Goal: Information Seeking & Learning: Learn about a topic

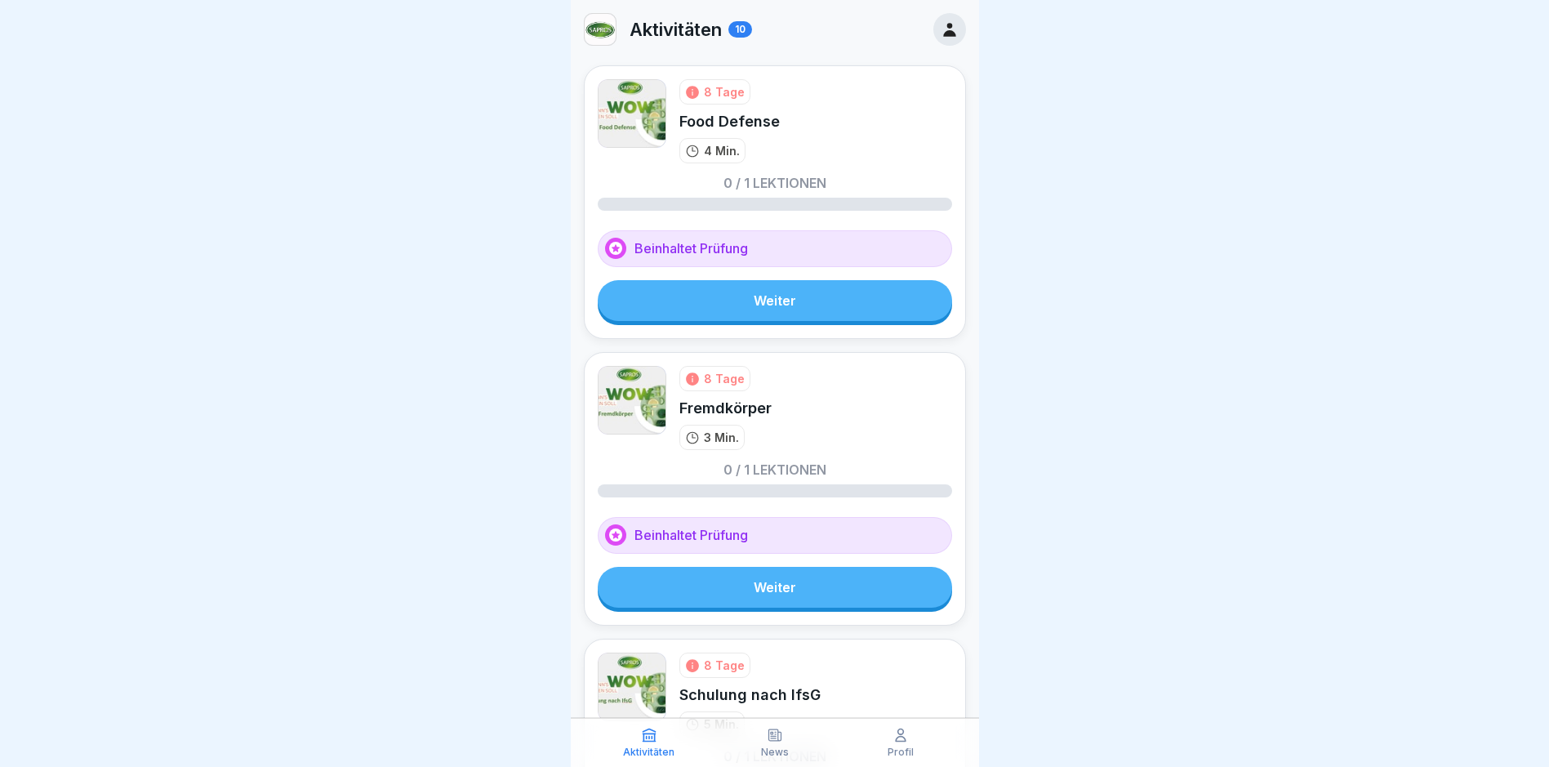
click at [690, 93] on icon at bounding box center [692, 92] width 13 height 13
click at [693, 91] on icon at bounding box center [692, 92] width 13 height 13
click at [774, 292] on link "Weiter" at bounding box center [775, 300] width 354 height 41
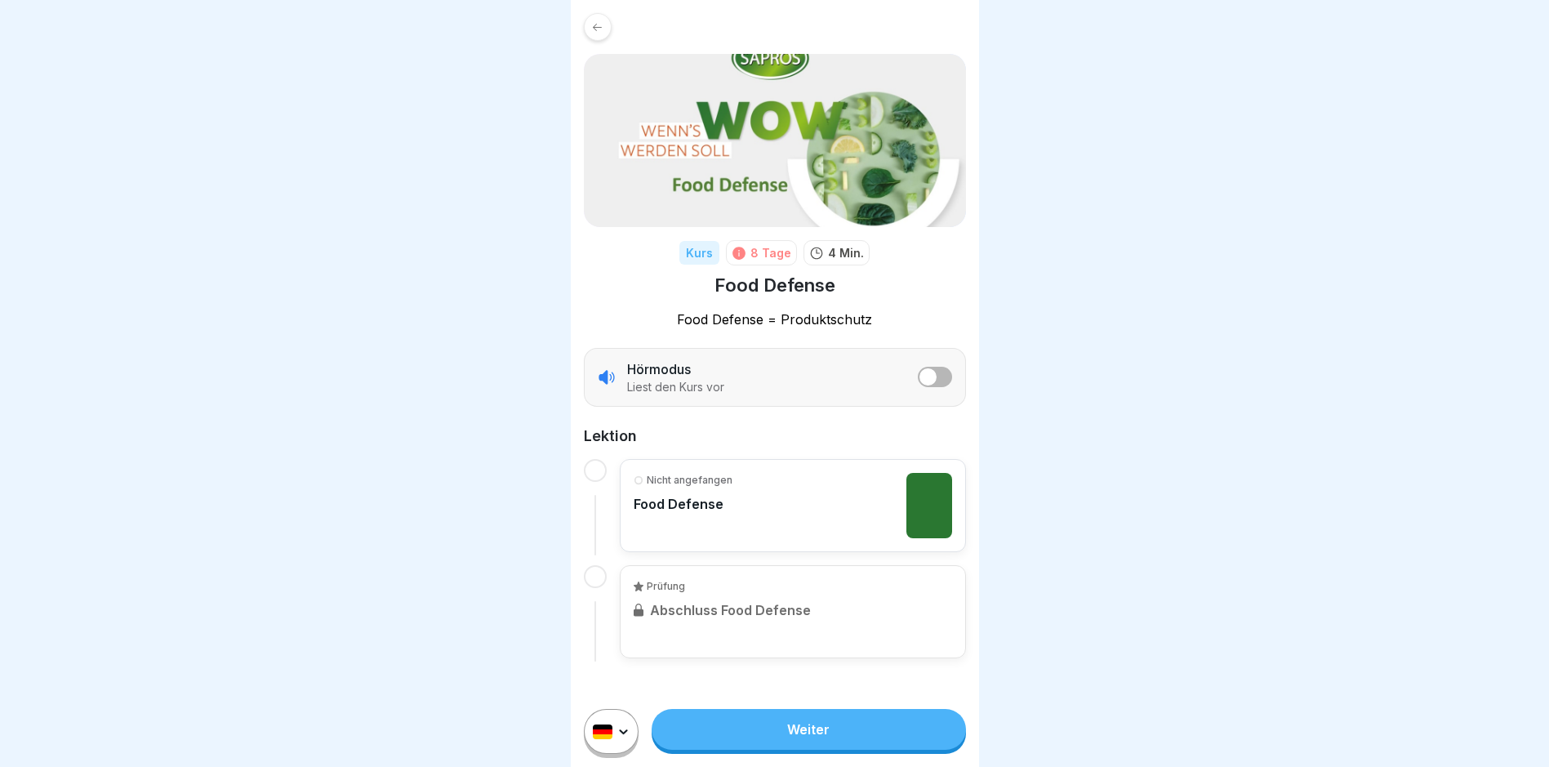
click at [826, 739] on link "Weiter" at bounding box center [809, 729] width 314 height 41
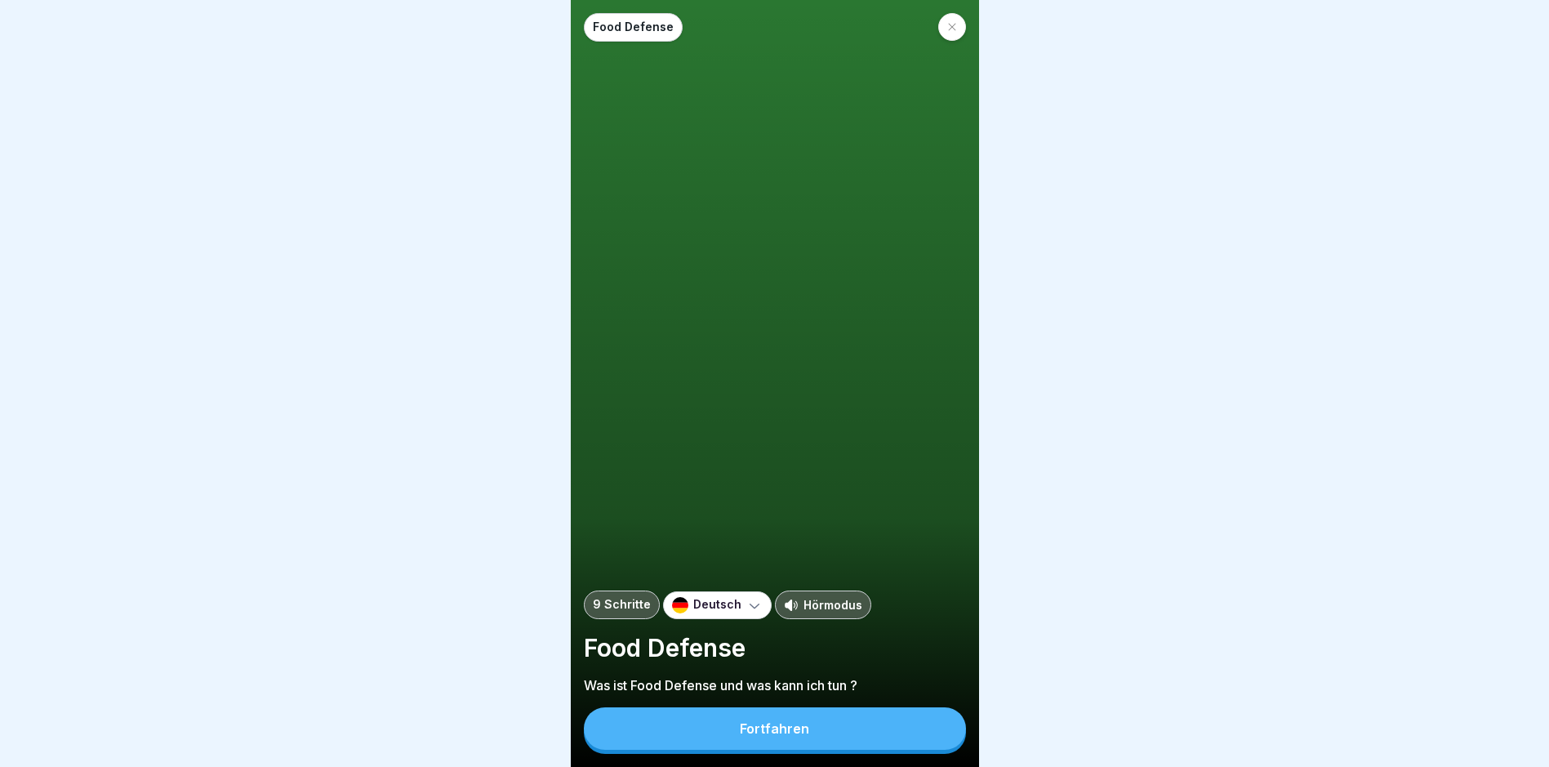
click at [794, 736] on div "Fortfahren" at bounding box center [774, 728] width 69 height 15
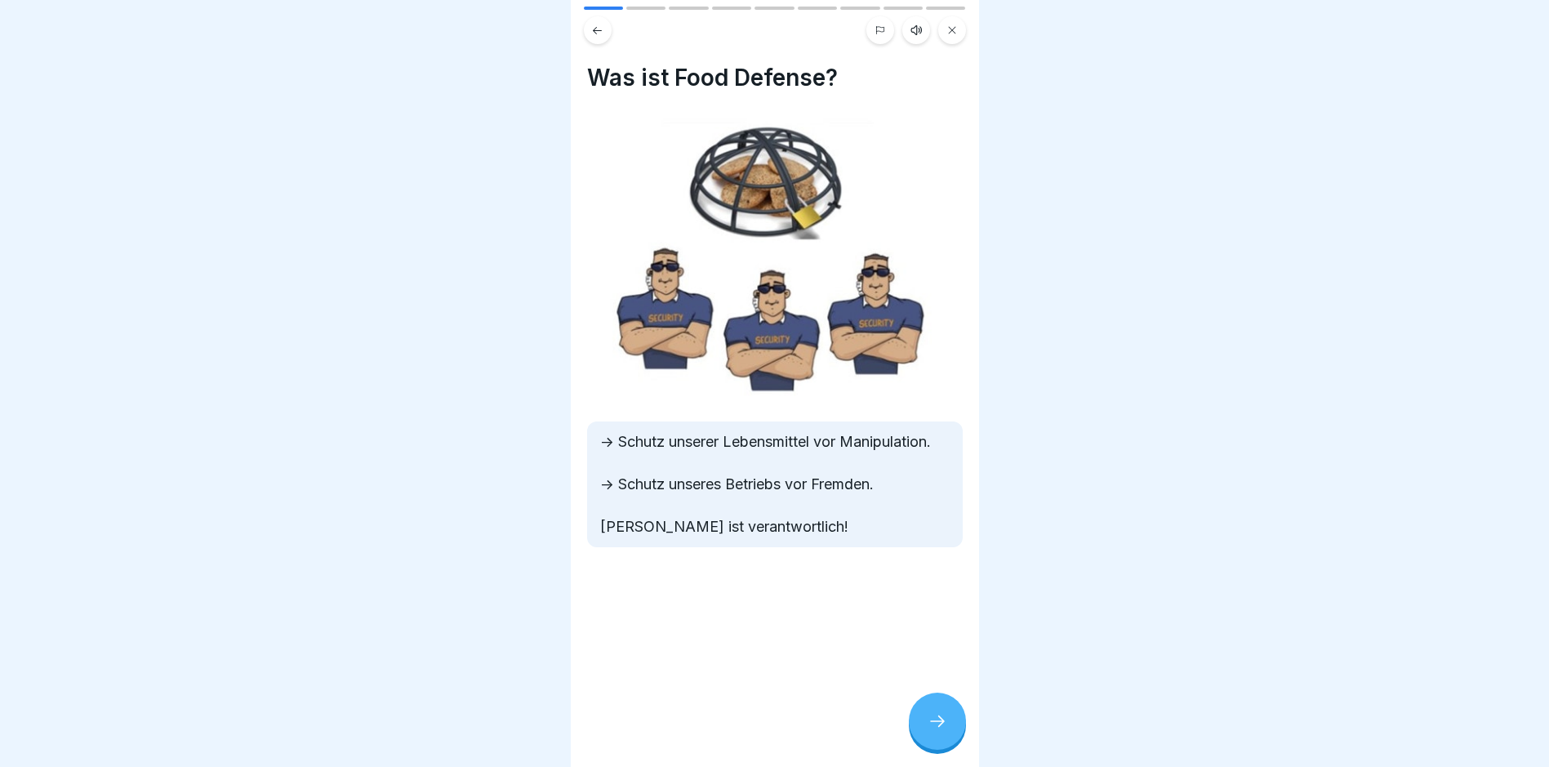
click at [943, 731] on icon at bounding box center [938, 721] width 20 height 20
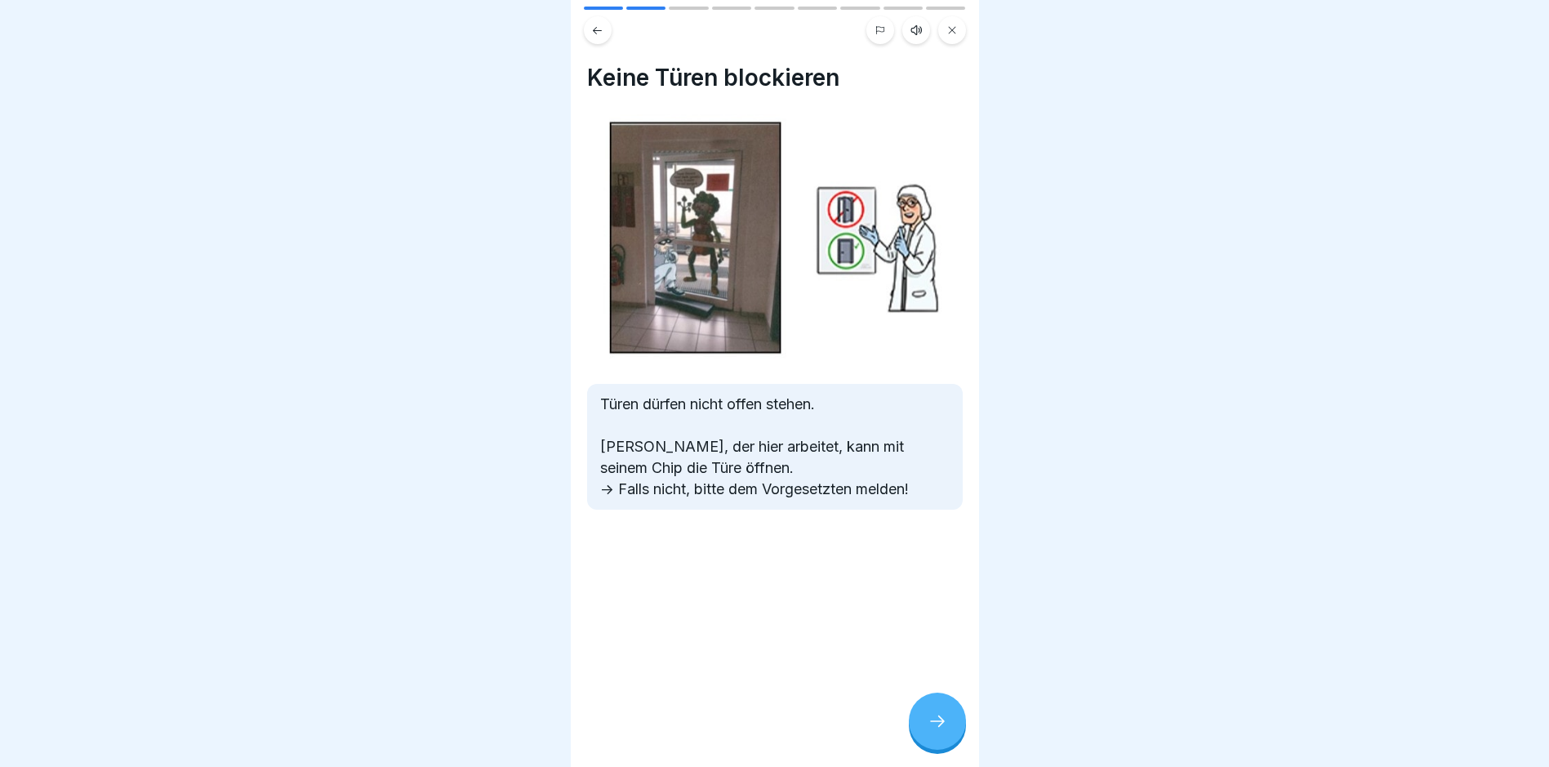
click at [939, 731] on icon at bounding box center [938, 721] width 20 height 20
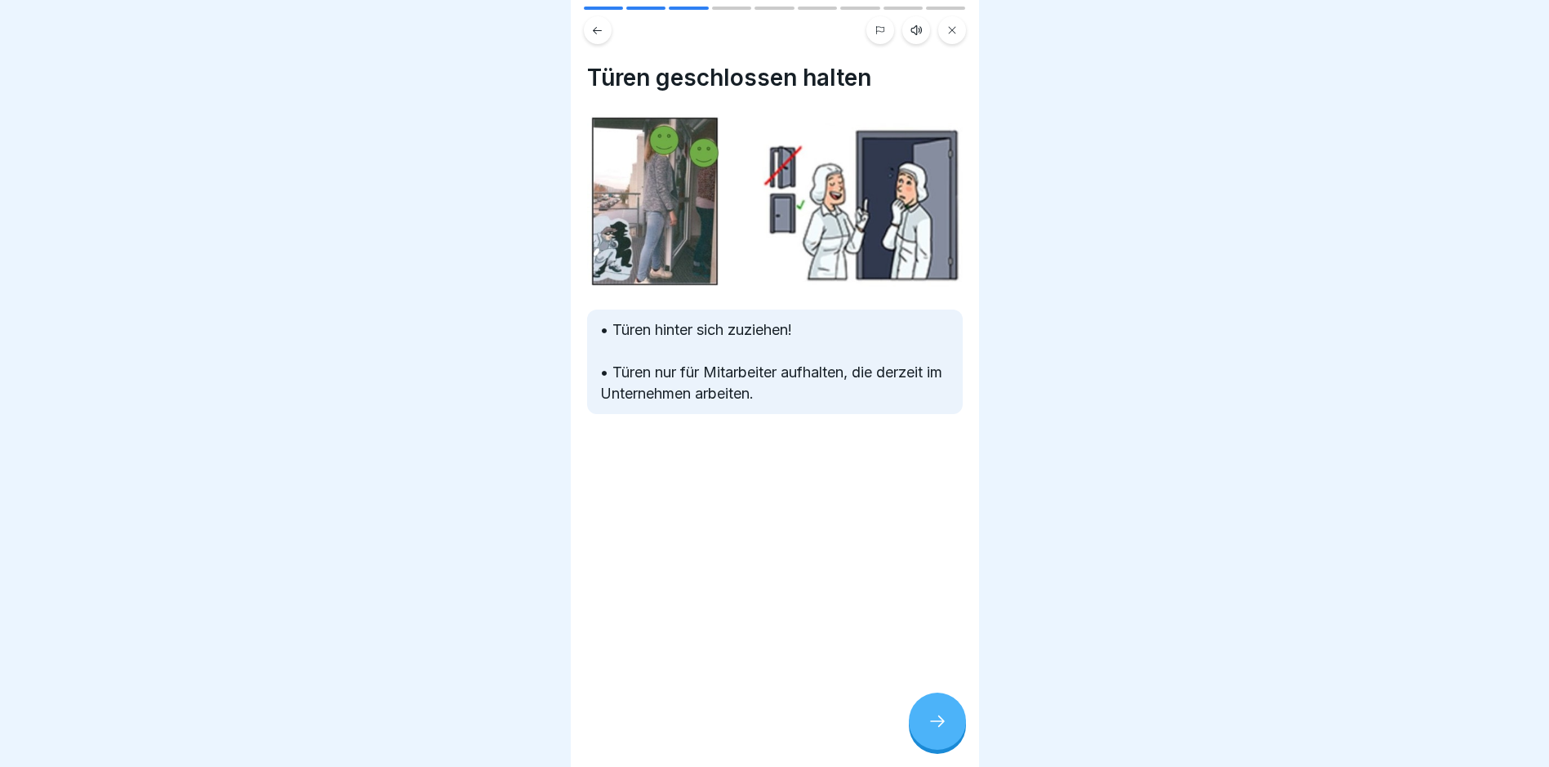
click at [939, 731] on icon at bounding box center [938, 721] width 20 height 20
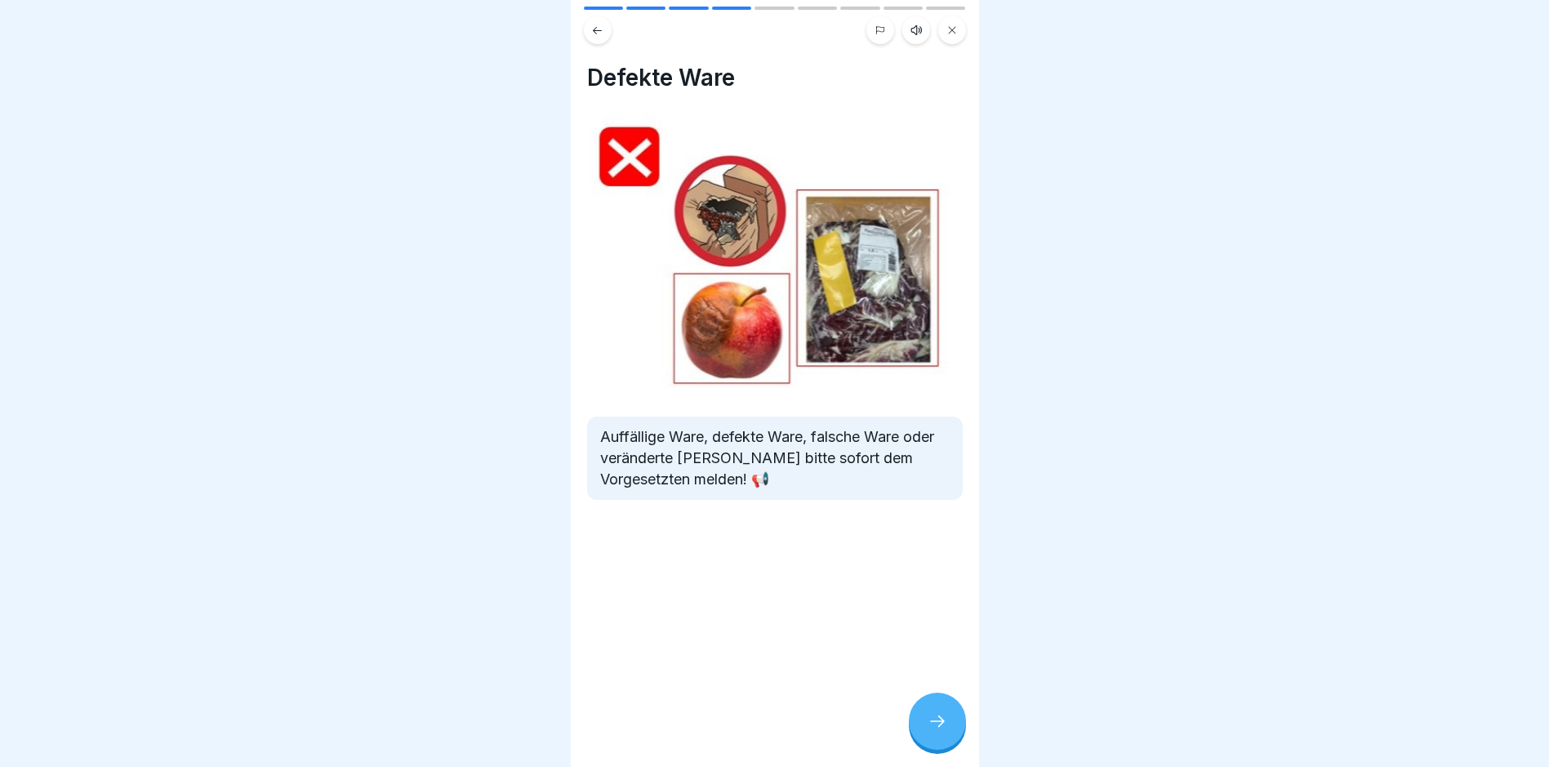
click at [938, 731] on icon at bounding box center [938, 721] width 20 height 20
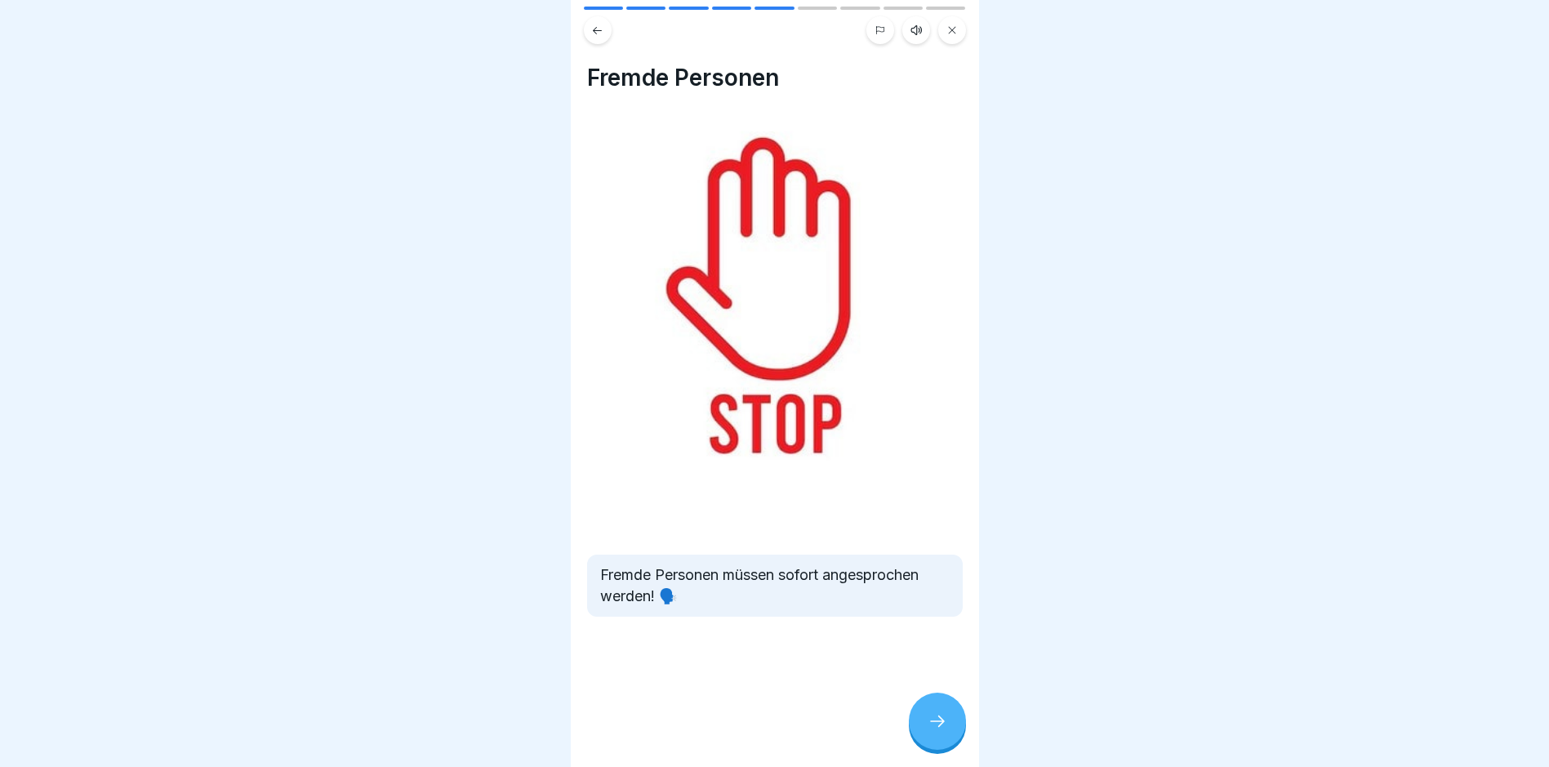
click at [938, 731] on icon at bounding box center [938, 721] width 20 height 20
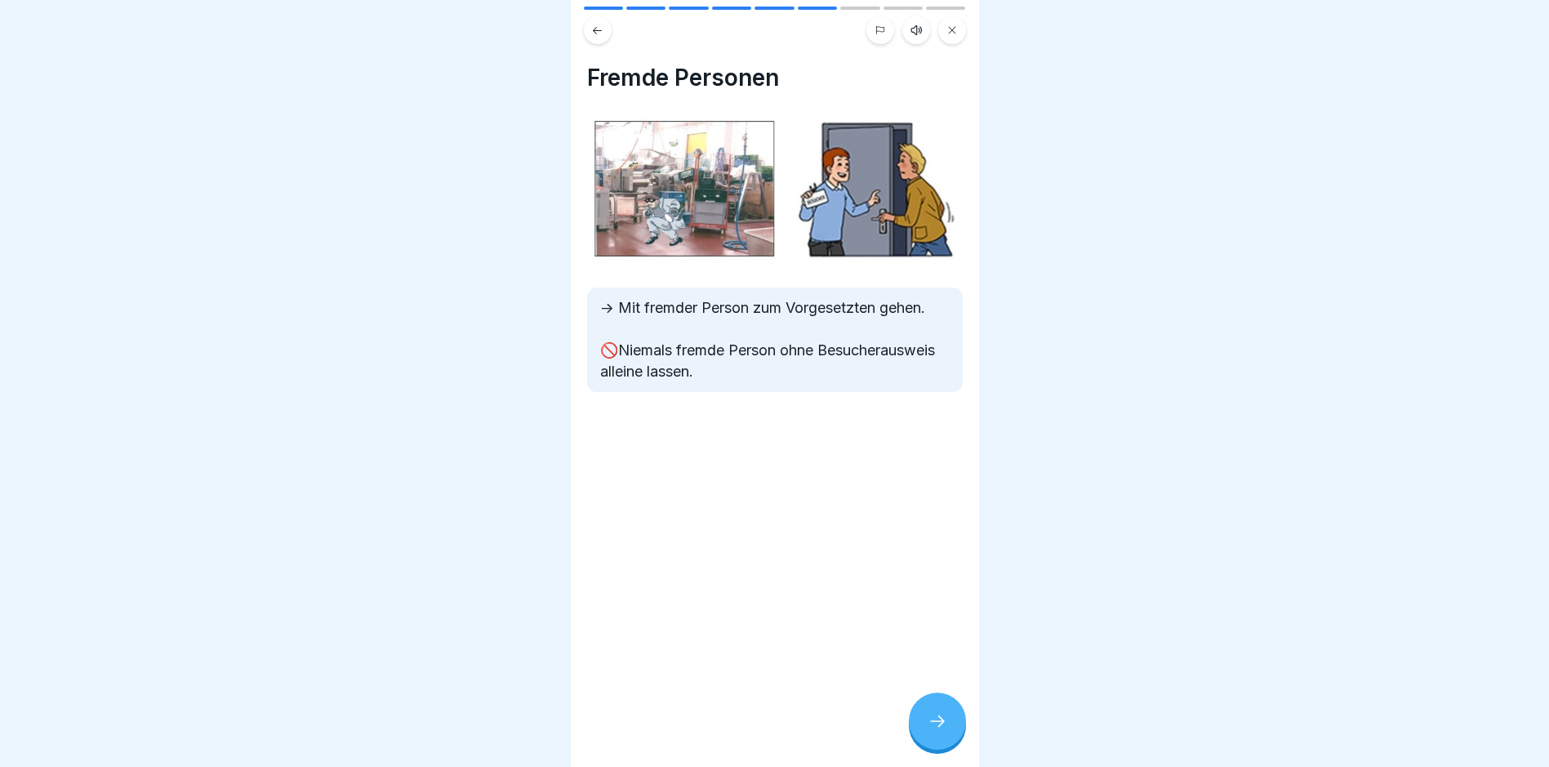
click at [938, 731] on icon at bounding box center [938, 721] width 20 height 20
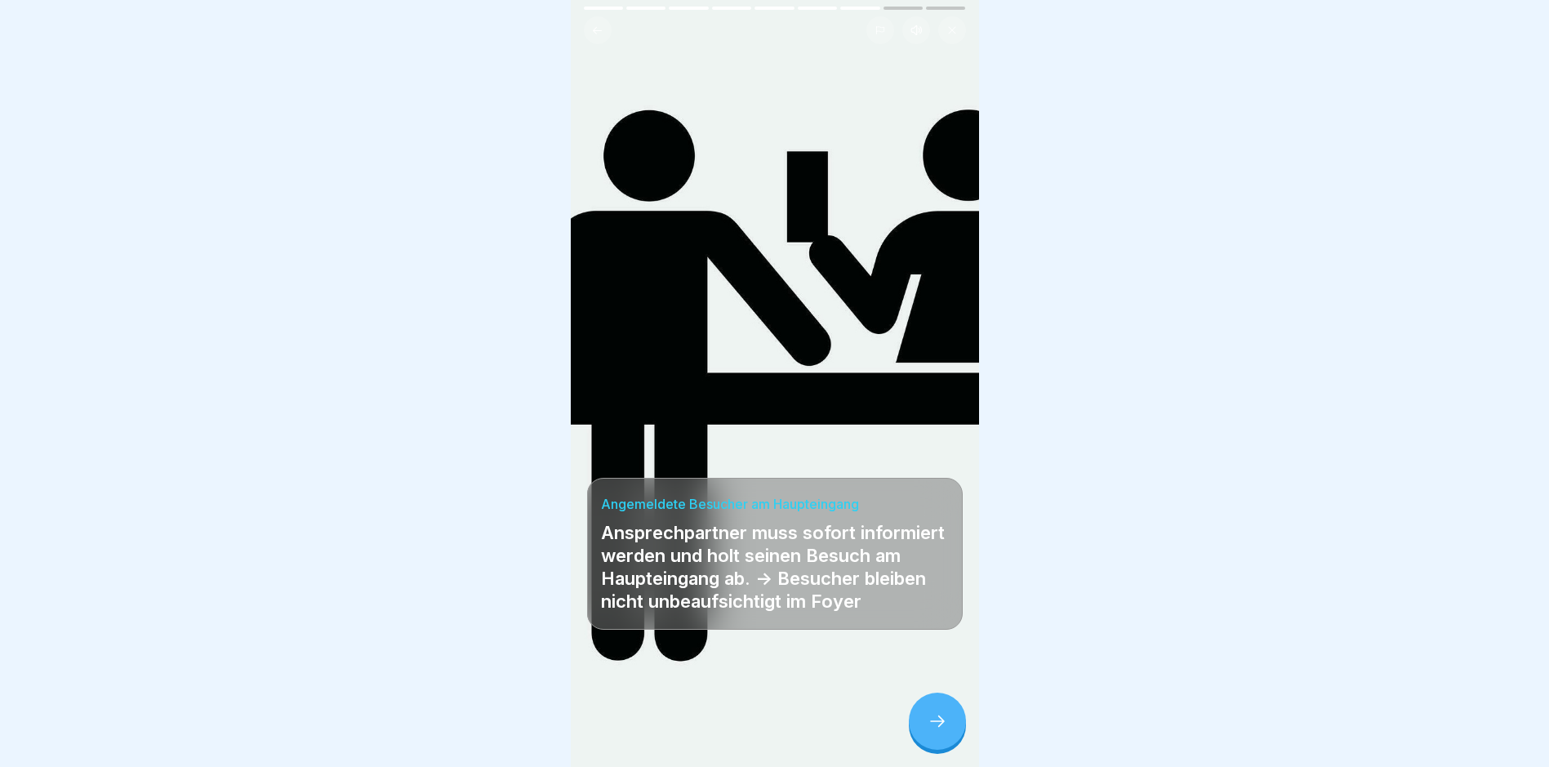
click at [938, 731] on icon at bounding box center [938, 721] width 20 height 20
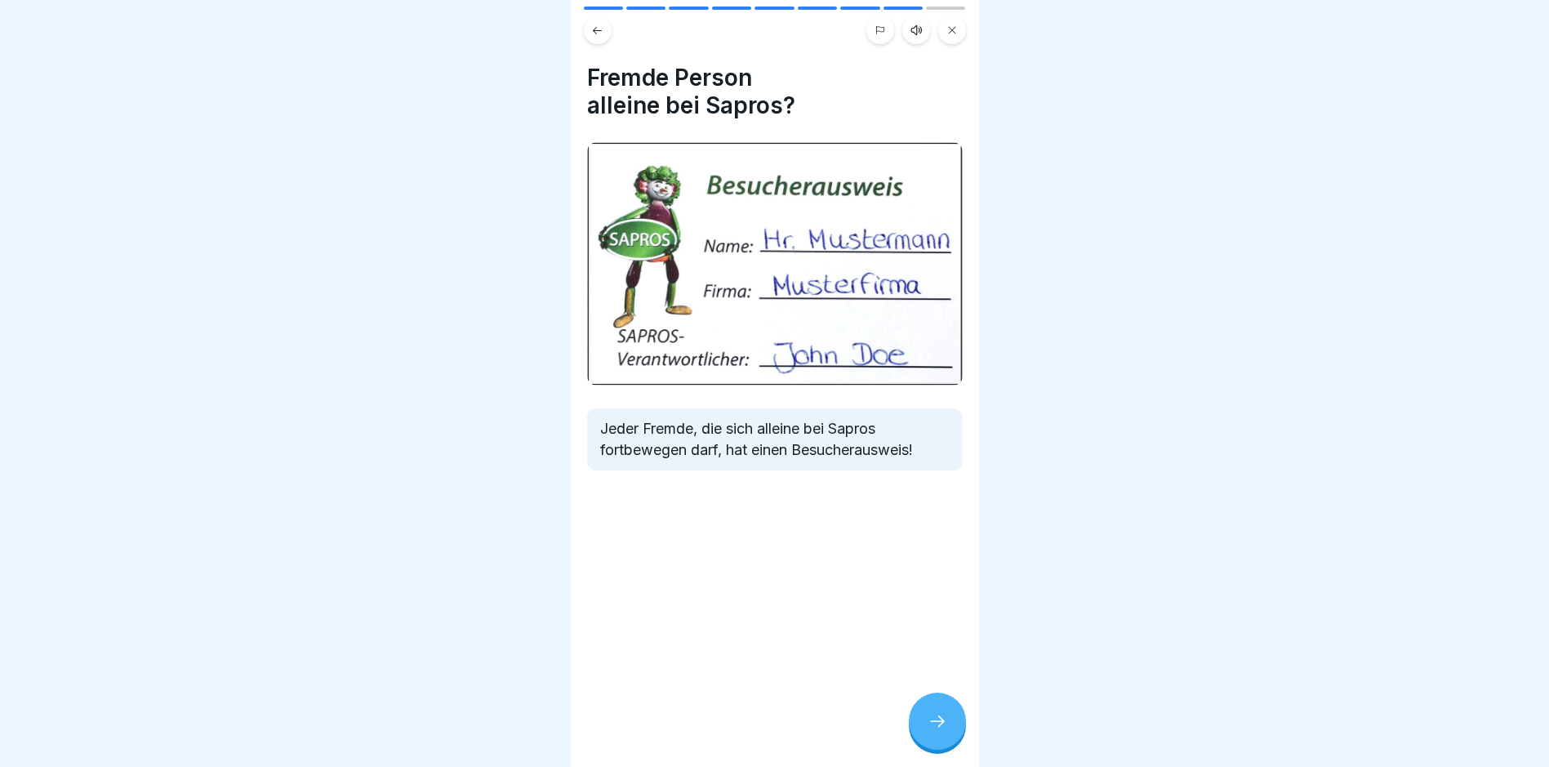
click at [936, 731] on icon at bounding box center [938, 721] width 20 height 20
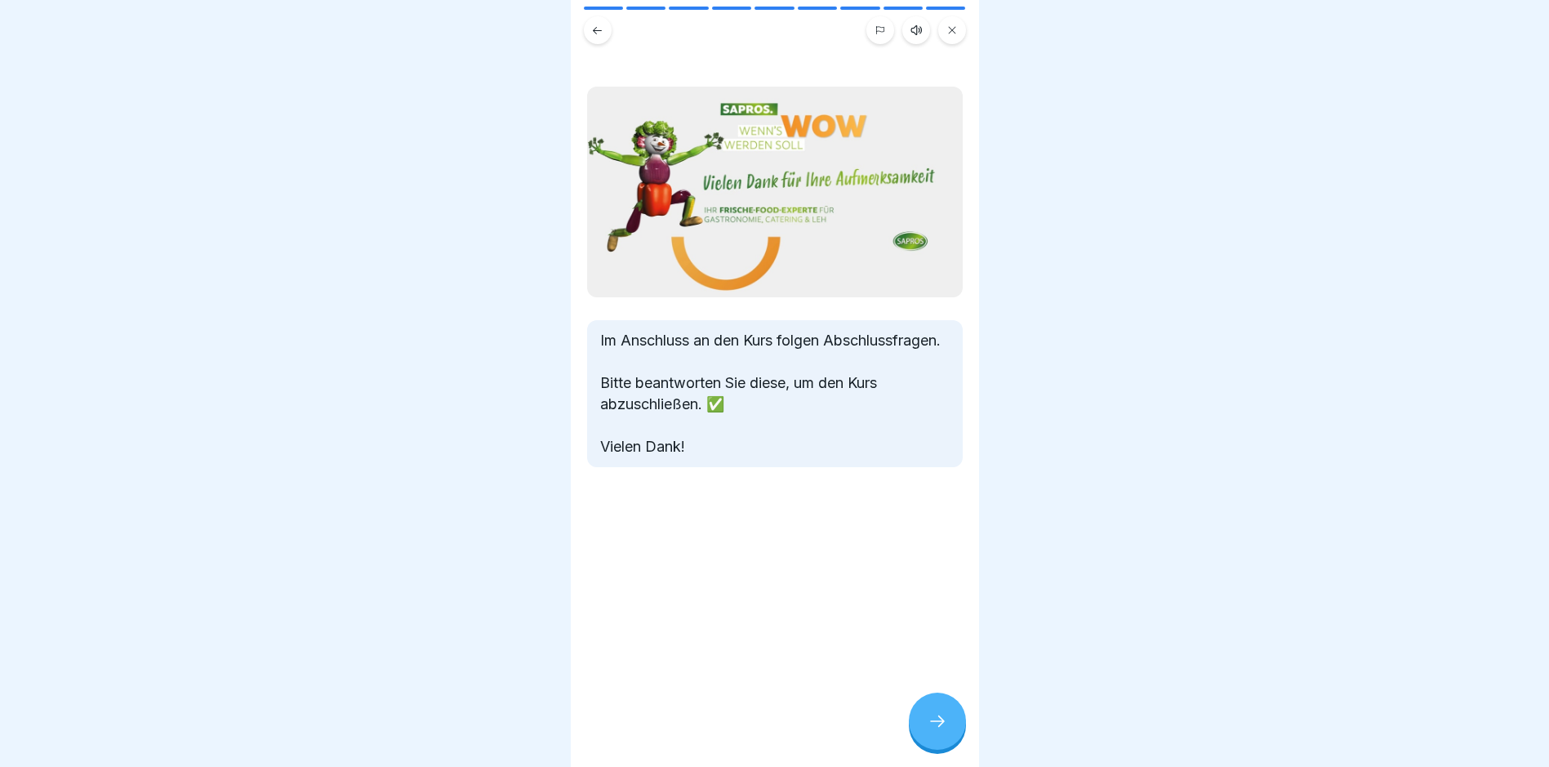
click at [938, 731] on icon at bounding box center [938, 721] width 20 height 20
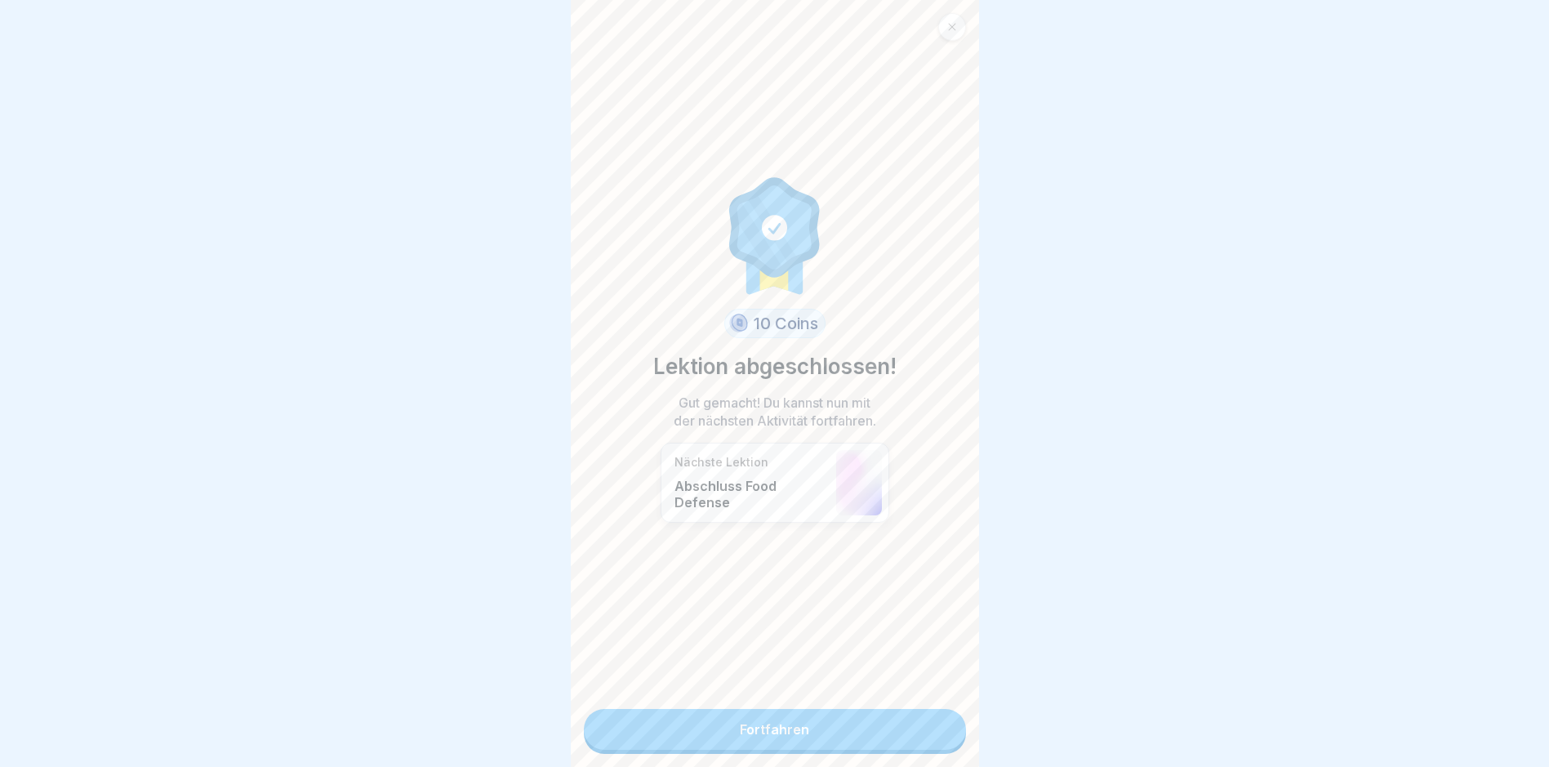
click at [759, 733] on link "Fortfahren" at bounding box center [775, 729] width 382 height 41
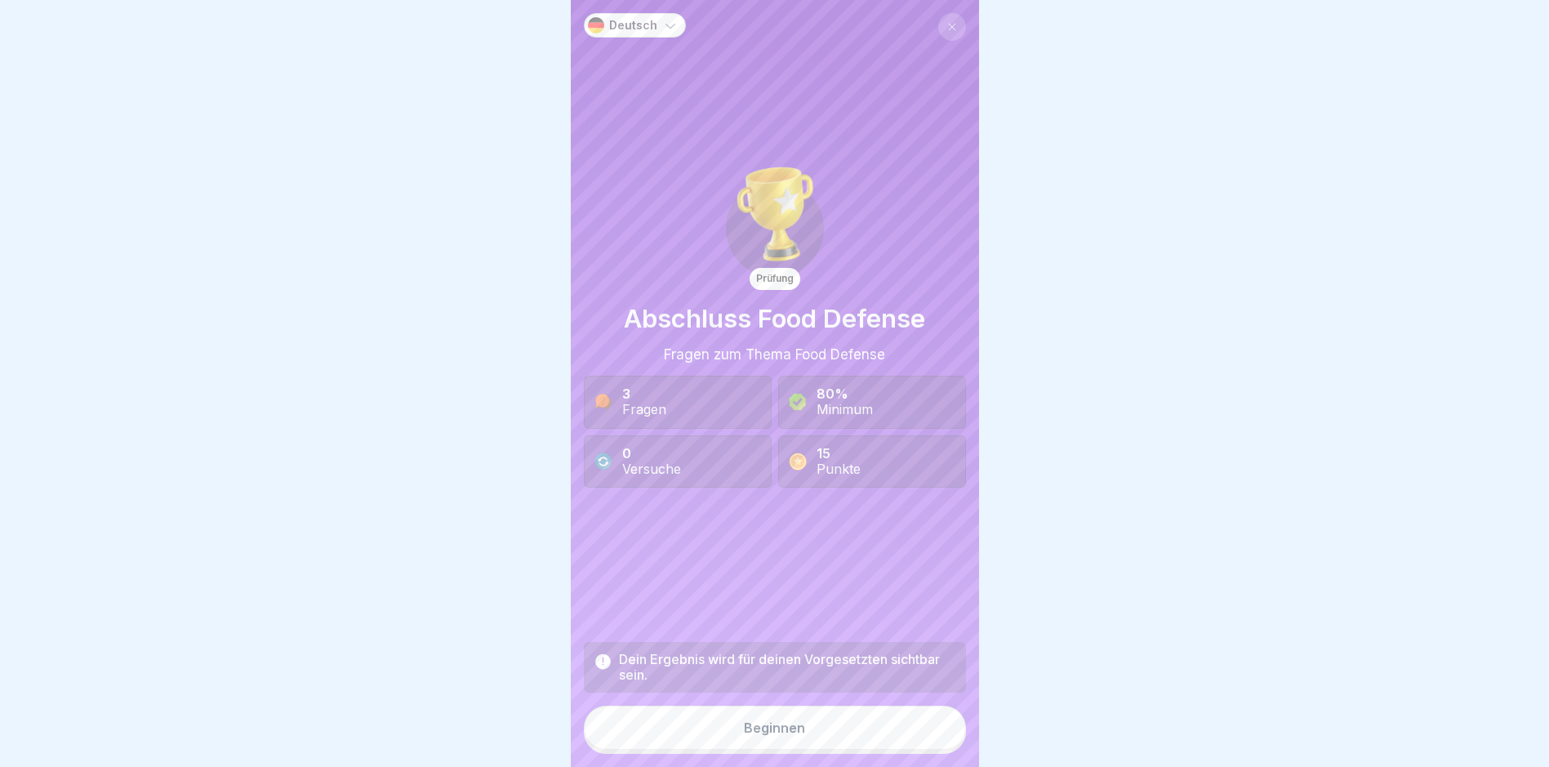
click at [766, 735] on div "Beginnen" at bounding box center [774, 727] width 61 height 15
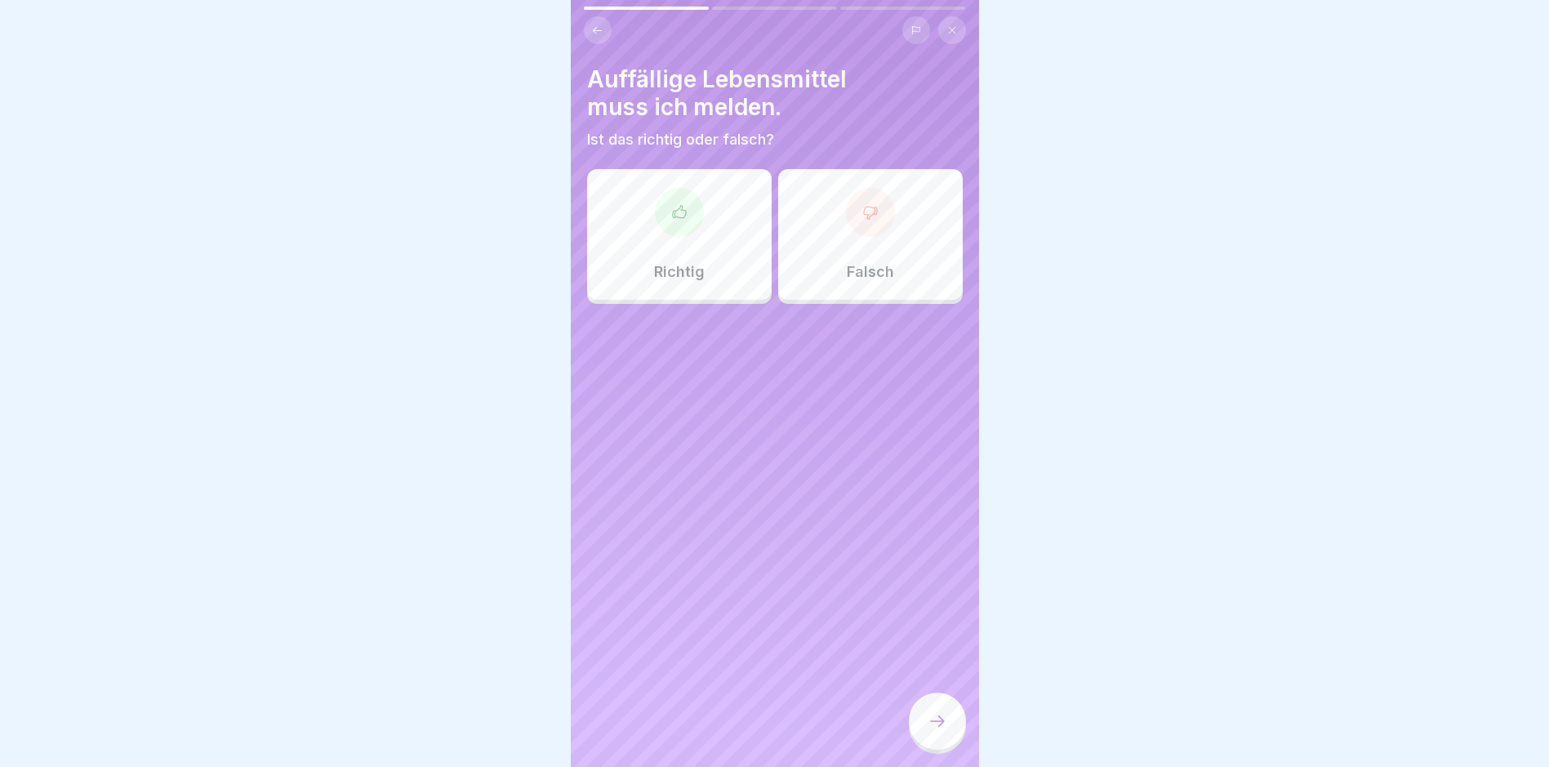
click at [671, 219] on icon at bounding box center [679, 212] width 16 height 16
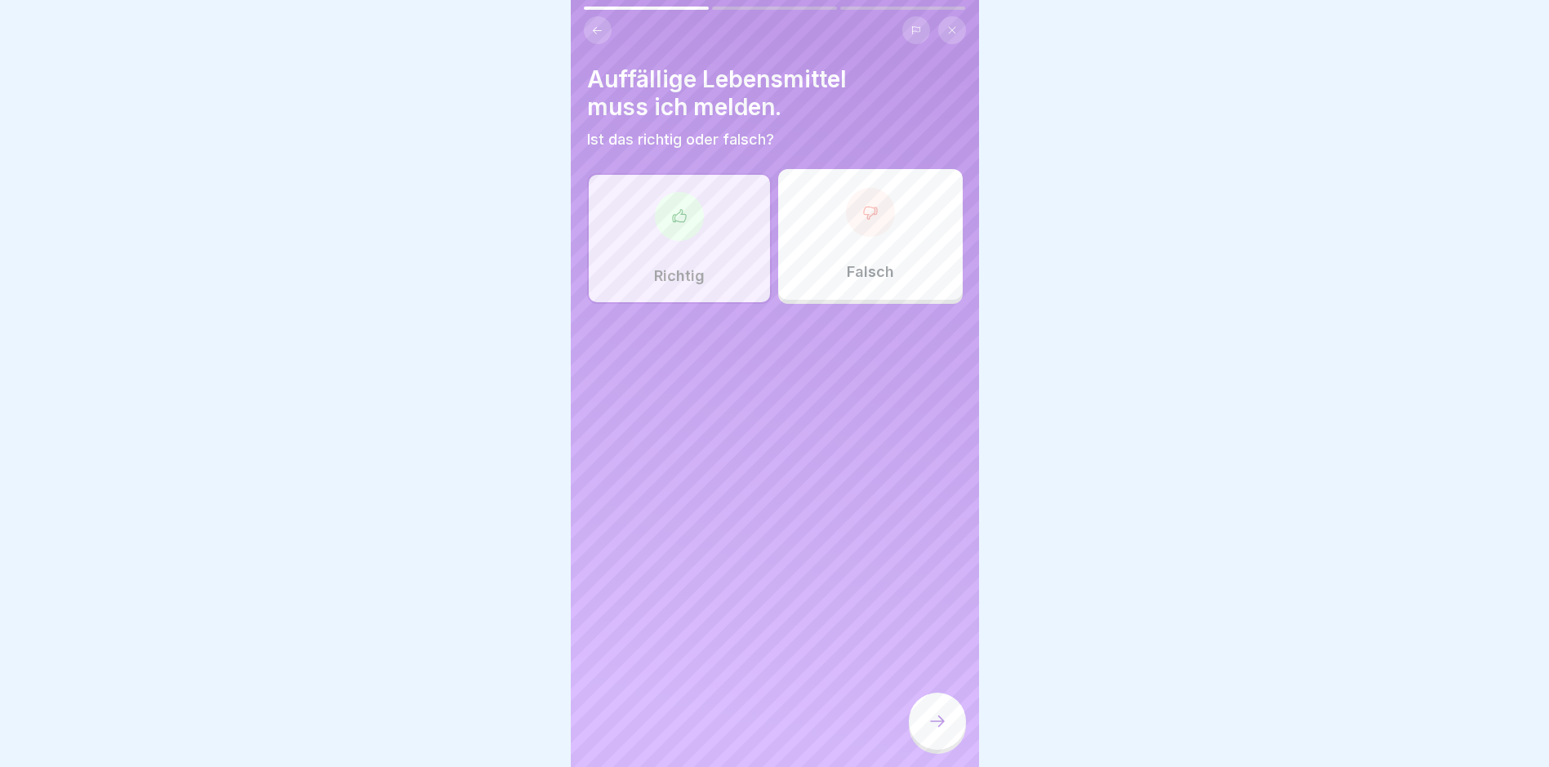
click at [938, 728] on icon at bounding box center [938, 721] width 20 height 20
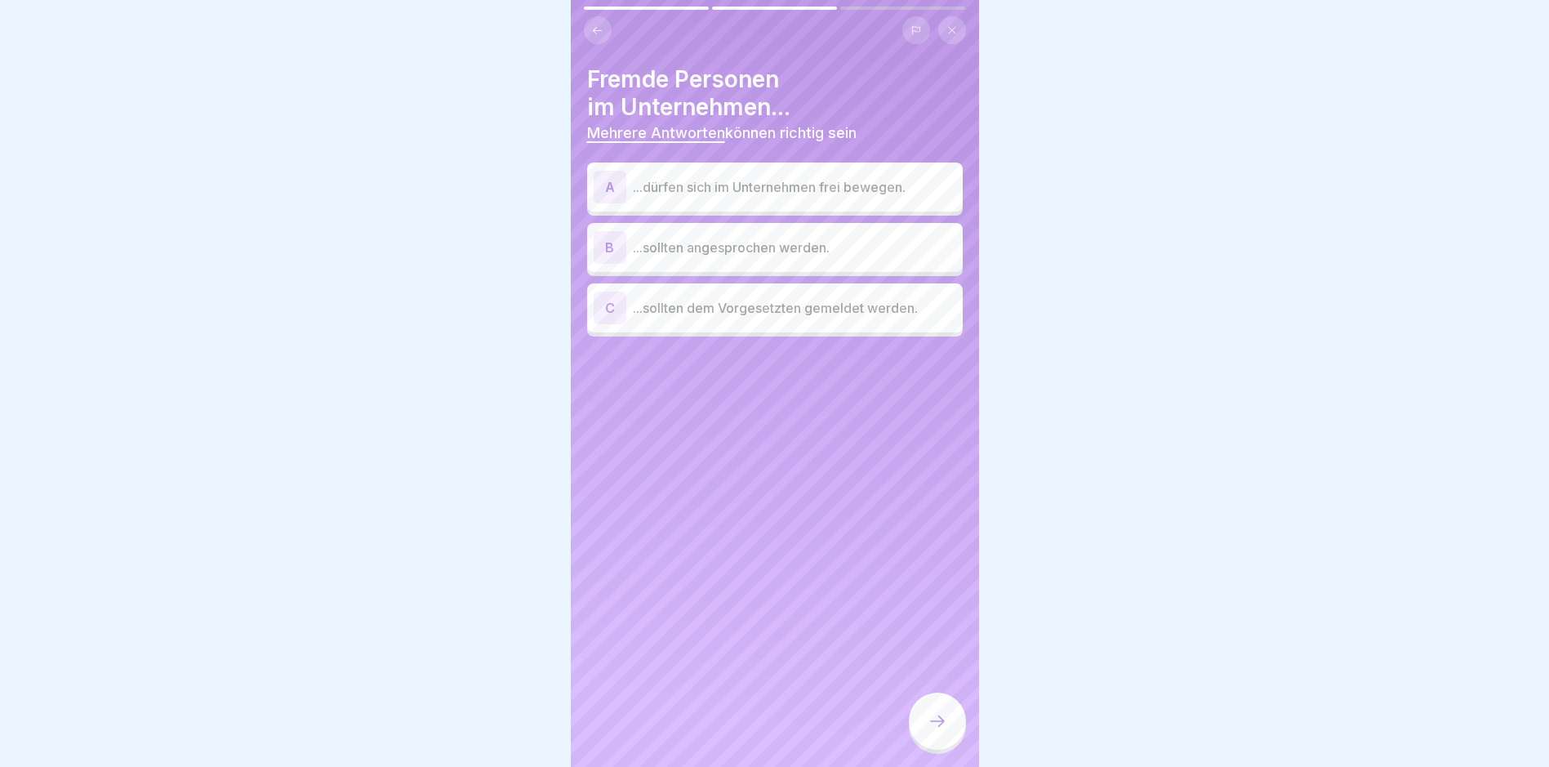
click at [608, 246] on div "B" at bounding box center [610, 247] width 33 height 33
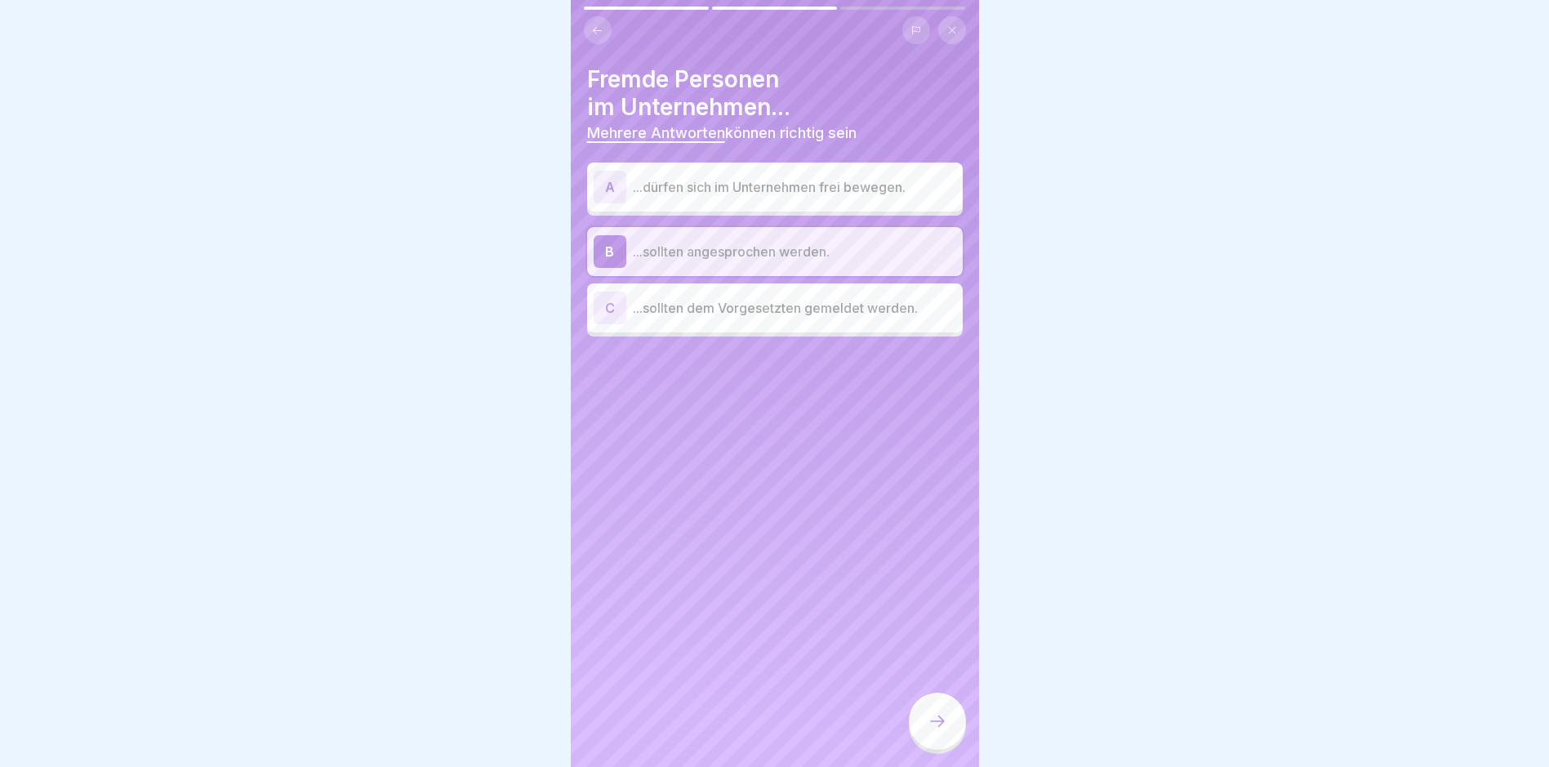
click at [606, 311] on div "C" at bounding box center [610, 308] width 33 height 33
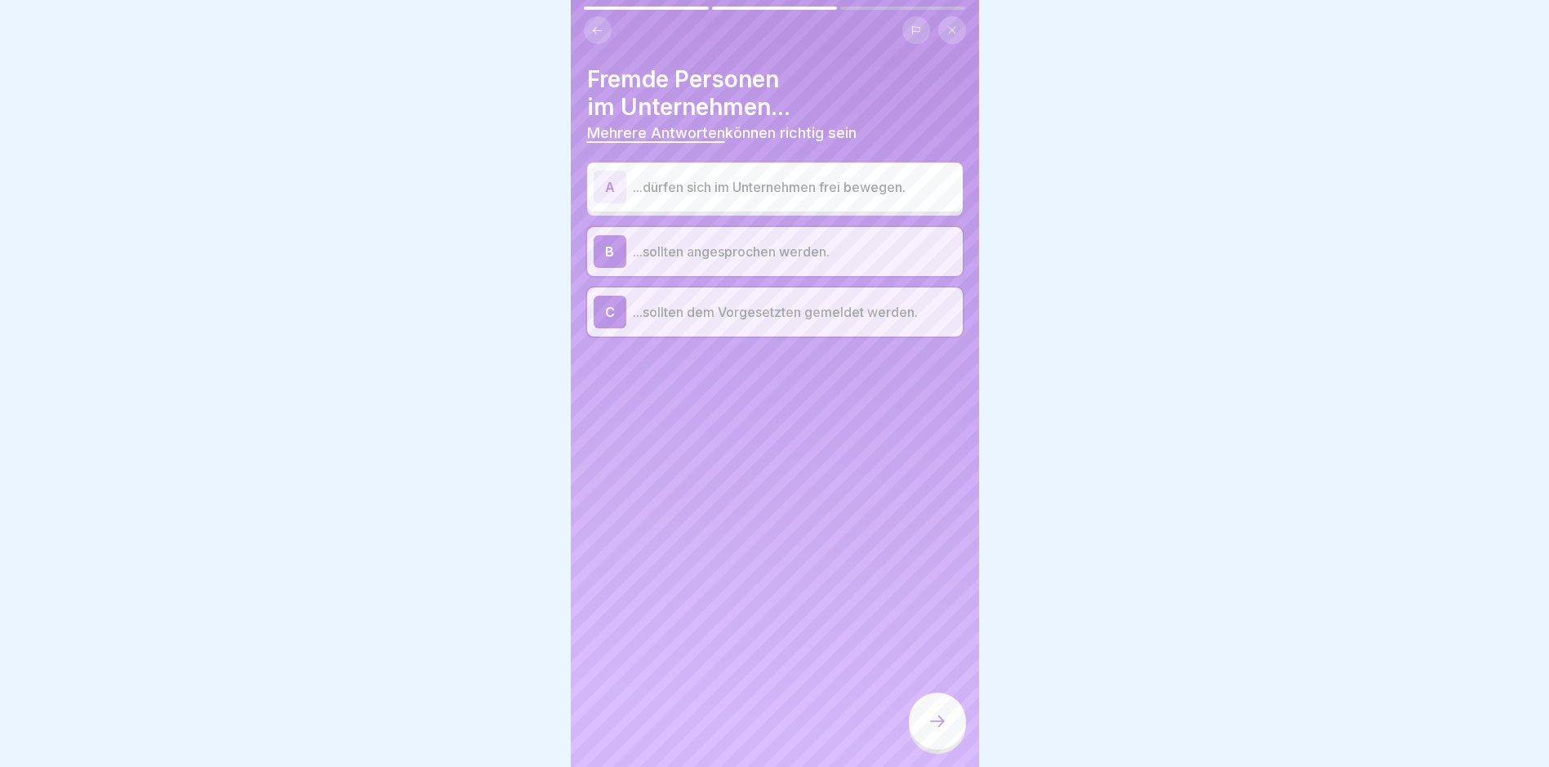
click at [934, 727] on icon at bounding box center [938, 721] width 20 height 20
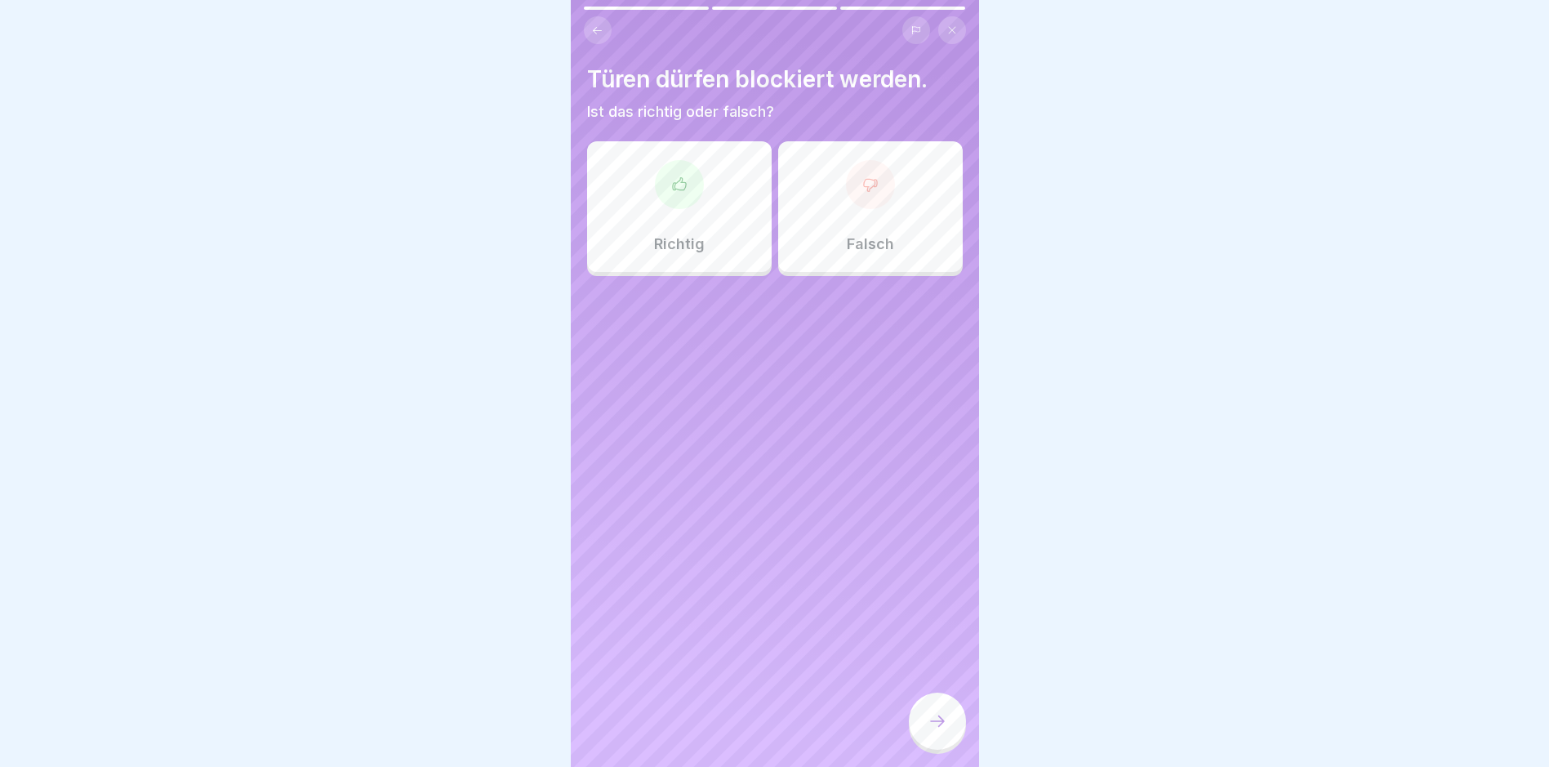
click at [868, 186] on icon at bounding box center [870, 184] width 16 height 16
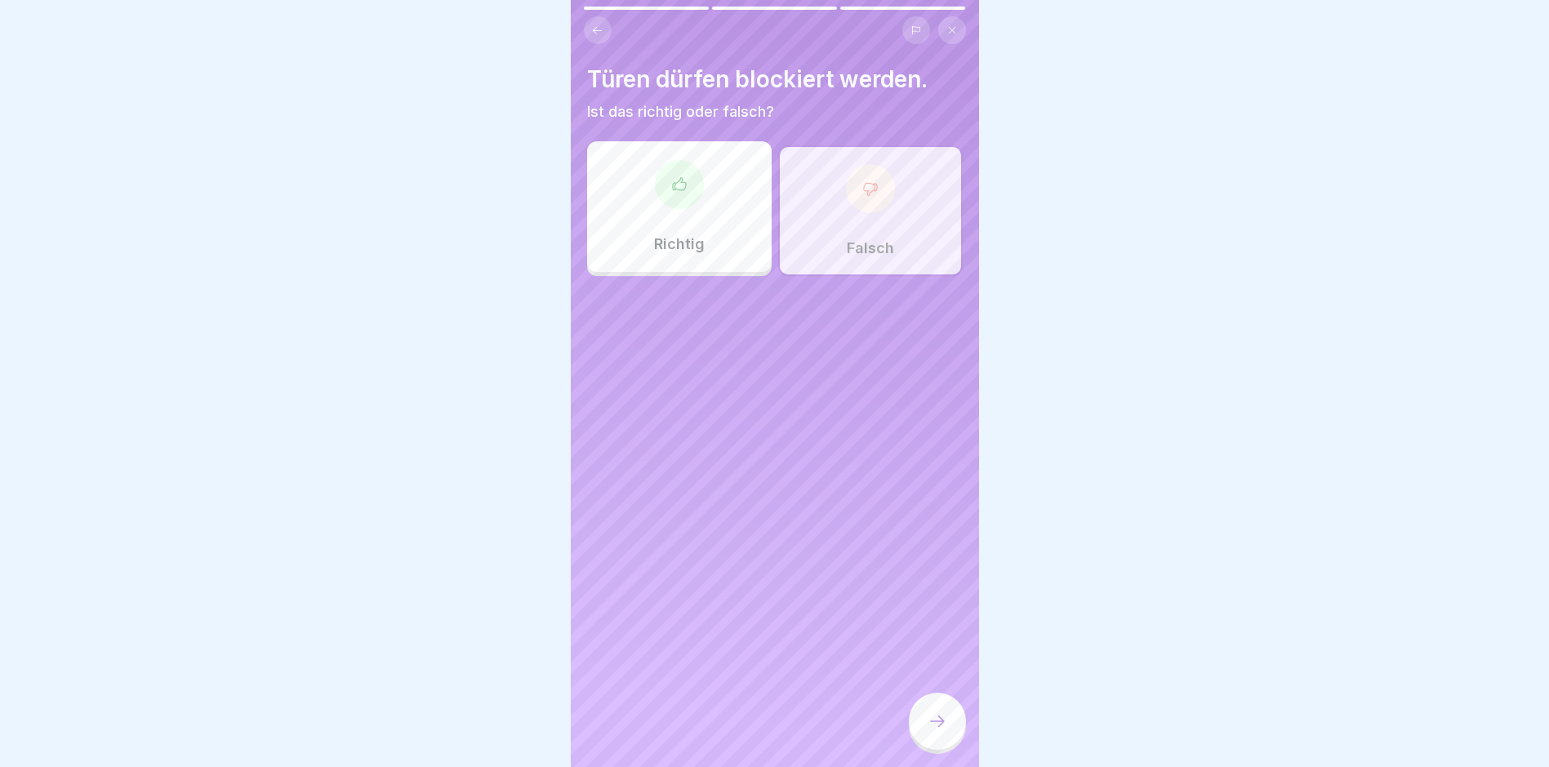
click at [934, 731] on icon at bounding box center [938, 721] width 20 height 20
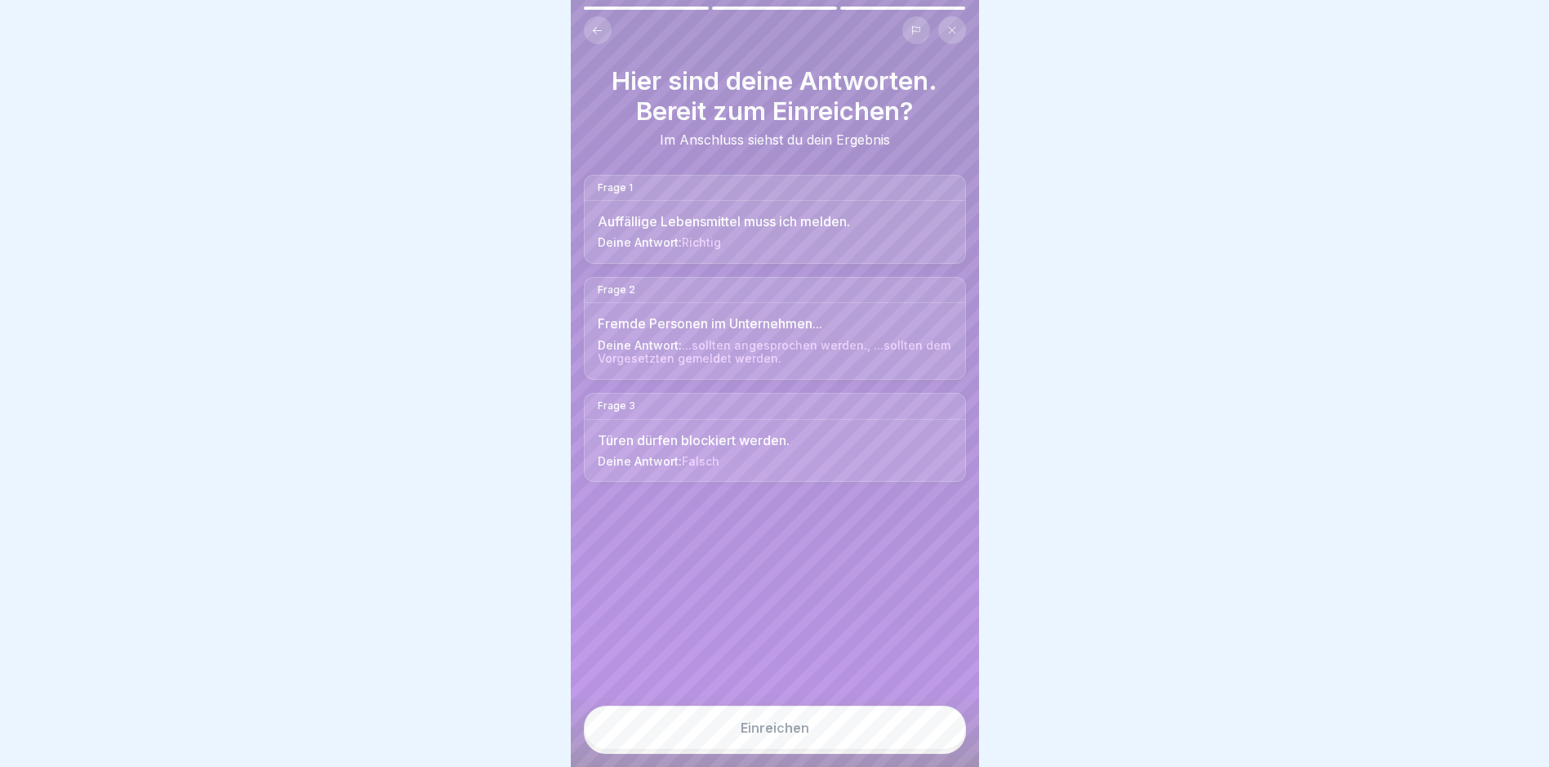
click at [766, 735] on div "Einreichen" at bounding box center [775, 727] width 69 height 15
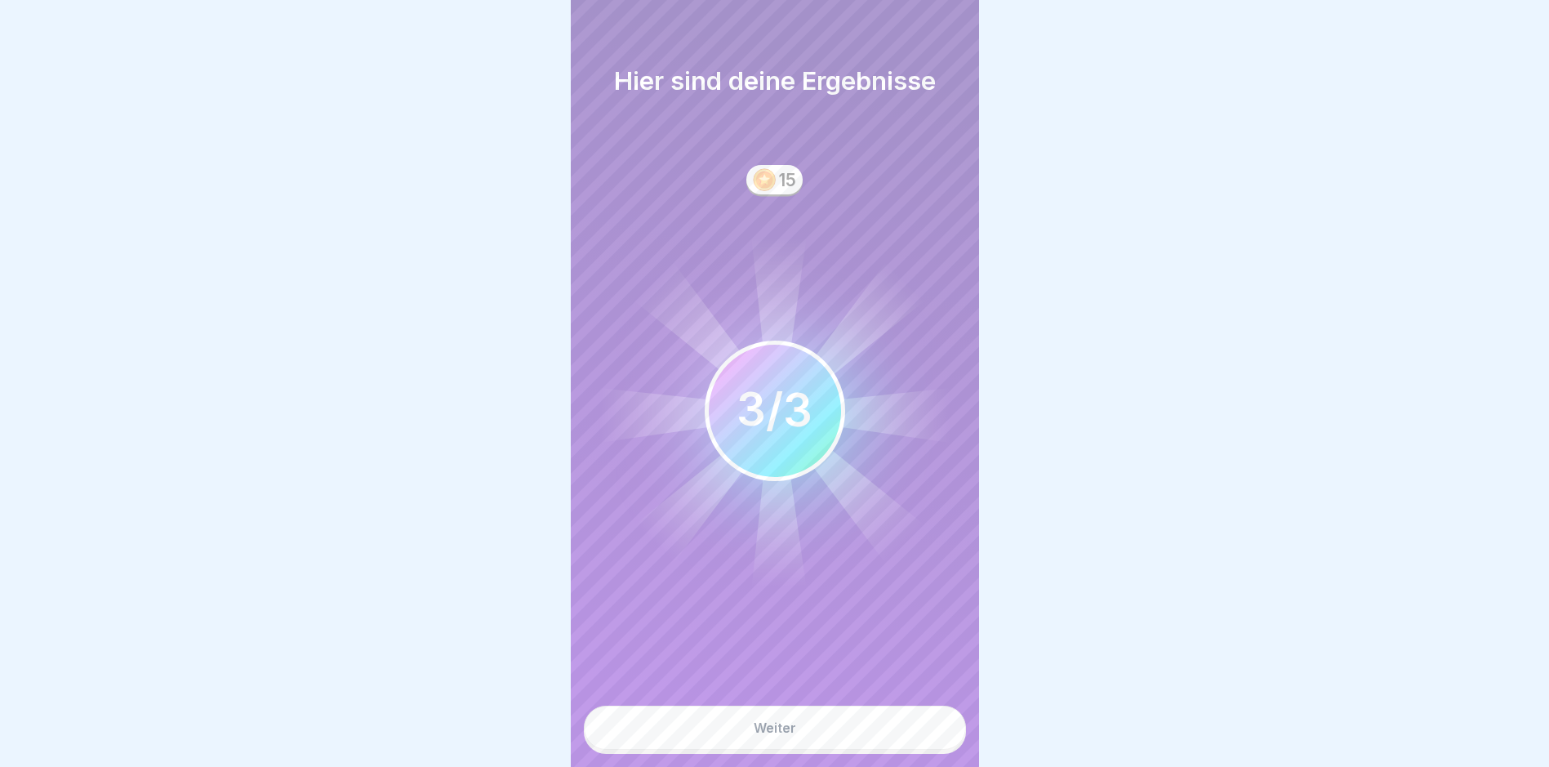
click at [760, 735] on div "Weiter" at bounding box center [775, 727] width 42 height 15
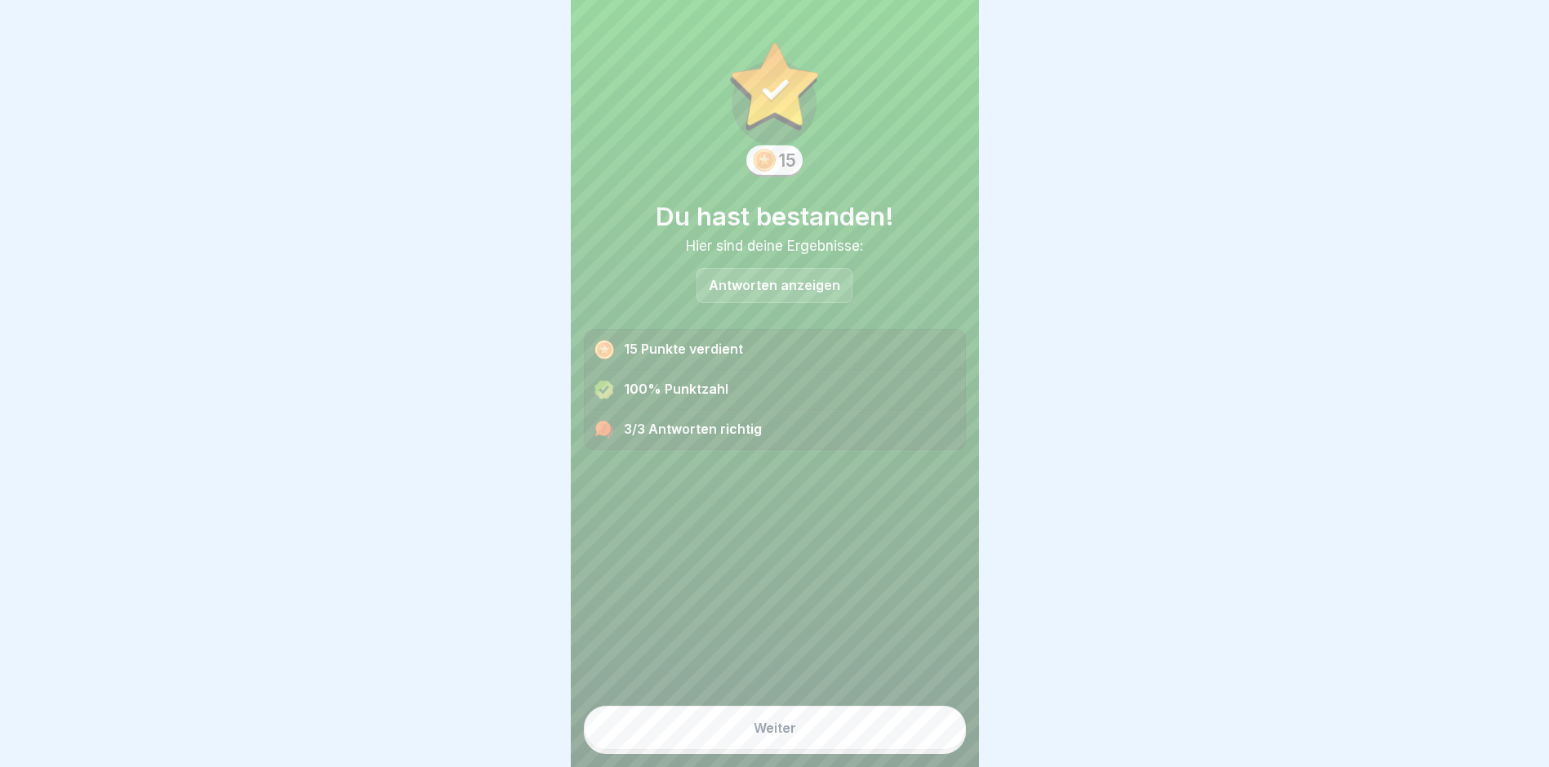
click at [760, 735] on div "Weiter" at bounding box center [775, 727] width 42 height 15
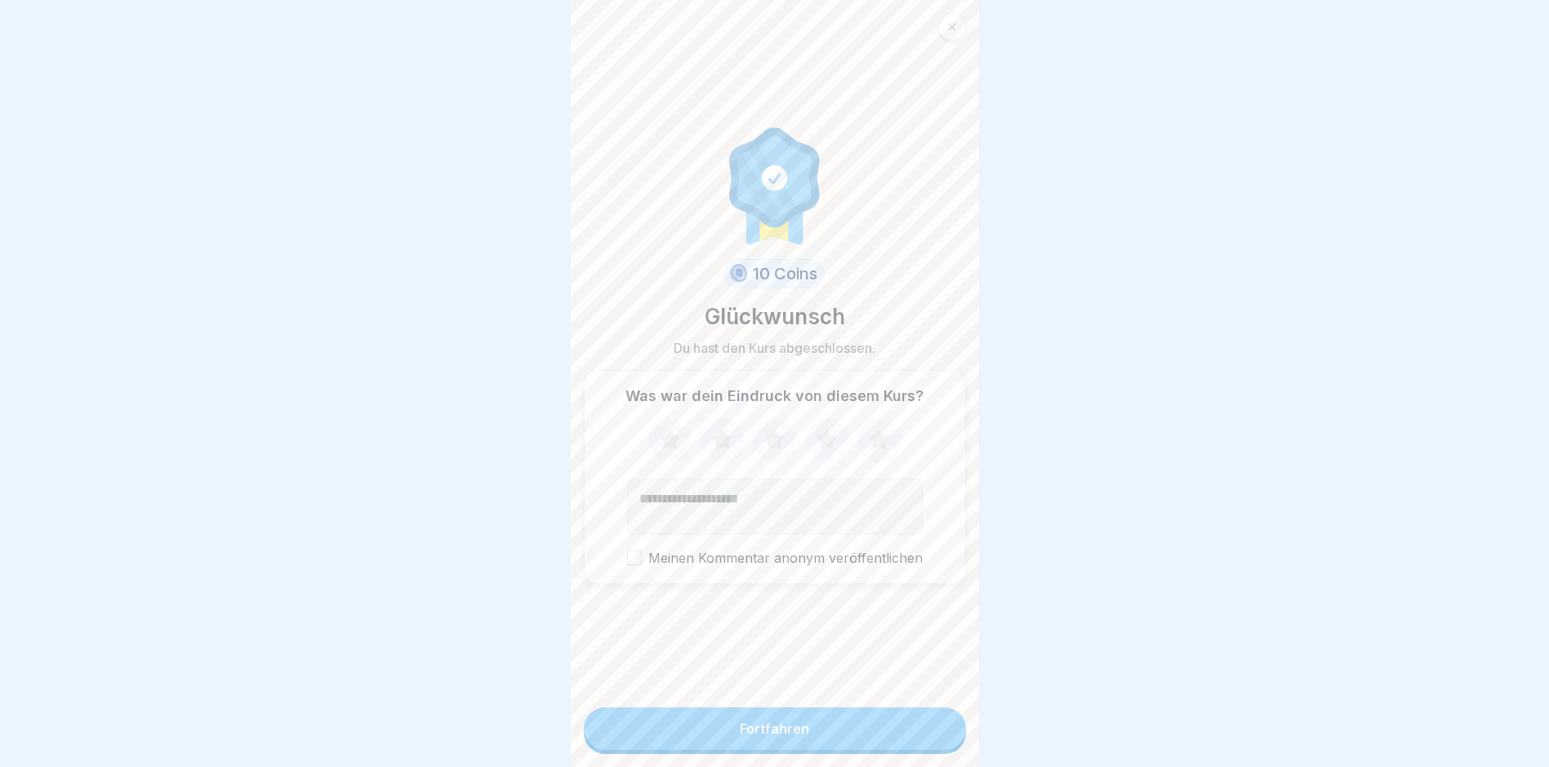
click at [756, 736] on div "Fortfahren" at bounding box center [774, 728] width 69 height 15
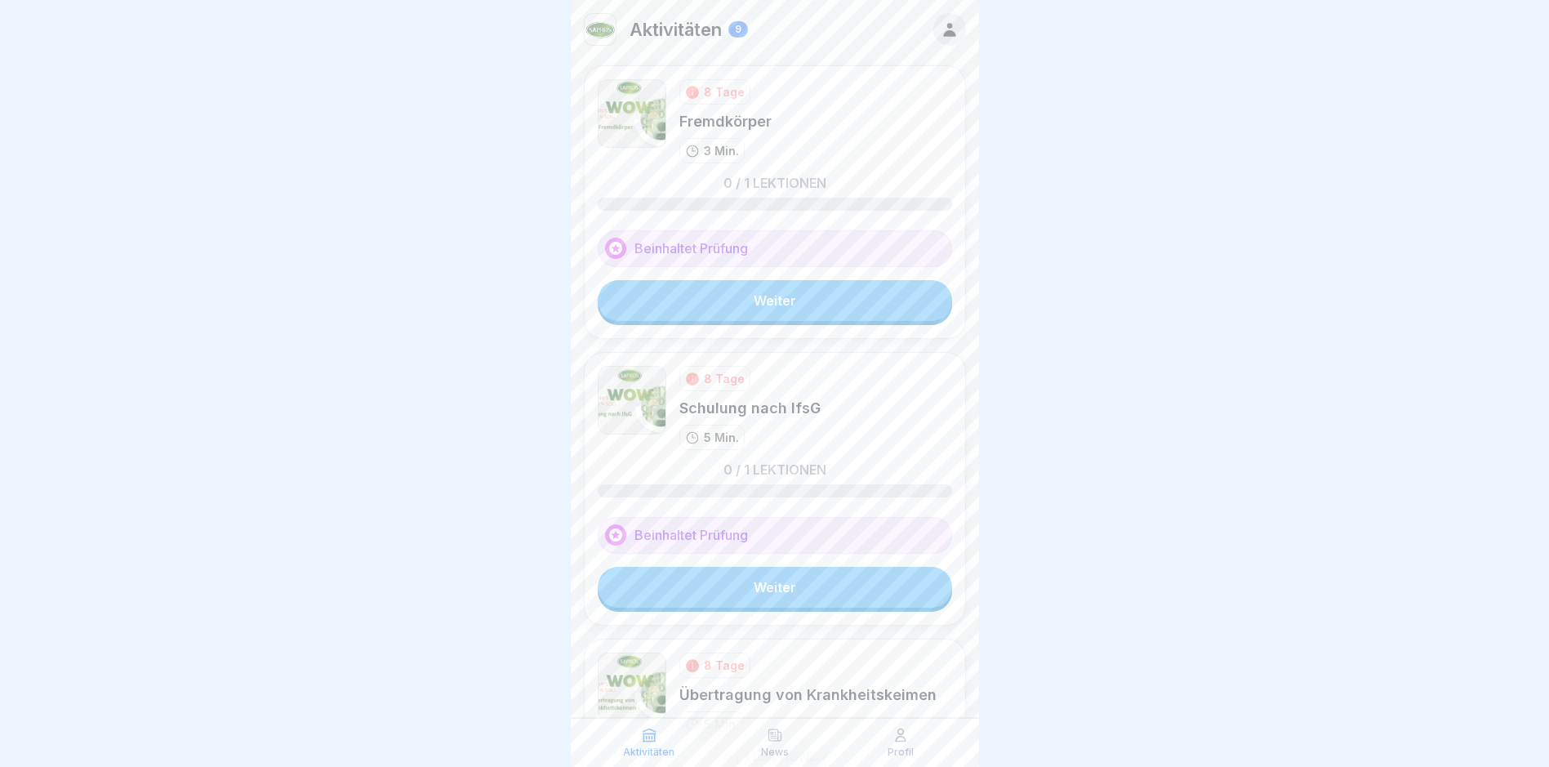
click at [782, 297] on link "Weiter" at bounding box center [775, 300] width 354 height 41
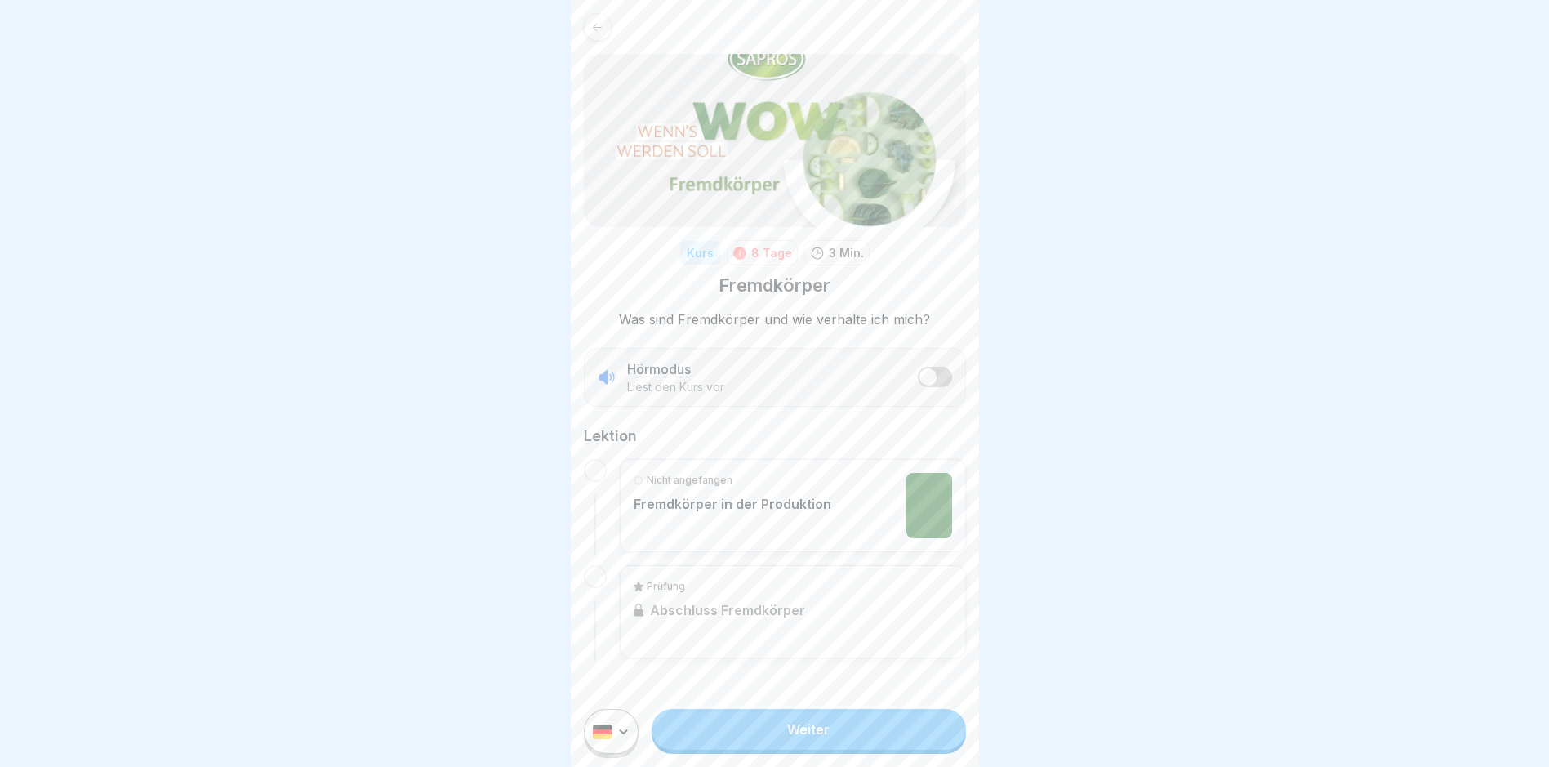
click at [792, 746] on link "Weiter" at bounding box center [809, 729] width 314 height 41
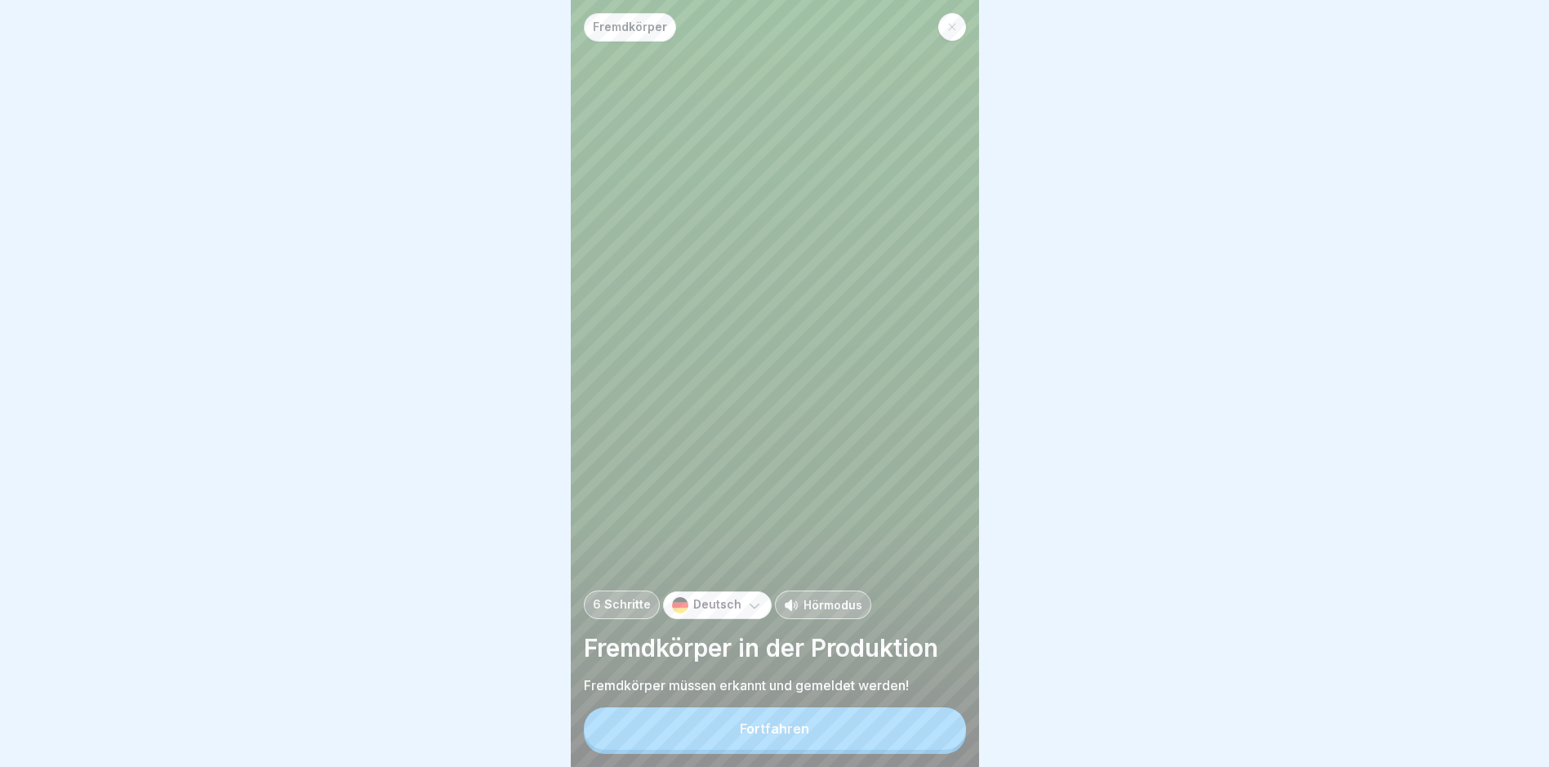
click at [764, 736] on div "Fortfahren" at bounding box center [774, 728] width 69 height 15
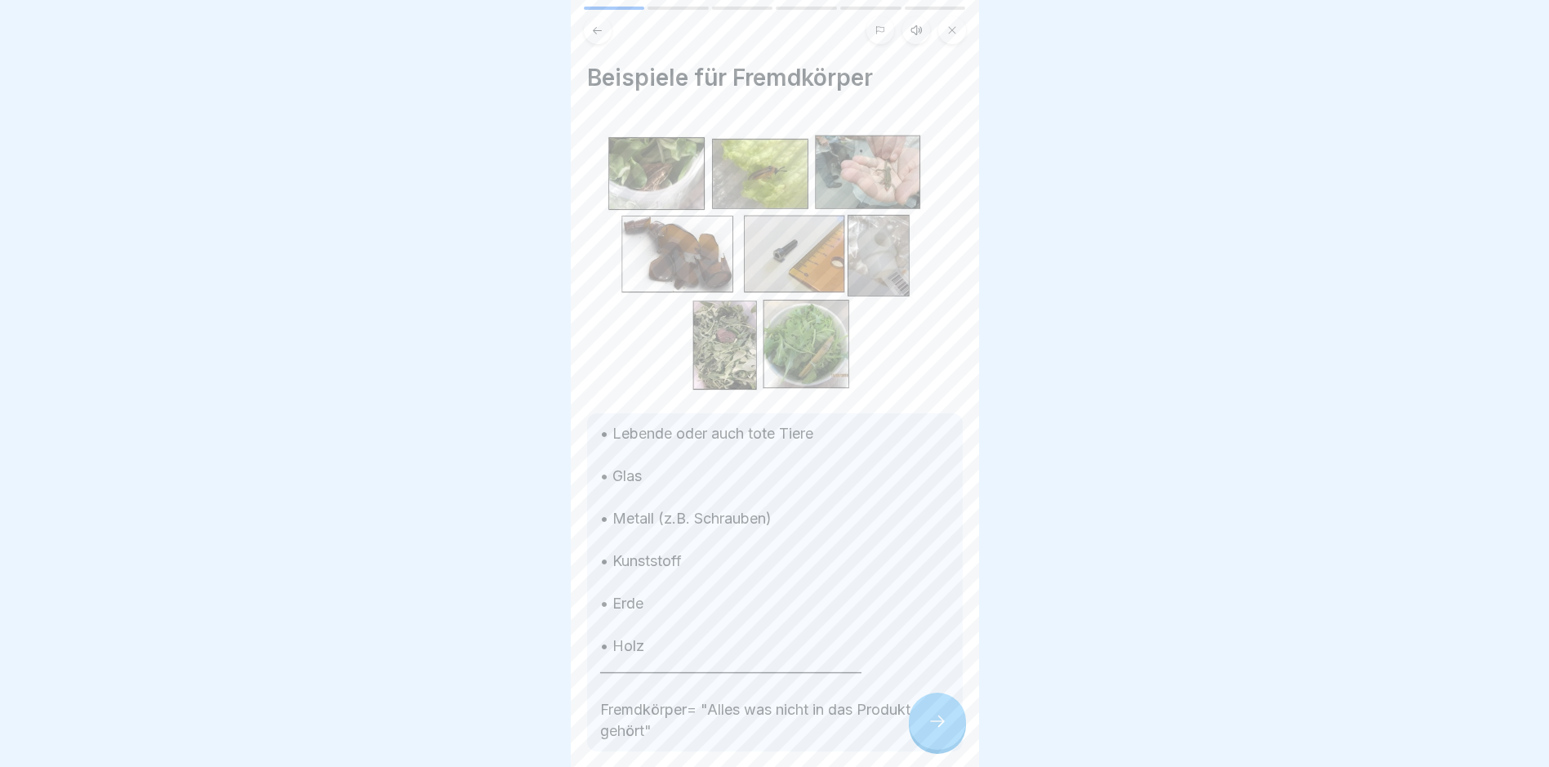
click at [938, 729] on icon at bounding box center [938, 721] width 20 height 20
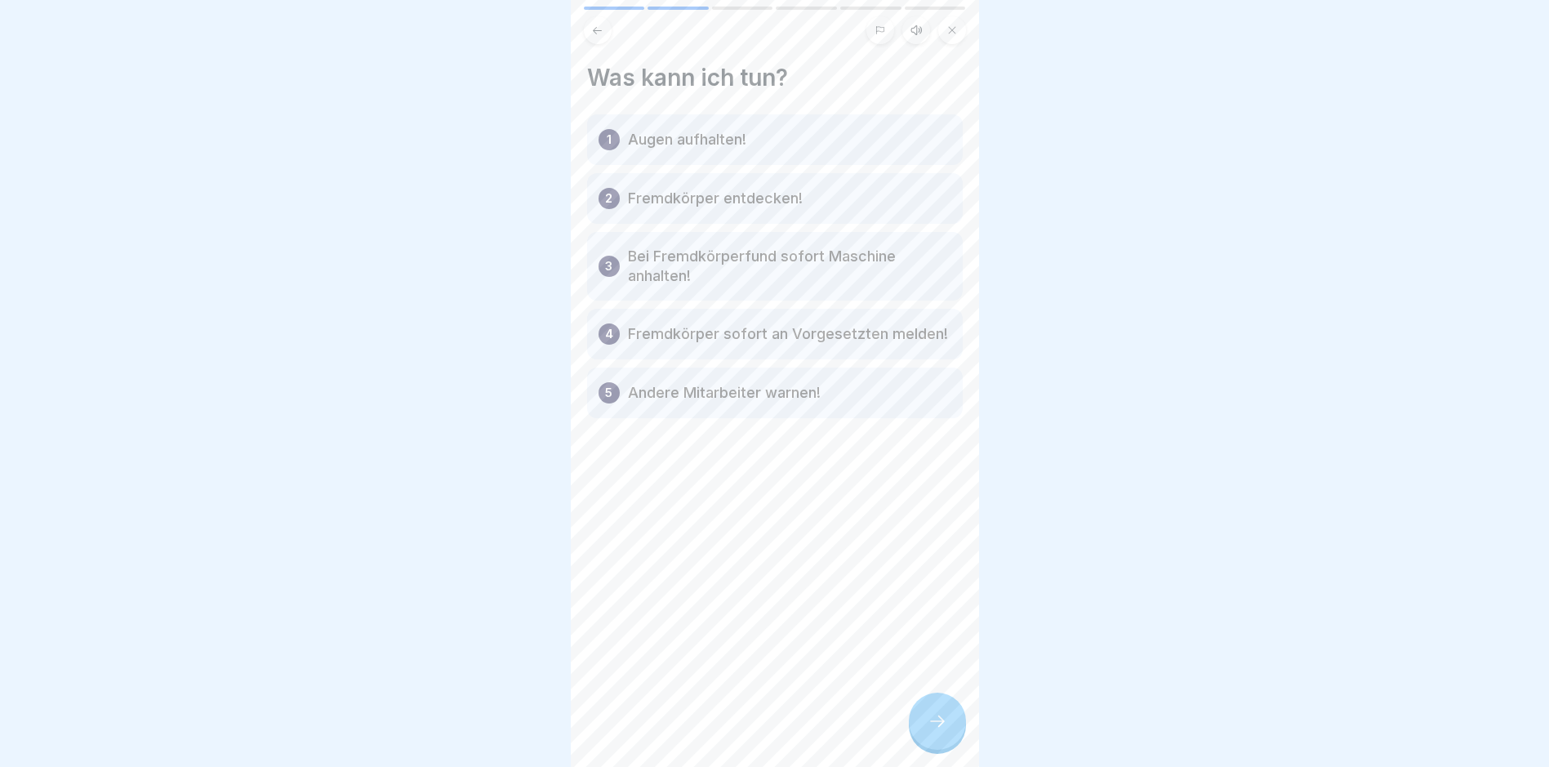
click at [929, 731] on icon at bounding box center [938, 721] width 20 height 20
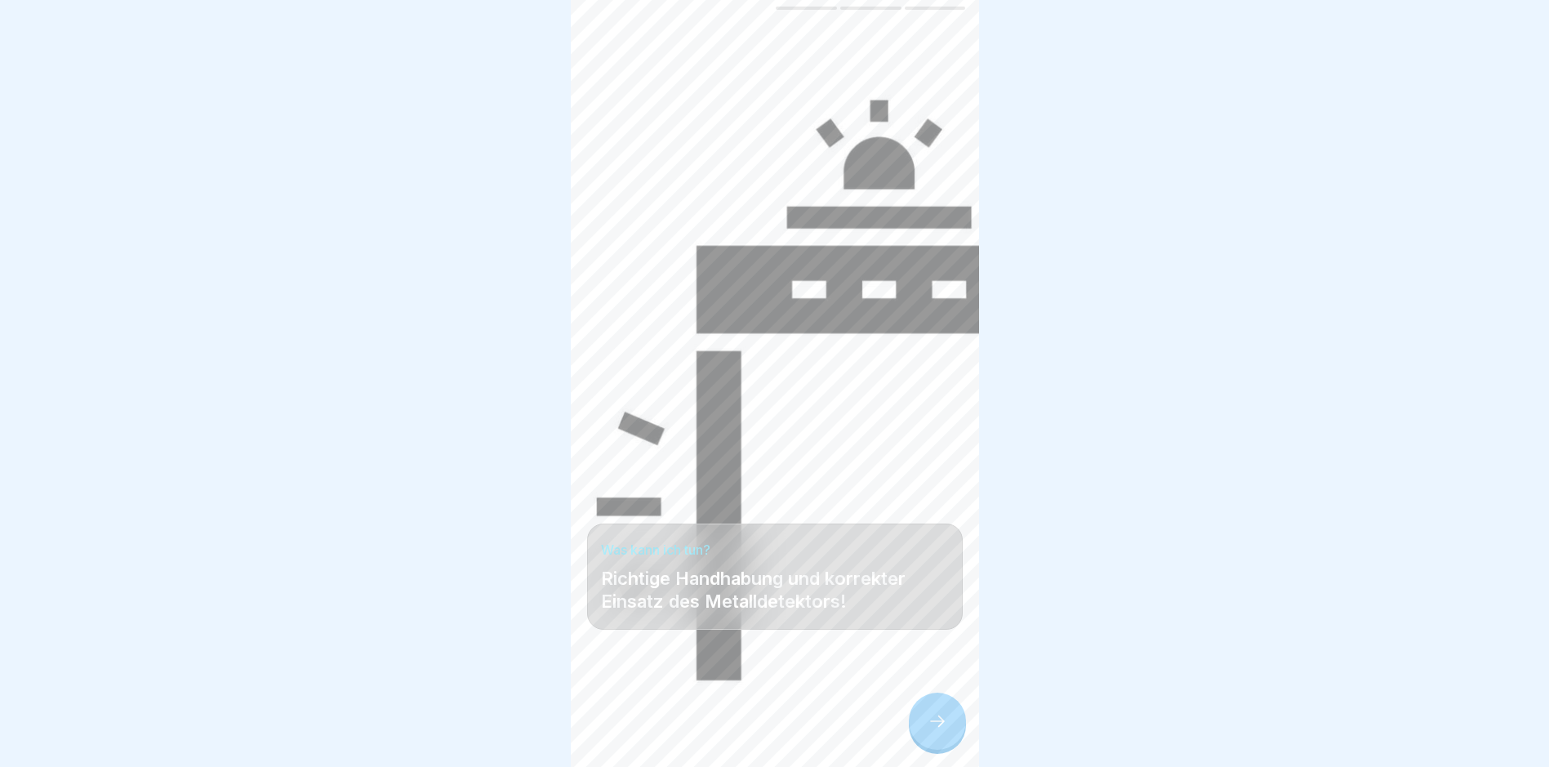
click at [929, 731] on icon at bounding box center [938, 721] width 20 height 20
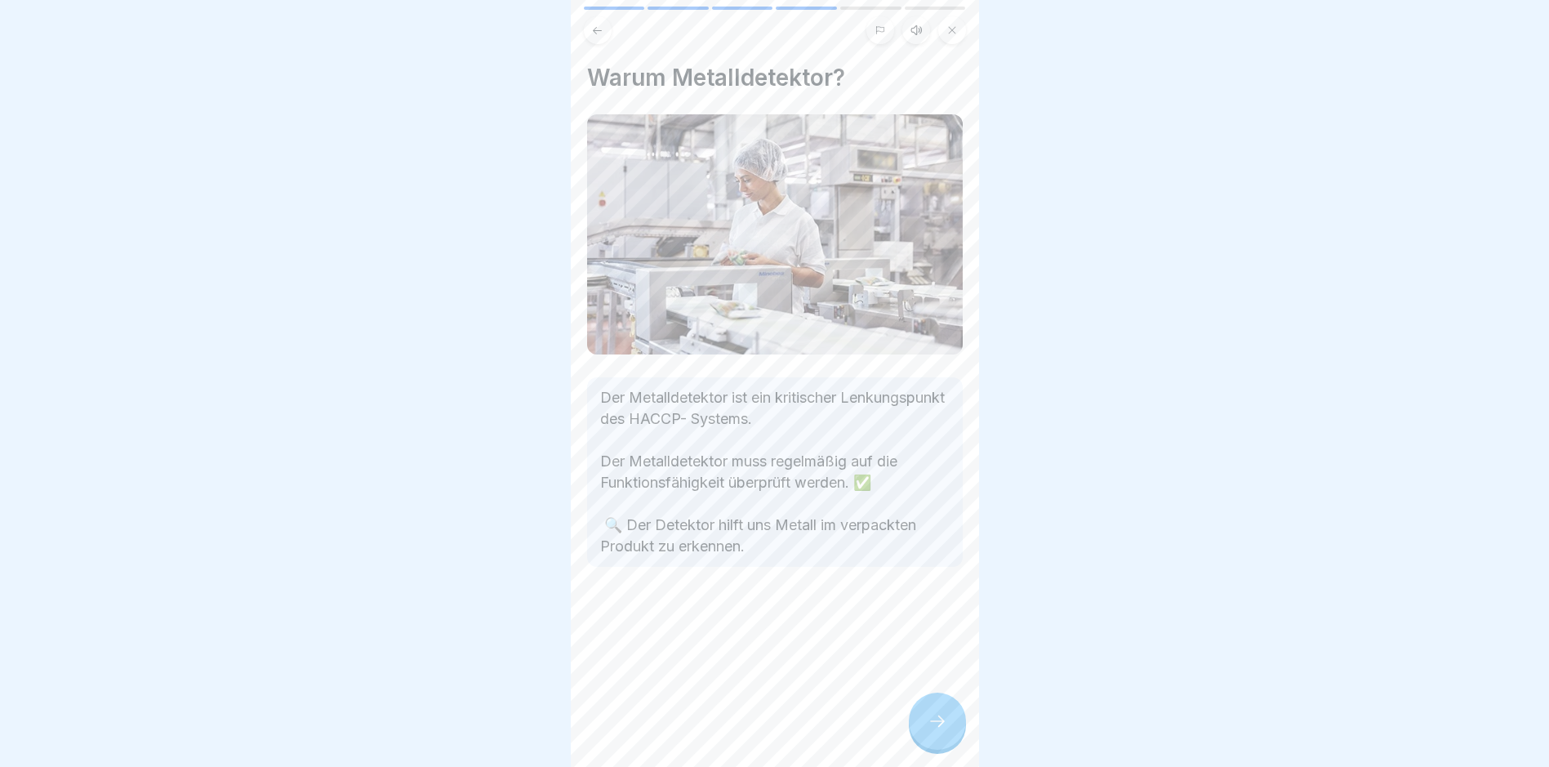
click at [929, 731] on icon at bounding box center [938, 721] width 20 height 20
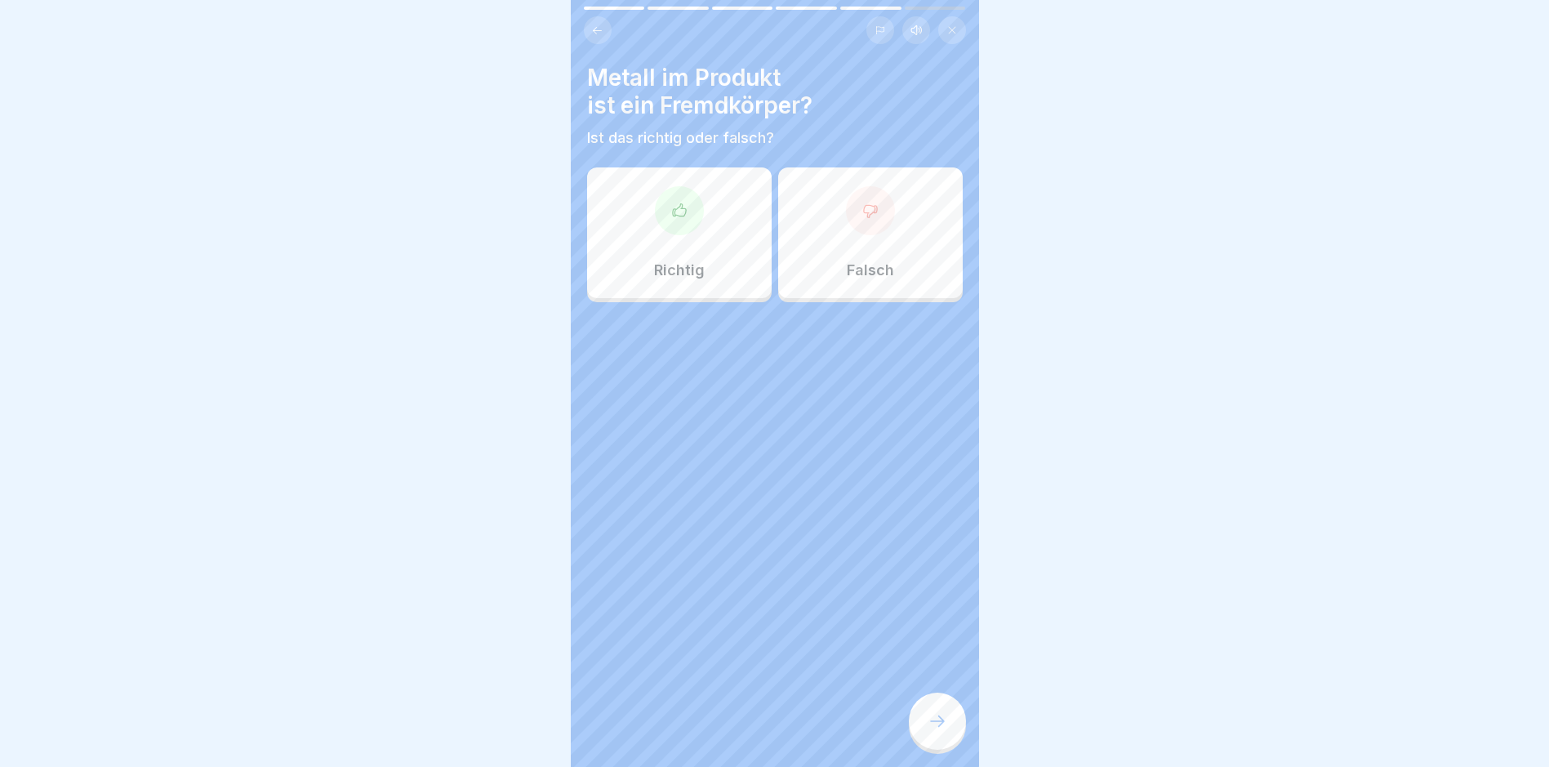
click at [678, 210] on icon at bounding box center [679, 211] width 16 height 16
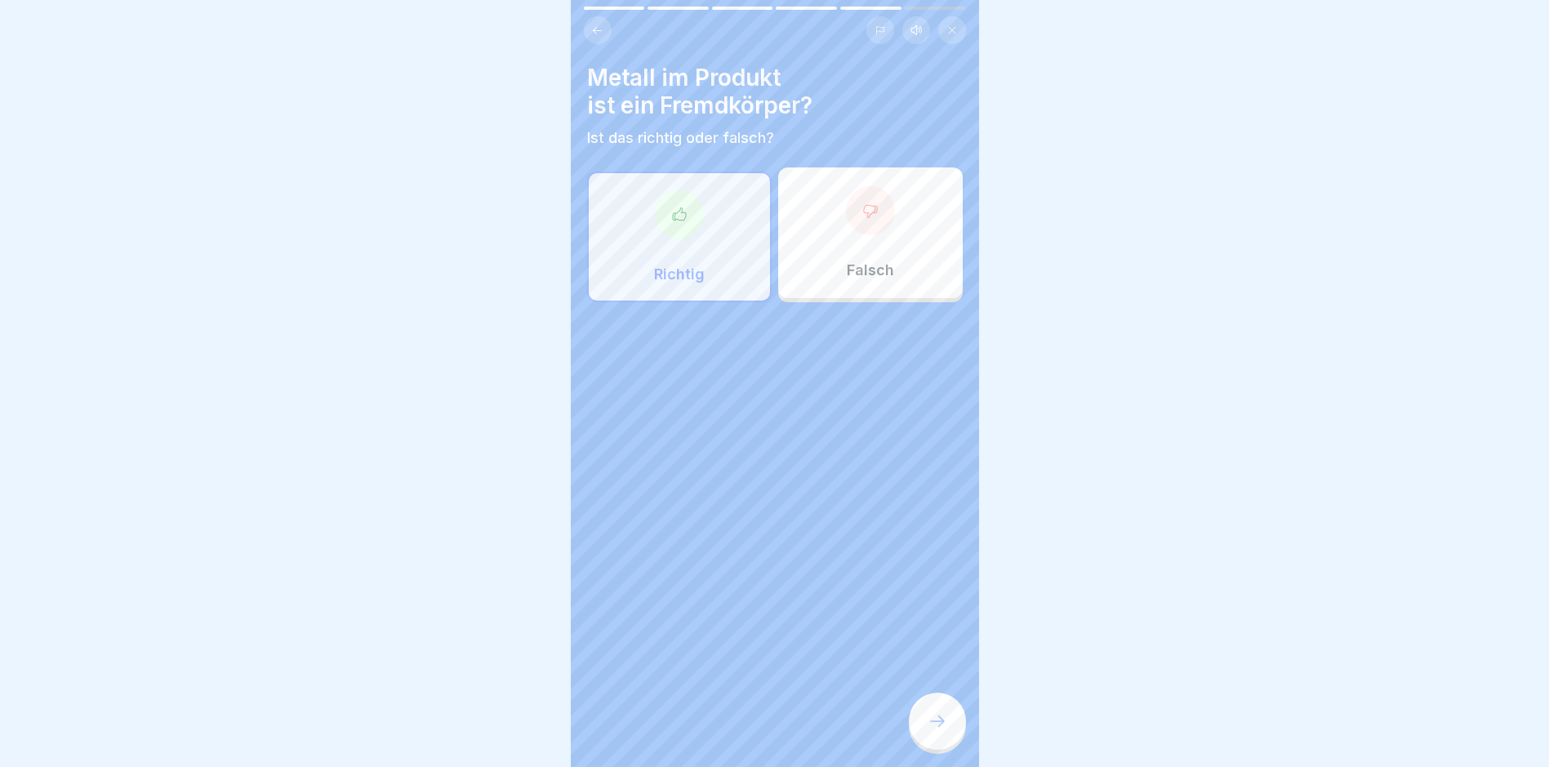
click at [942, 726] on icon at bounding box center [938, 721] width 20 height 20
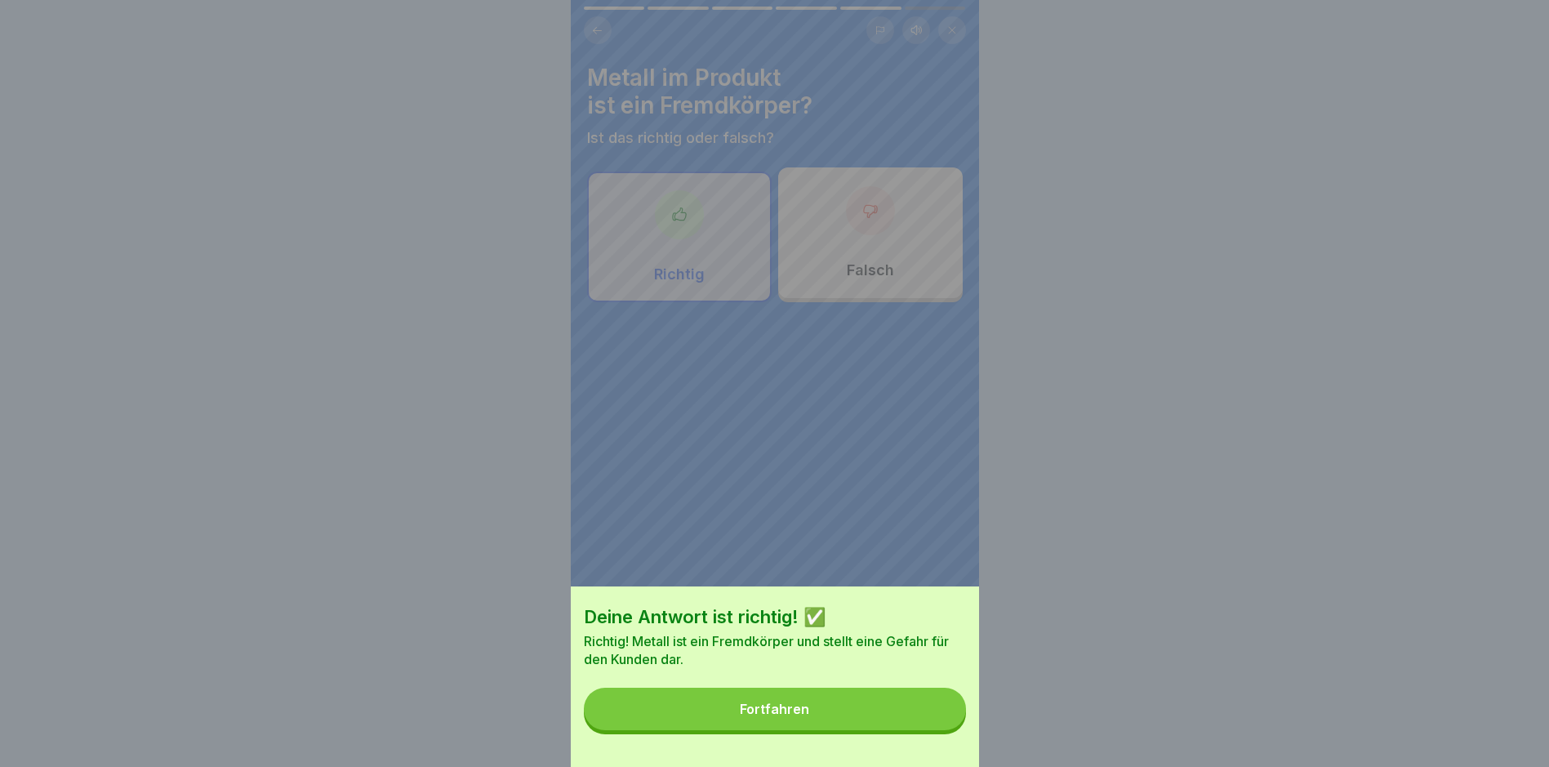
click at [783, 716] on div "Fortfahren" at bounding box center [774, 709] width 69 height 15
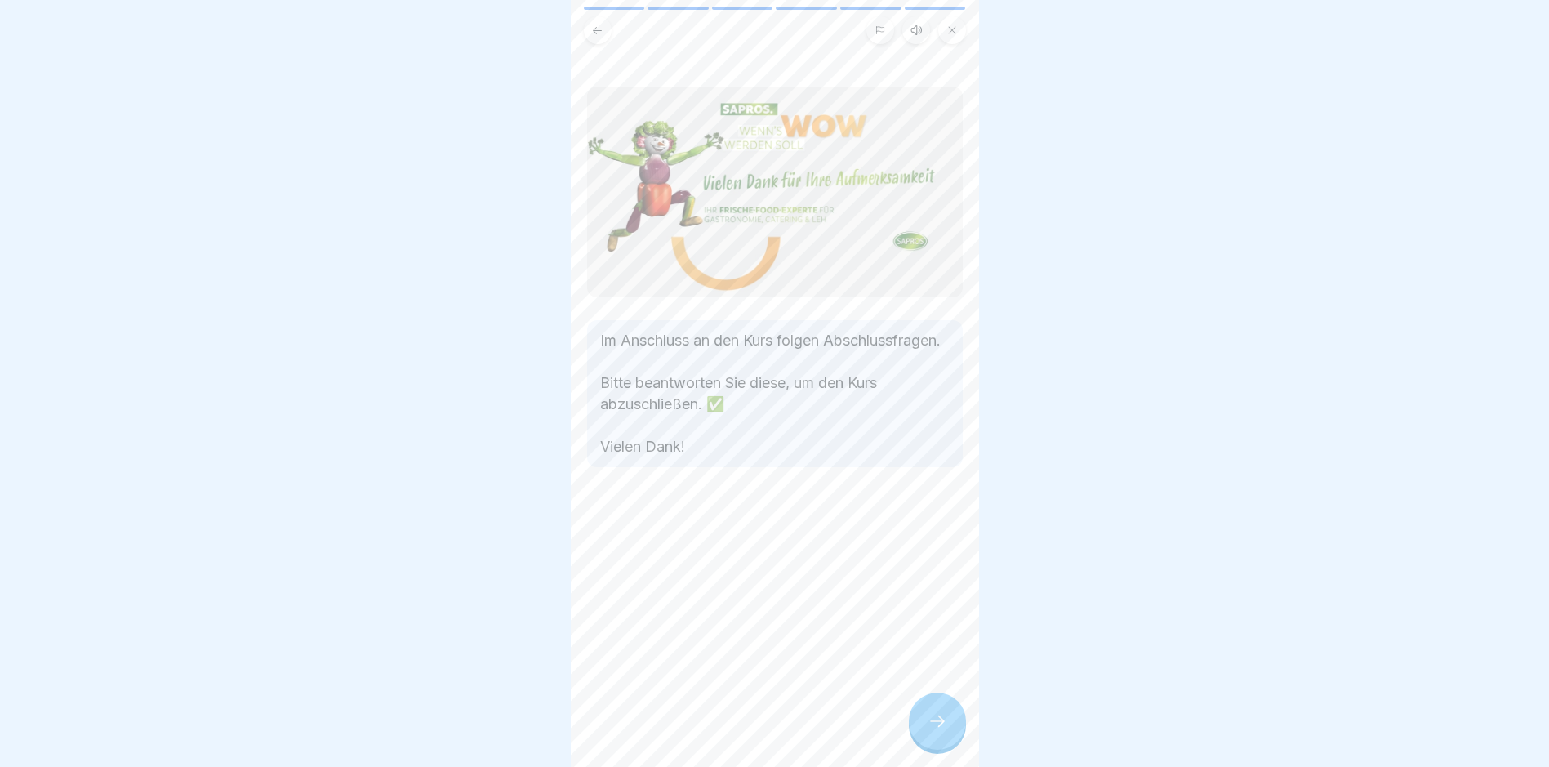
click at [943, 731] on icon at bounding box center [938, 721] width 20 height 20
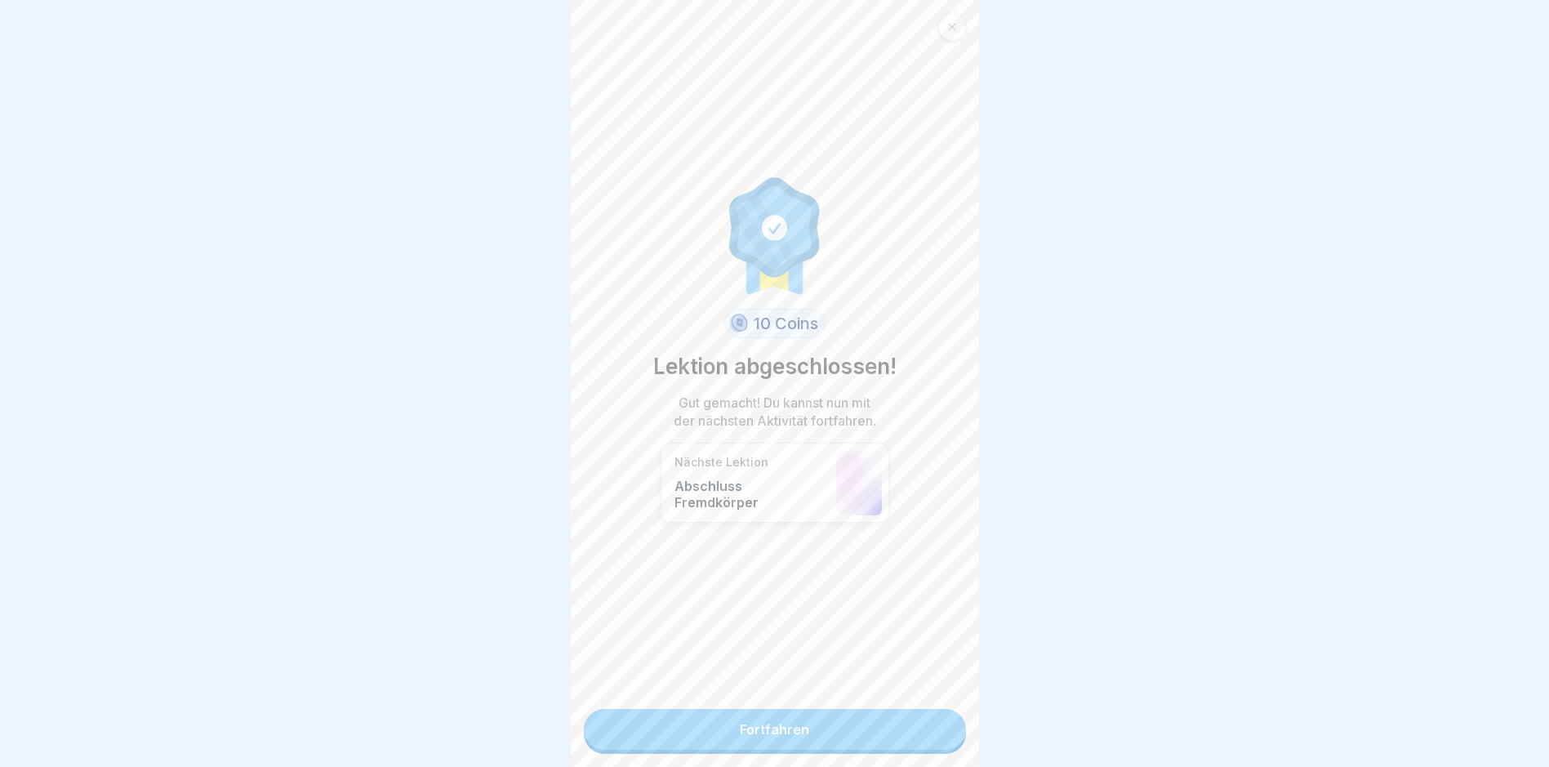
click at [773, 724] on link "Fortfahren" at bounding box center [775, 729] width 382 height 41
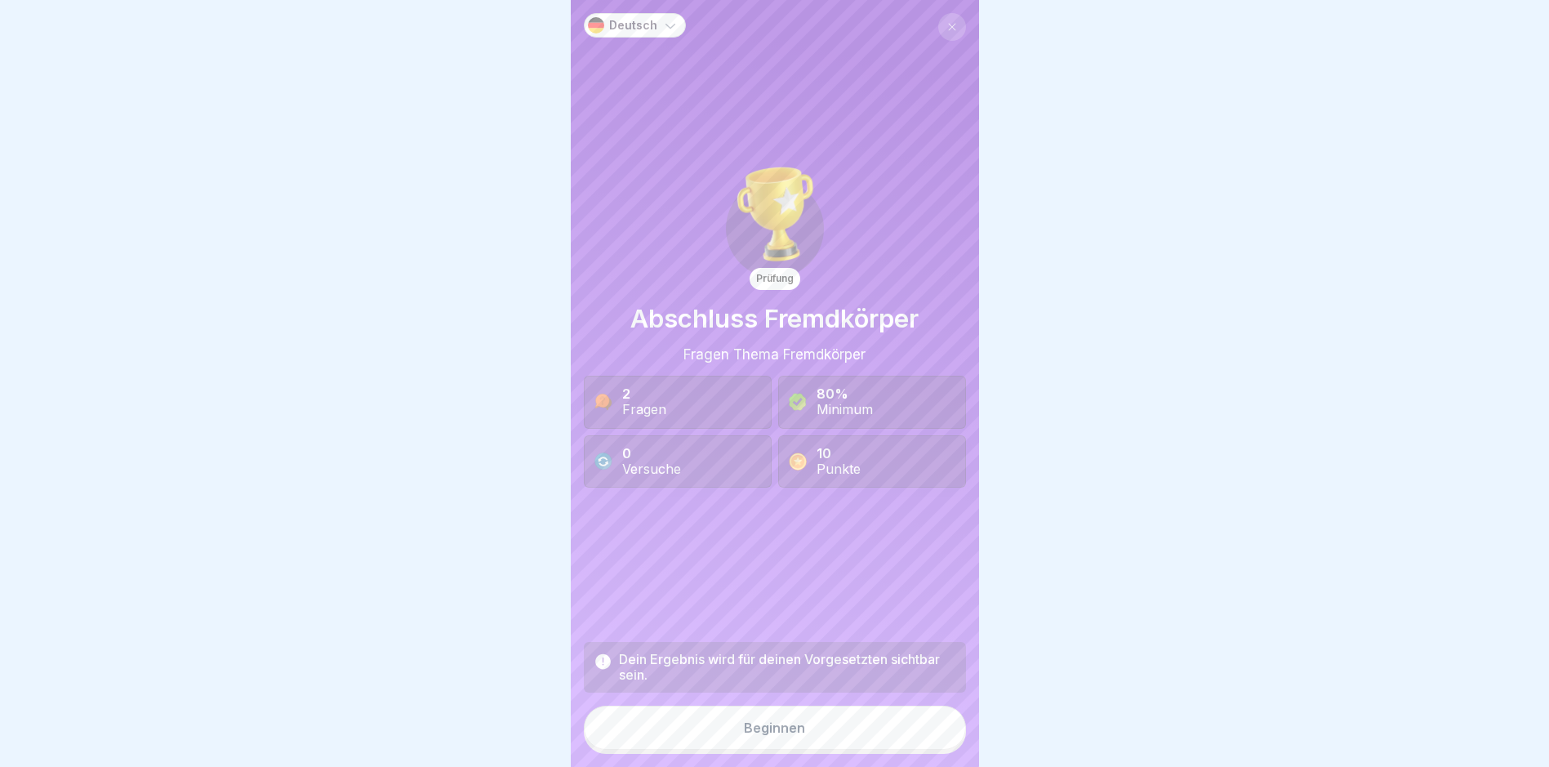
click at [764, 735] on div "Beginnen" at bounding box center [774, 727] width 61 height 15
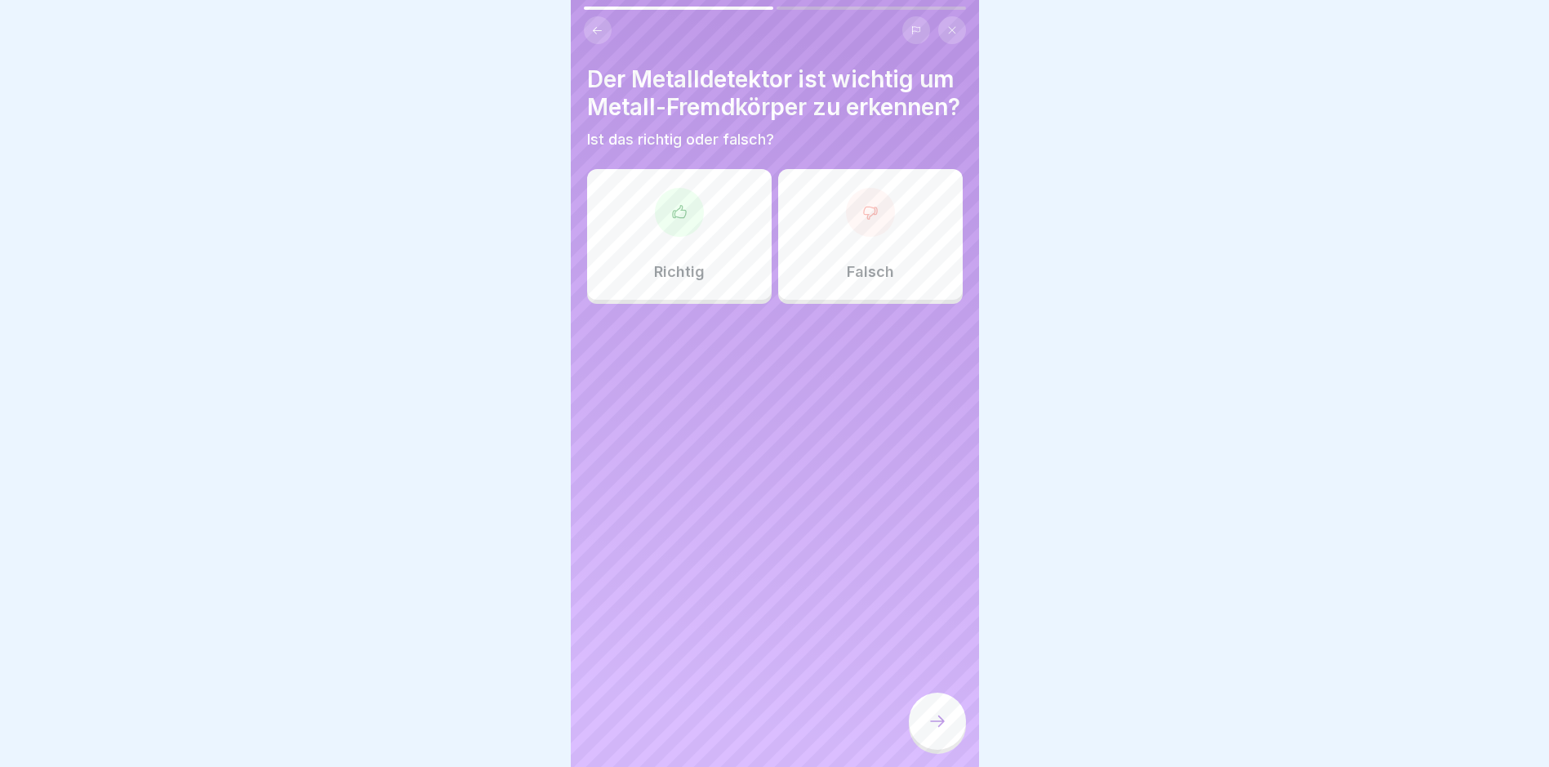
click at [671, 221] on icon at bounding box center [679, 212] width 16 height 16
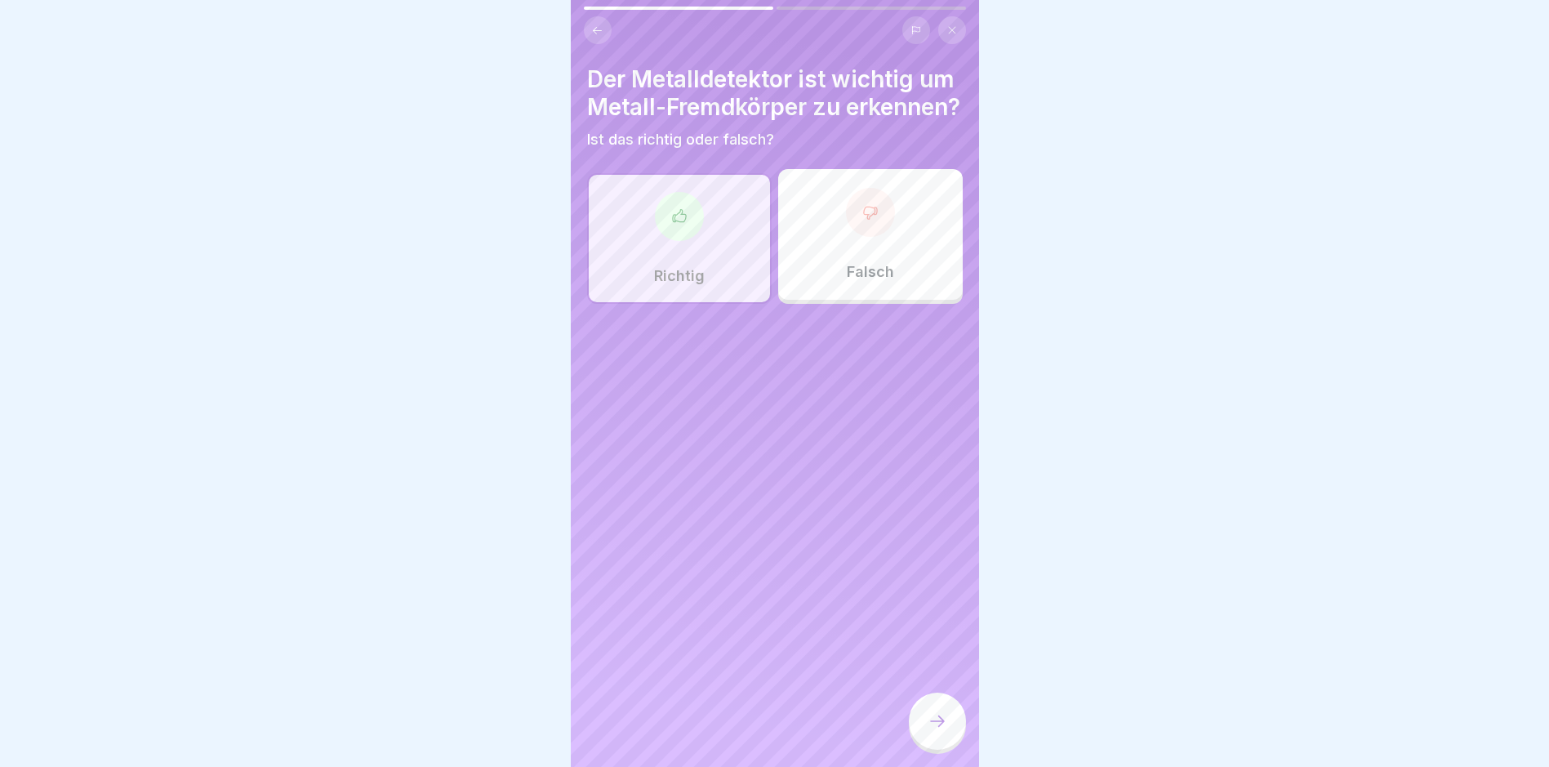
click at [942, 731] on icon at bounding box center [938, 721] width 20 height 20
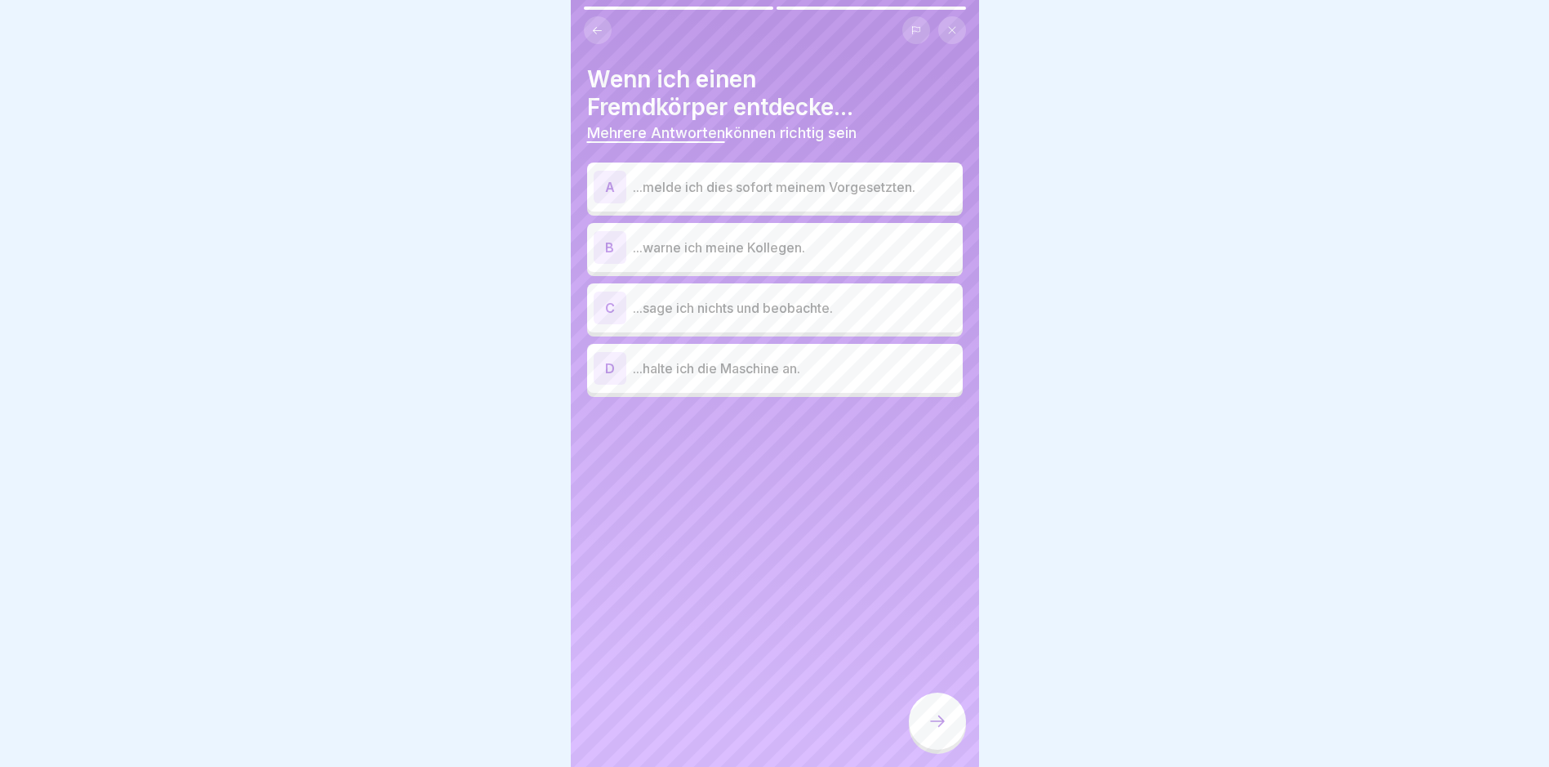
click at [605, 186] on div "A" at bounding box center [610, 187] width 33 height 33
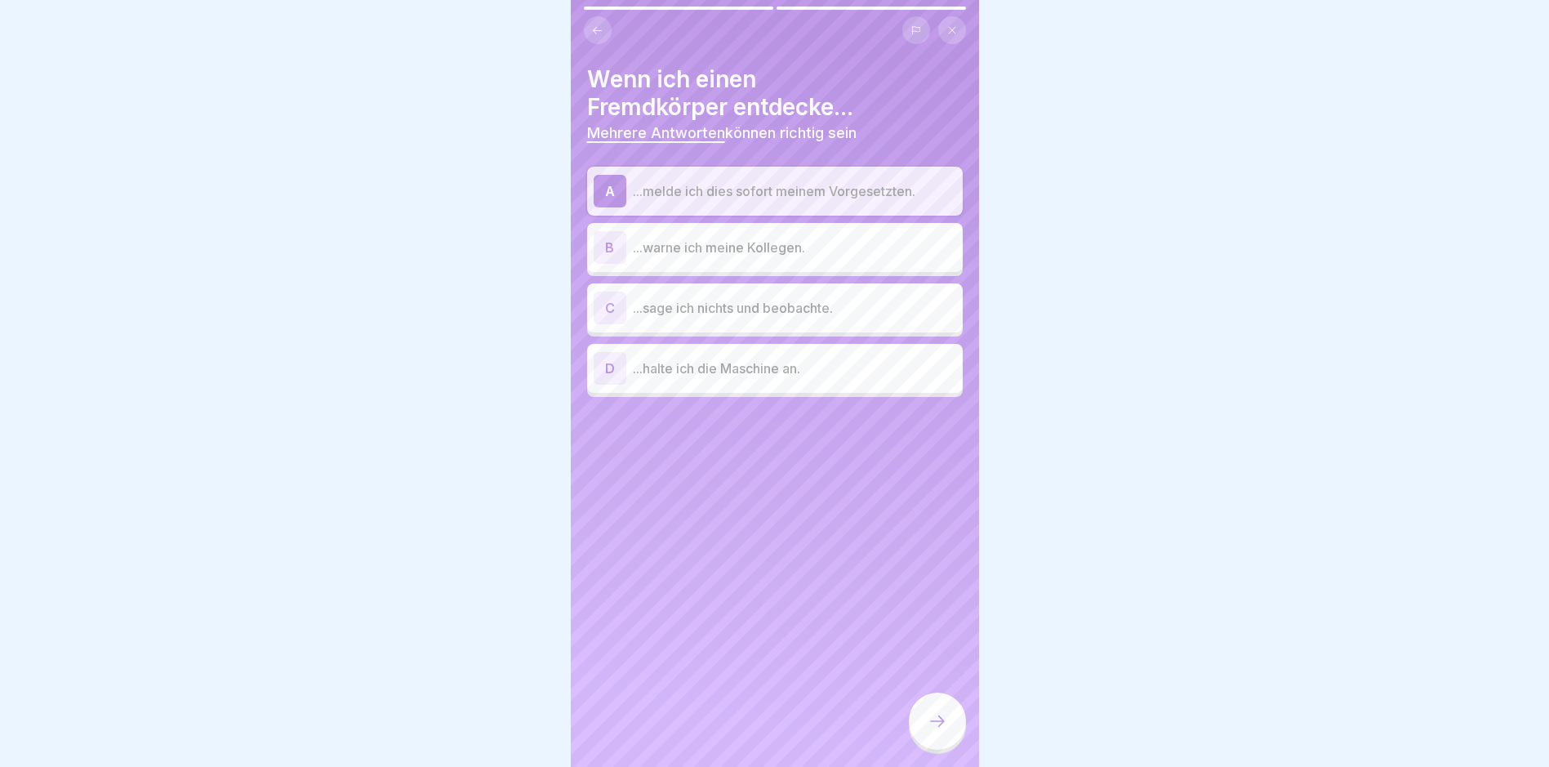
click at [604, 238] on div "B" at bounding box center [610, 247] width 33 height 33
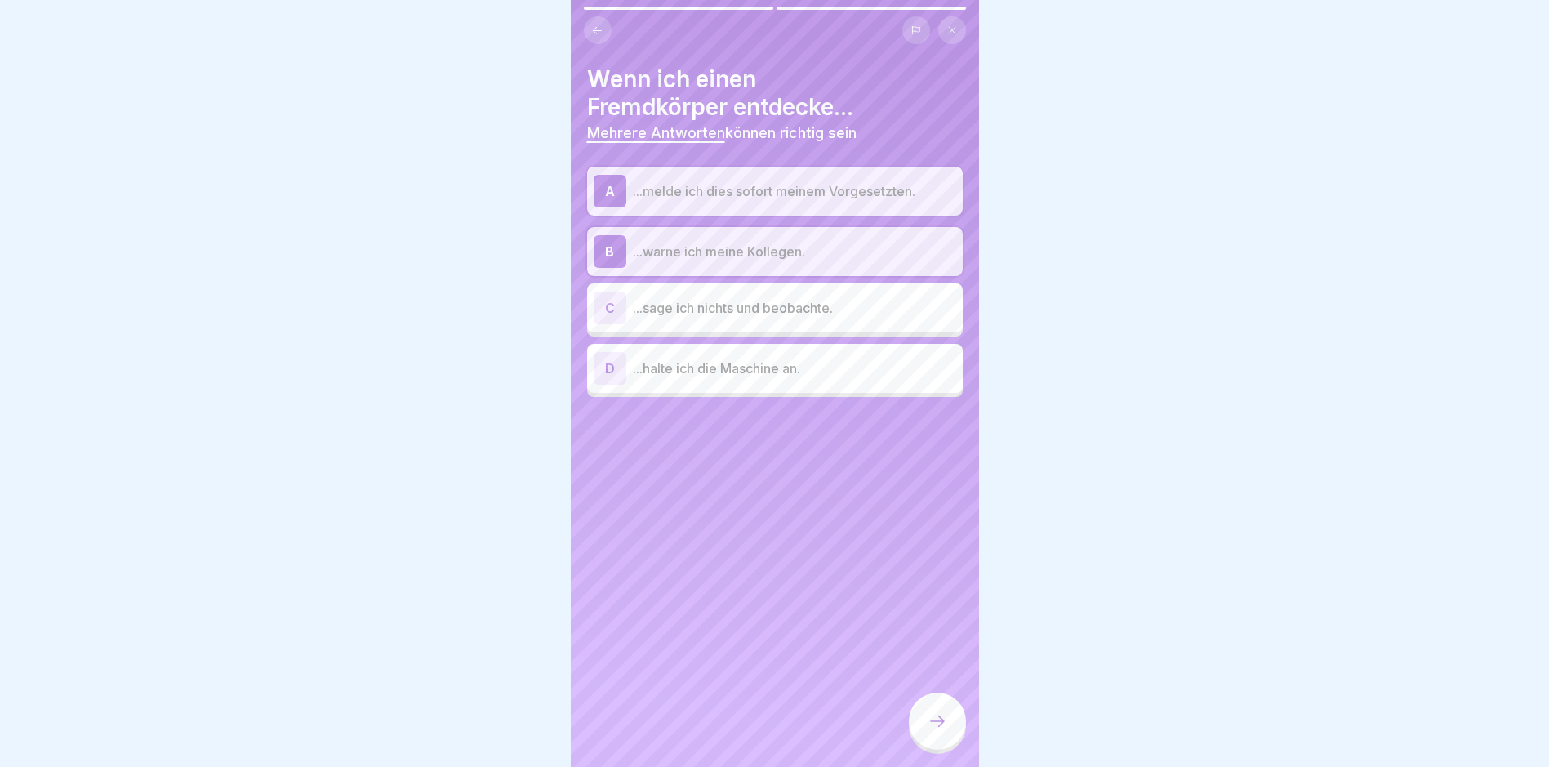
click at [618, 365] on div "D" at bounding box center [610, 368] width 33 height 33
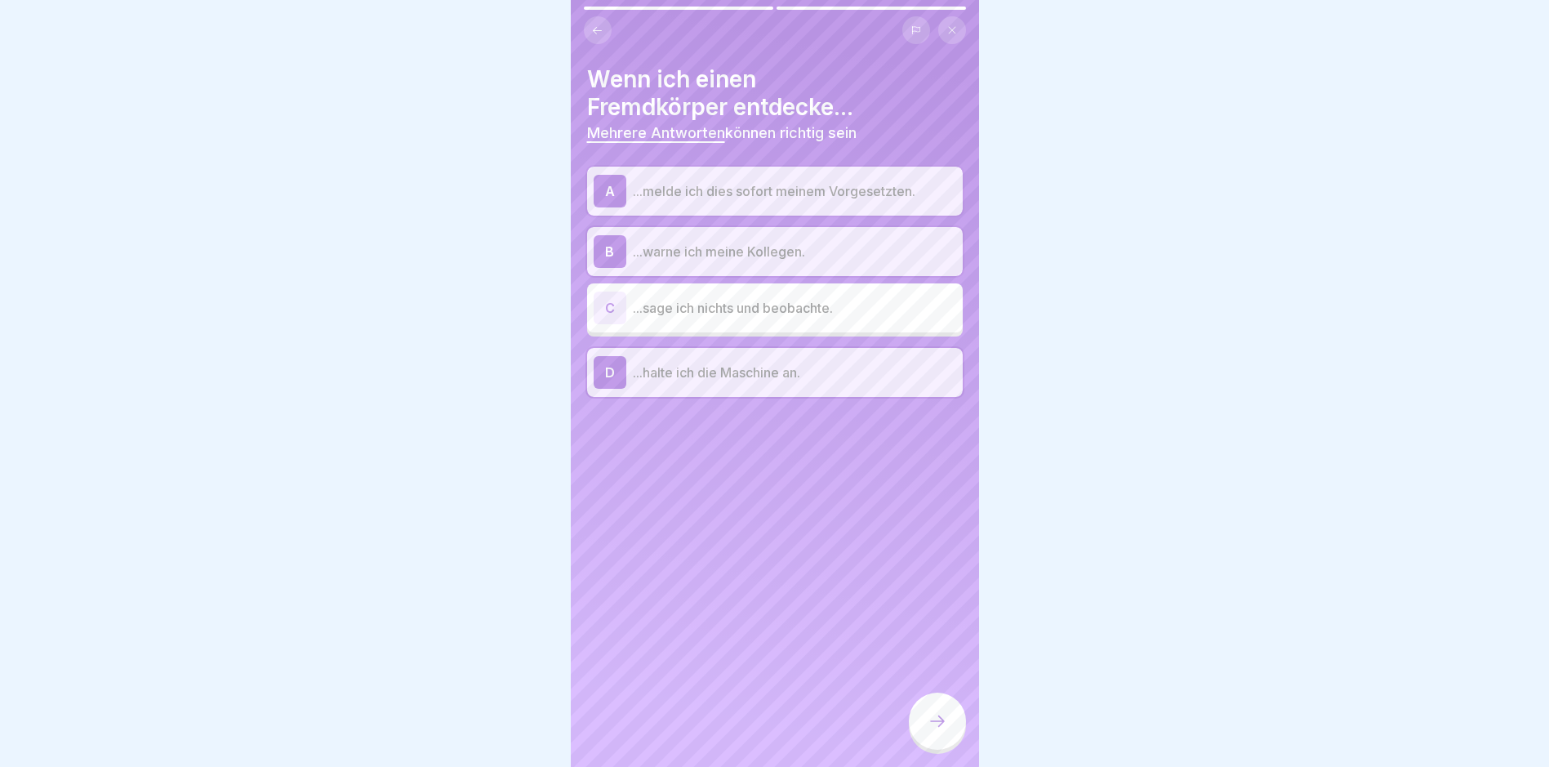
click at [938, 727] on icon at bounding box center [938, 721] width 20 height 20
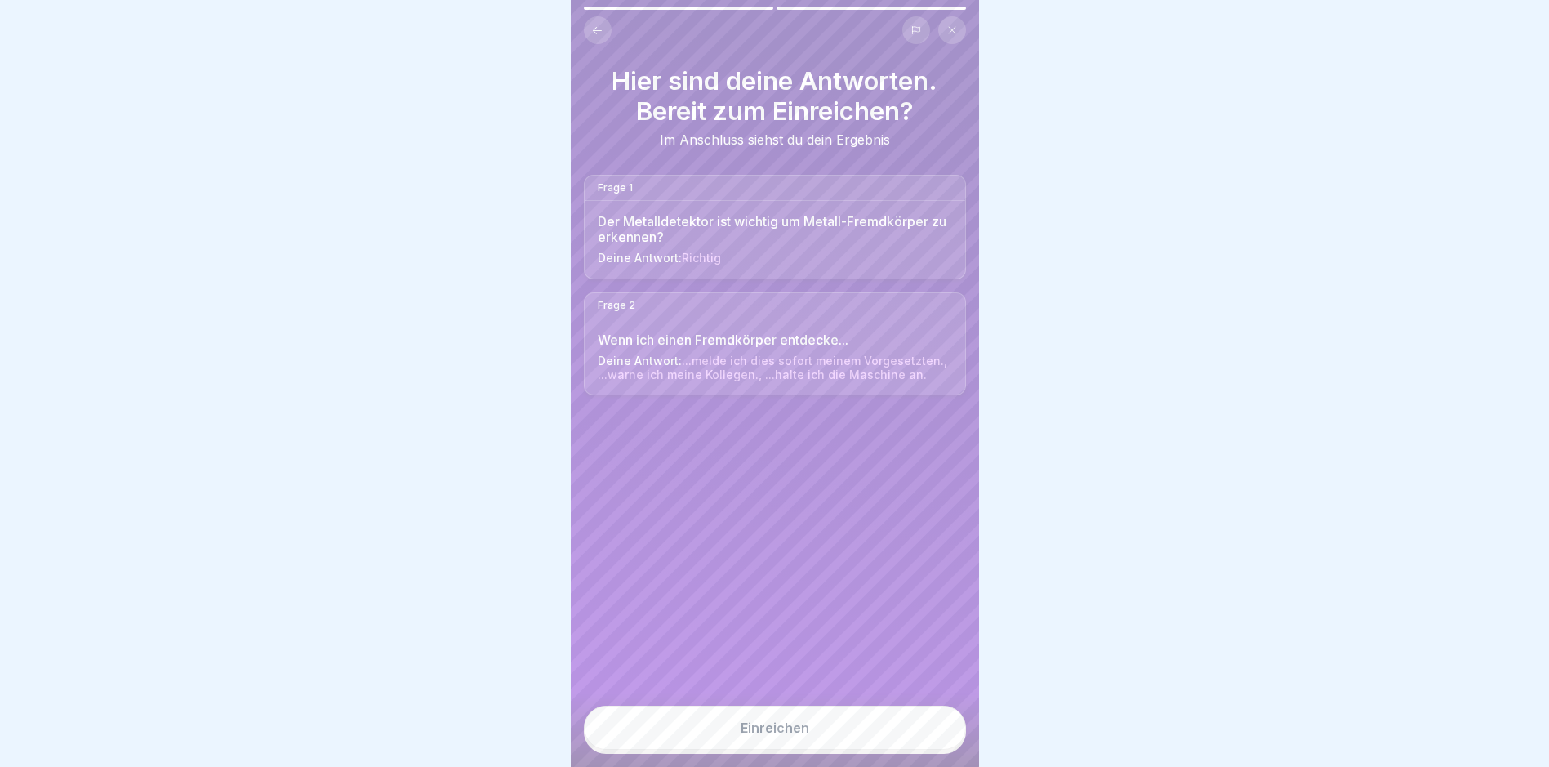
click at [753, 735] on div "Einreichen" at bounding box center [775, 727] width 69 height 15
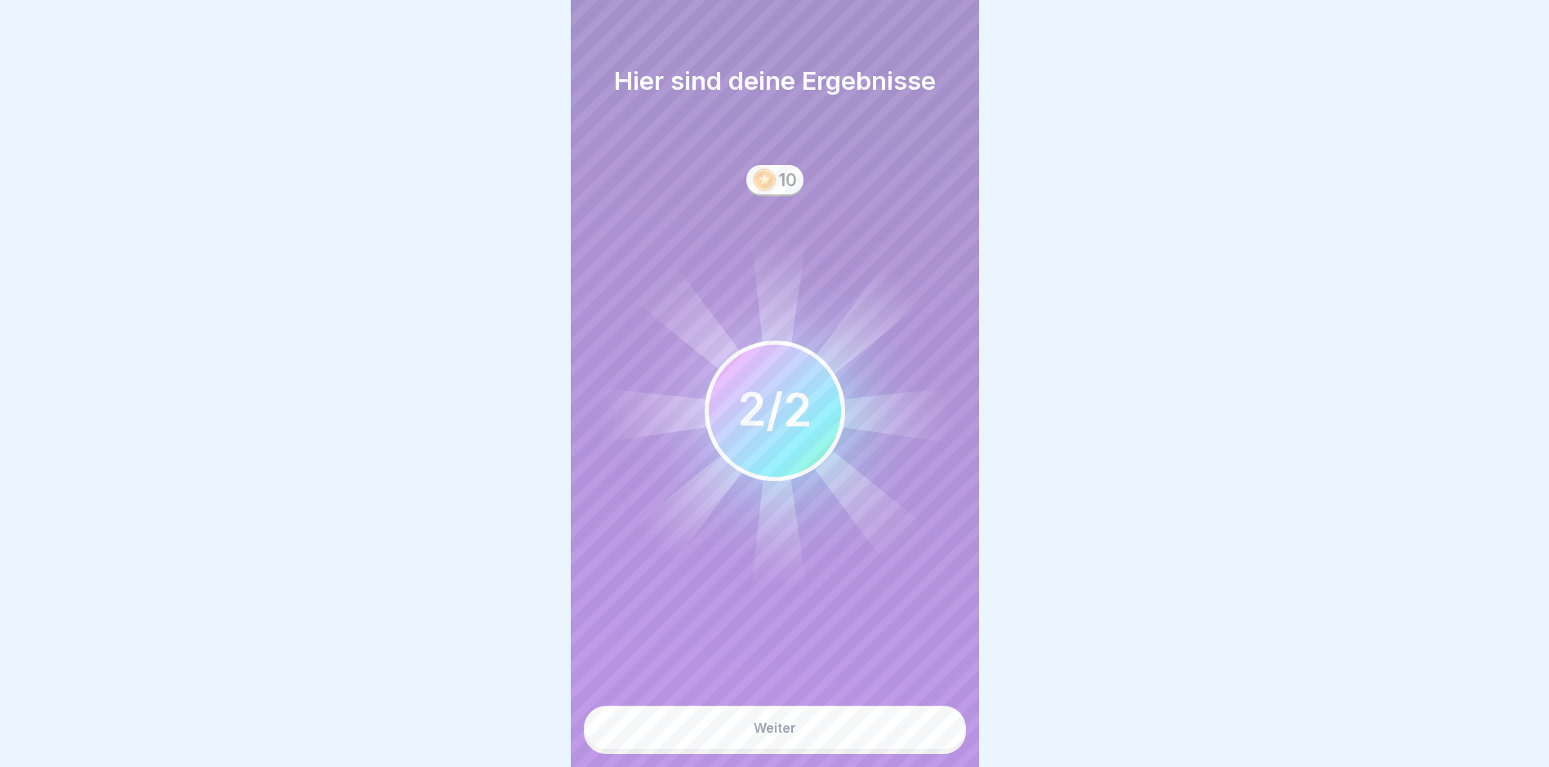
click at [758, 735] on div "Weiter" at bounding box center [775, 727] width 42 height 15
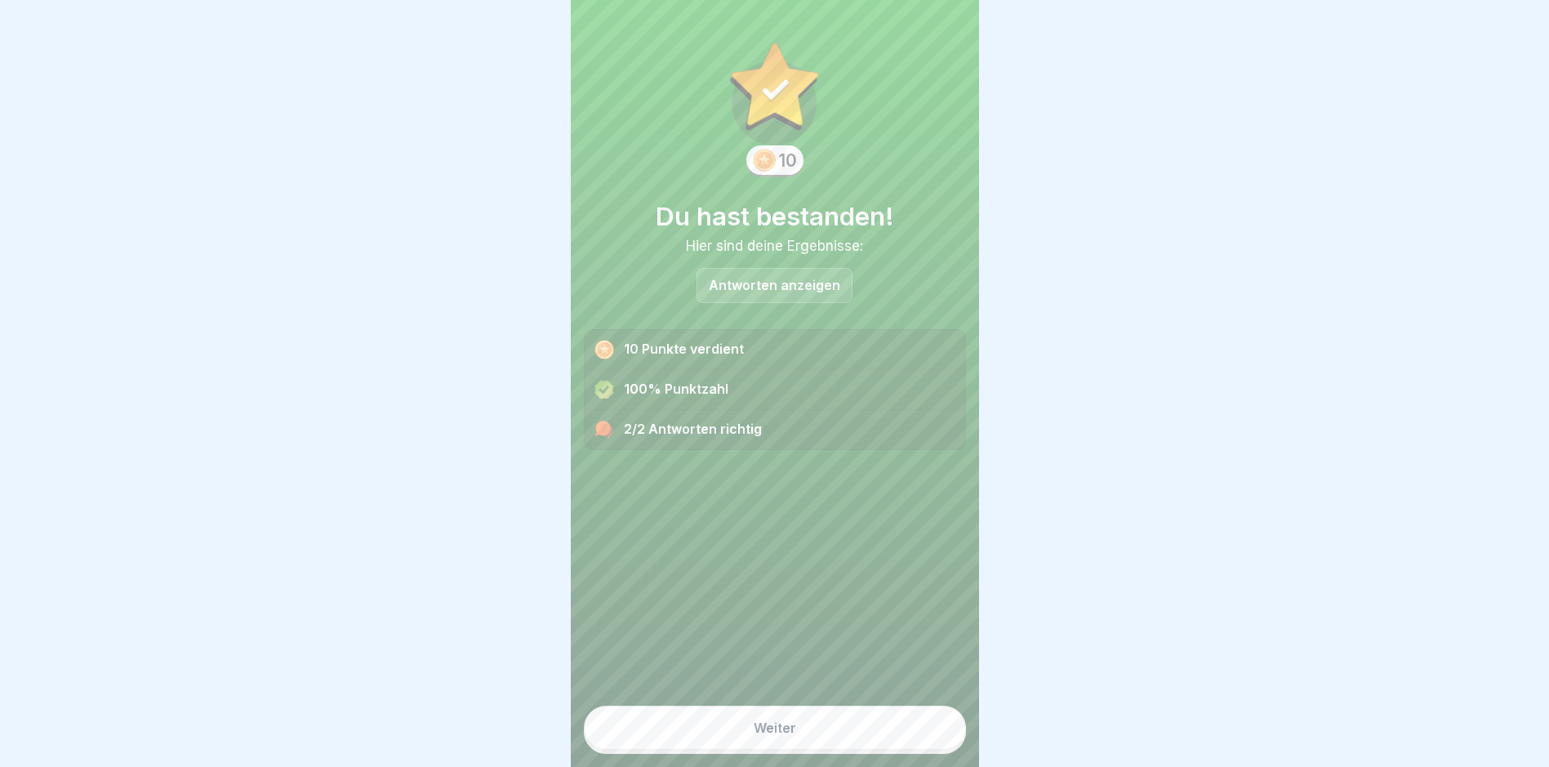
click at [758, 735] on div "Weiter" at bounding box center [775, 727] width 42 height 15
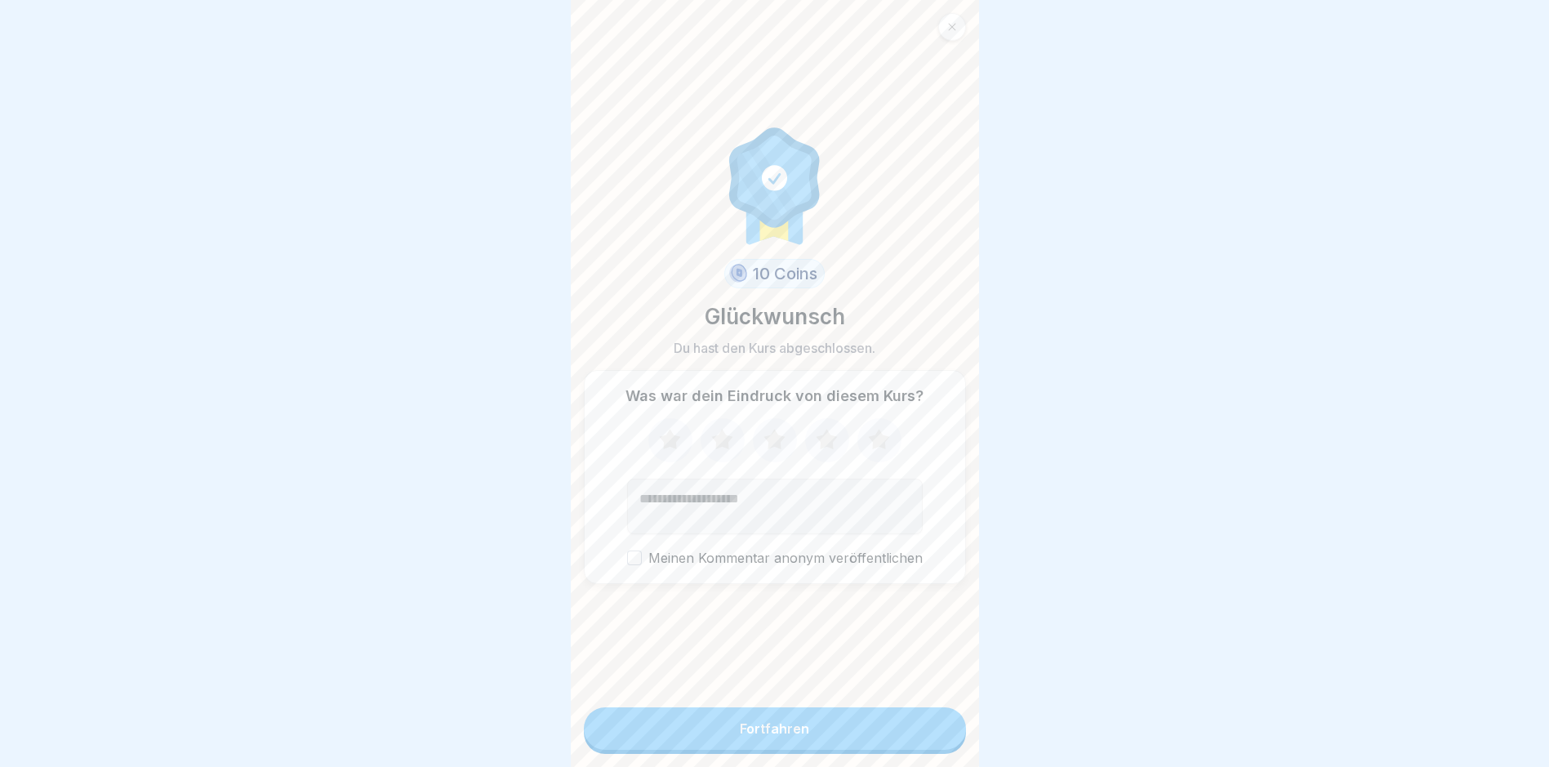
click at [757, 736] on div "Fortfahren" at bounding box center [774, 728] width 69 height 15
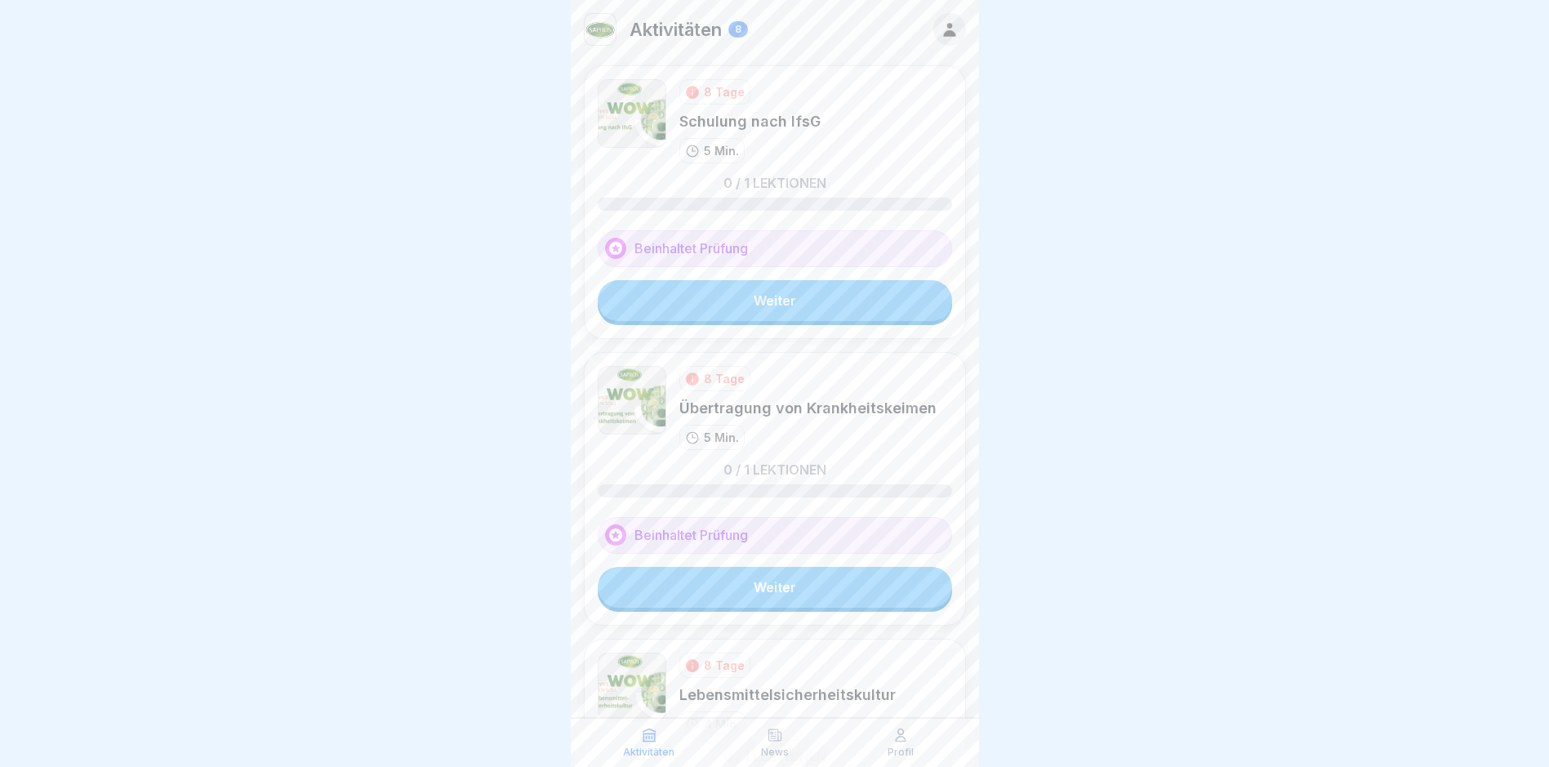
click at [769, 297] on link "Weiter" at bounding box center [775, 300] width 354 height 41
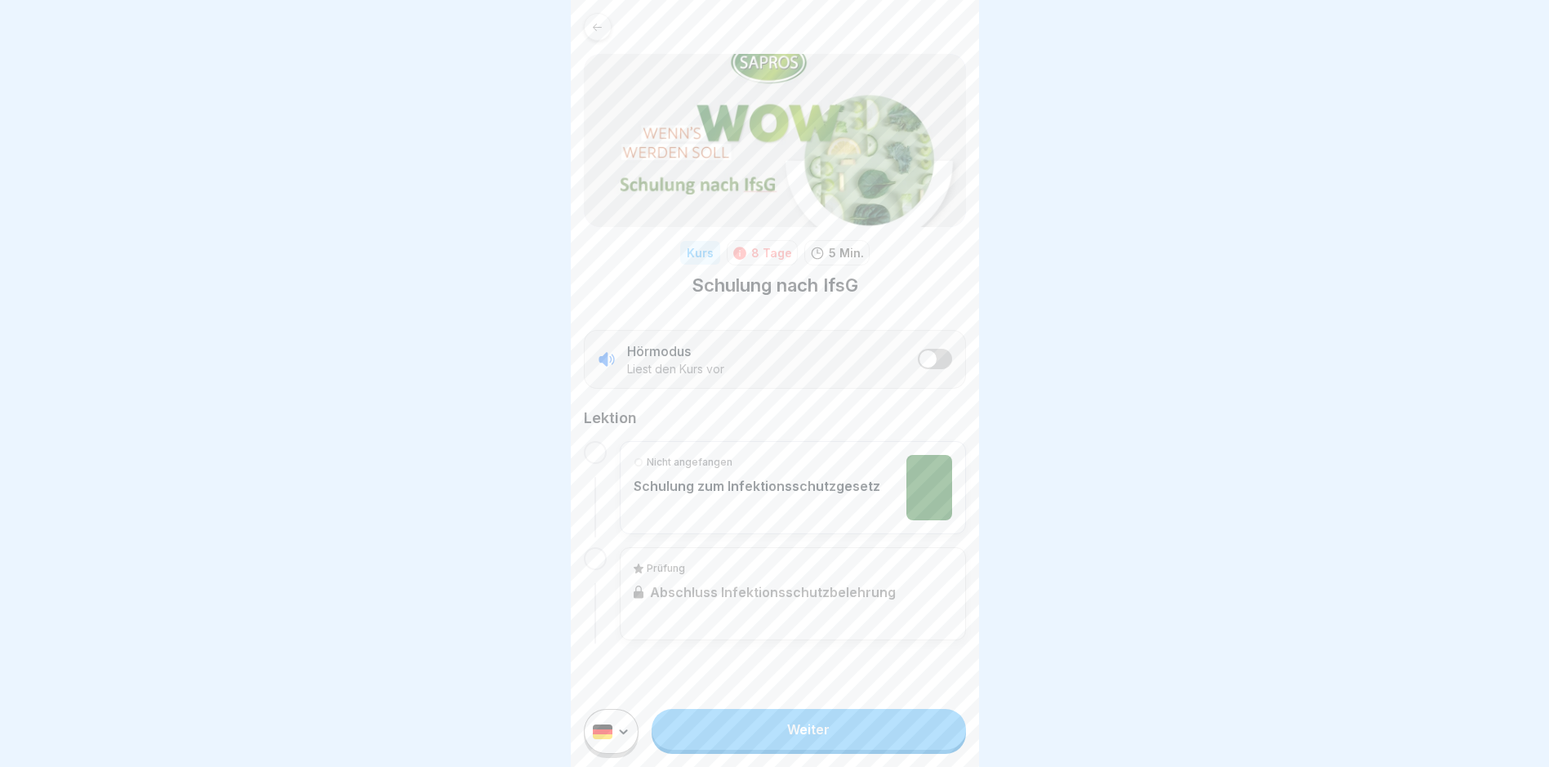
click at [809, 746] on link "Weiter" at bounding box center [809, 729] width 314 height 41
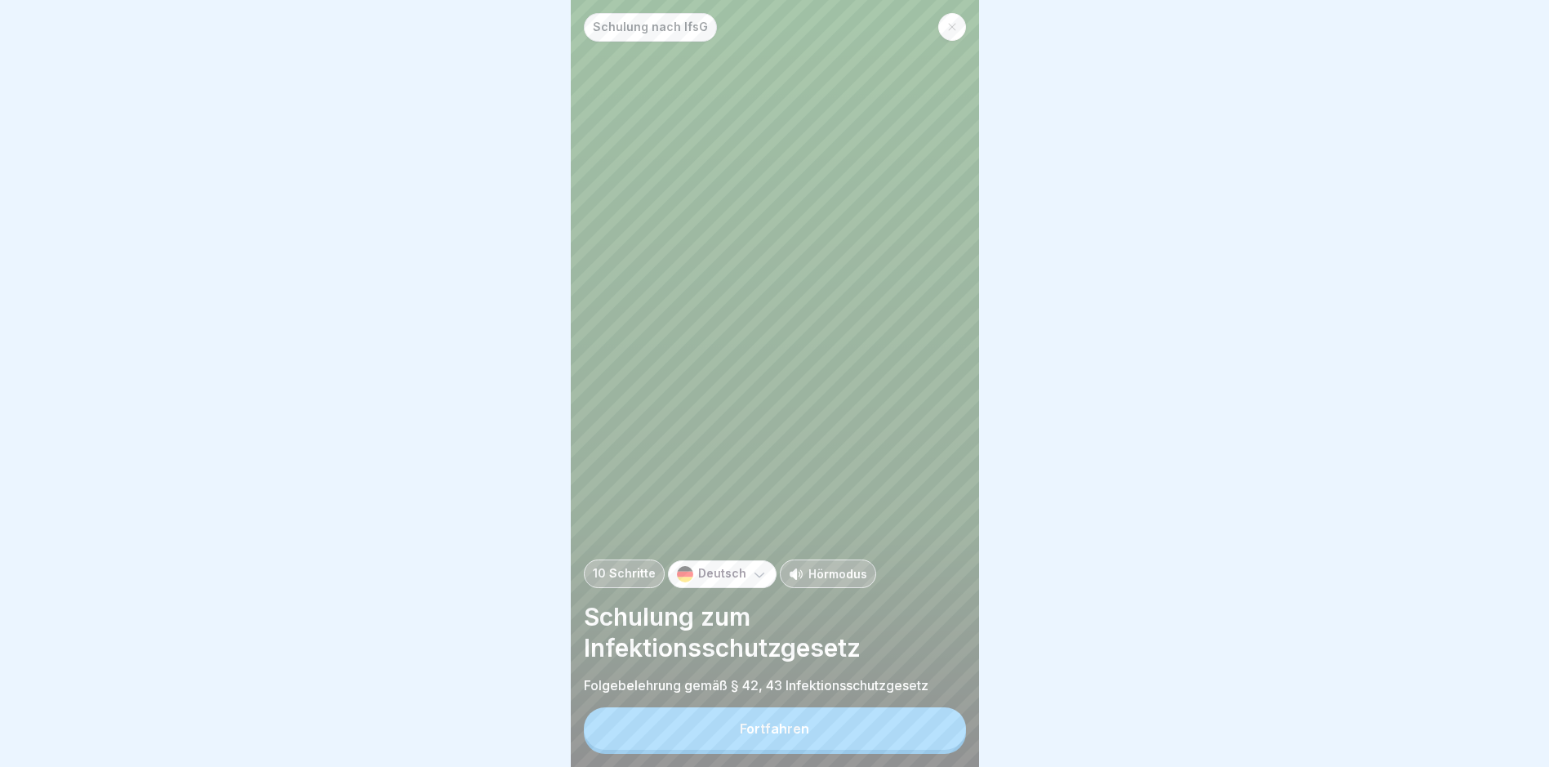
click at [781, 736] on div "Fortfahren" at bounding box center [774, 728] width 69 height 15
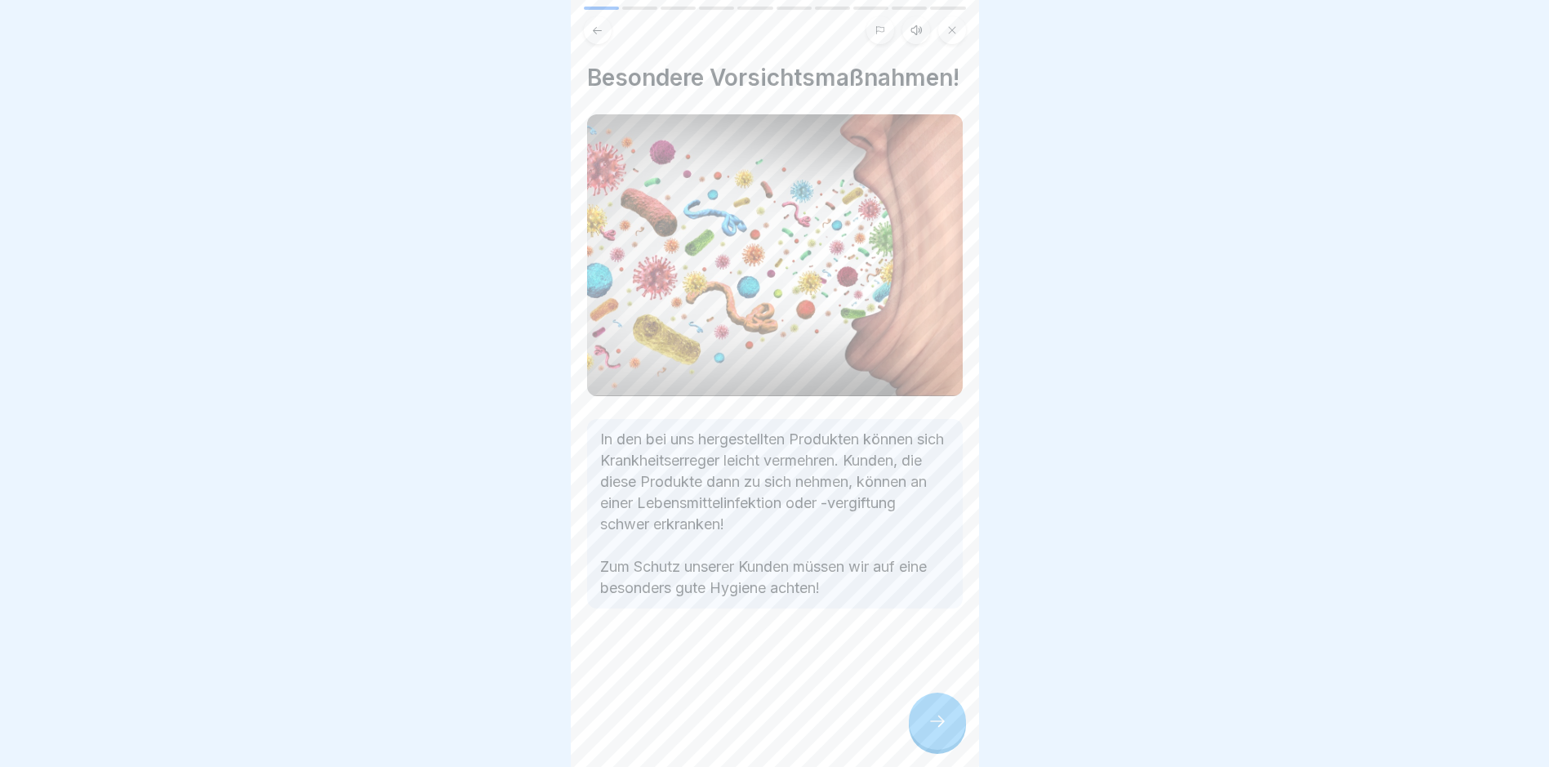
click at [942, 729] on icon at bounding box center [938, 721] width 20 height 20
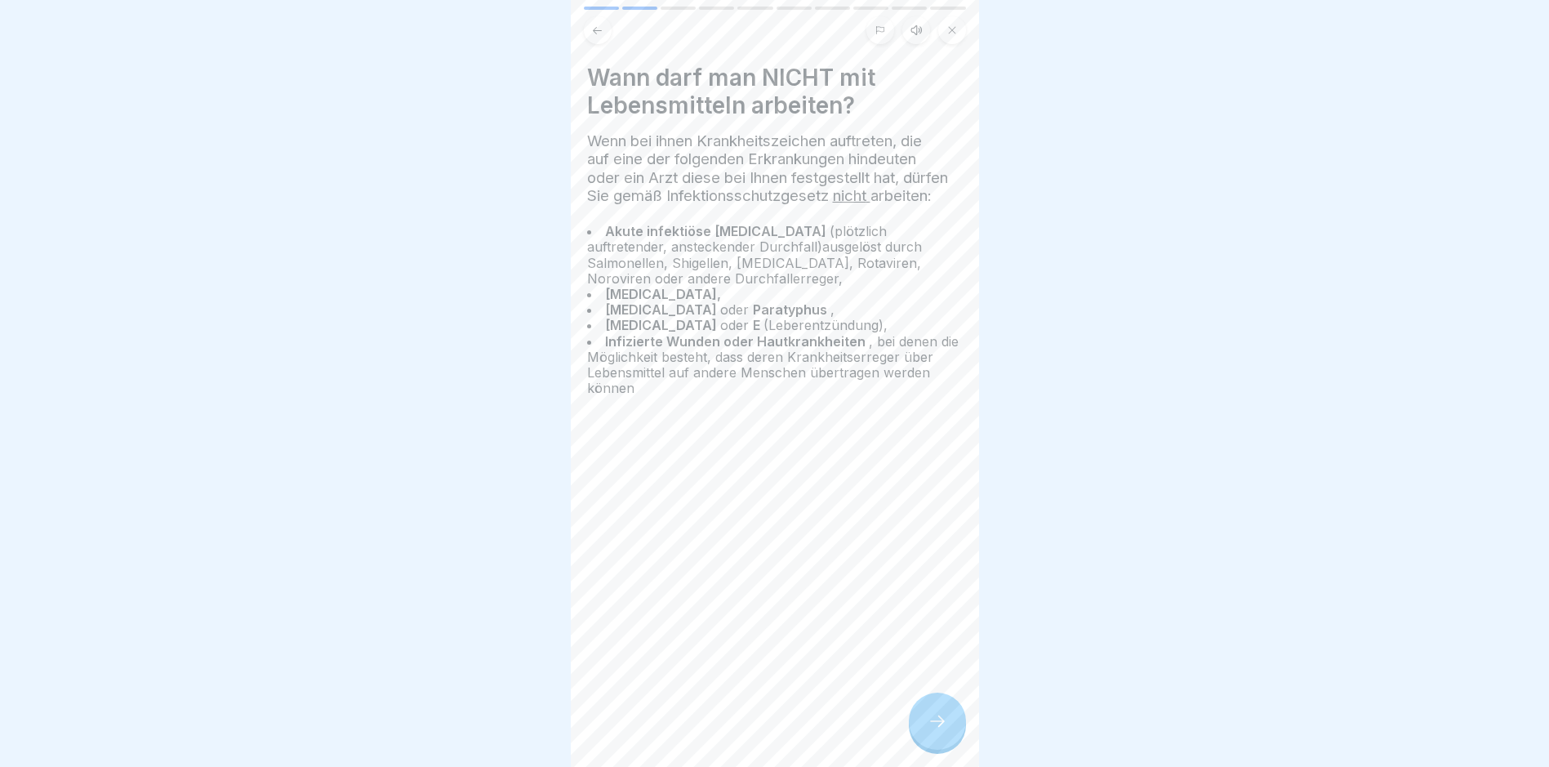
click at [938, 721] on div at bounding box center [937, 721] width 57 height 57
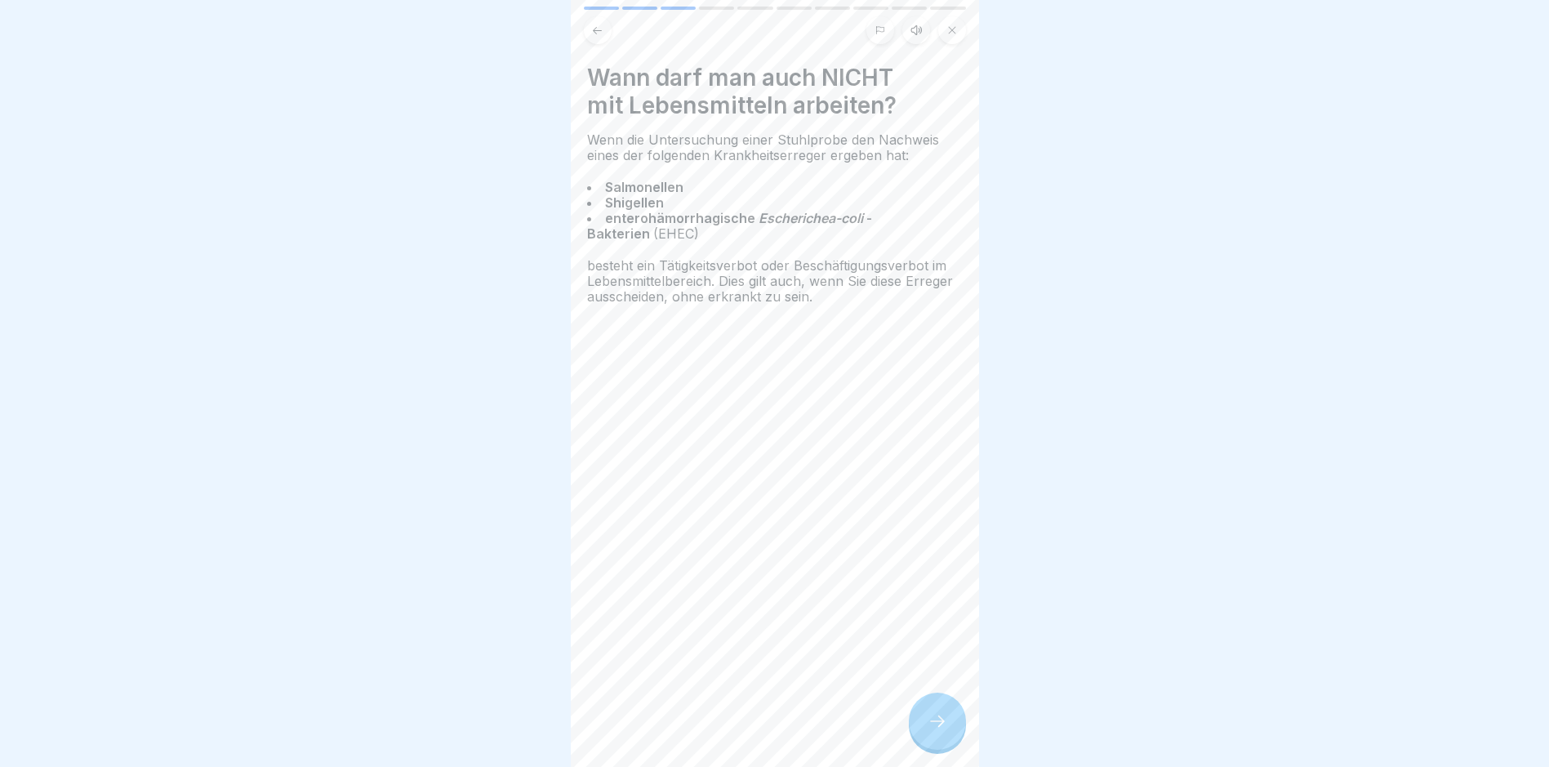
click at [938, 722] on div at bounding box center [937, 721] width 57 height 57
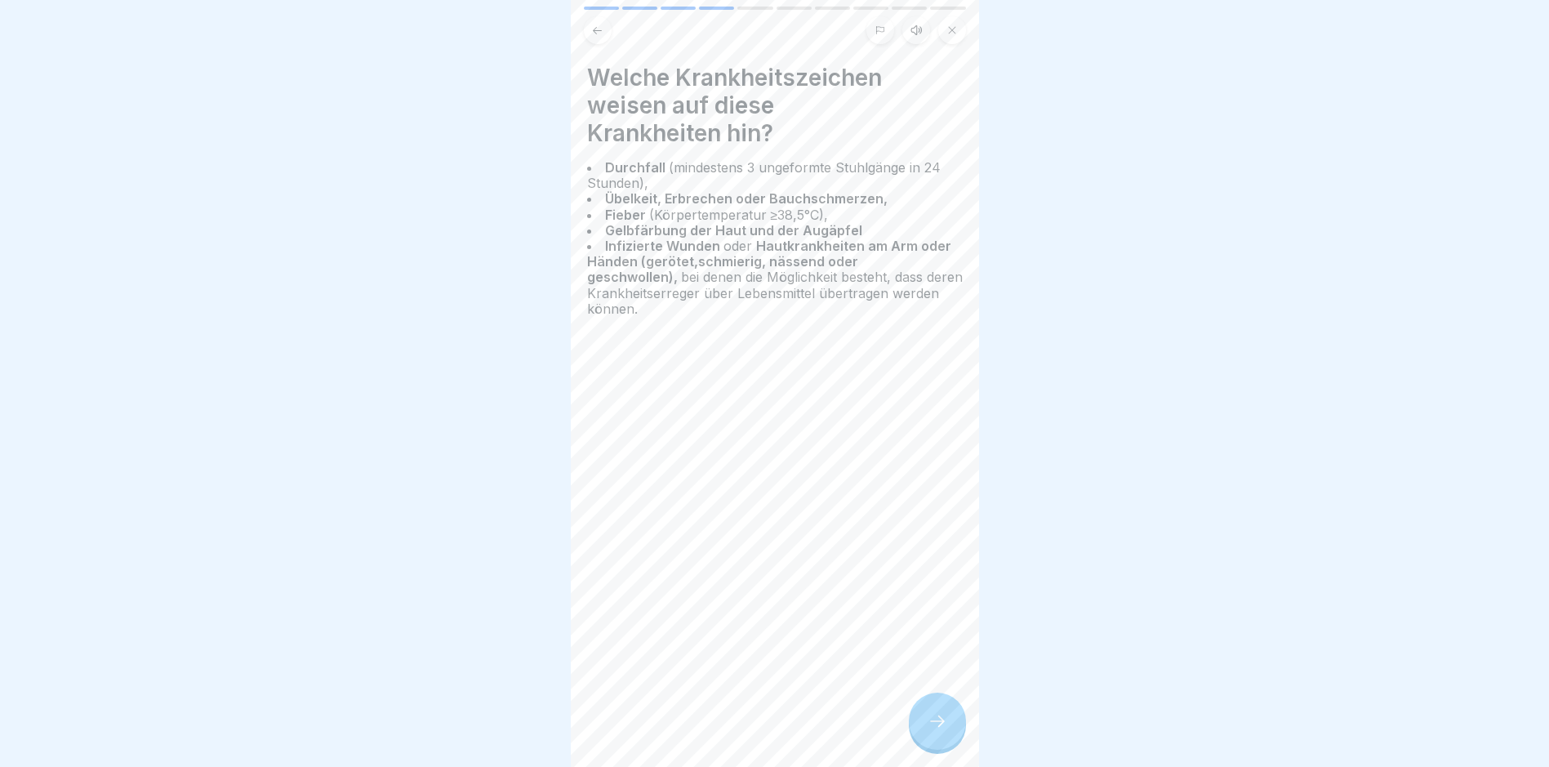
click at [935, 727] on icon at bounding box center [938, 721] width 20 height 20
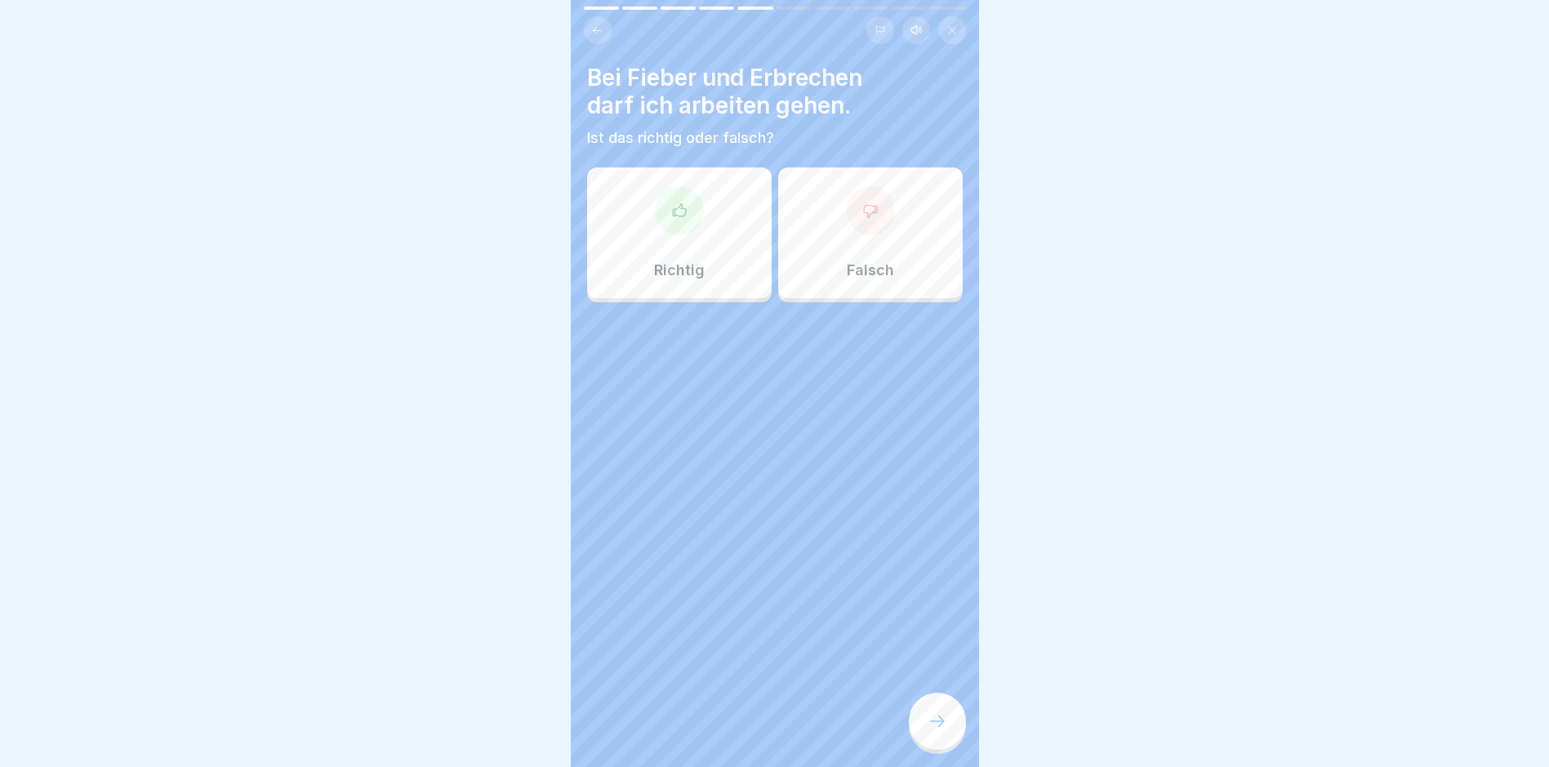
click at [865, 221] on div at bounding box center [870, 210] width 49 height 49
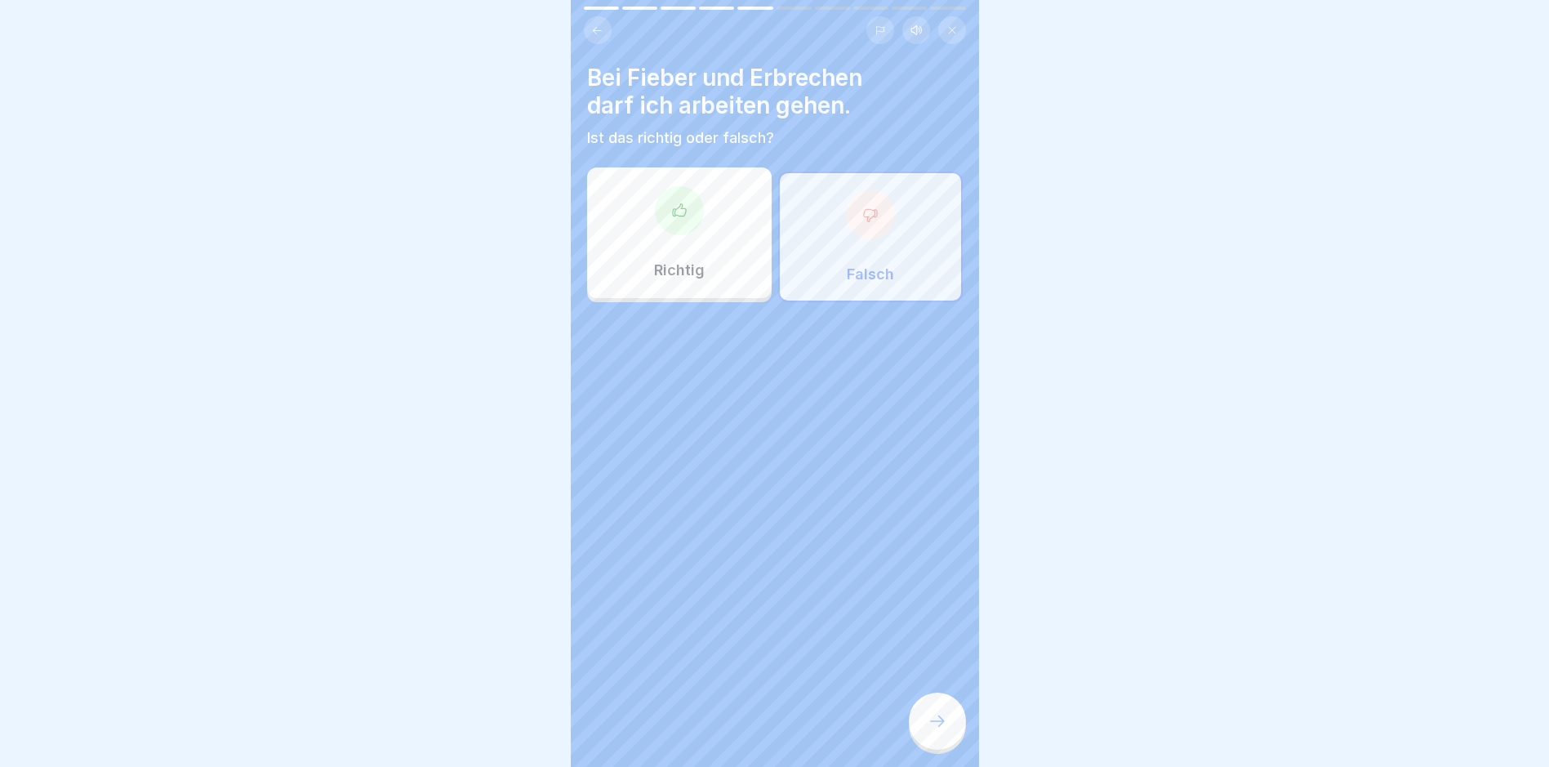
click at [932, 726] on icon at bounding box center [938, 721] width 20 height 20
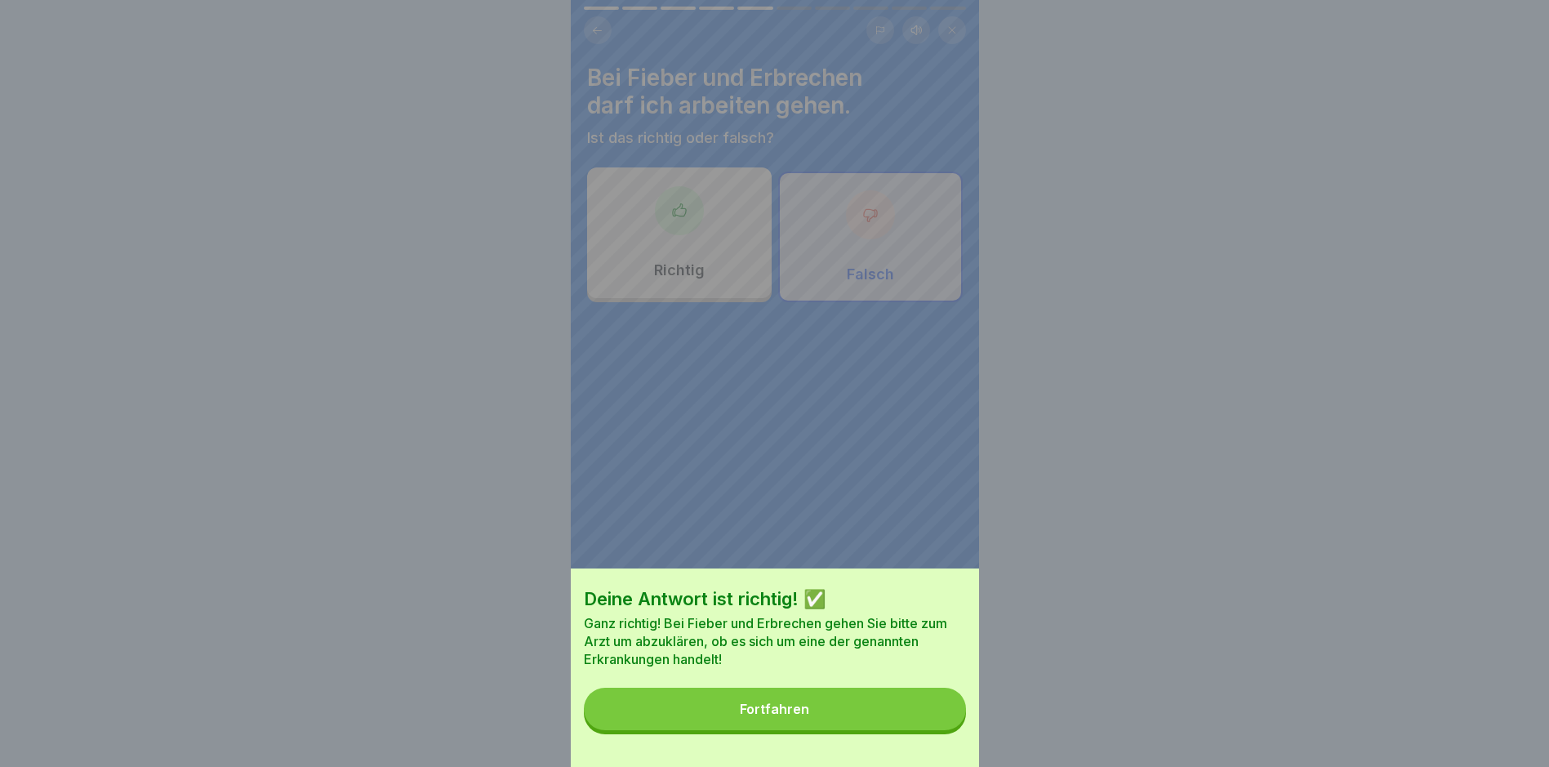
click at [780, 716] on div "Fortfahren" at bounding box center [774, 709] width 69 height 15
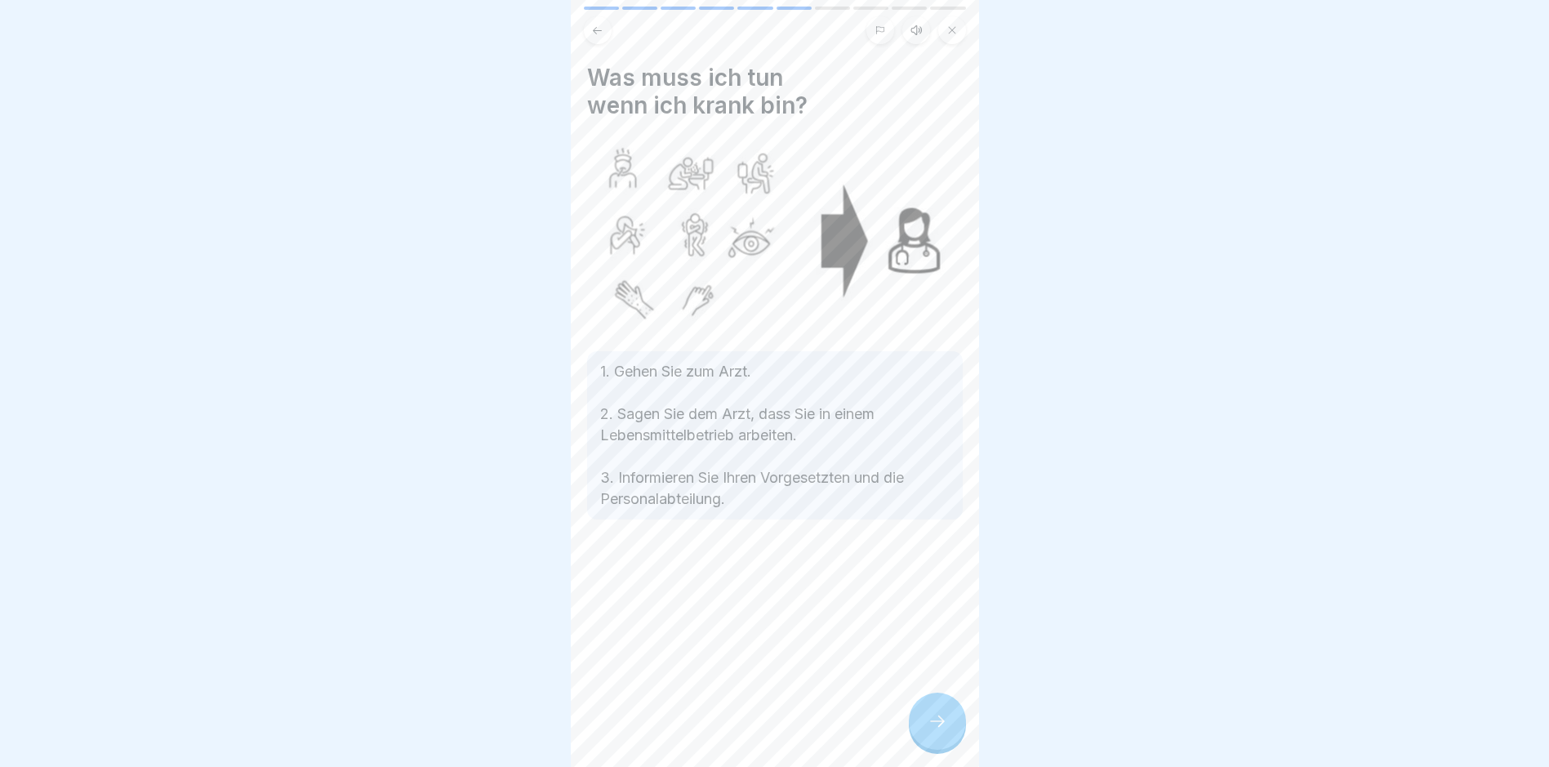
click at [938, 729] on icon at bounding box center [938, 721] width 20 height 20
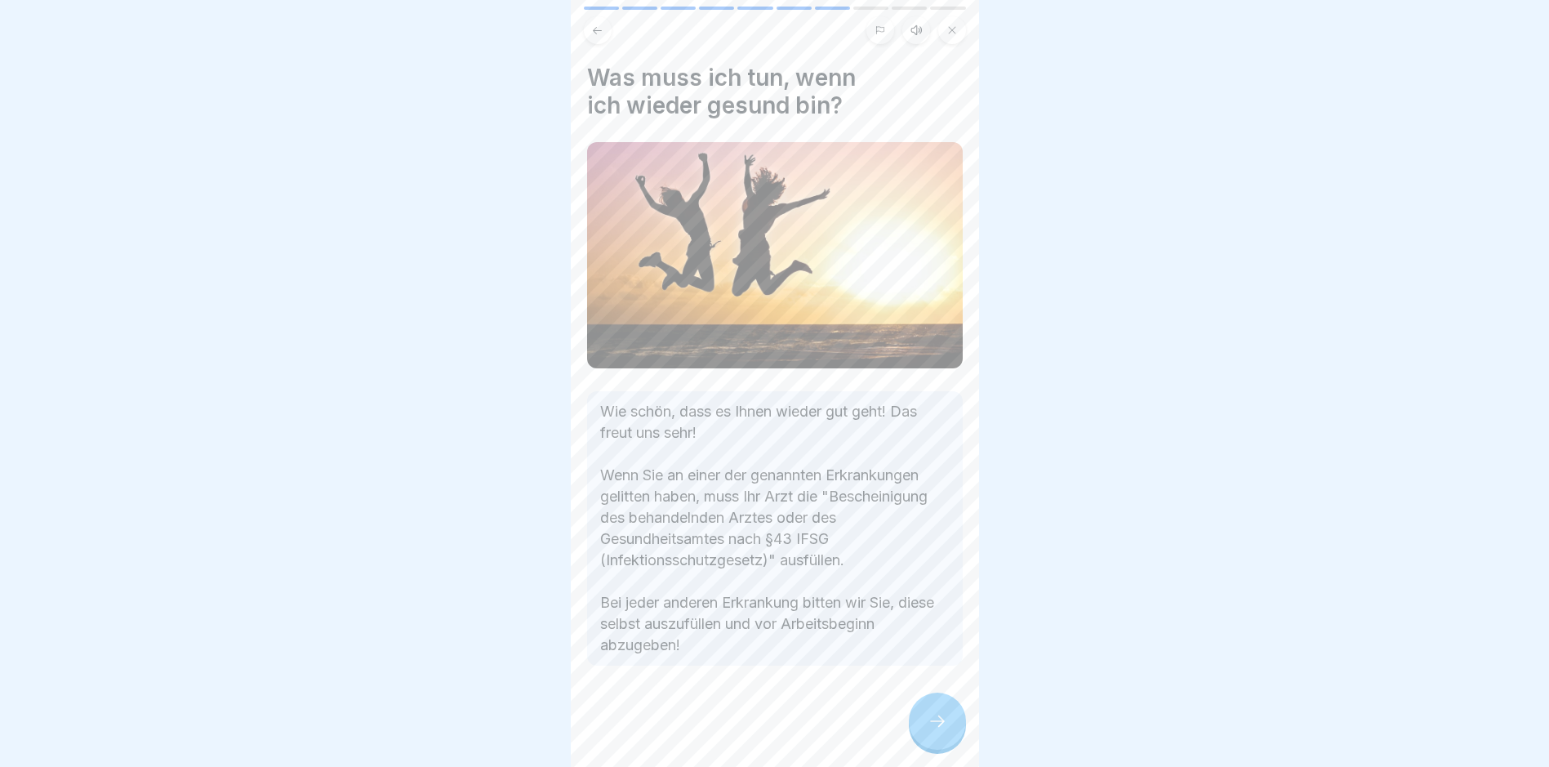
click at [938, 729] on icon at bounding box center [938, 721] width 20 height 20
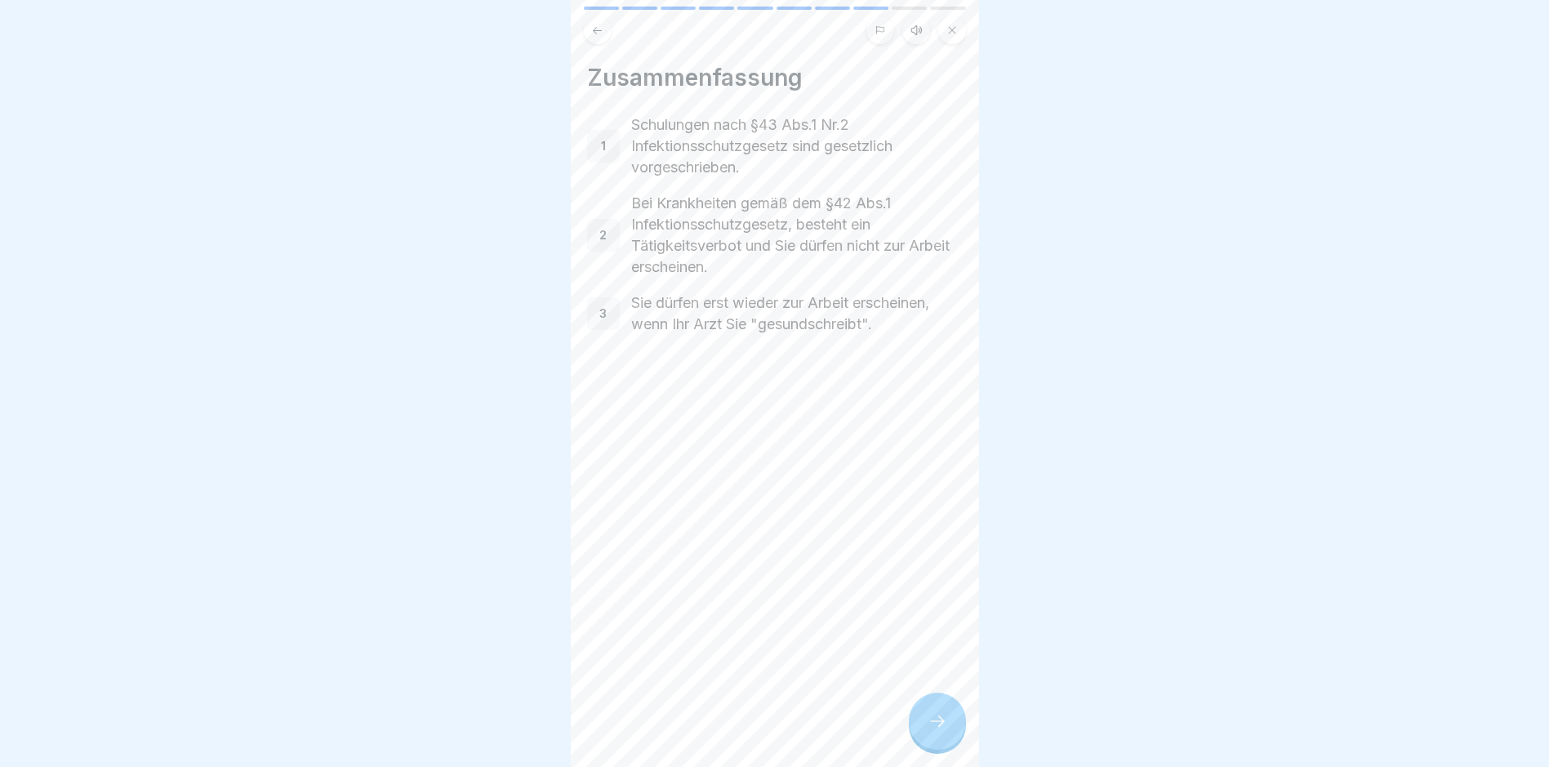
click at [938, 729] on icon at bounding box center [938, 721] width 20 height 20
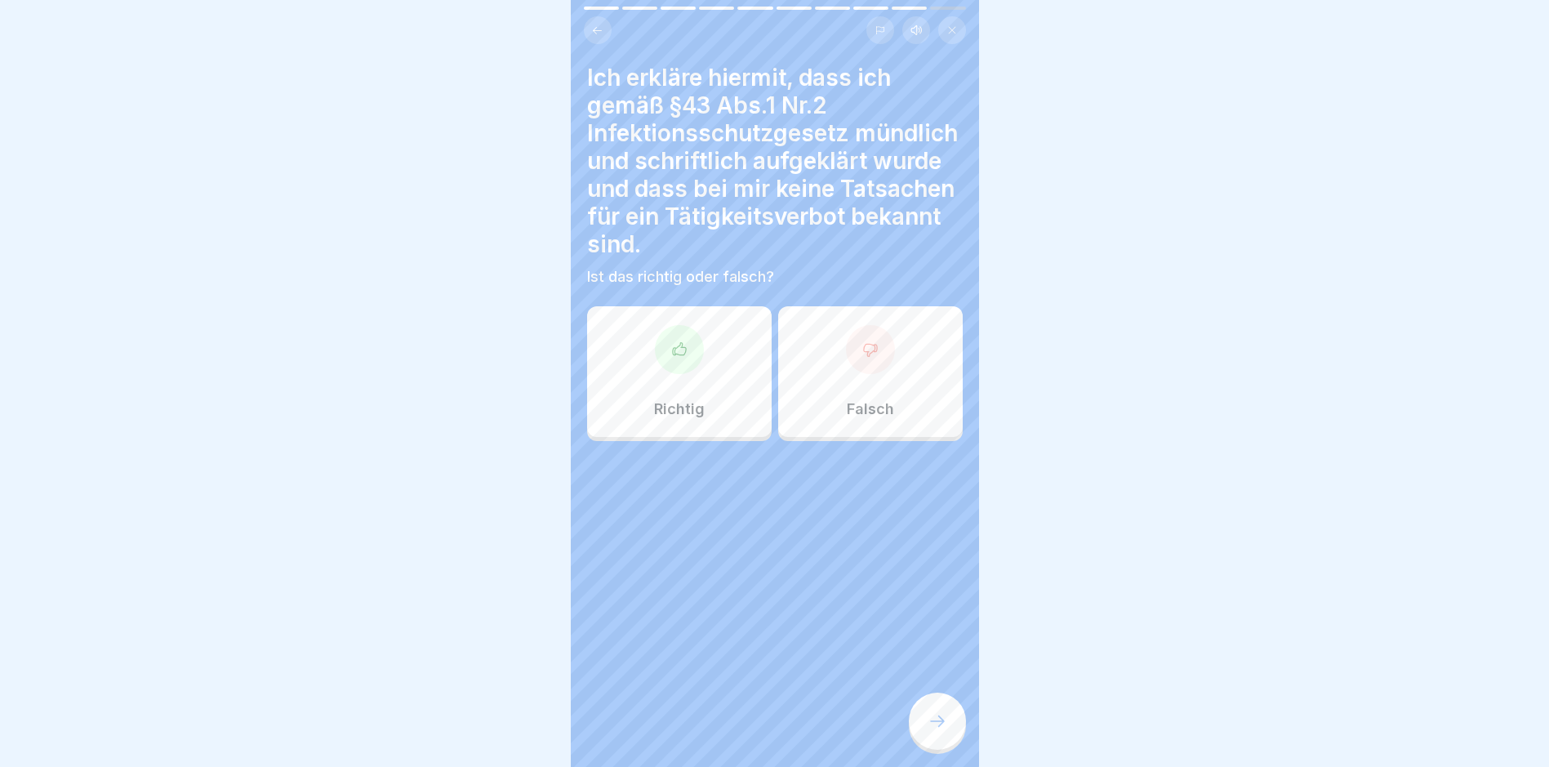
click at [675, 347] on icon at bounding box center [679, 349] width 16 height 16
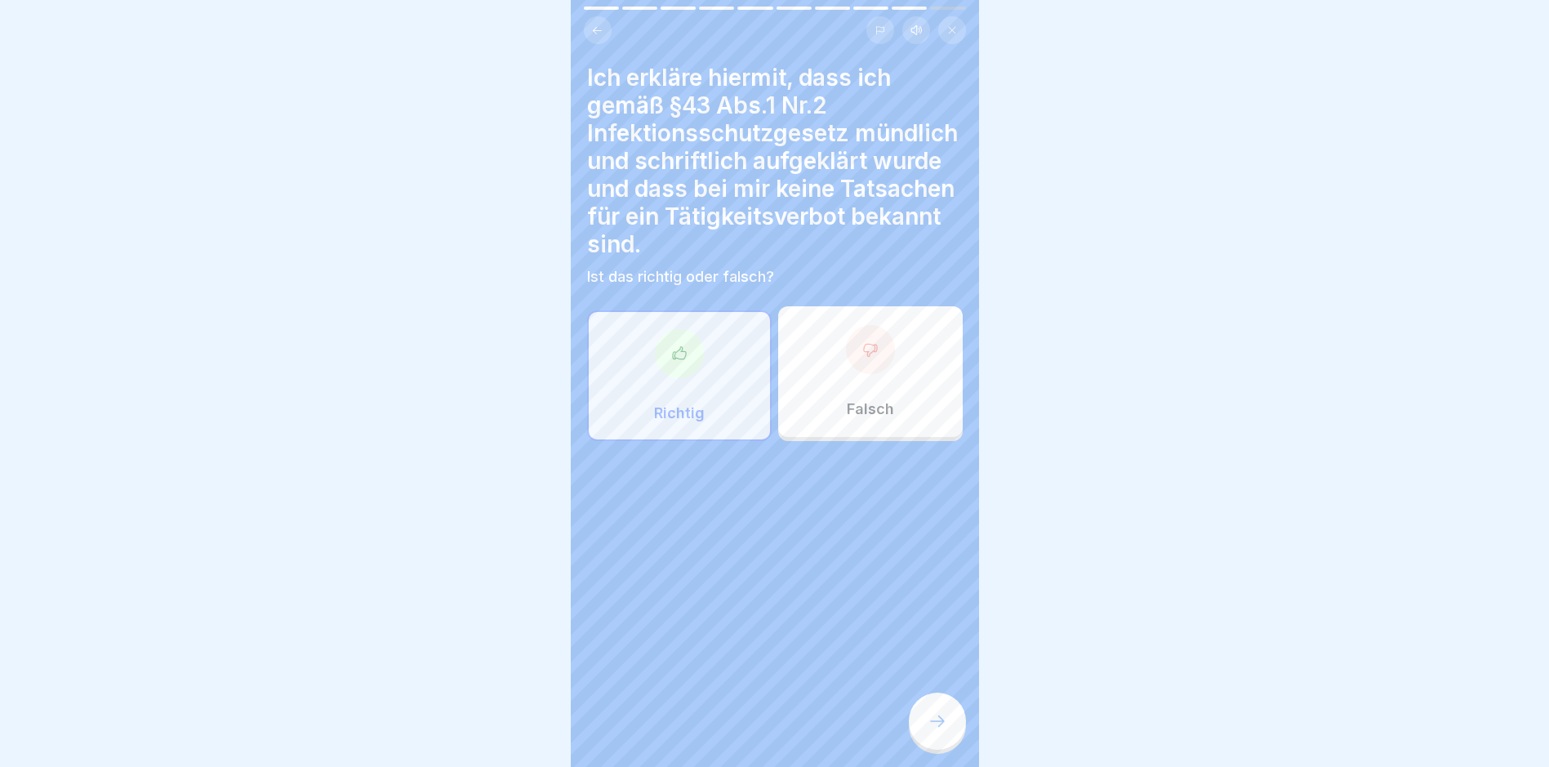
click at [936, 729] on icon at bounding box center [938, 721] width 20 height 20
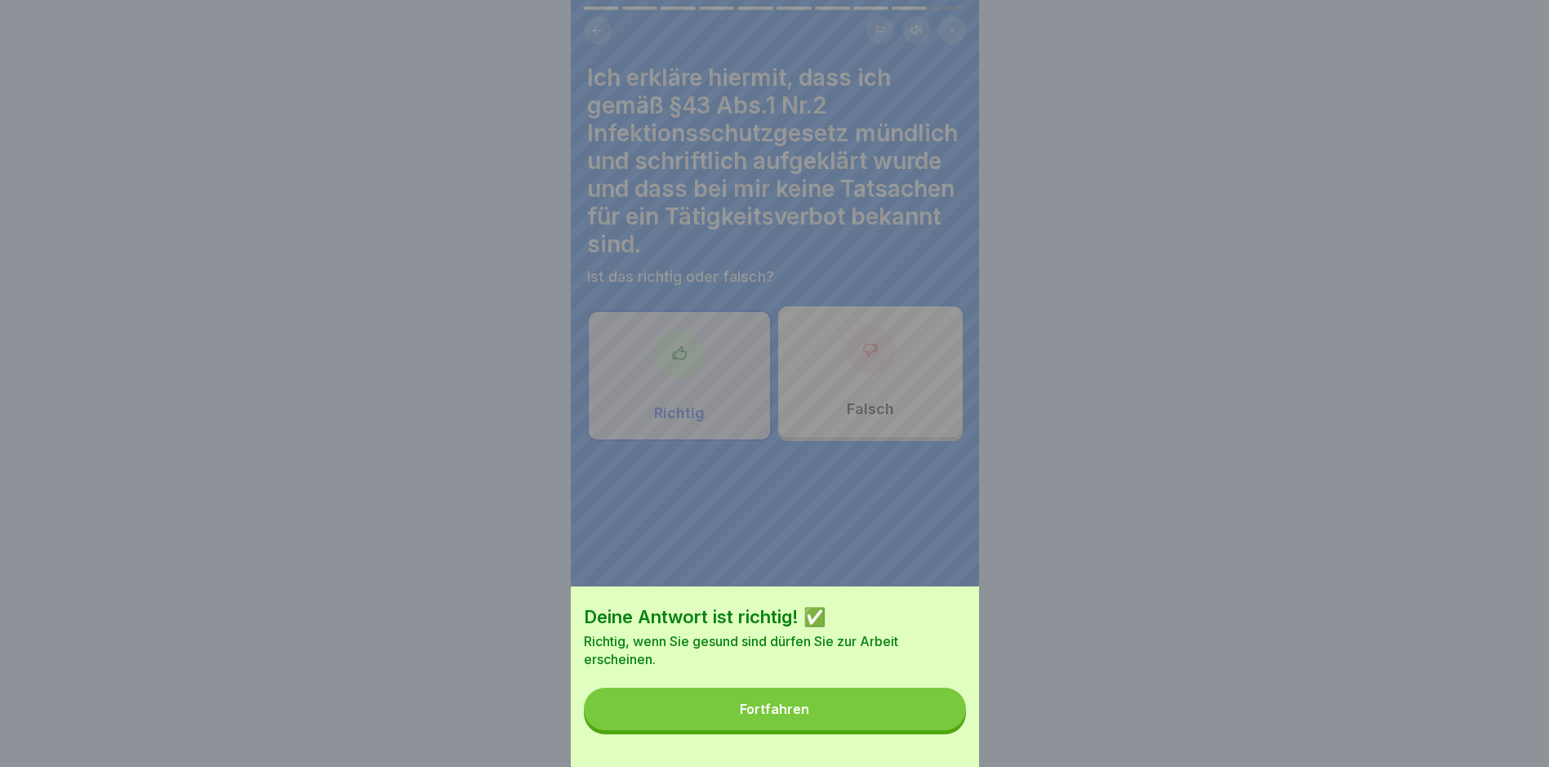
click at [799, 715] on div "Fortfahren" at bounding box center [774, 709] width 69 height 15
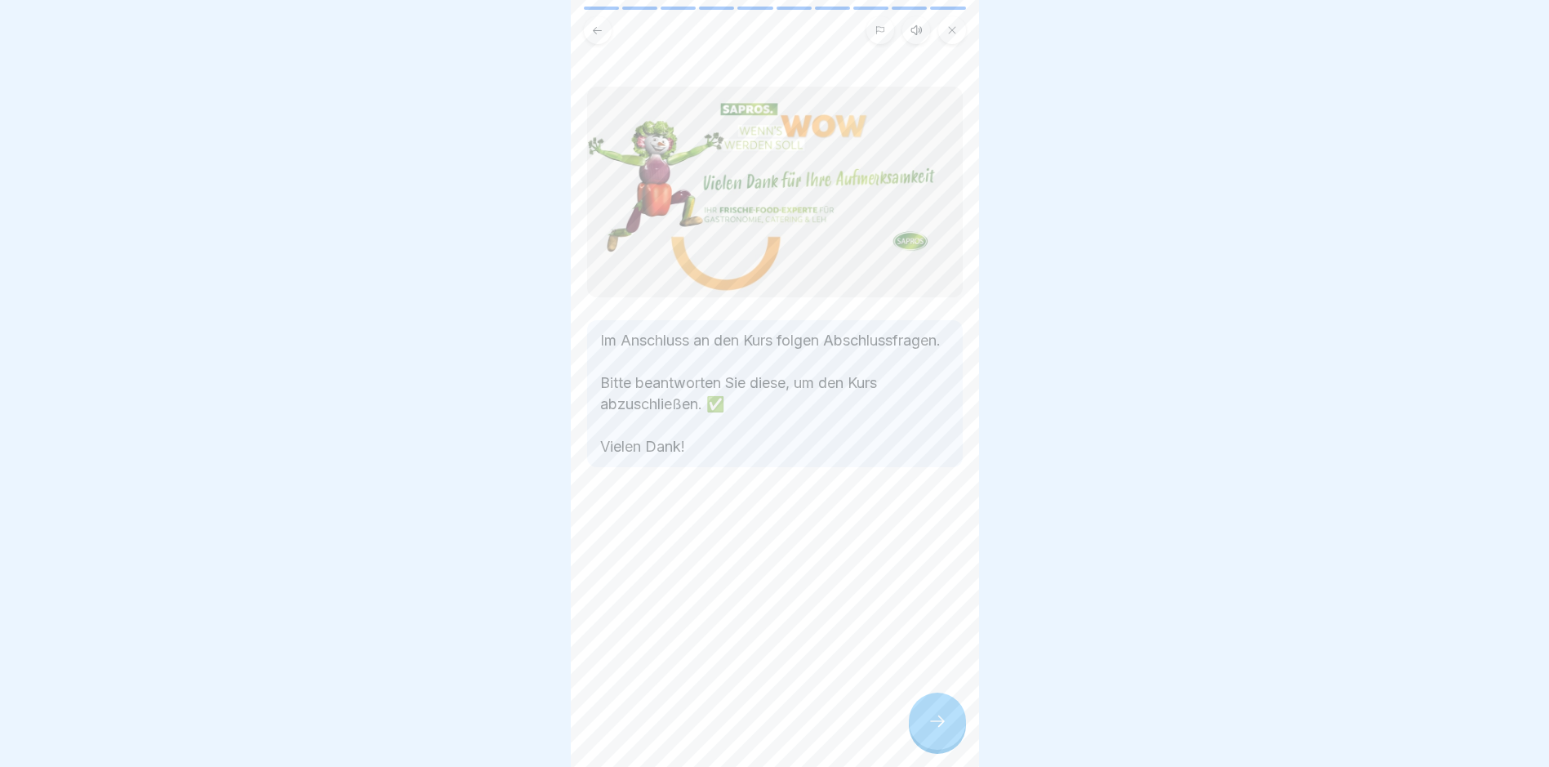
click at [933, 730] on icon at bounding box center [938, 721] width 20 height 20
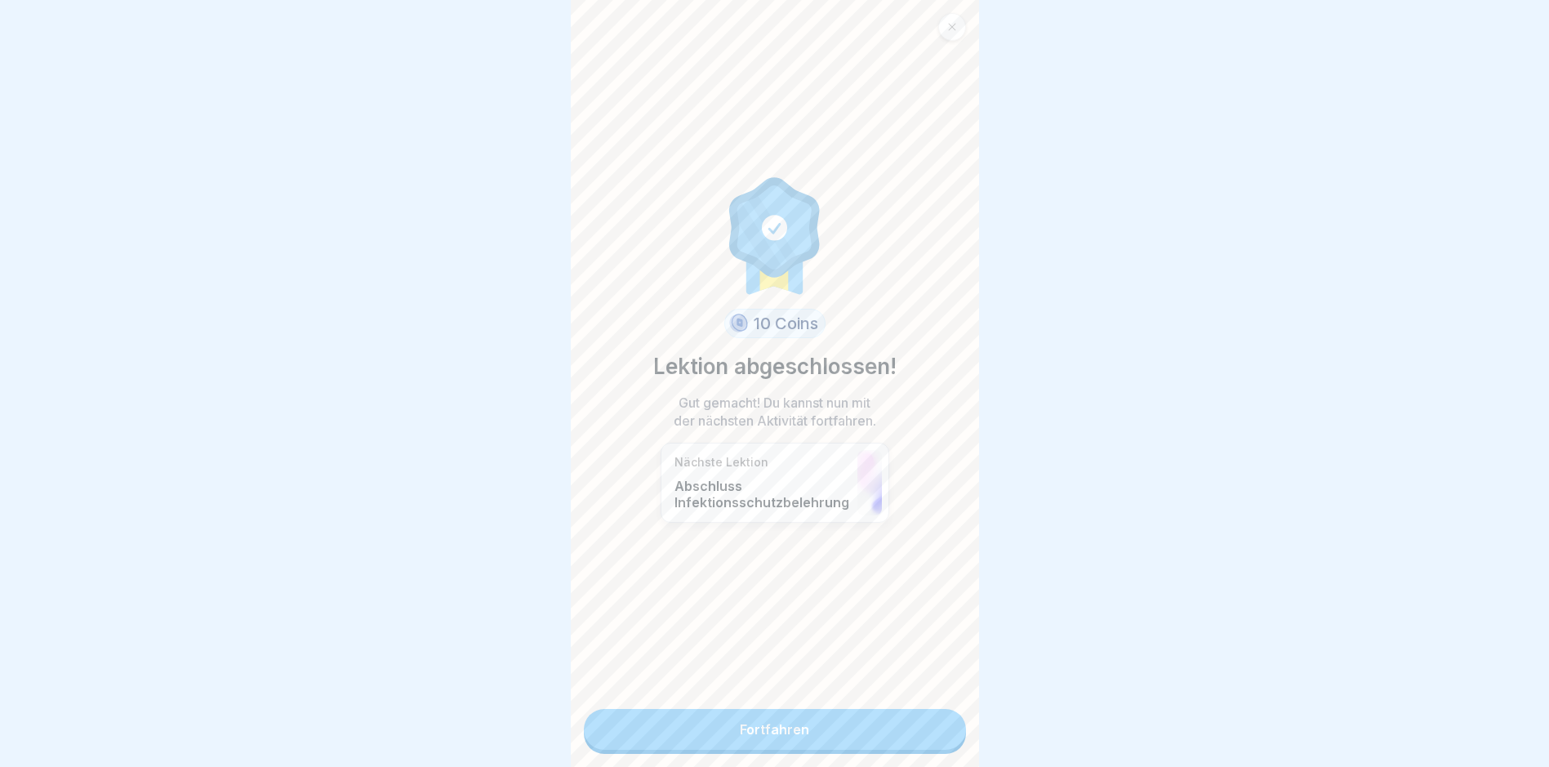
click at [781, 720] on link "Fortfahren" at bounding box center [775, 729] width 382 height 41
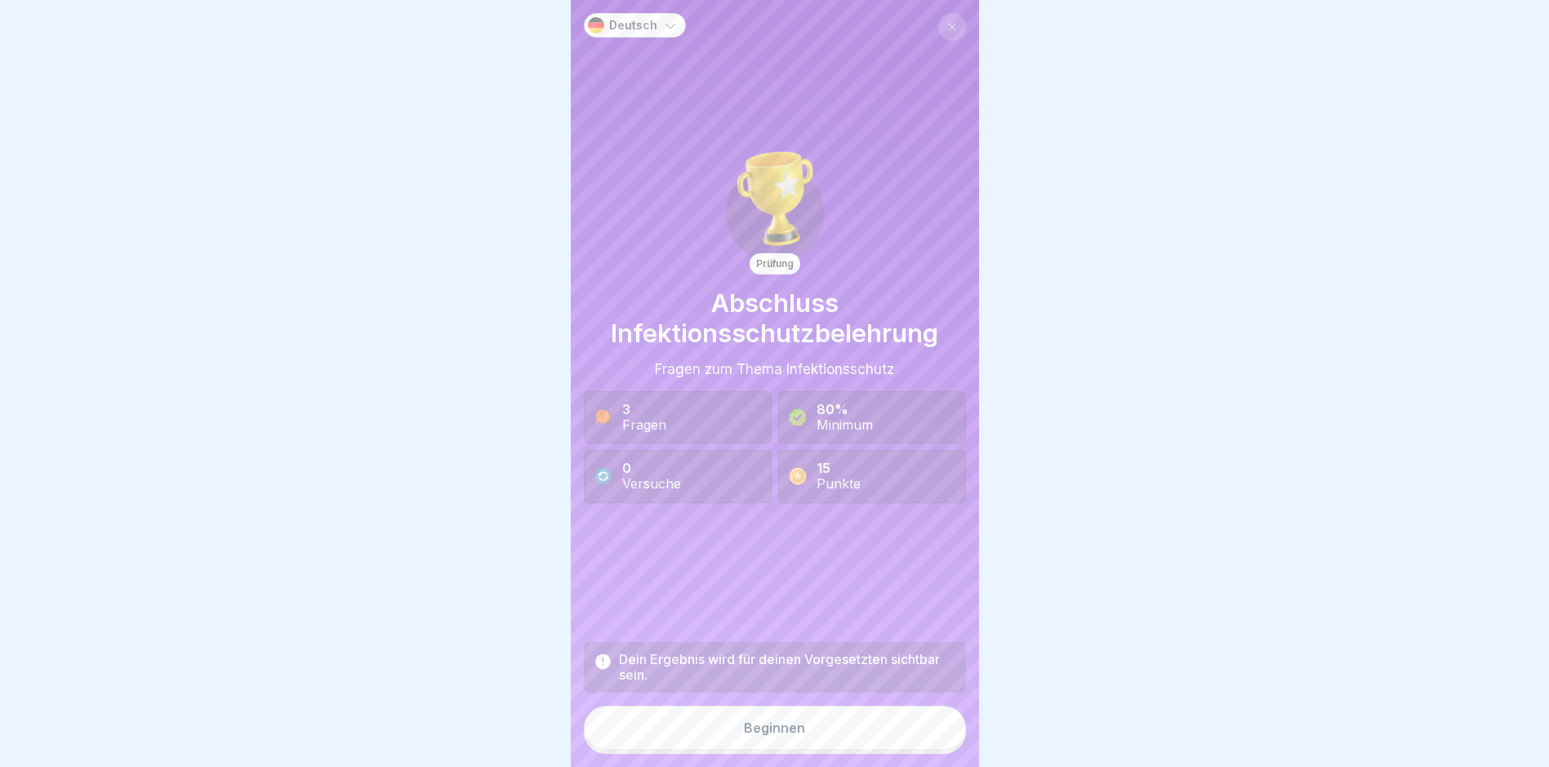
click at [771, 735] on div "Beginnen" at bounding box center [774, 727] width 61 height 15
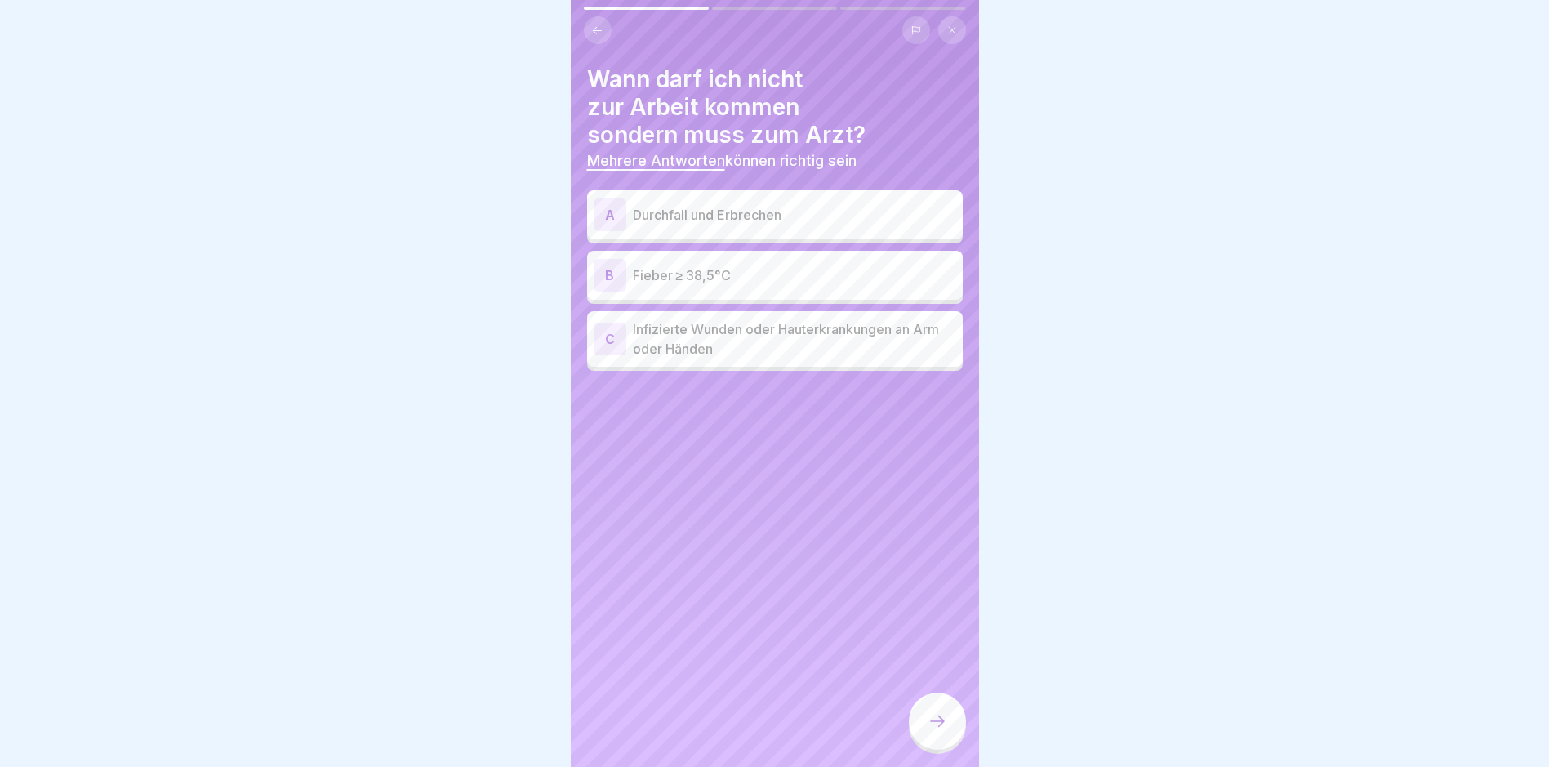
click at [614, 212] on div "A" at bounding box center [610, 214] width 33 height 33
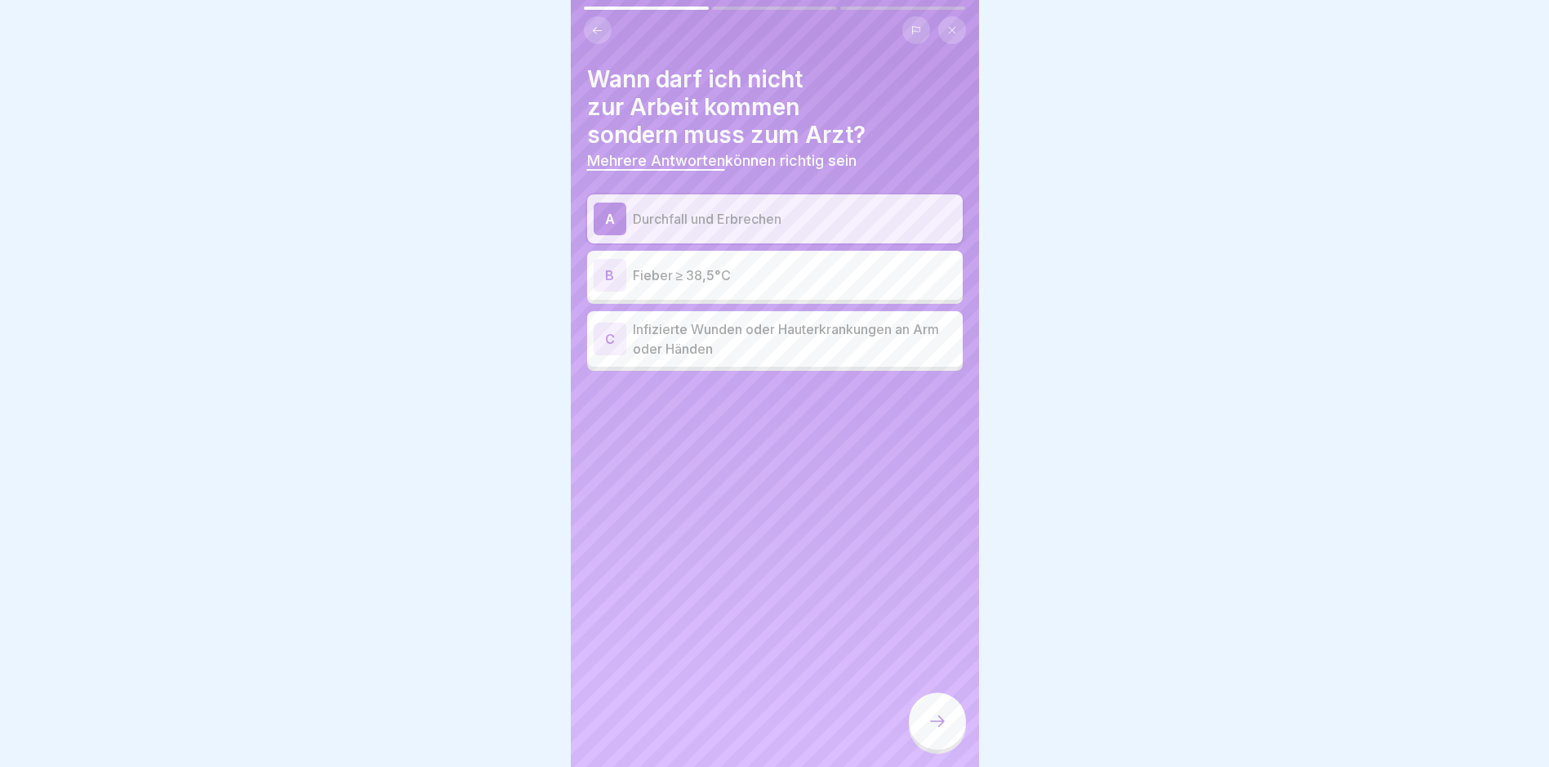
click at [605, 267] on div "B" at bounding box center [610, 275] width 33 height 33
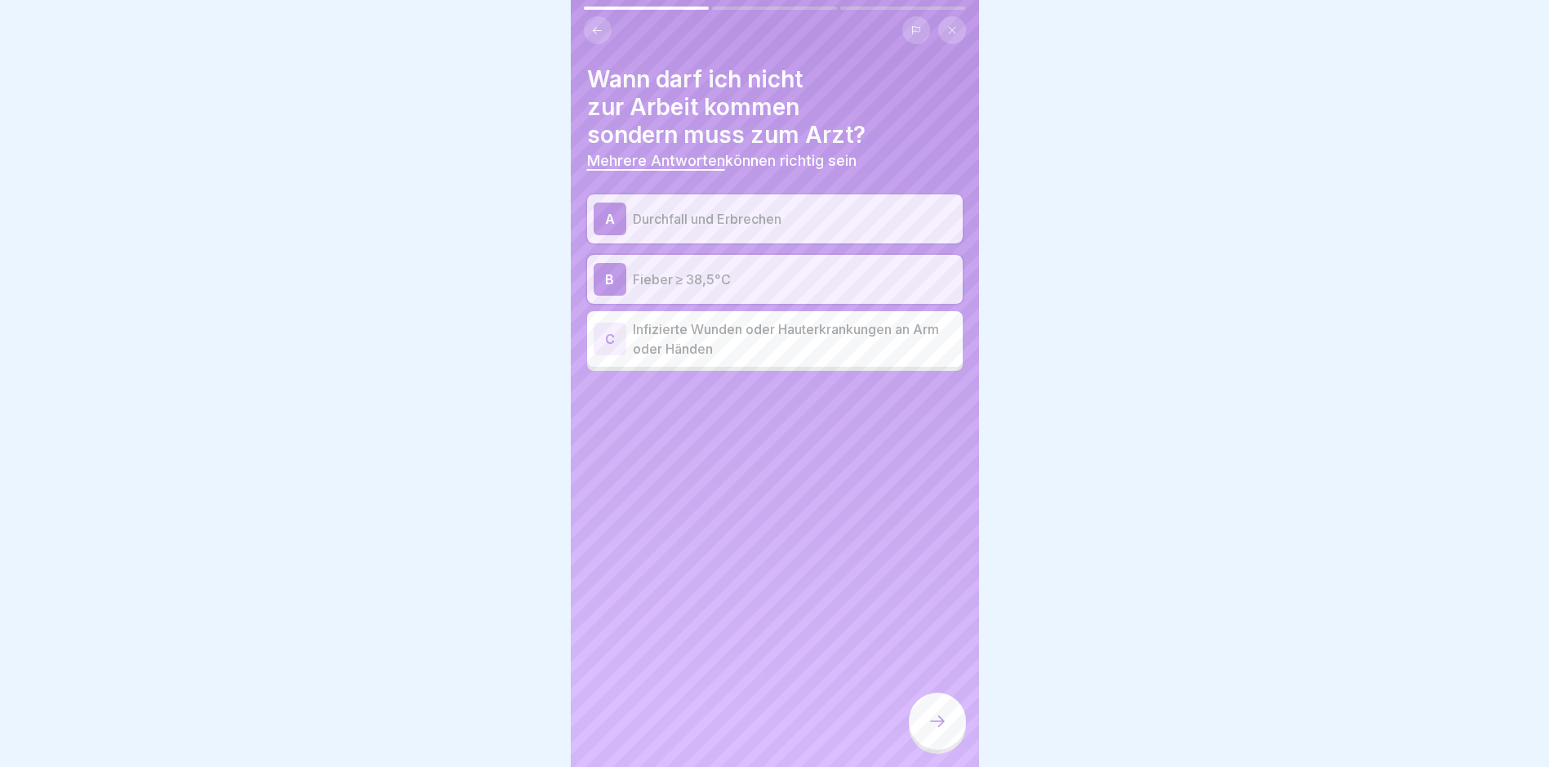
click at [614, 331] on div "C" at bounding box center [610, 339] width 33 height 33
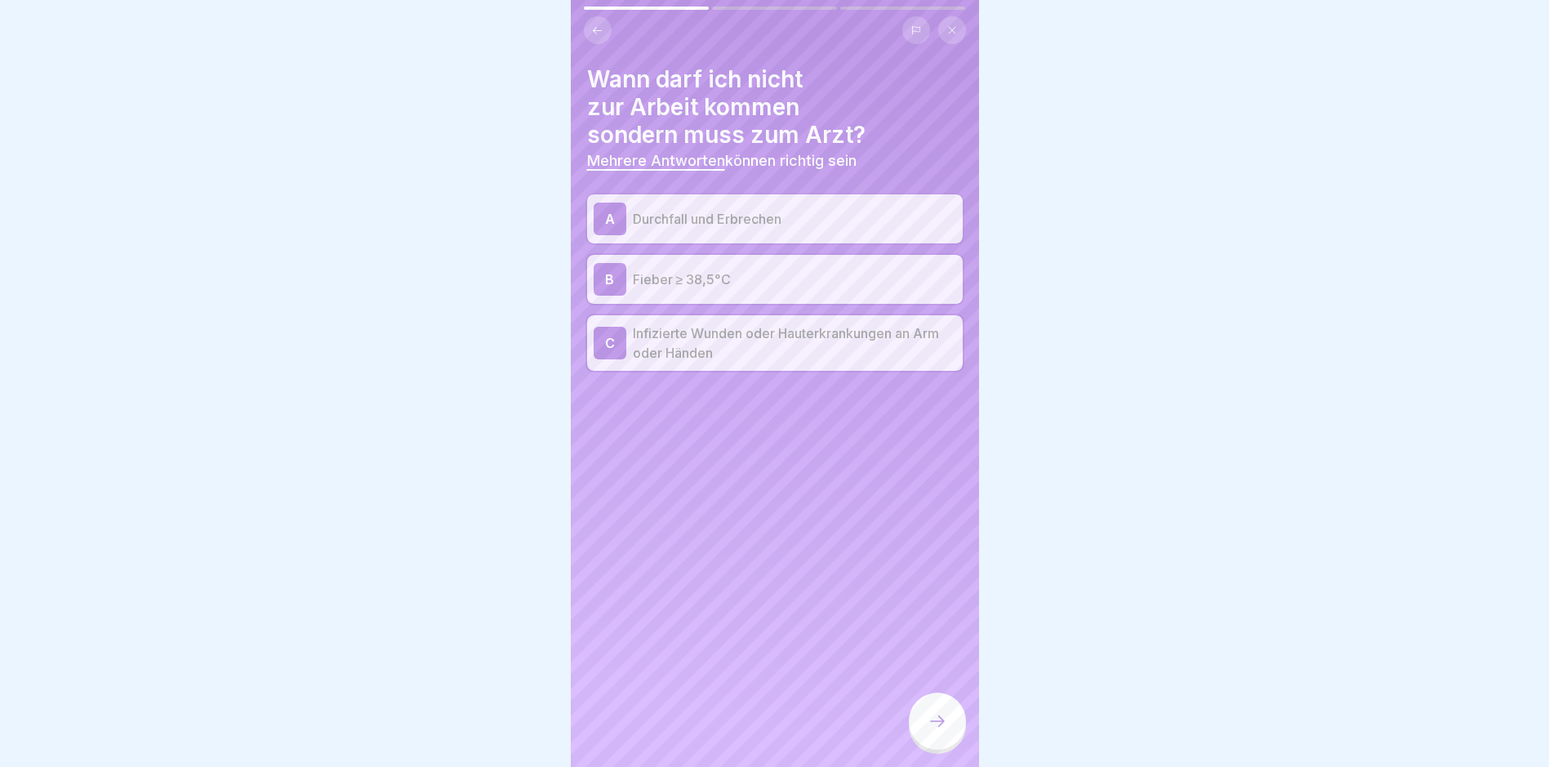
click at [942, 731] on icon at bounding box center [938, 721] width 20 height 20
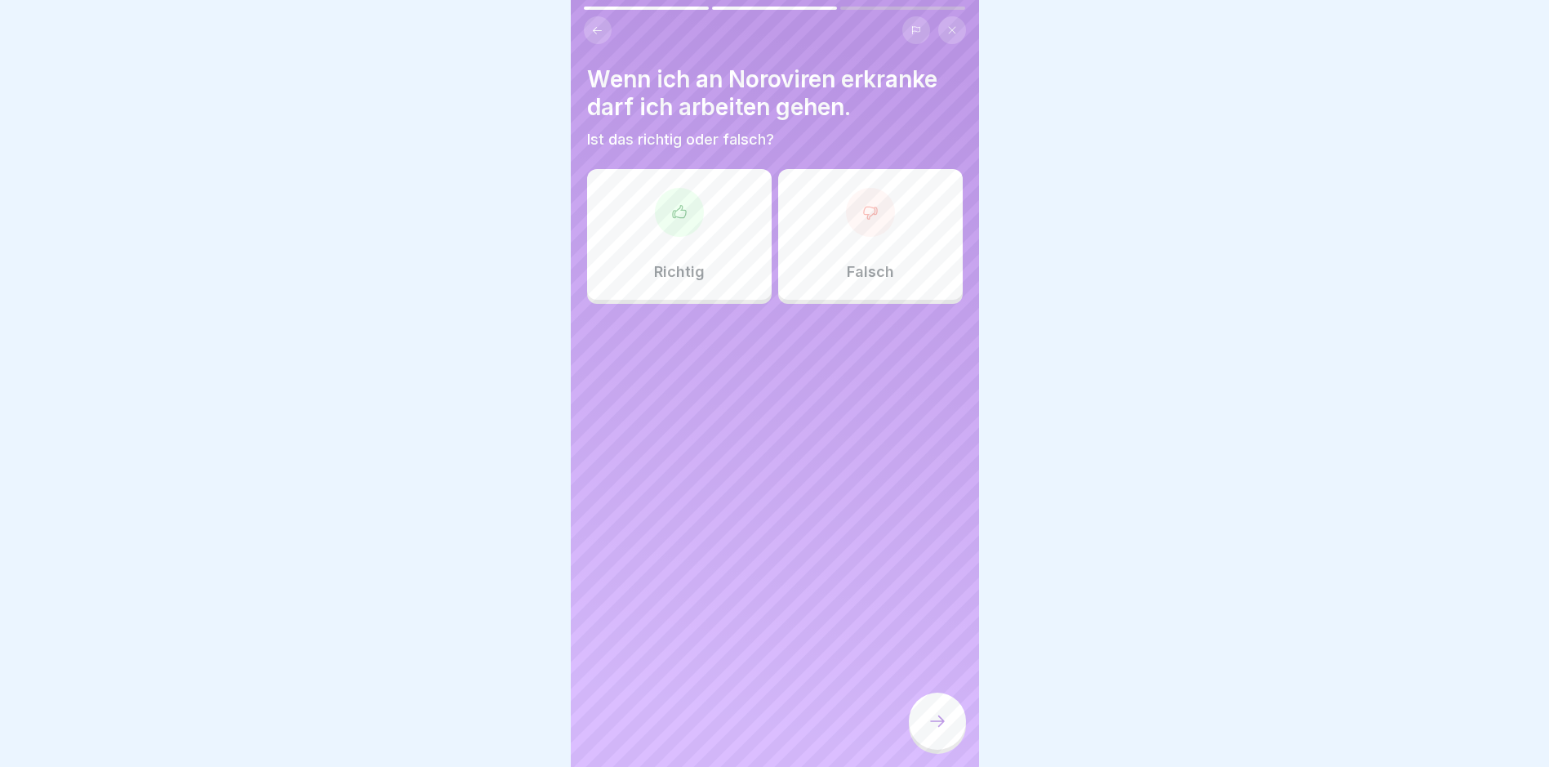
click at [862, 214] on icon at bounding box center [870, 212] width 16 height 16
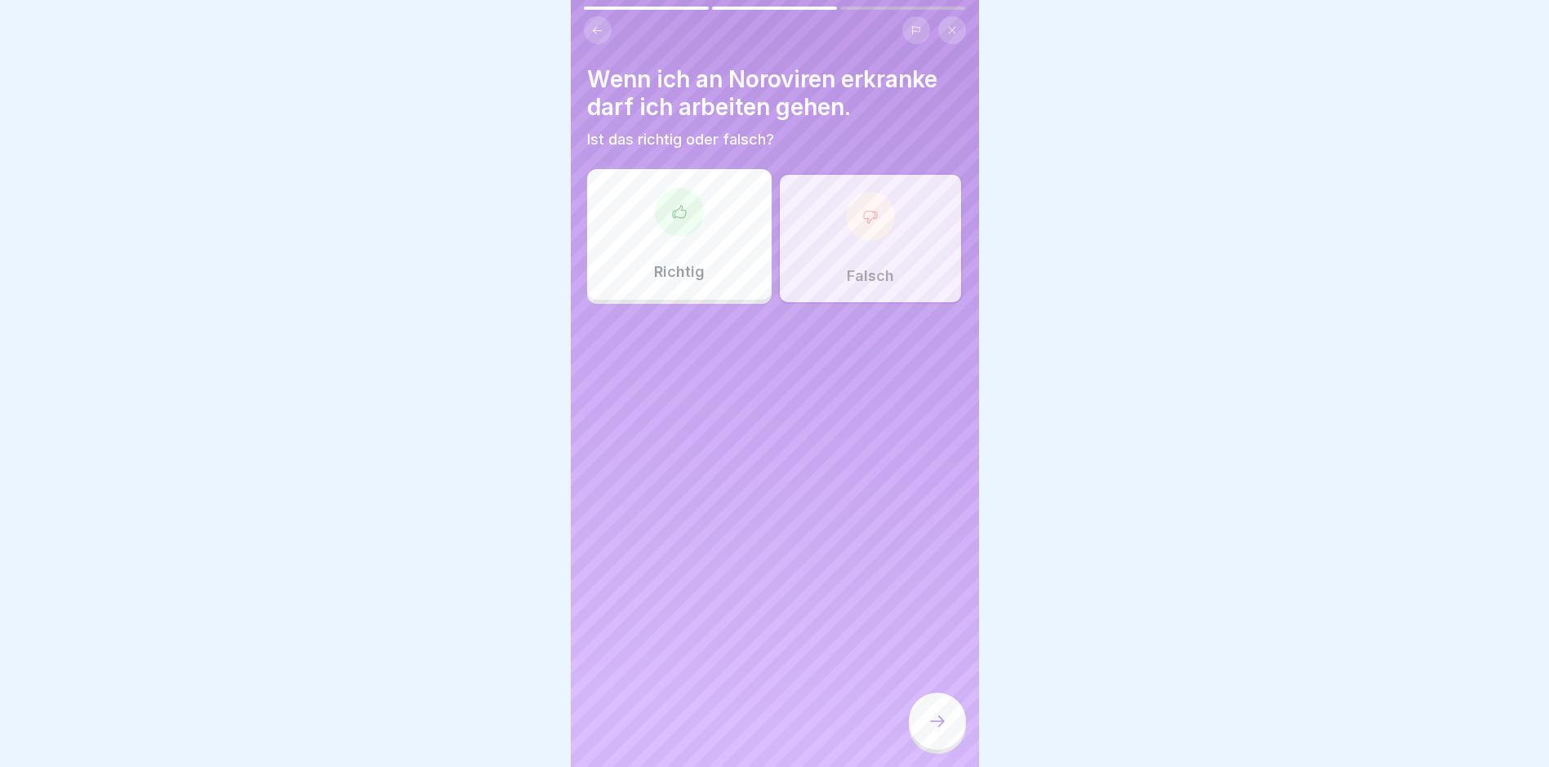
click at [944, 731] on icon at bounding box center [938, 721] width 20 height 20
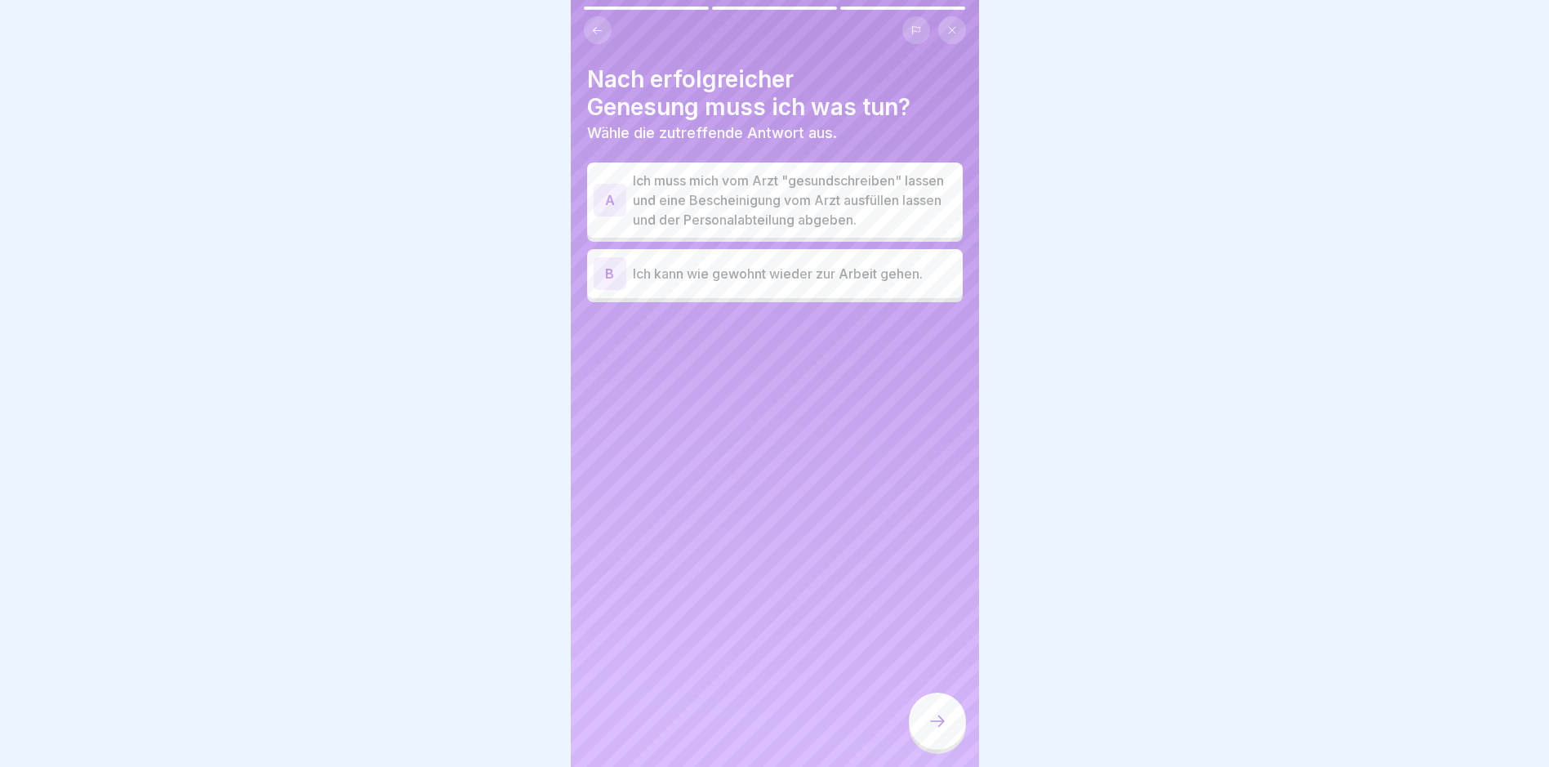
click at [609, 204] on div "A" at bounding box center [610, 200] width 33 height 33
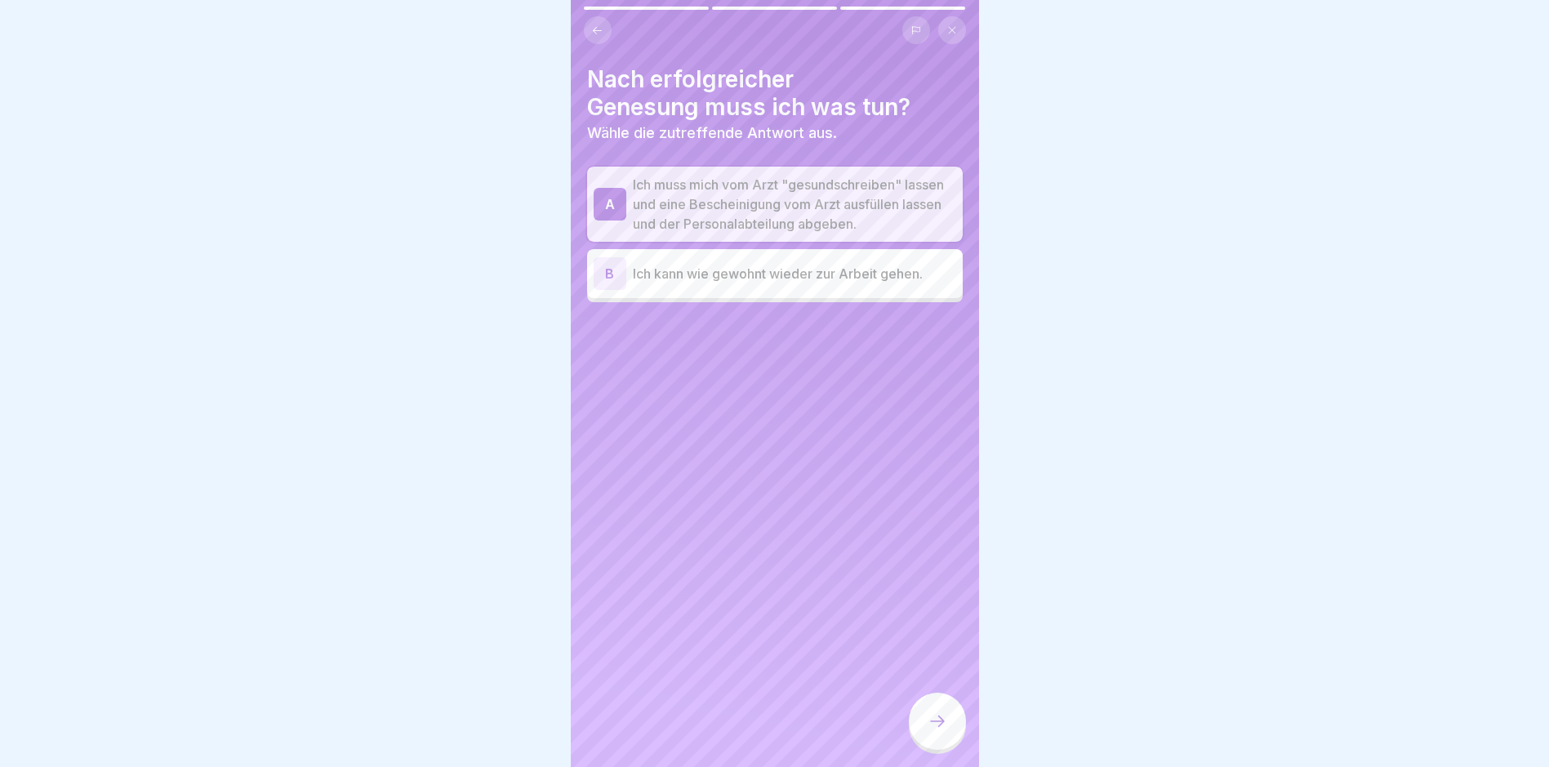
click at [929, 727] on icon at bounding box center [938, 721] width 20 height 20
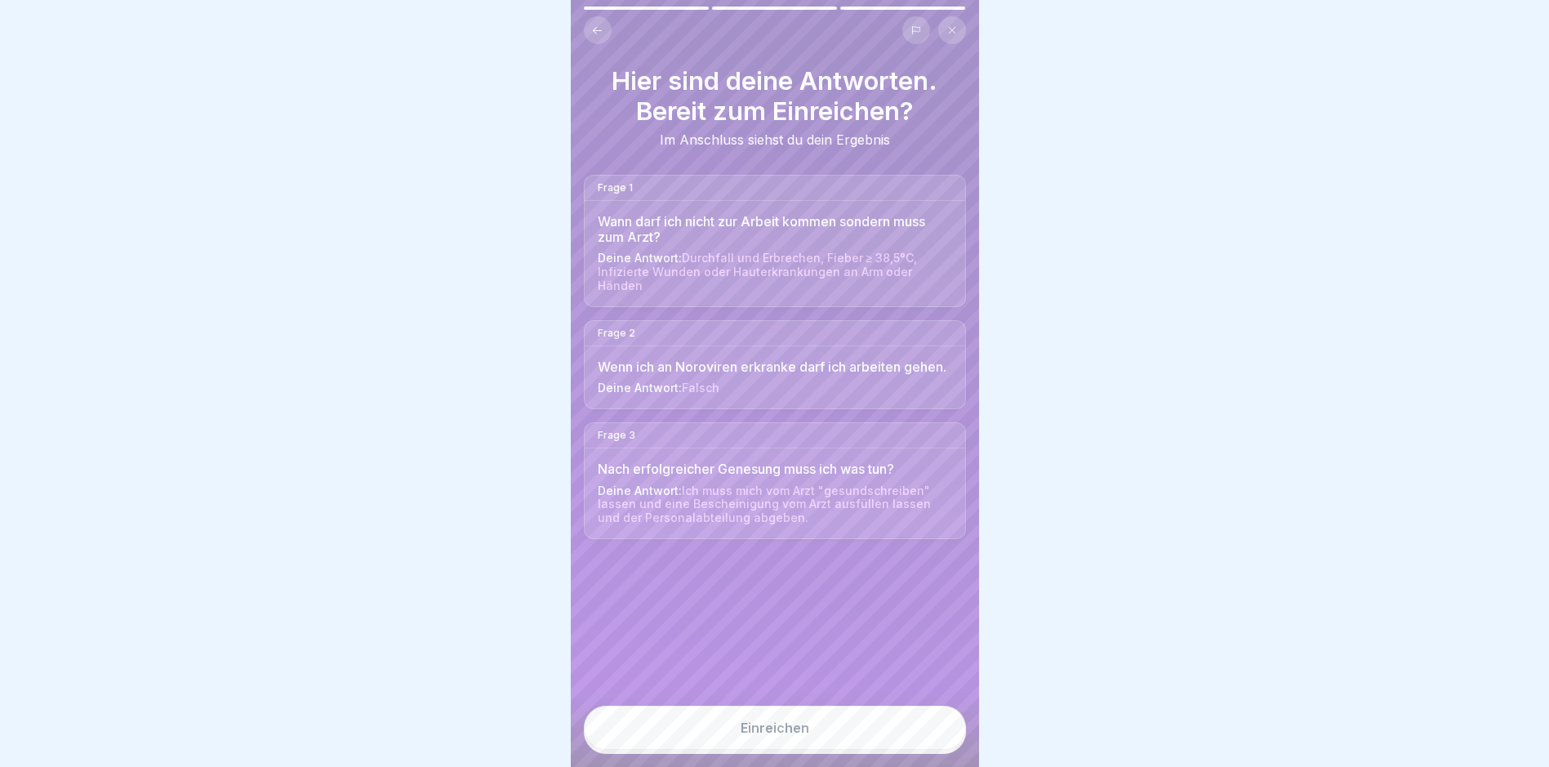
click at [780, 735] on div "Einreichen" at bounding box center [775, 727] width 69 height 15
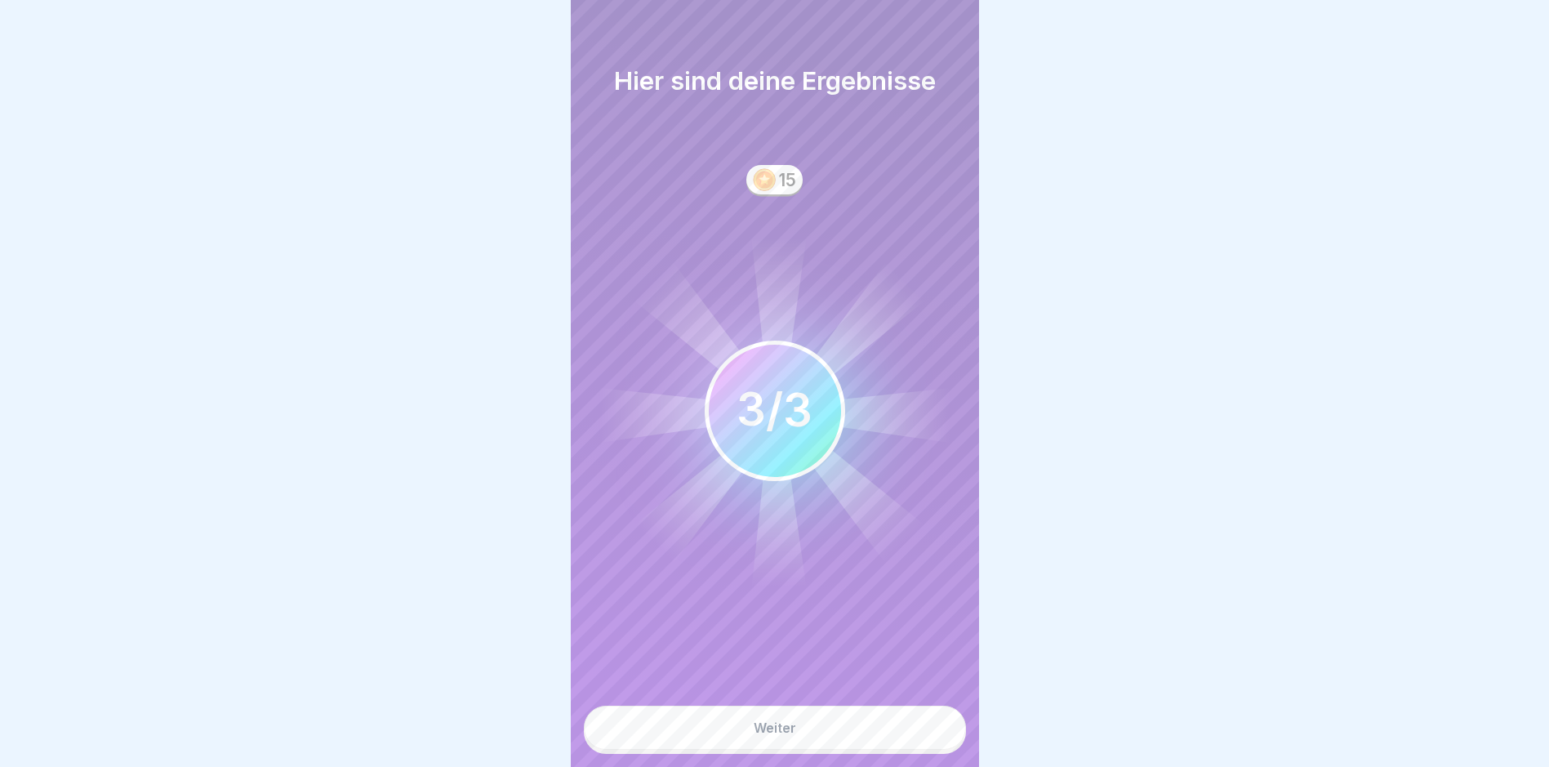
click at [779, 730] on button "Weiter" at bounding box center [775, 728] width 382 height 44
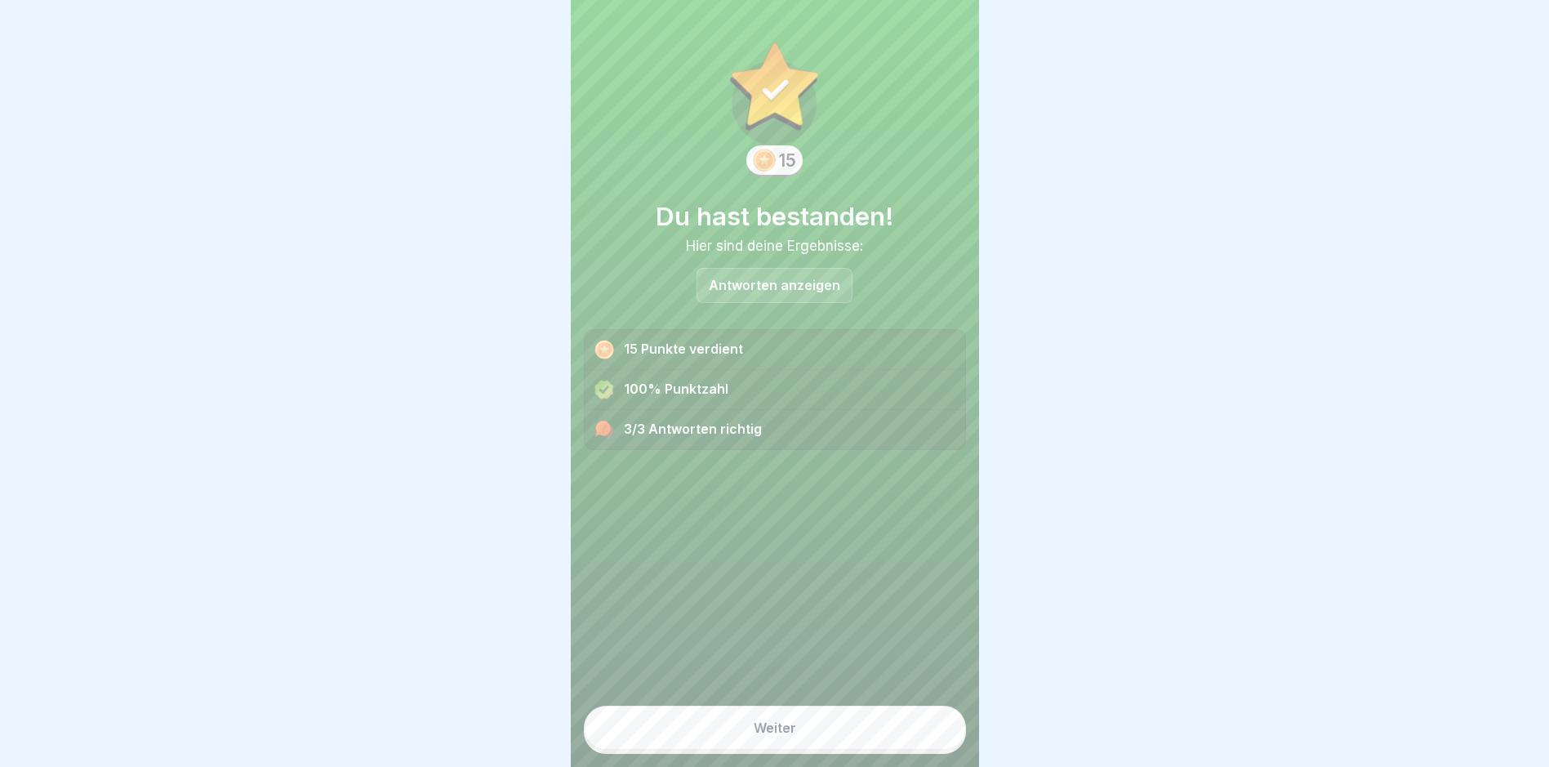
click at [779, 730] on button "Weiter" at bounding box center [775, 728] width 382 height 44
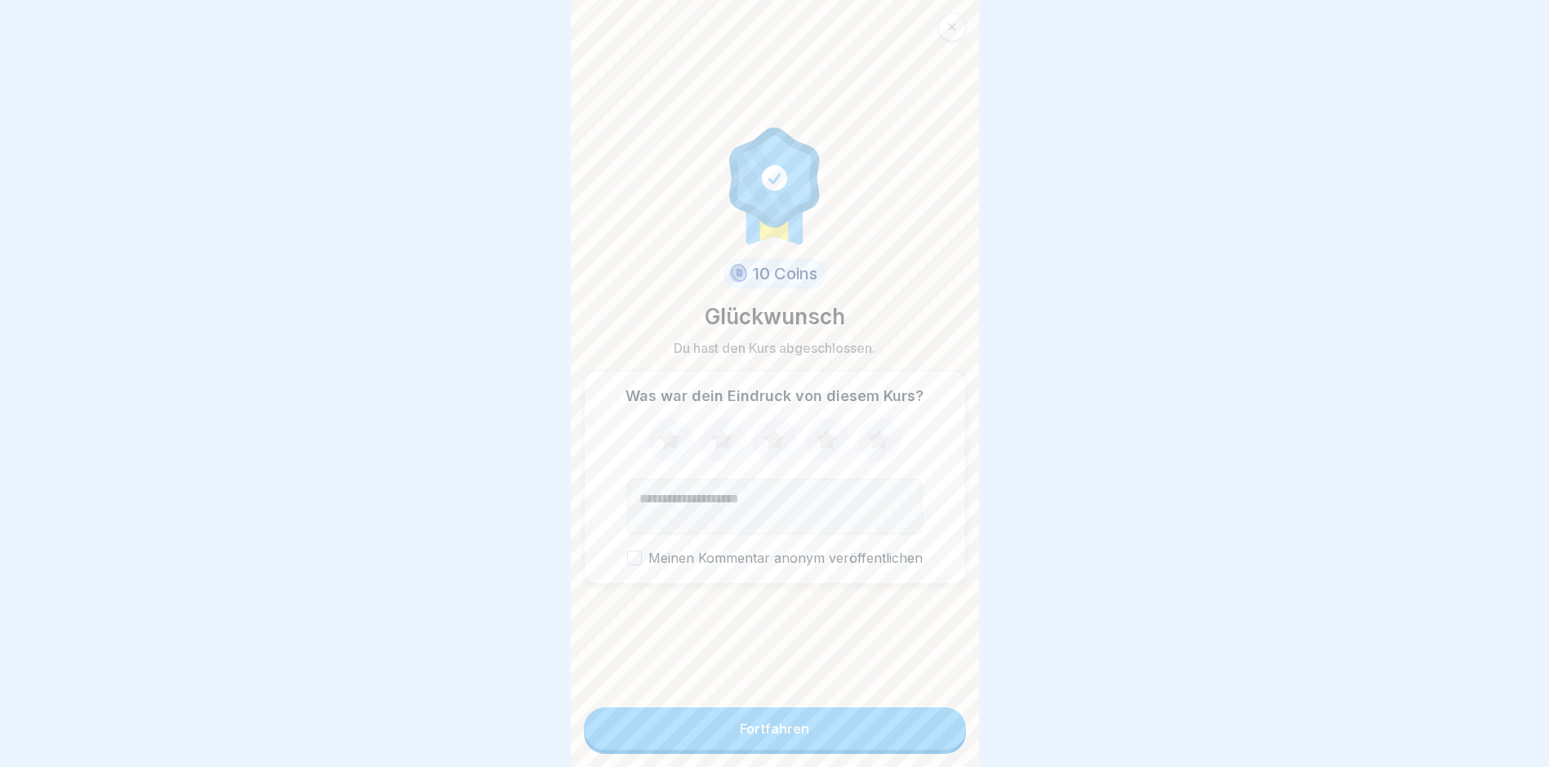
click at [779, 733] on button "Fortfahren" at bounding box center [775, 728] width 382 height 42
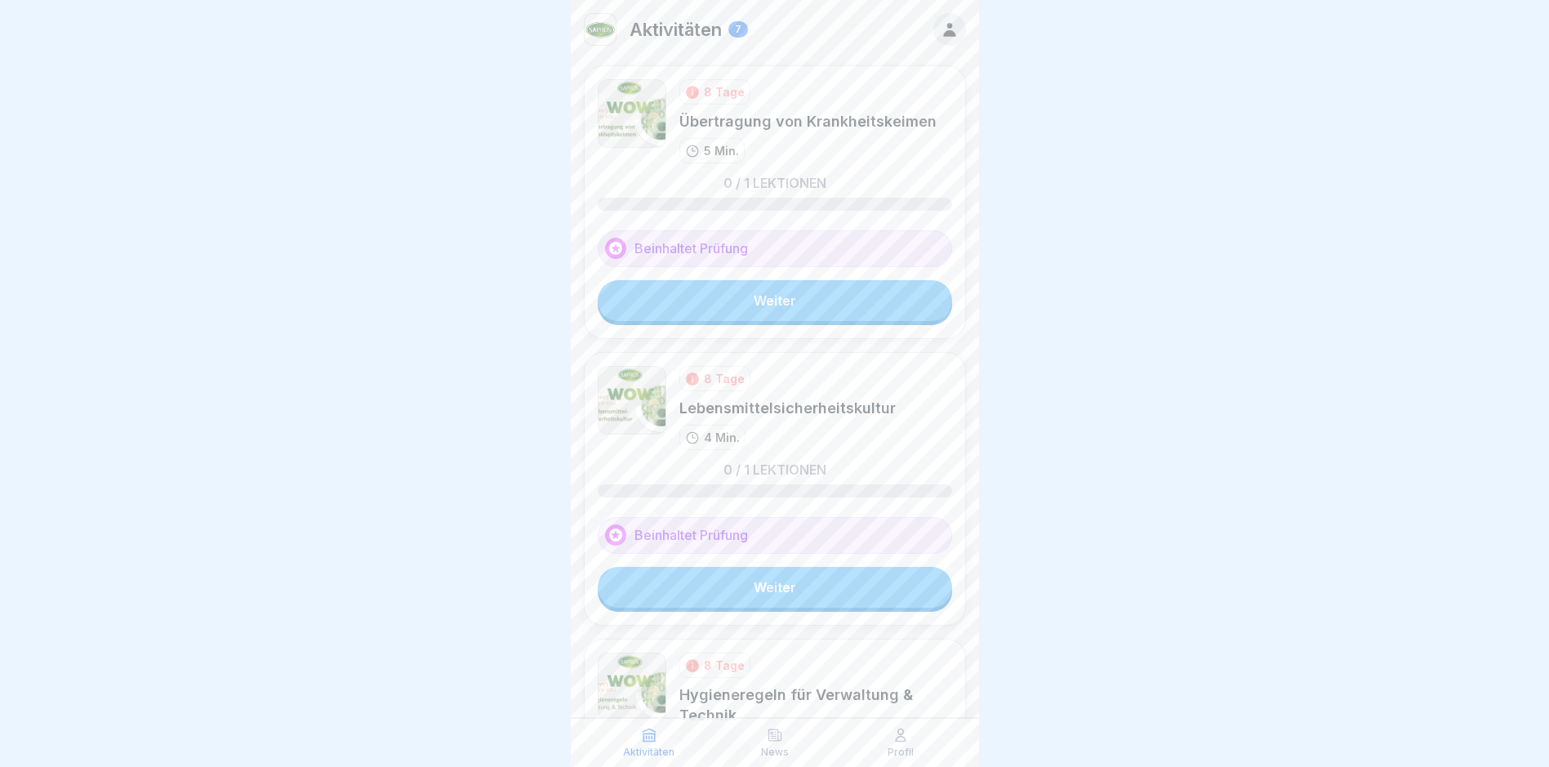
click at [770, 305] on link "Weiter" at bounding box center [775, 300] width 354 height 41
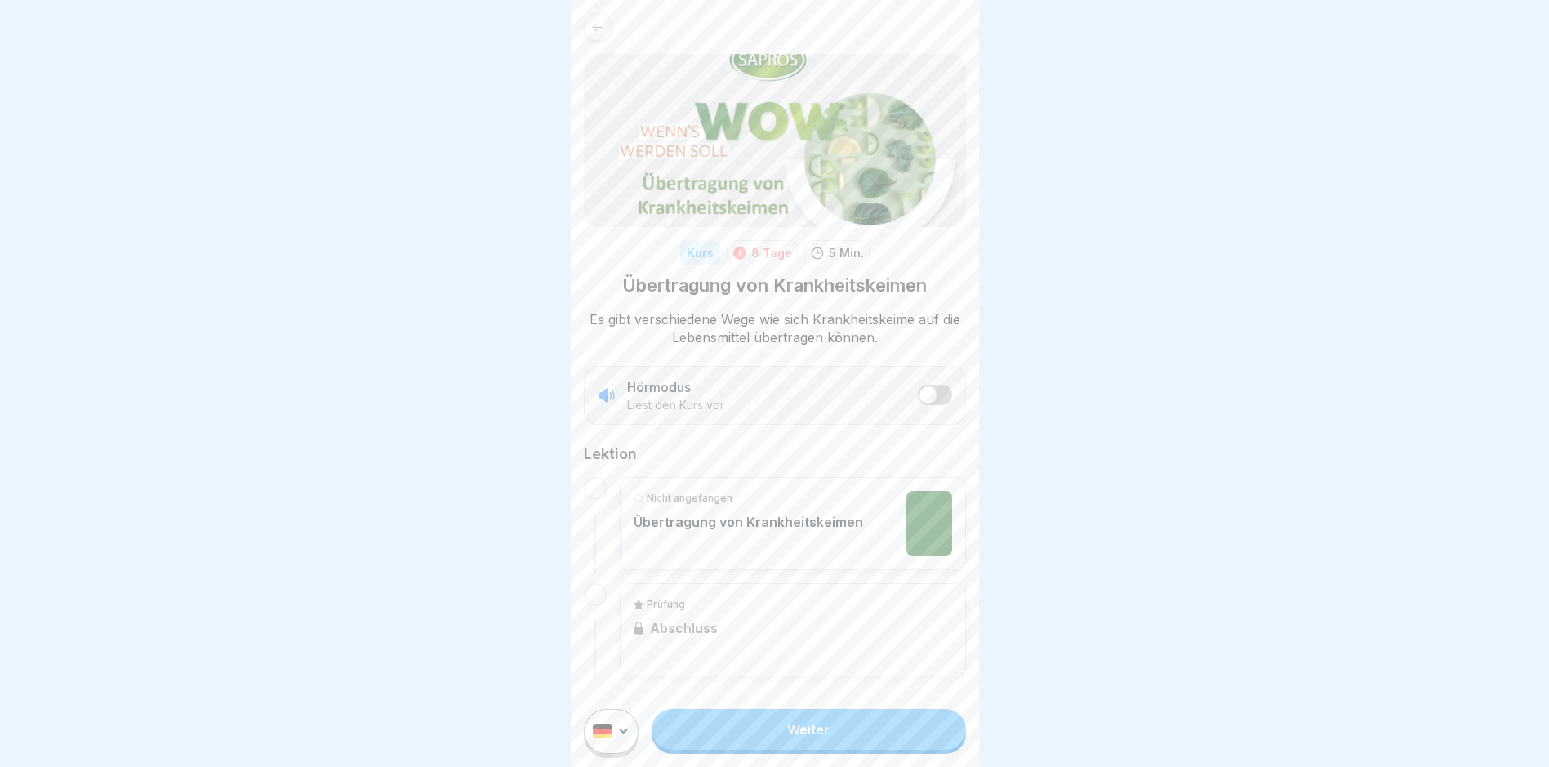
click at [795, 741] on link "Weiter" at bounding box center [809, 729] width 314 height 41
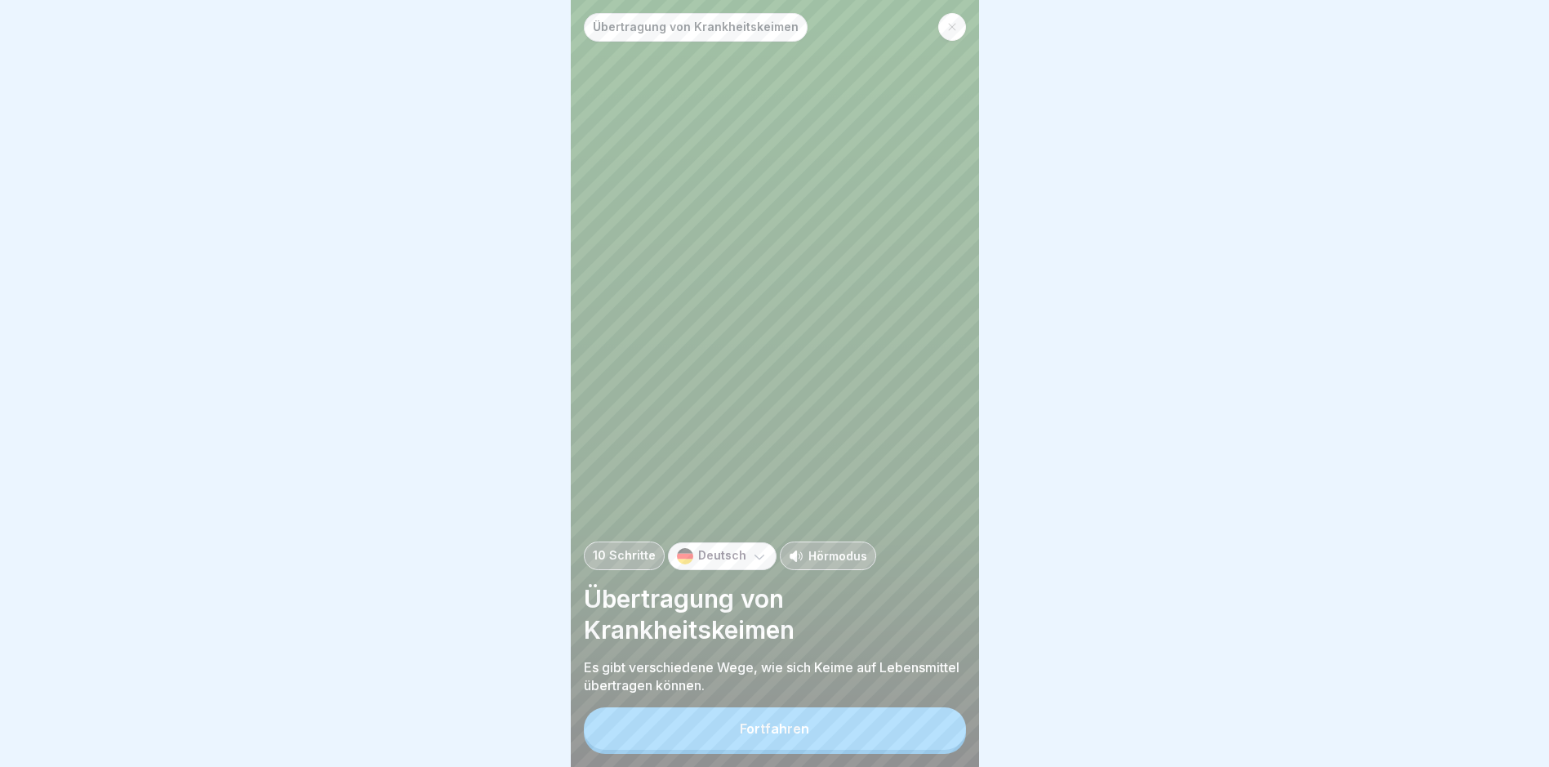
click at [796, 736] on div "Fortfahren" at bounding box center [774, 728] width 69 height 15
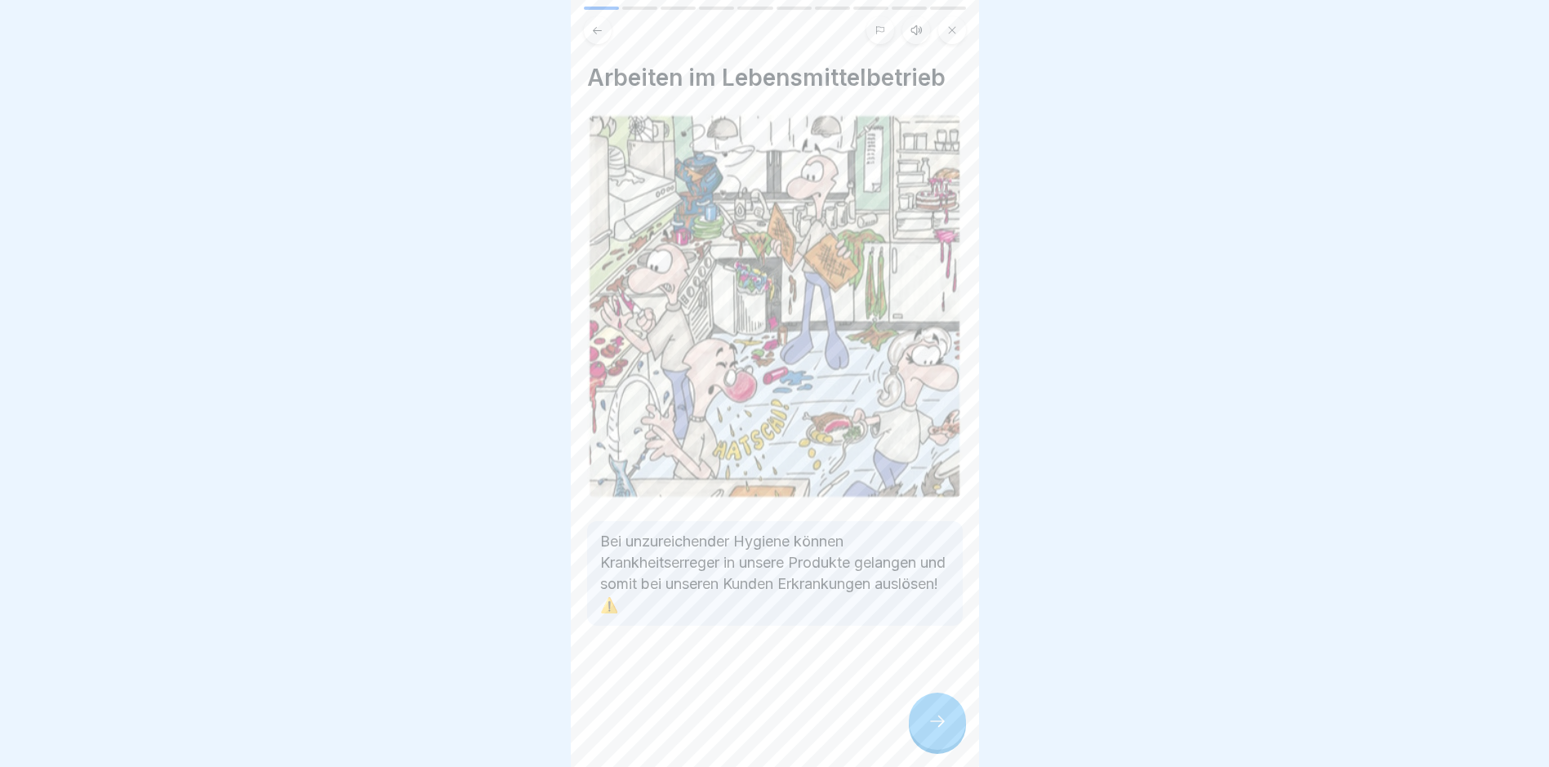
click at [944, 731] on icon at bounding box center [938, 721] width 20 height 20
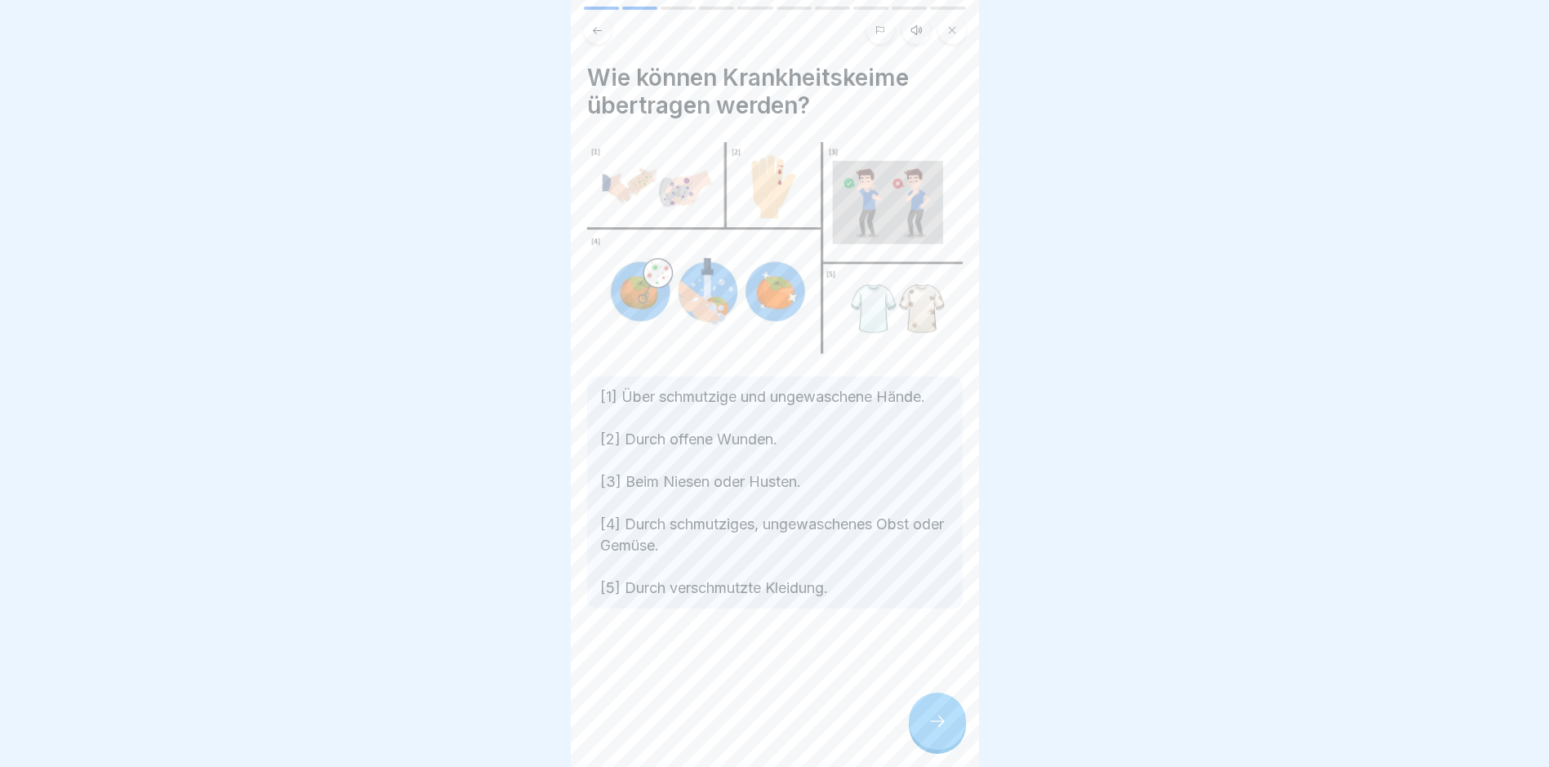
click at [943, 731] on icon at bounding box center [938, 721] width 20 height 20
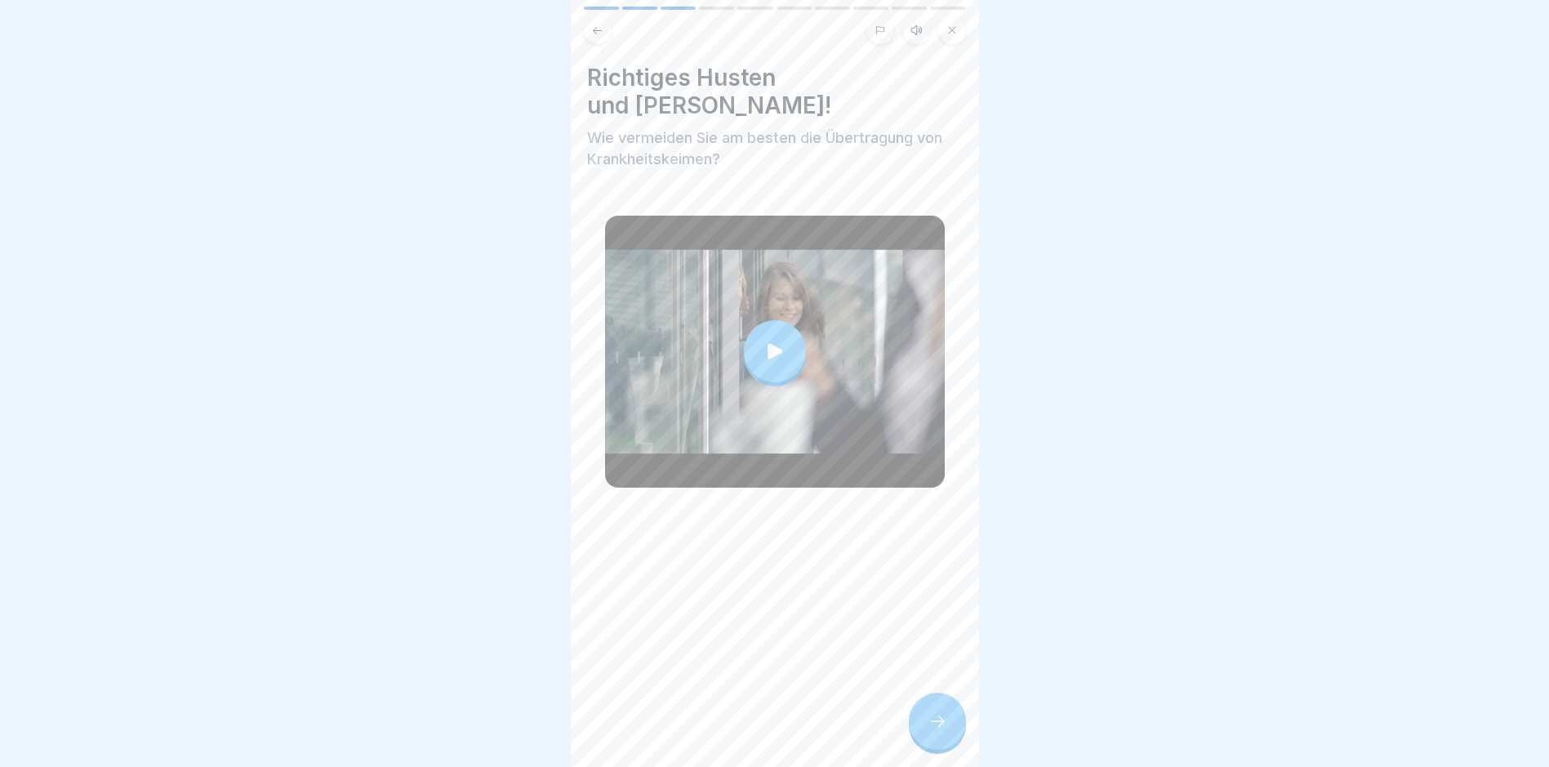
click at [771, 340] on icon at bounding box center [775, 351] width 23 height 23
click at [934, 728] on icon at bounding box center [938, 721] width 20 height 20
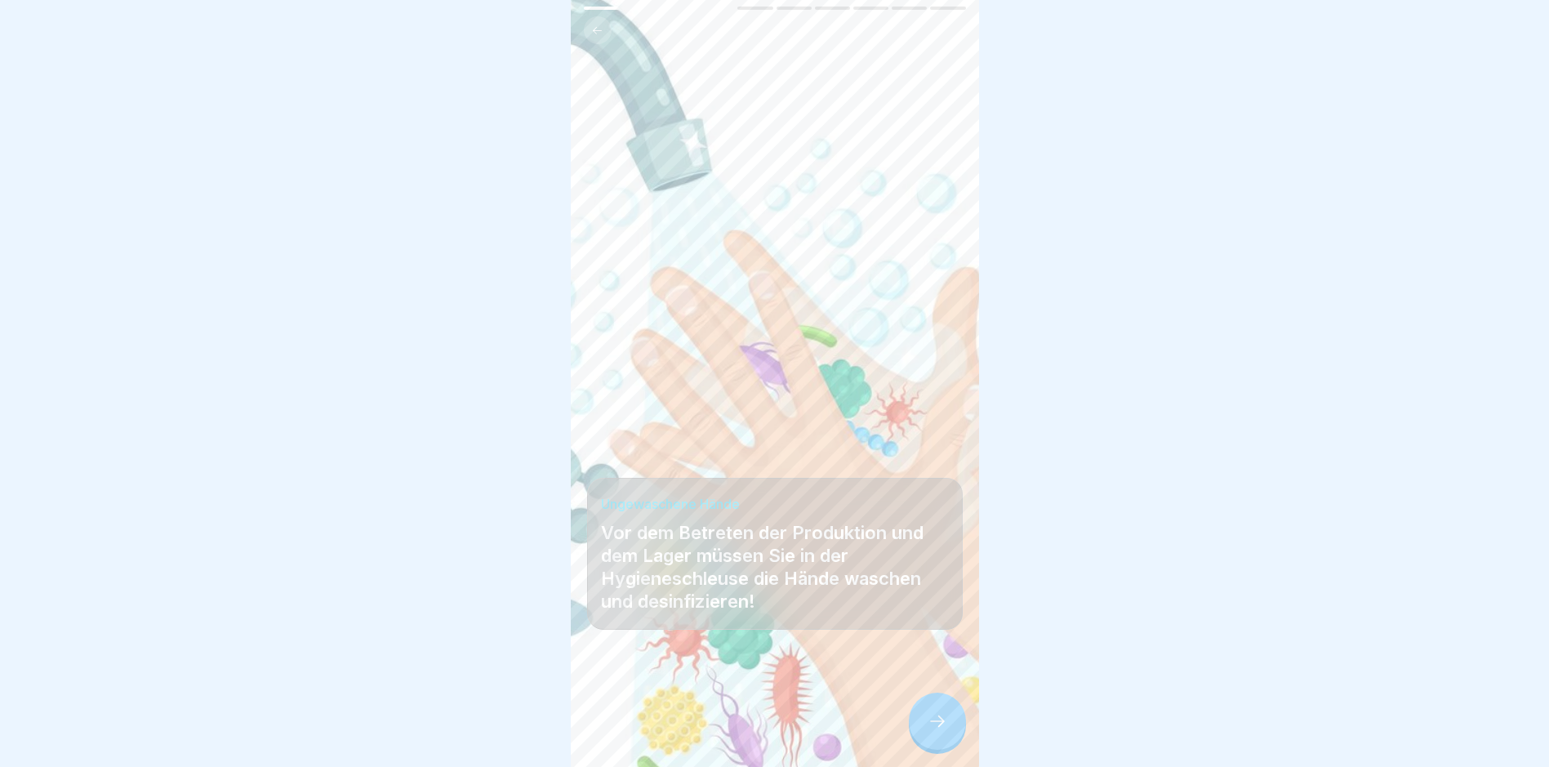
click at [930, 731] on icon at bounding box center [938, 721] width 20 height 20
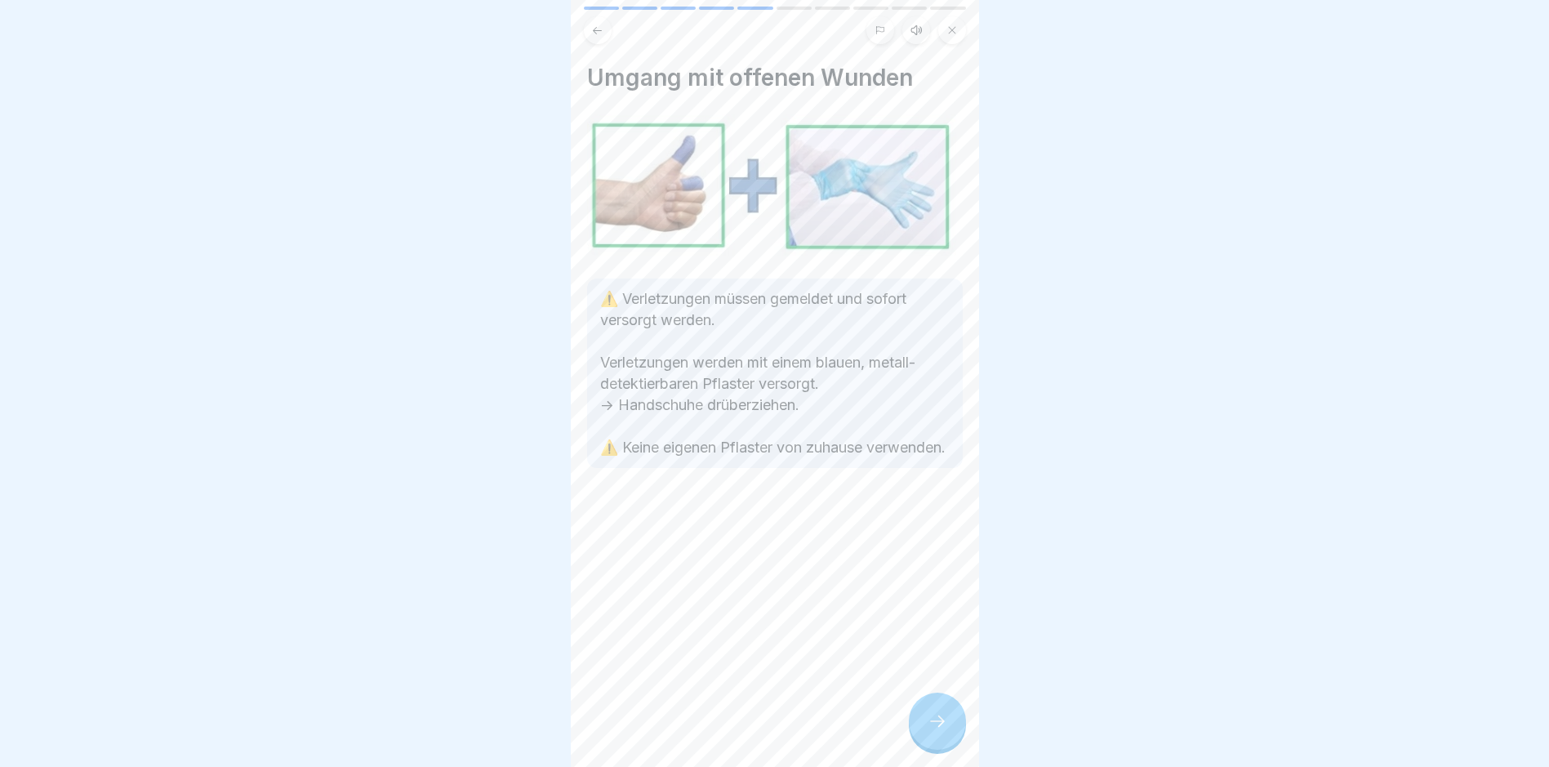
click at [928, 731] on icon at bounding box center [938, 721] width 20 height 20
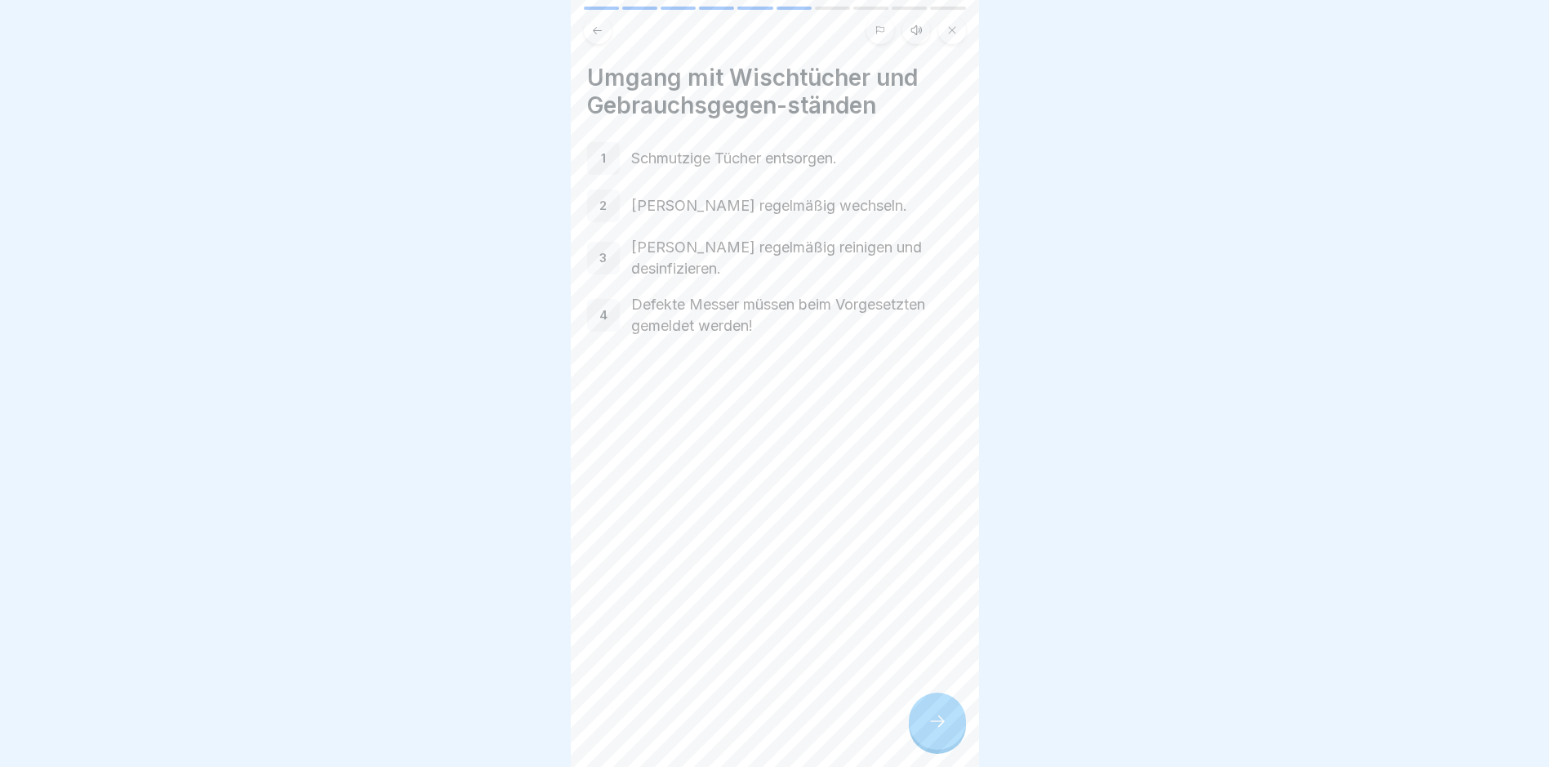
click at [924, 731] on div at bounding box center [937, 721] width 57 height 57
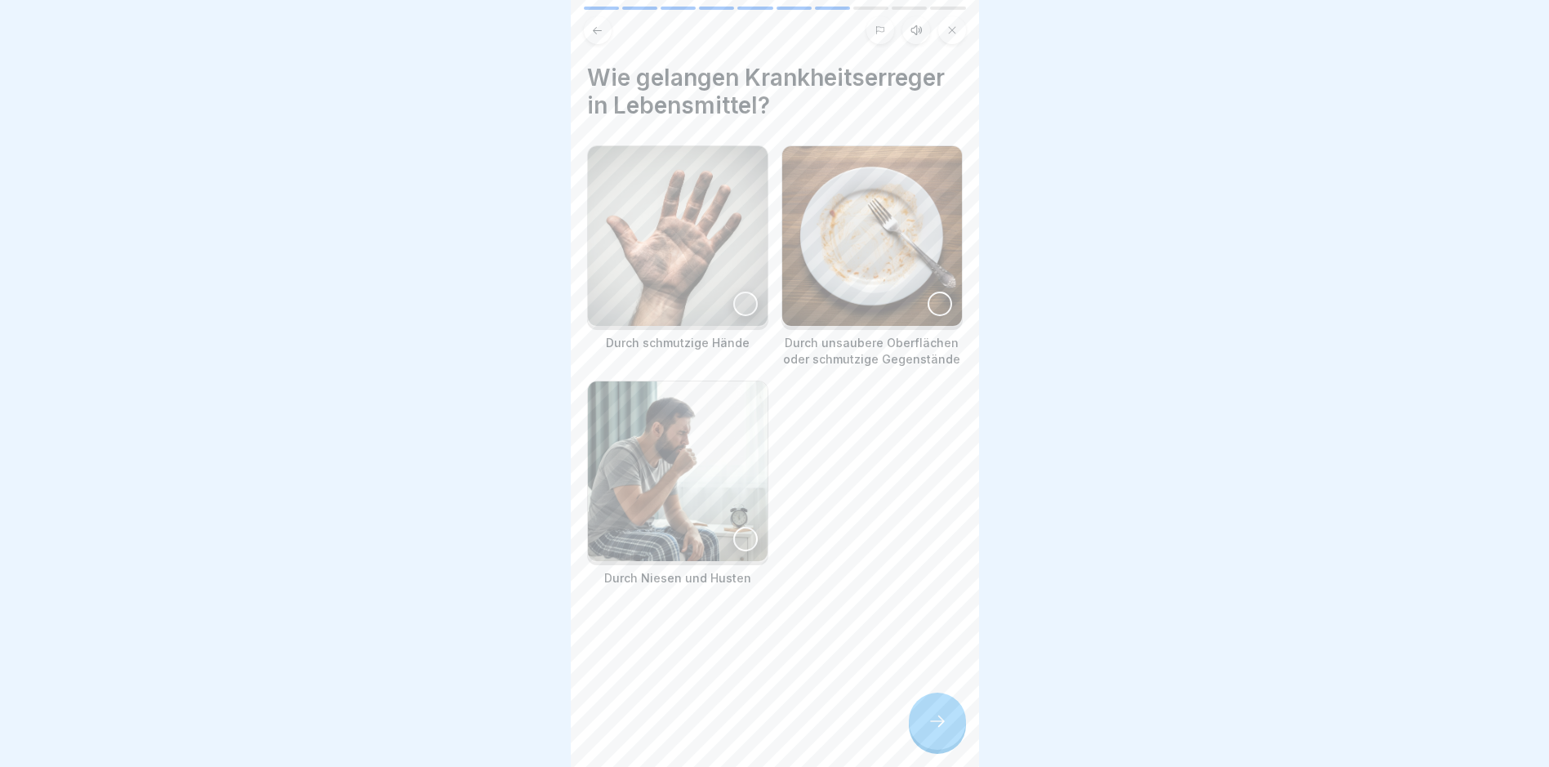
click at [711, 265] on img at bounding box center [678, 236] width 180 height 180
click at [875, 260] on img at bounding box center [872, 236] width 180 height 180
click at [679, 479] on img at bounding box center [678, 471] width 180 height 180
click at [934, 724] on div at bounding box center [937, 721] width 57 height 57
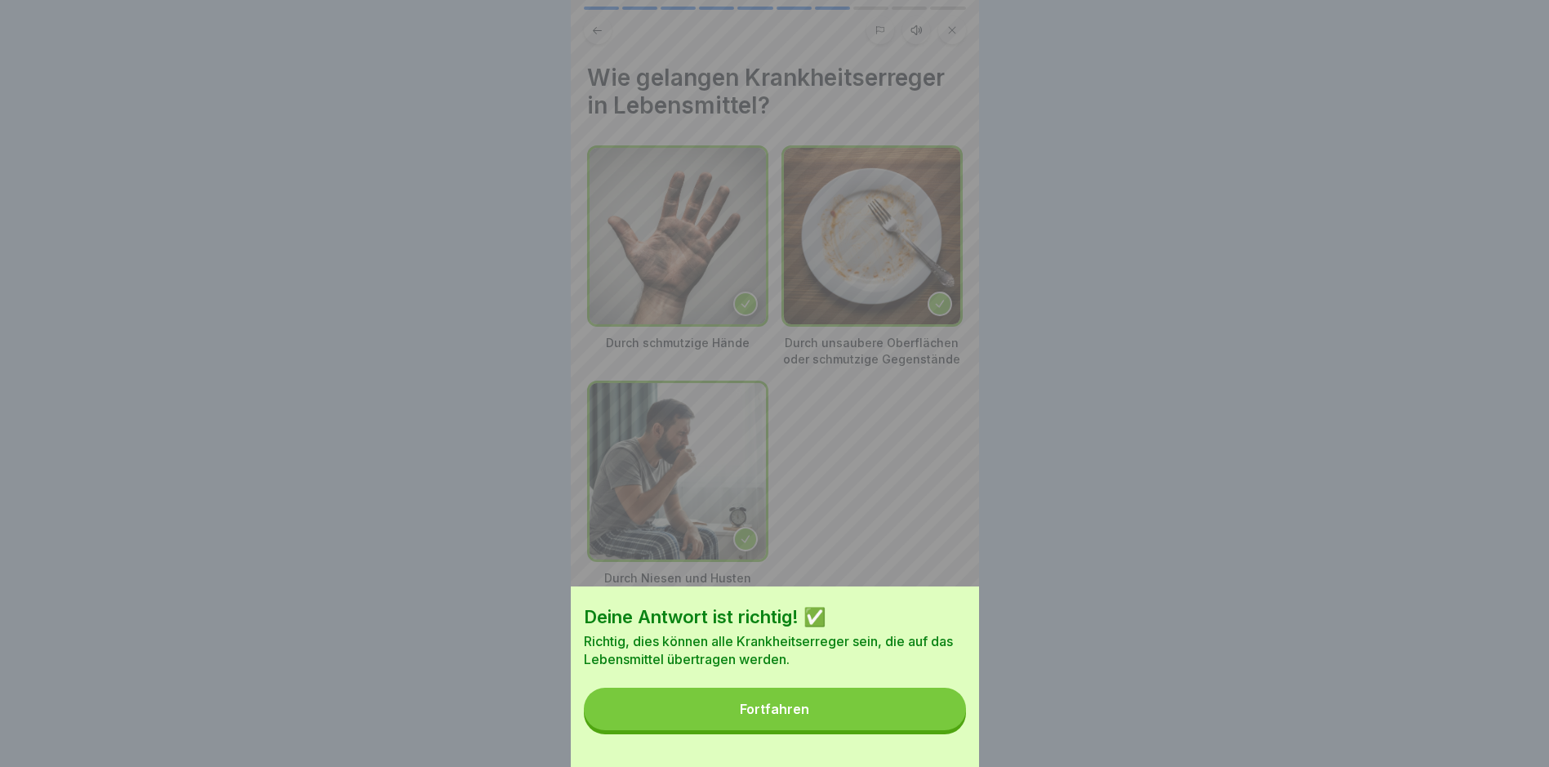
click at [798, 716] on div "Fortfahren" at bounding box center [774, 709] width 69 height 15
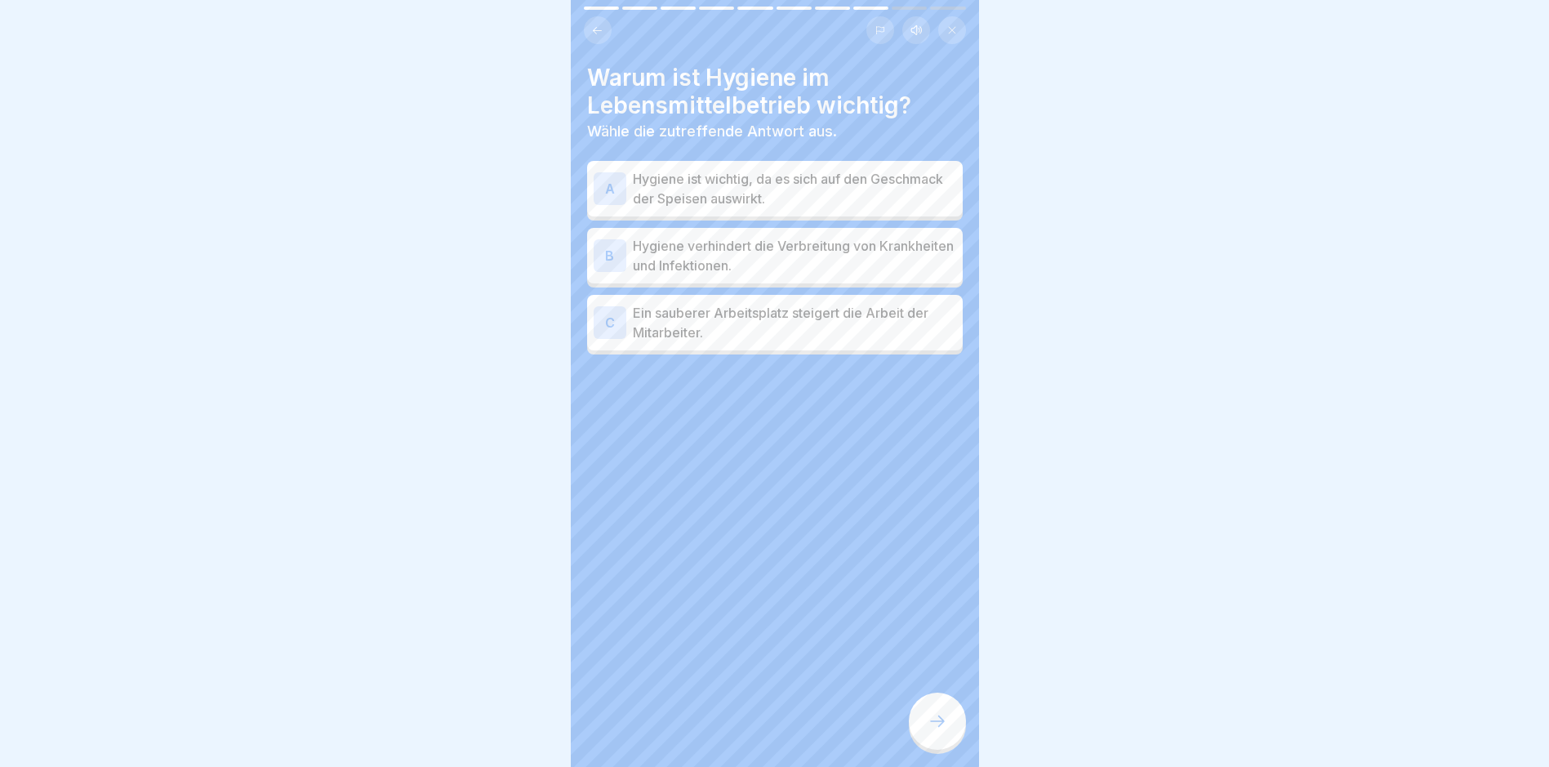
click at [608, 257] on div "B" at bounding box center [610, 255] width 33 height 33
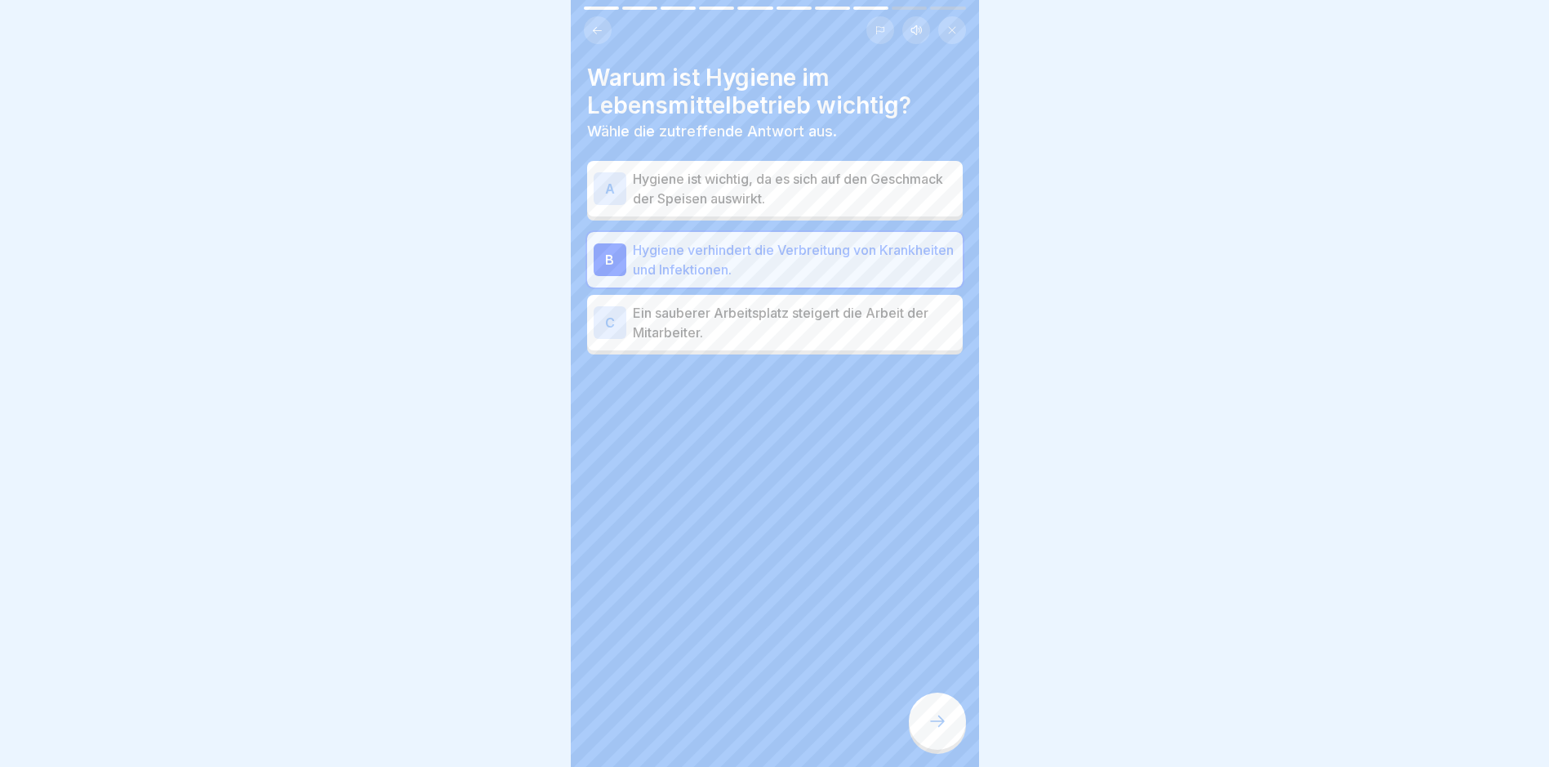
click at [935, 731] on icon at bounding box center [938, 721] width 20 height 20
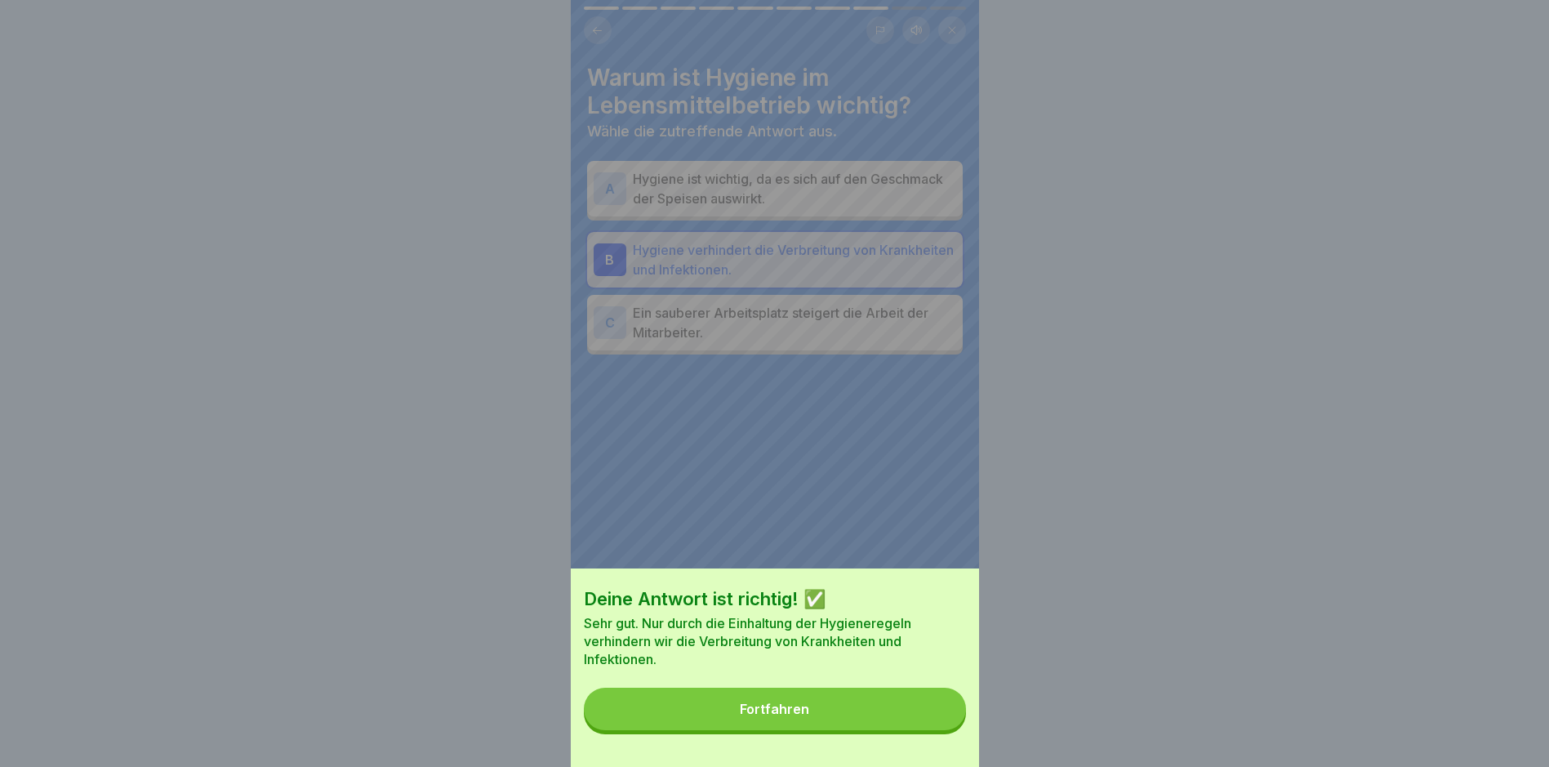
click at [809, 716] on div "Fortfahren" at bounding box center [774, 709] width 69 height 15
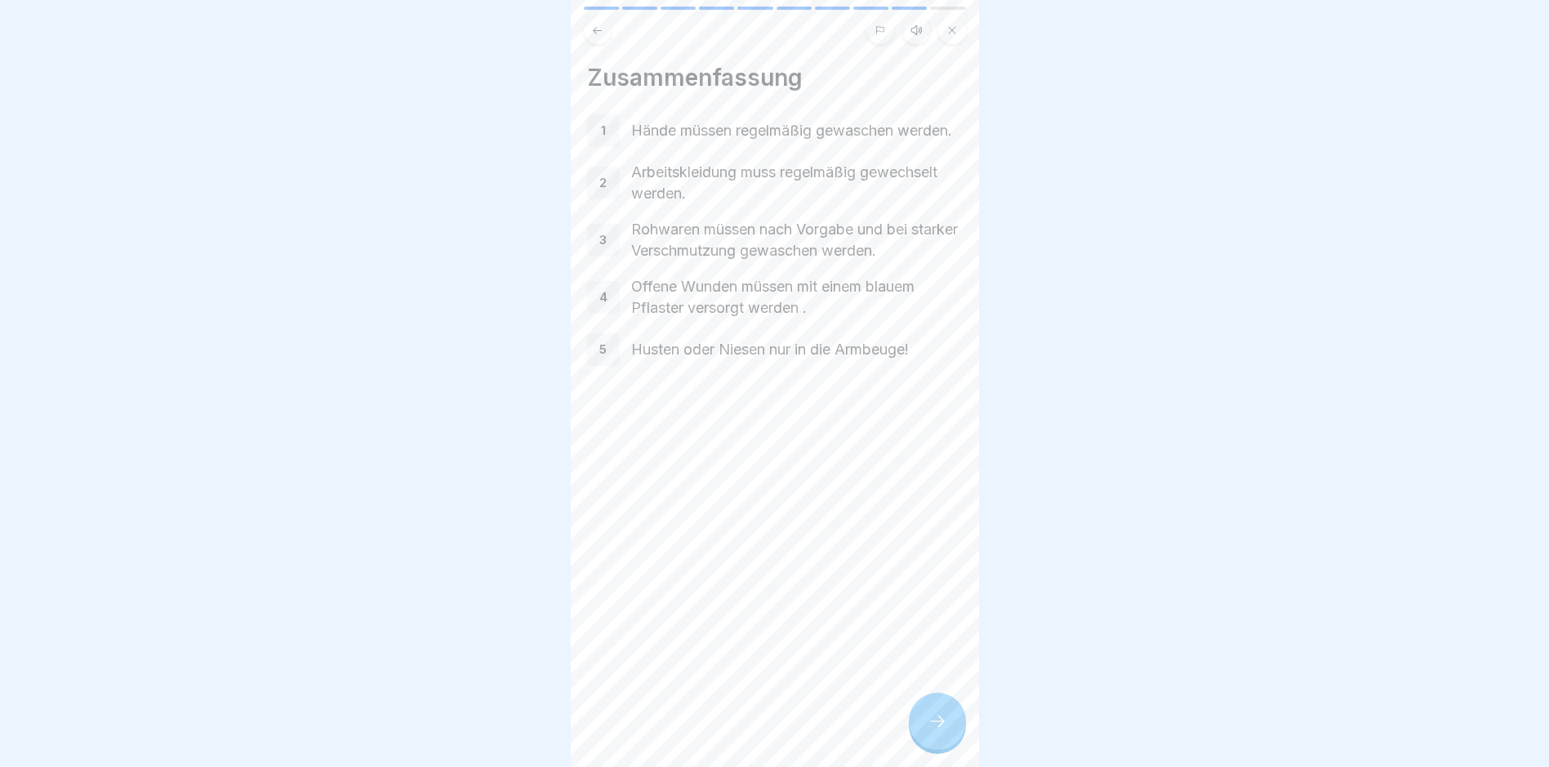
click at [933, 728] on icon at bounding box center [938, 721] width 20 height 20
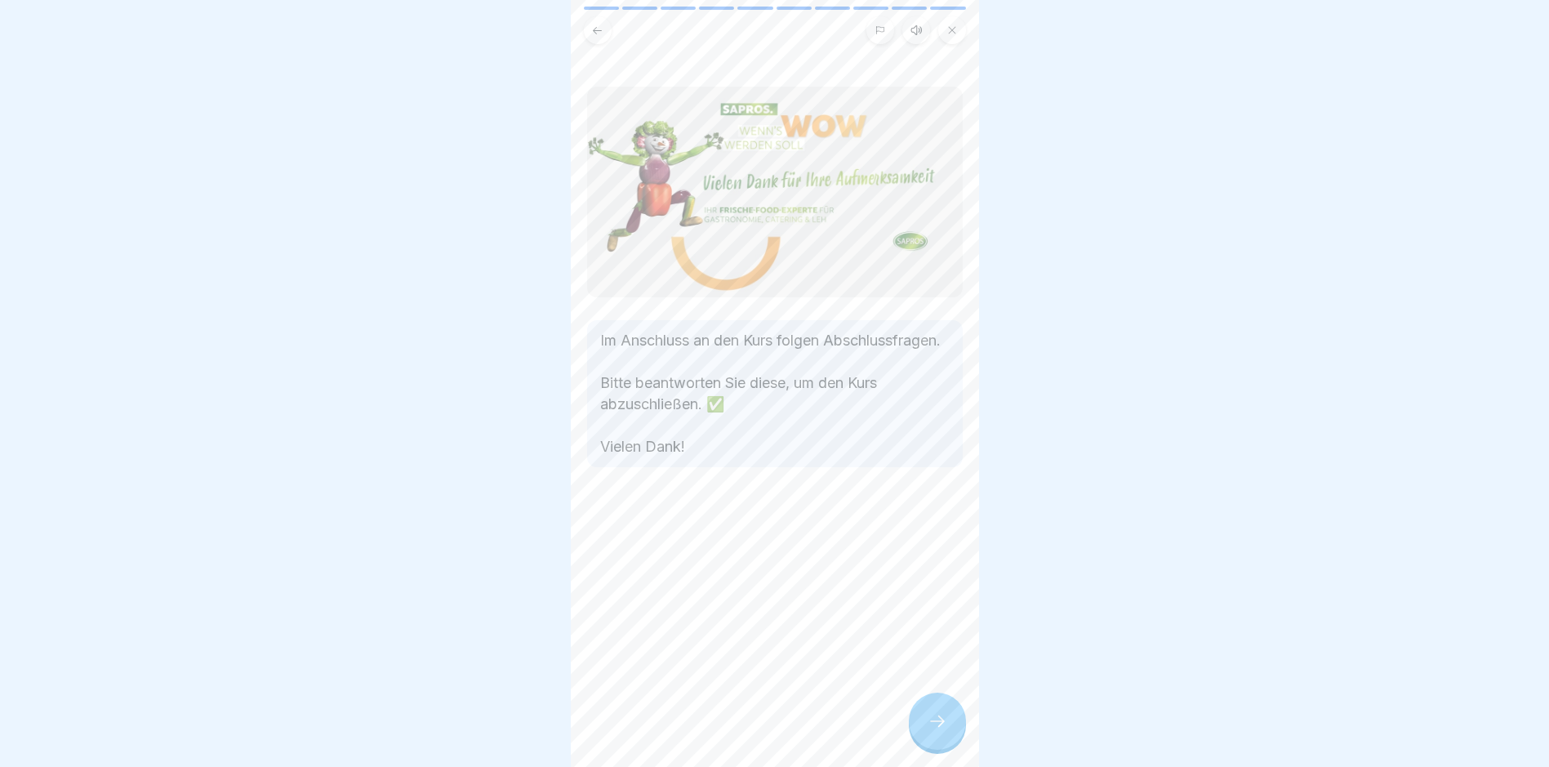
click at [928, 722] on div at bounding box center [937, 721] width 57 height 57
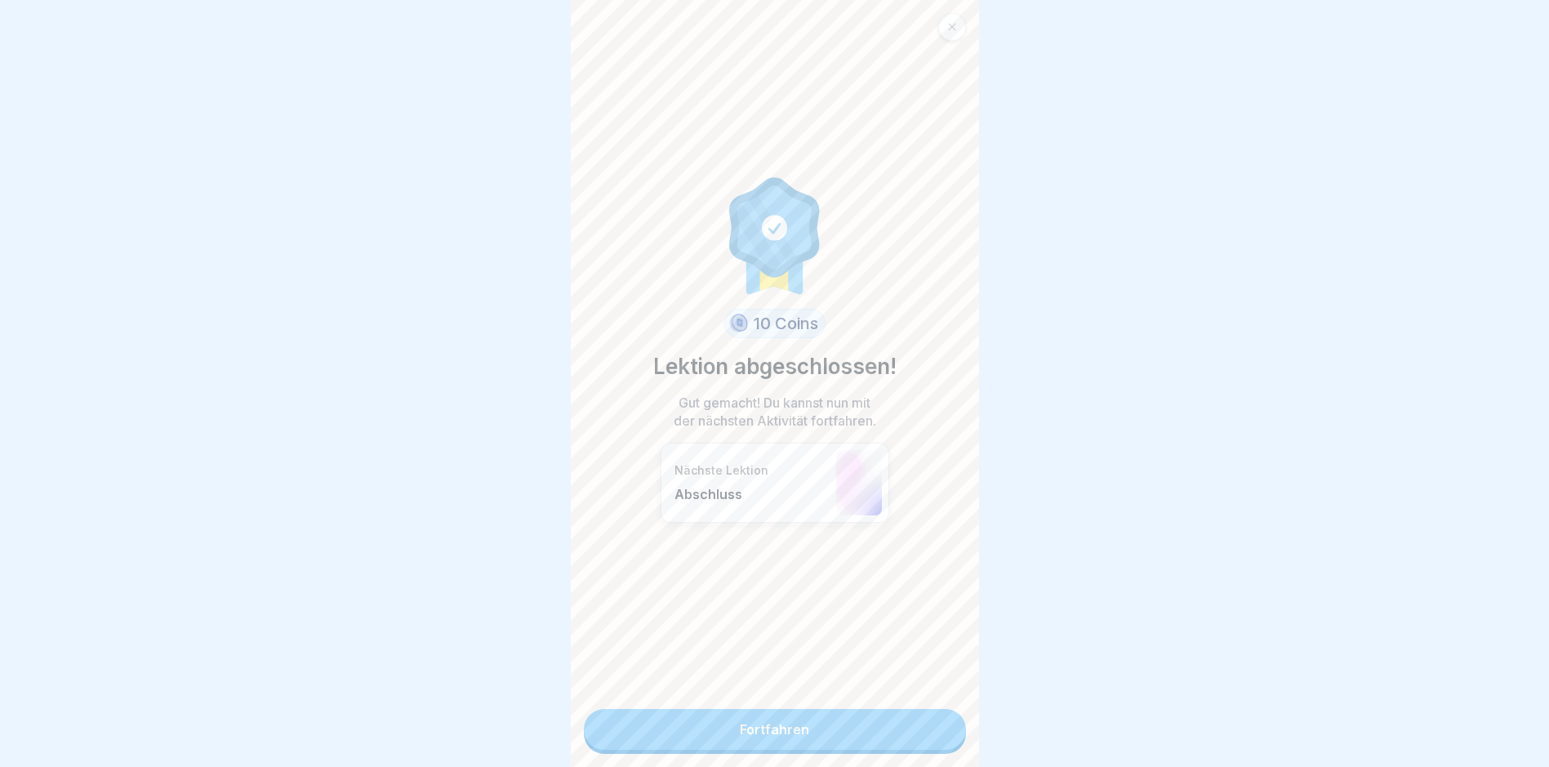
click at [795, 724] on link "Fortfahren" at bounding box center [775, 729] width 382 height 41
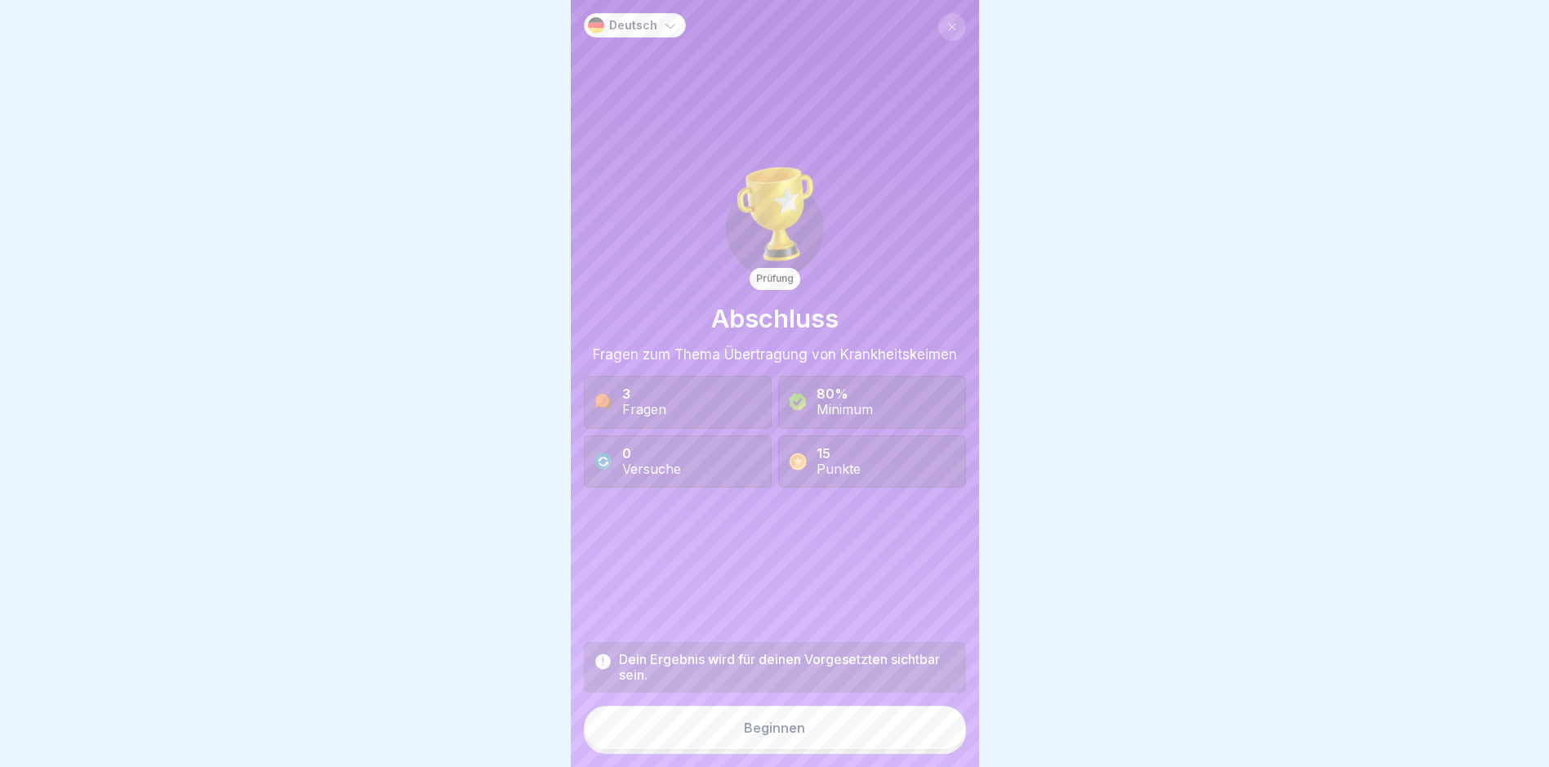
click at [764, 734] on div "Beginnen" at bounding box center [774, 727] width 61 height 15
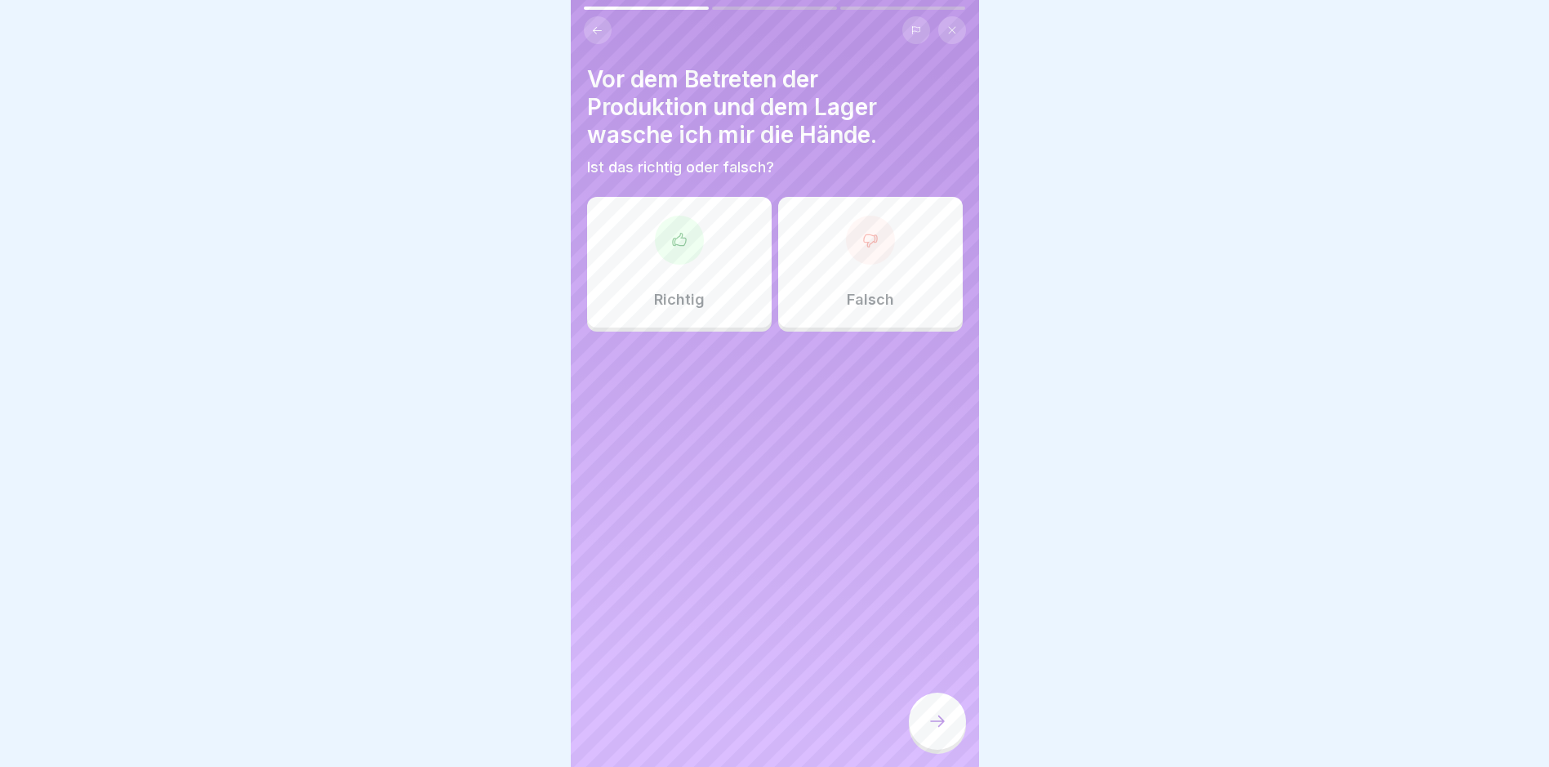
click at [674, 255] on div at bounding box center [679, 240] width 49 height 49
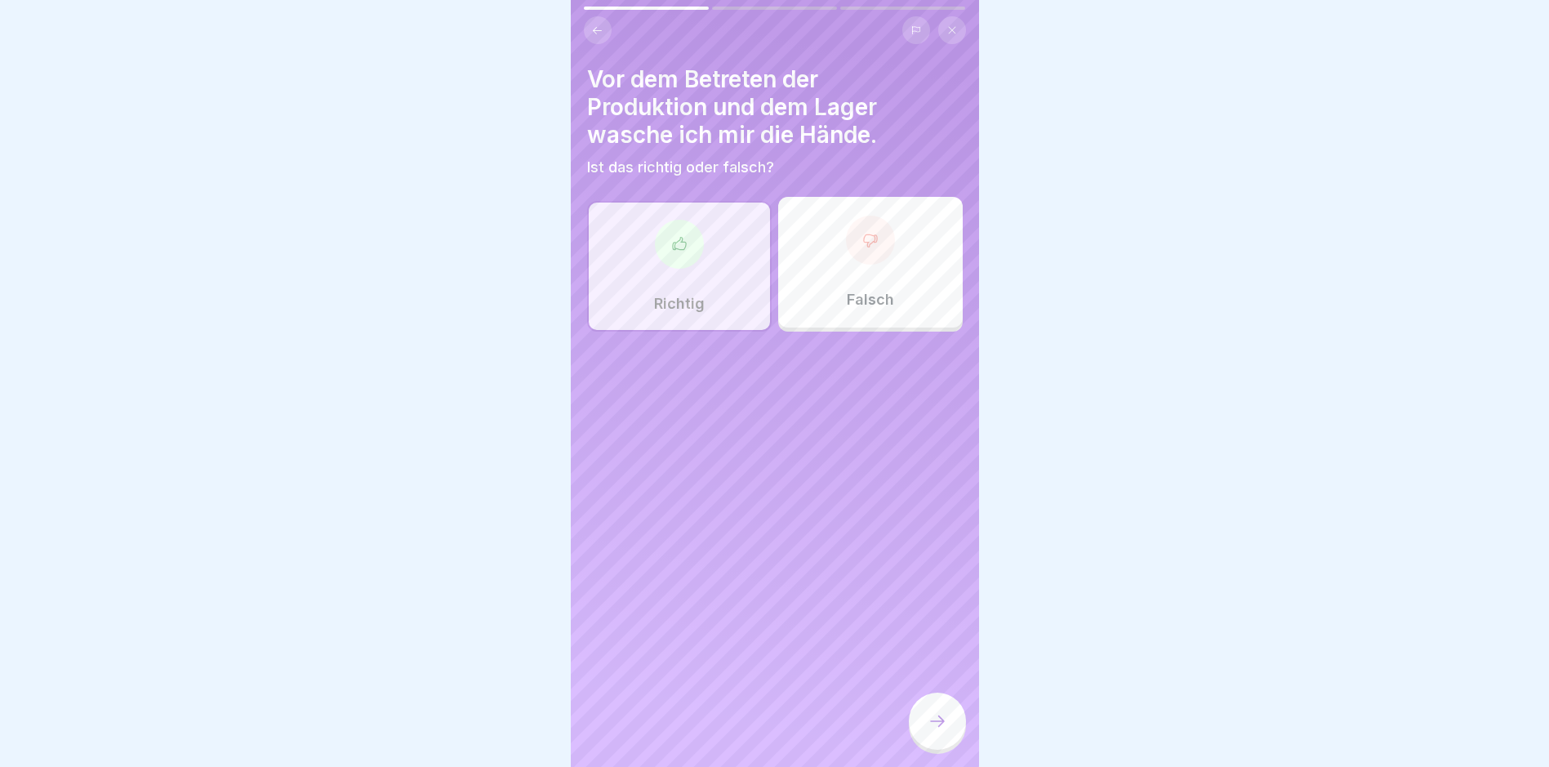
click at [937, 731] on icon at bounding box center [938, 721] width 20 height 20
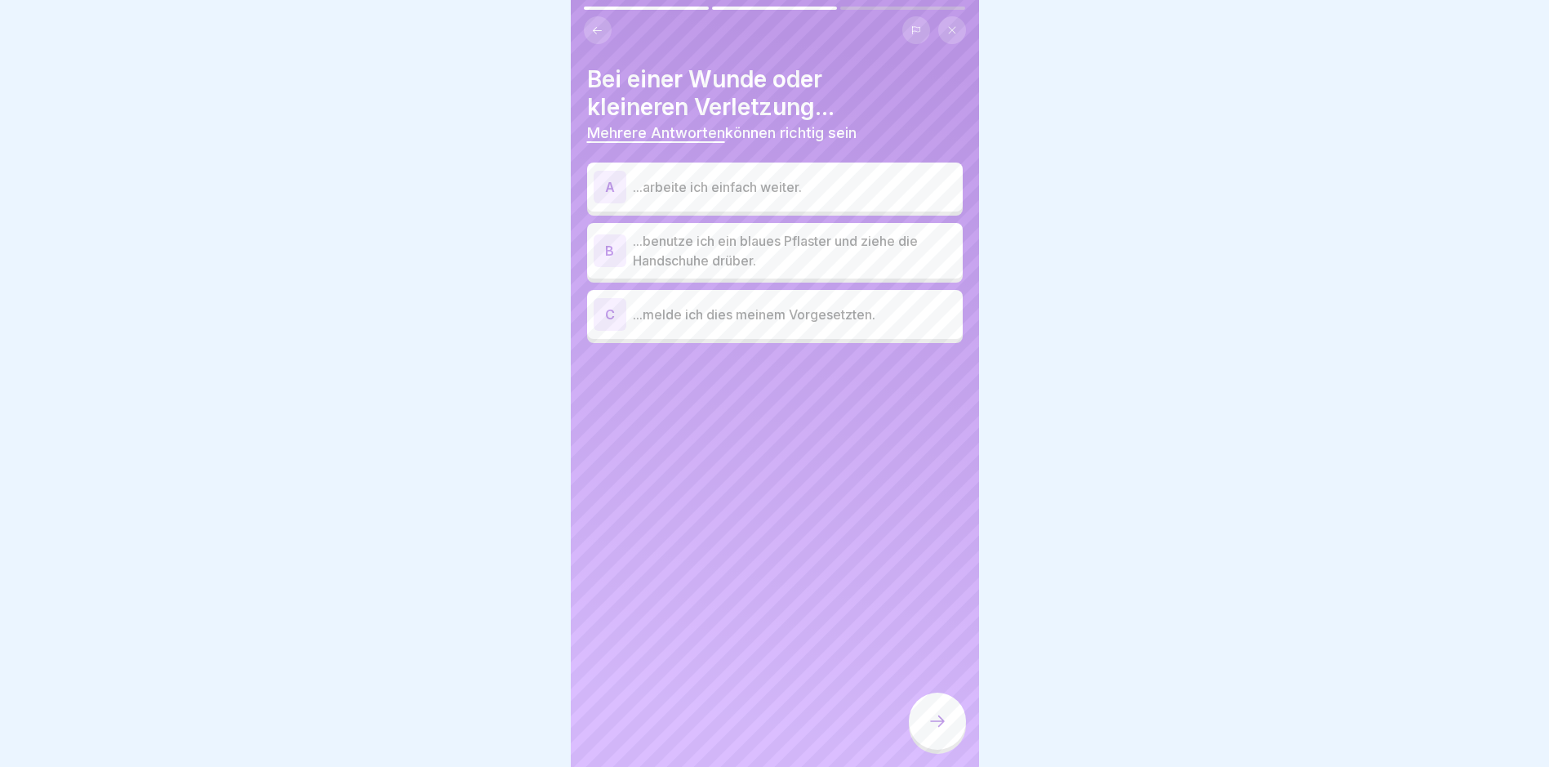
click at [670, 241] on p "...benutze ich ein blaues Pflaster und ziehe die Handschuhe drüber." at bounding box center [794, 250] width 323 height 39
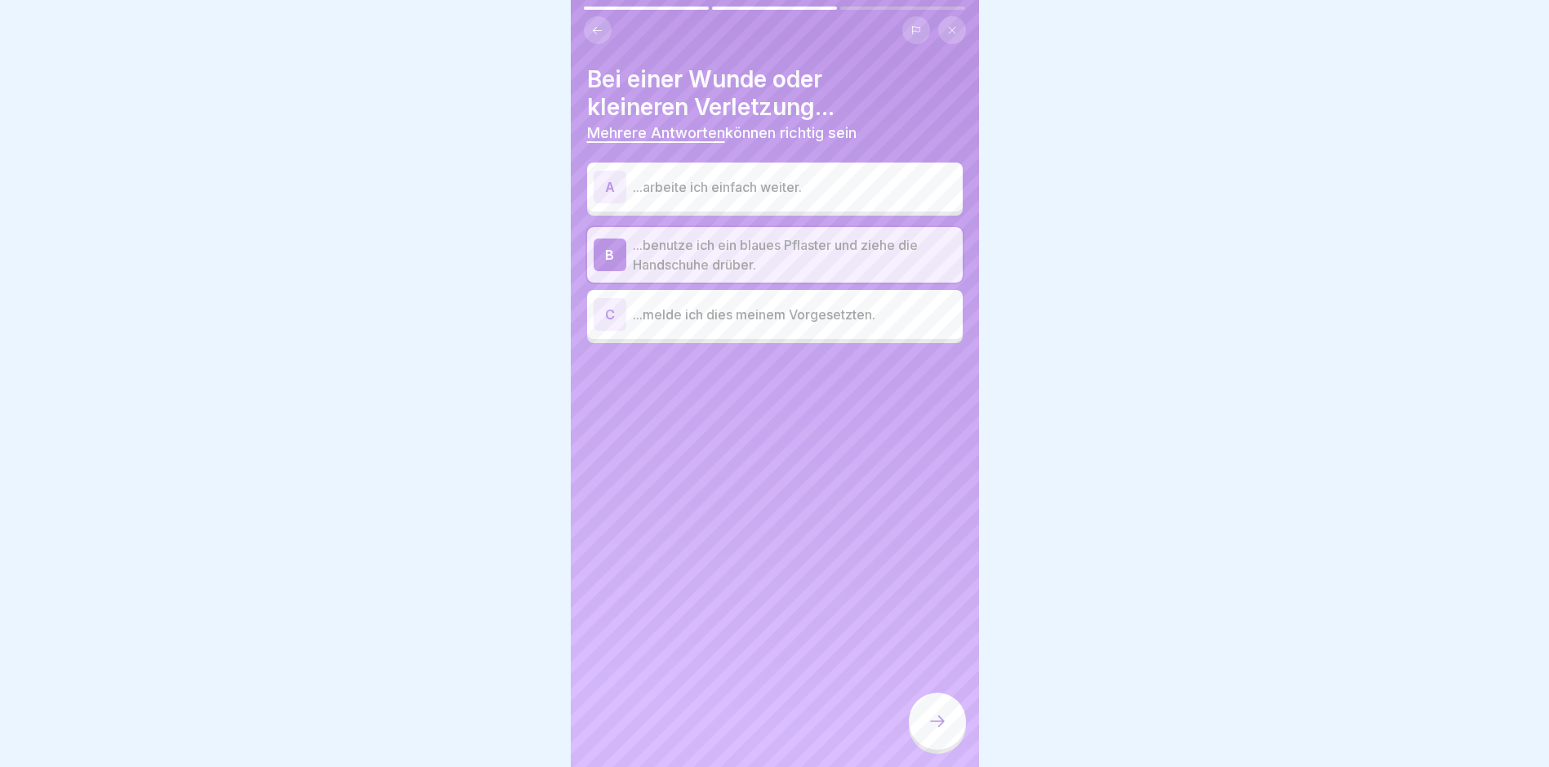
click at [720, 306] on p "...melde ich dies meinem Vorgesetzten." at bounding box center [794, 315] width 323 height 20
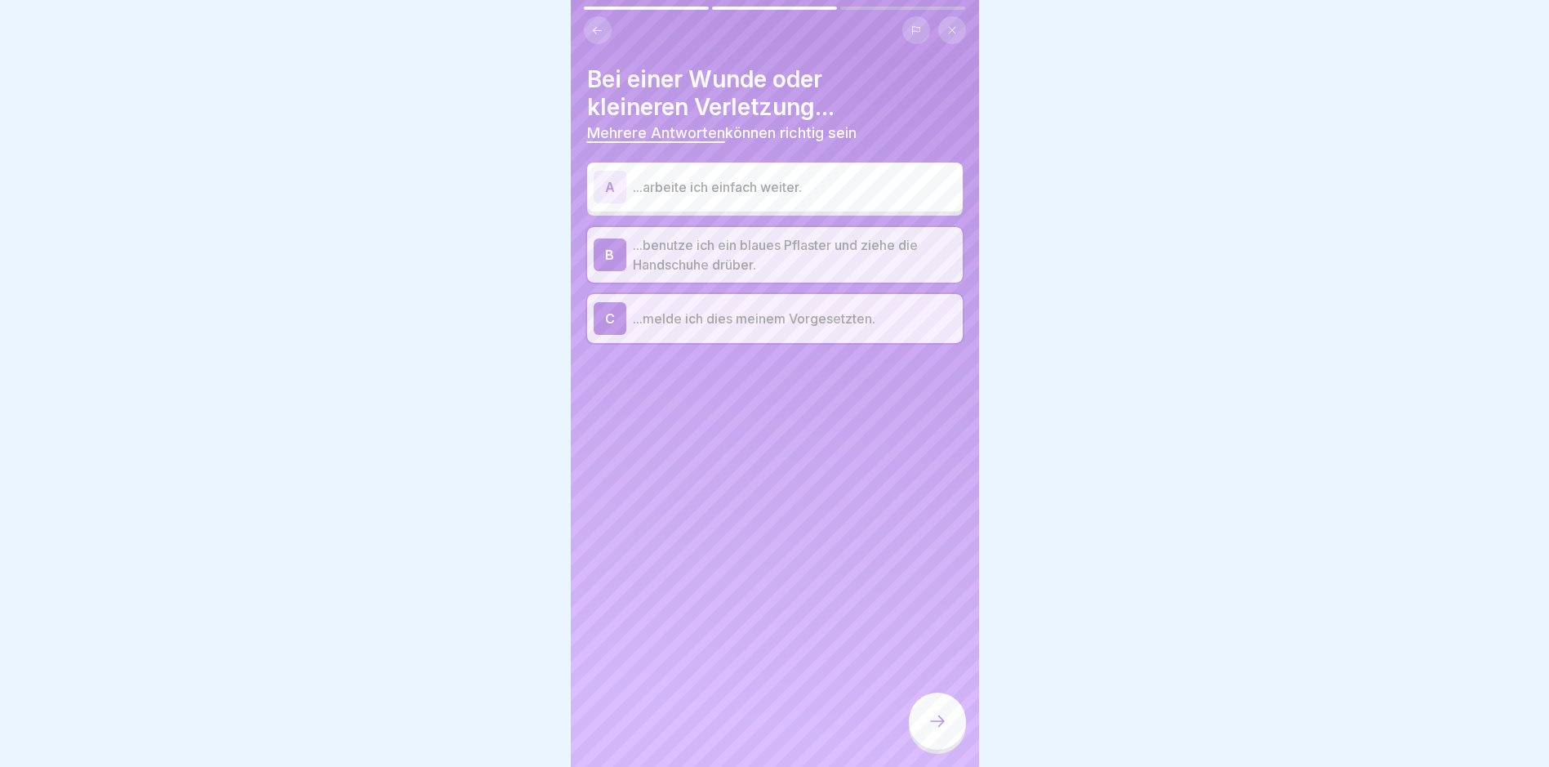
click at [947, 726] on icon at bounding box center [938, 721] width 20 height 20
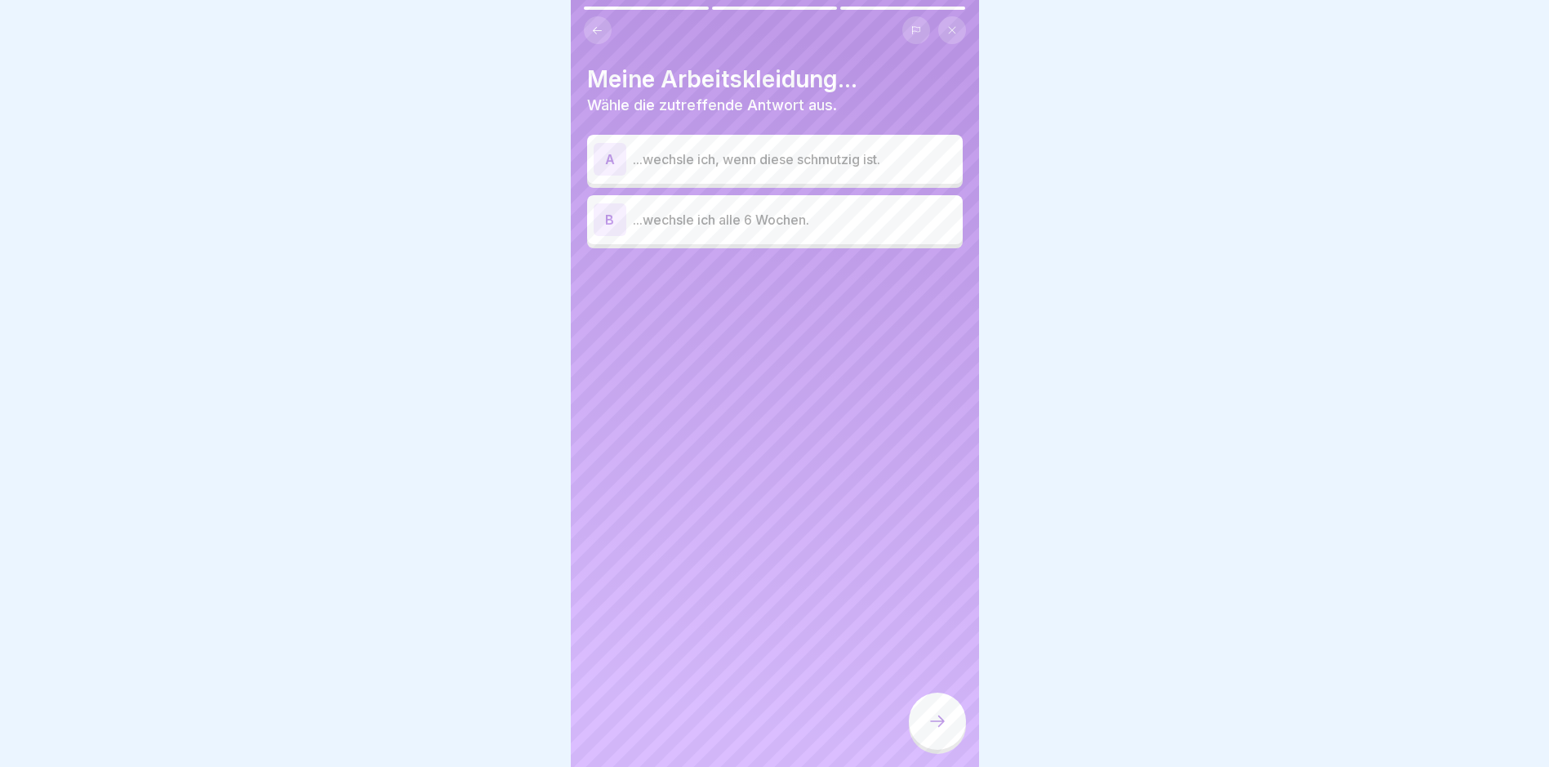
click at [666, 161] on p "...wechsle ich, wenn diese schmutzig ist." at bounding box center [794, 159] width 323 height 20
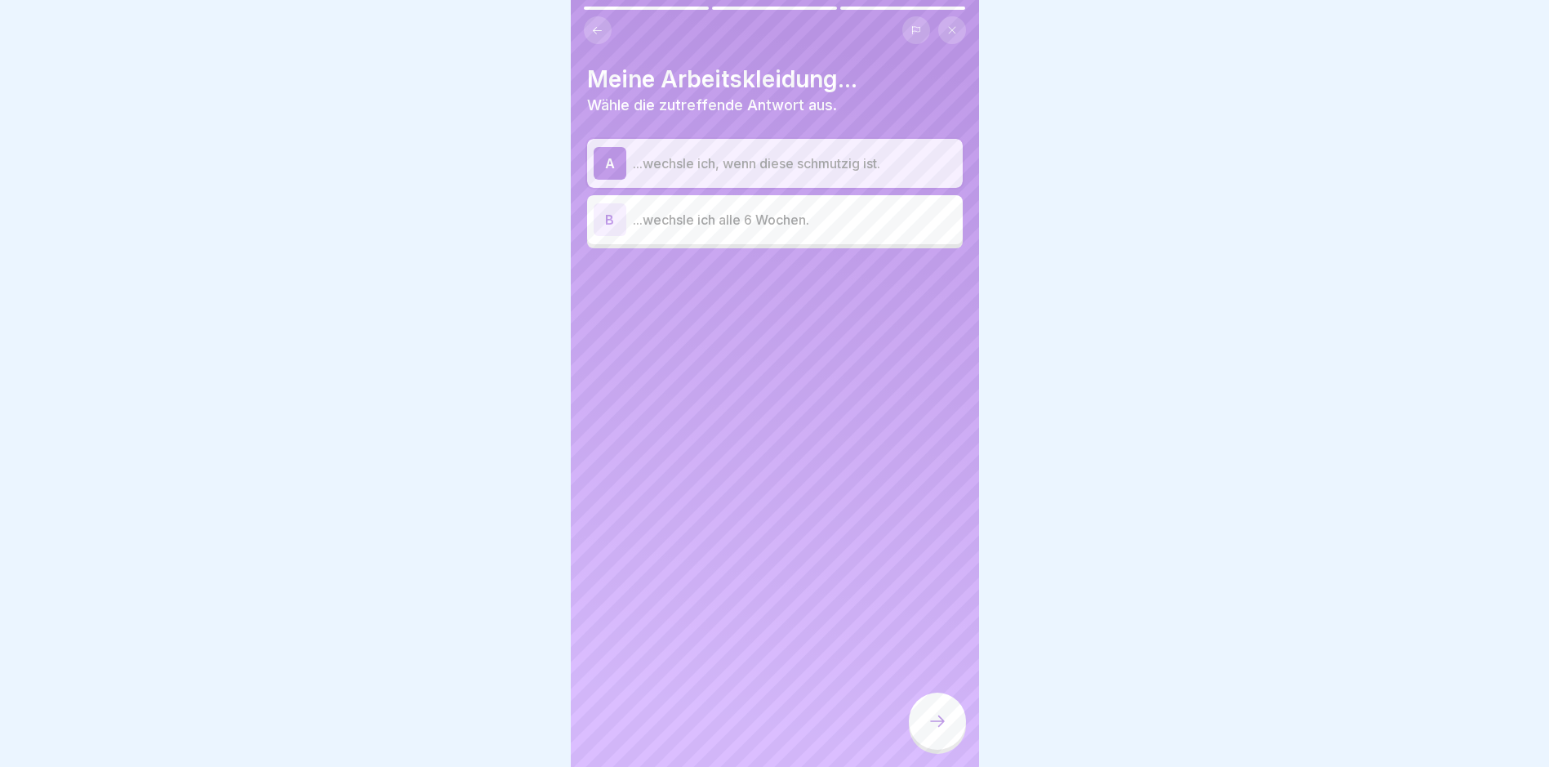
click at [946, 724] on div at bounding box center [937, 721] width 57 height 57
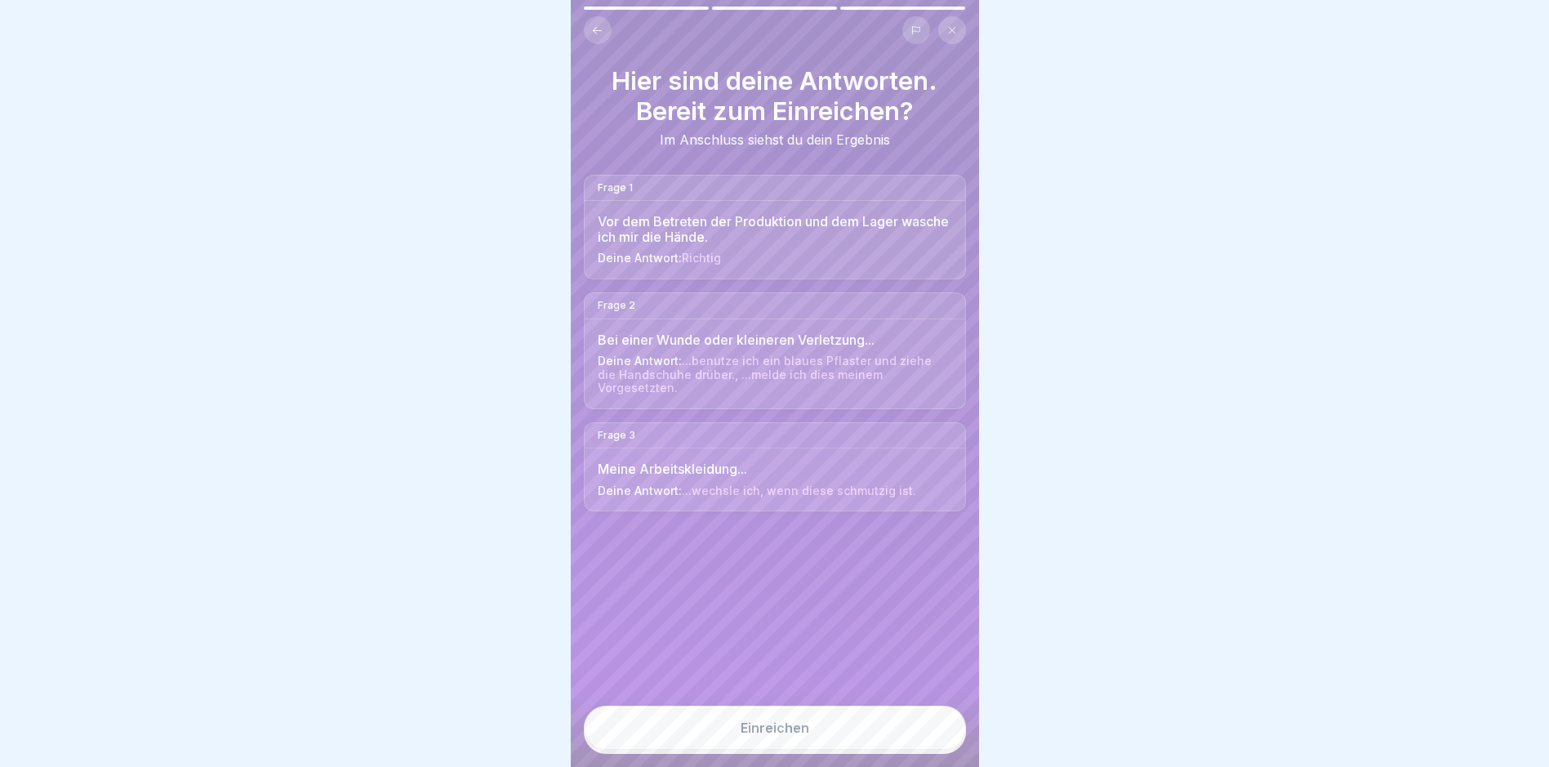
click at [744, 735] on div "Einreichen" at bounding box center [775, 727] width 69 height 15
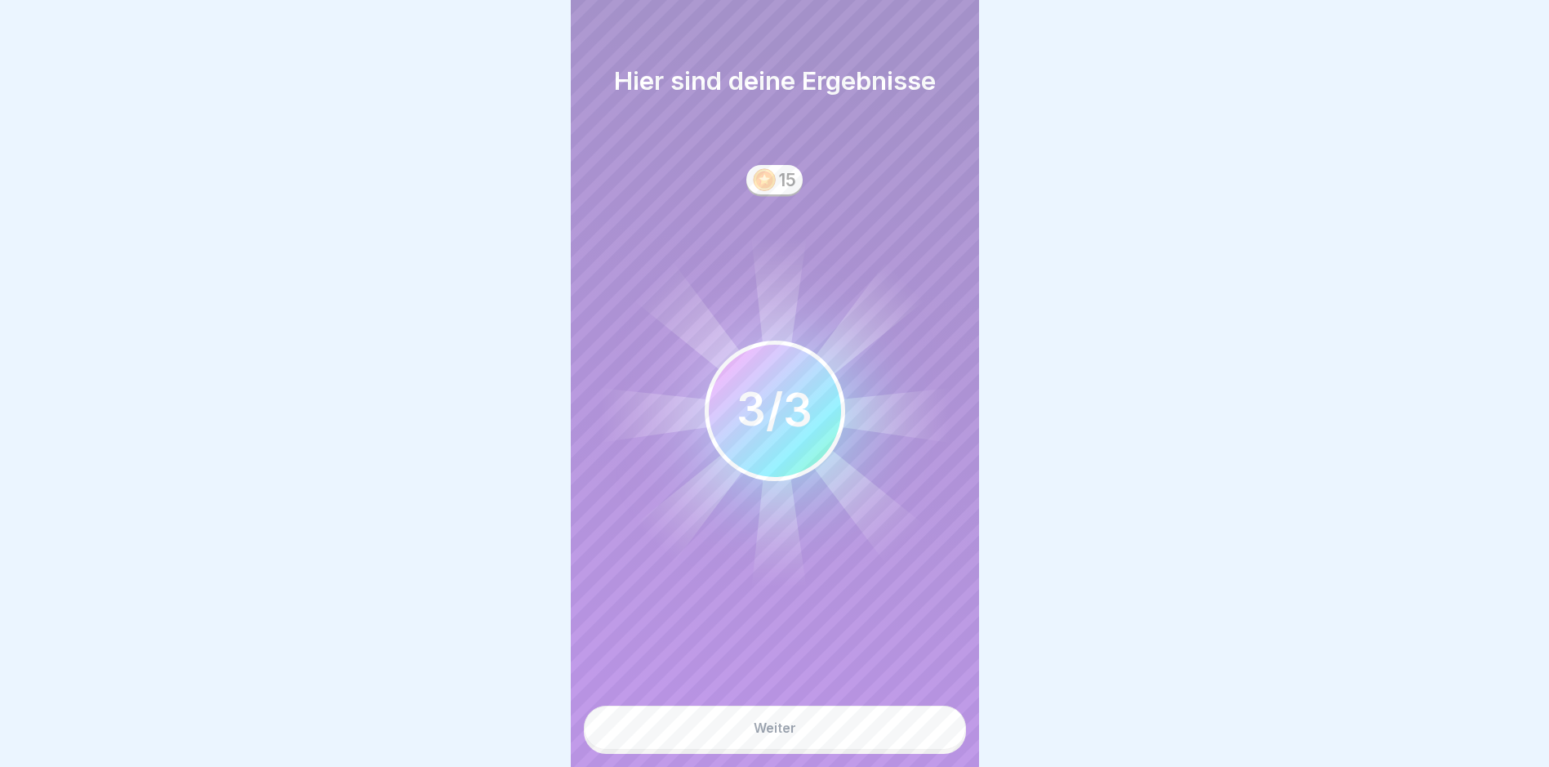
click at [762, 731] on button "Weiter" at bounding box center [775, 728] width 382 height 44
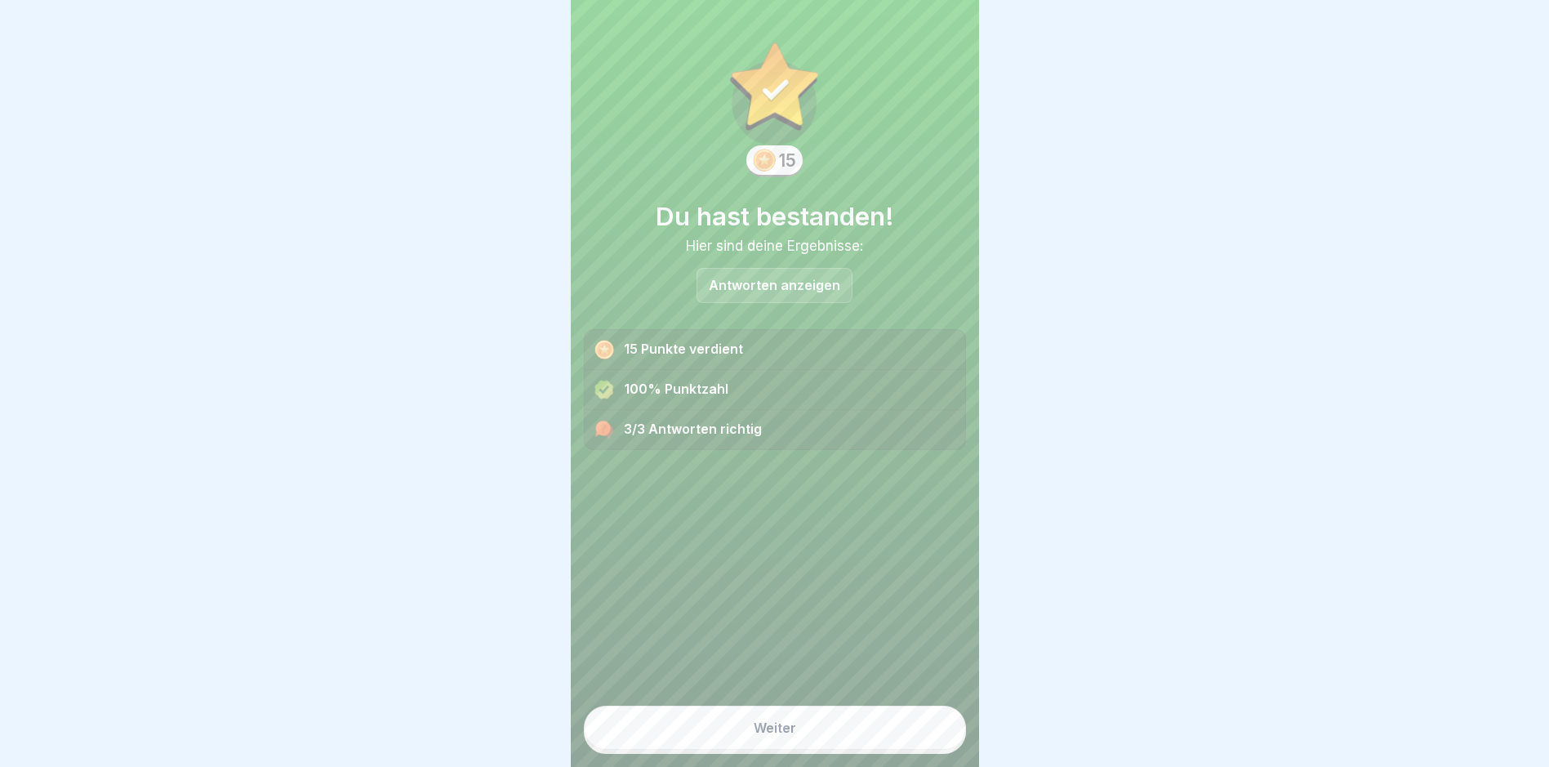
click at [760, 733] on button "Weiter" at bounding box center [775, 728] width 382 height 44
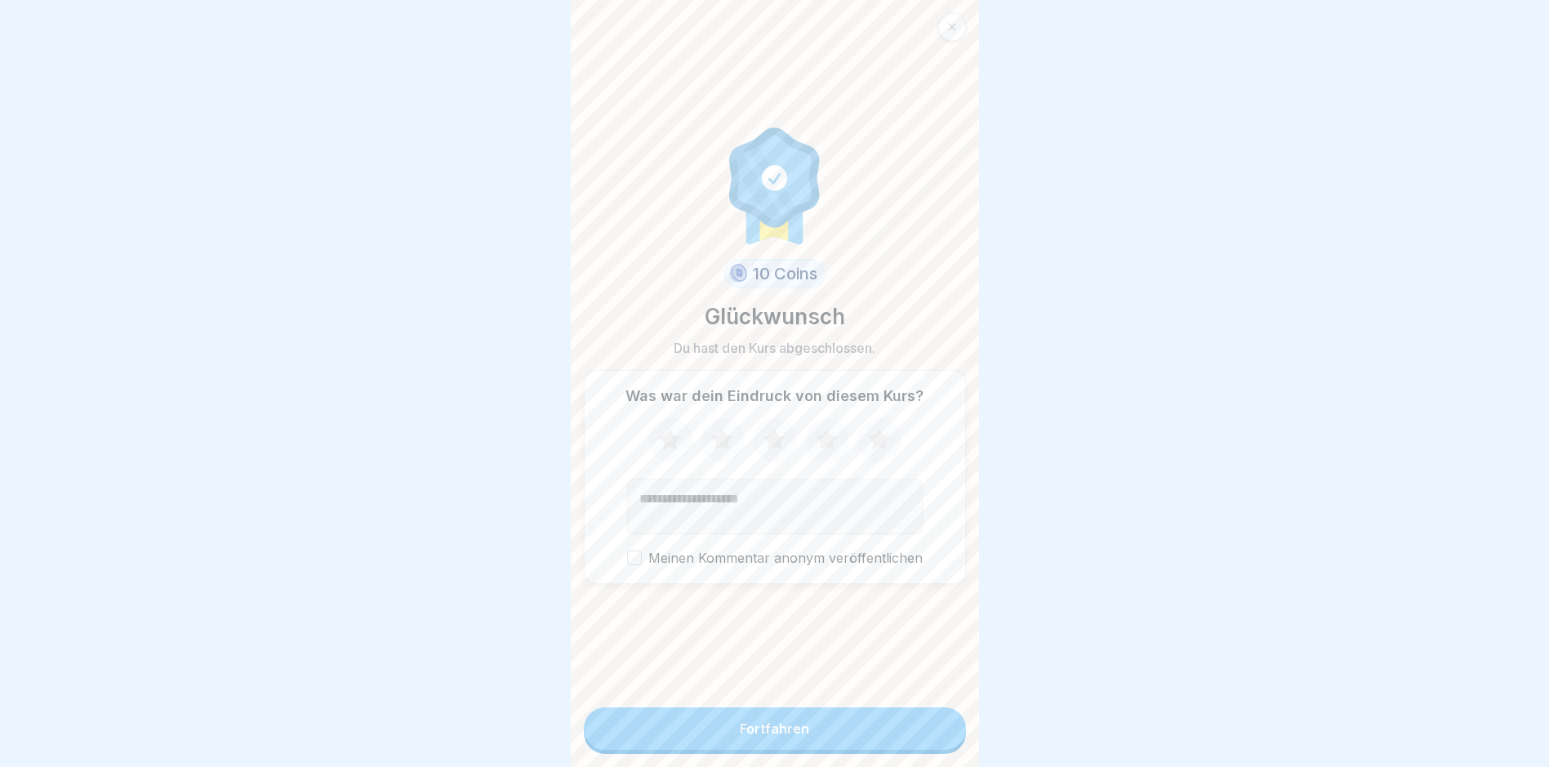
click at [758, 733] on button "Fortfahren" at bounding box center [775, 728] width 382 height 42
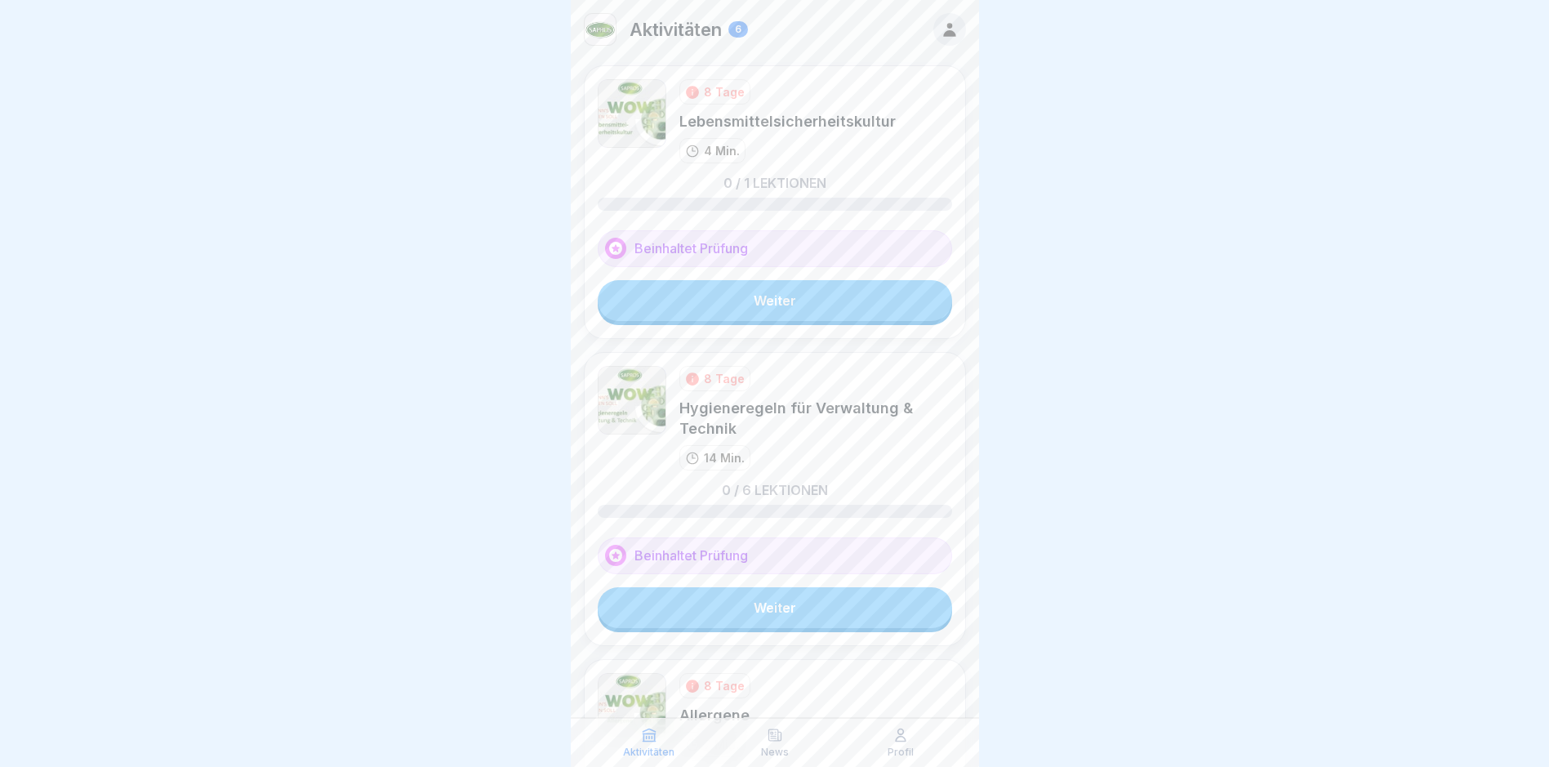
click at [760, 294] on link "Weiter" at bounding box center [775, 300] width 354 height 41
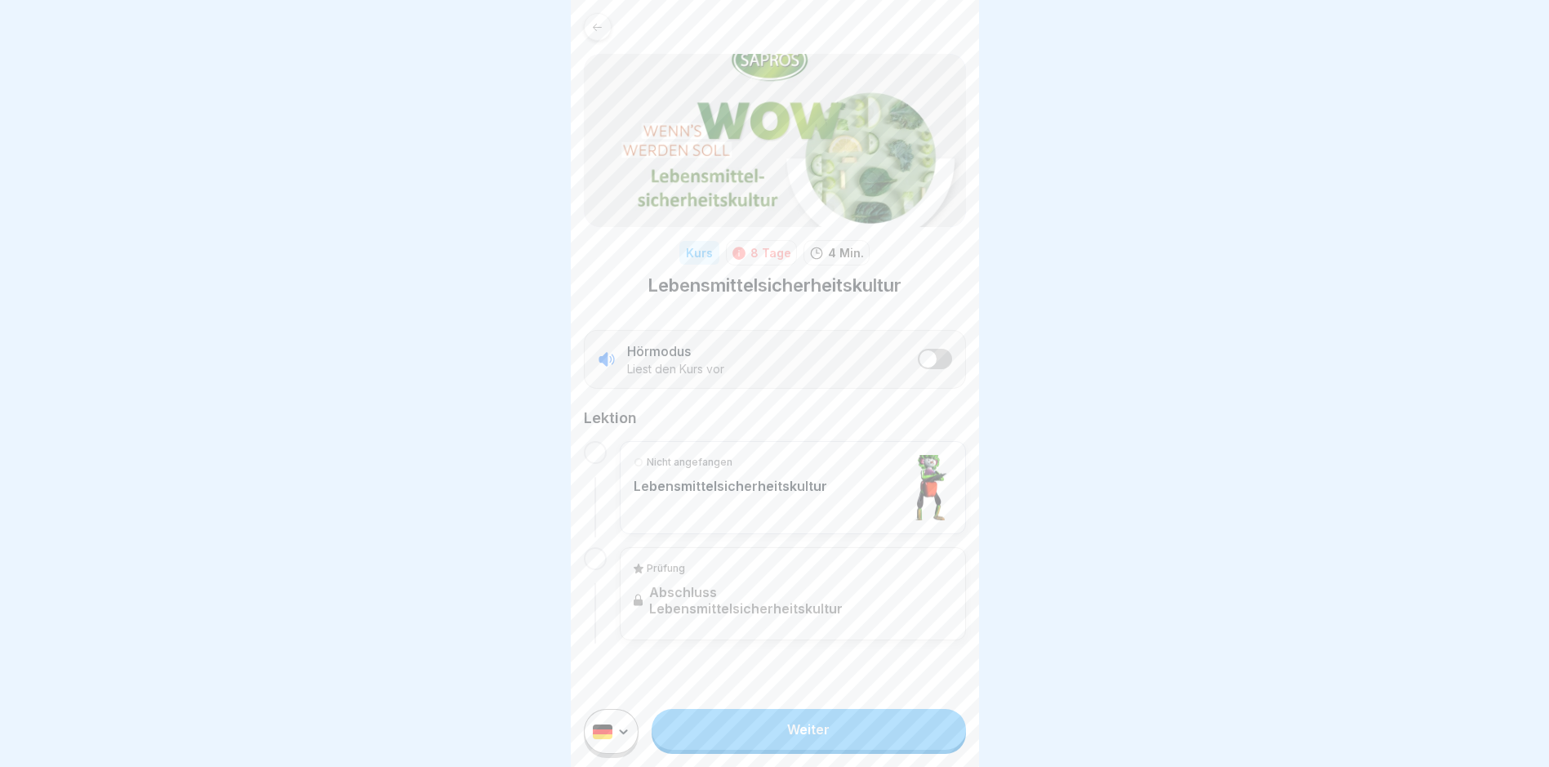
click at [803, 735] on link "Weiter" at bounding box center [809, 729] width 314 height 41
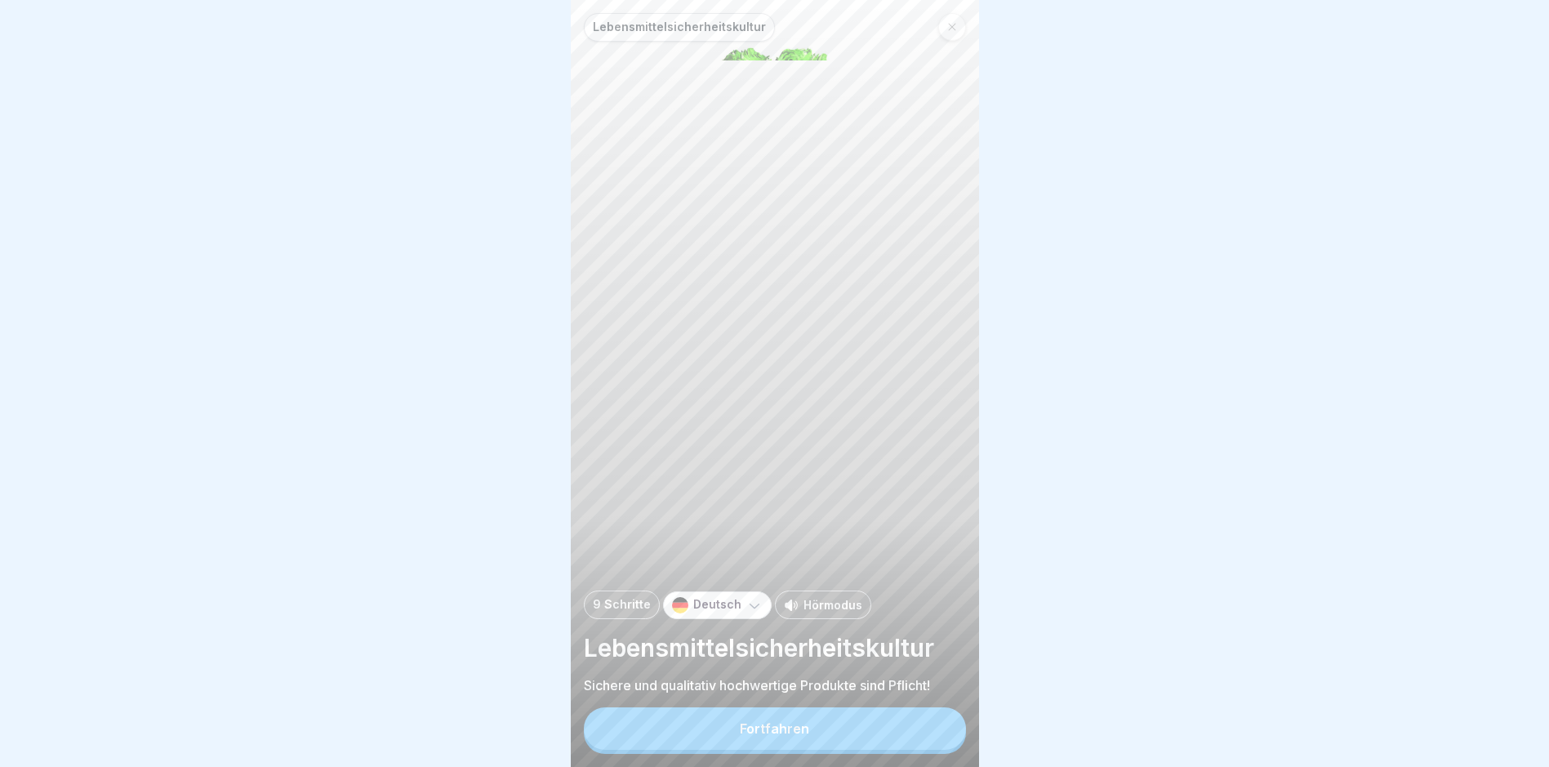
click at [794, 735] on div "Fortfahren" at bounding box center [774, 728] width 69 height 15
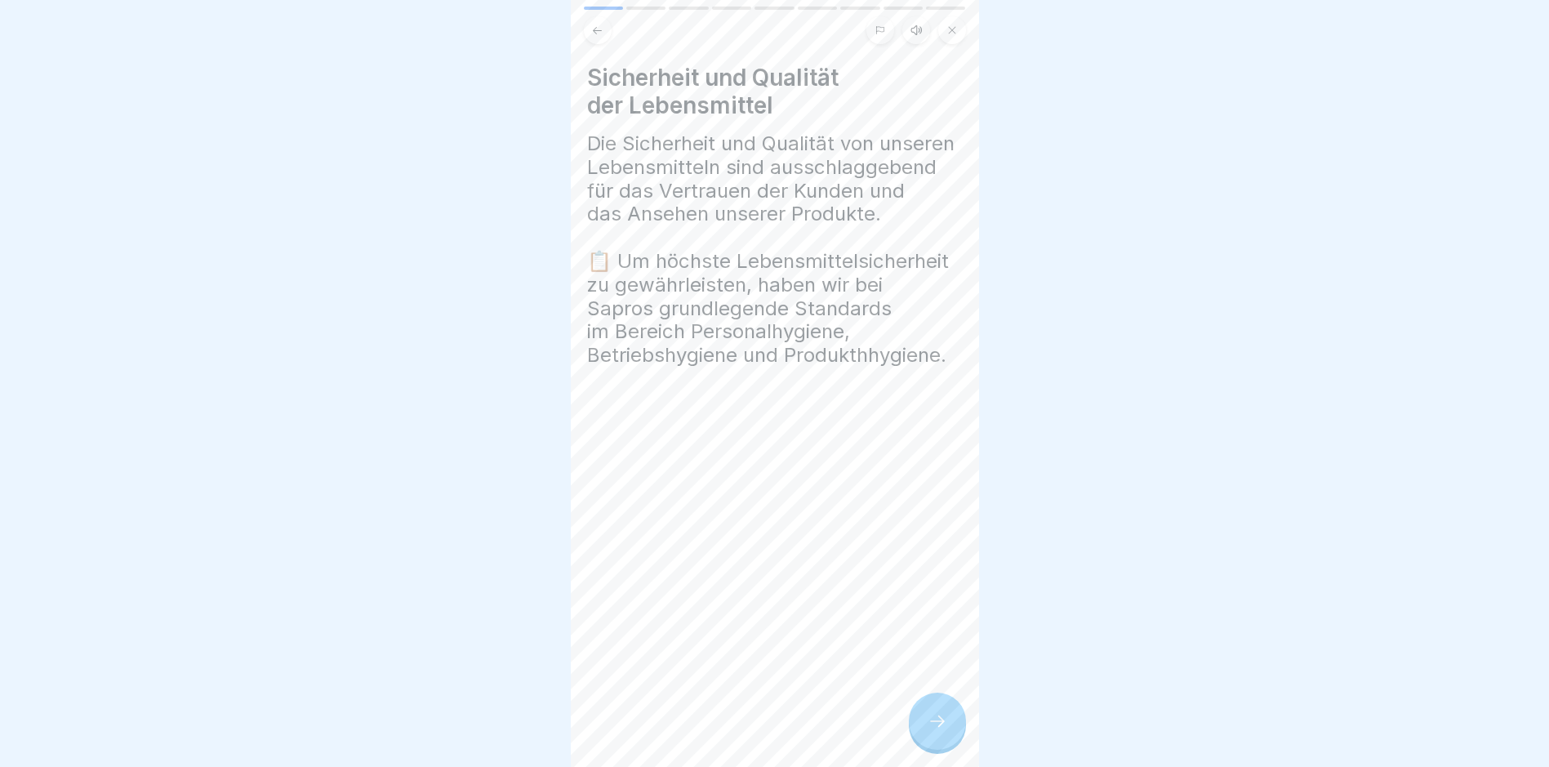
click at [936, 730] on icon at bounding box center [938, 721] width 20 height 20
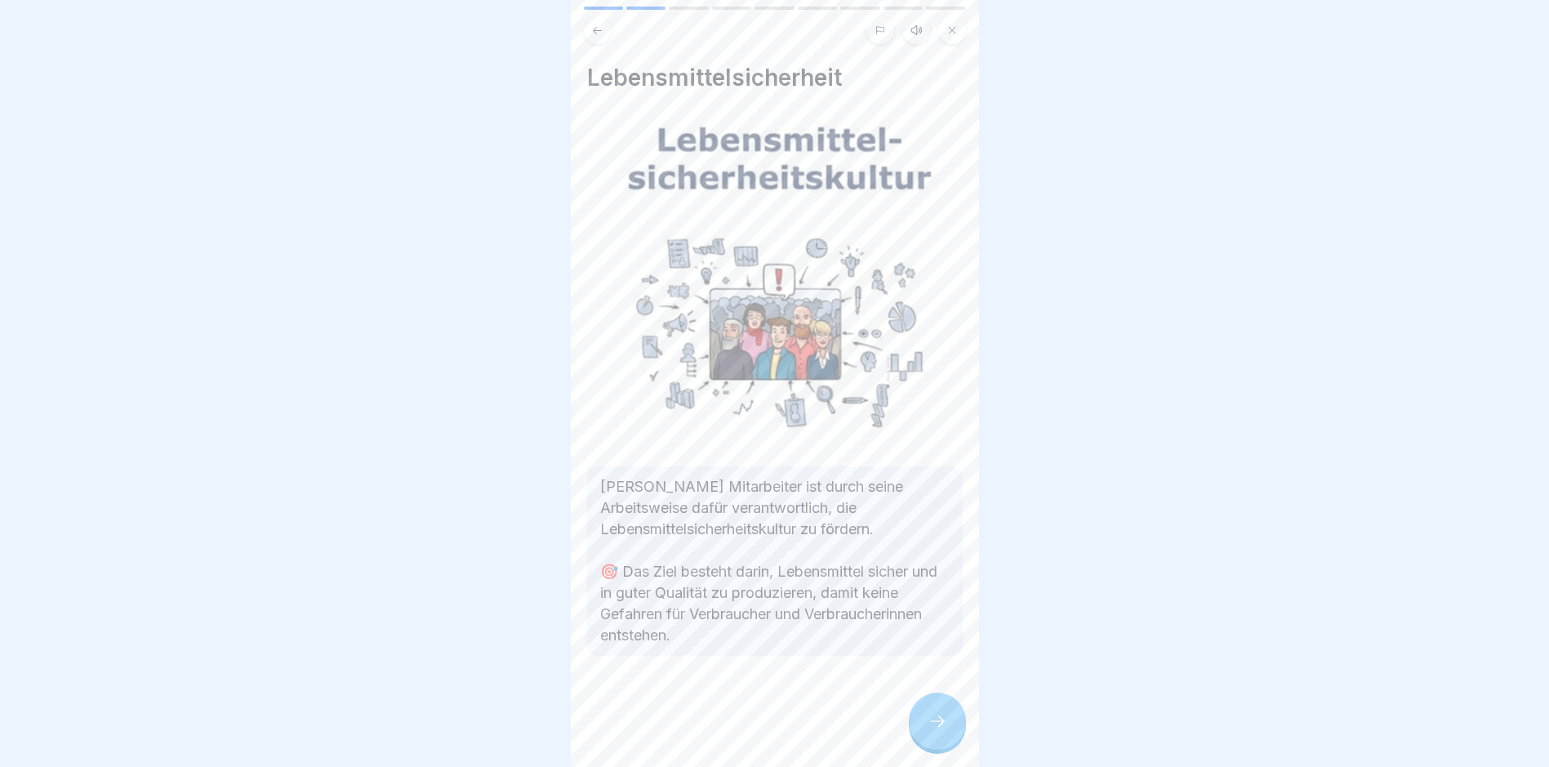
click at [940, 727] on icon at bounding box center [938, 721] width 20 height 20
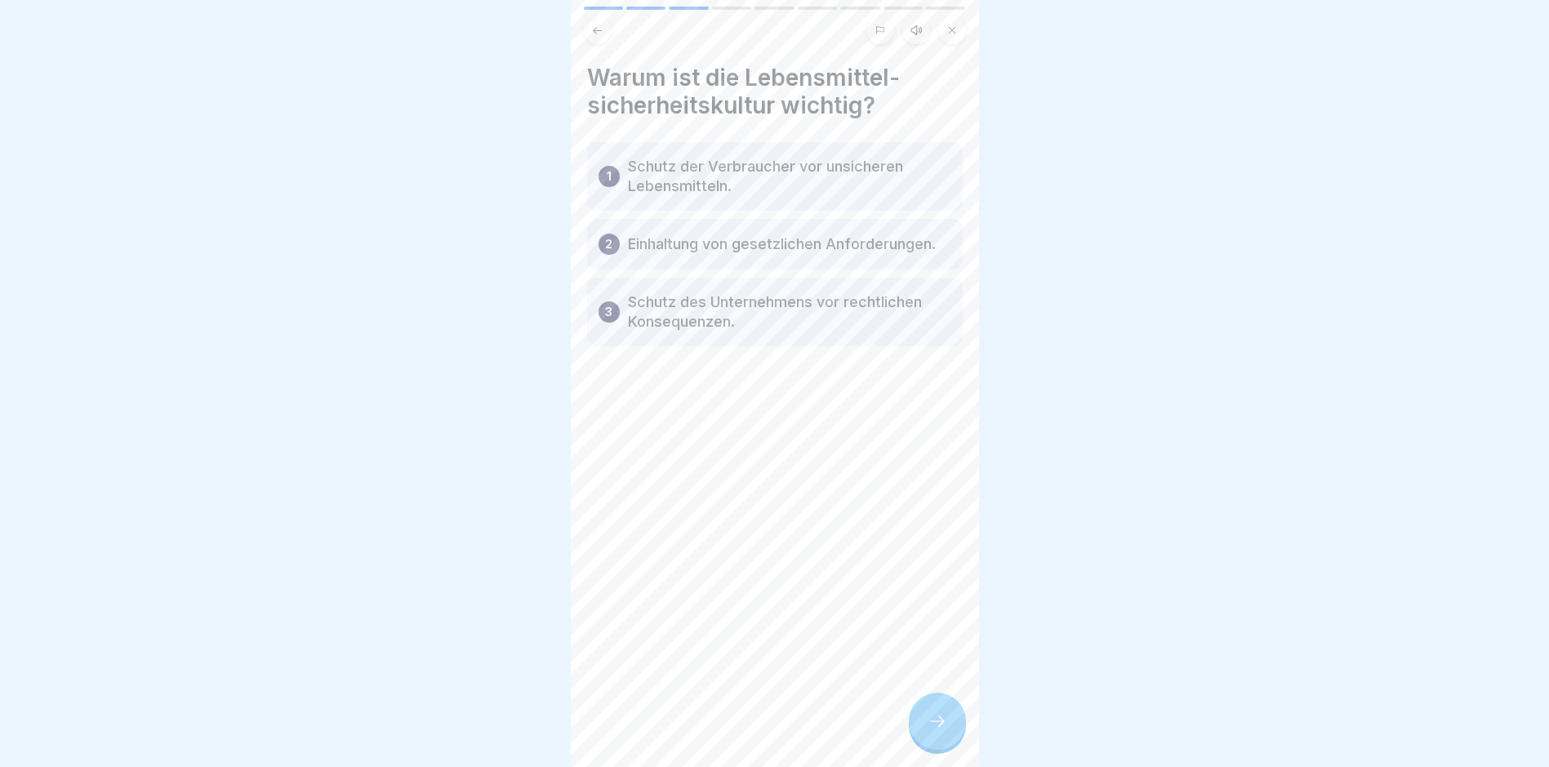
click at [939, 727] on icon at bounding box center [938, 721] width 20 height 20
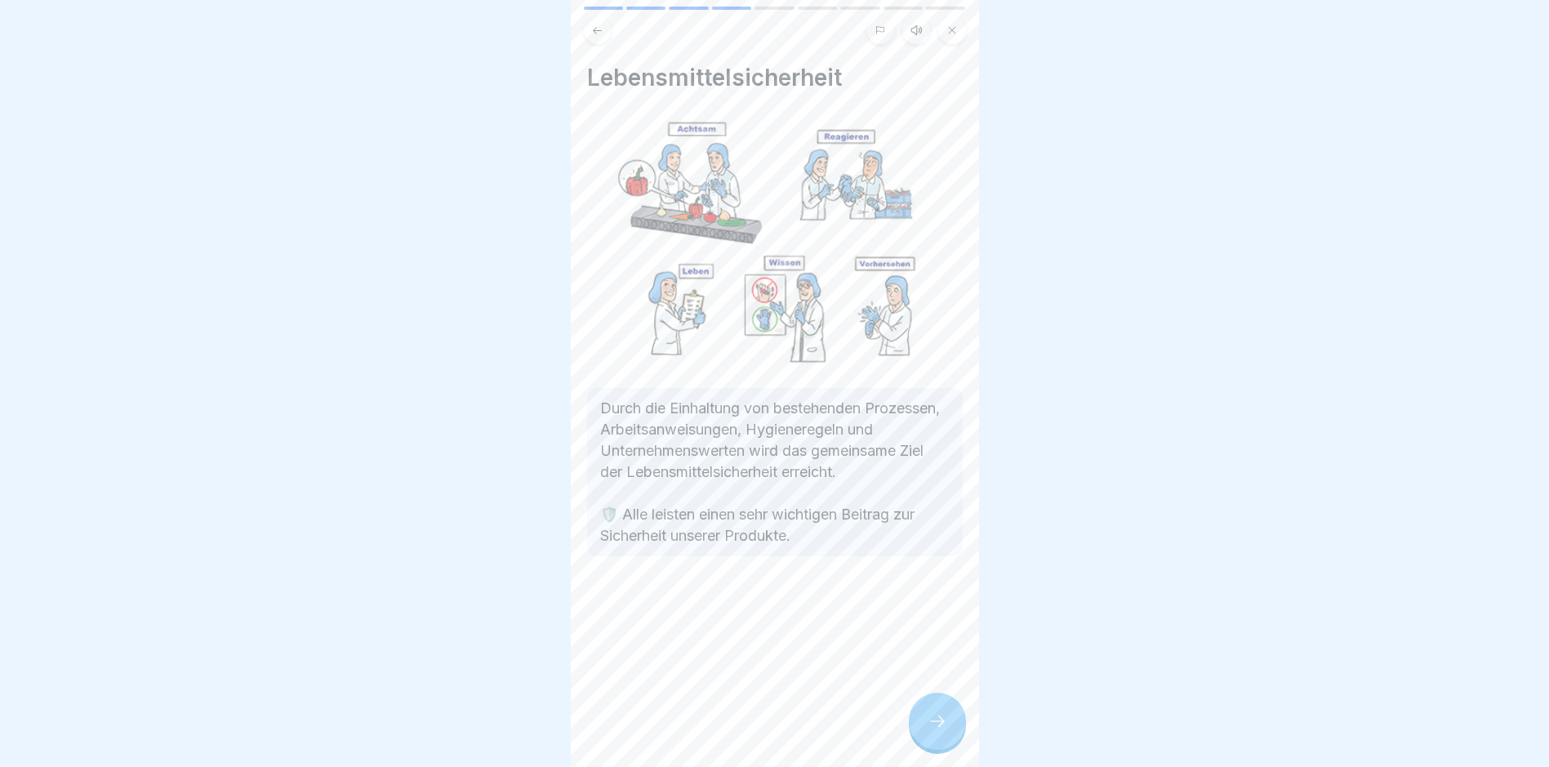
click at [939, 727] on icon at bounding box center [938, 721] width 20 height 20
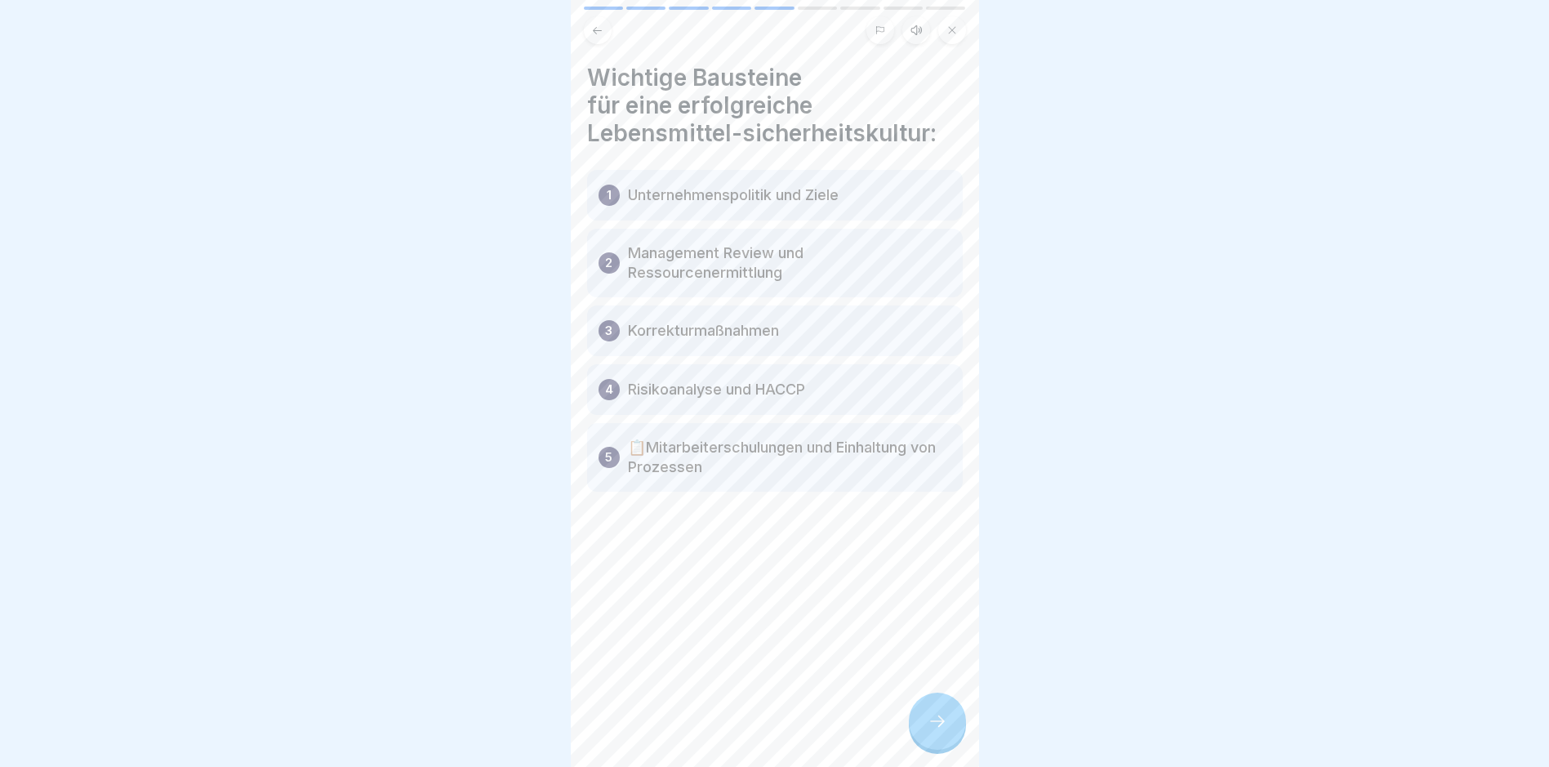
click at [937, 731] on icon at bounding box center [938, 721] width 20 height 20
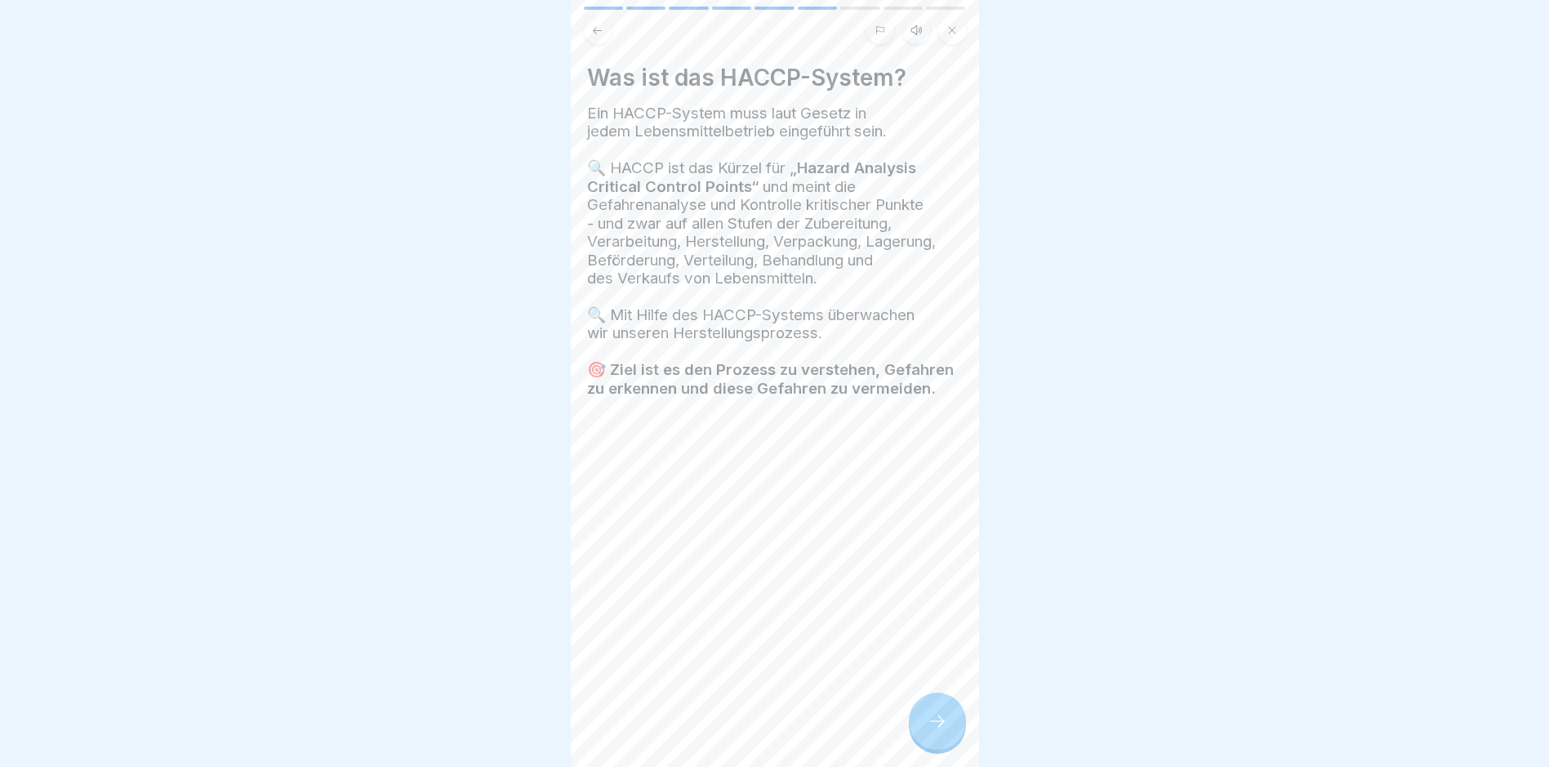
click at [940, 731] on icon at bounding box center [938, 721] width 20 height 20
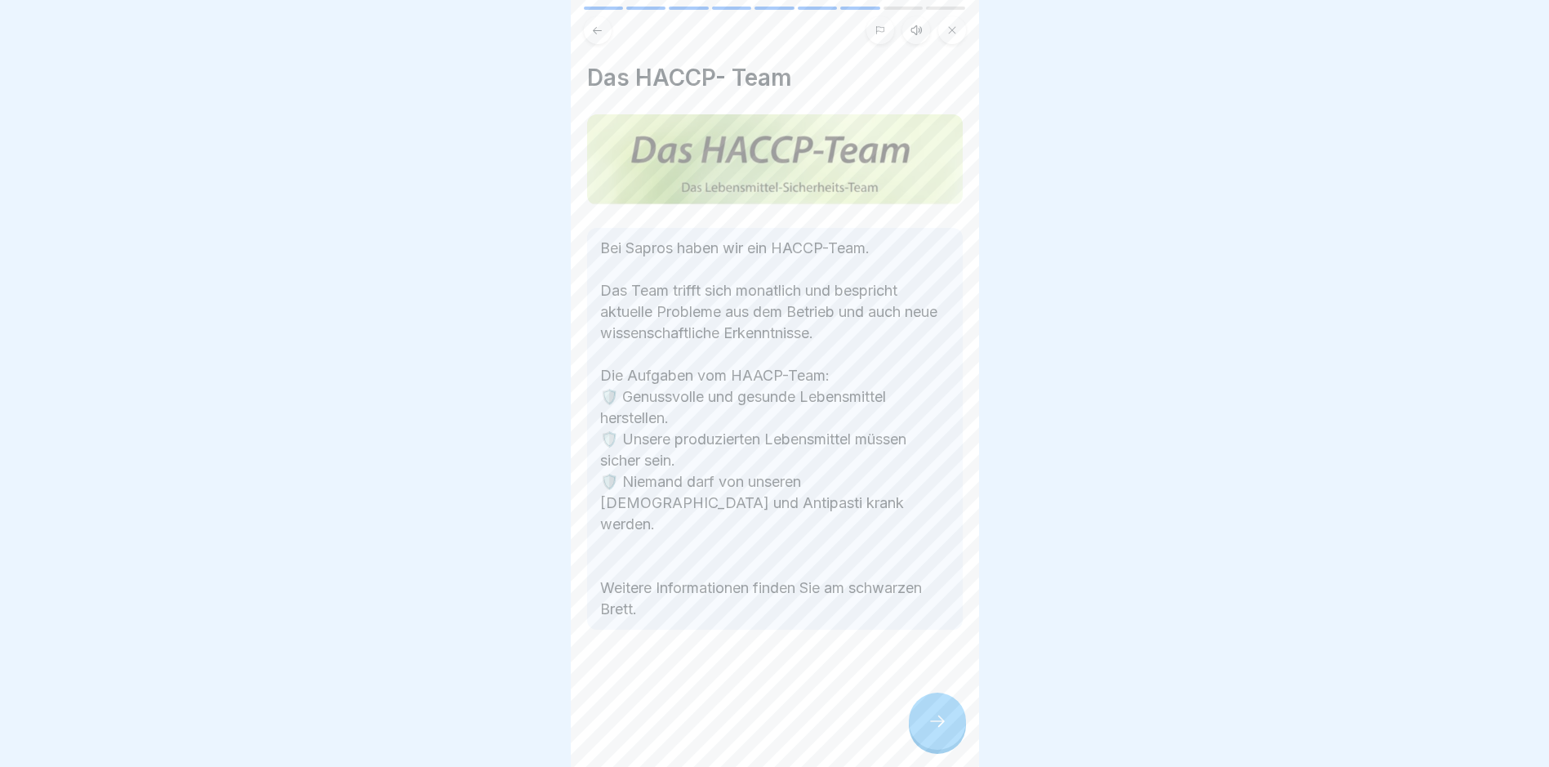
click at [938, 731] on icon at bounding box center [938, 721] width 20 height 20
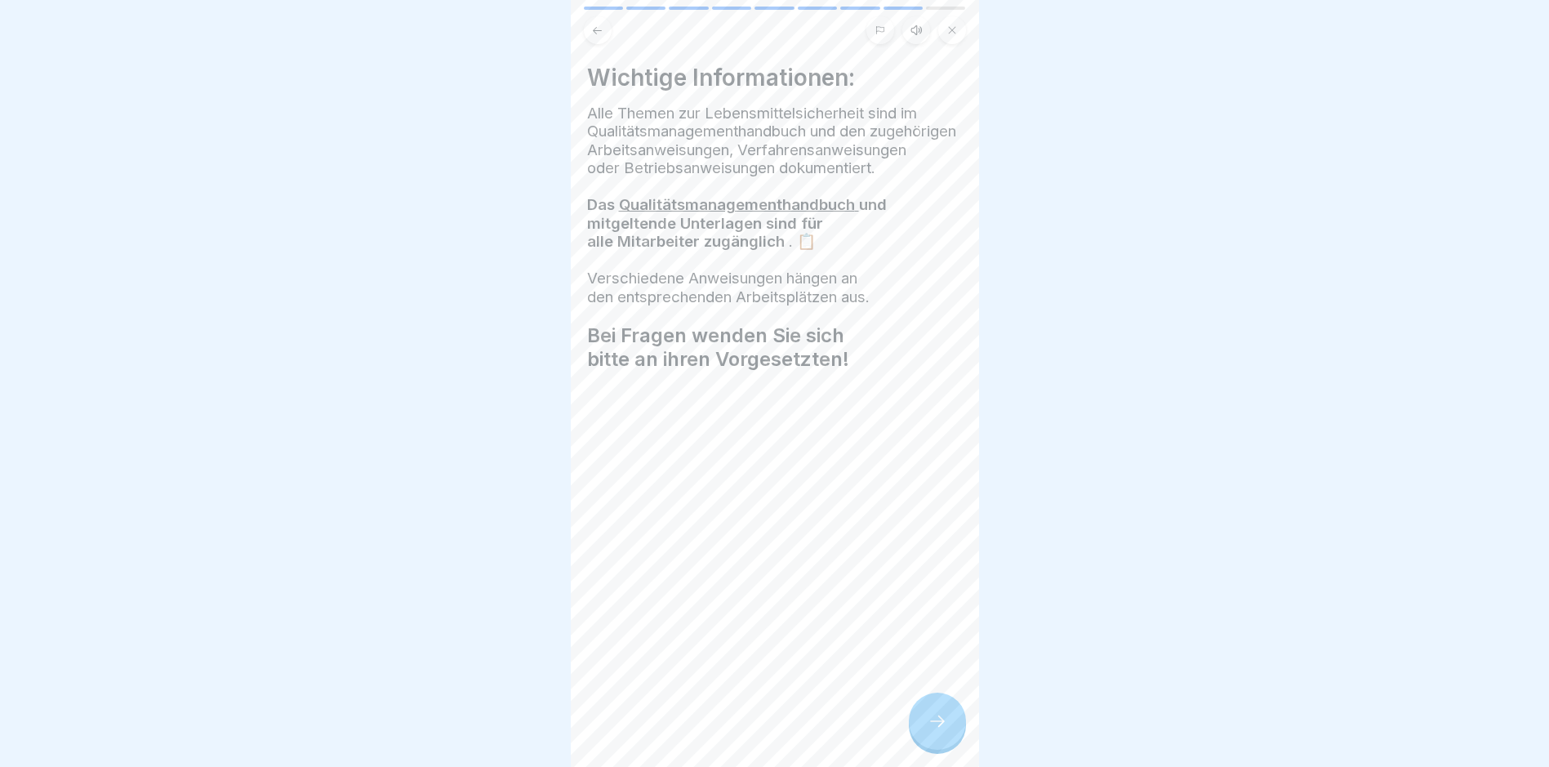
click at [936, 731] on icon at bounding box center [938, 721] width 20 height 20
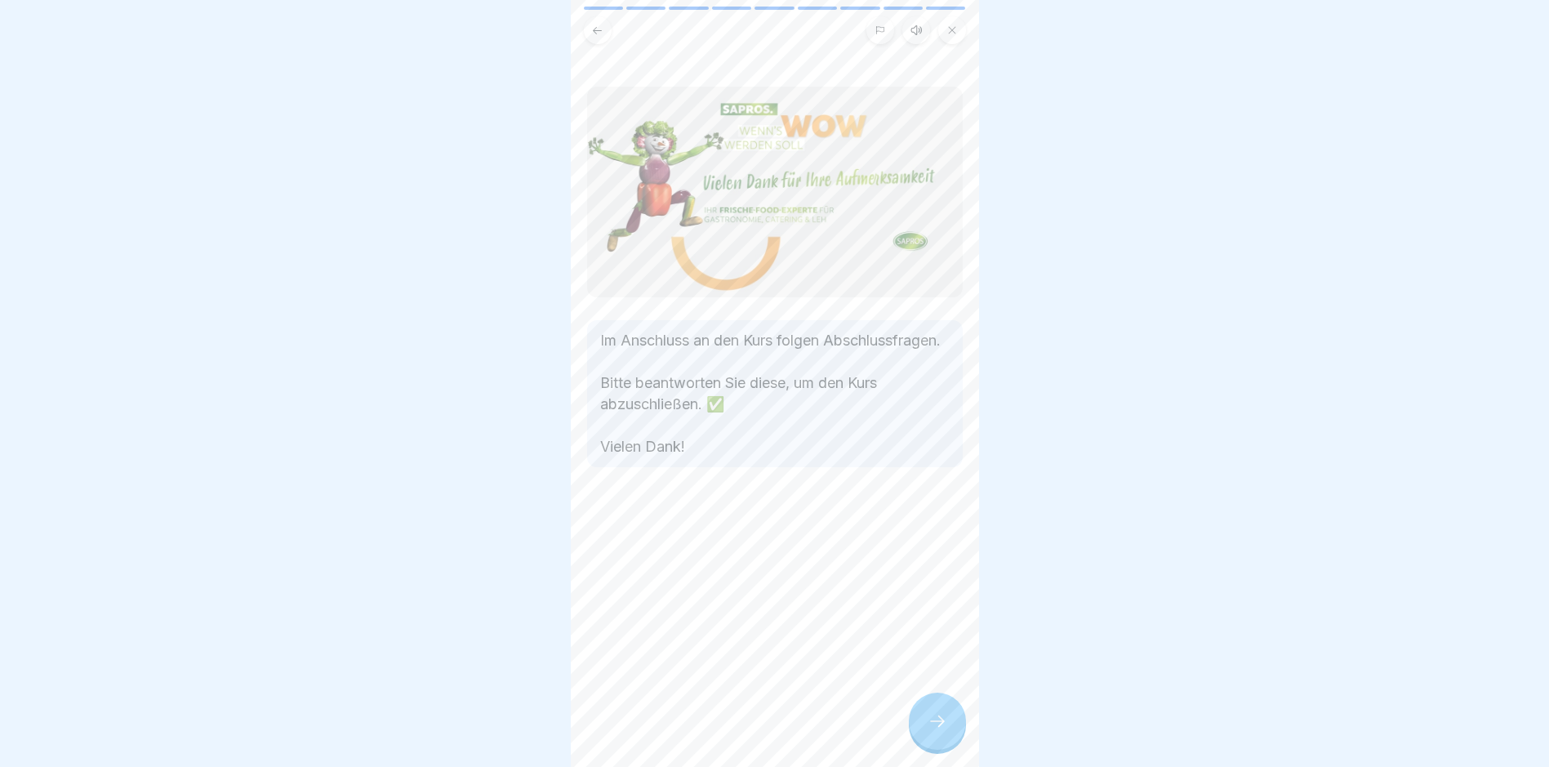
click at [936, 731] on icon at bounding box center [938, 721] width 20 height 20
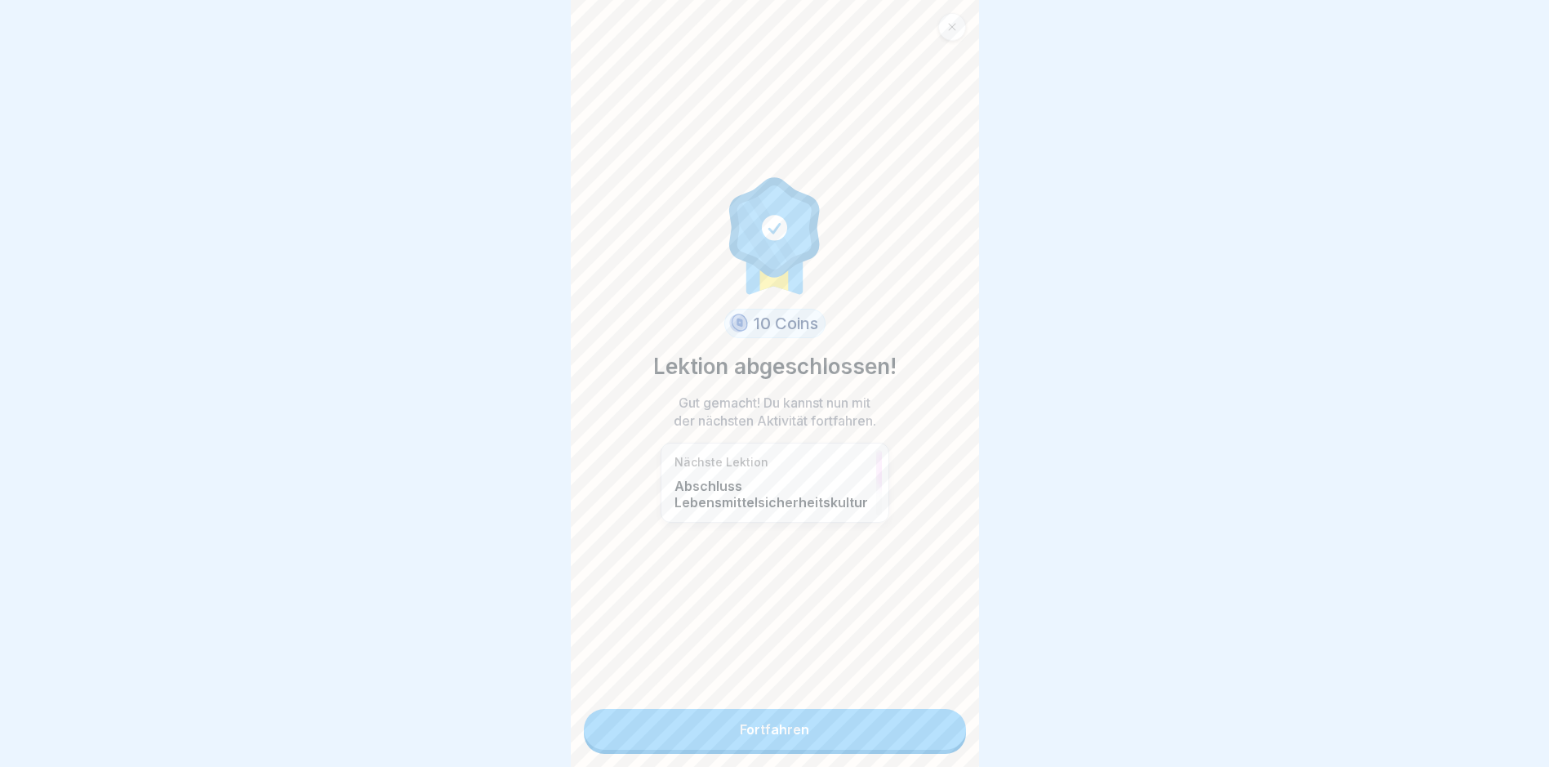
click at [775, 724] on link "Fortfahren" at bounding box center [775, 729] width 382 height 41
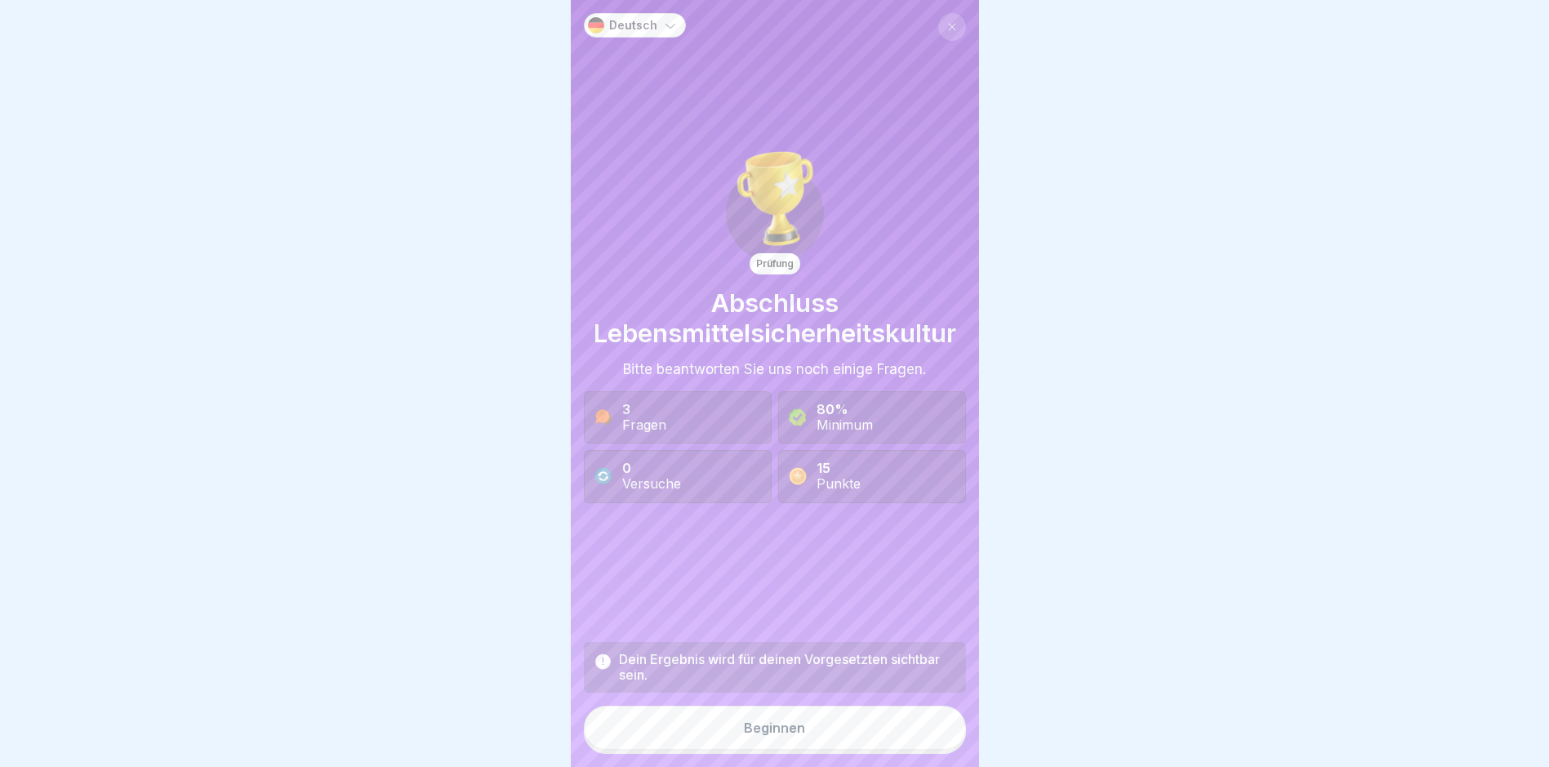
click at [778, 735] on div "Beginnen" at bounding box center [774, 727] width 61 height 15
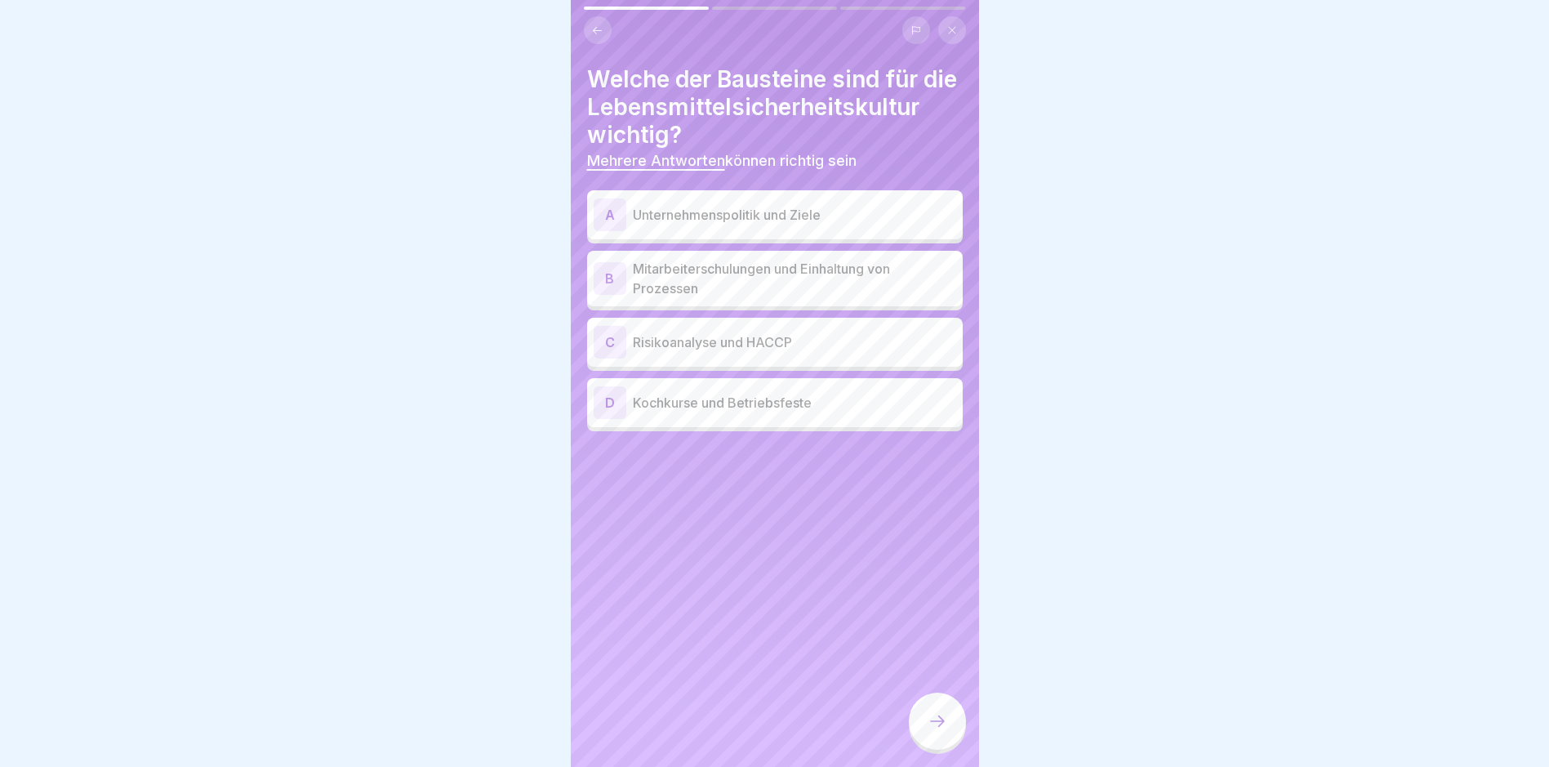
click at [607, 231] on div "A" at bounding box center [610, 214] width 33 height 33
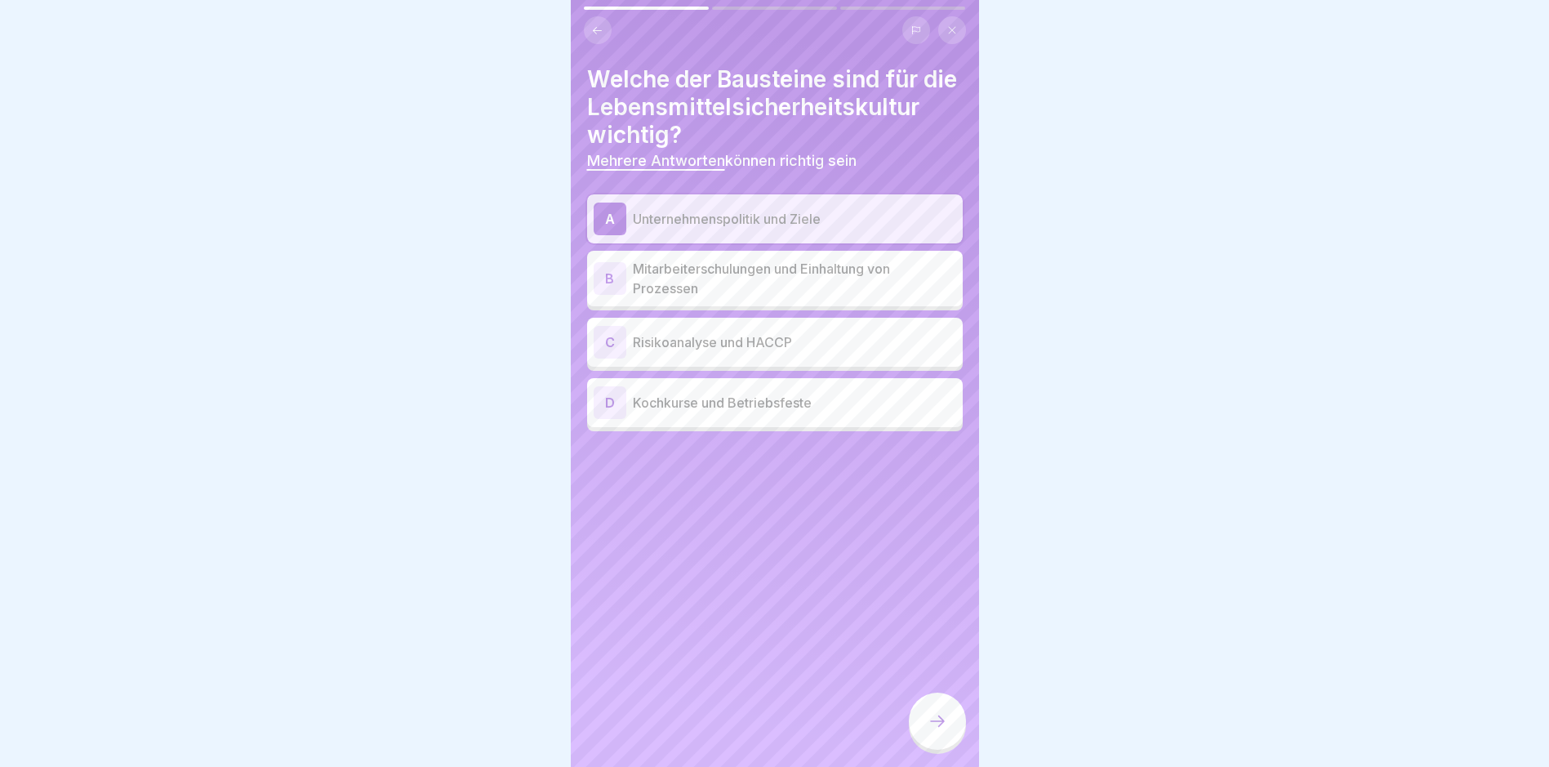
click at [610, 295] on div "B" at bounding box center [610, 278] width 33 height 33
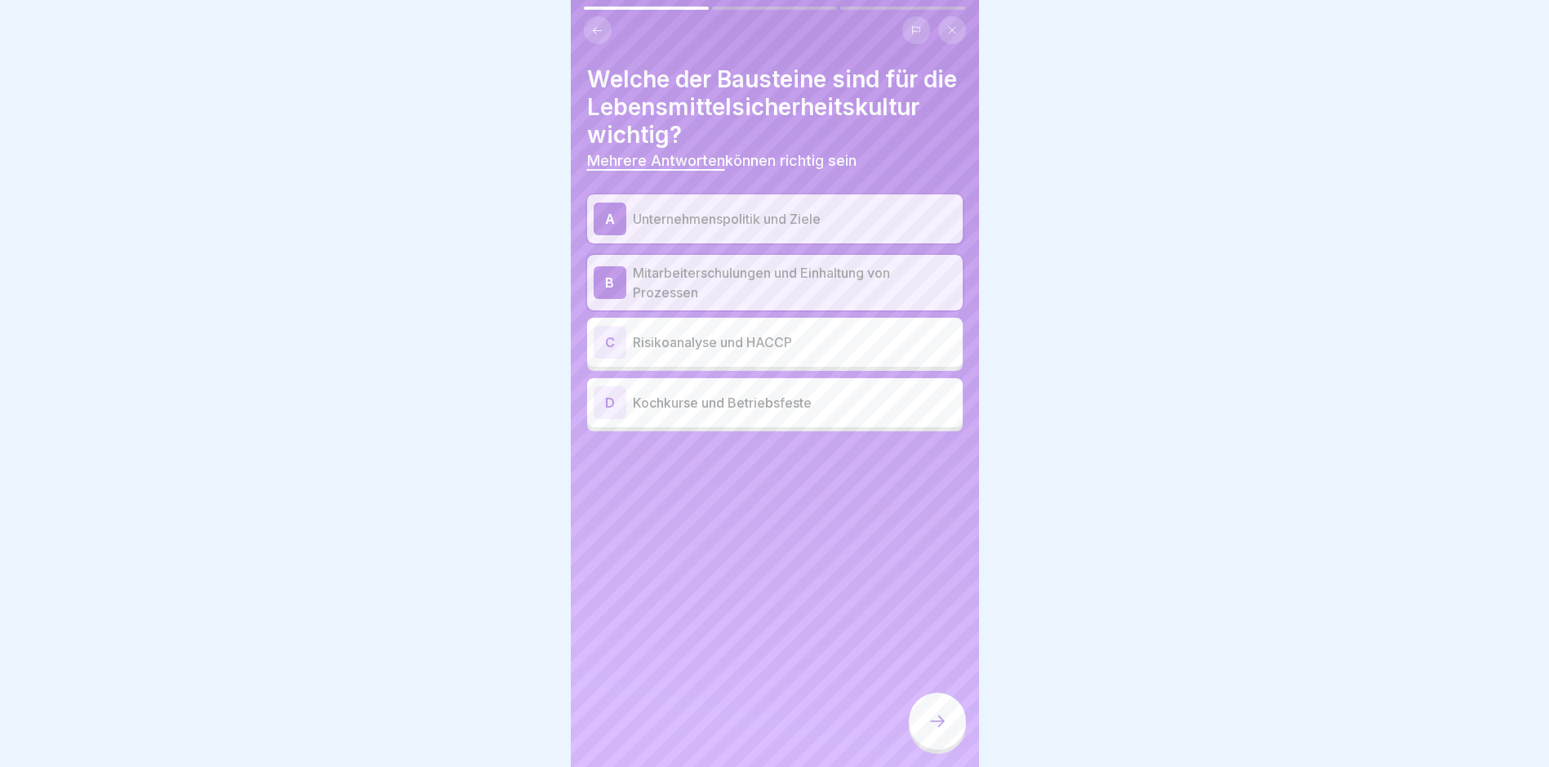
click at [605, 359] on div "C" at bounding box center [610, 342] width 33 height 33
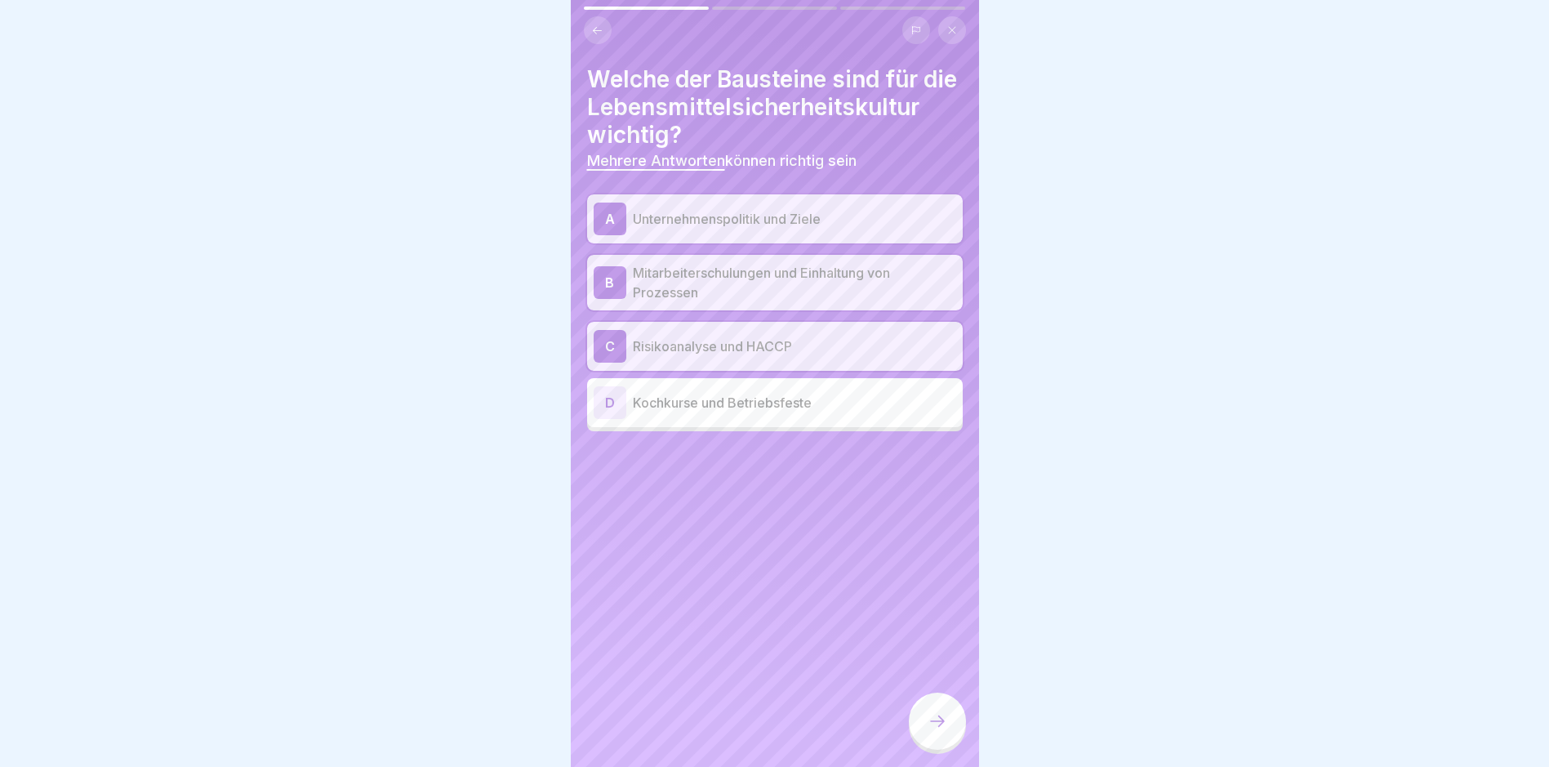
click at [943, 731] on icon at bounding box center [938, 721] width 20 height 20
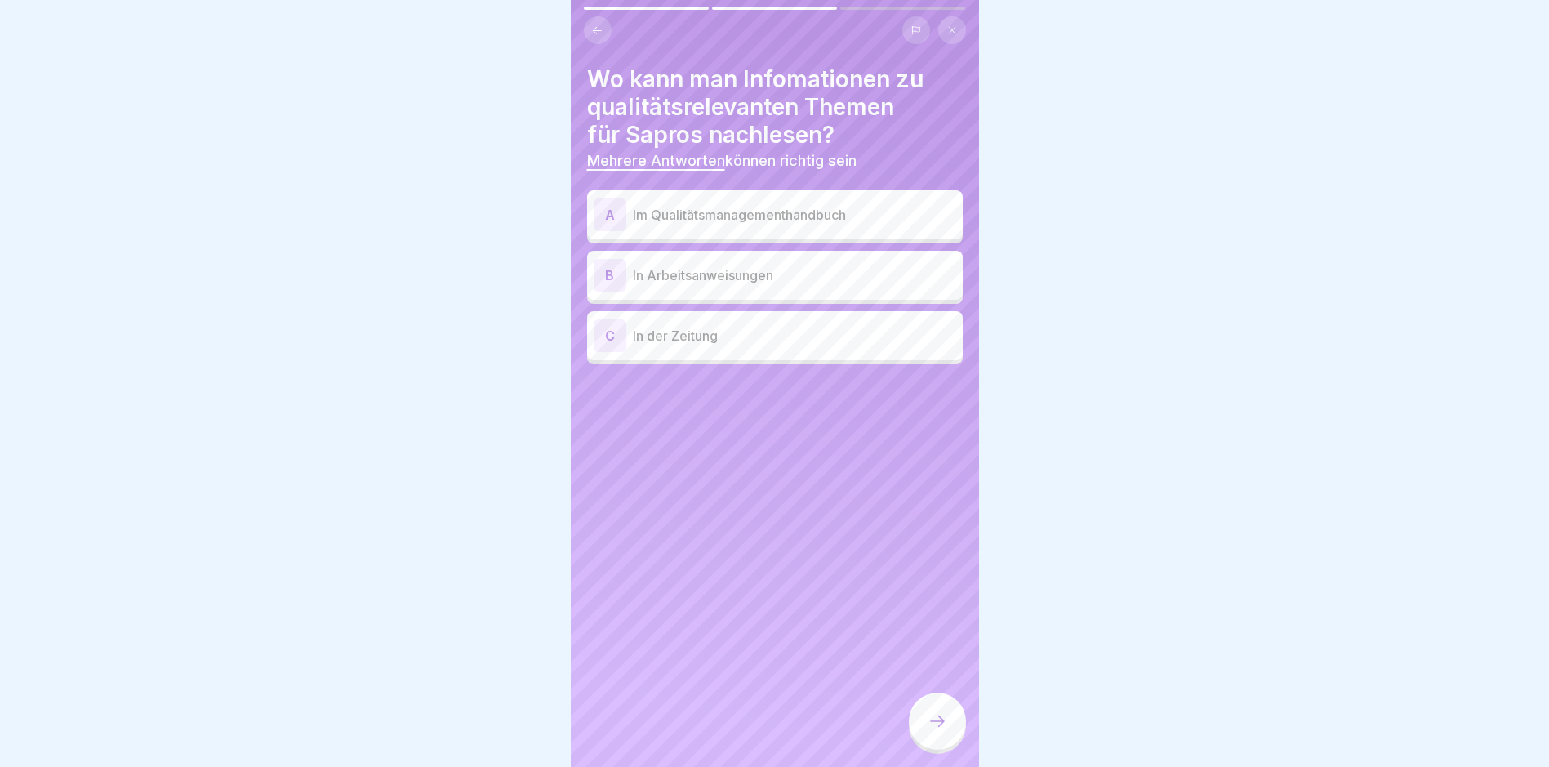
click at [608, 203] on div "A" at bounding box center [610, 214] width 33 height 33
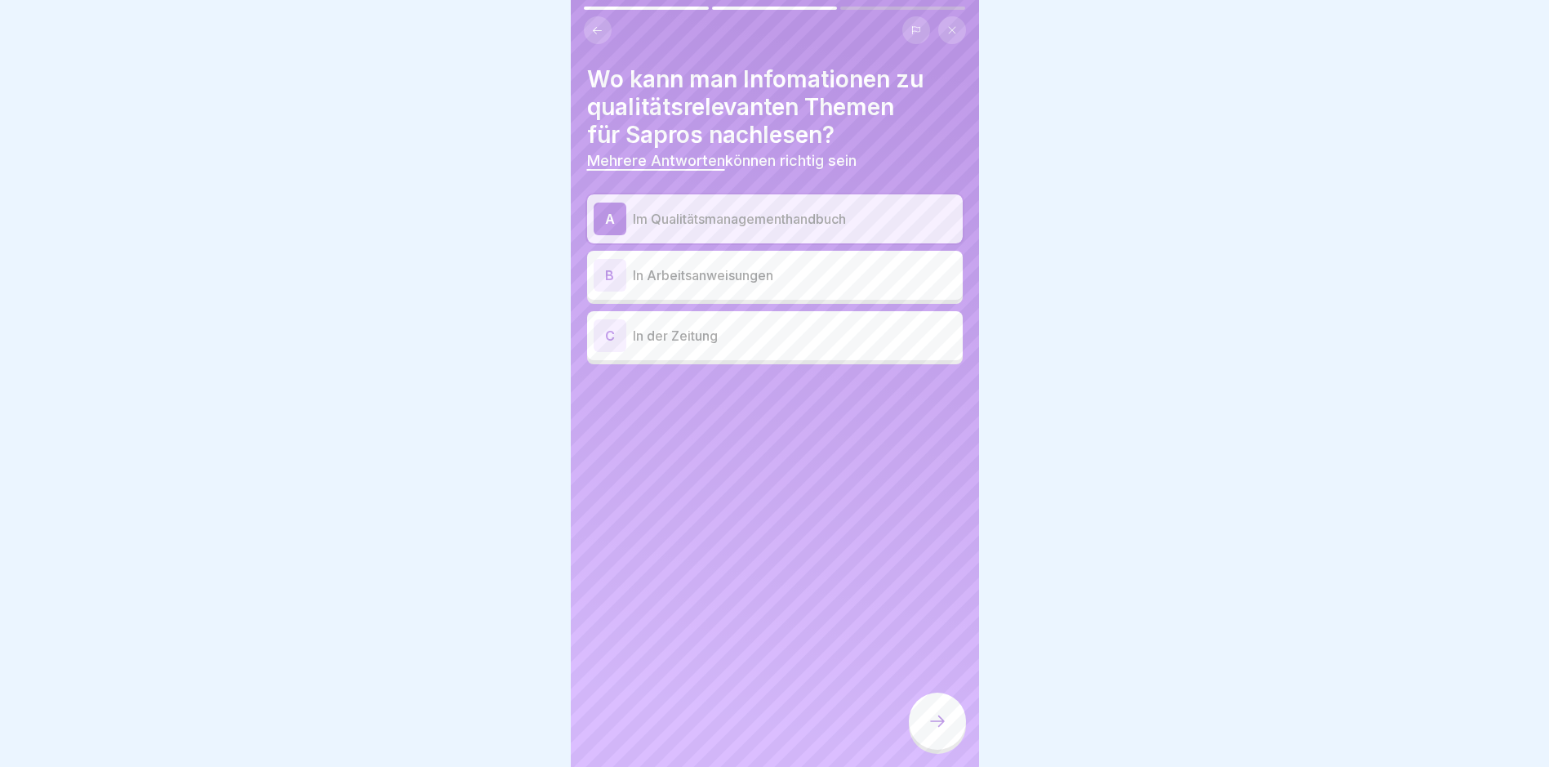
click at [608, 273] on div "B" at bounding box center [610, 275] width 33 height 33
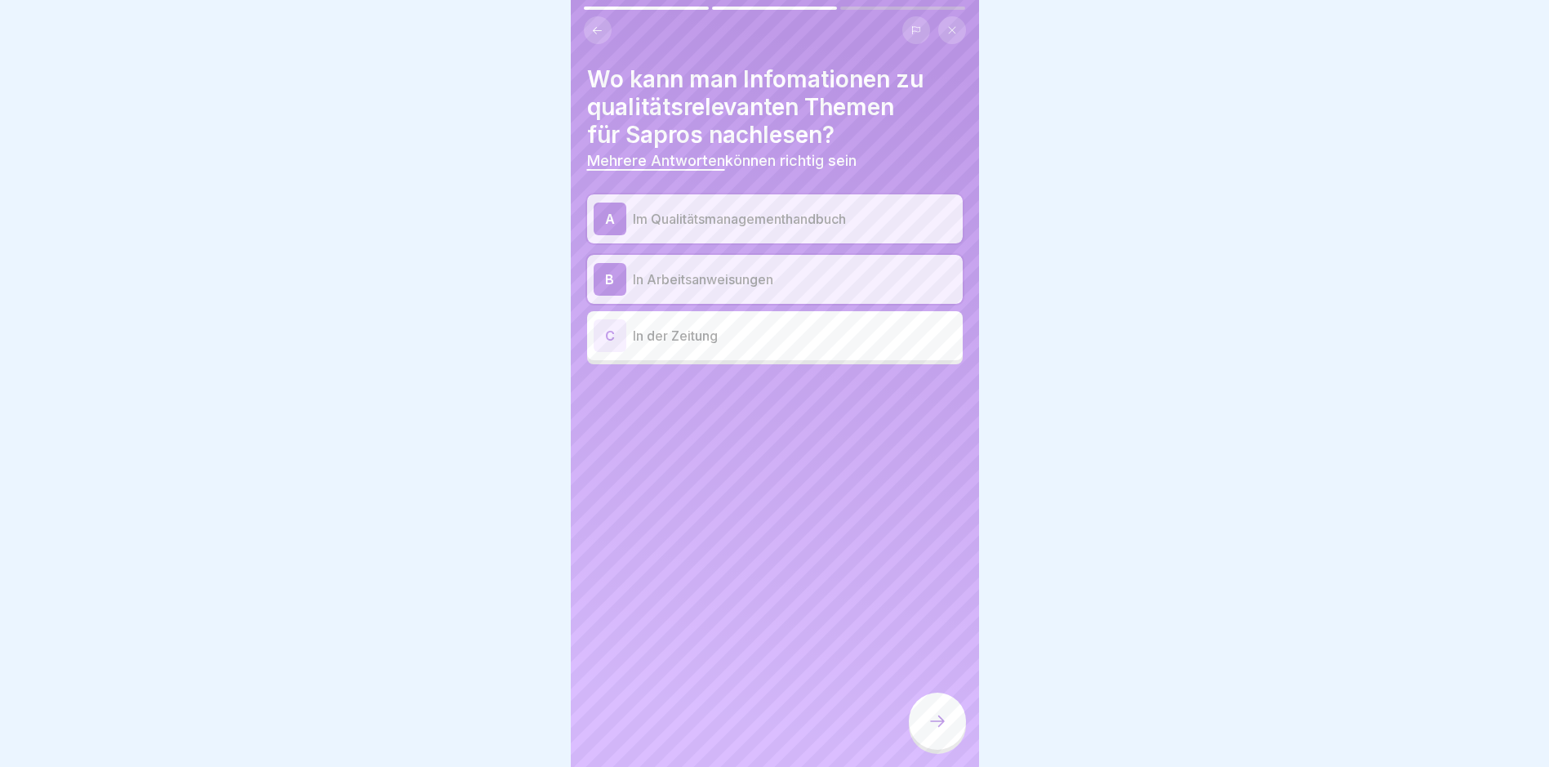
click at [941, 730] on icon at bounding box center [938, 721] width 20 height 20
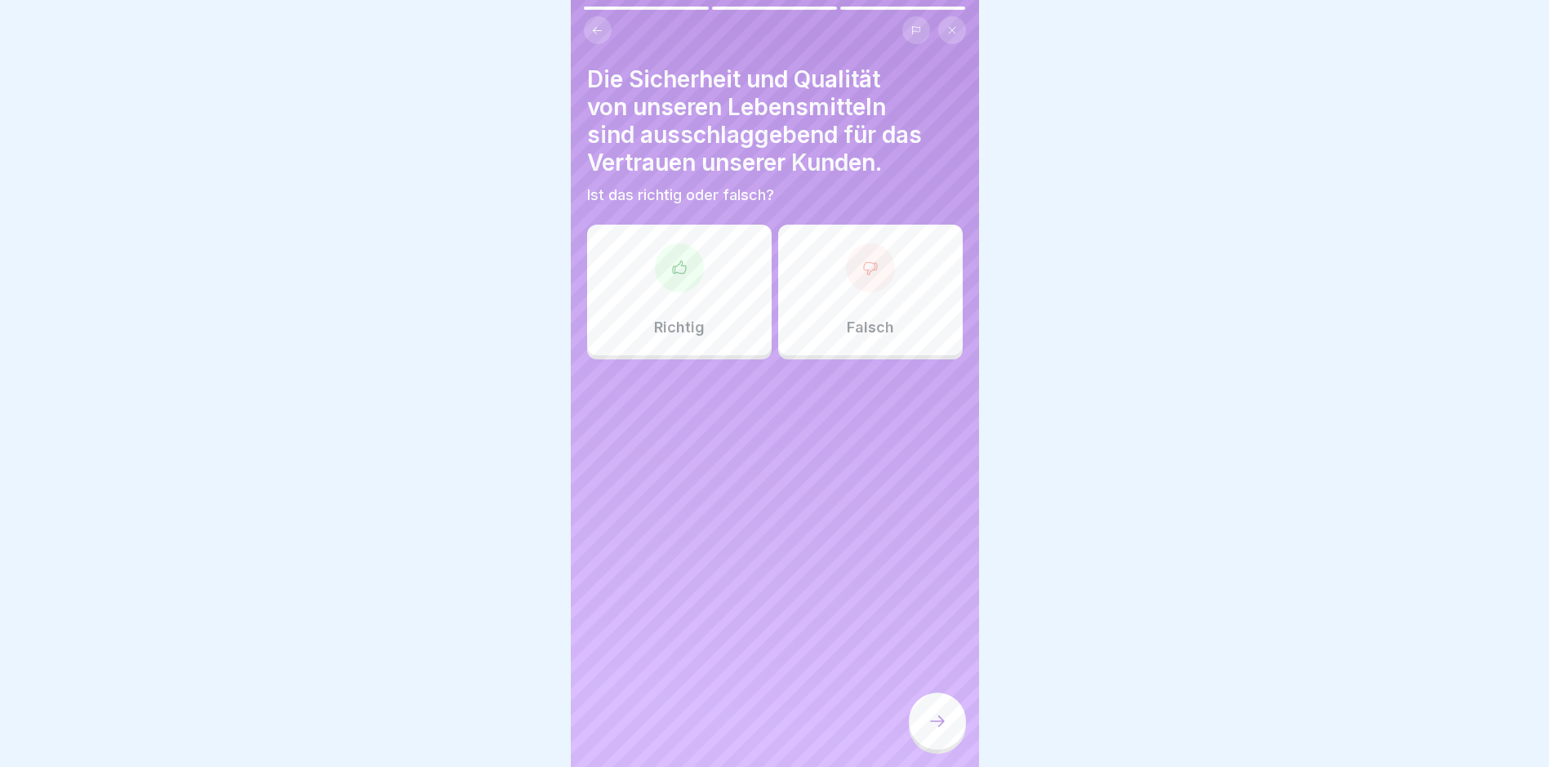
click at [682, 320] on p "Richtig" at bounding box center [679, 328] width 51 height 18
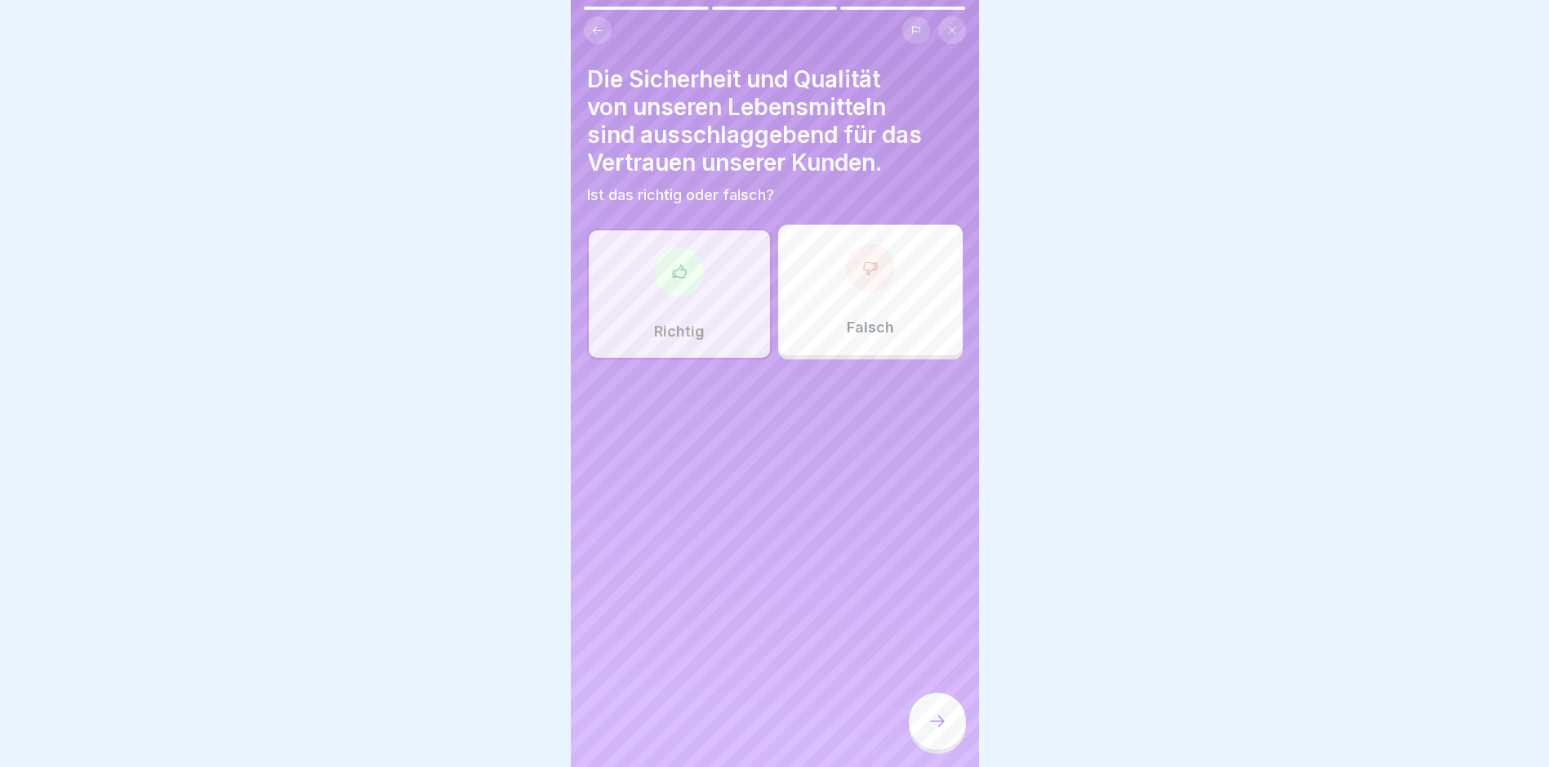
click at [949, 730] on div at bounding box center [937, 721] width 57 height 57
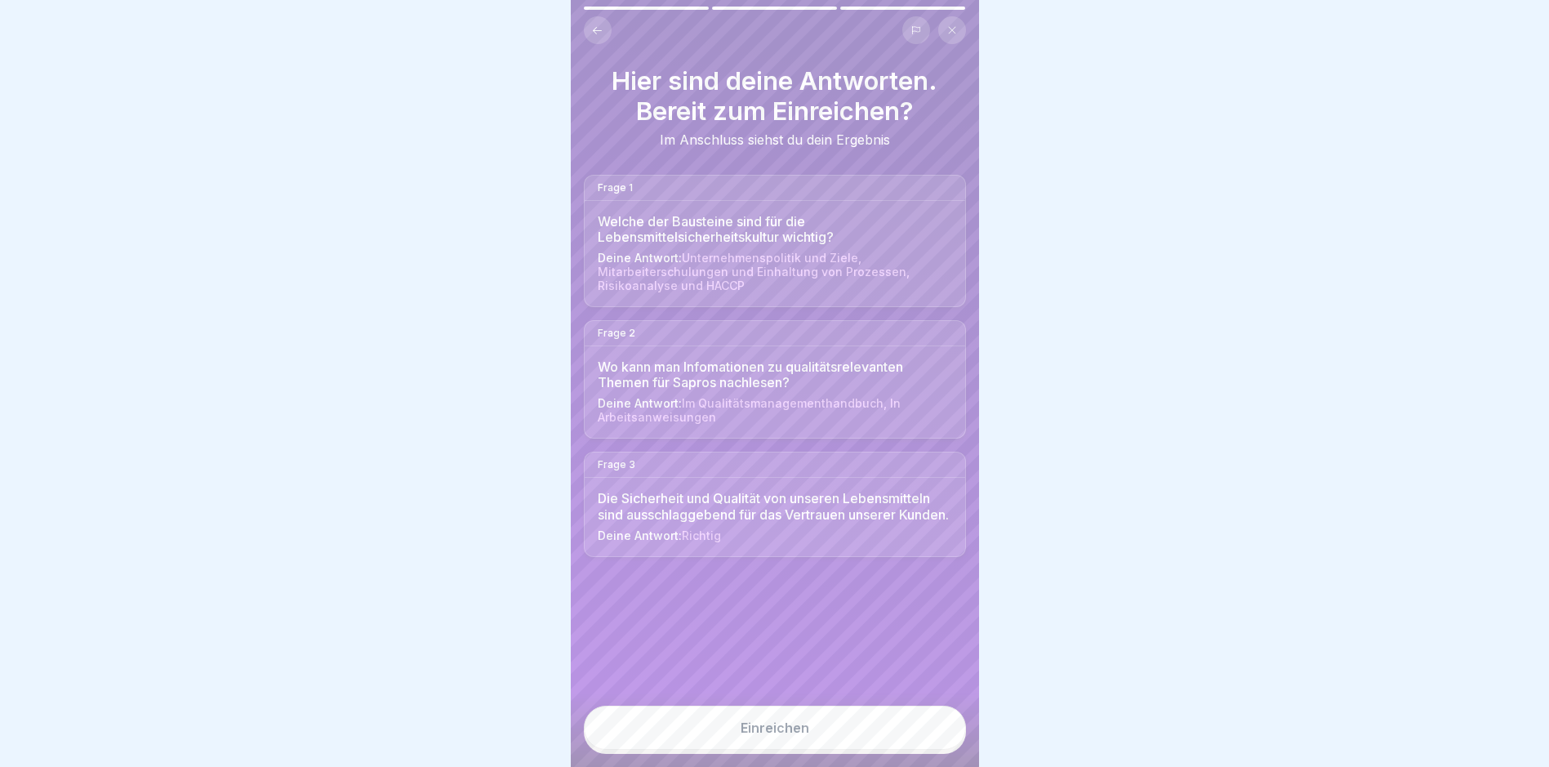
click at [762, 735] on div "Einreichen" at bounding box center [775, 727] width 69 height 15
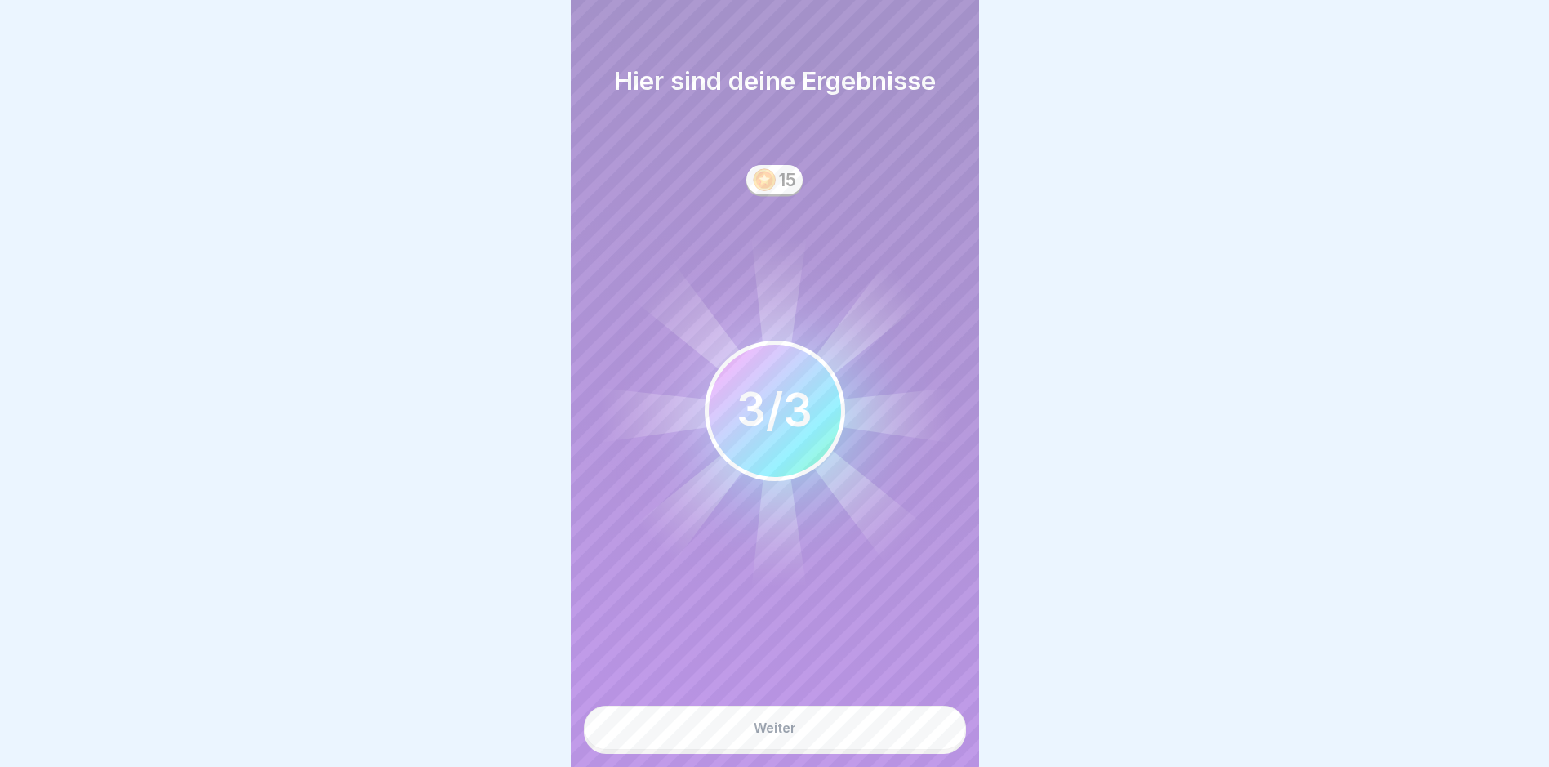
click at [761, 735] on div "Weiter" at bounding box center [775, 727] width 42 height 15
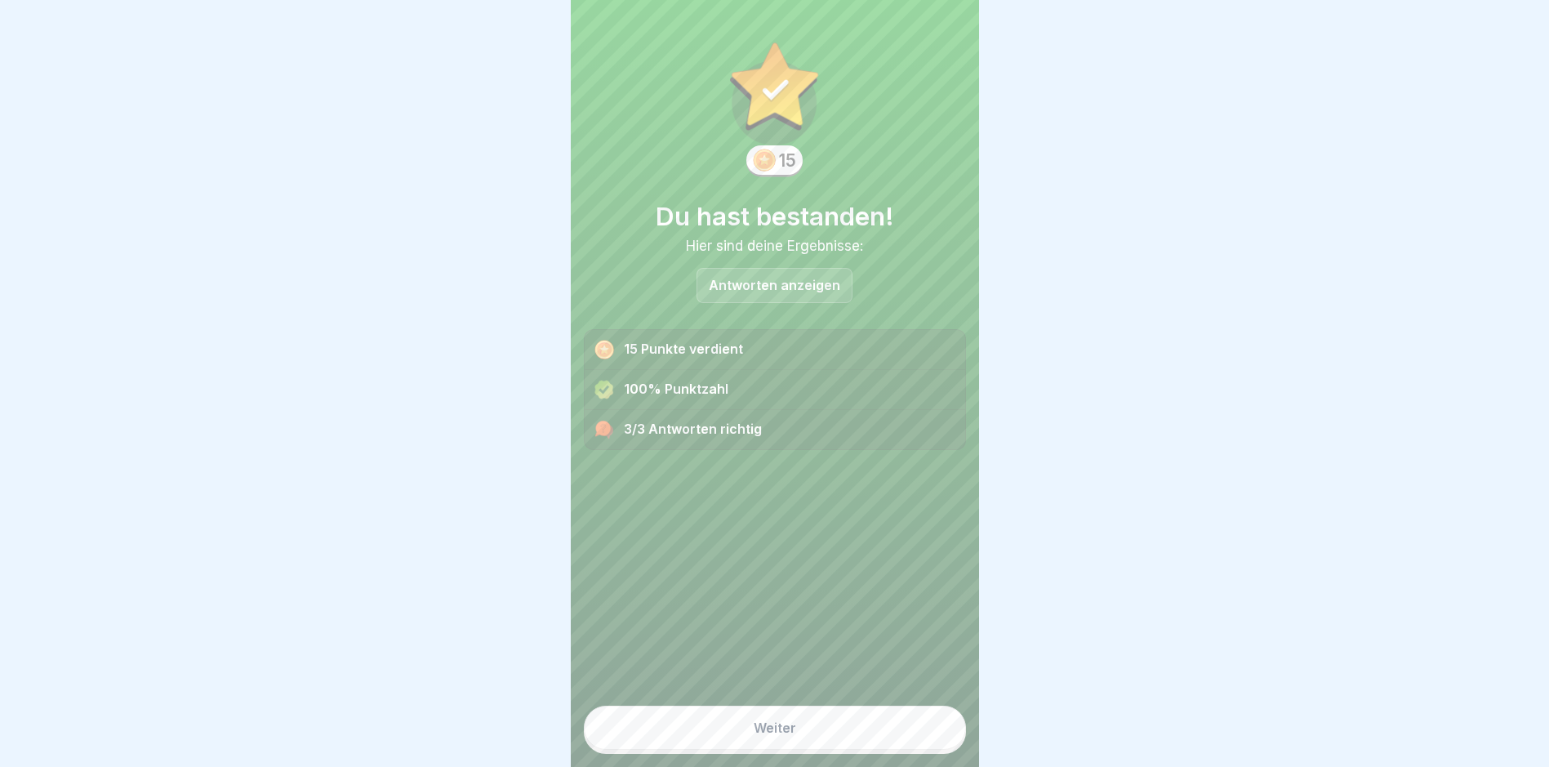
click at [761, 734] on div "Weiter" at bounding box center [775, 727] width 42 height 15
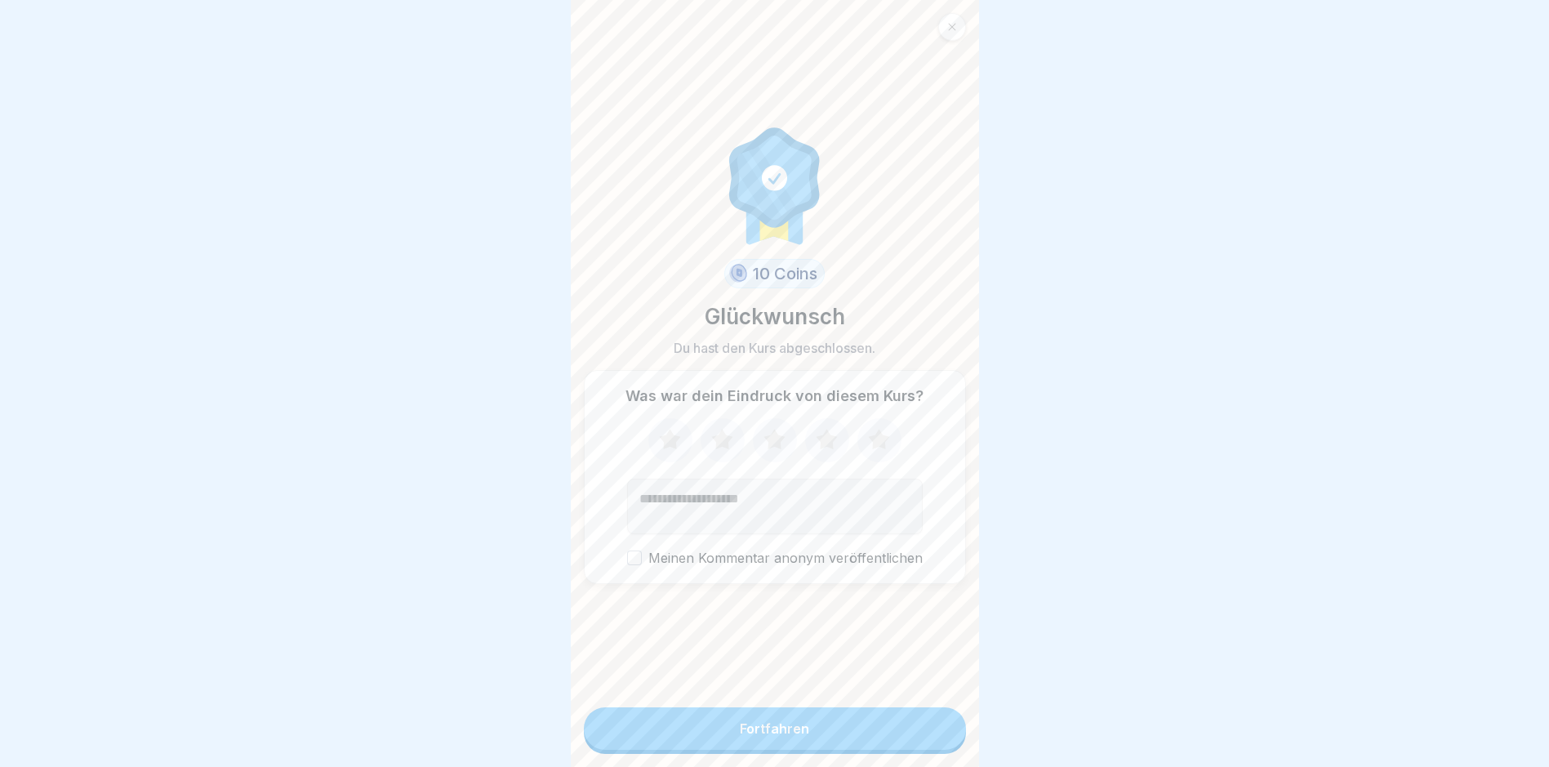
click at [760, 734] on div "Fortfahren" at bounding box center [774, 728] width 69 height 15
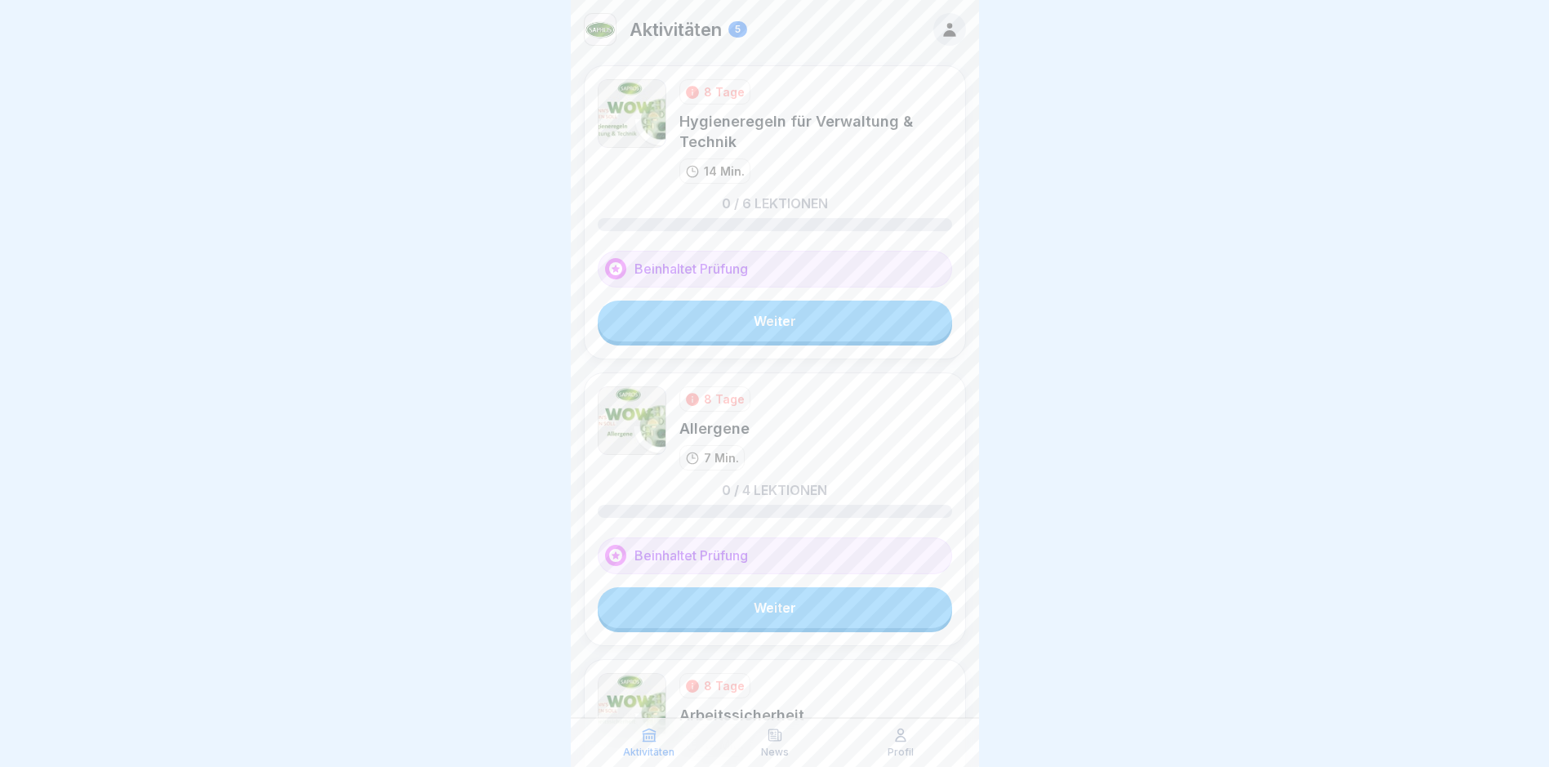
click at [750, 320] on link "Weiter" at bounding box center [775, 321] width 354 height 41
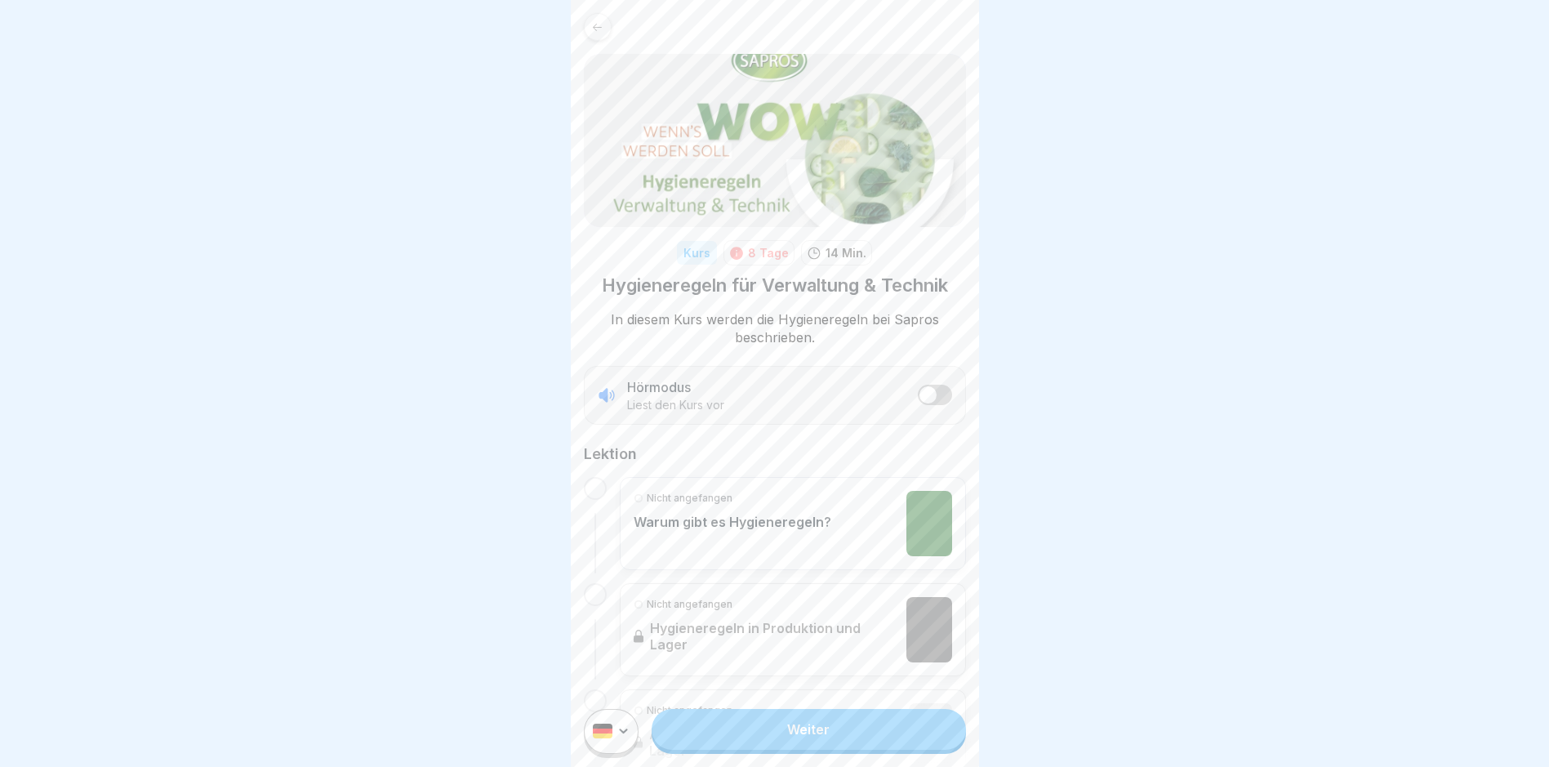
click at [792, 738] on link "Weiter" at bounding box center [809, 729] width 314 height 41
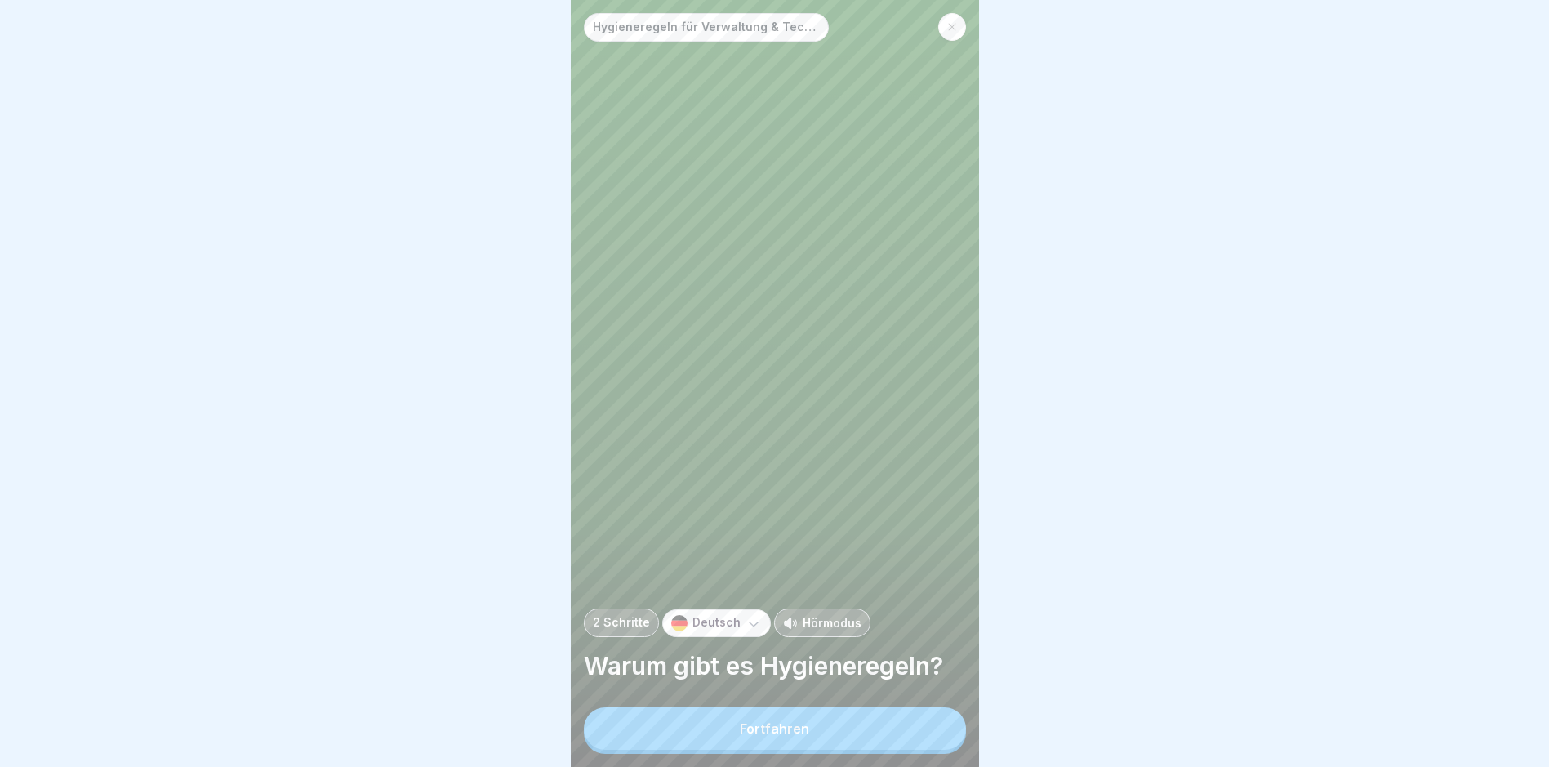
click at [743, 732] on button "Fortfahren" at bounding box center [775, 728] width 382 height 42
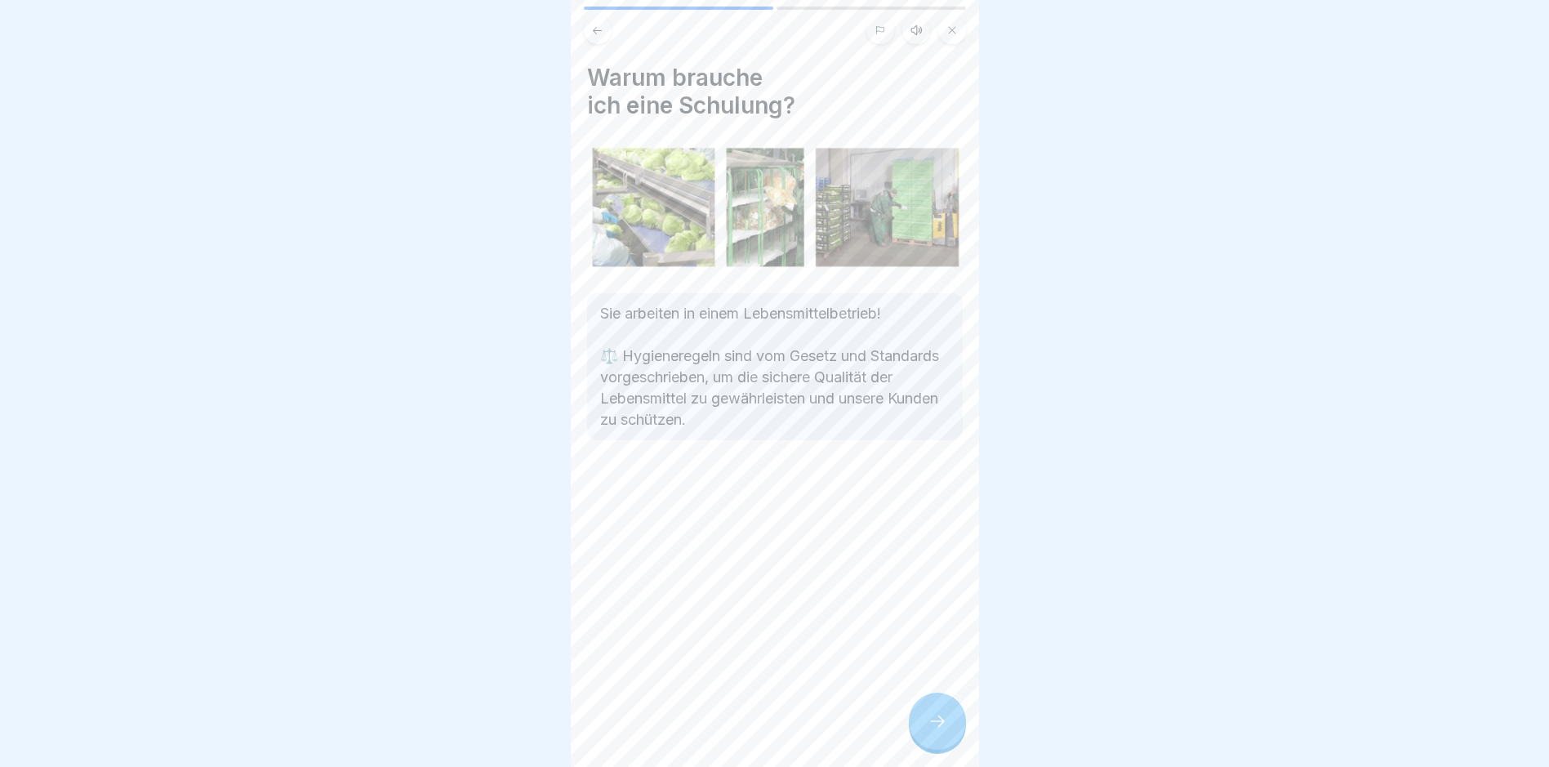
click at [937, 731] on icon at bounding box center [938, 721] width 20 height 20
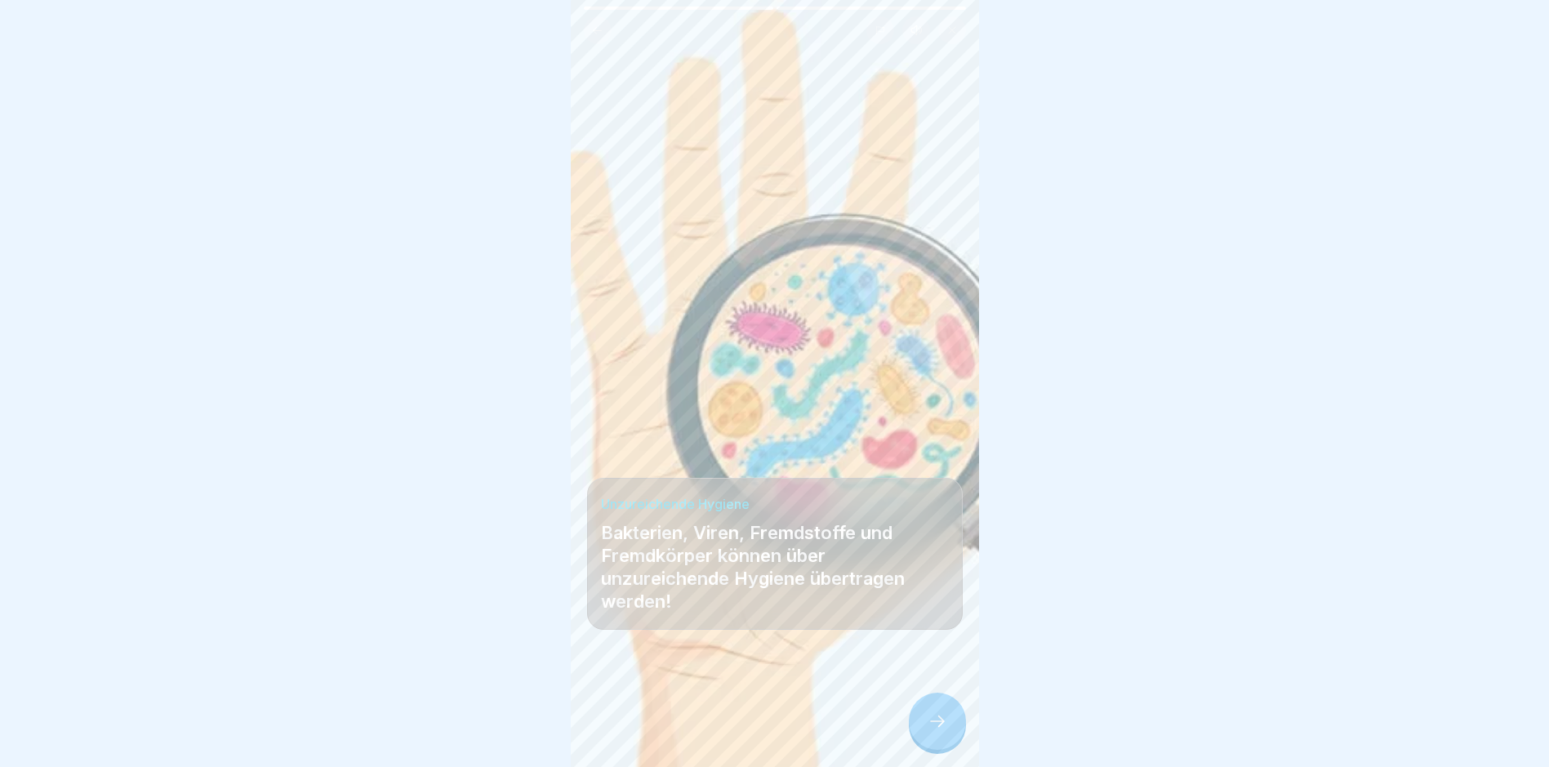
click at [937, 731] on icon at bounding box center [938, 721] width 20 height 20
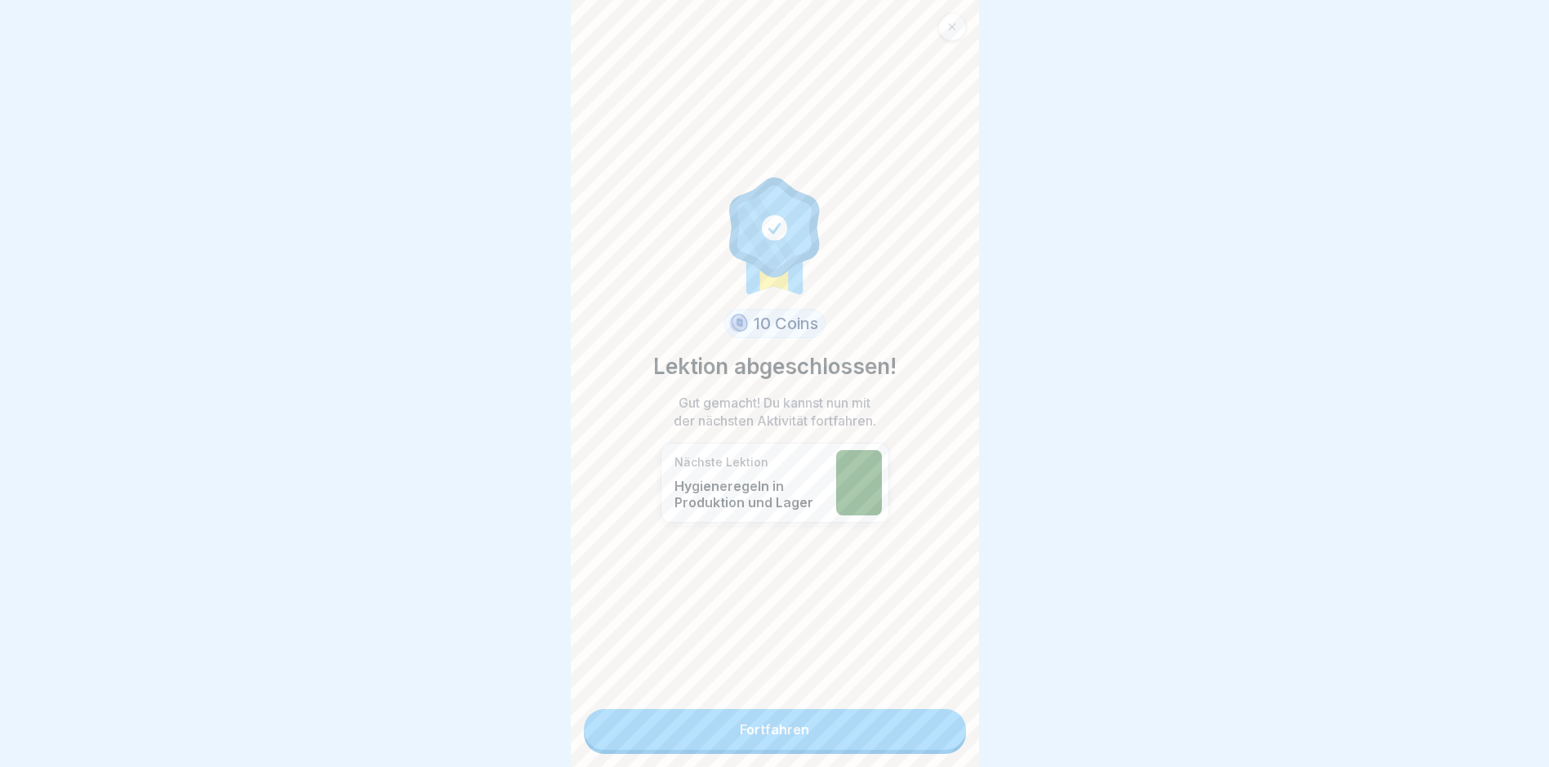
click at [778, 721] on link "Fortfahren" at bounding box center [775, 729] width 382 height 41
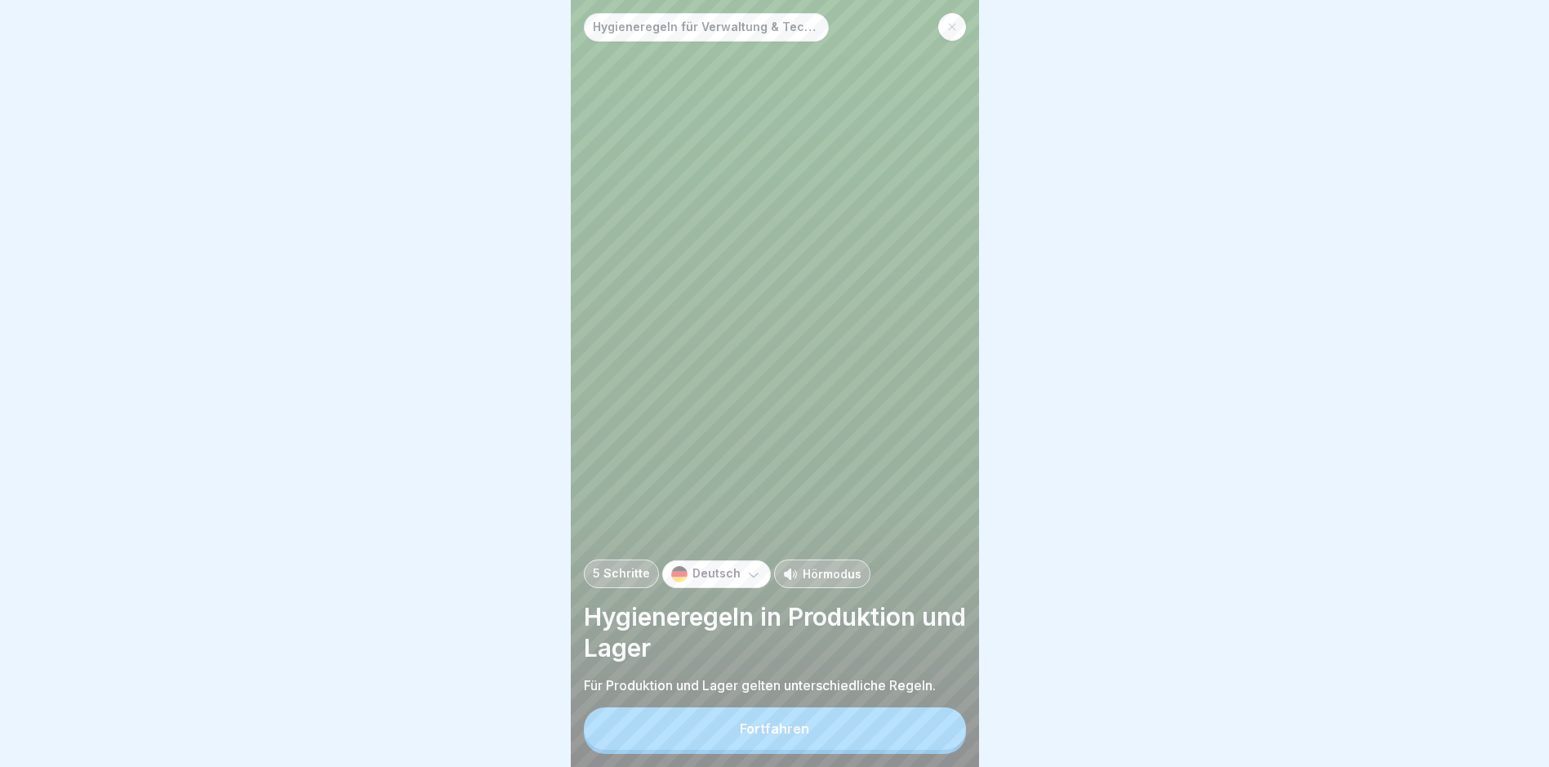
click at [745, 736] on div "Fortfahren" at bounding box center [774, 728] width 69 height 15
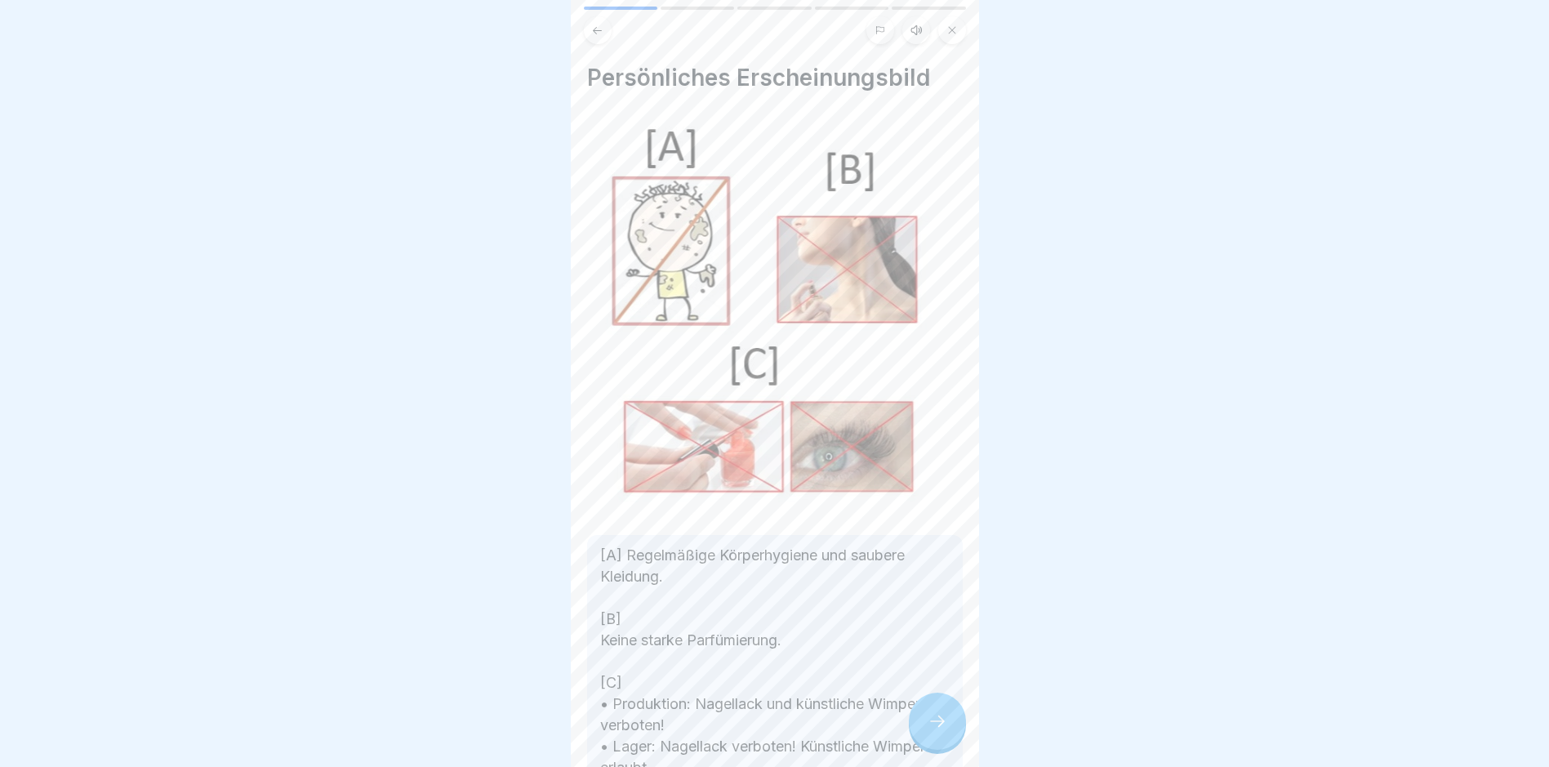
click at [948, 738] on div at bounding box center [937, 721] width 57 height 57
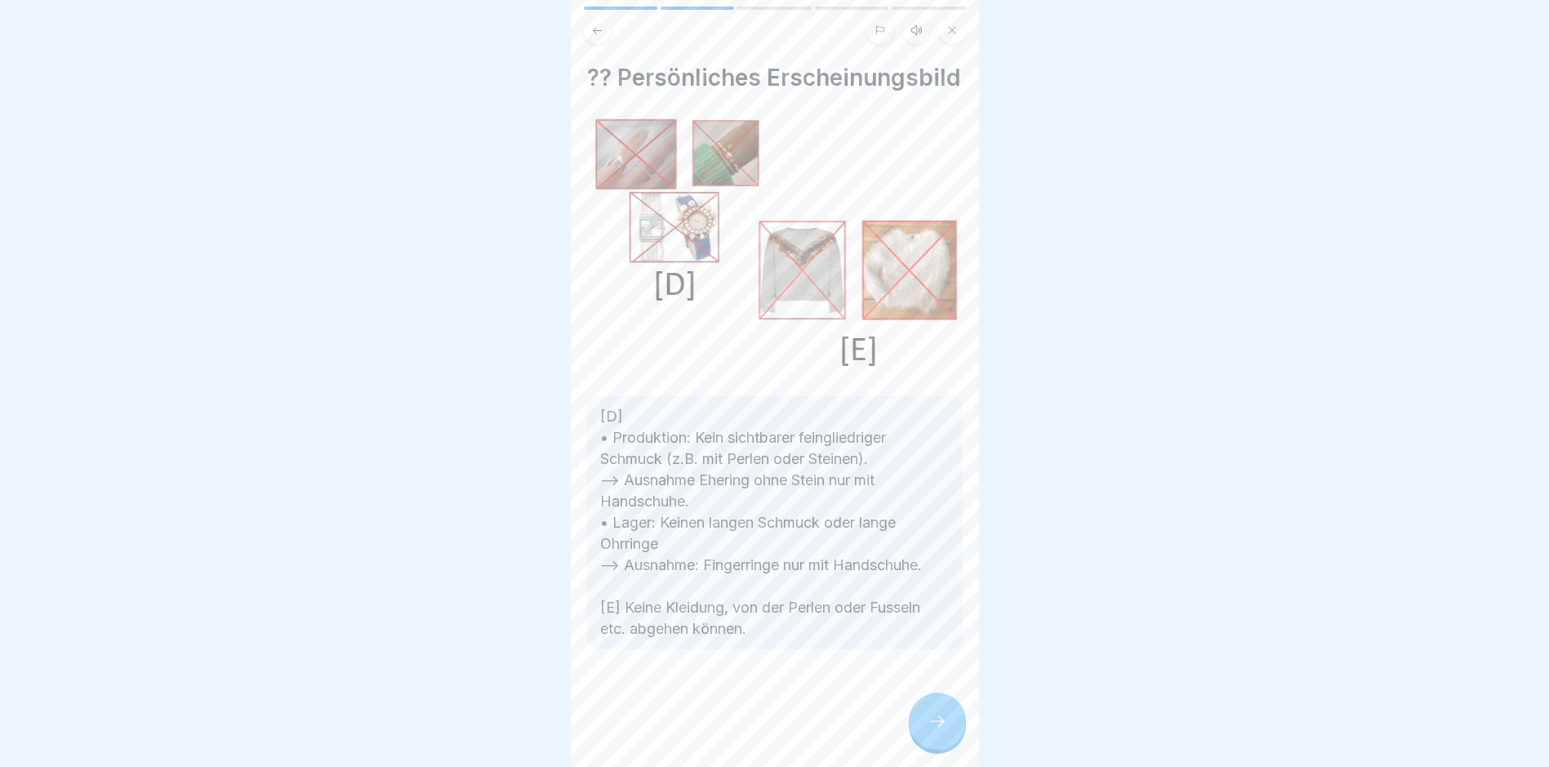
click at [948, 740] on div at bounding box center [937, 721] width 57 height 57
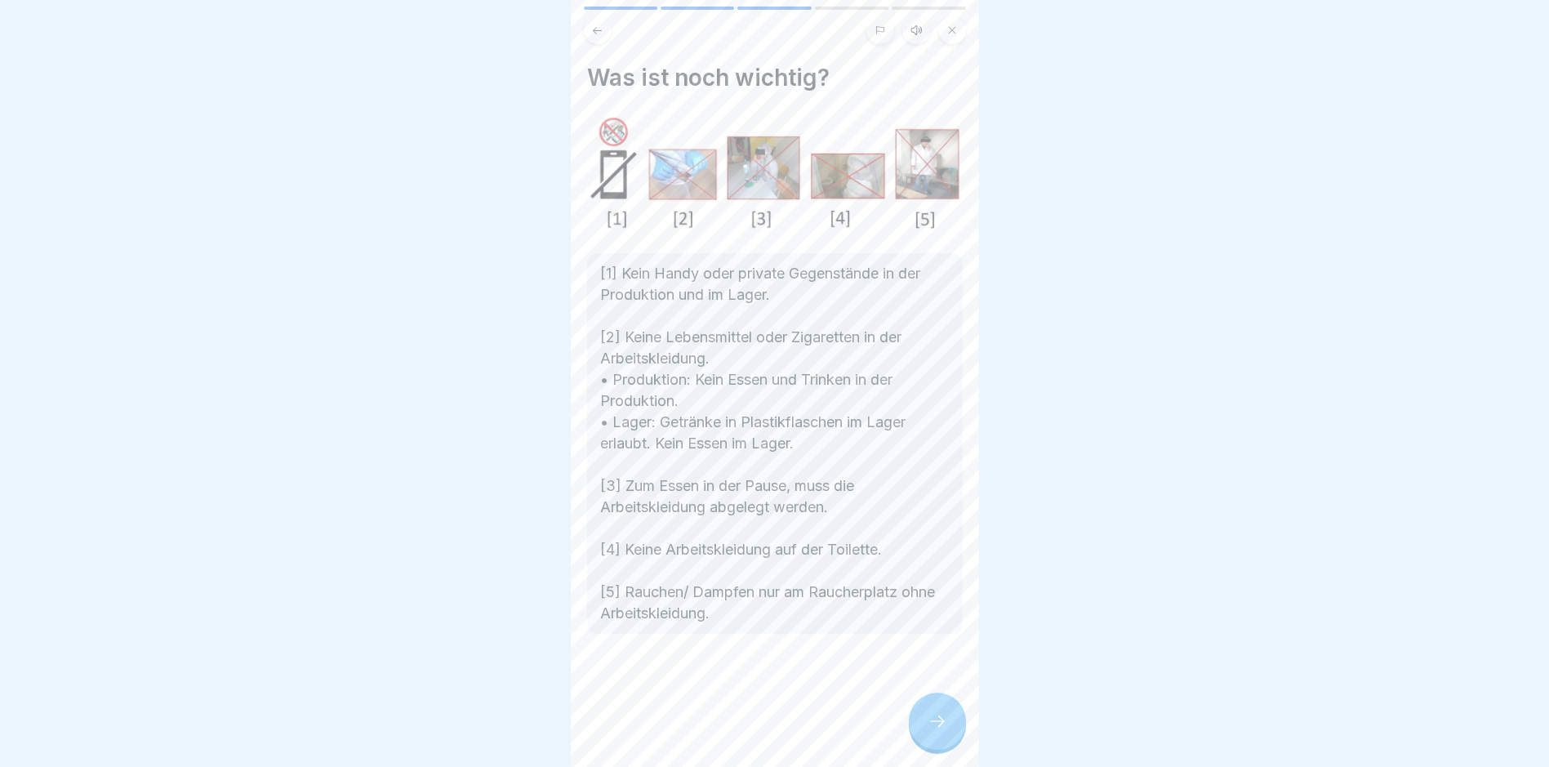
click at [947, 741] on div at bounding box center [937, 721] width 57 height 57
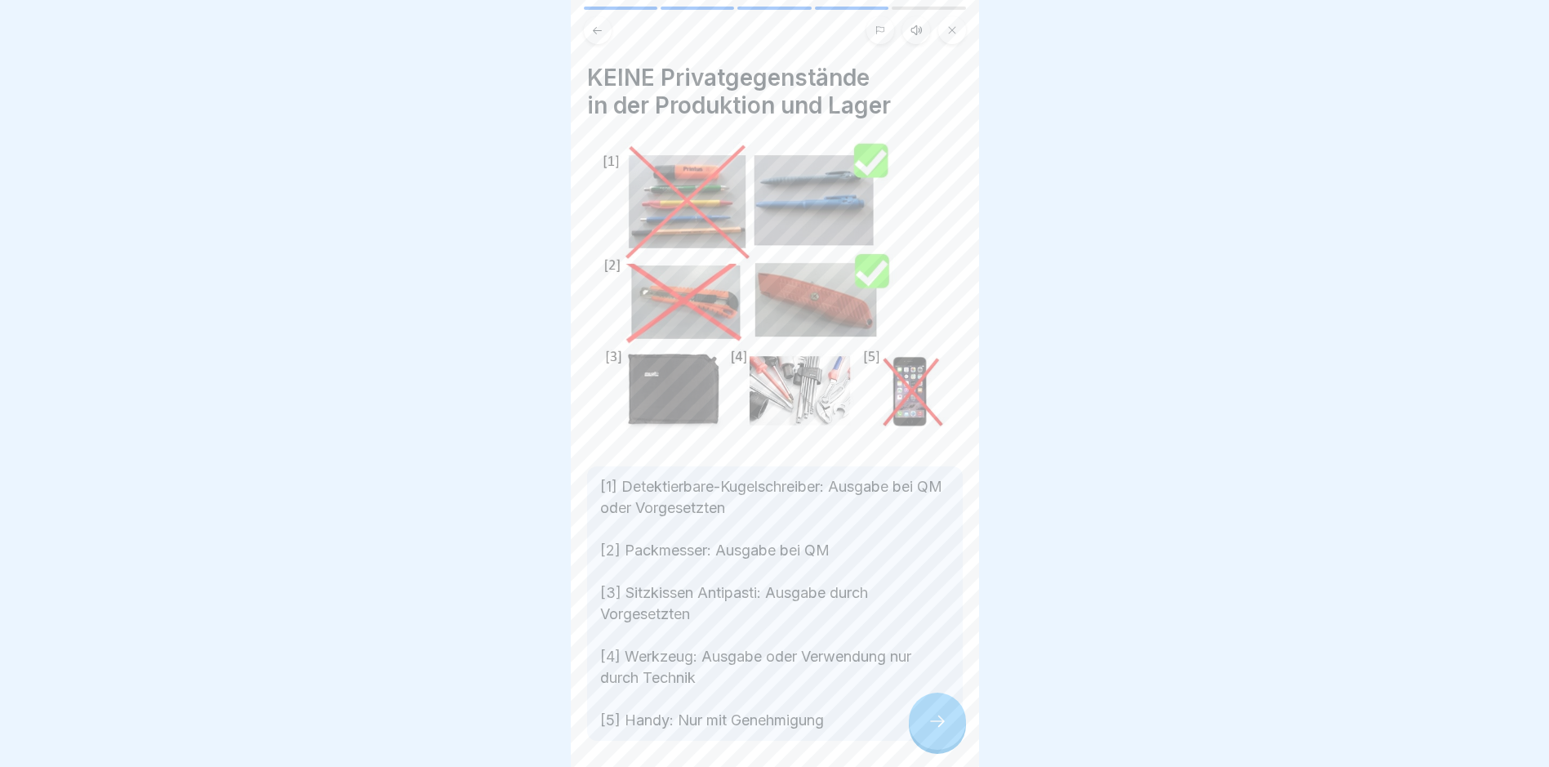
click at [947, 731] on icon at bounding box center [938, 721] width 20 height 20
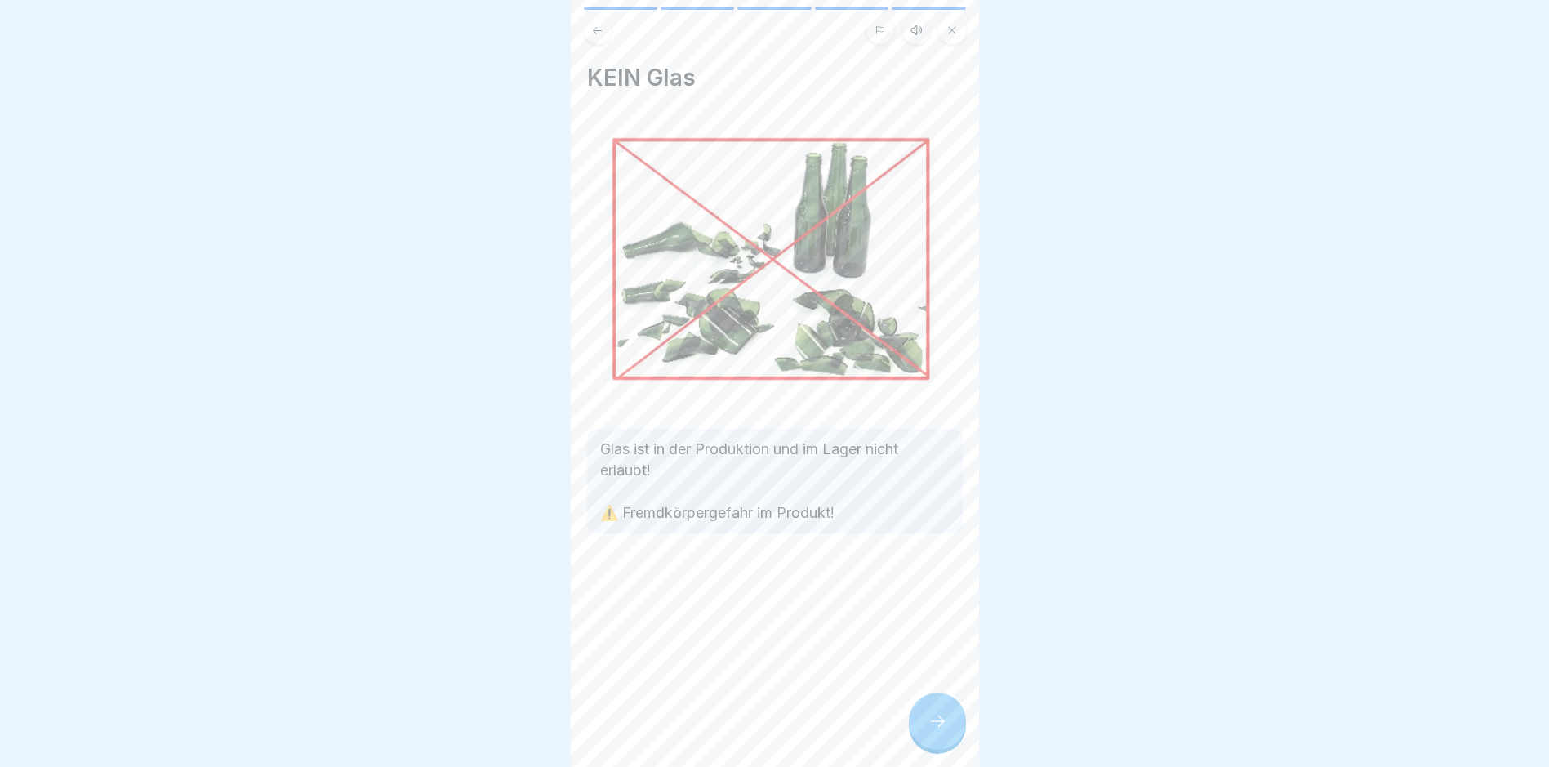
click at [947, 731] on icon at bounding box center [938, 721] width 20 height 20
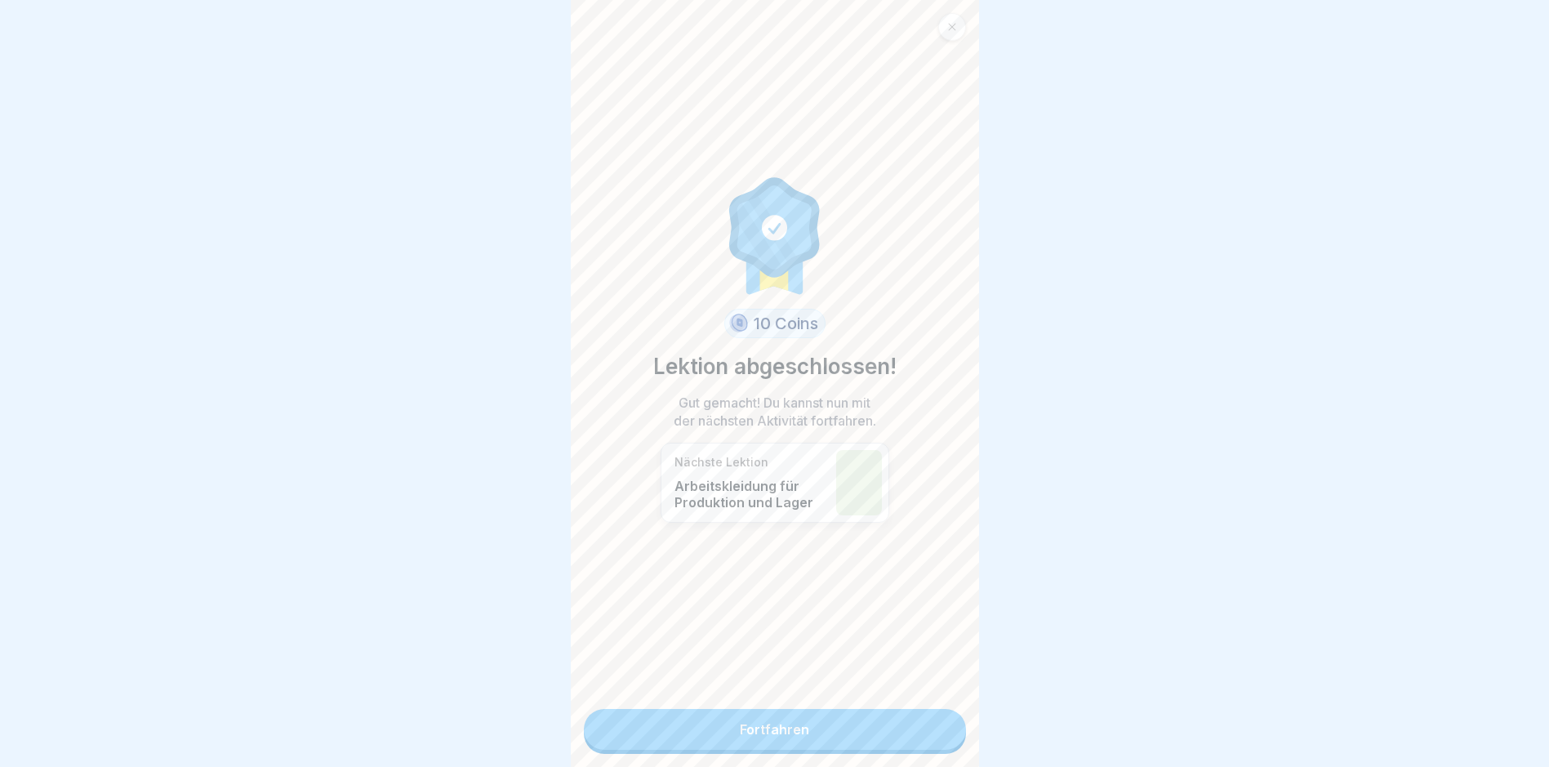
click at [790, 725] on link "Fortfahren" at bounding box center [775, 729] width 382 height 41
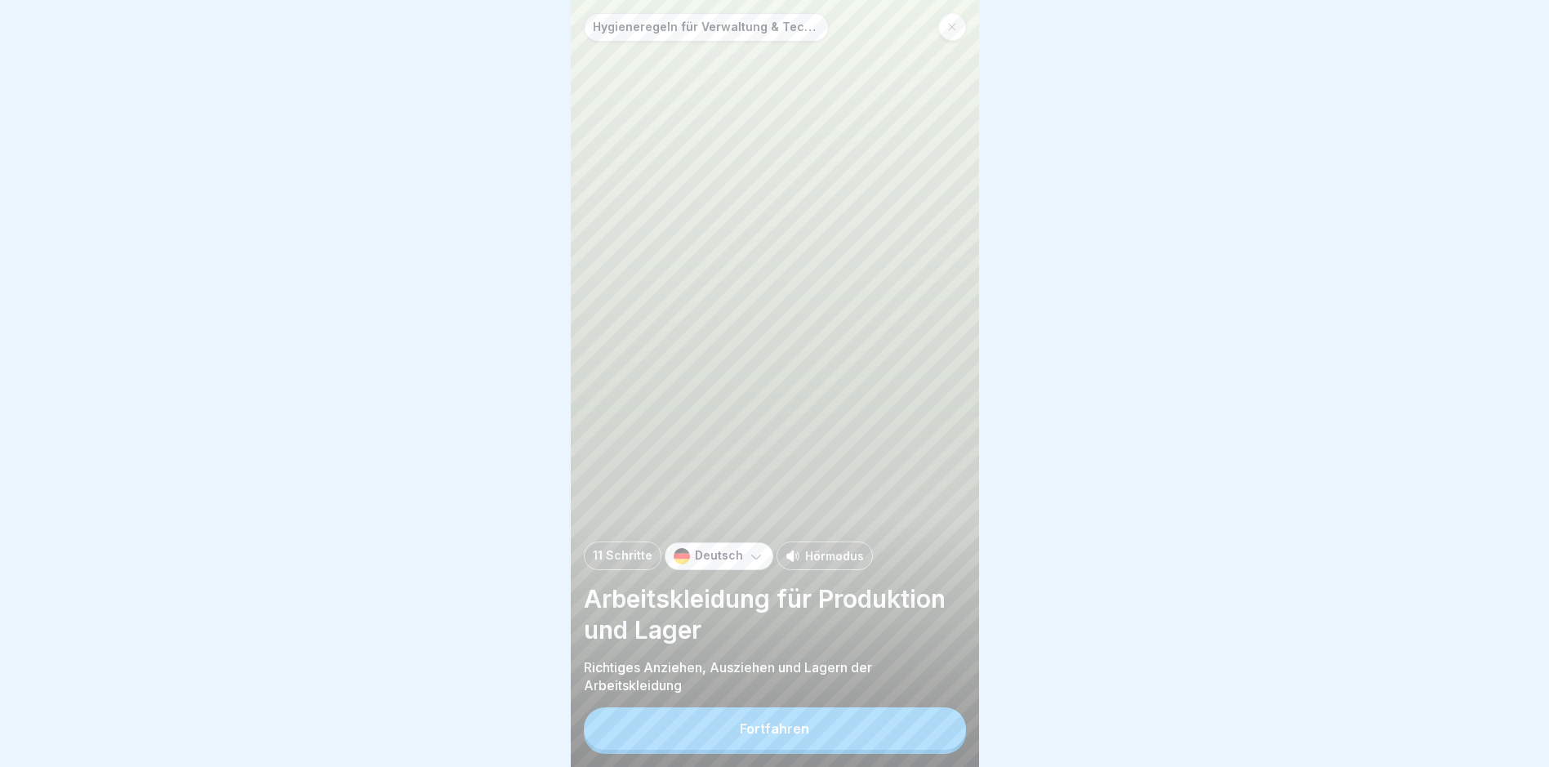
click at [776, 736] on div "Fortfahren" at bounding box center [774, 728] width 69 height 15
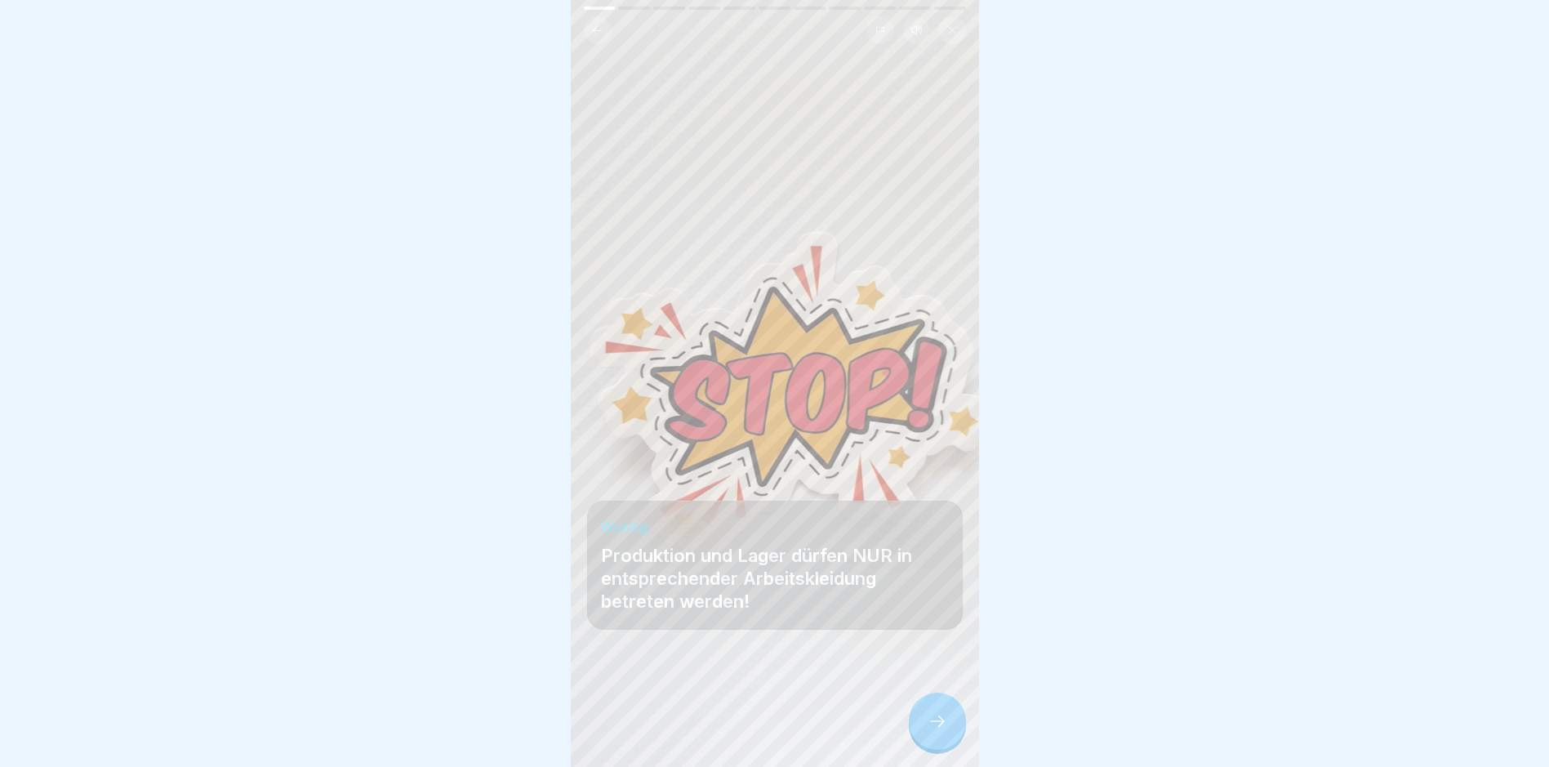
click at [944, 731] on icon at bounding box center [938, 721] width 20 height 20
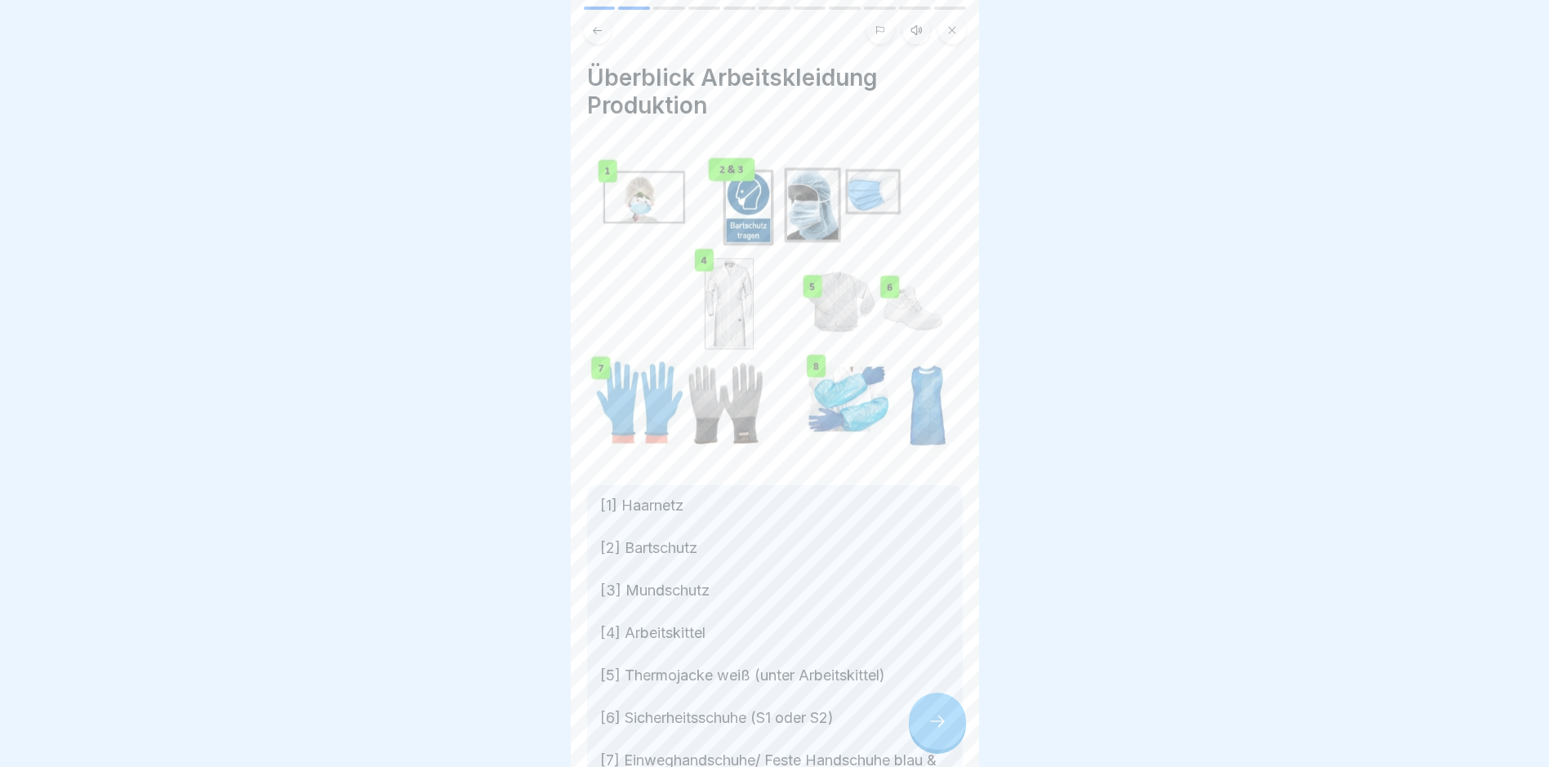
click at [942, 727] on icon at bounding box center [937, 720] width 15 height 11
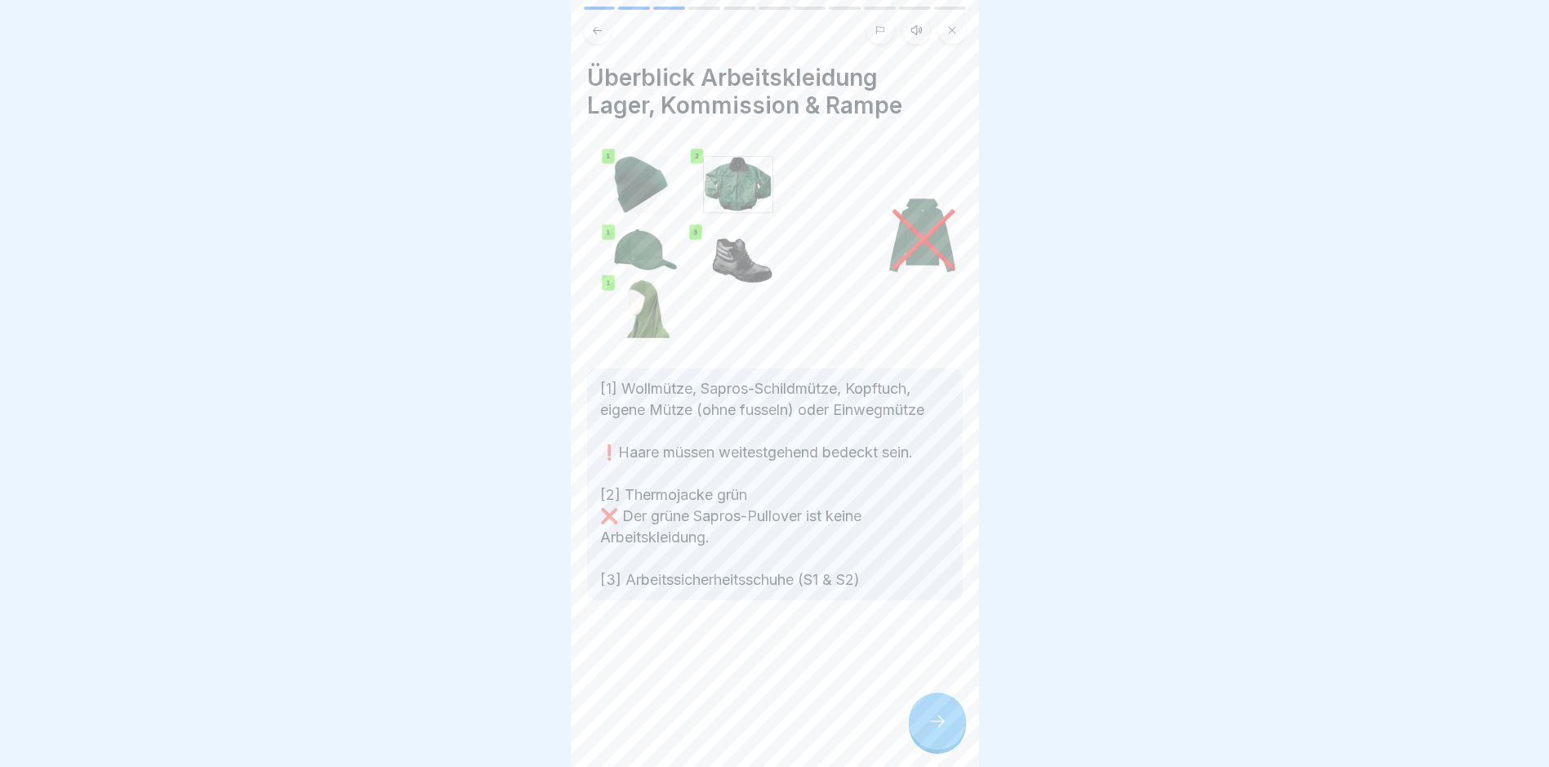
click at [942, 727] on icon at bounding box center [937, 720] width 15 height 11
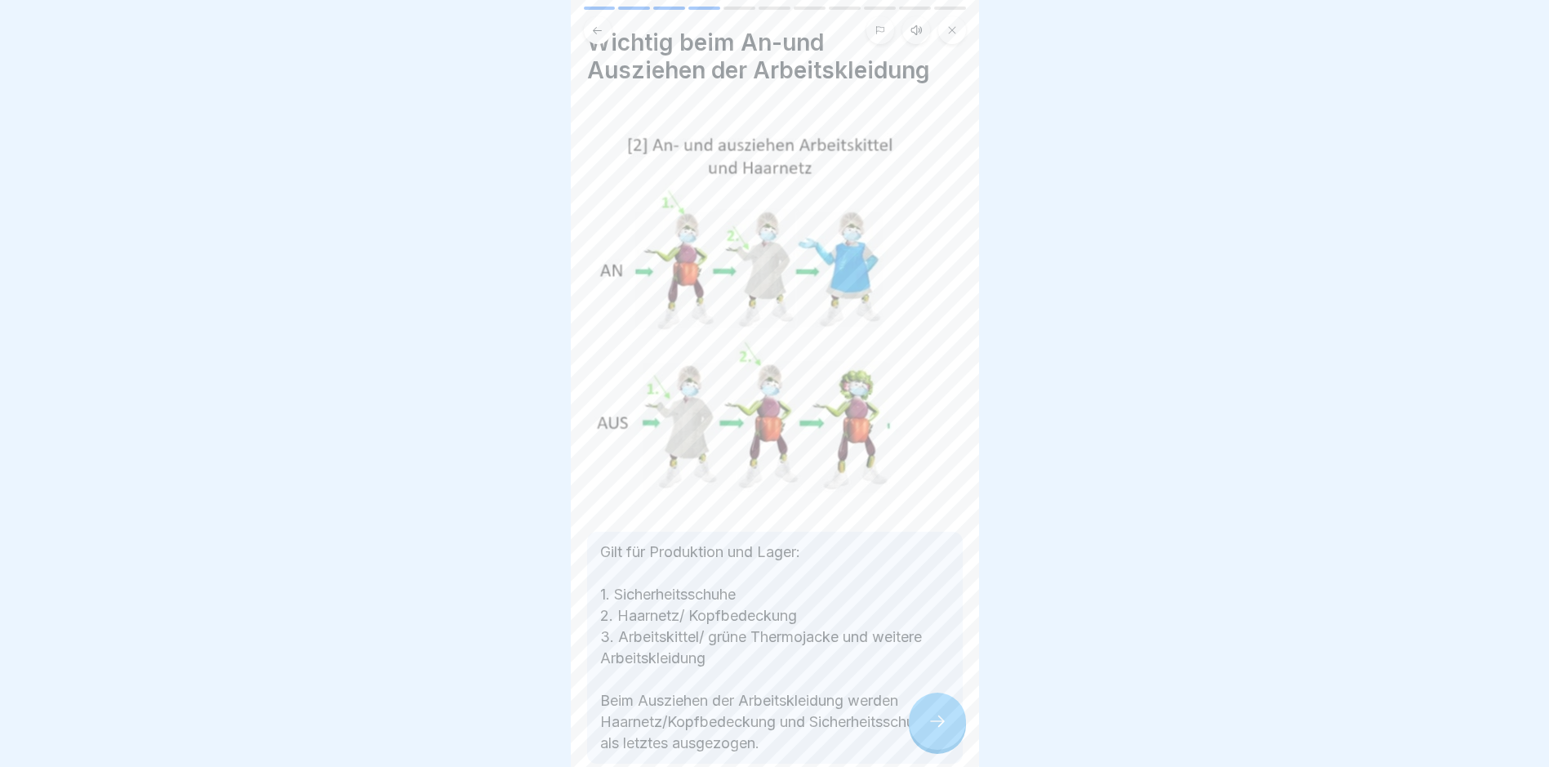
scroll to position [117, 0]
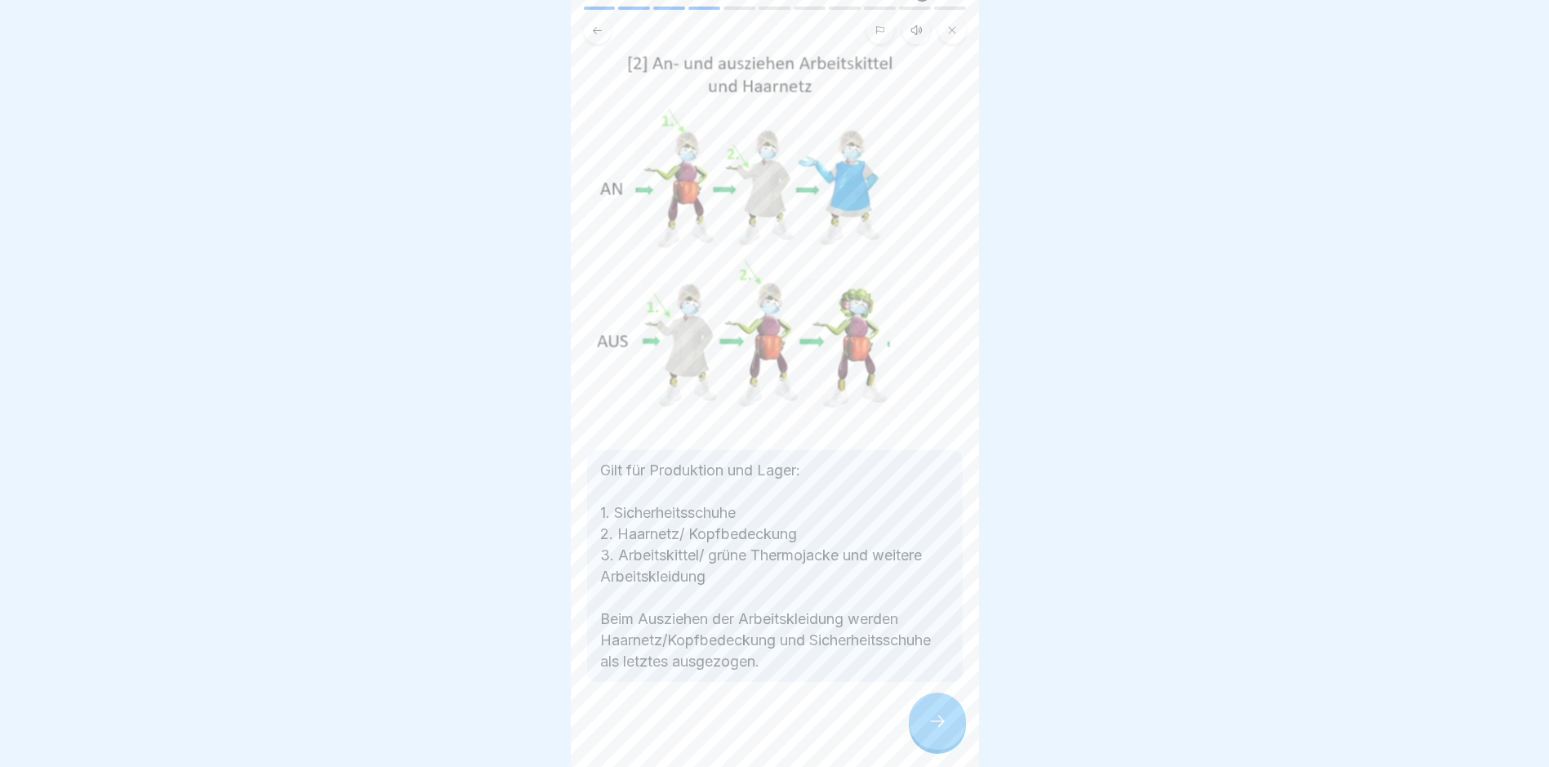
click at [929, 731] on icon at bounding box center [938, 721] width 20 height 20
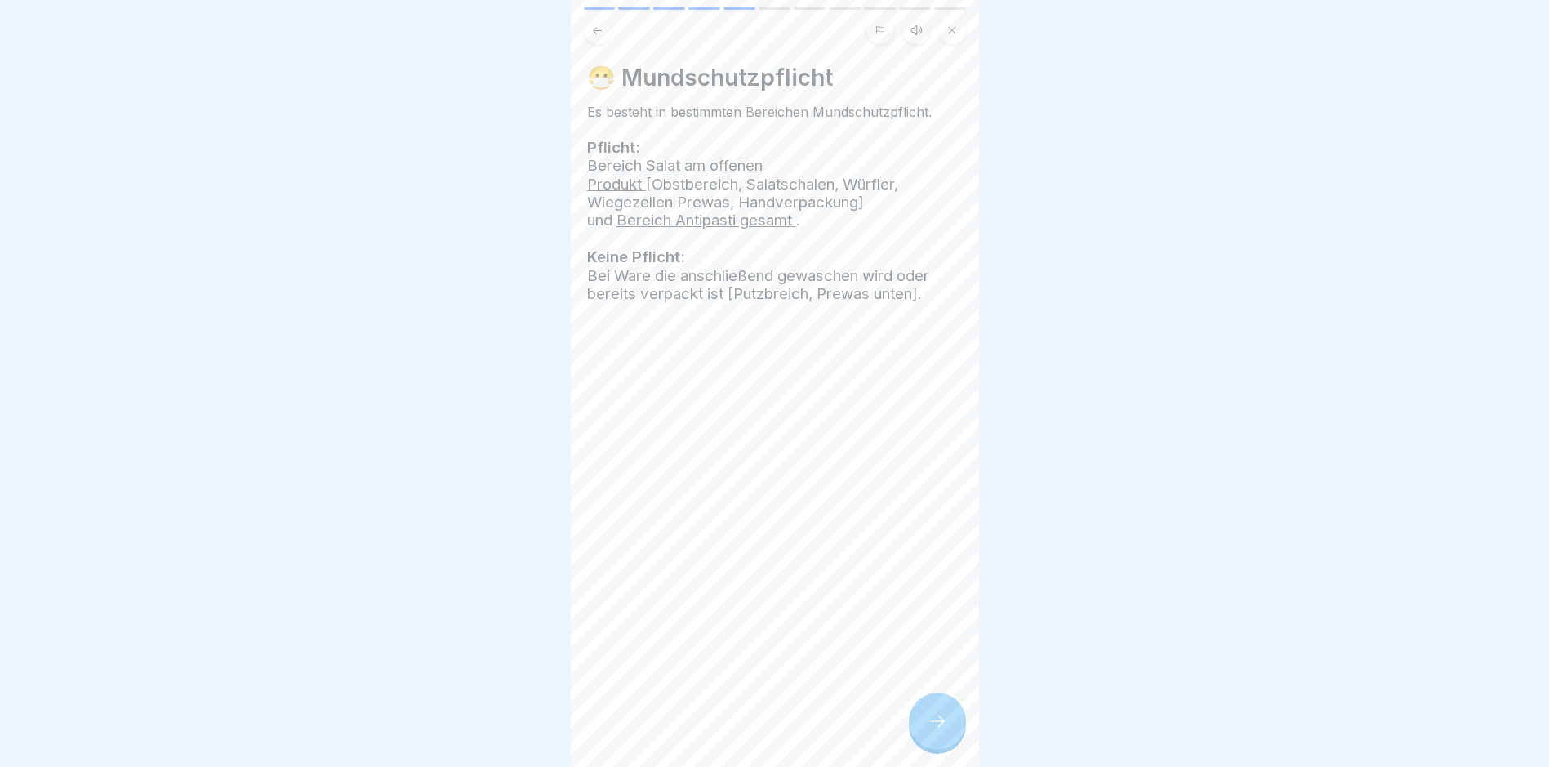
click at [941, 727] on icon at bounding box center [938, 721] width 20 height 20
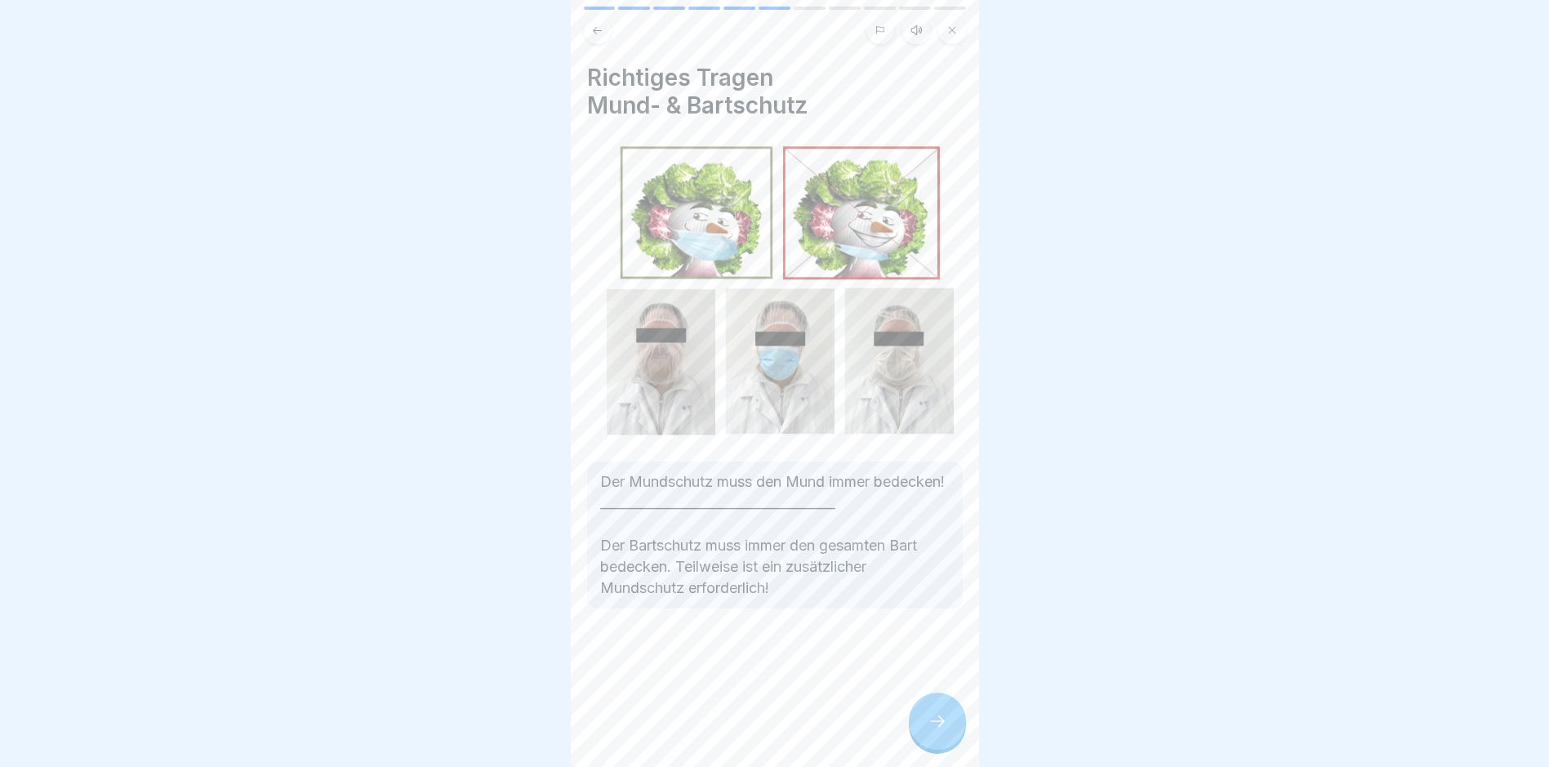
click at [948, 731] on div at bounding box center [937, 721] width 57 height 57
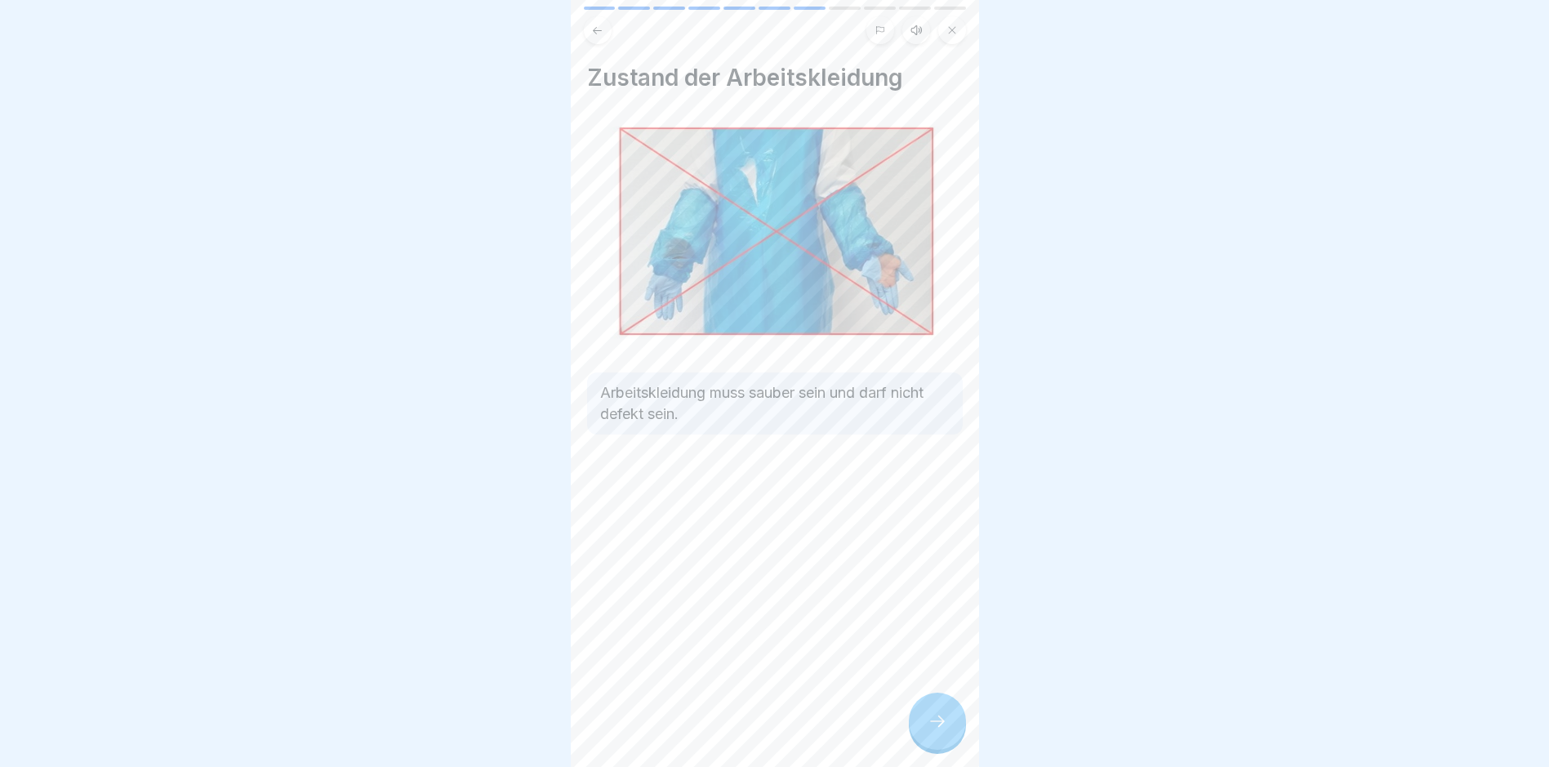
click at [948, 730] on div at bounding box center [937, 721] width 57 height 57
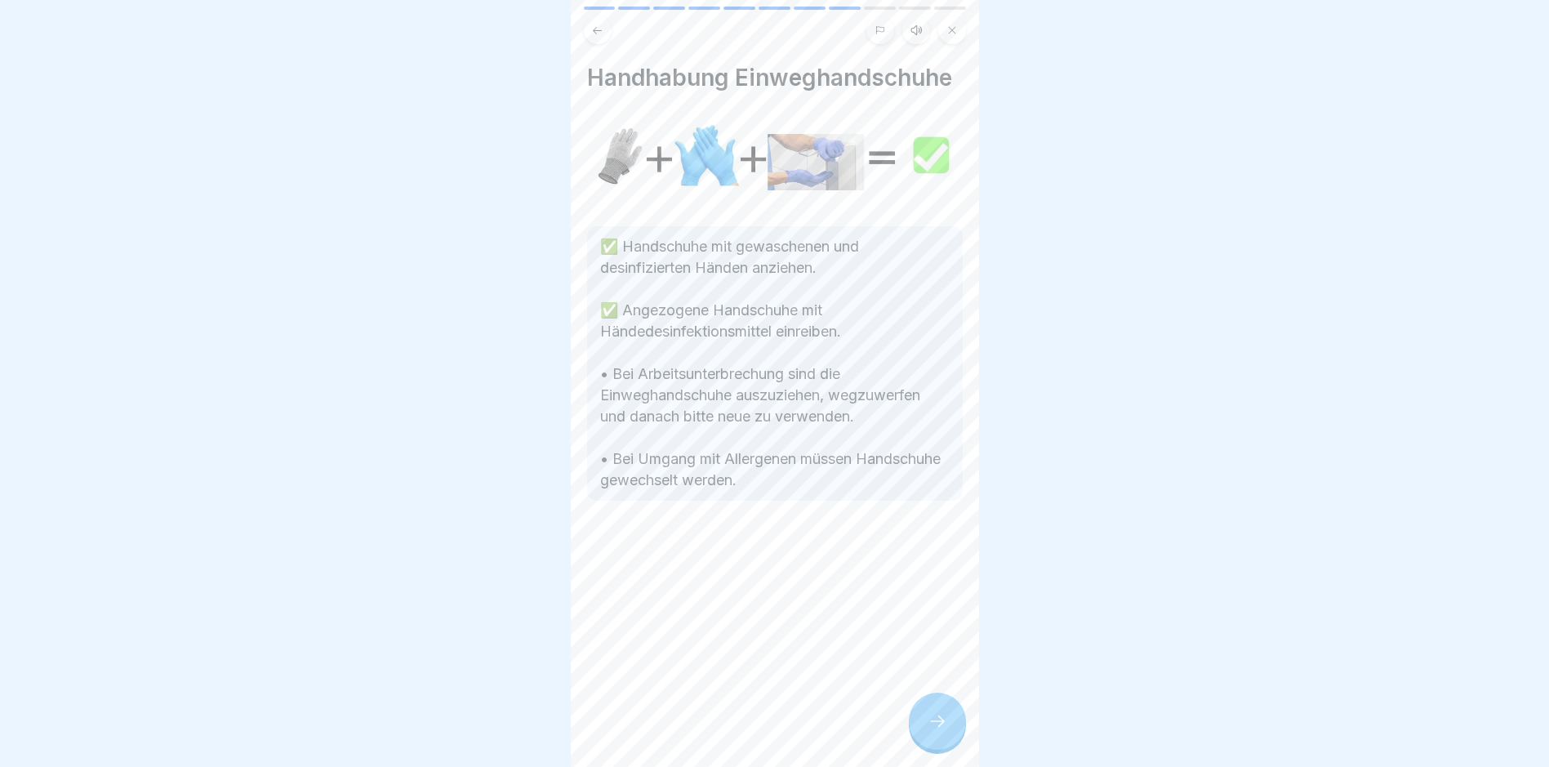
click at [945, 728] on icon at bounding box center [938, 721] width 20 height 20
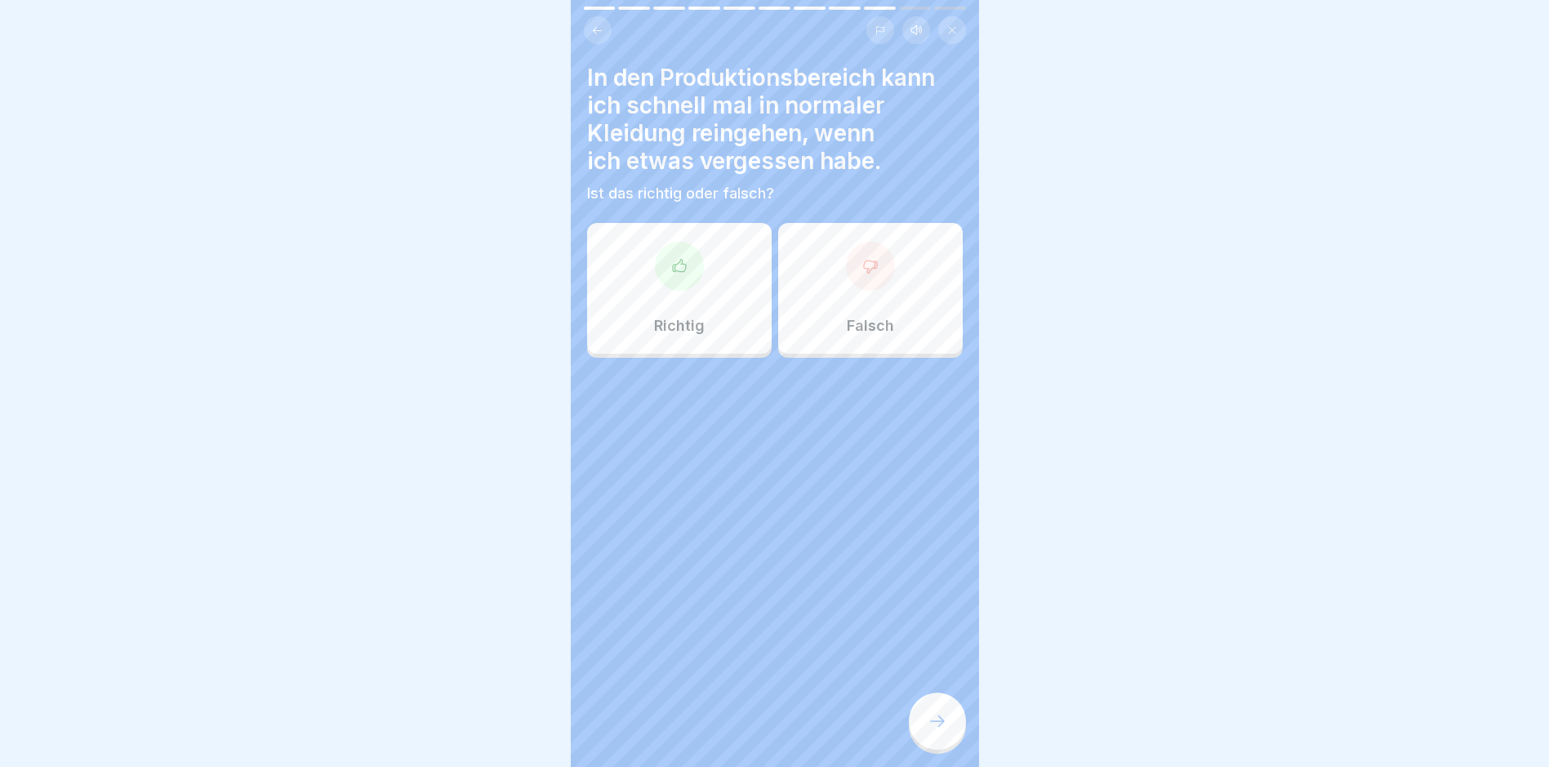
click at [869, 272] on icon at bounding box center [870, 266] width 16 height 16
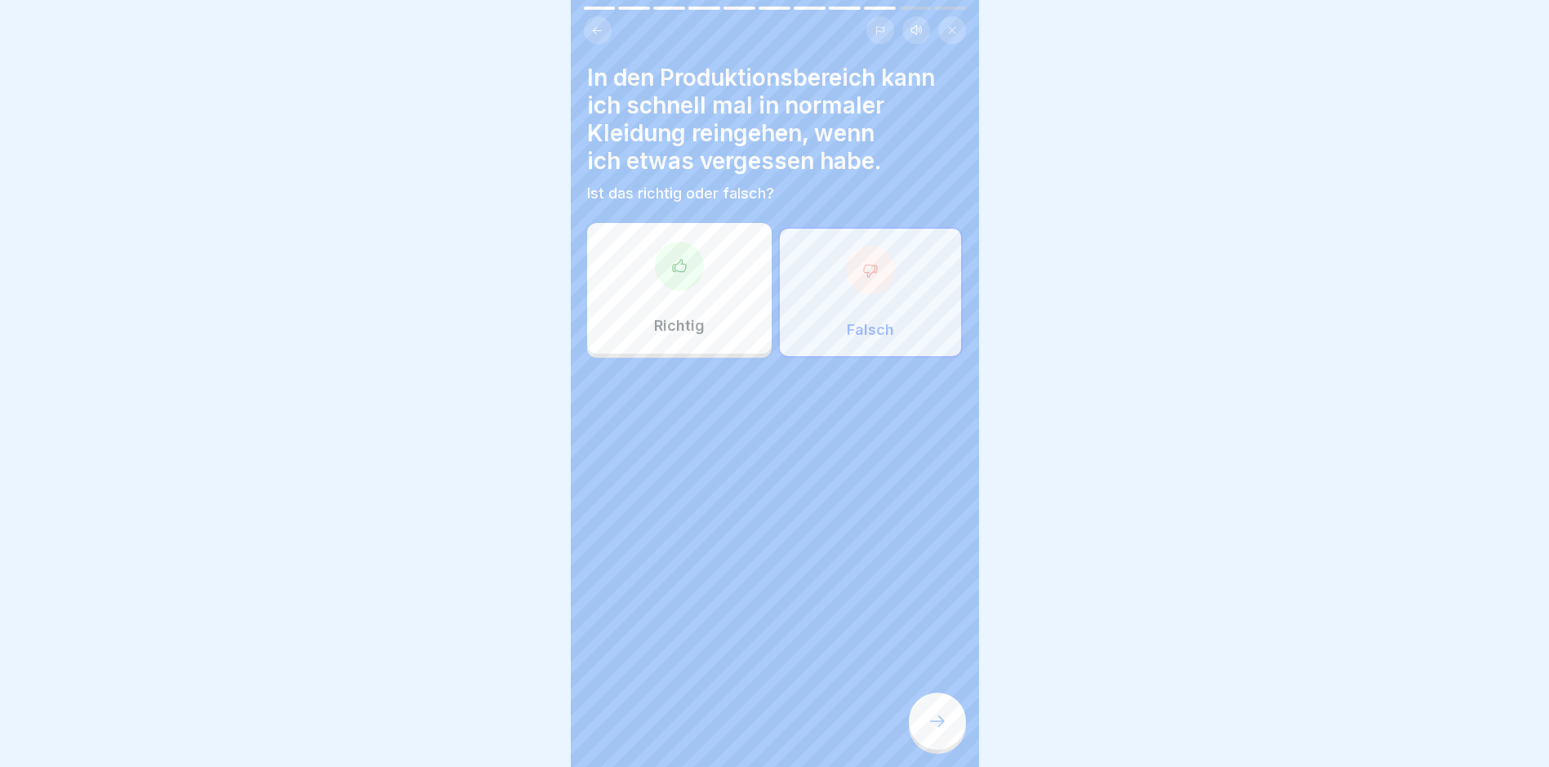
click at [938, 731] on icon at bounding box center [938, 721] width 20 height 20
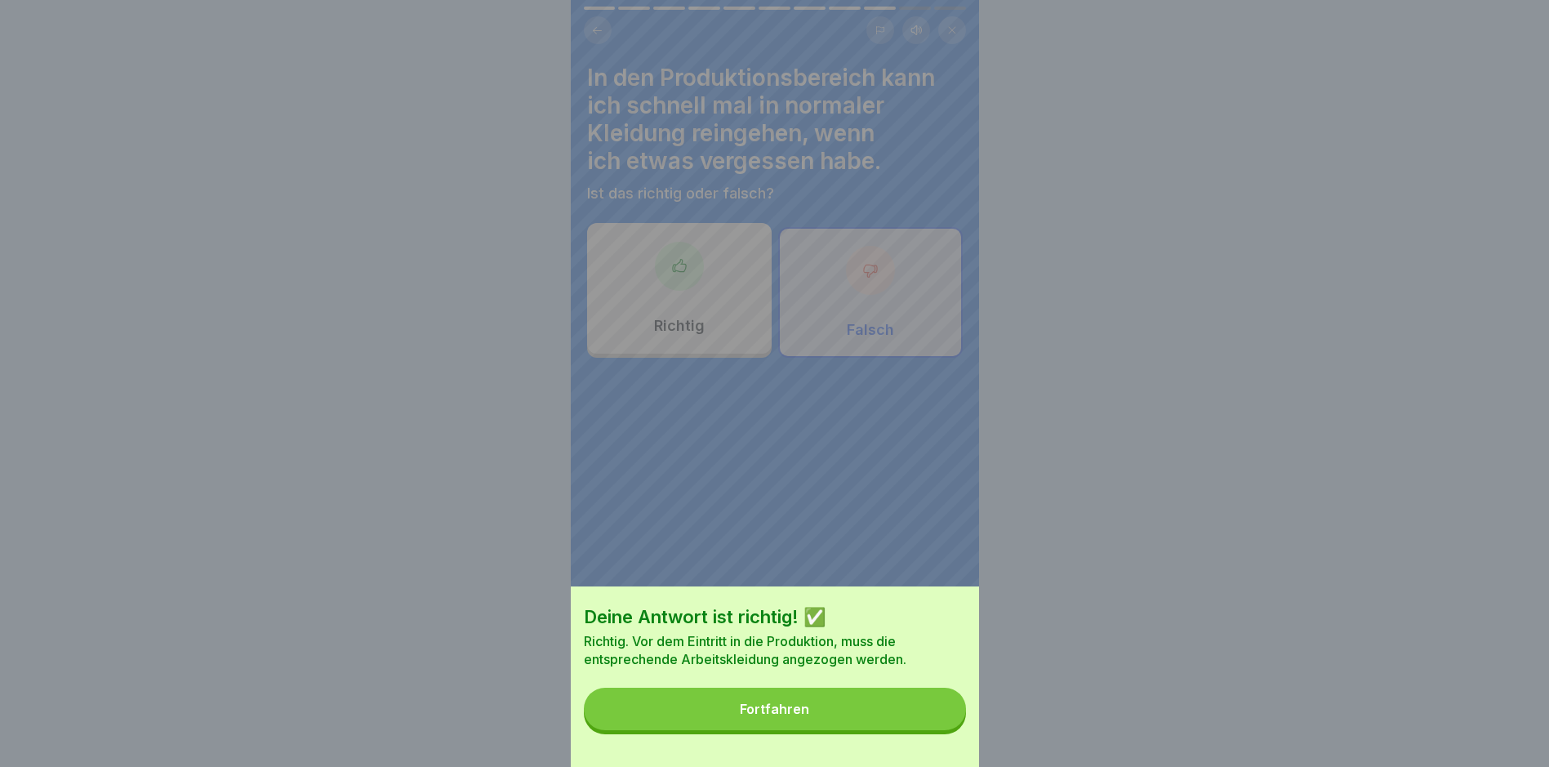
click at [789, 716] on div "Fortfahren" at bounding box center [774, 709] width 69 height 15
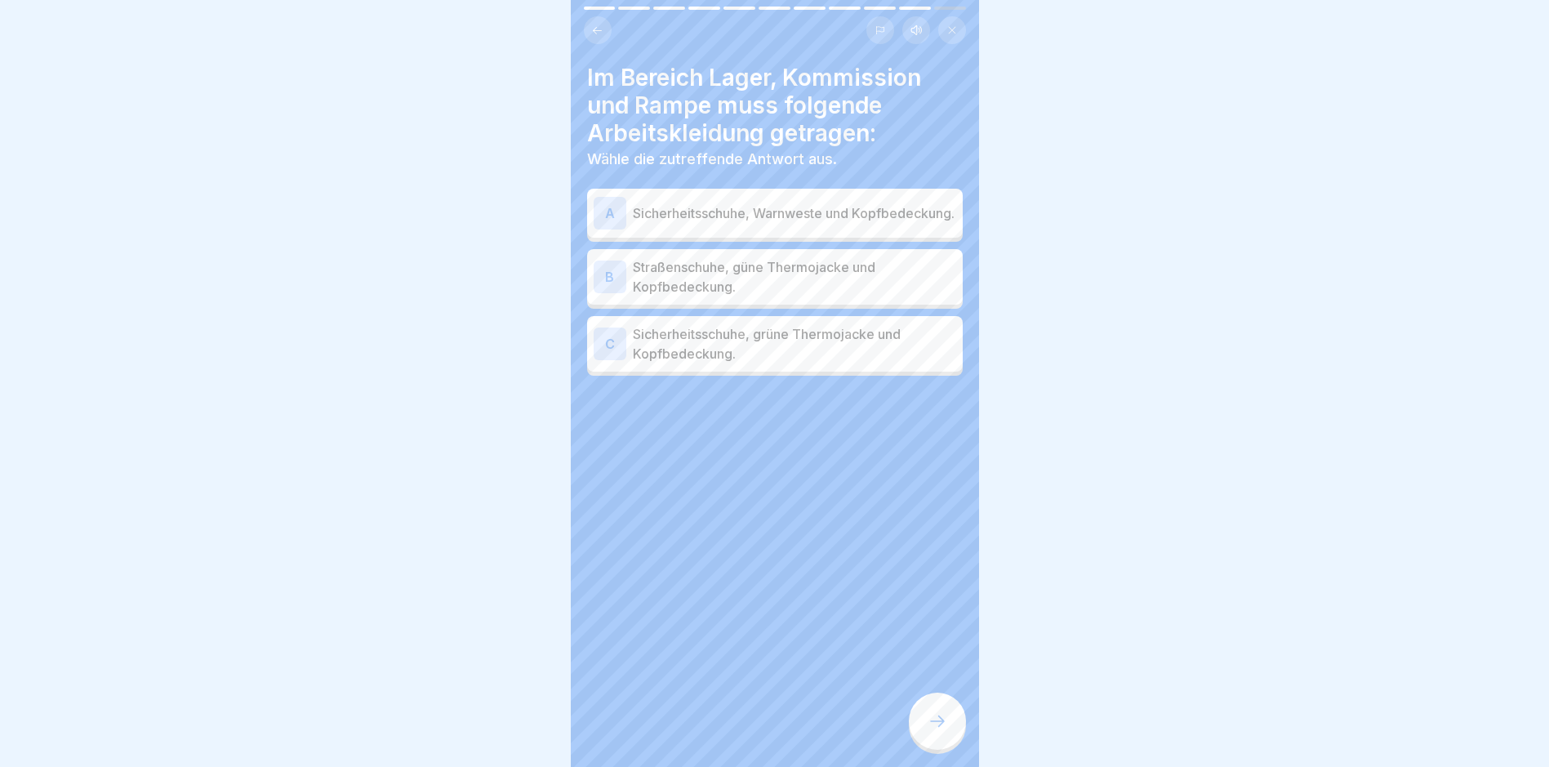
click at [616, 343] on div "C" at bounding box center [610, 344] width 33 height 33
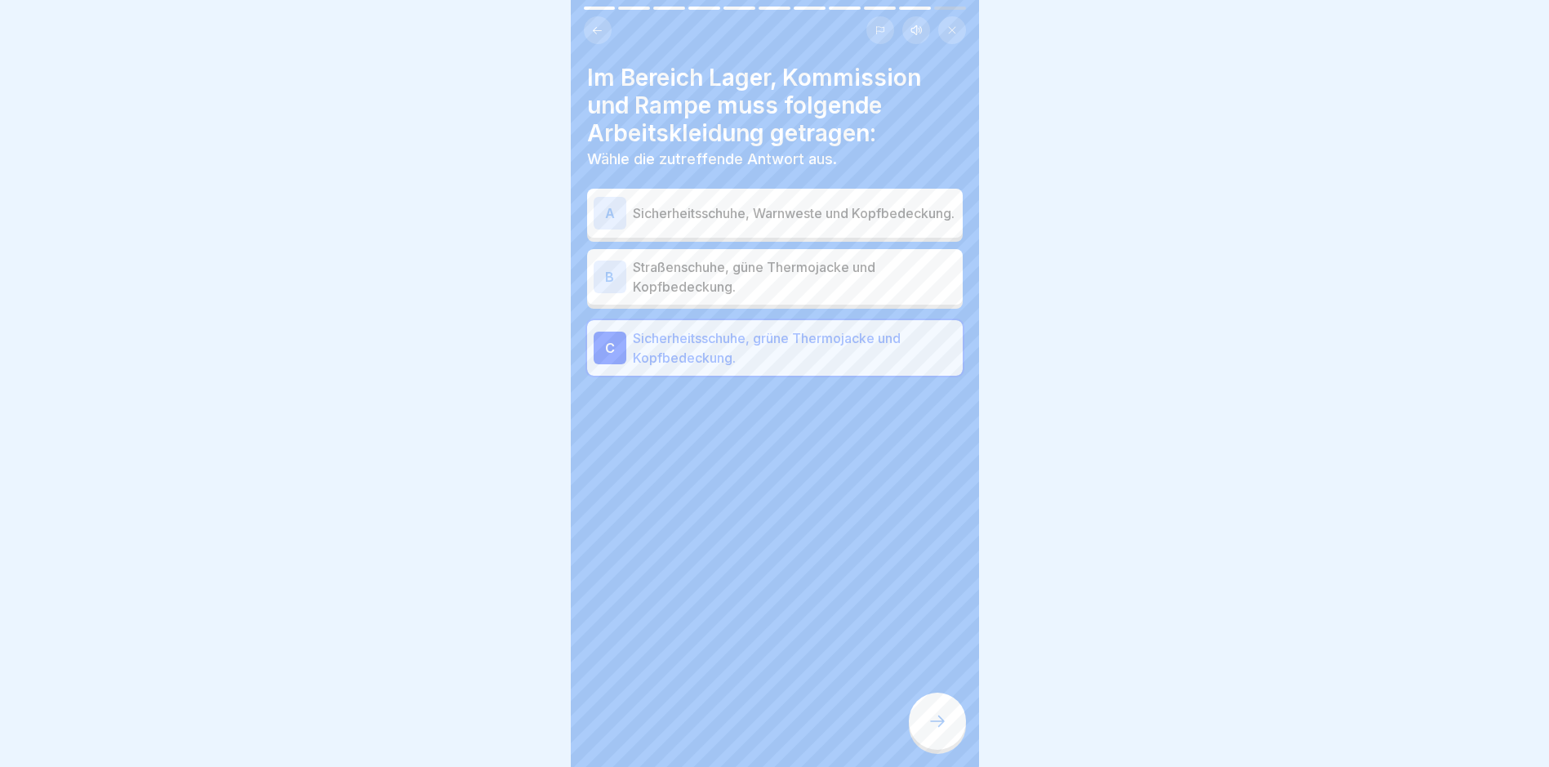
click at [932, 731] on icon at bounding box center [938, 721] width 20 height 20
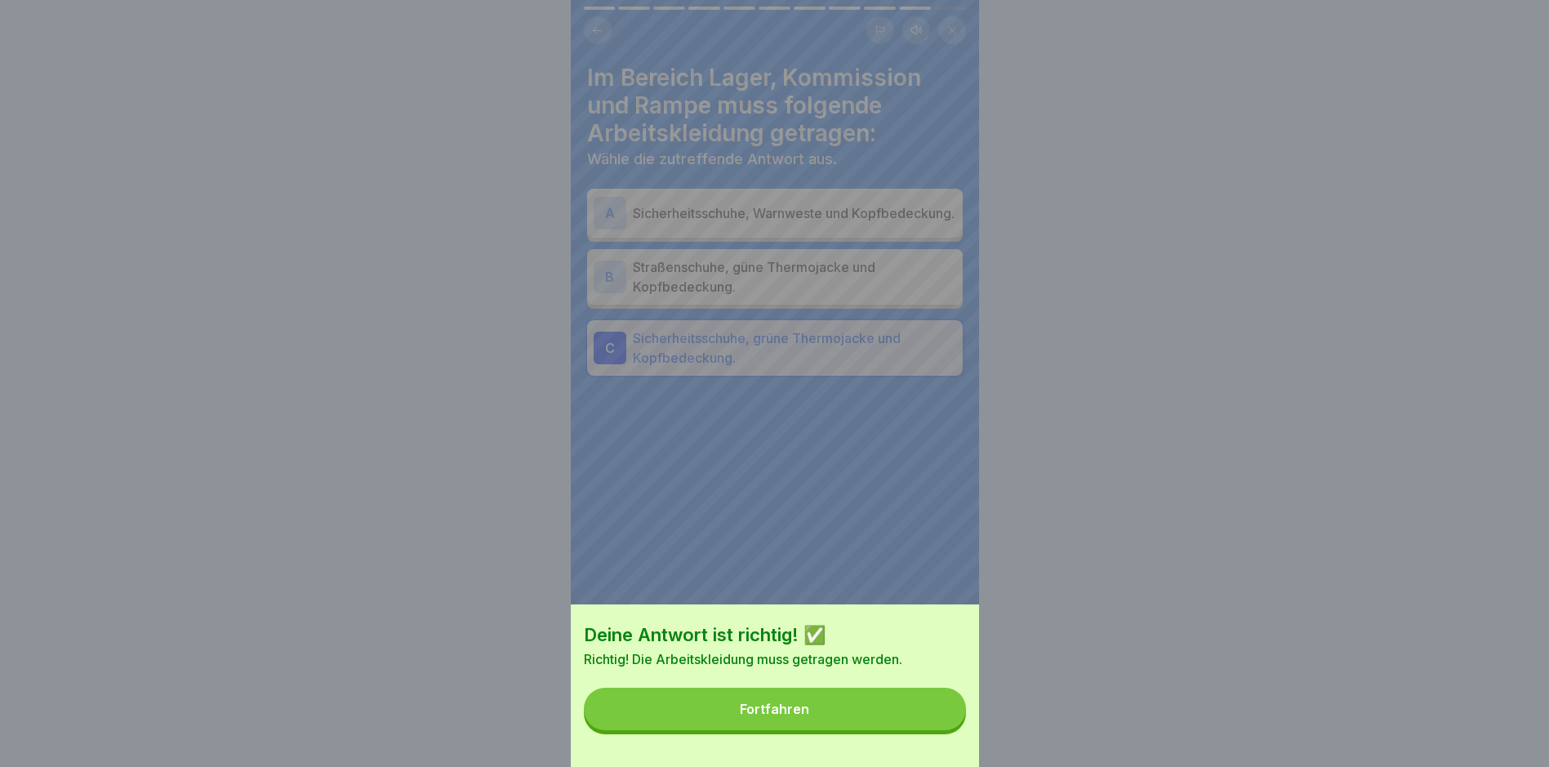
click at [782, 716] on div "Fortfahren" at bounding box center [774, 709] width 69 height 15
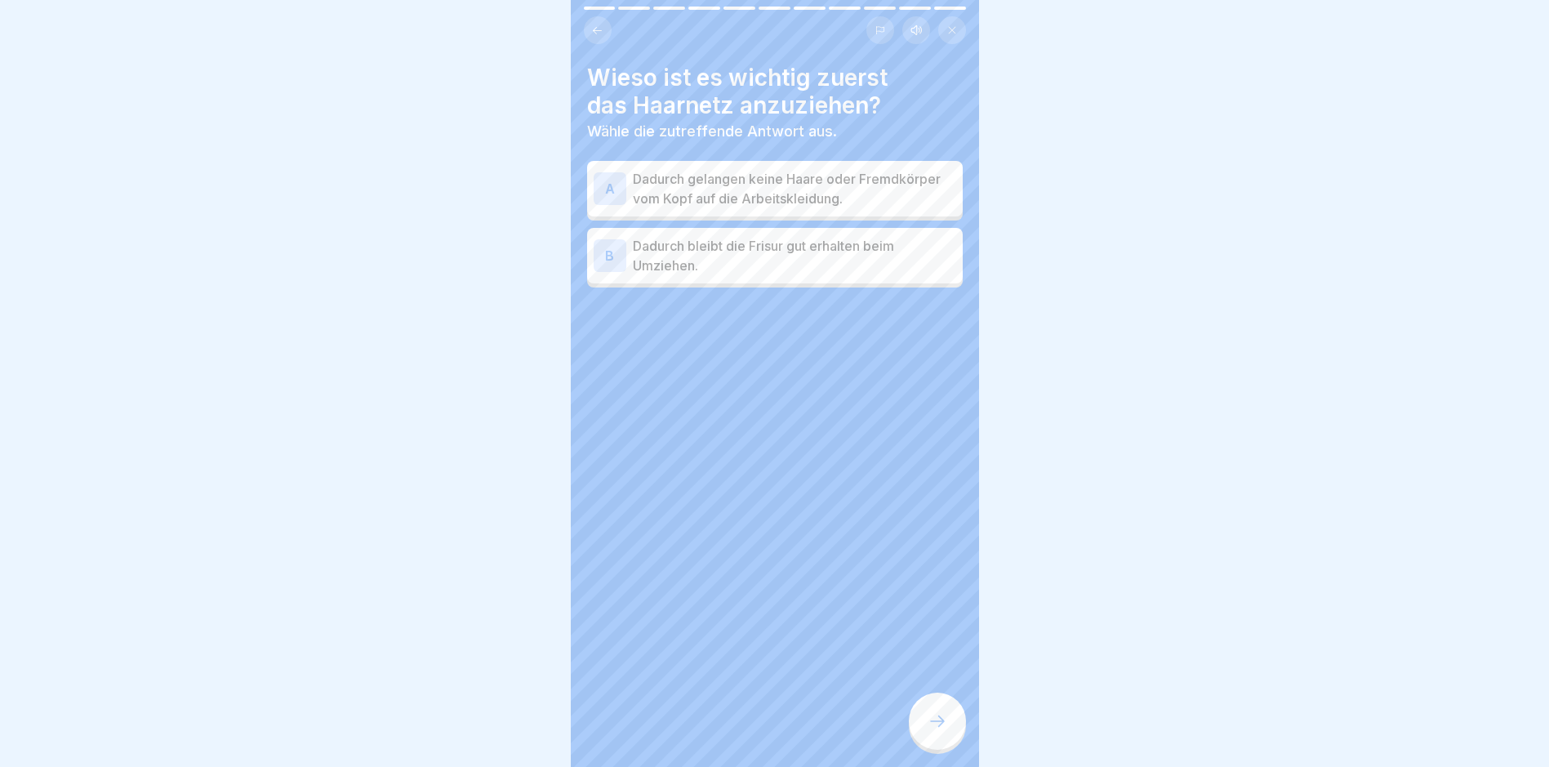
click at [607, 186] on div "A" at bounding box center [610, 188] width 33 height 33
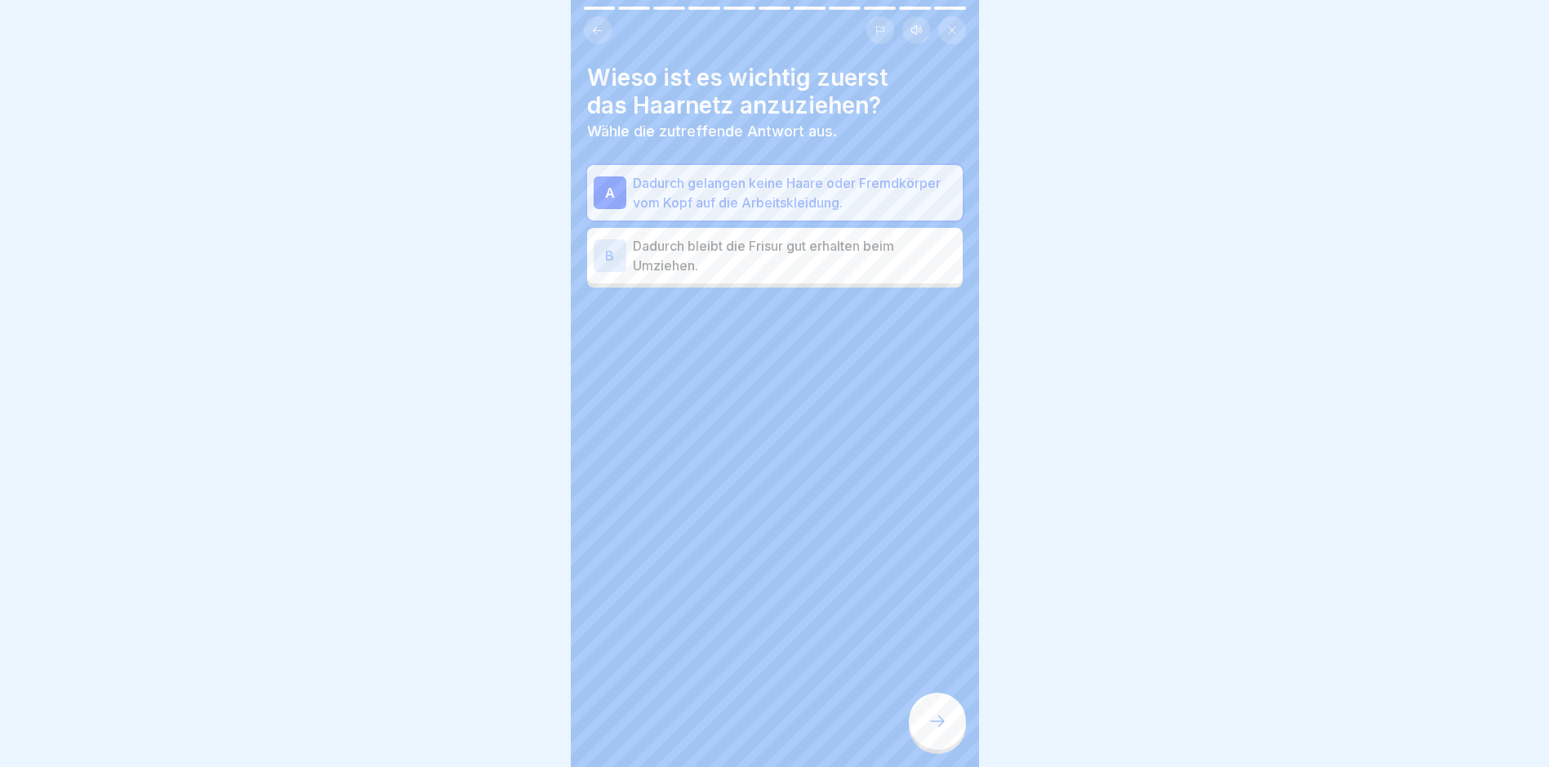
click at [939, 731] on icon at bounding box center [938, 721] width 20 height 20
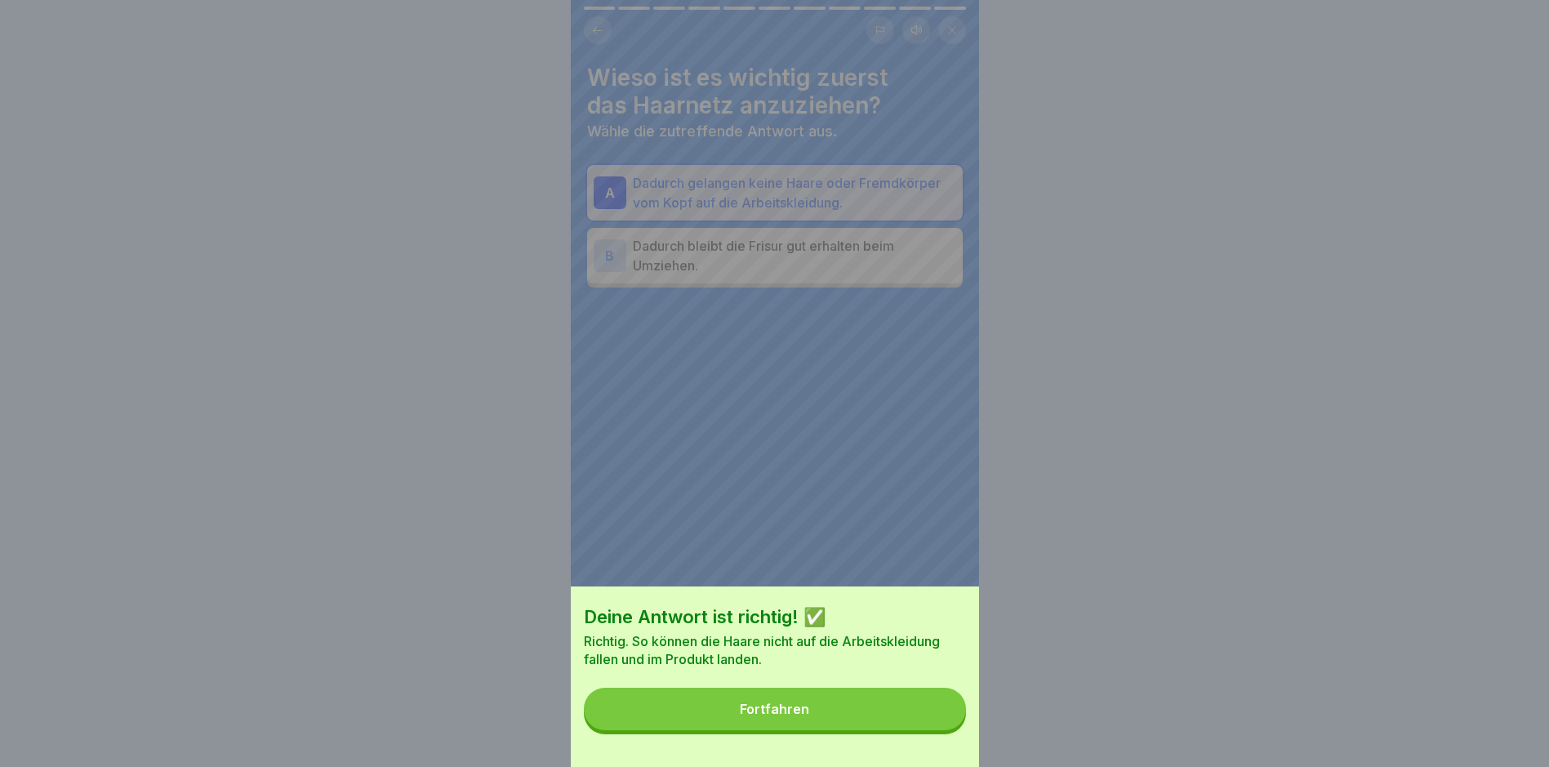
click at [765, 715] on div "Fortfahren" at bounding box center [774, 709] width 69 height 15
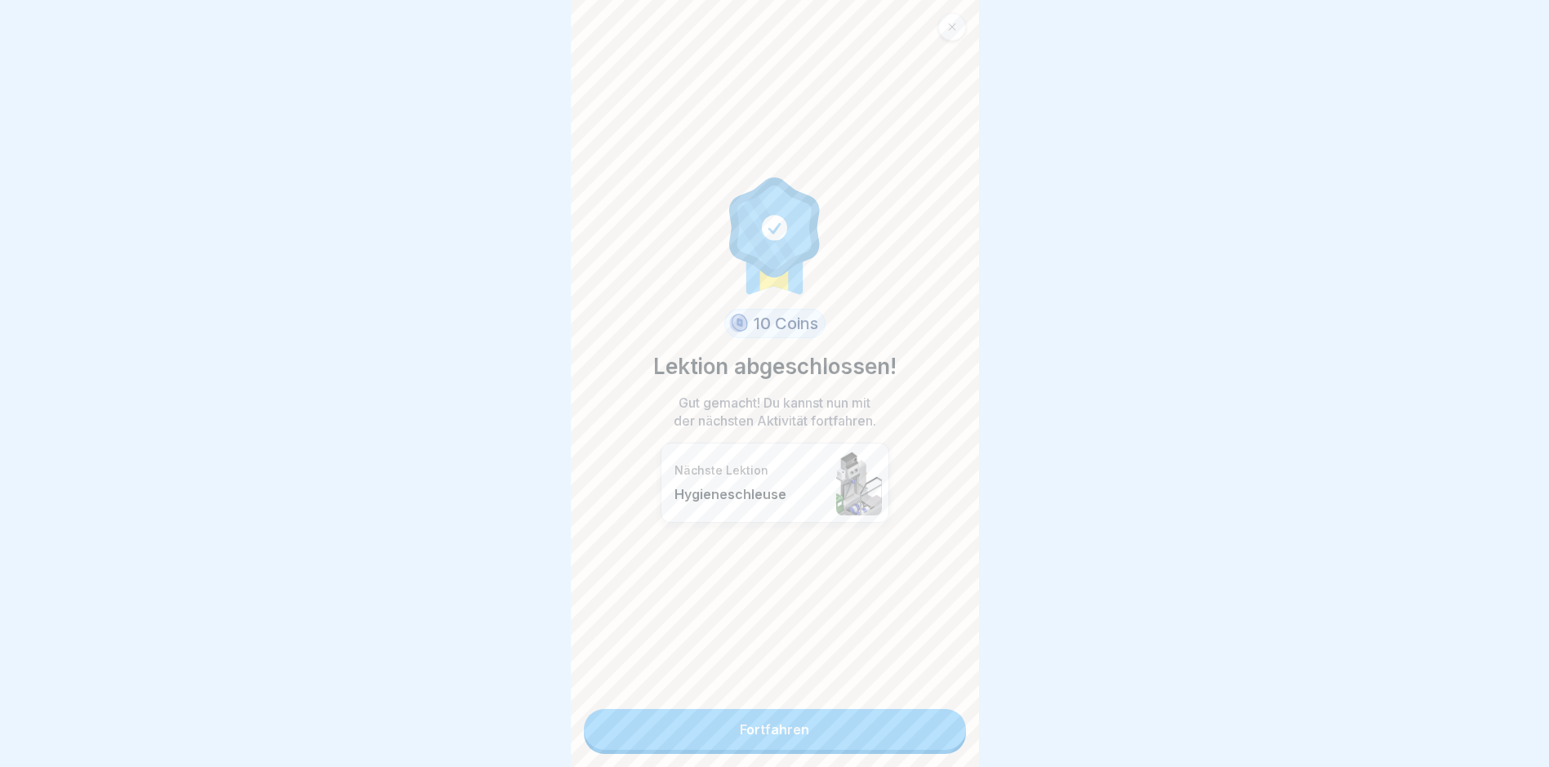
click at [781, 726] on link "Fortfahren" at bounding box center [775, 729] width 382 height 41
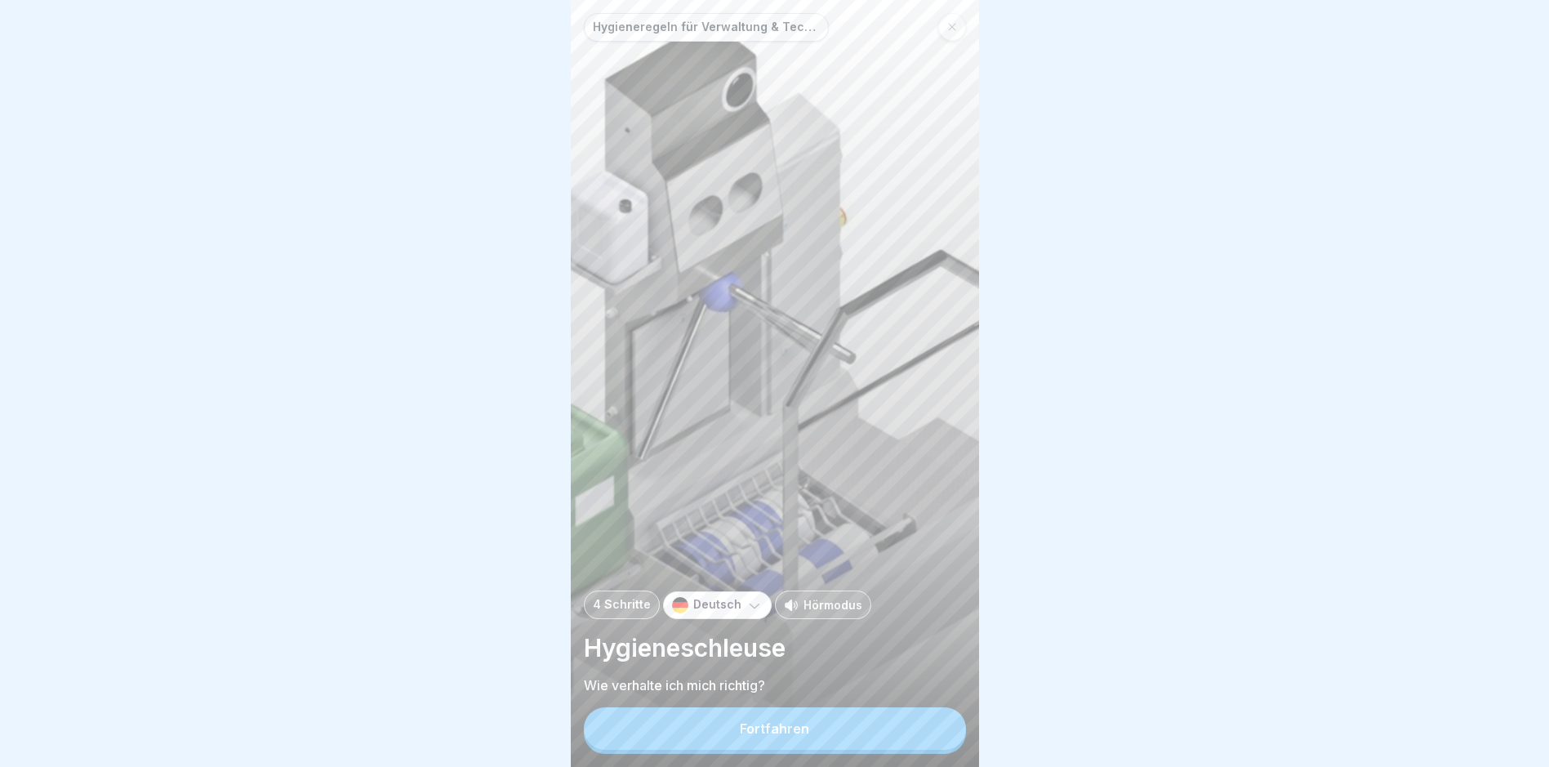
click at [768, 733] on button "Fortfahren" at bounding box center [775, 728] width 382 height 42
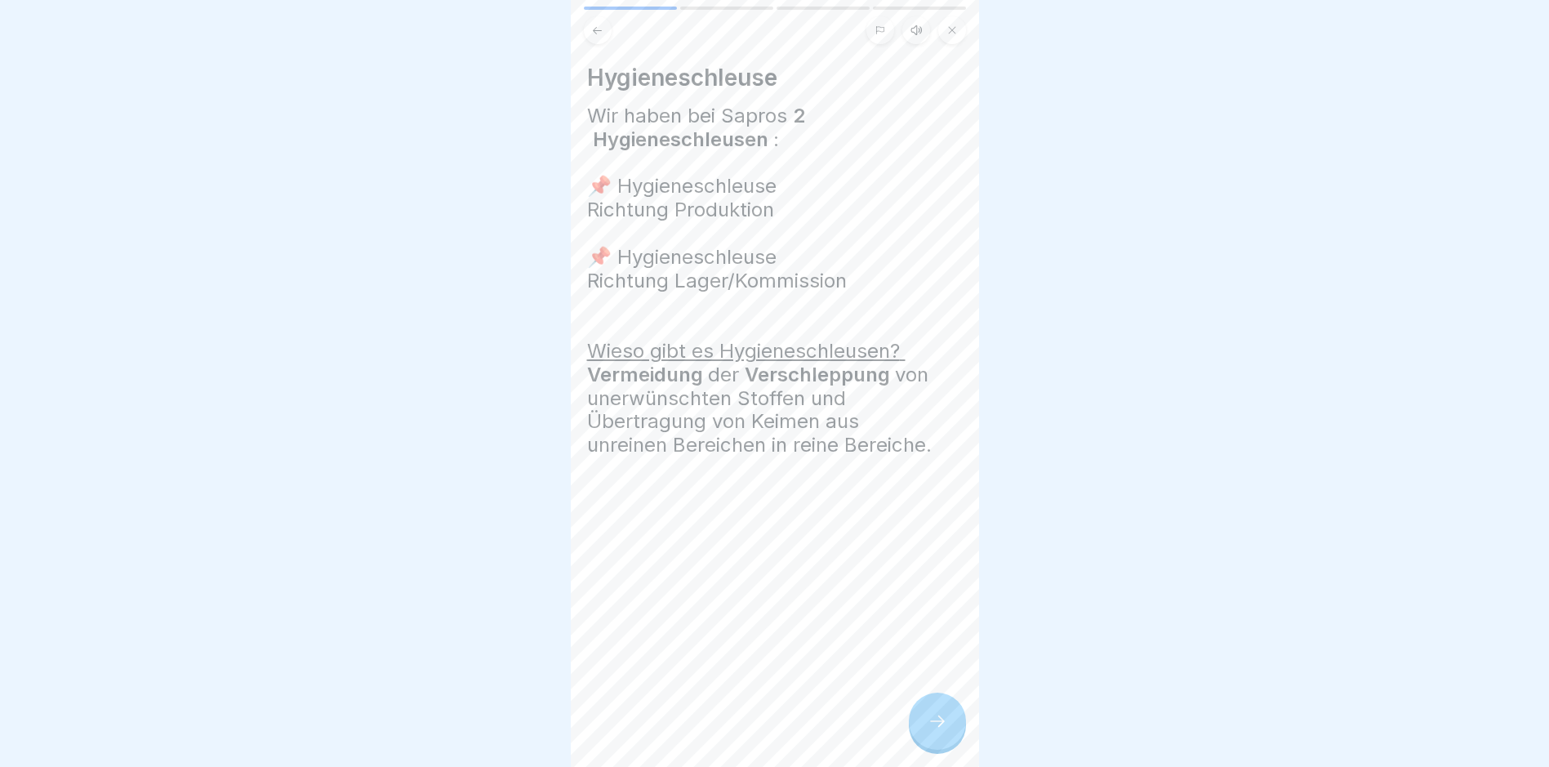
click at [940, 731] on icon at bounding box center [938, 721] width 20 height 20
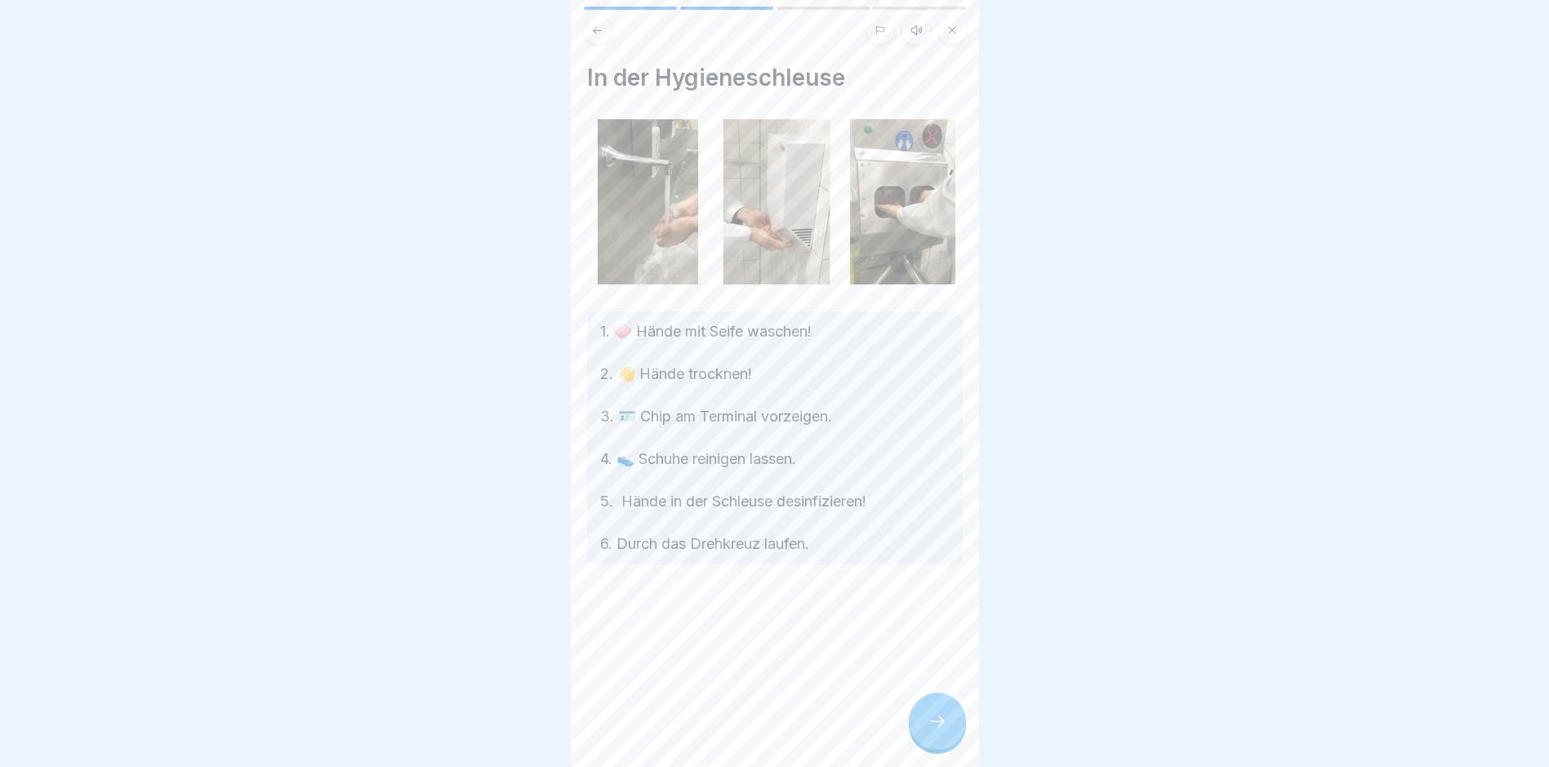
click at [932, 731] on icon at bounding box center [938, 721] width 20 height 20
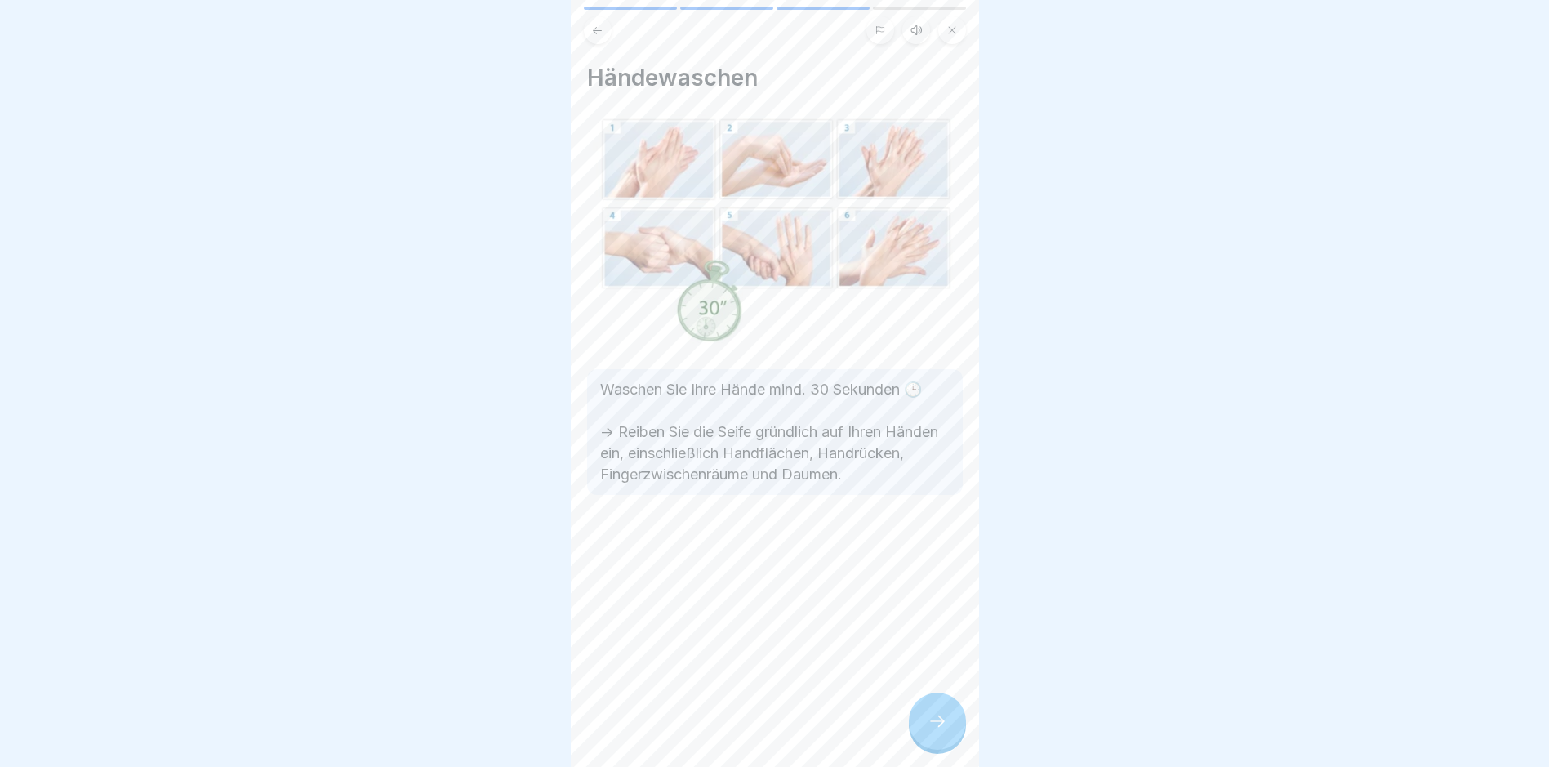
click at [933, 731] on icon at bounding box center [938, 721] width 20 height 20
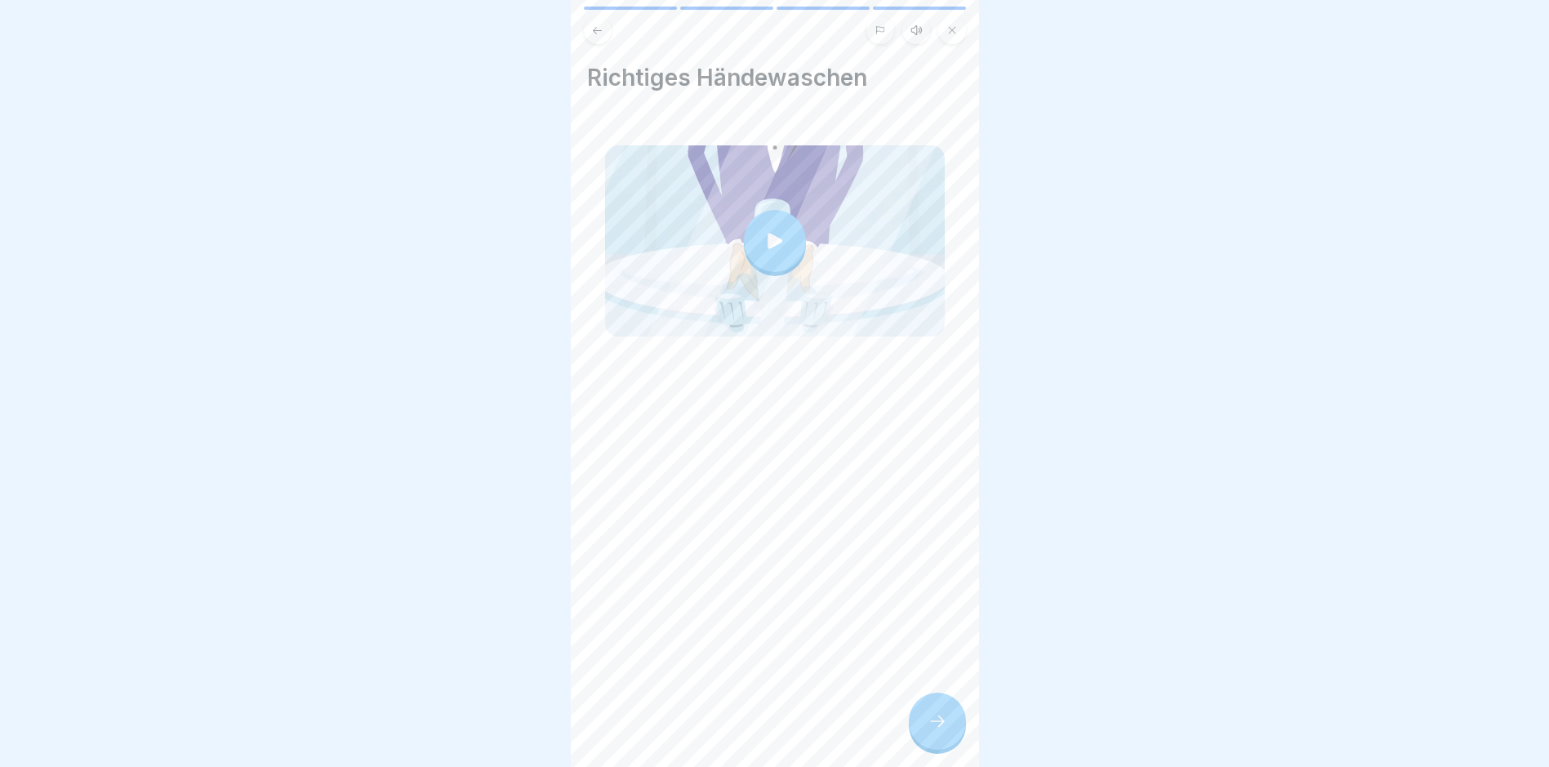
click at [936, 731] on icon at bounding box center [938, 721] width 20 height 20
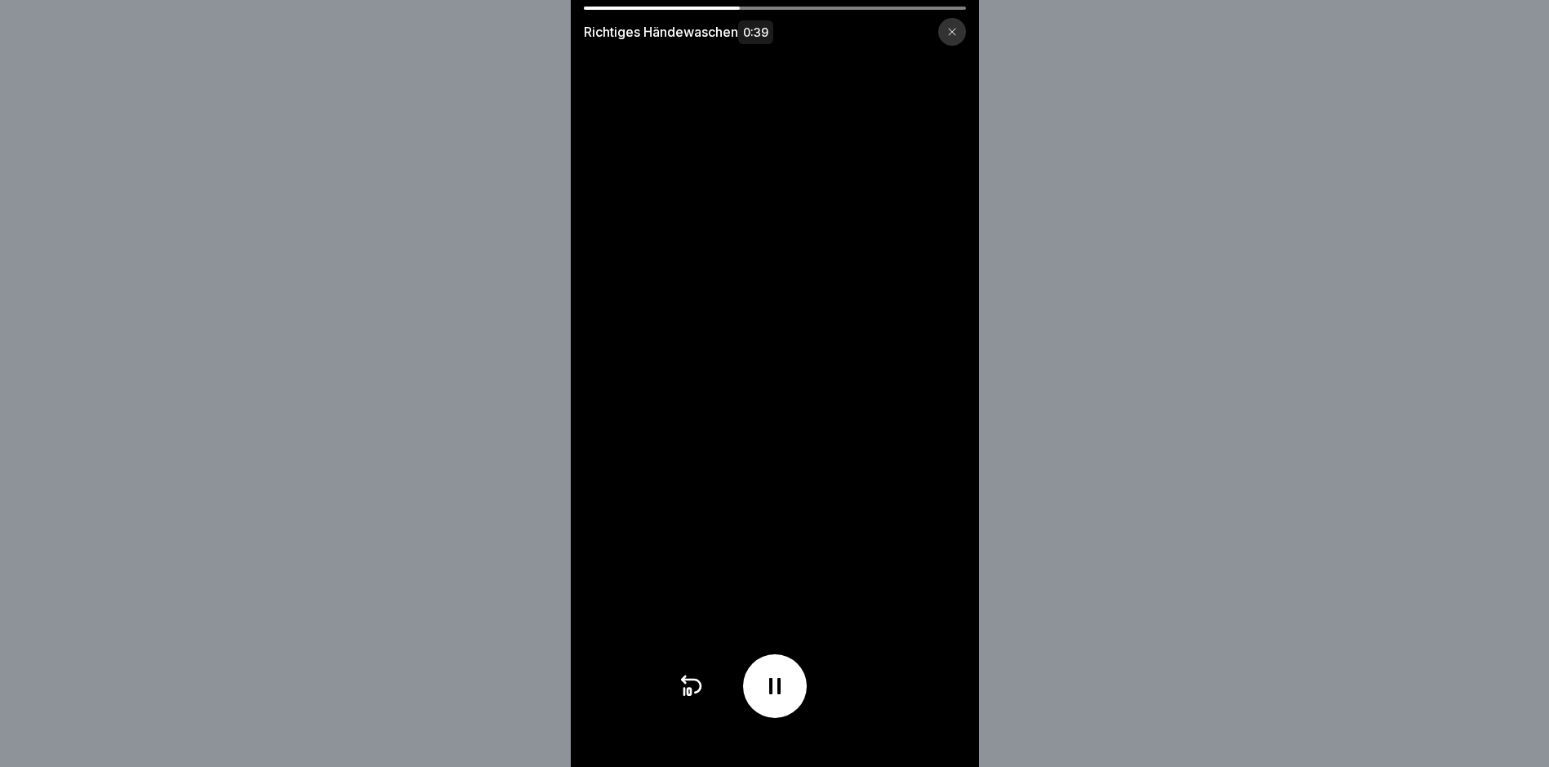
scroll to position [12, 0]
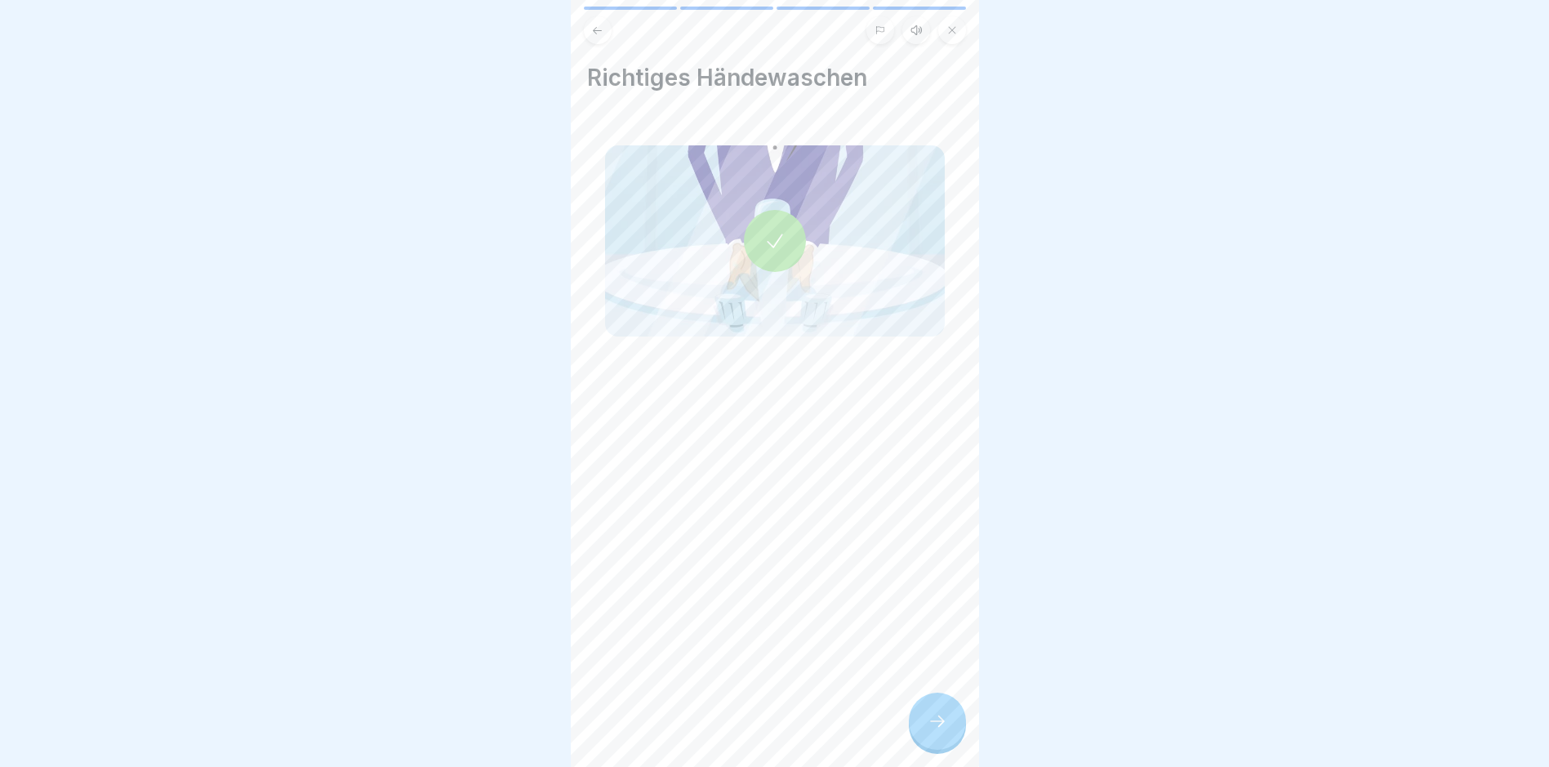
click at [947, 719] on div at bounding box center [937, 721] width 57 height 57
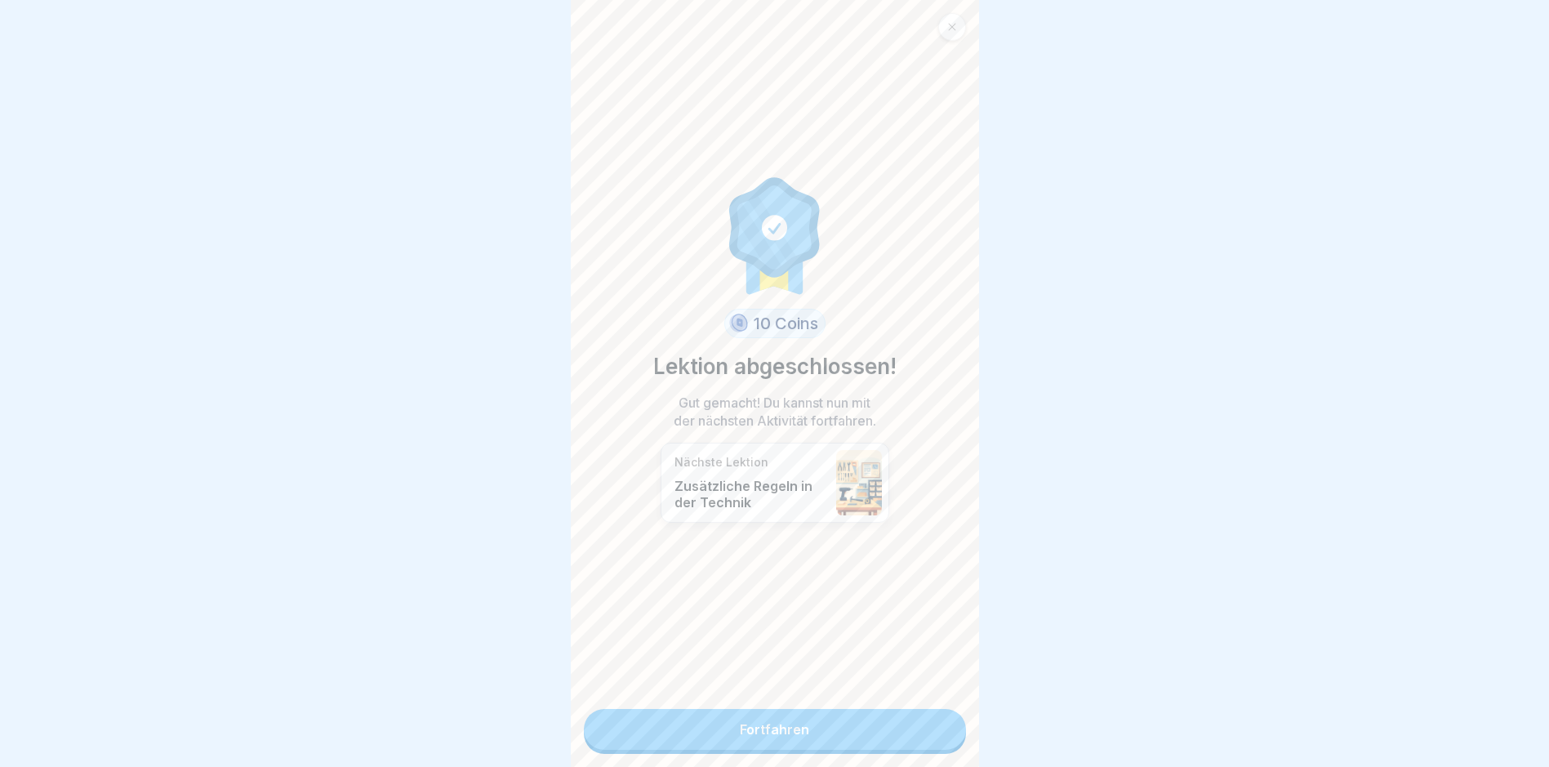
click at [767, 715] on link "Fortfahren" at bounding box center [775, 729] width 382 height 41
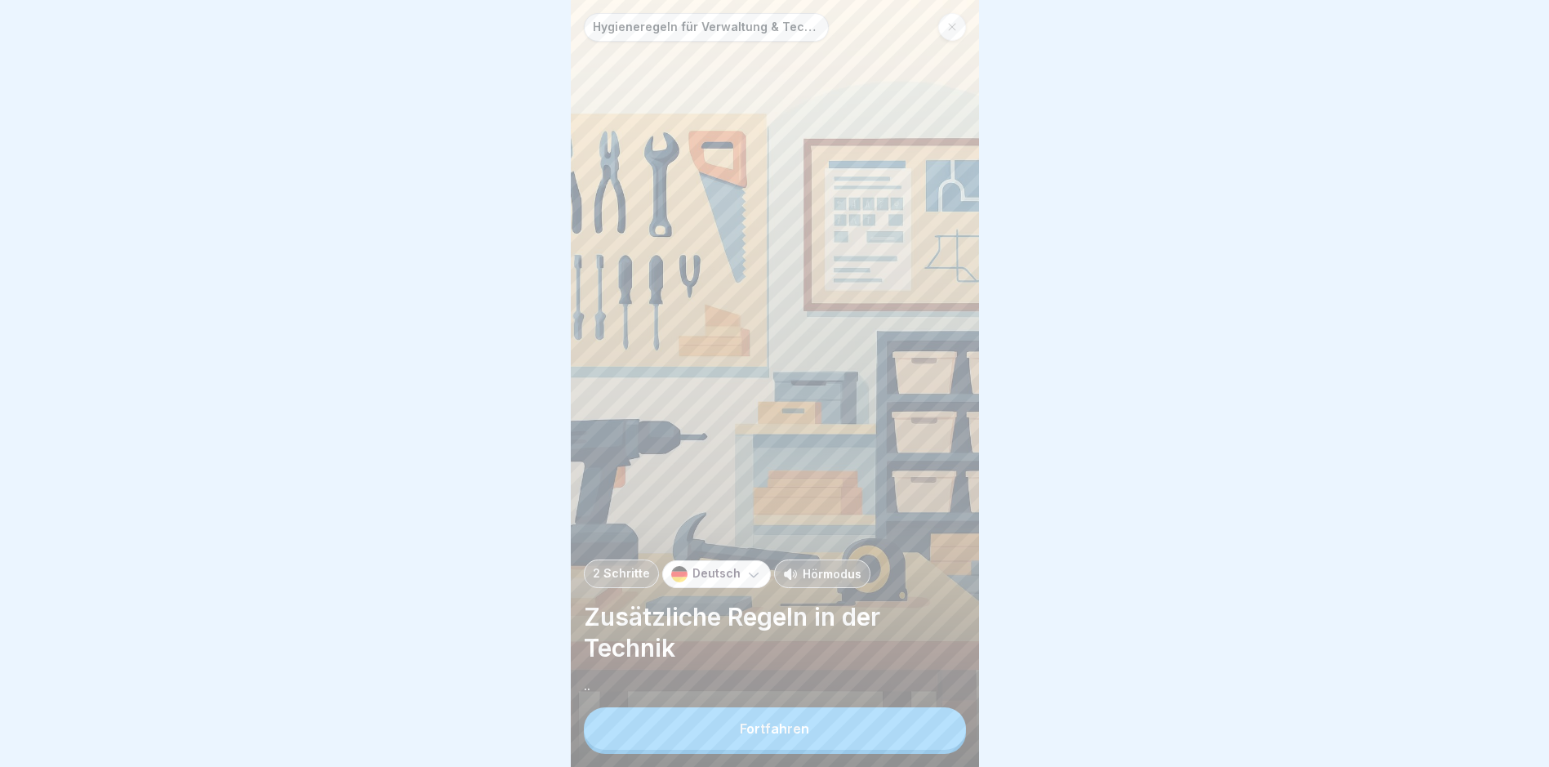
click at [797, 736] on div "Fortfahren" at bounding box center [774, 728] width 69 height 15
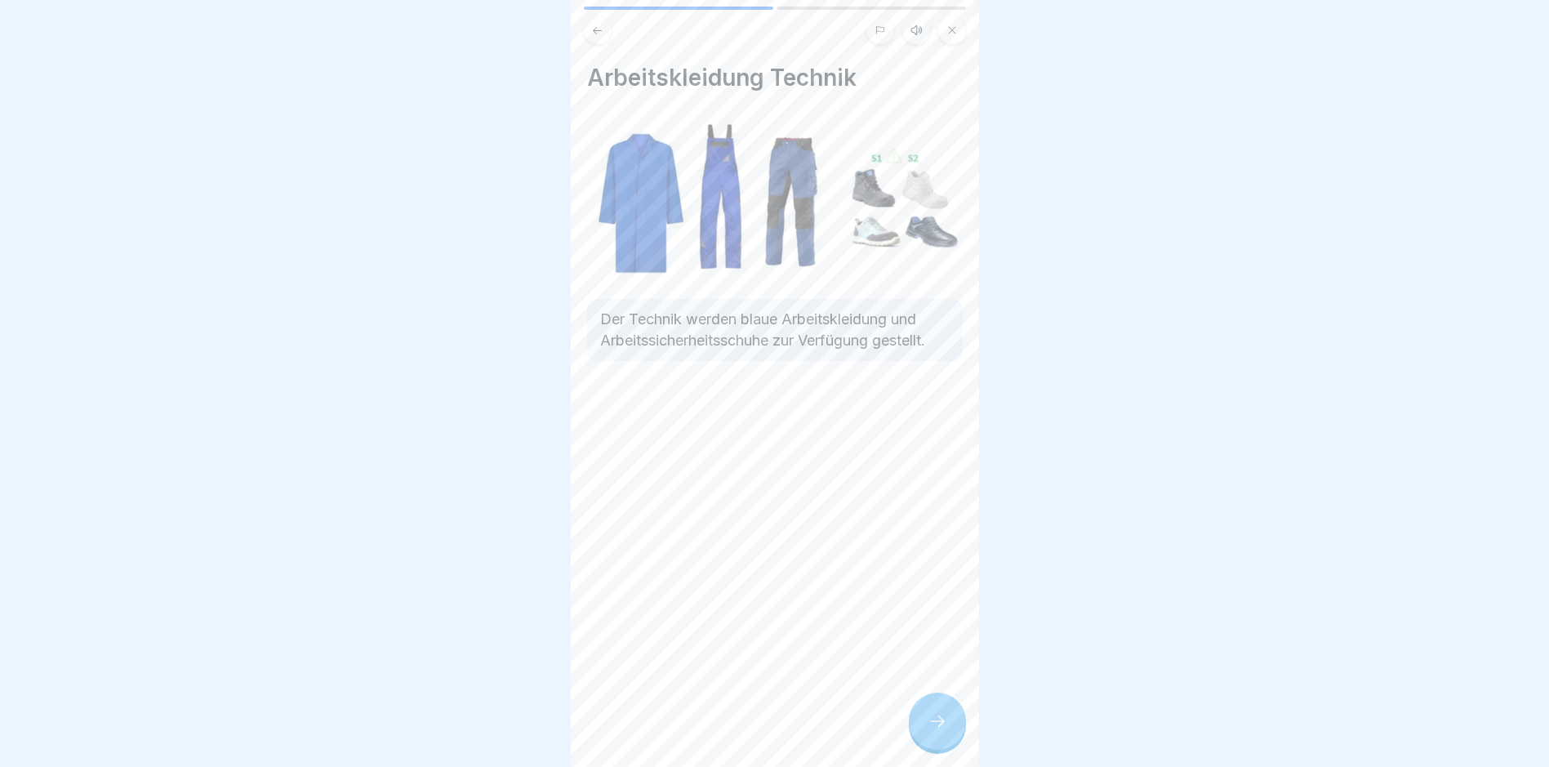
click at [945, 725] on div at bounding box center [937, 721] width 57 height 57
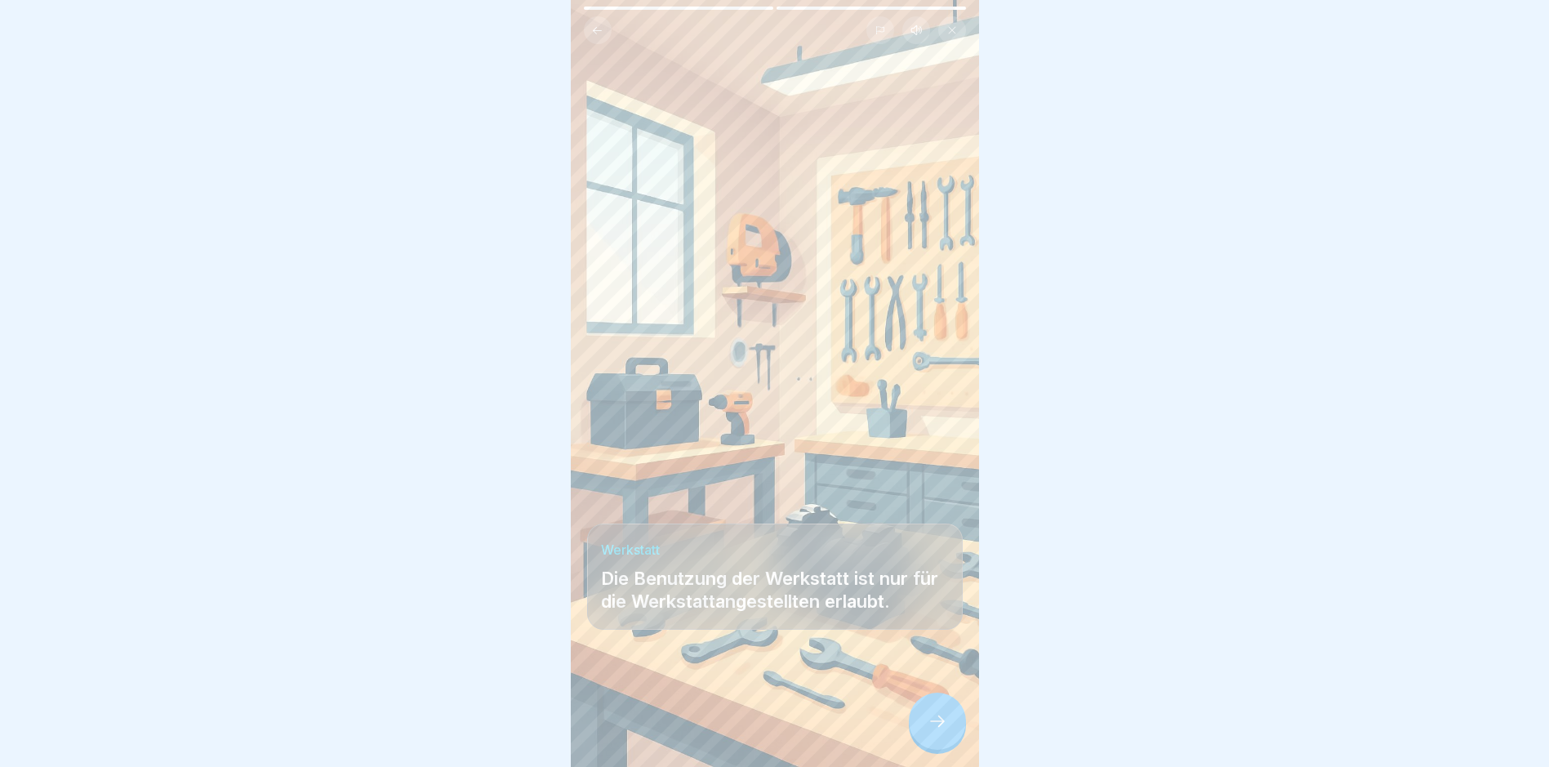
click at [943, 731] on icon at bounding box center [938, 721] width 20 height 20
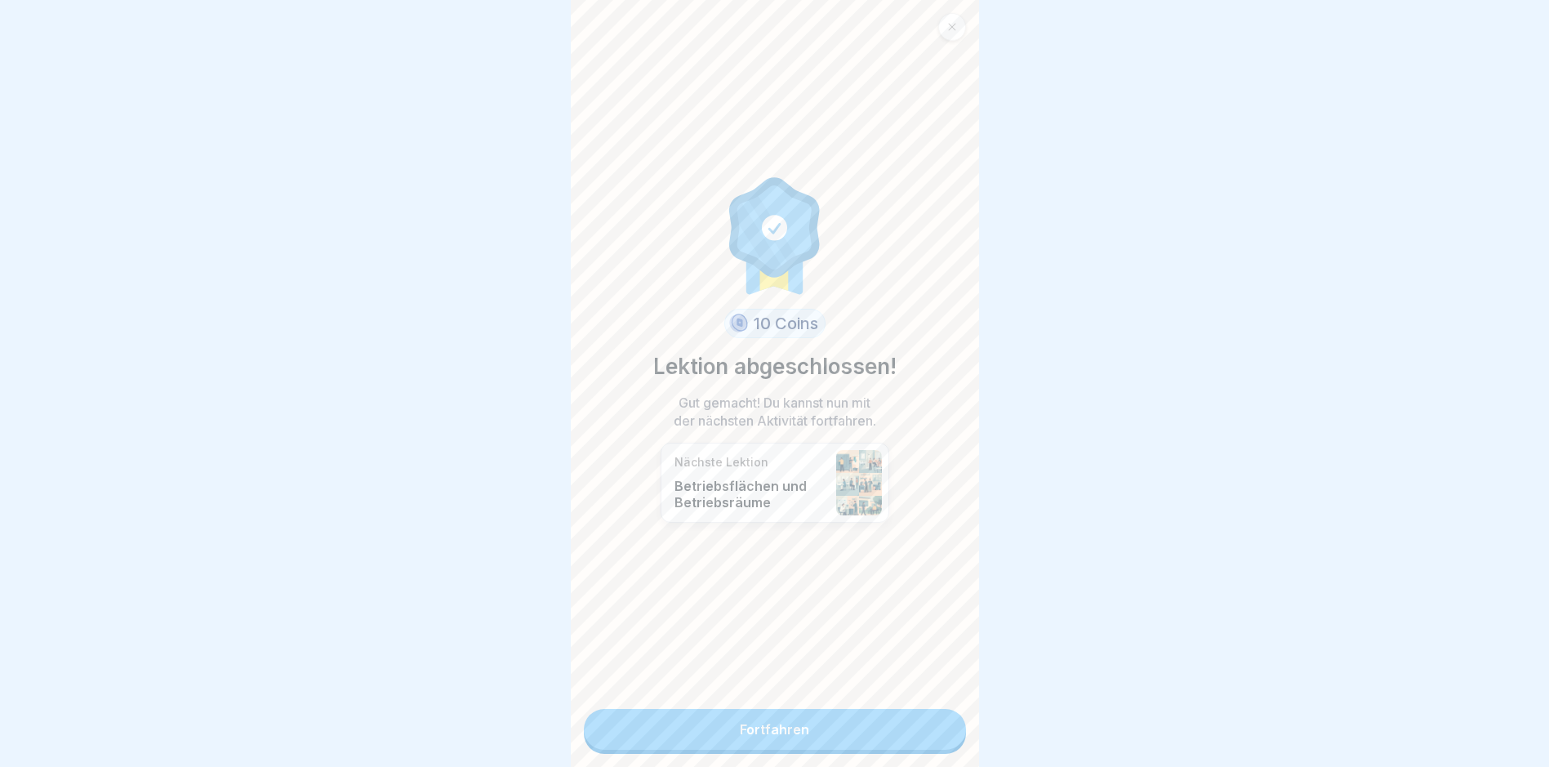
click at [769, 728] on link "Fortfahren" at bounding box center [775, 729] width 382 height 41
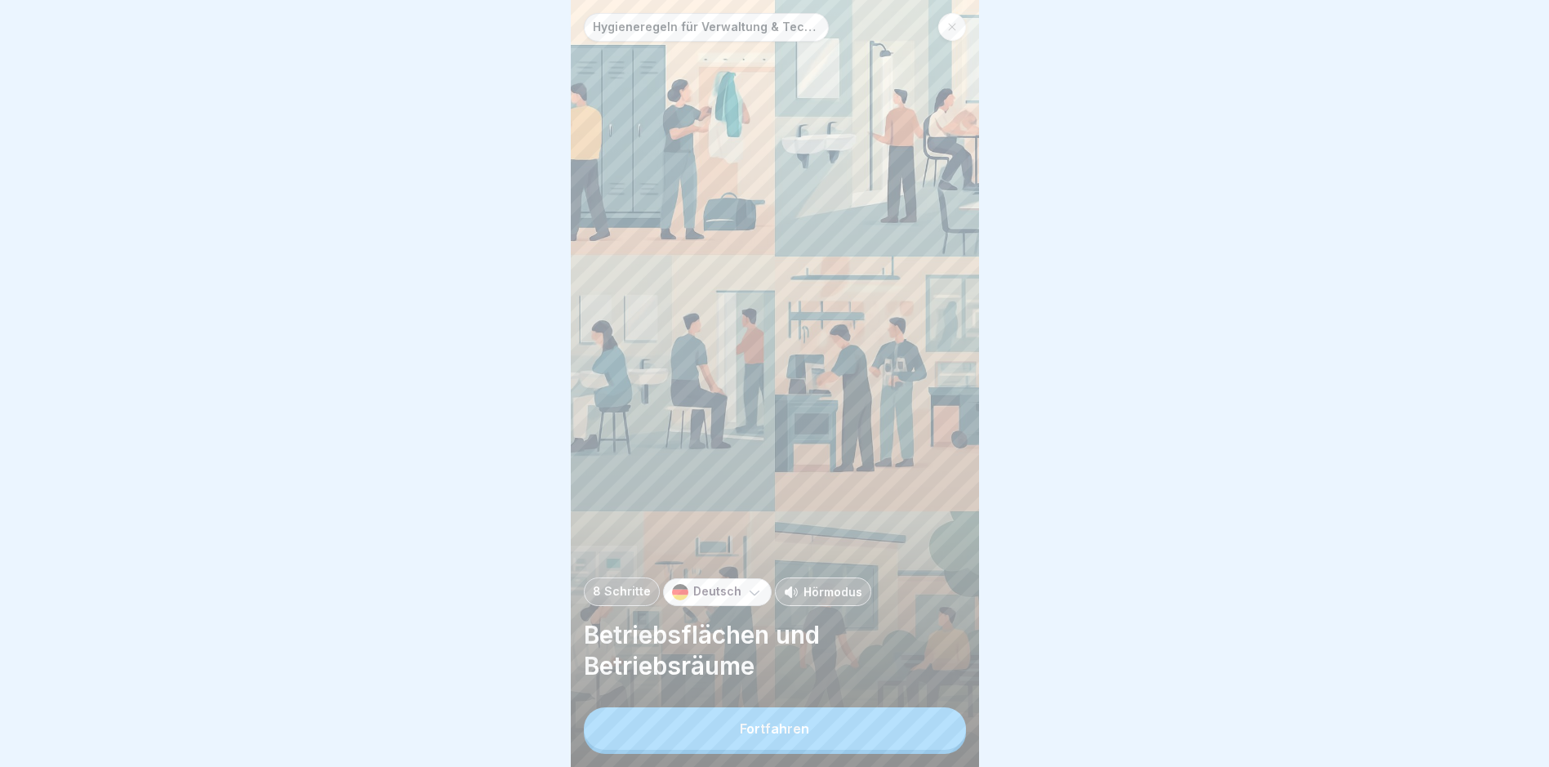
click at [768, 736] on div "Fortfahren" at bounding box center [774, 728] width 69 height 15
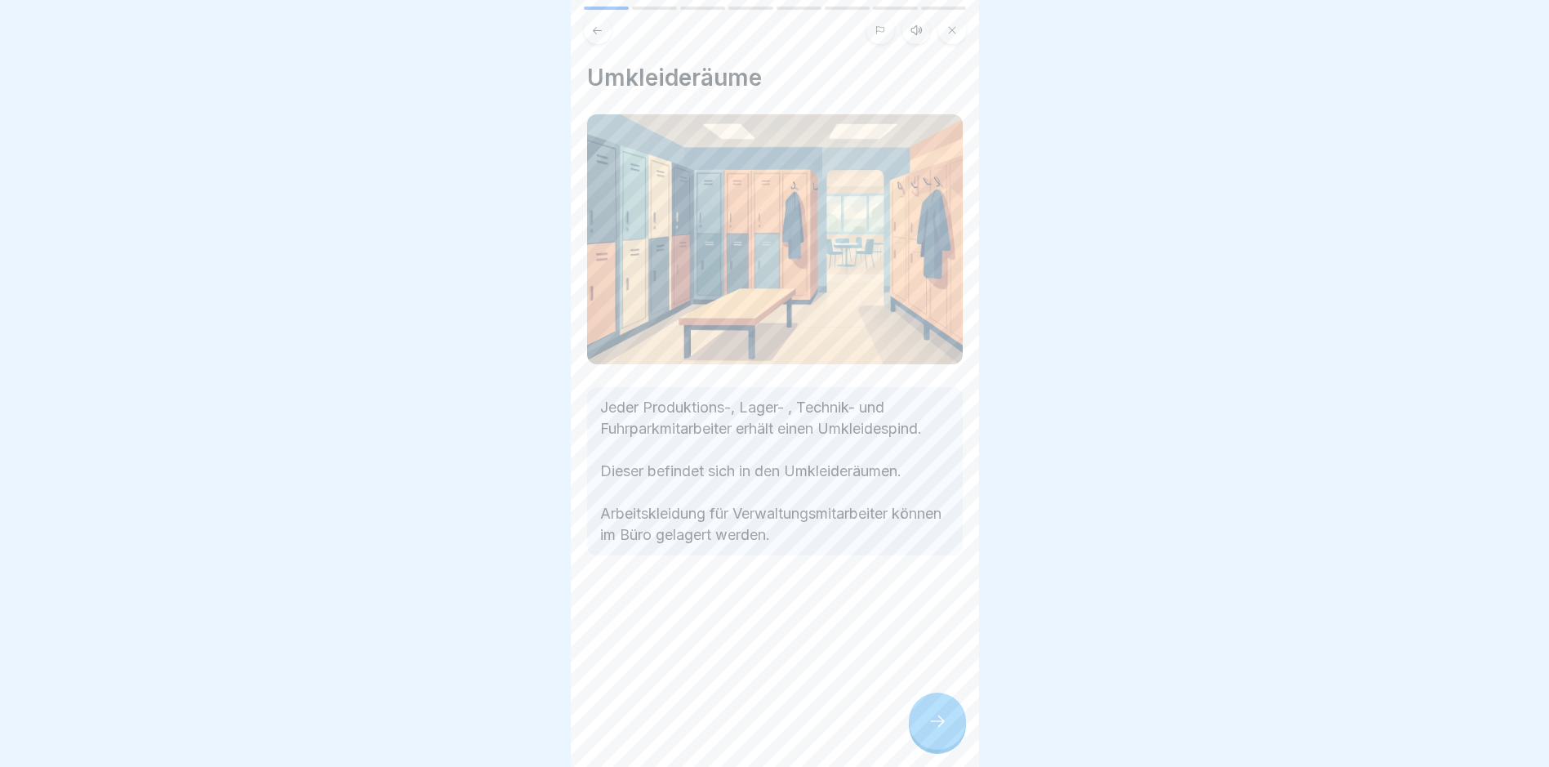
click at [920, 746] on div at bounding box center [937, 721] width 57 height 57
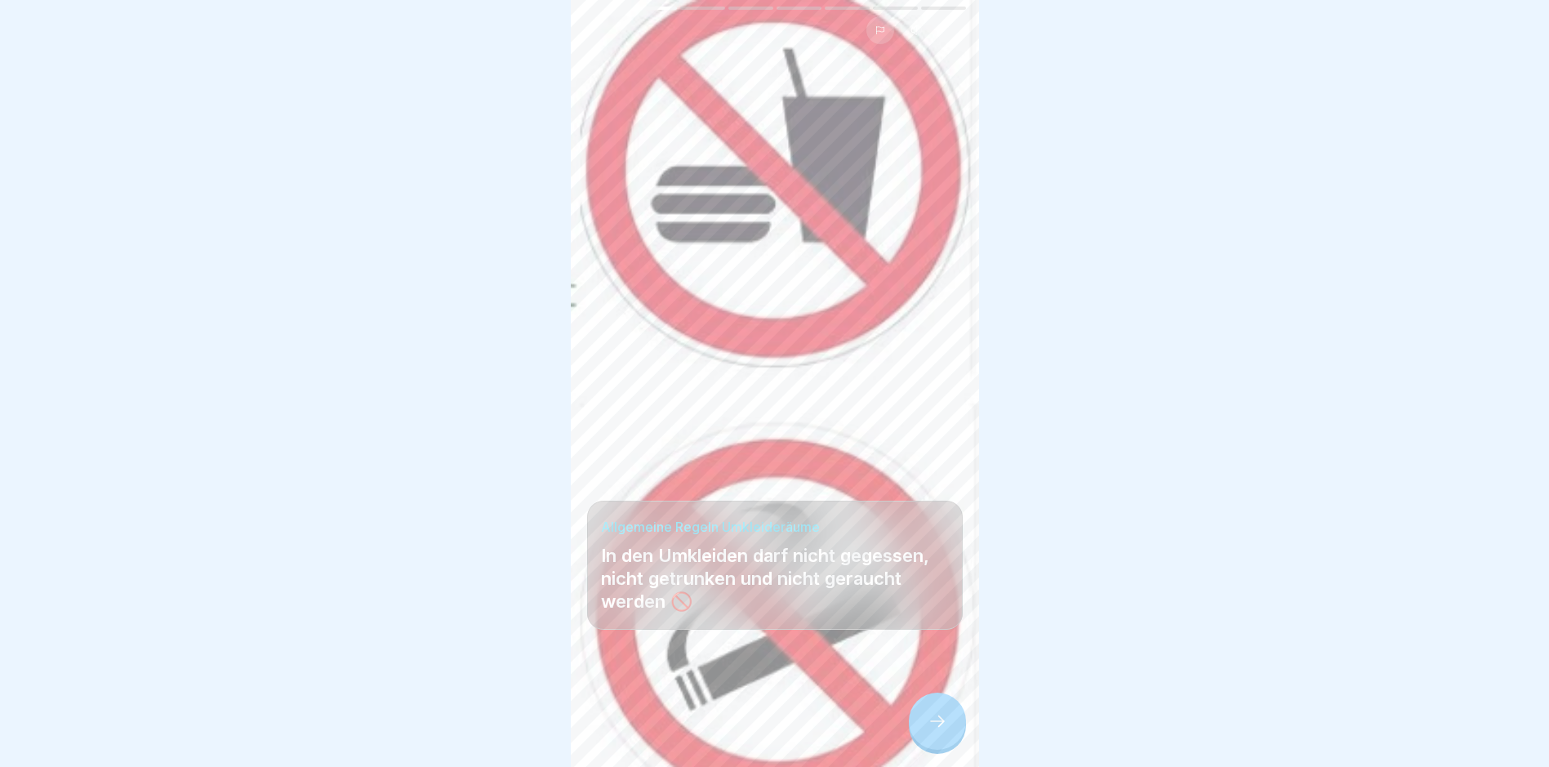
click at [922, 746] on div at bounding box center [937, 721] width 57 height 57
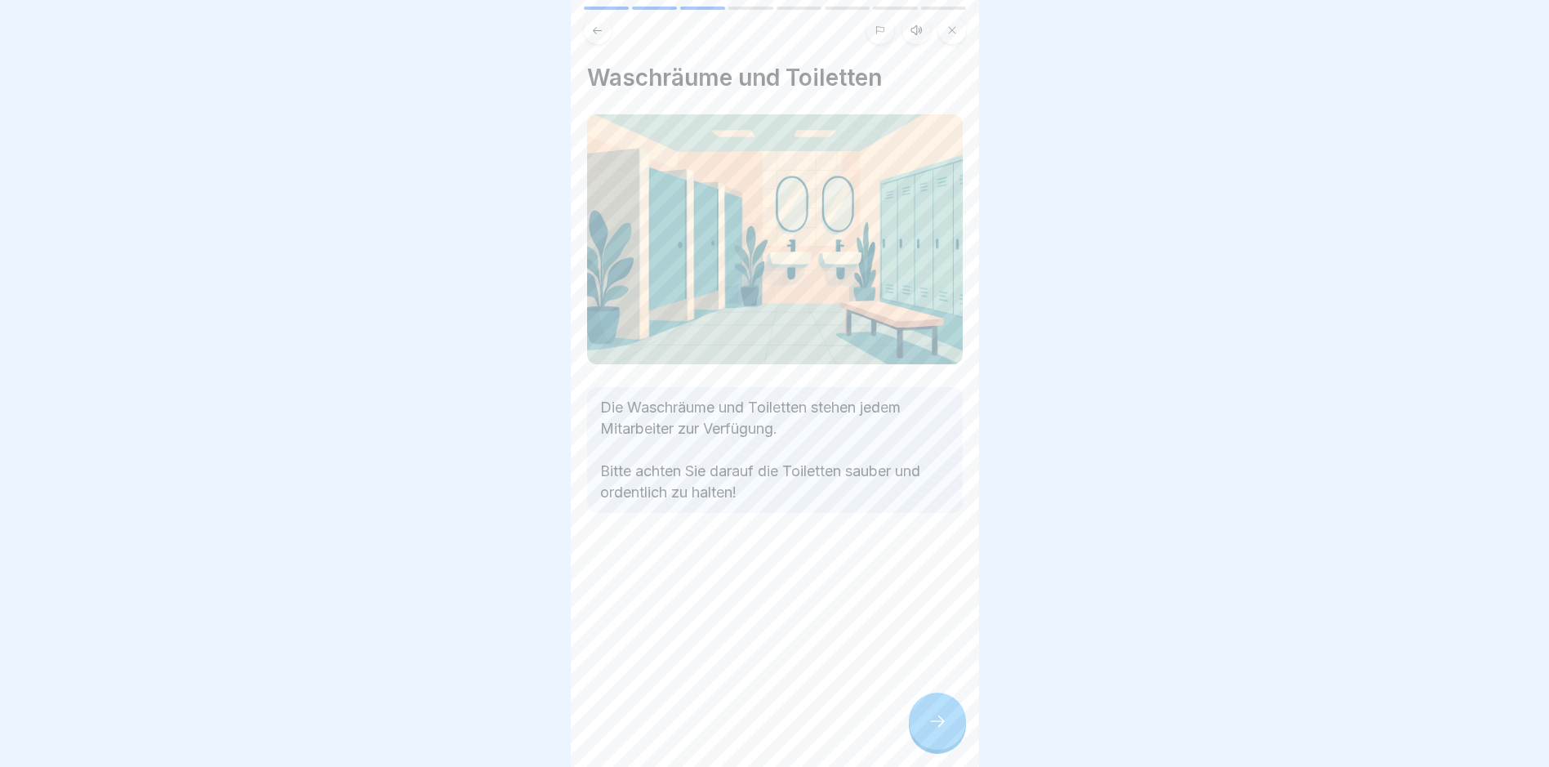
click at [925, 744] on div at bounding box center [937, 721] width 57 height 57
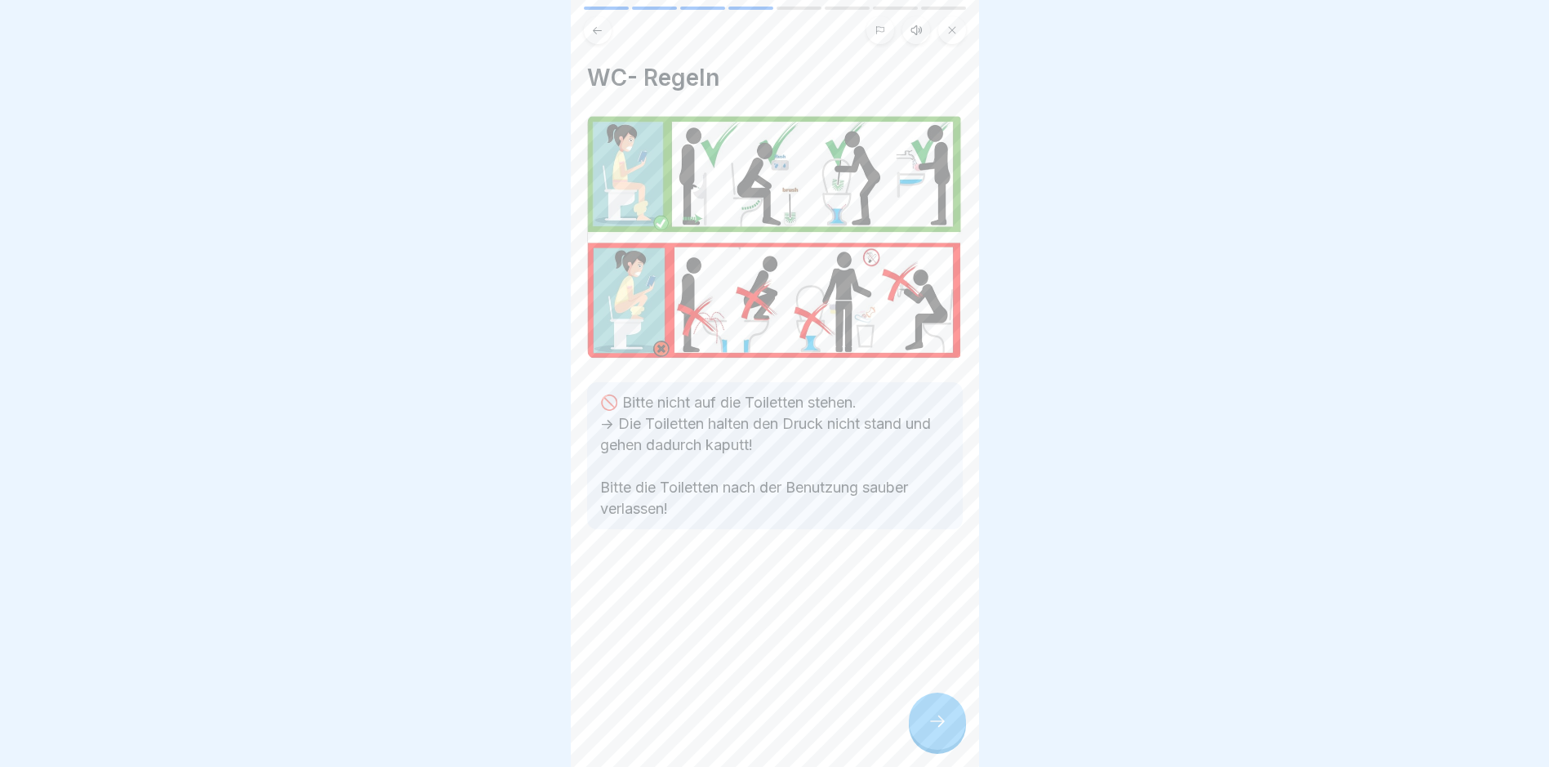
click at [925, 743] on div at bounding box center [937, 721] width 57 height 57
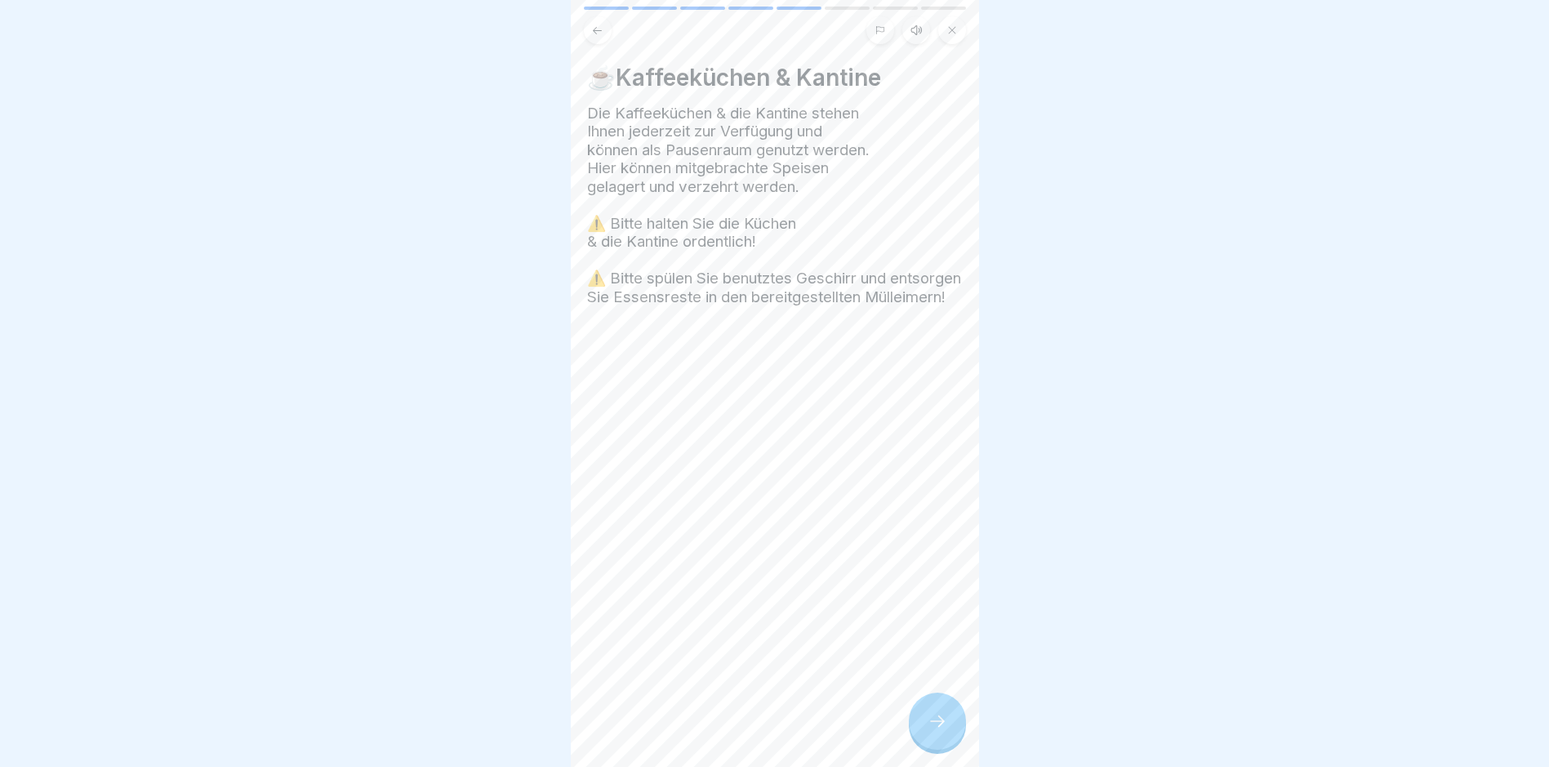
click at [925, 743] on div at bounding box center [937, 721] width 57 height 57
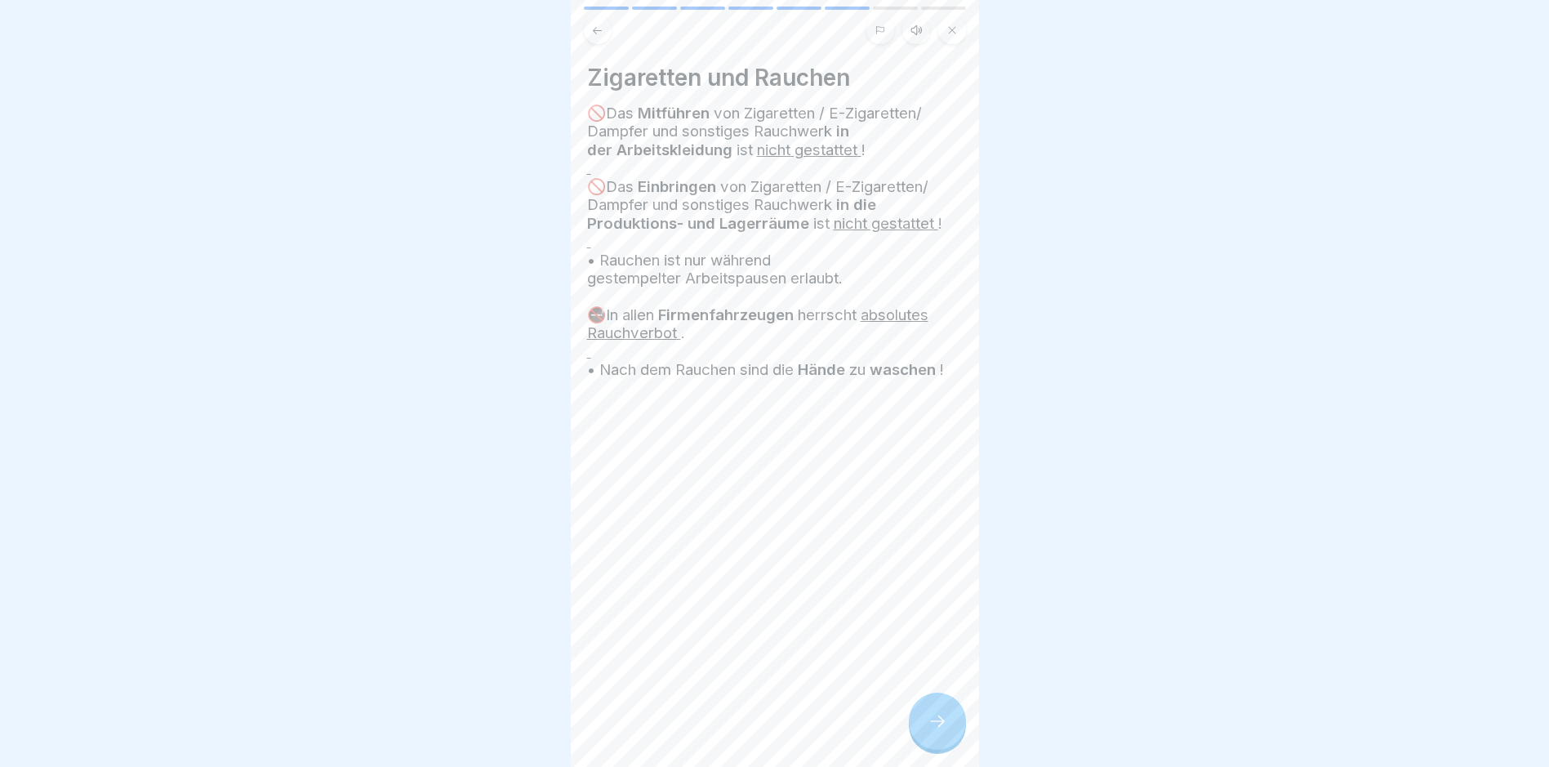
click at [925, 743] on div at bounding box center [937, 721] width 57 height 57
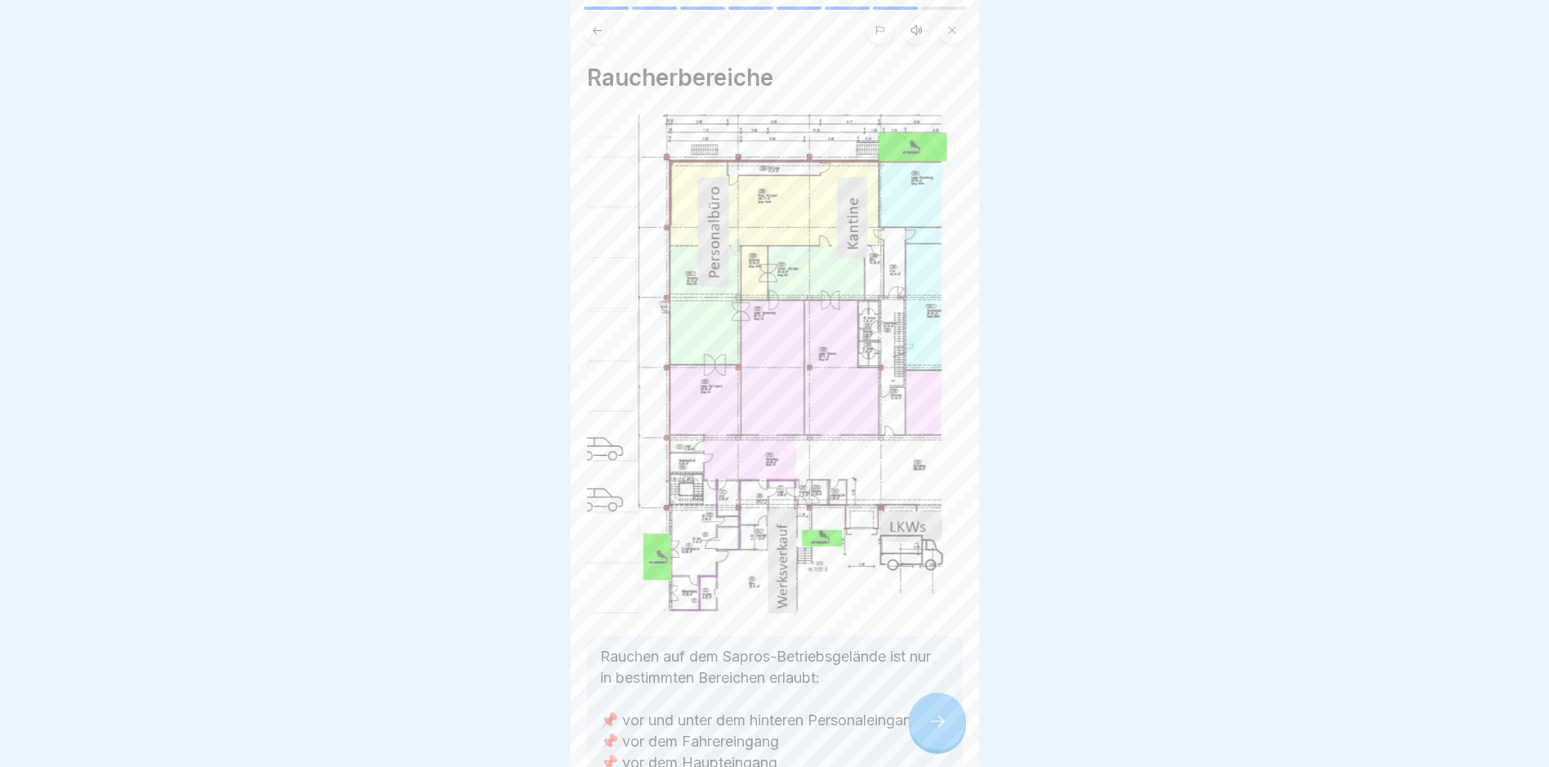
click at [925, 743] on div at bounding box center [937, 721] width 57 height 57
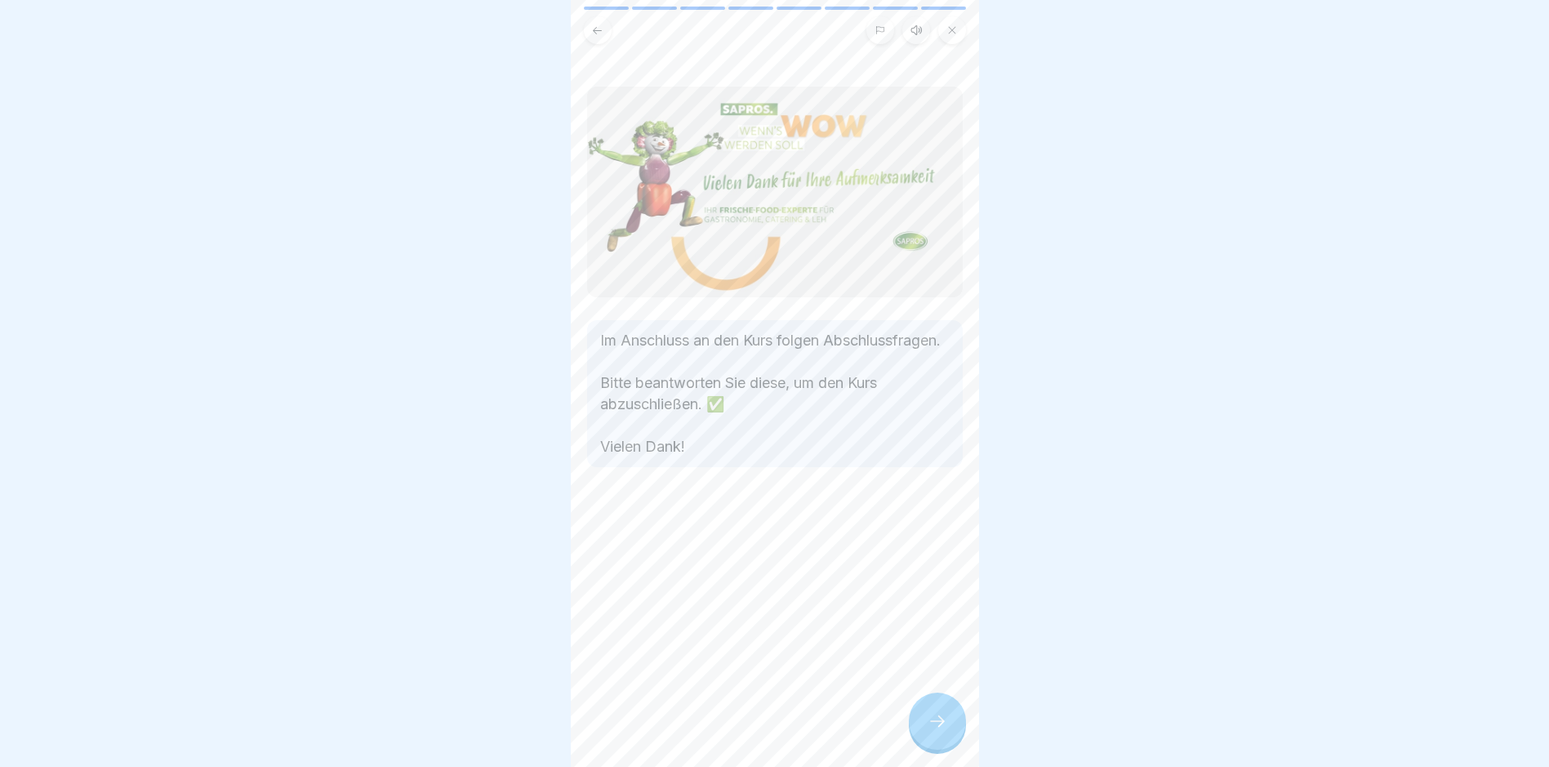
click at [925, 743] on div at bounding box center [937, 721] width 57 height 57
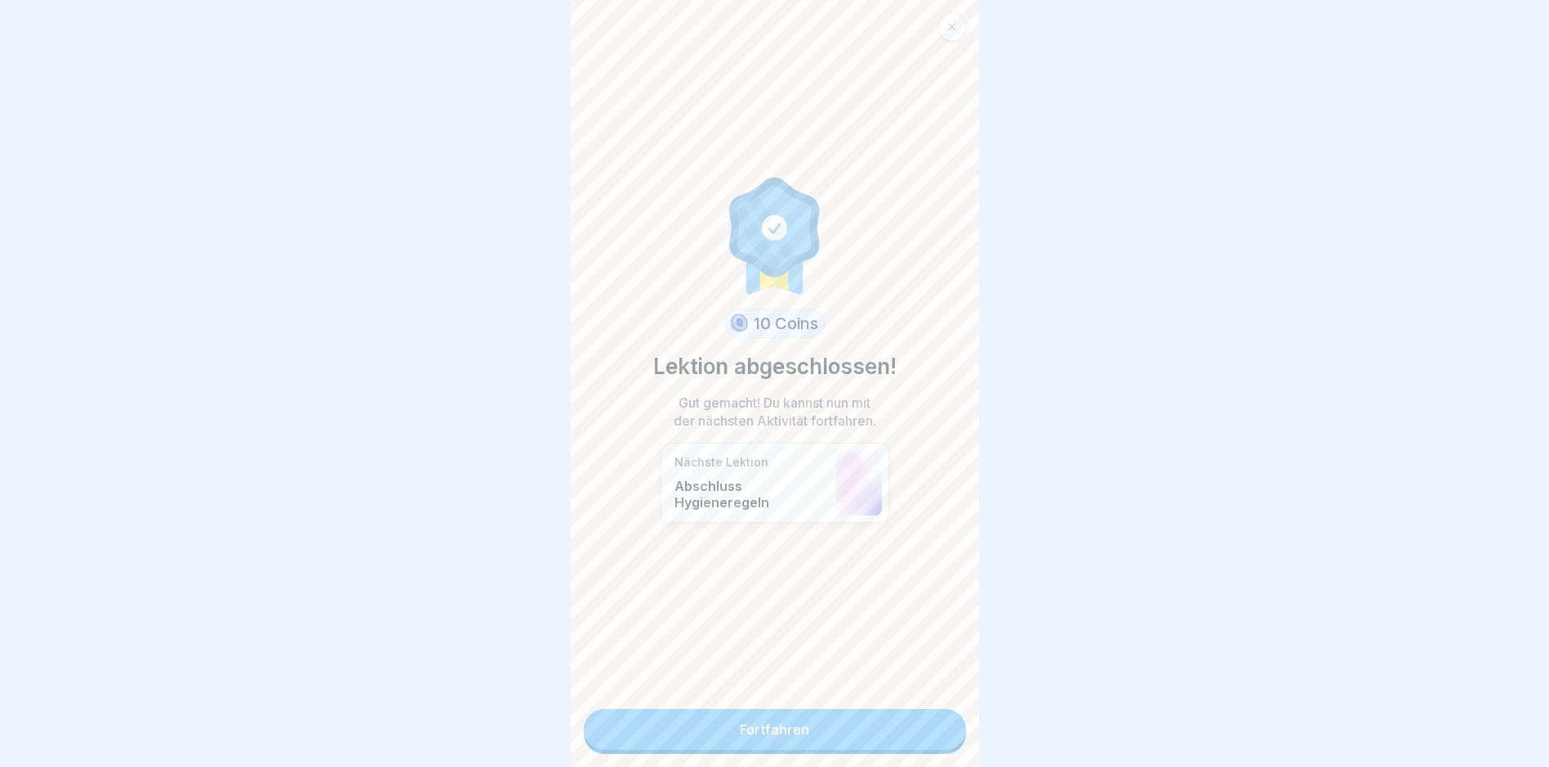
click at [804, 727] on link "Fortfahren" at bounding box center [775, 729] width 382 height 41
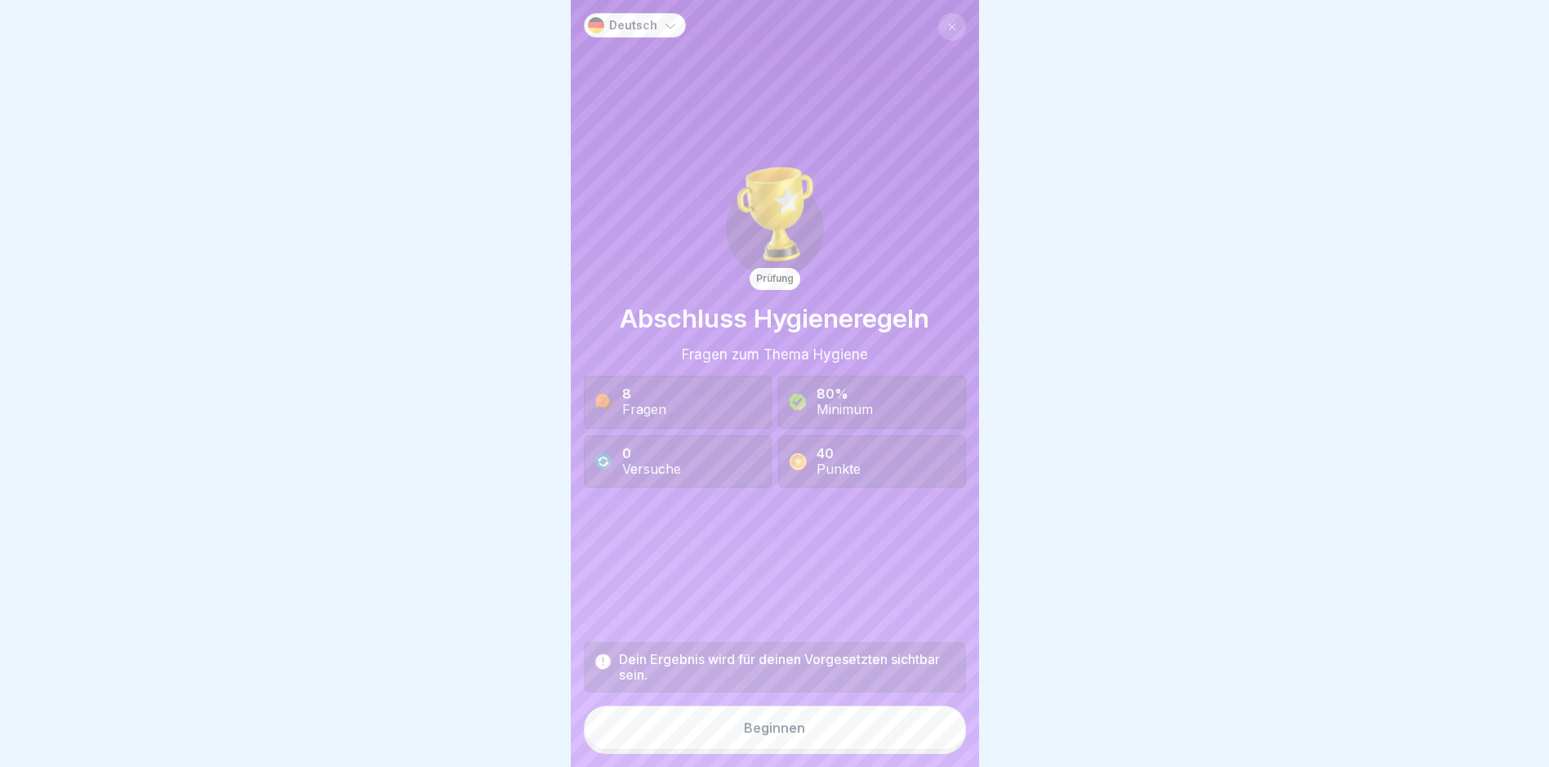
click at [787, 735] on div "Beginnen" at bounding box center [774, 727] width 61 height 15
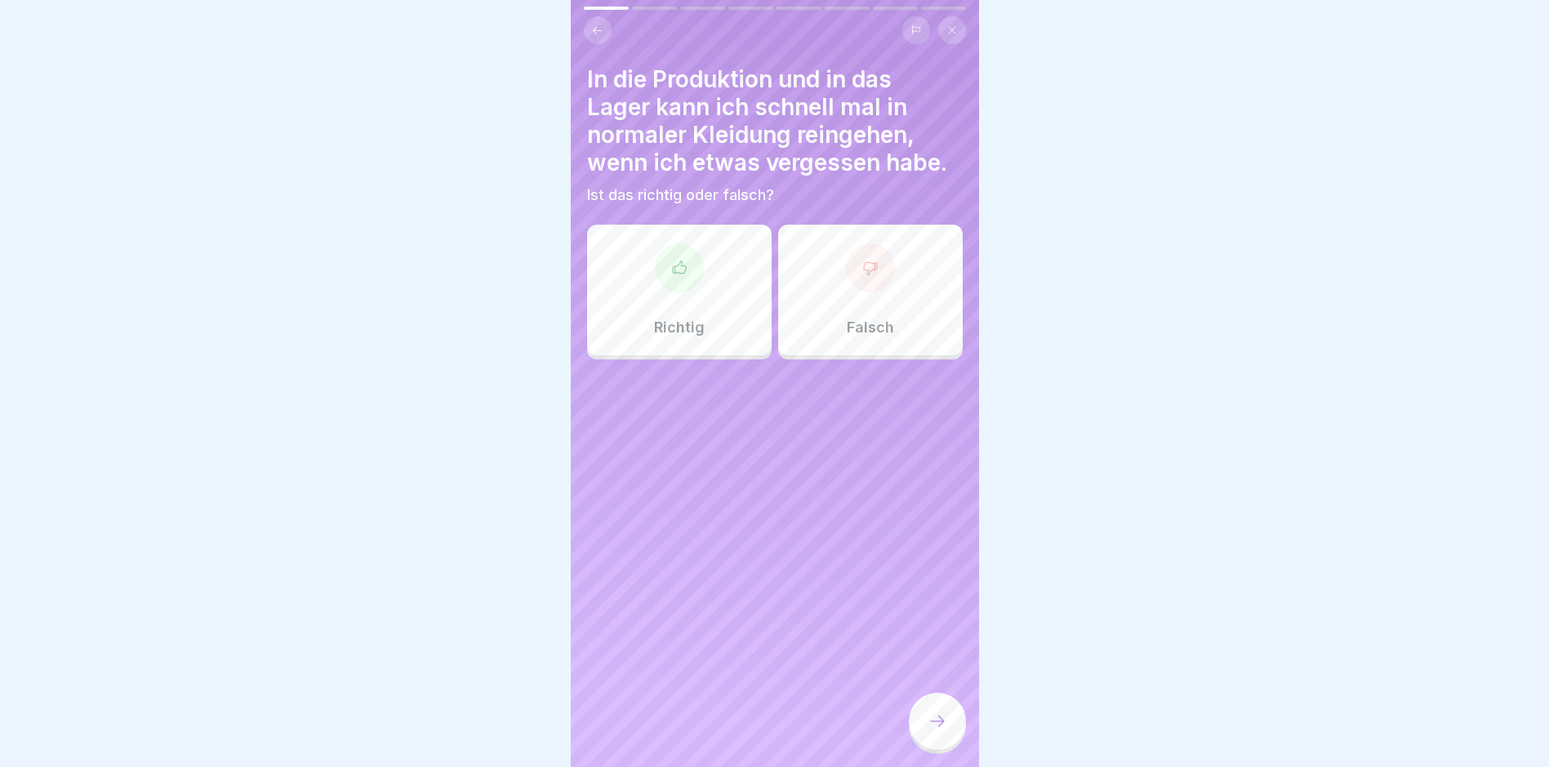
click at [865, 271] on icon at bounding box center [870, 268] width 16 height 16
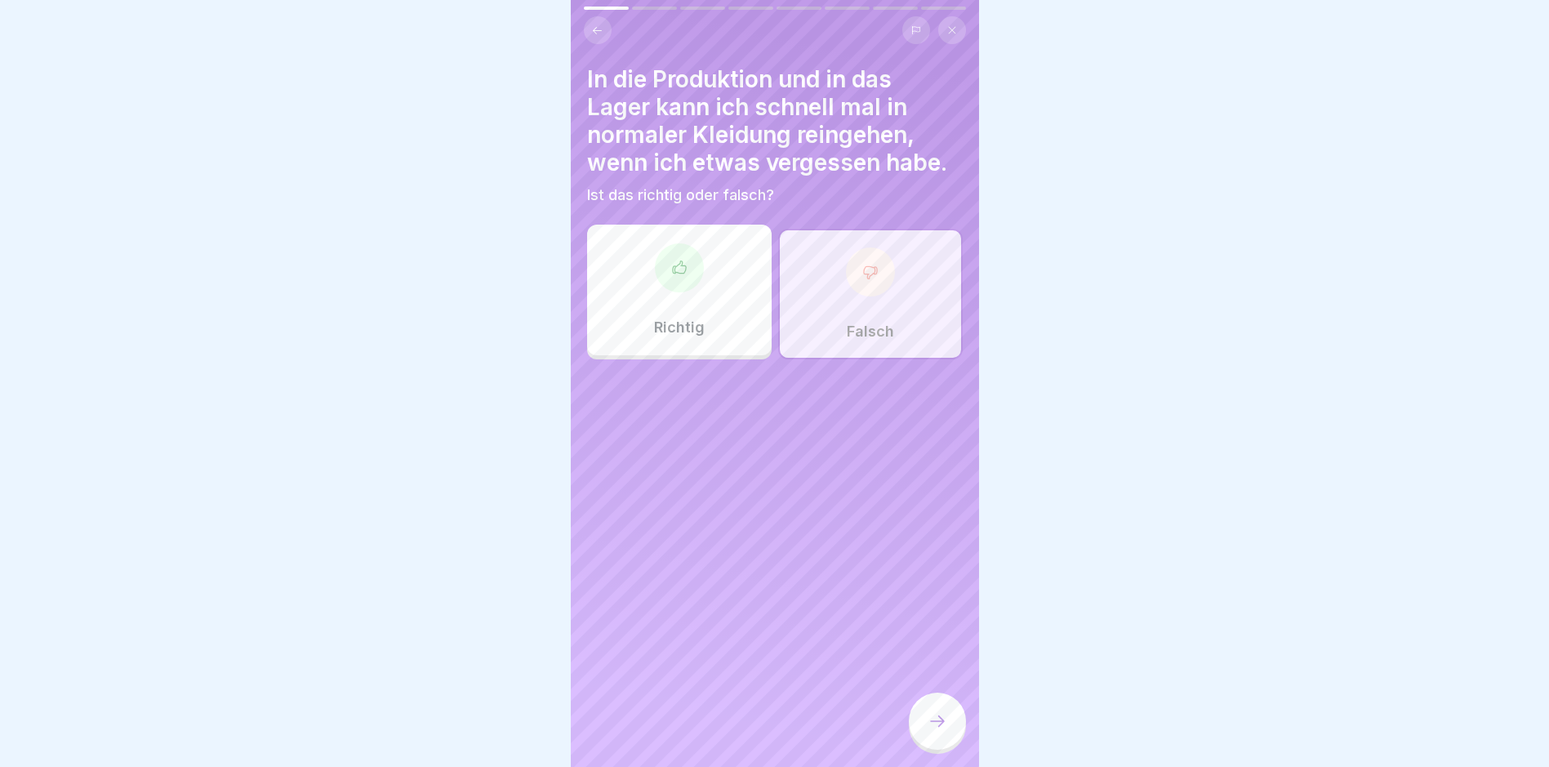
click at [938, 731] on icon at bounding box center [938, 721] width 20 height 20
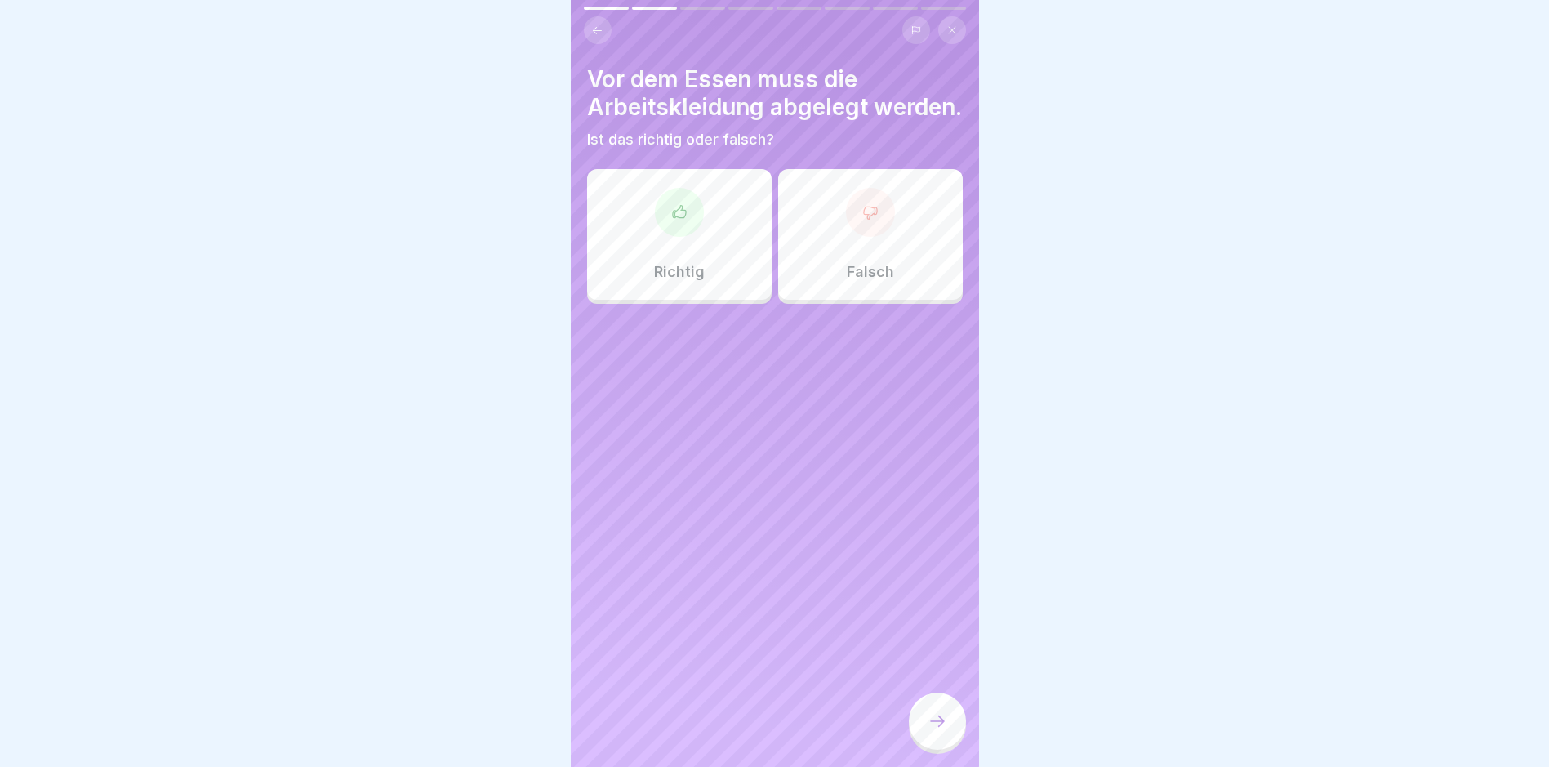
click at [671, 237] on div at bounding box center [679, 212] width 49 height 49
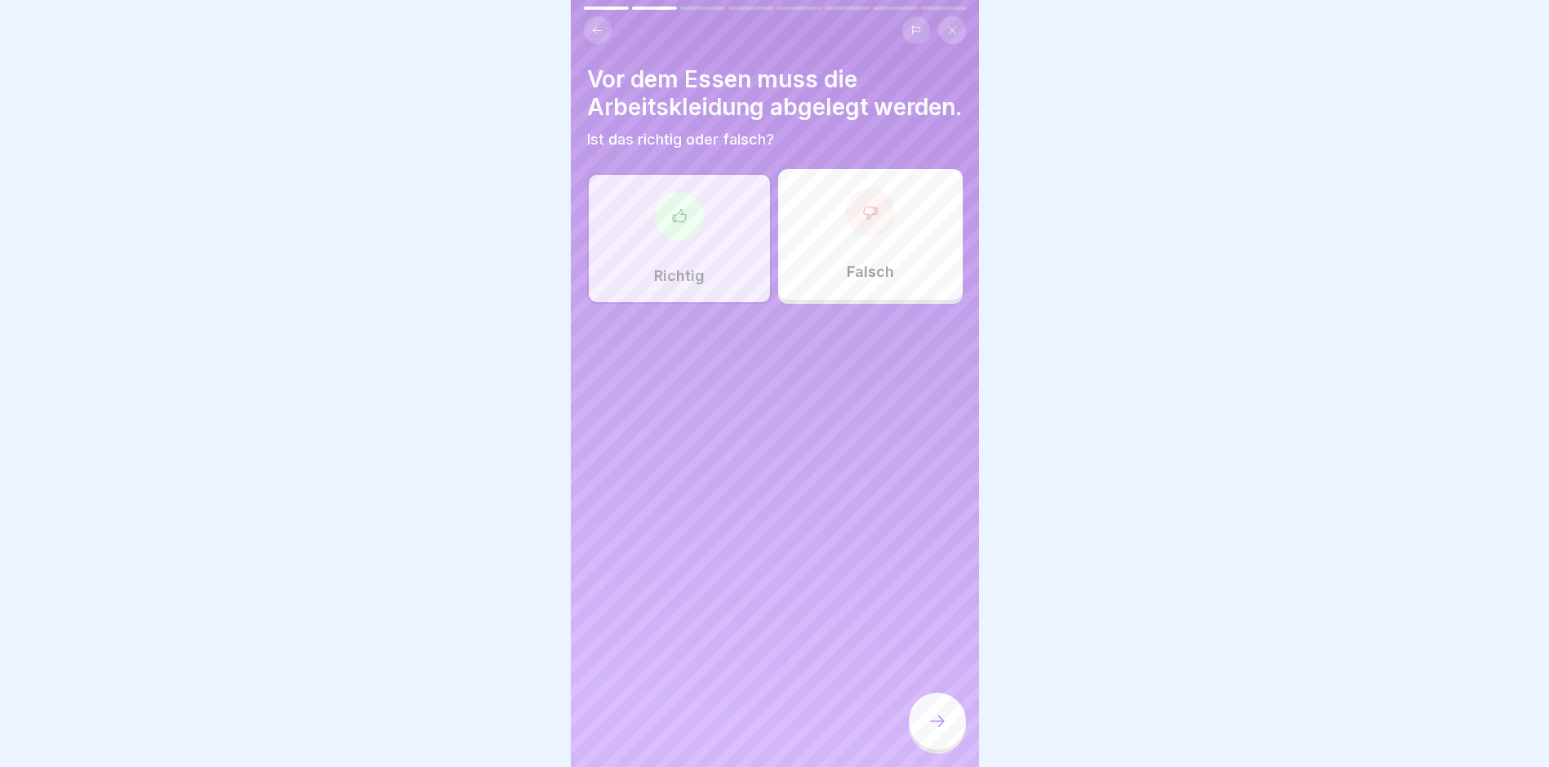
click at [942, 721] on div at bounding box center [937, 721] width 57 height 57
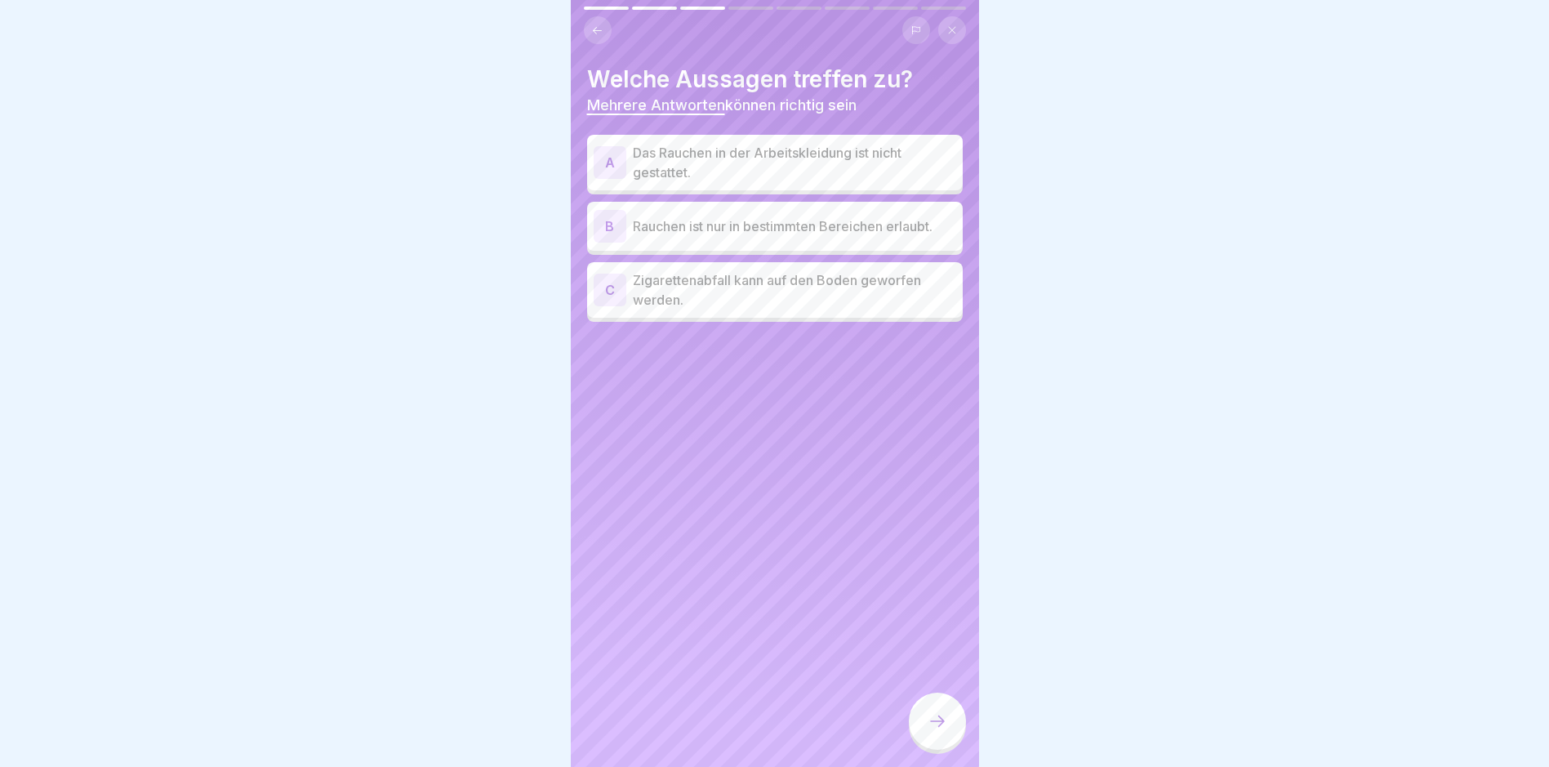
click at [621, 152] on div "A" at bounding box center [610, 162] width 33 height 33
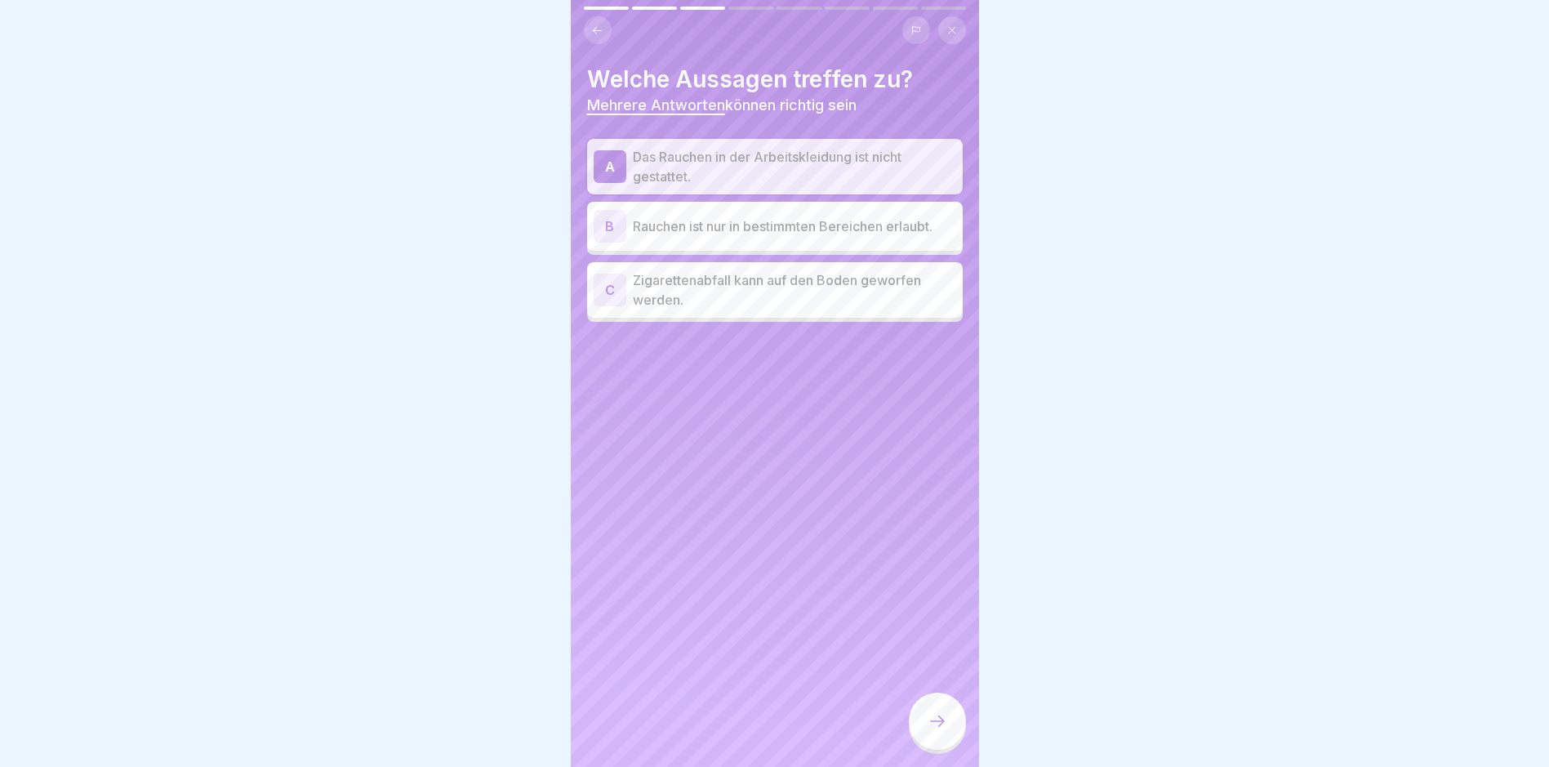
click at [605, 220] on div "B" at bounding box center [610, 226] width 33 height 33
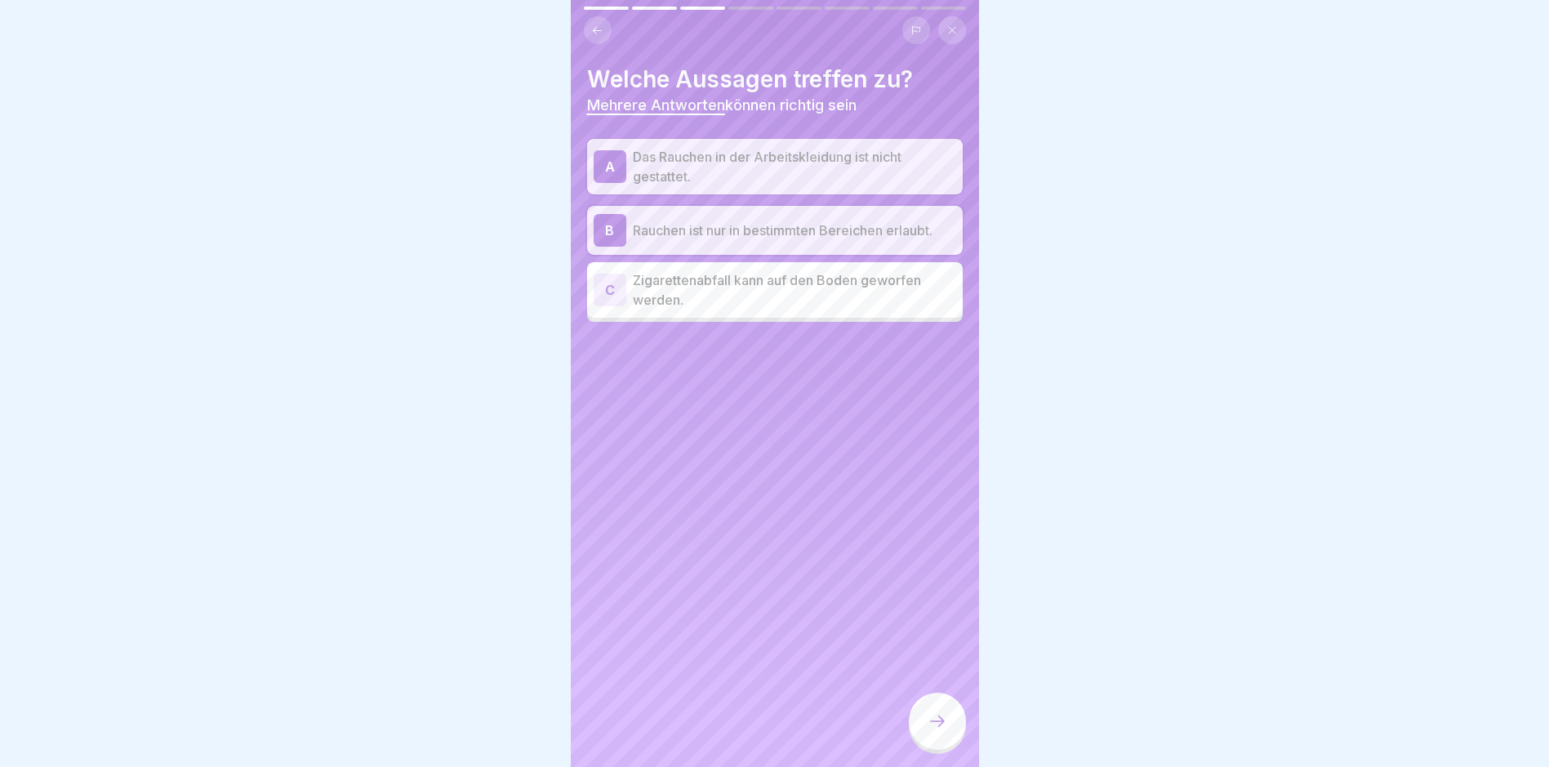
click at [939, 731] on icon at bounding box center [938, 721] width 20 height 20
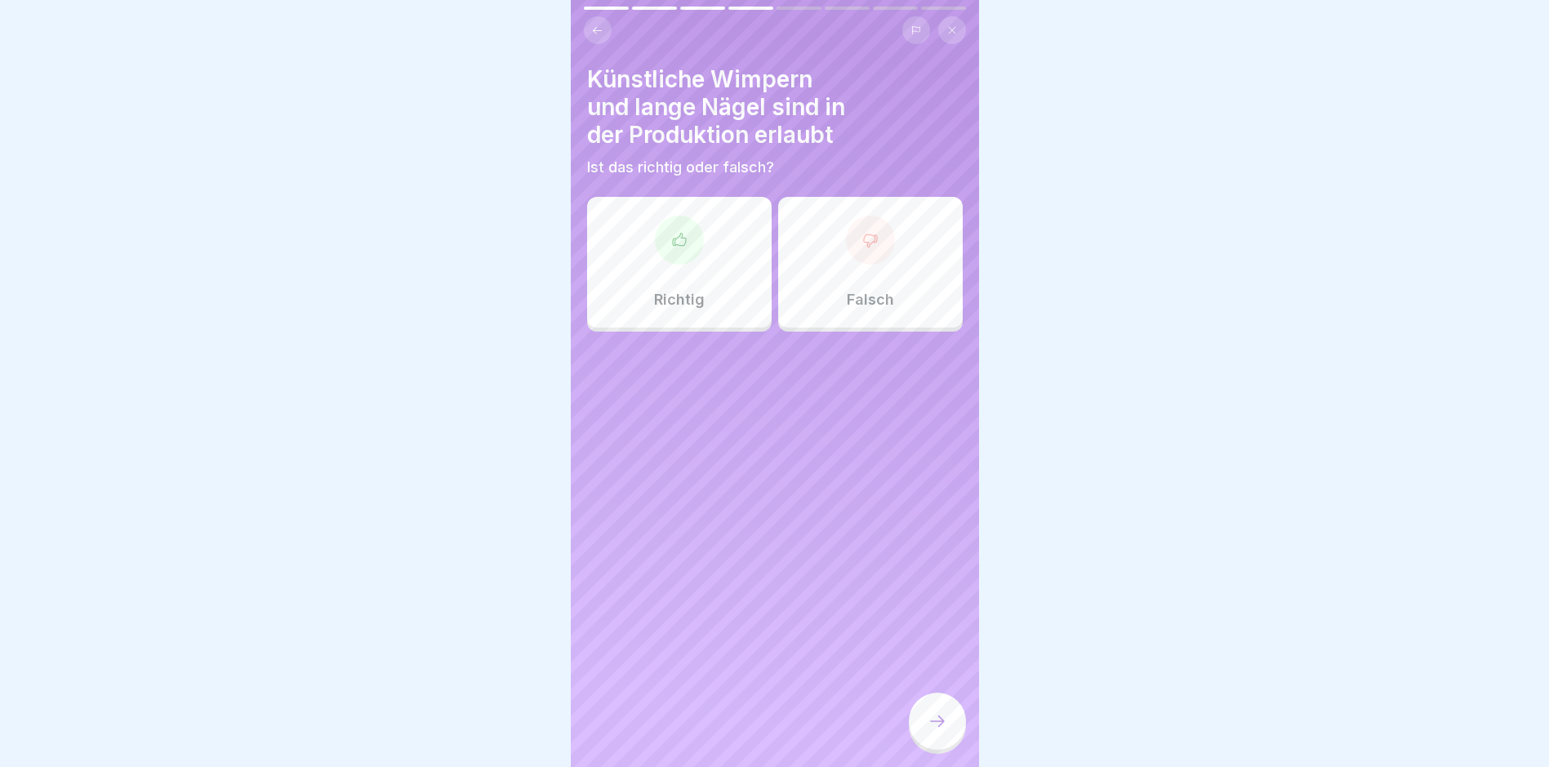
click at [862, 238] on icon at bounding box center [870, 240] width 16 height 16
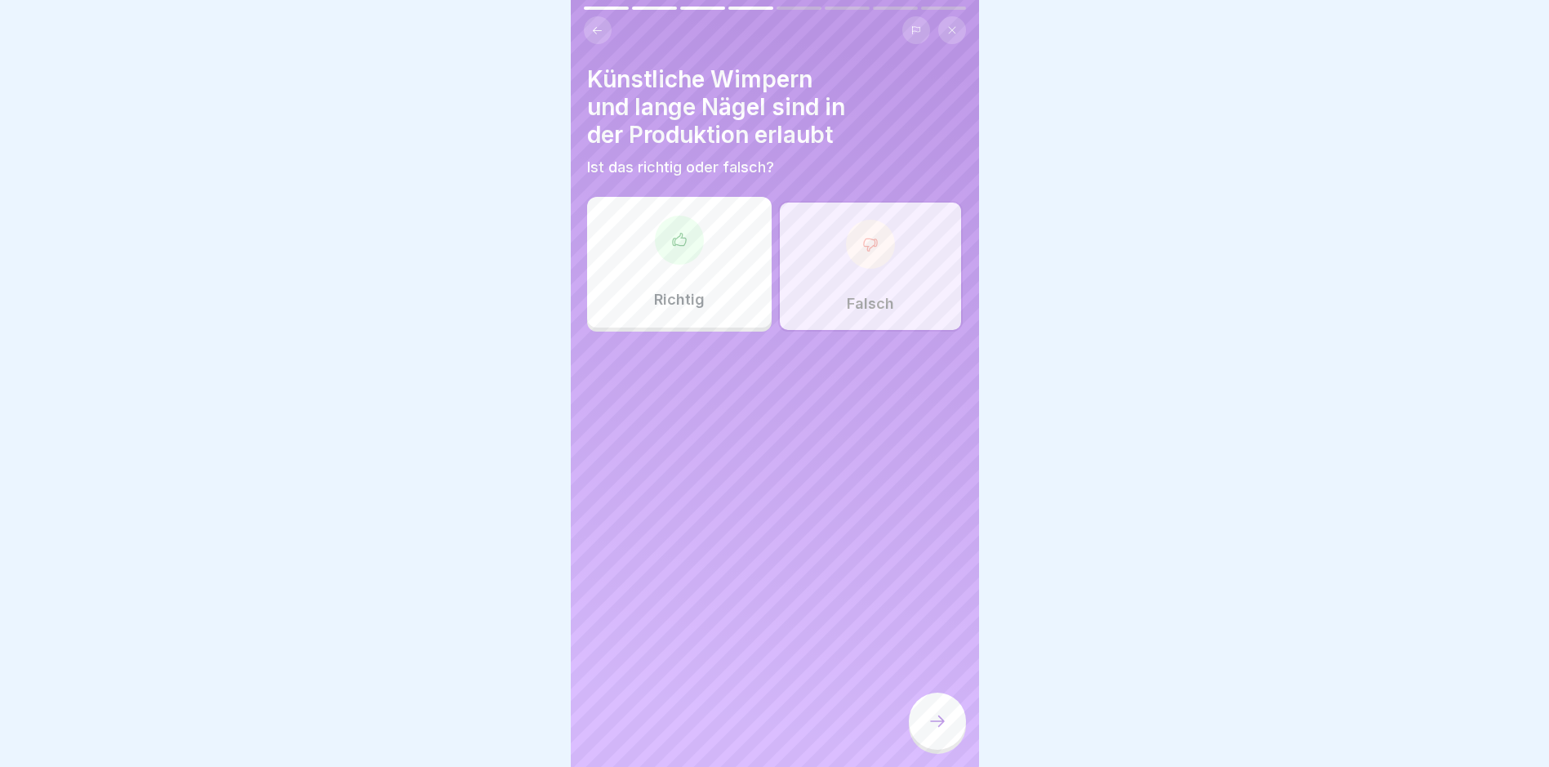
click at [940, 731] on icon at bounding box center [938, 721] width 20 height 20
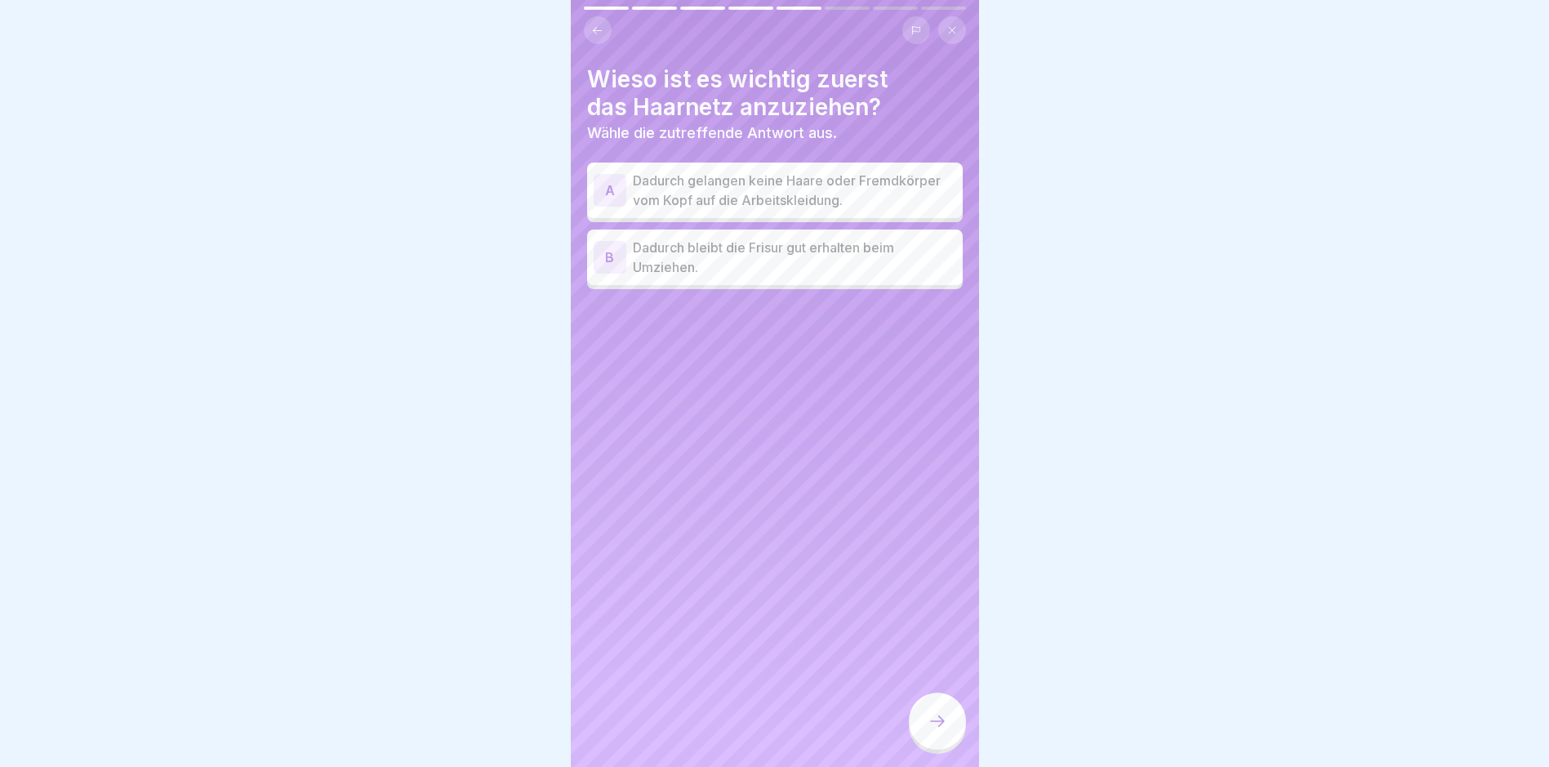
click at [614, 185] on div "A" at bounding box center [610, 190] width 33 height 33
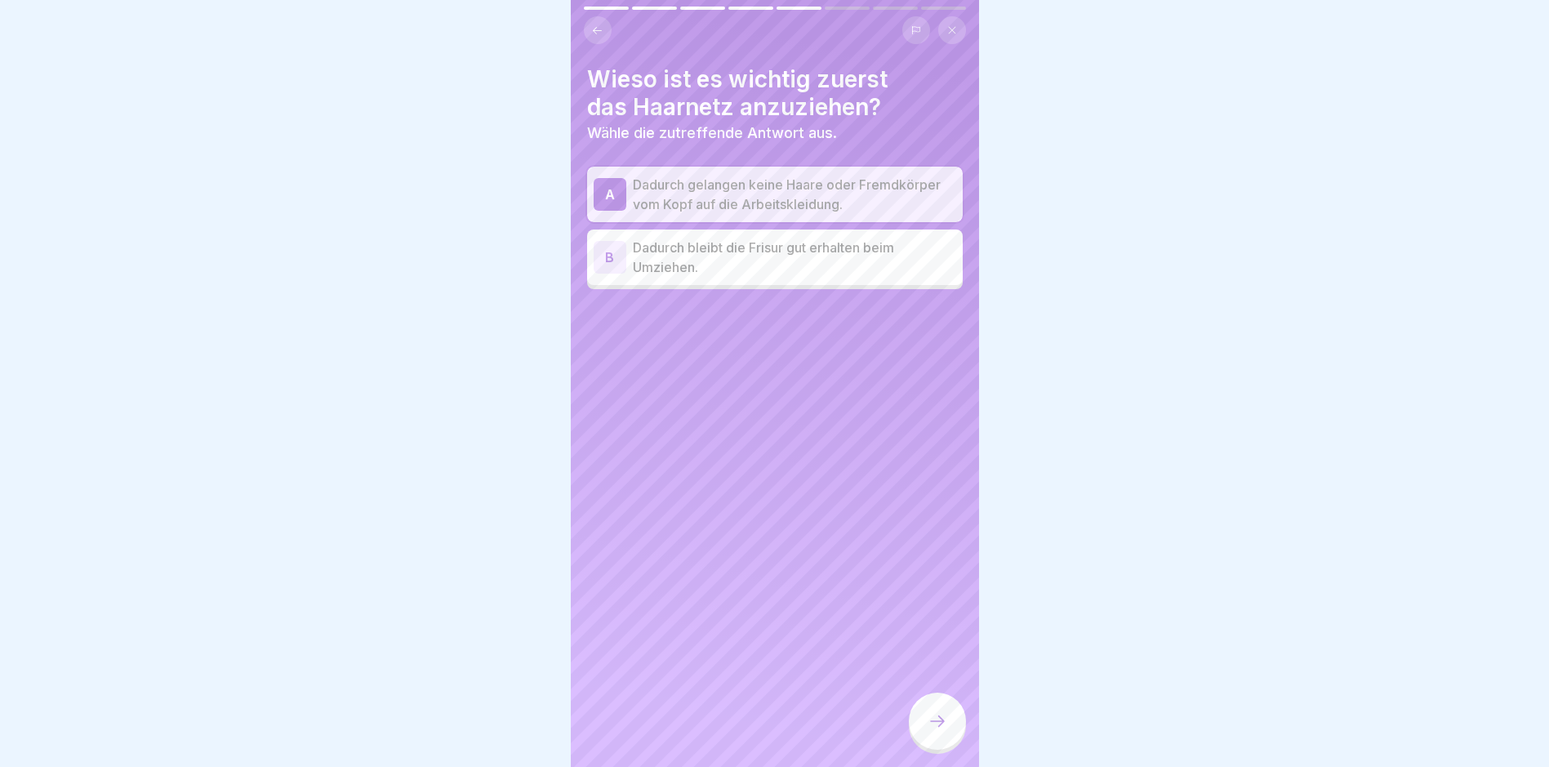
click at [943, 728] on icon at bounding box center [938, 721] width 20 height 20
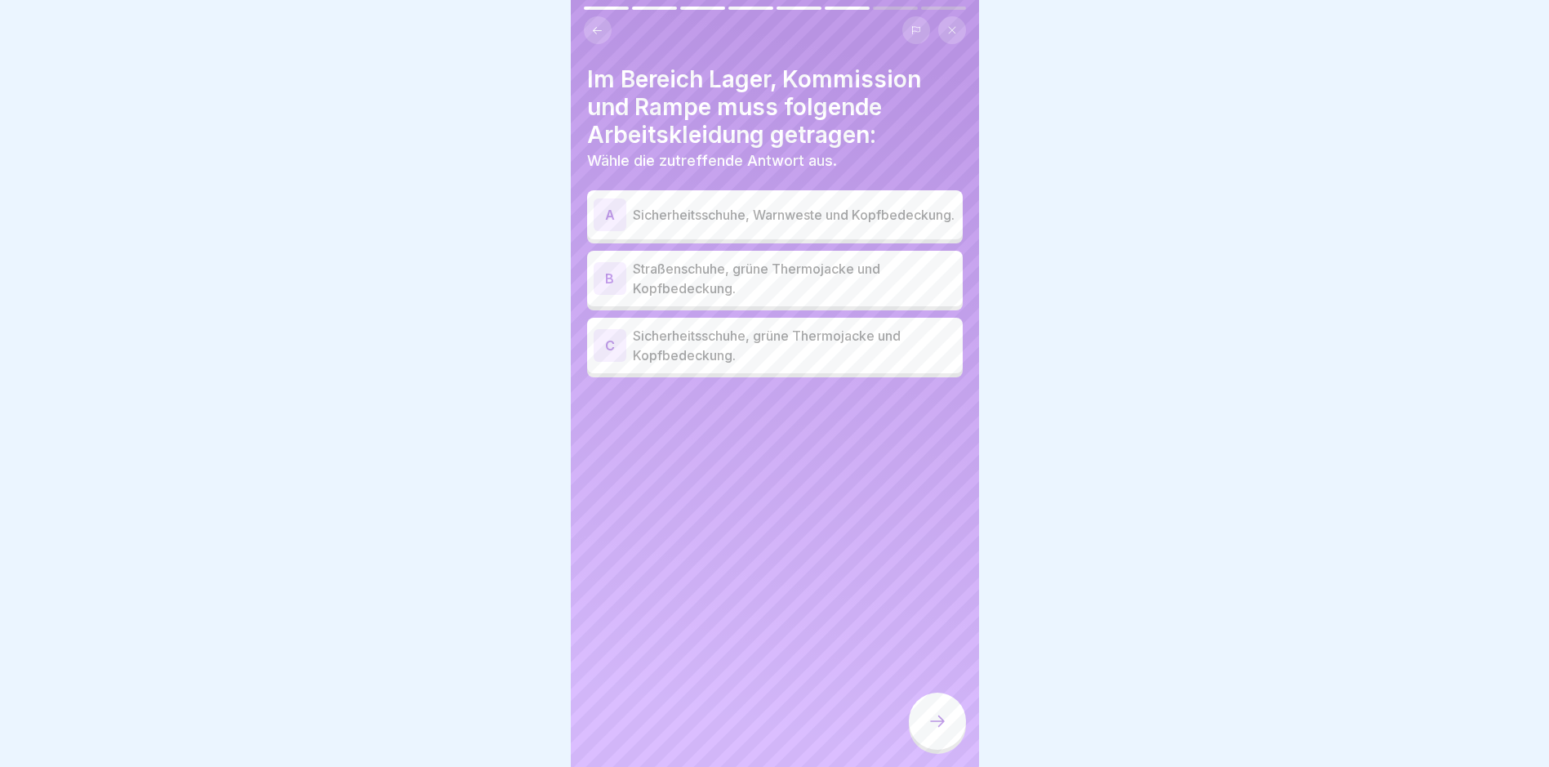
click at [601, 341] on div "C" at bounding box center [610, 345] width 33 height 33
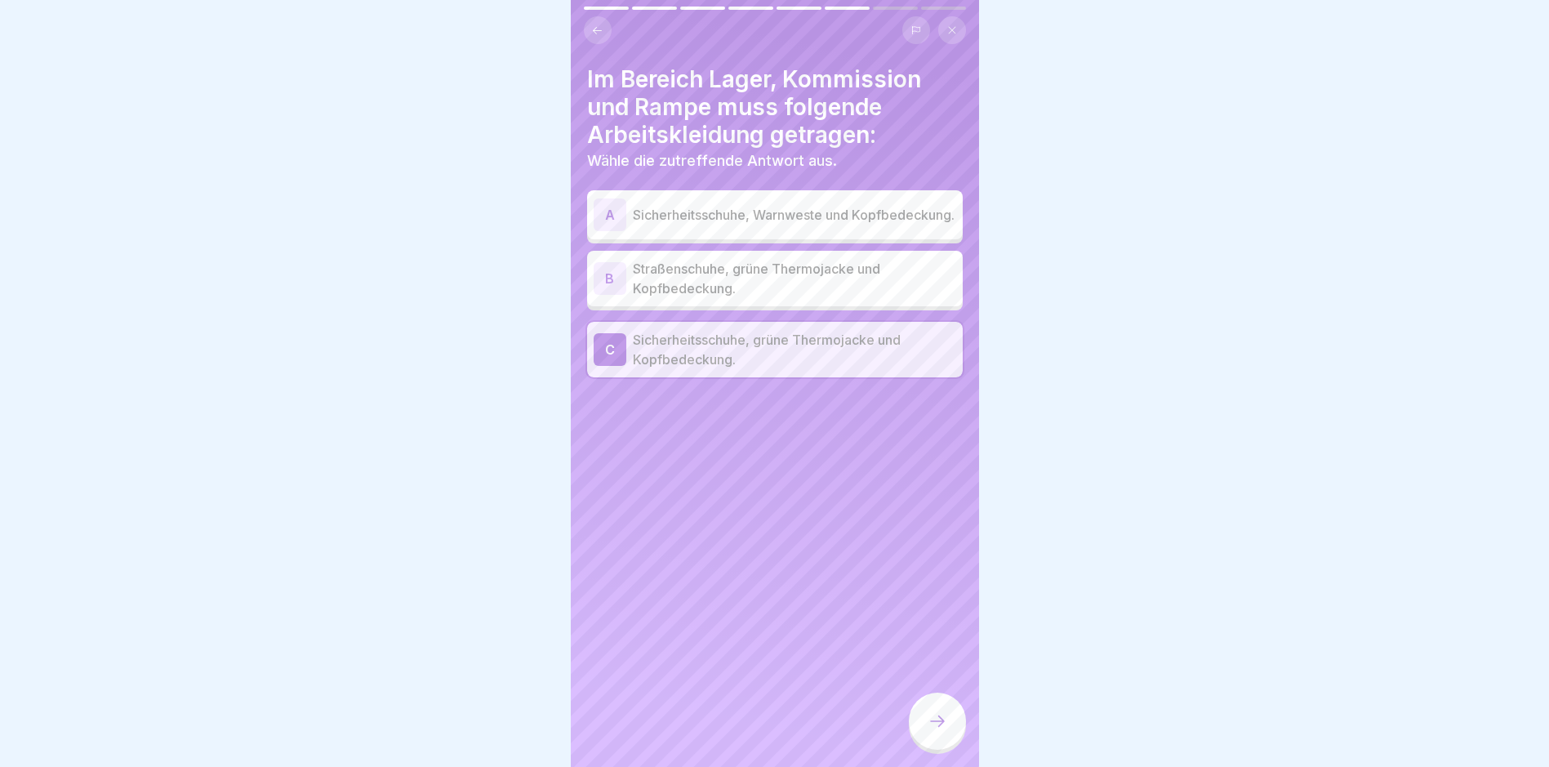
click at [933, 731] on icon at bounding box center [938, 721] width 20 height 20
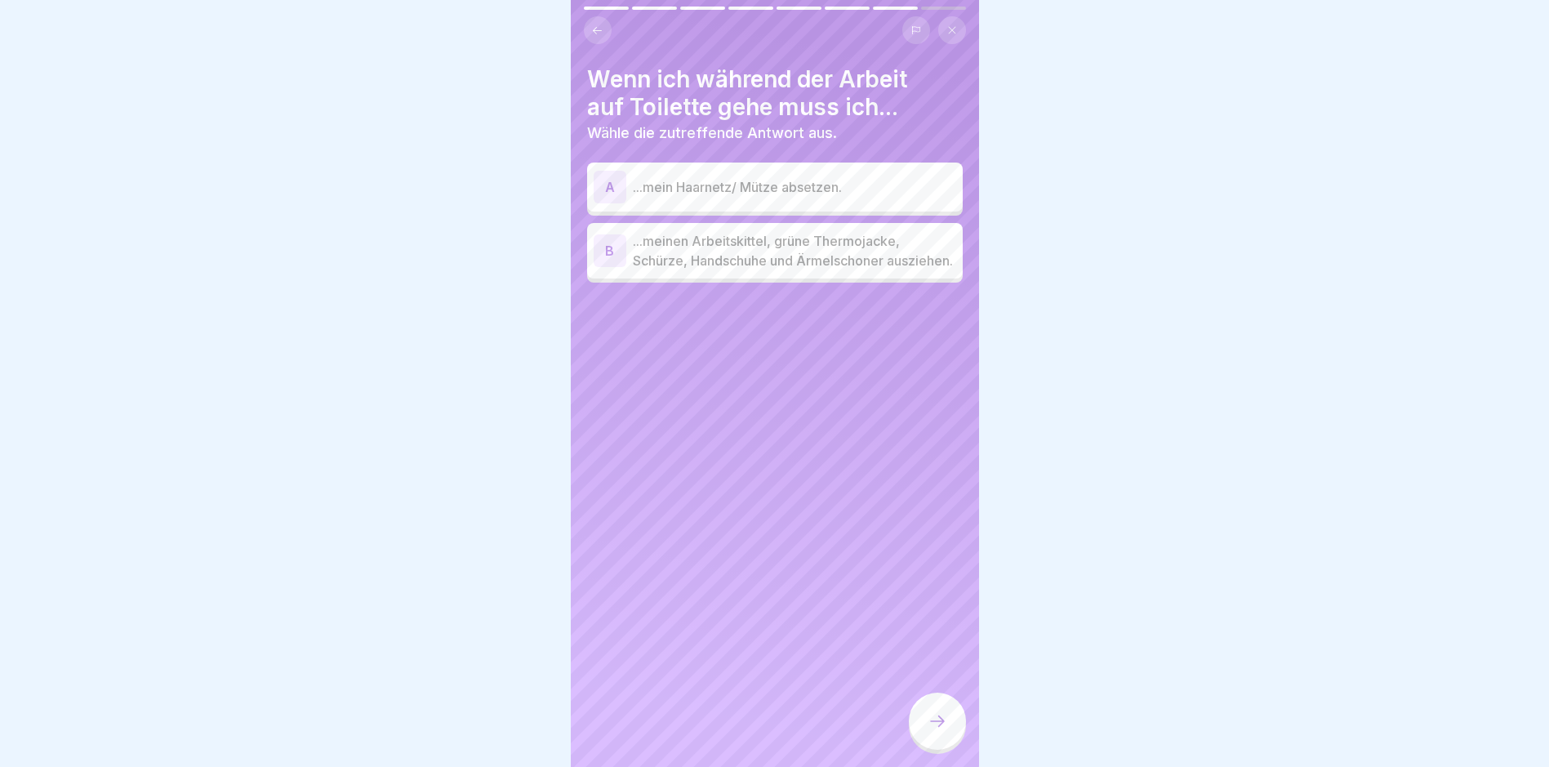
click at [615, 258] on div "B" at bounding box center [610, 250] width 33 height 33
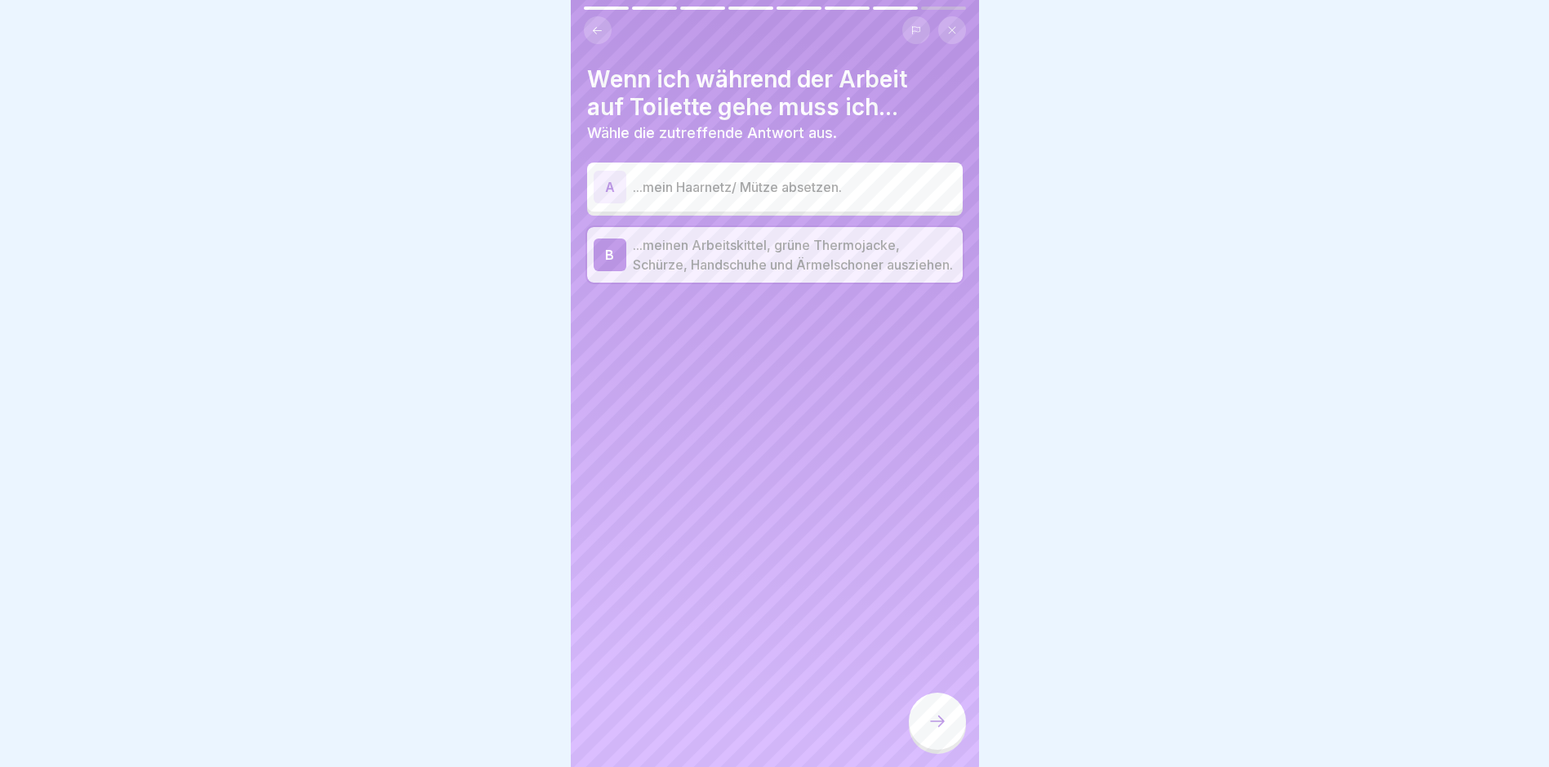
click at [935, 731] on icon at bounding box center [938, 721] width 20 height 20
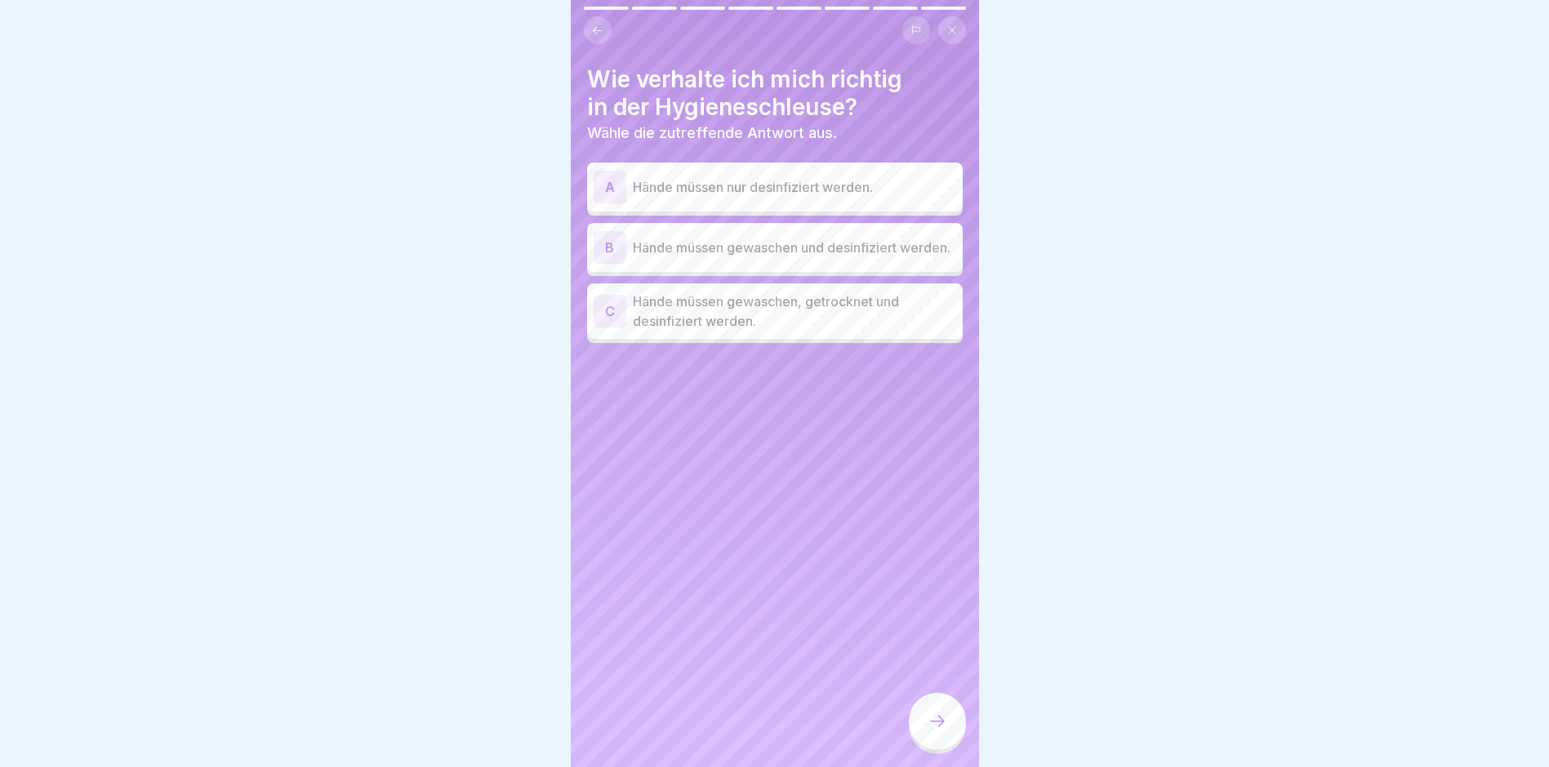
click at [610, 313] on div "C" at bounding box center [610, 311] width 33 height 33
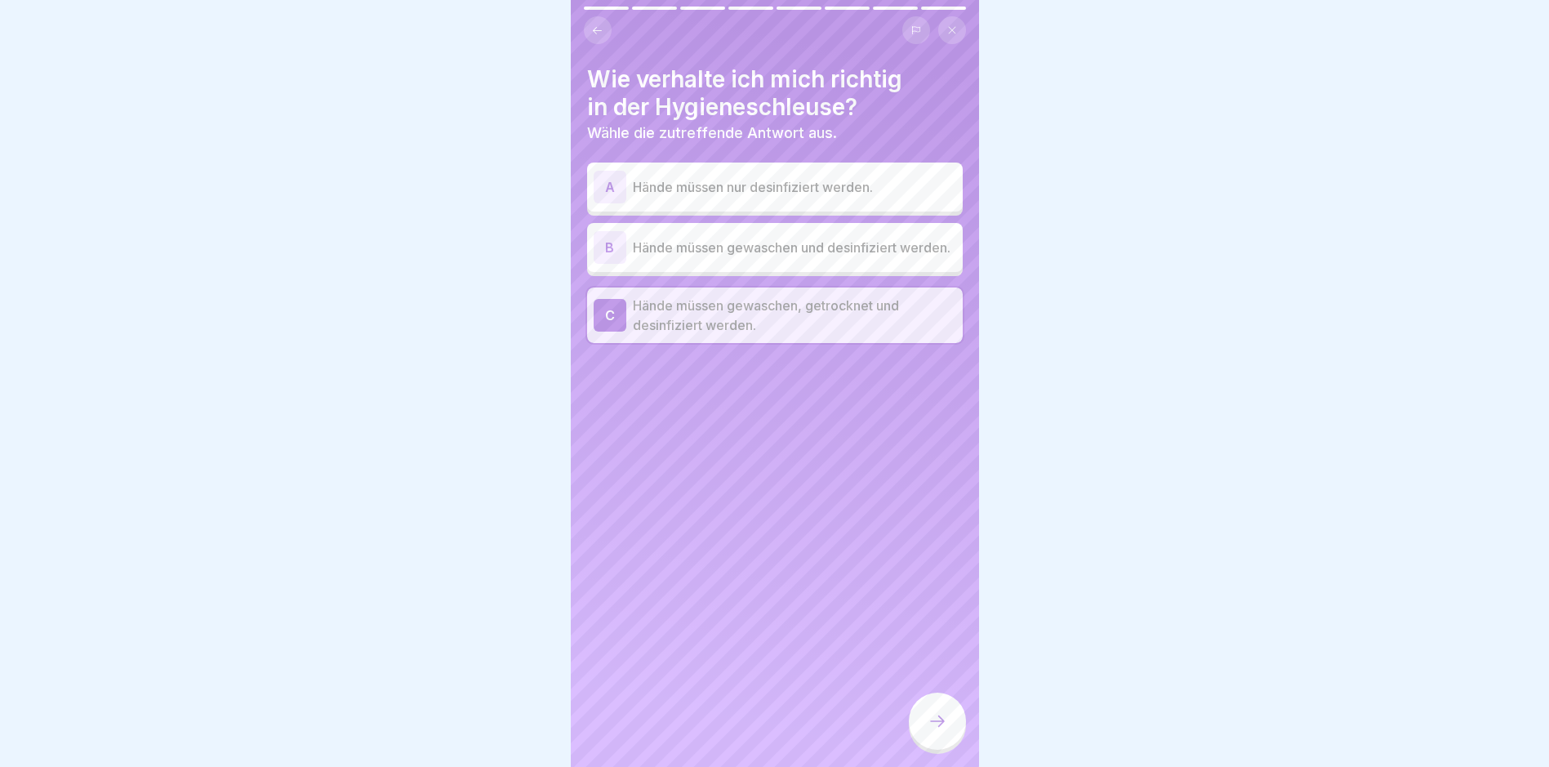
click at [939, 731] on icon at bounding box center [938, 721] width 20 height 20
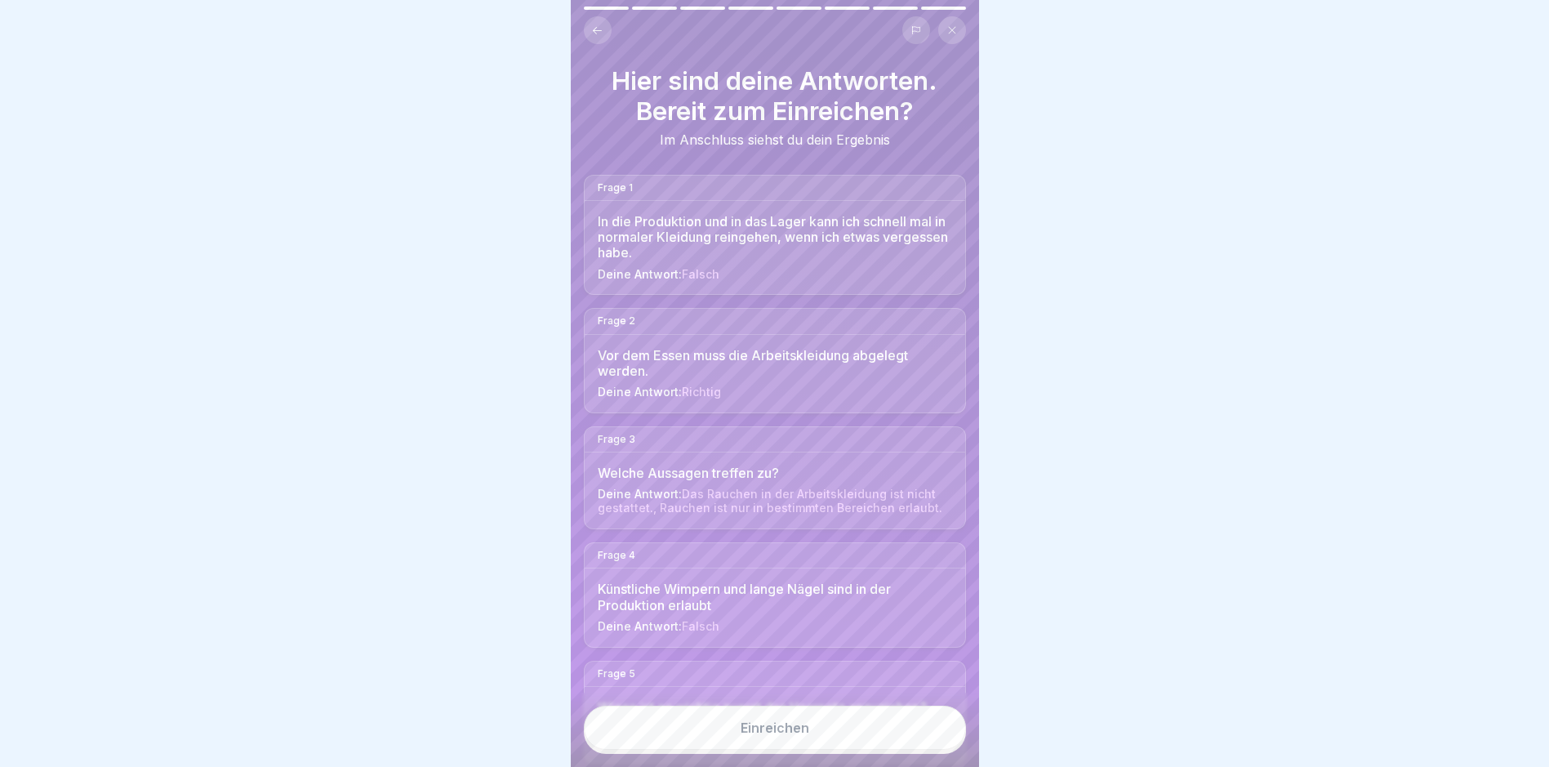
click at [757, 735] on div "Einreichen" at bounding box center [775, 727] width 69 height 15
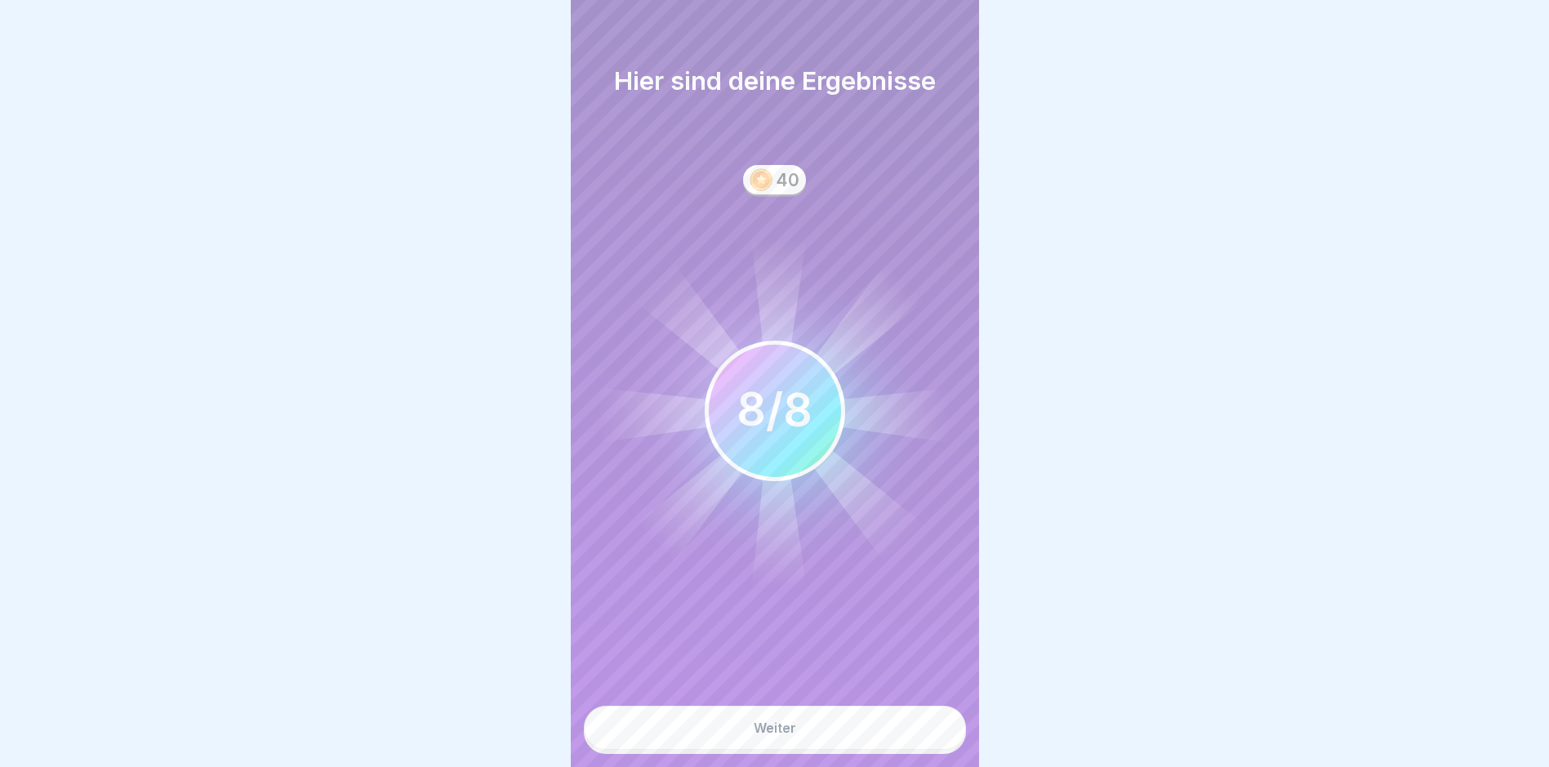
click at [780, 734] on div "Weiter" at bounding box center [775, 727] width 42 height 15
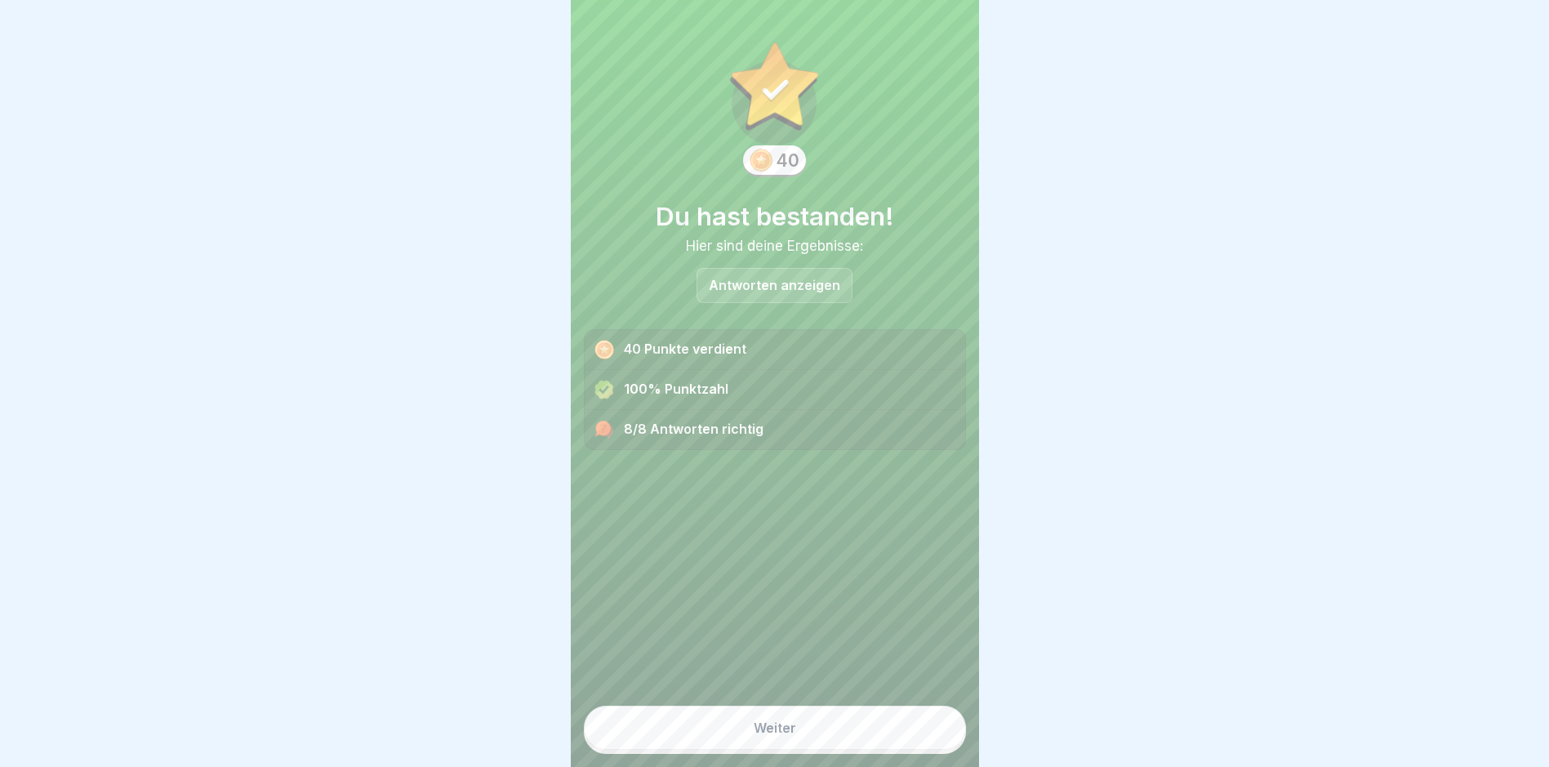
click at [780, 733] on button "Weiter" at bounding box center [775, 728] width 382 height 44
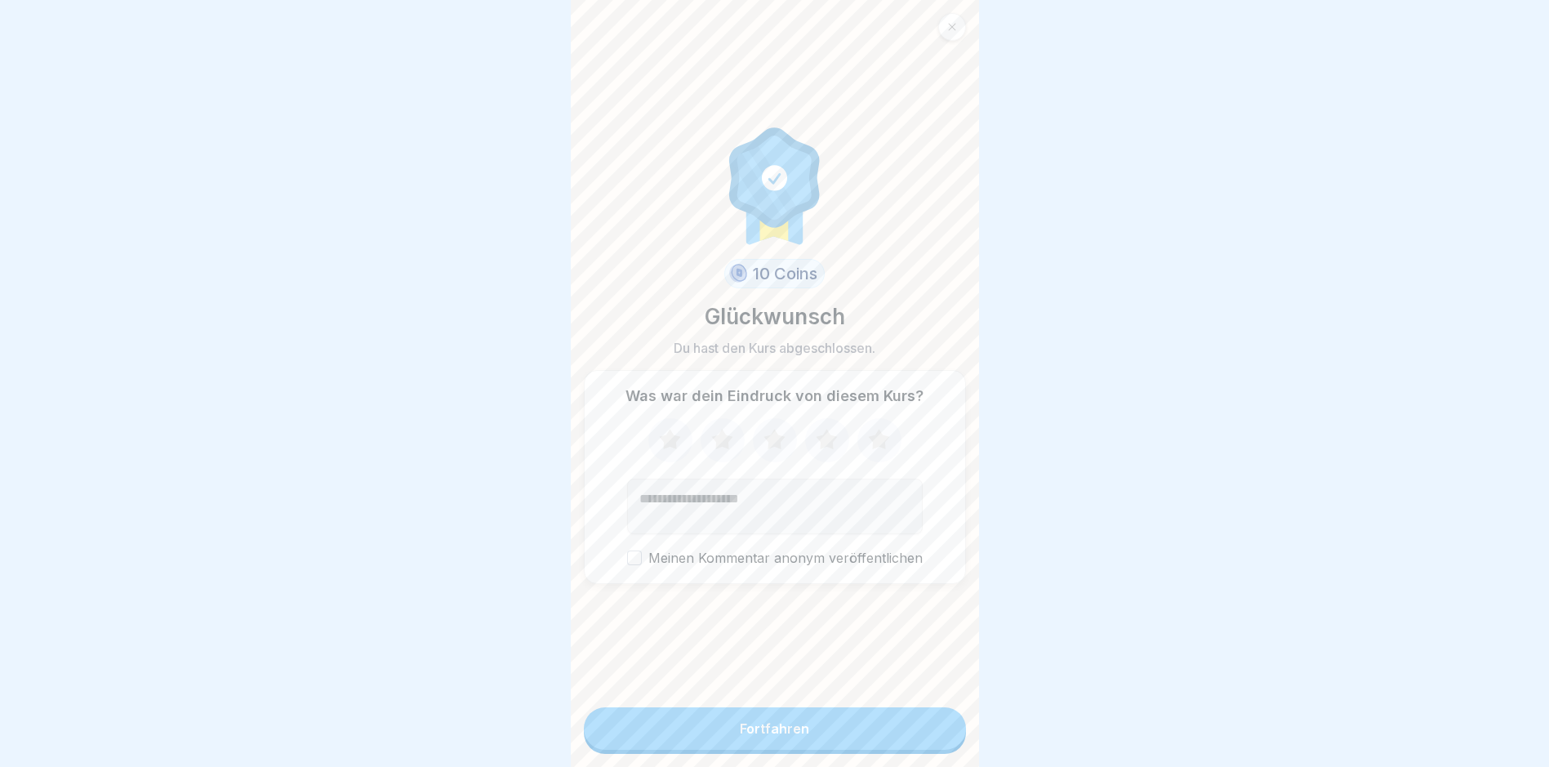
click at [775, 730] on button "Fortfahren" at bounding box center [775, 728] width 382 height 42
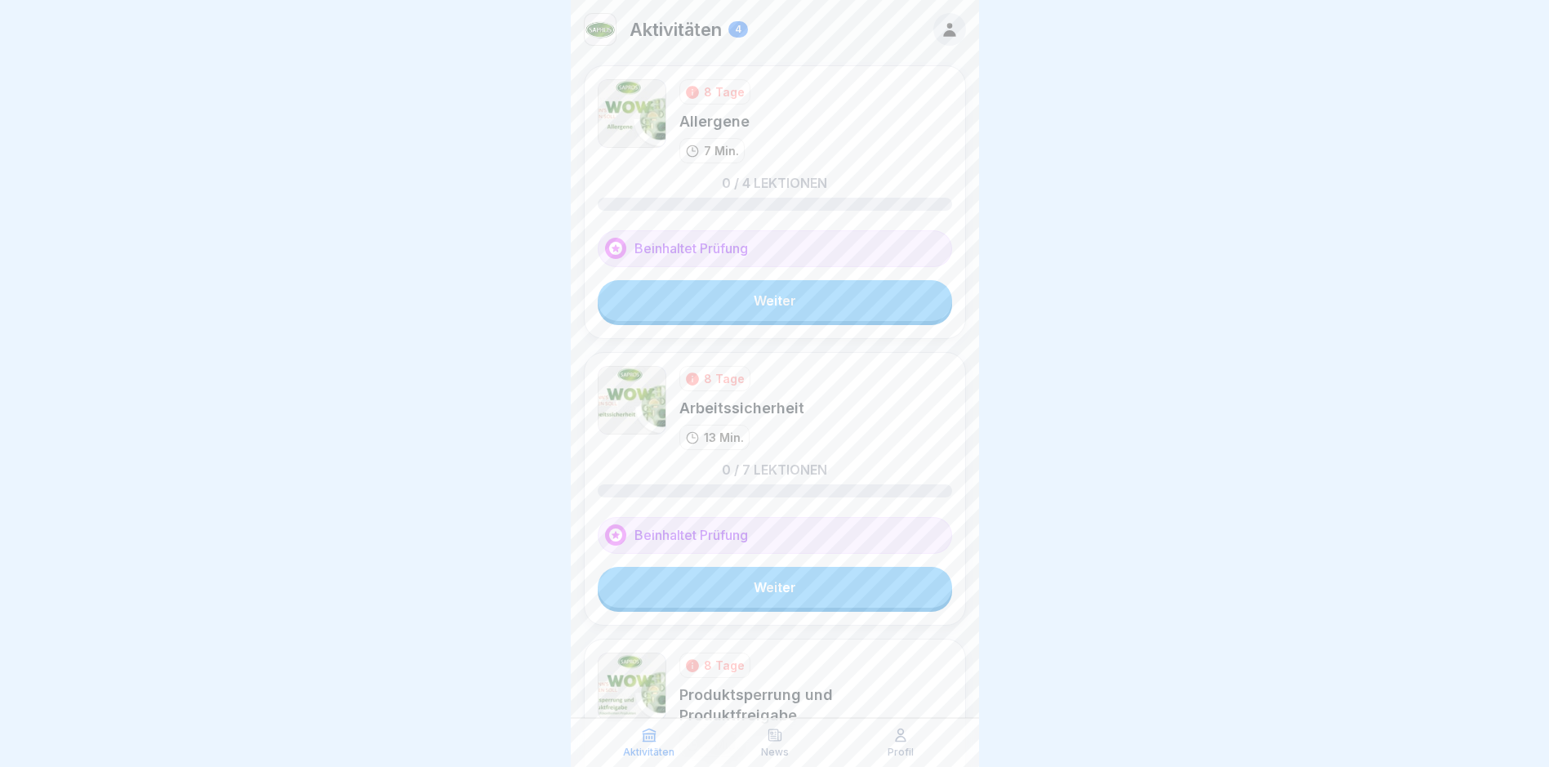
click at [729, 303] on link "Weiter" at bounding box center [775, 300] width 354 height 41
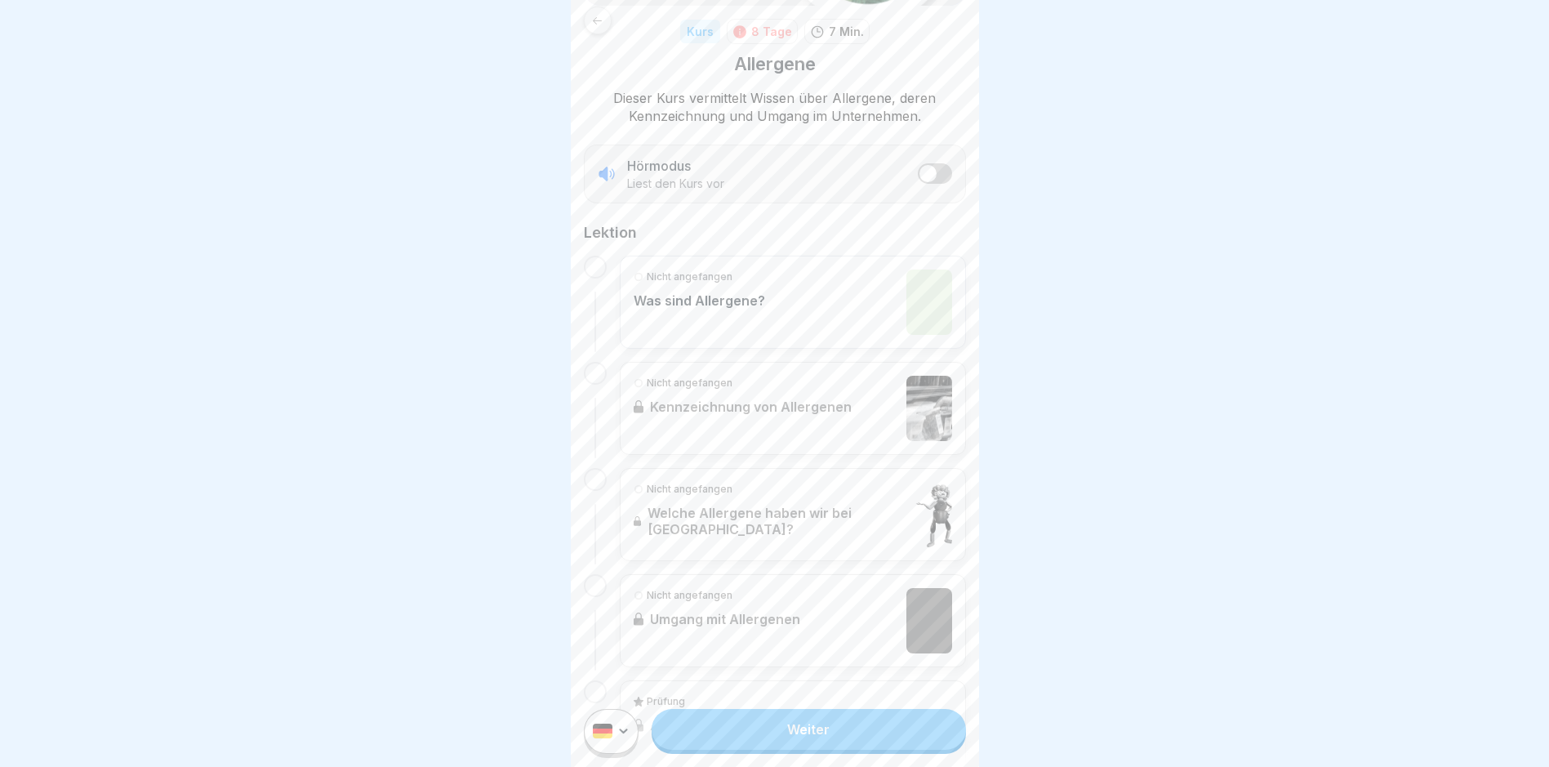
scroll to position [313, 0]
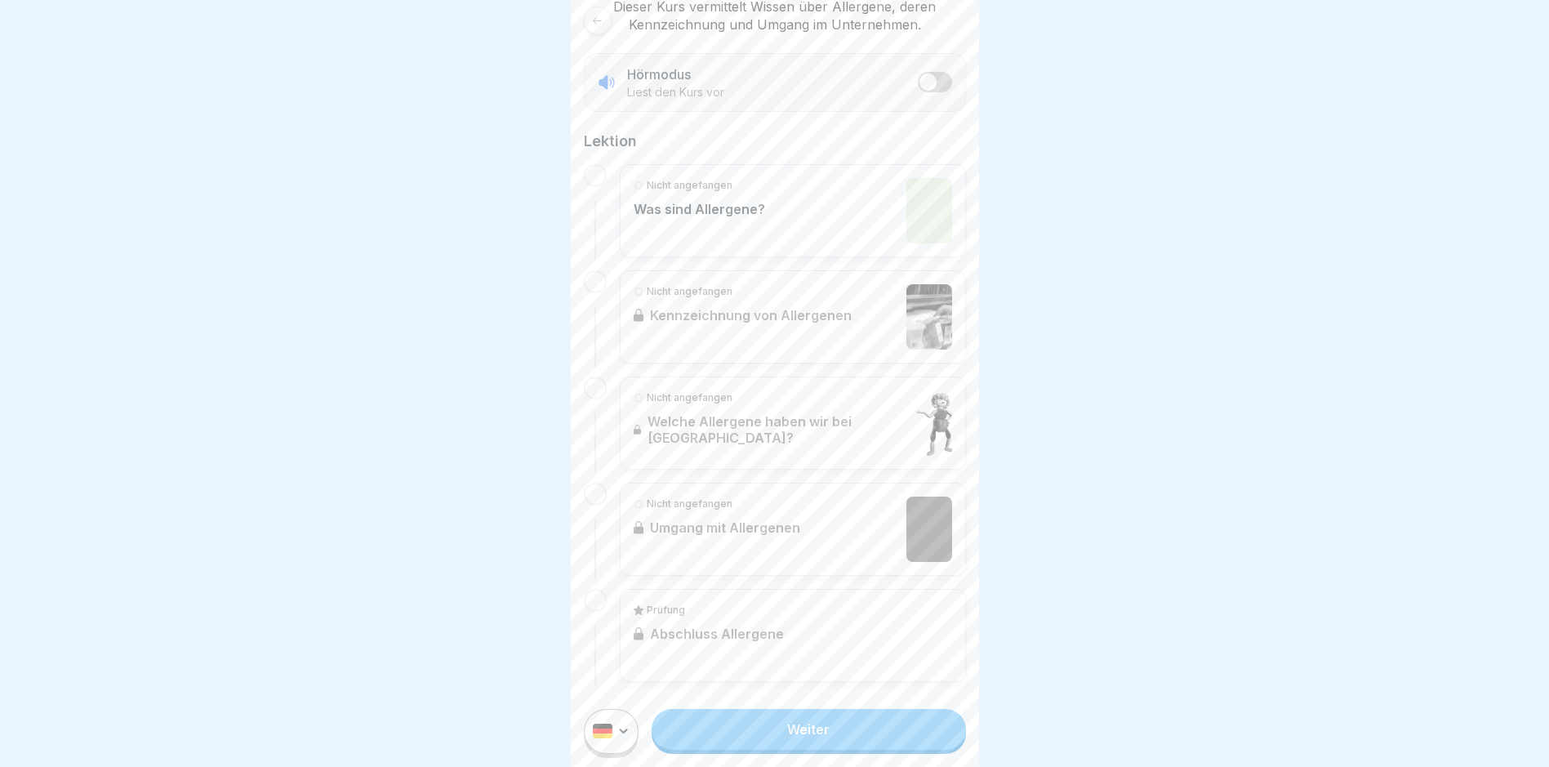
click at [809, 742] on link "Weiter" at bounding box center [809, 729] width 314 height 41
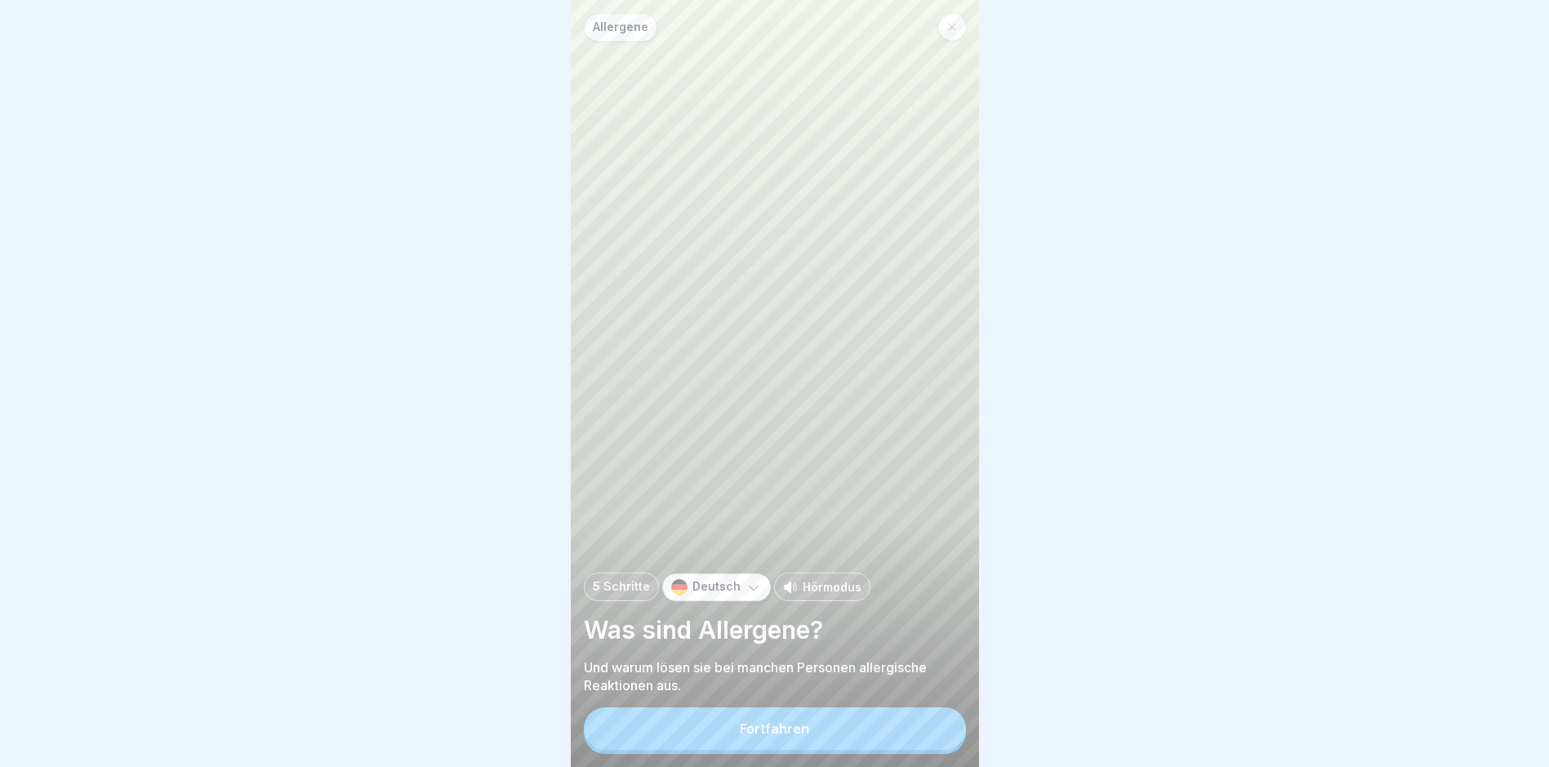
click at [809, 742] on button "Fortfahren" at bounding box center [775, 728] width 382 height 42
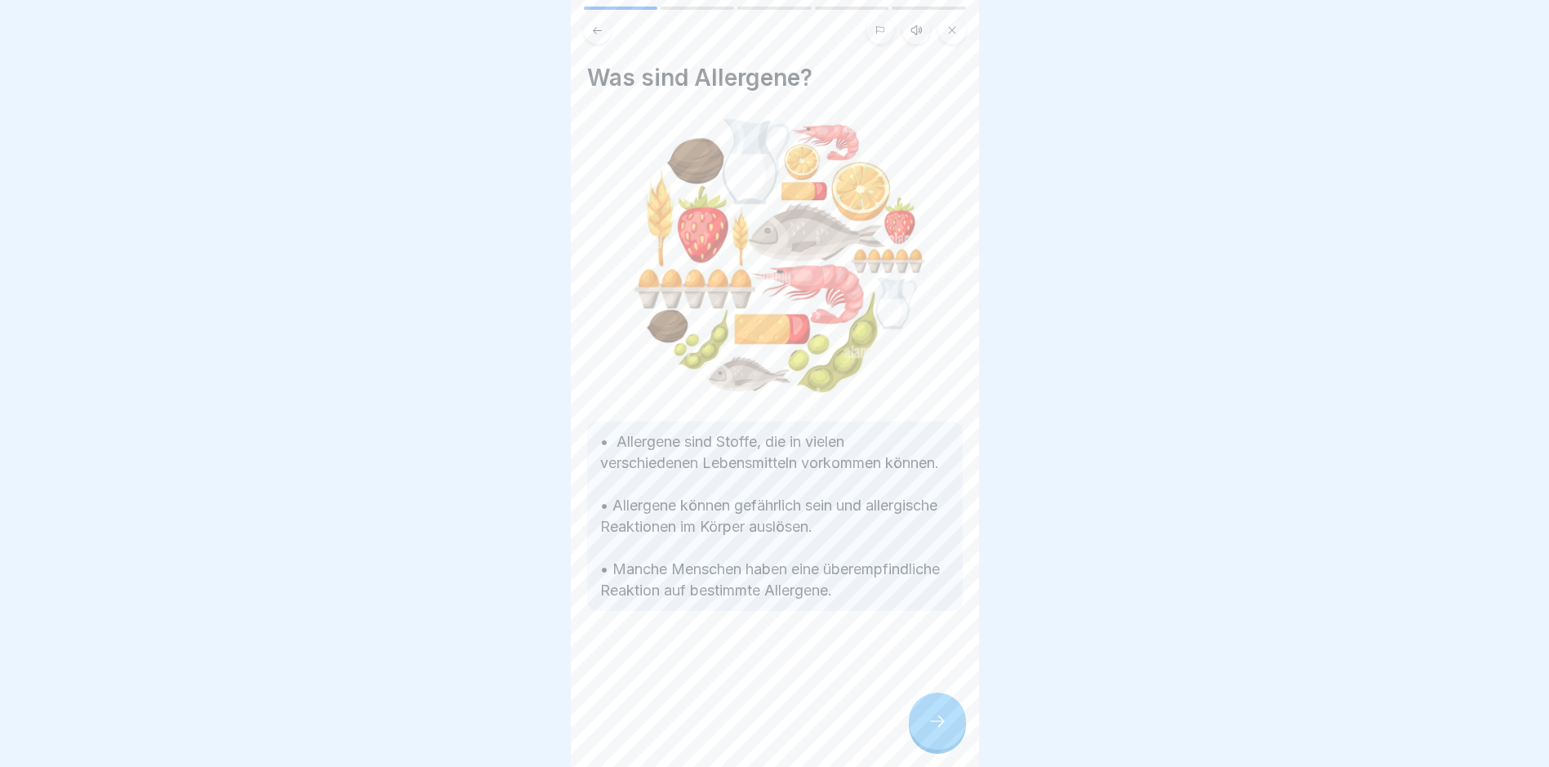
click at [940, 731] on icon at bounding box center [938, 721] width 20 height 20
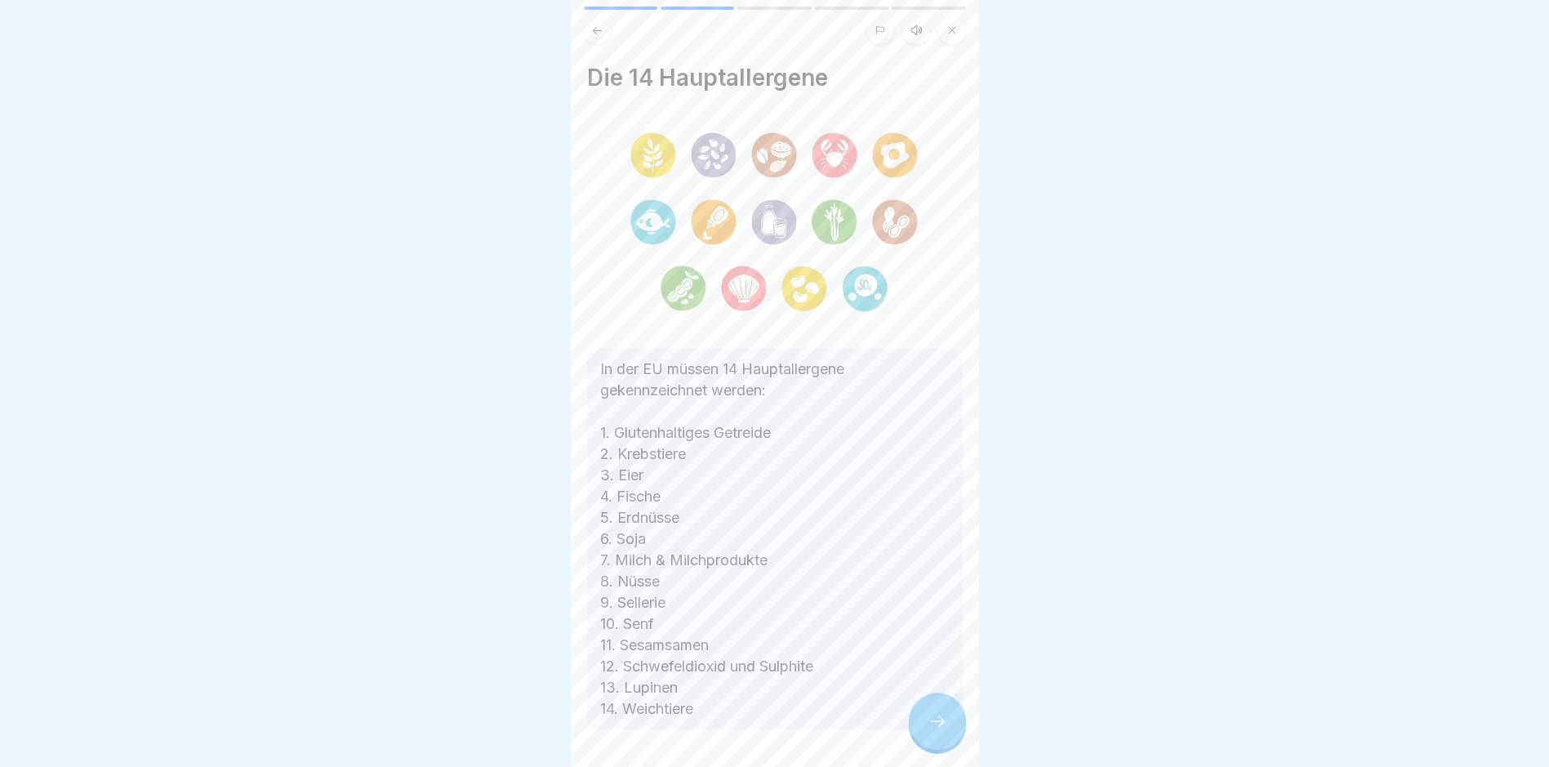
click at [939, 731] on icon at bounding box center [938, 721] width 20 height 20
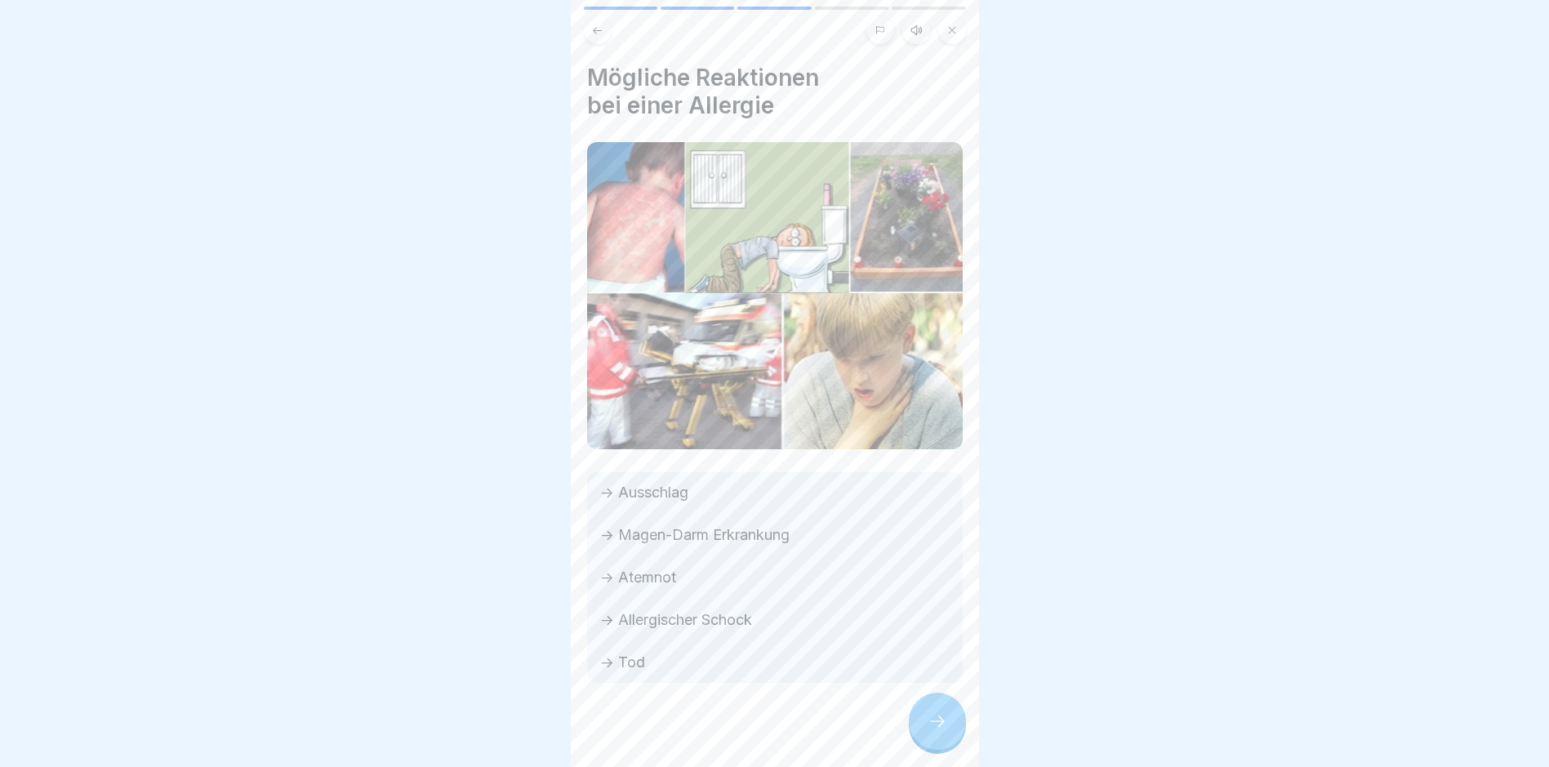
click at [939, 731] on icon at bounding box center [938, 721] width 20 height 20
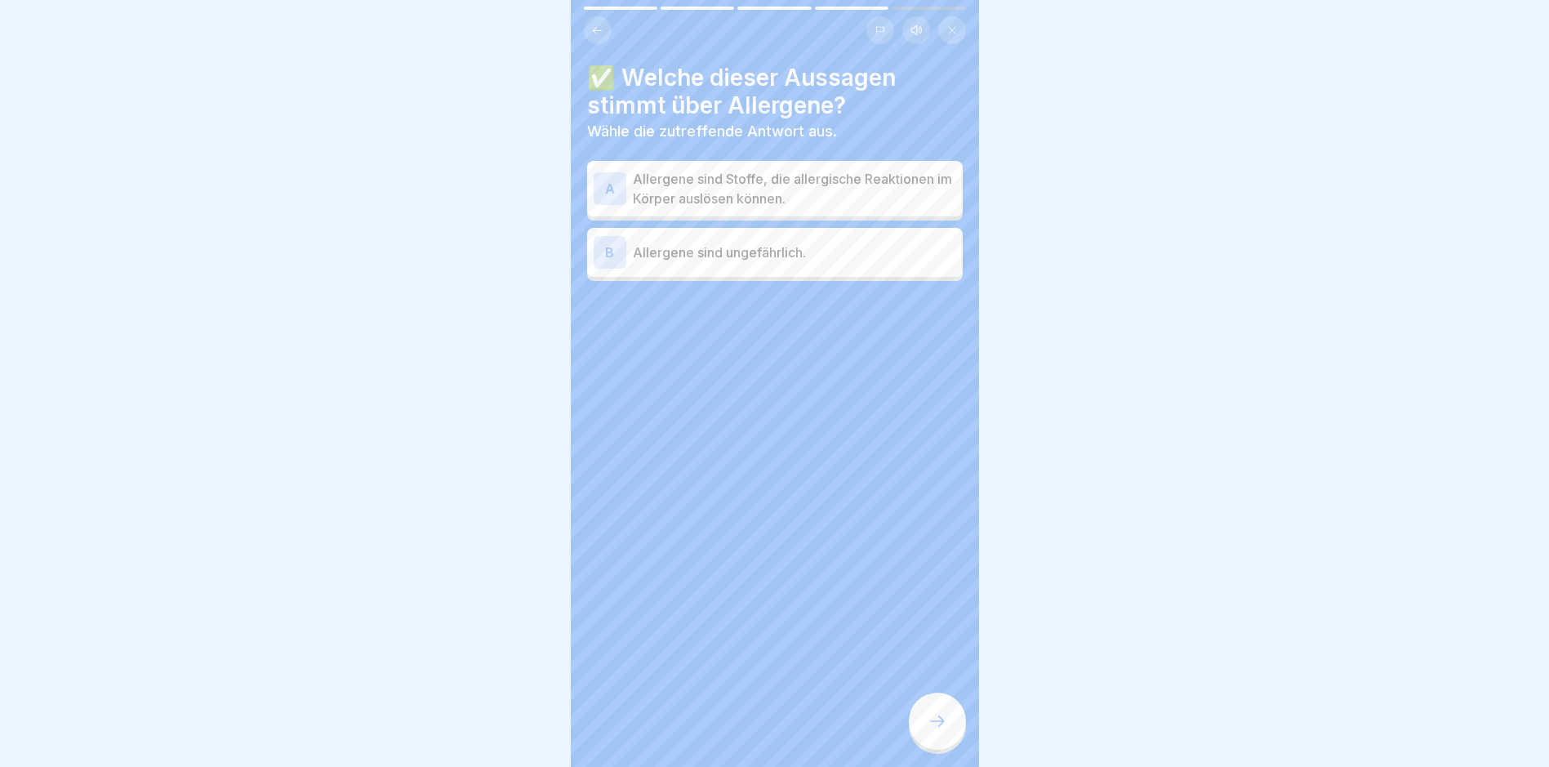
click at [608, 185] on div "A" at bounding box center [610, 188] width 33 height 33
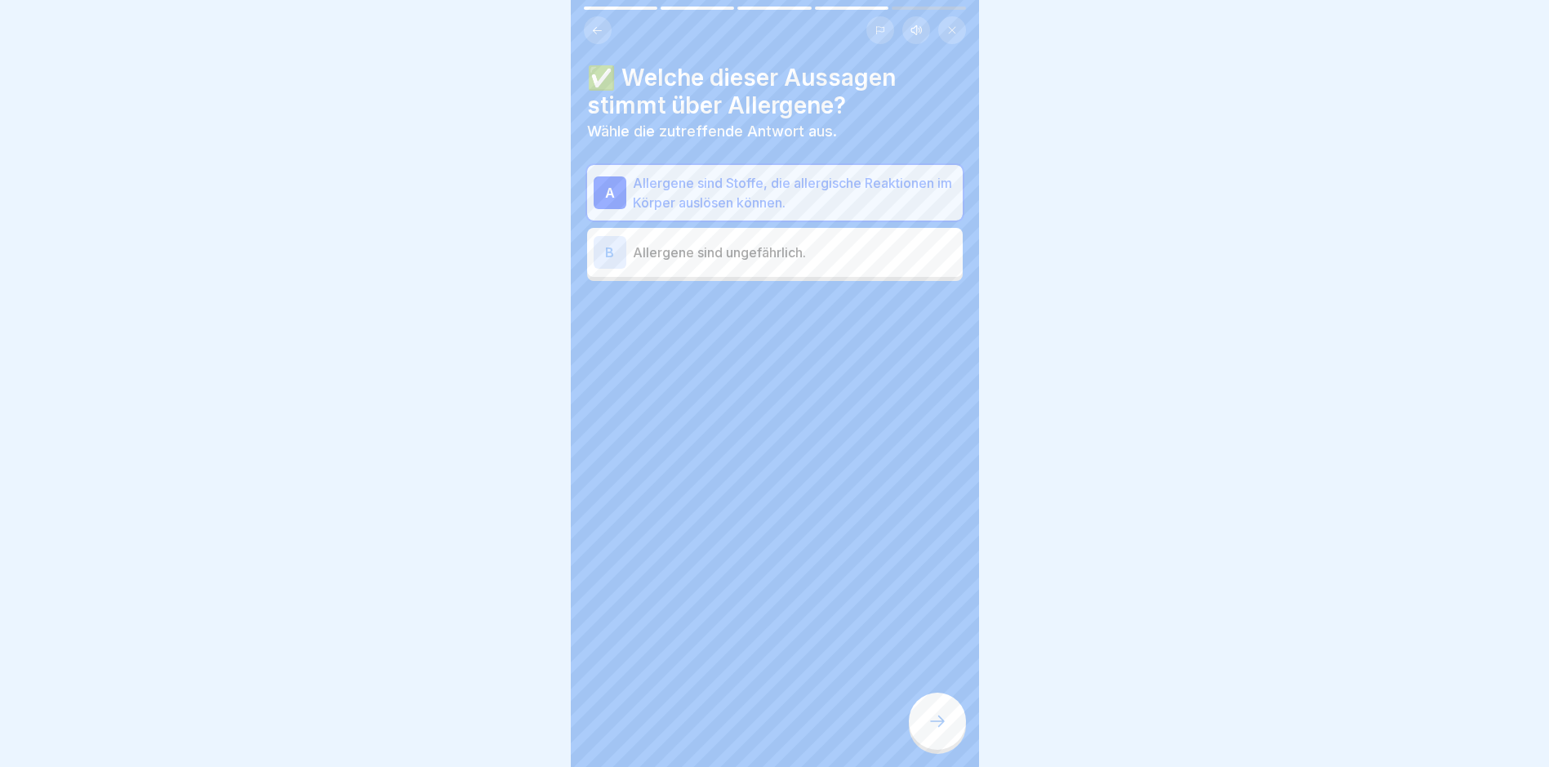
click at [938, 728] on icon at bounding box center [938, 721] width 20 height 20
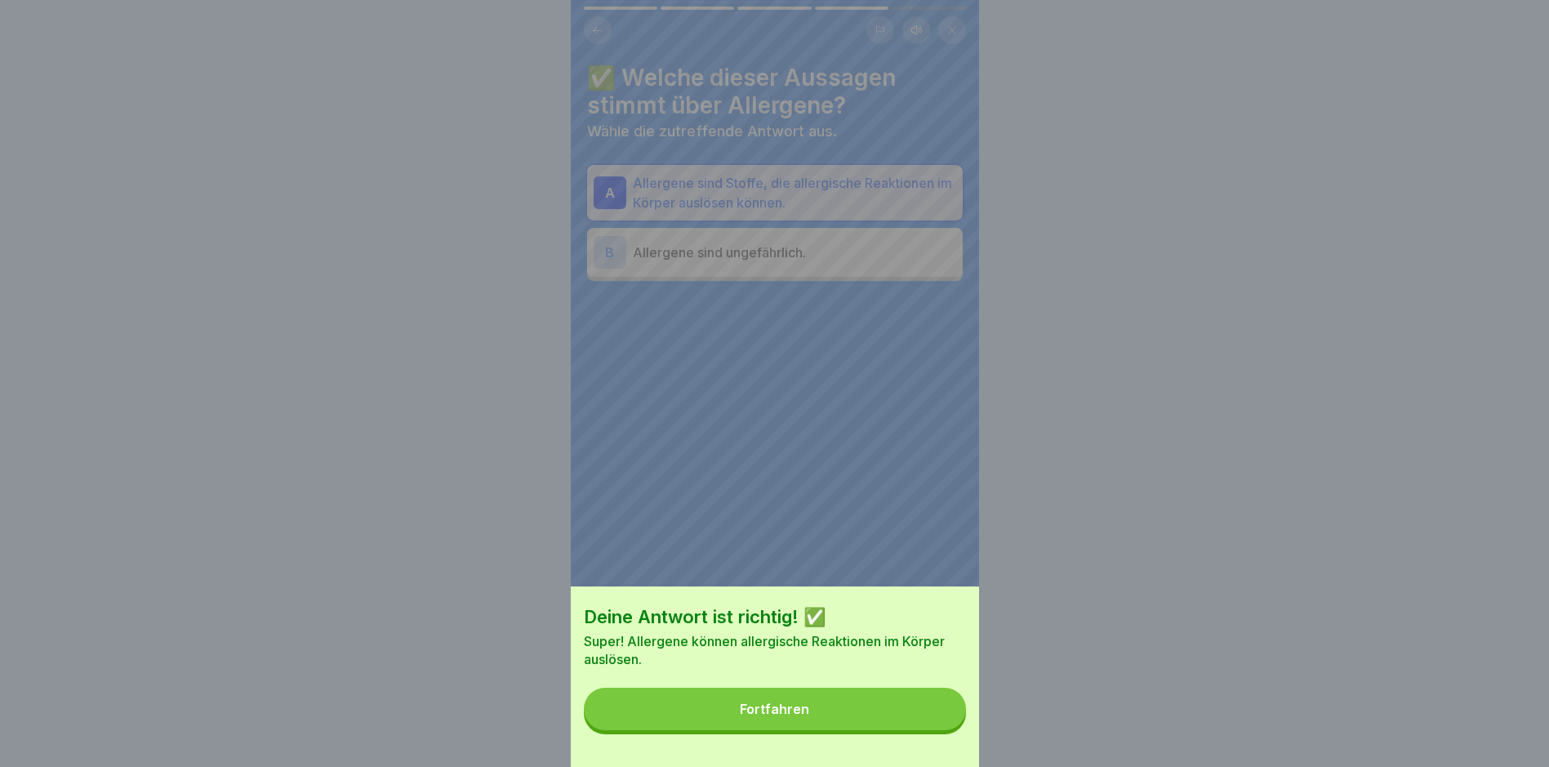
click at [794, 709] on button "Fortfahren" at bounding box center [775, 709] width 382 height 42
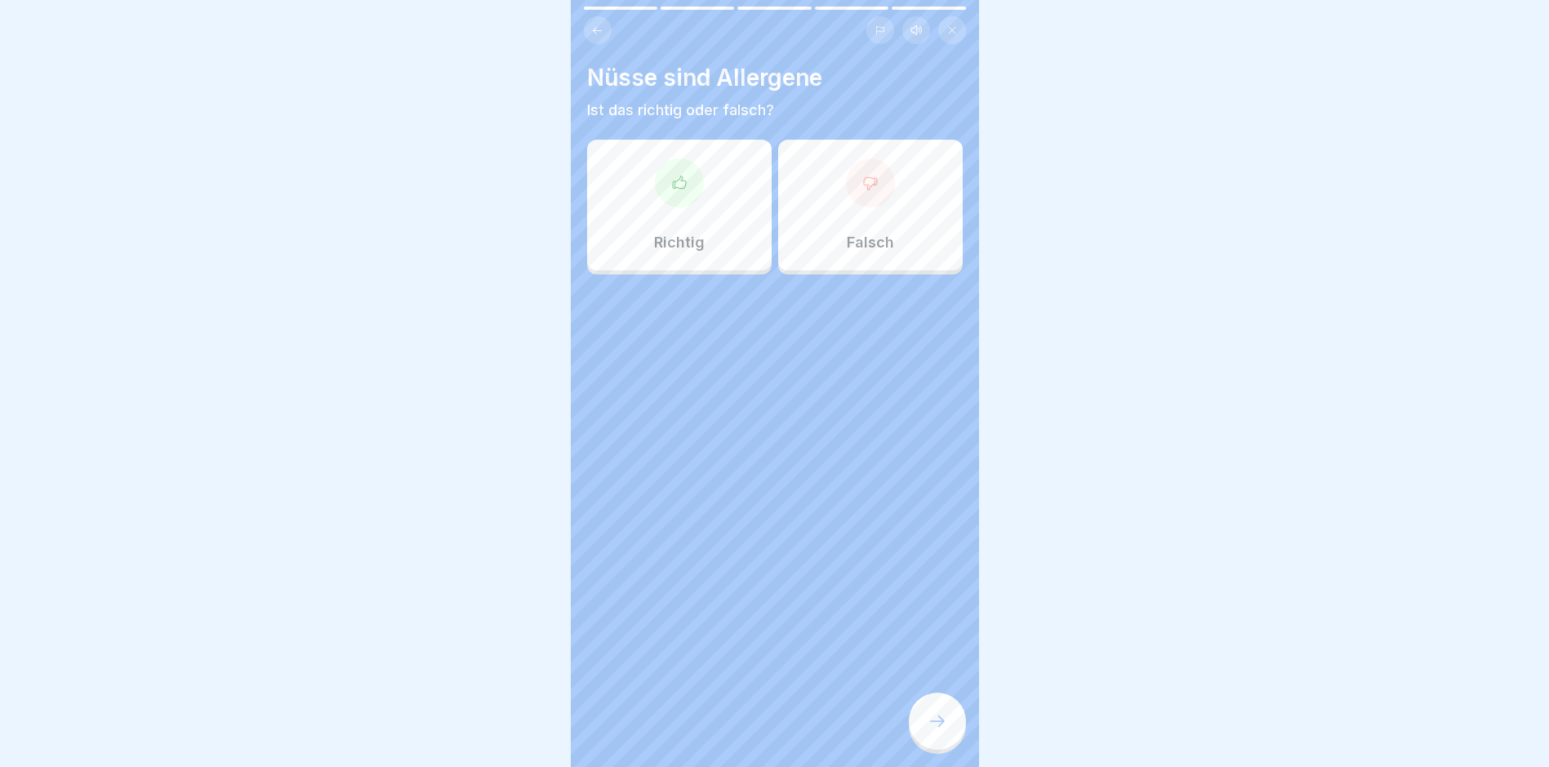
click at [675, 181] on icon at bounding box center [679, 183] width 16 height 16
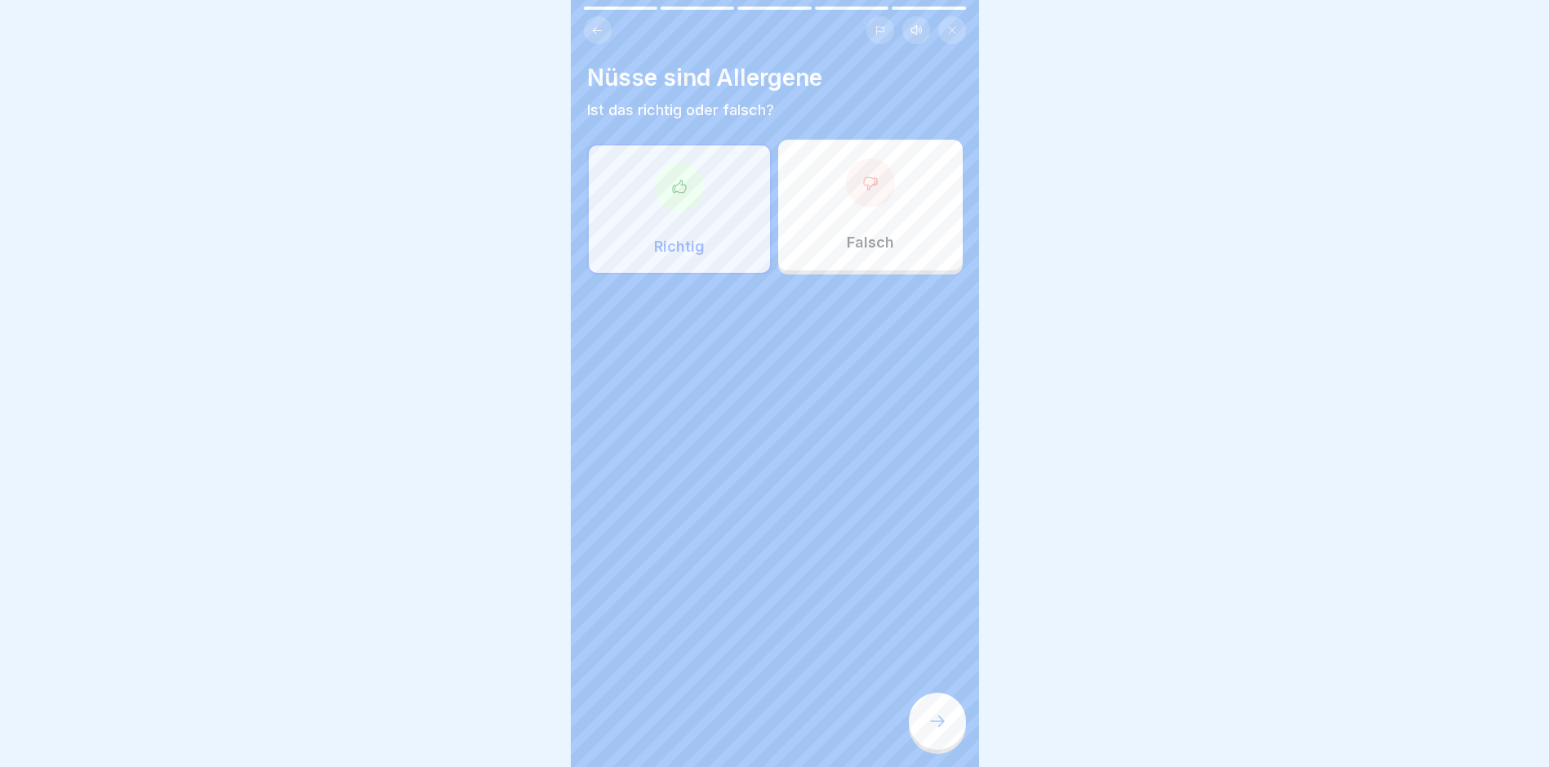
click at [934, 720] on div at bounding box center [937, 721] width 57 height 57
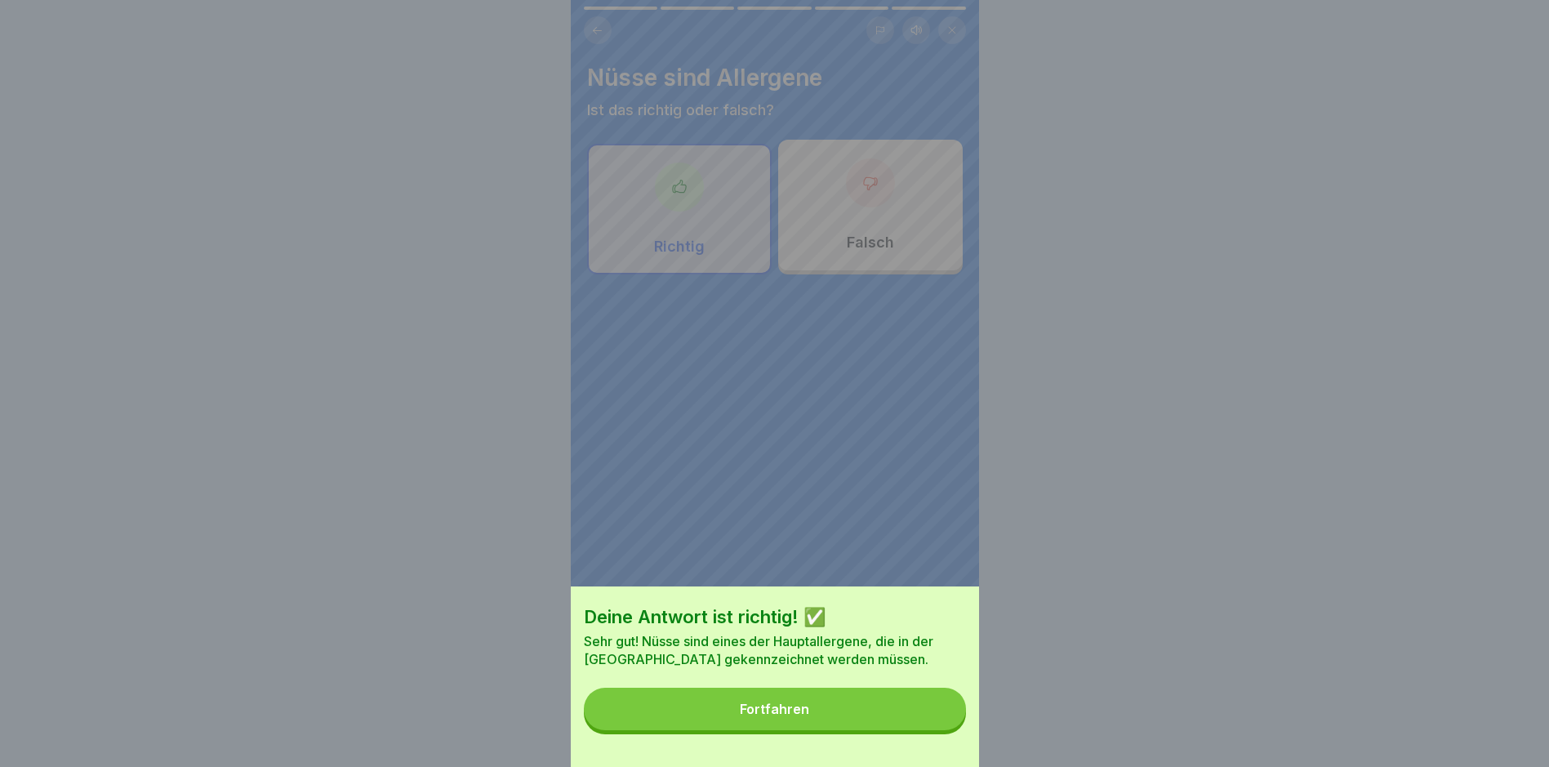
click at [760, 716] on div "Fortfahren" at bounding box center [774, 709] width 69 height 15
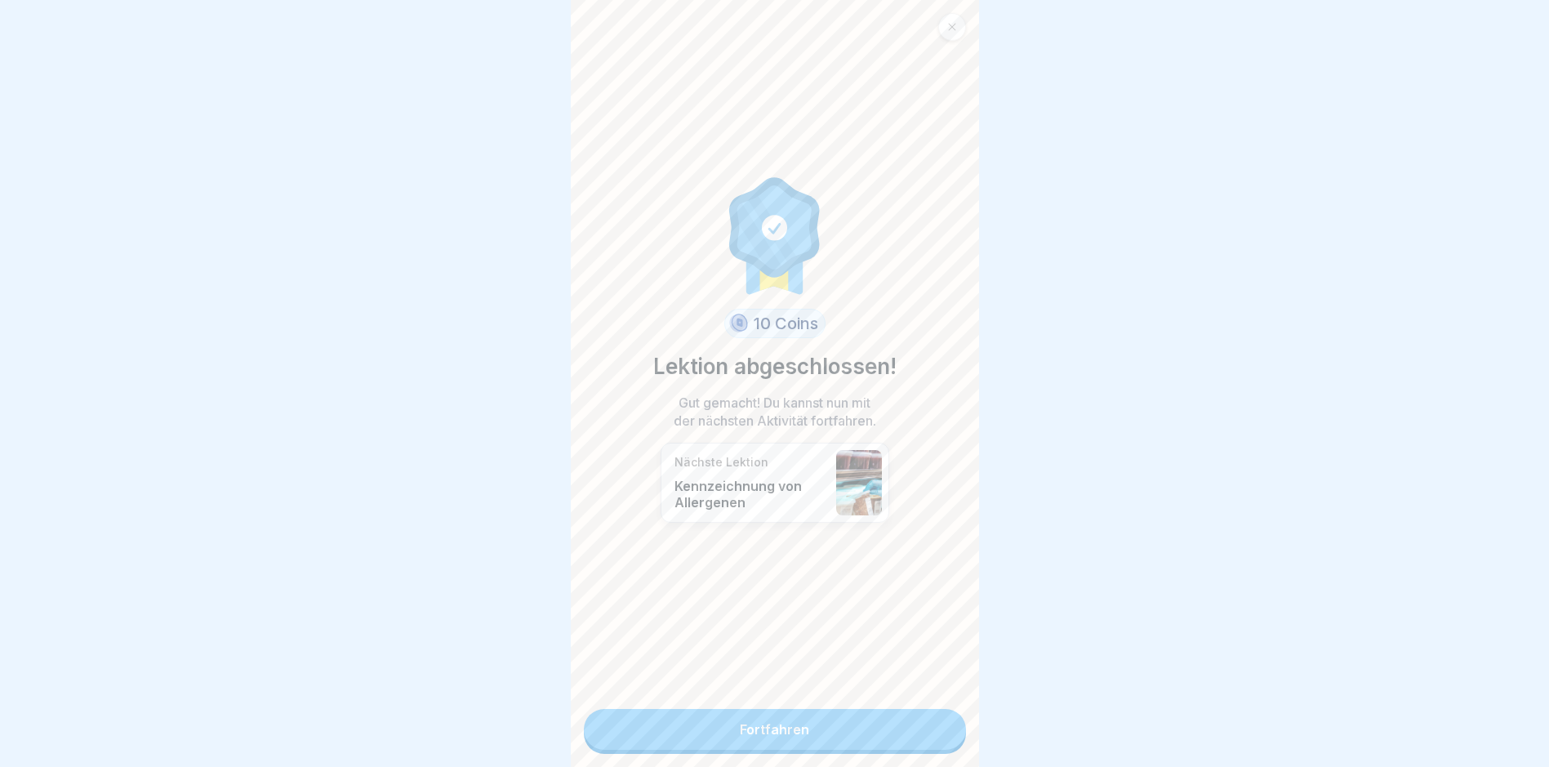
click at [804, 734] on link "Fortfahren" at bounding box center [775, 729] width 382 height 41
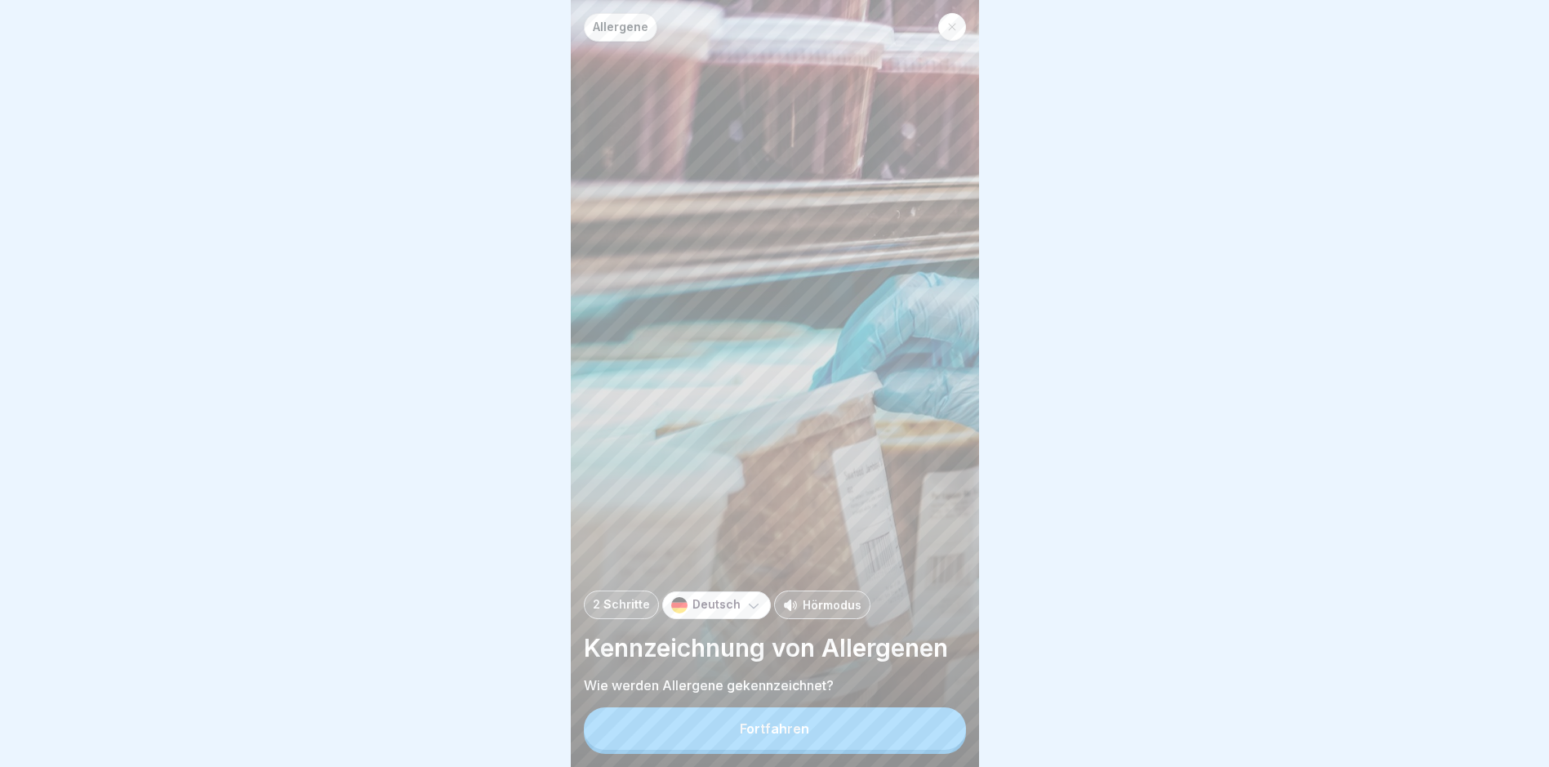
click at [788, 736] on div "Fortfahren" at bounding box center [774, 728] width 69 height 15
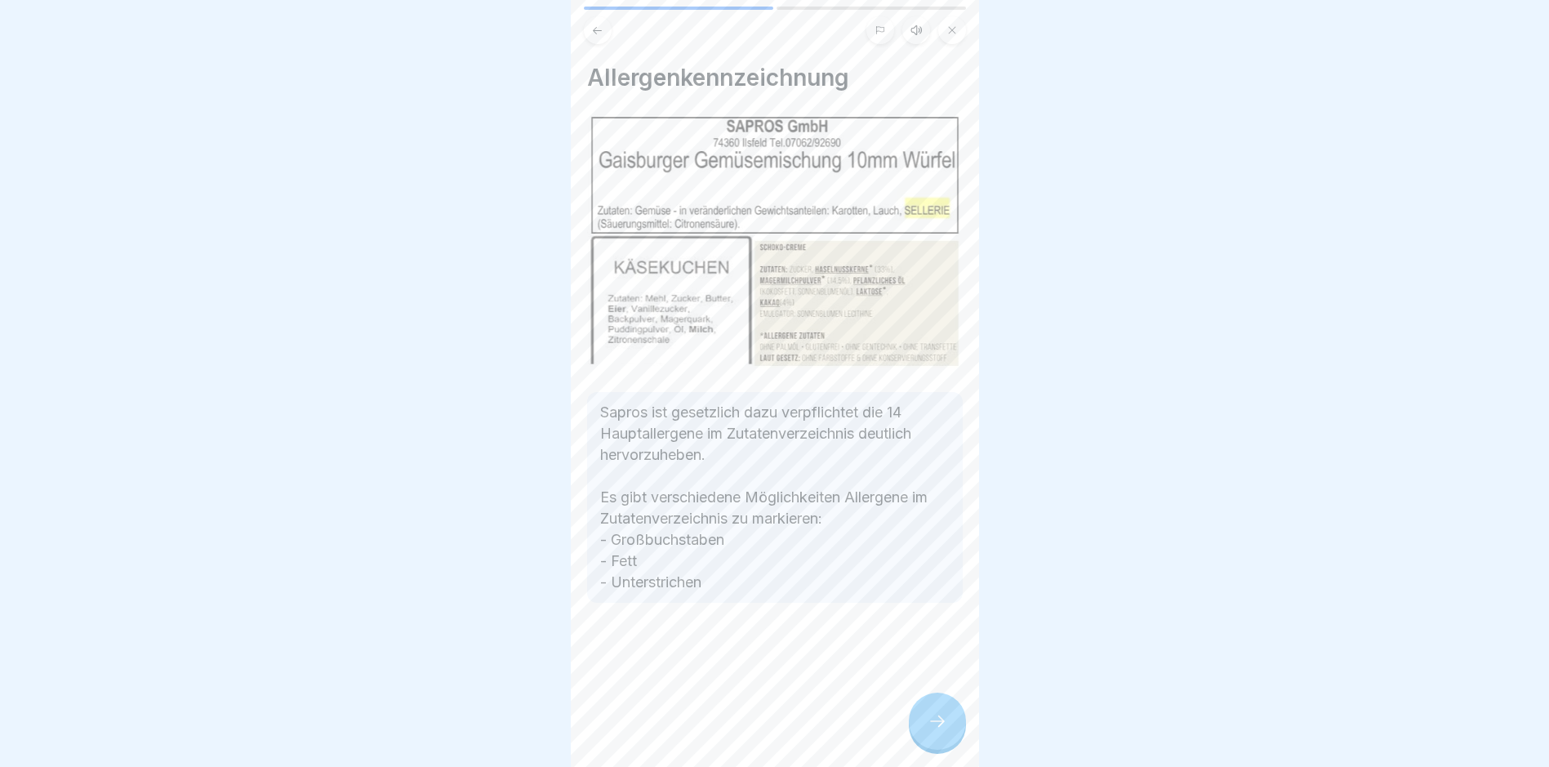
click at [944, 727] on icon at bounding box center [938, 721] width 20 height 20
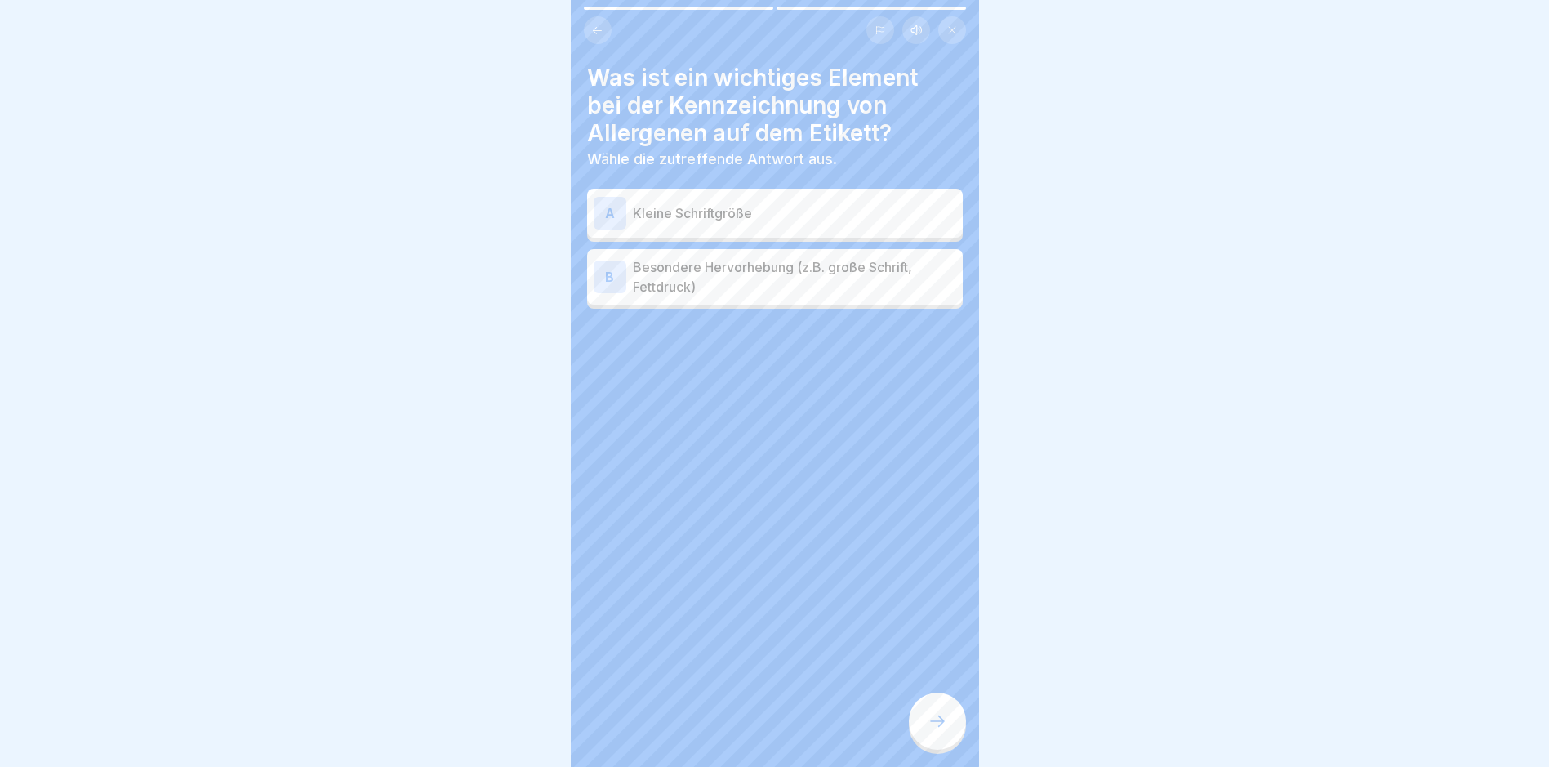
click at [608, 270] on div "B" at bounding box center [610, 277] width 33 height 33
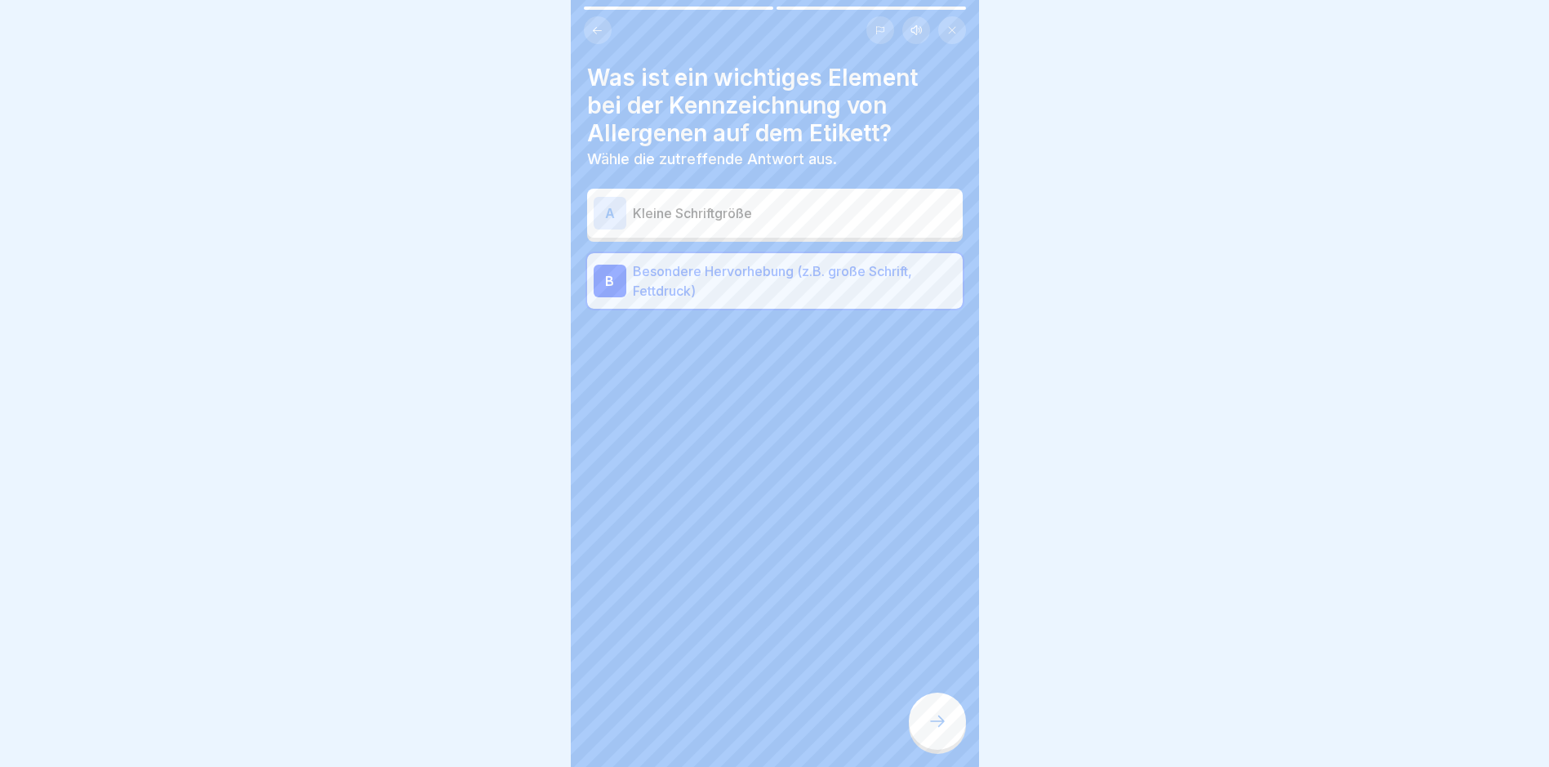
click at [941, 724] on div at bounding box center [937, 721] width 57 height 57
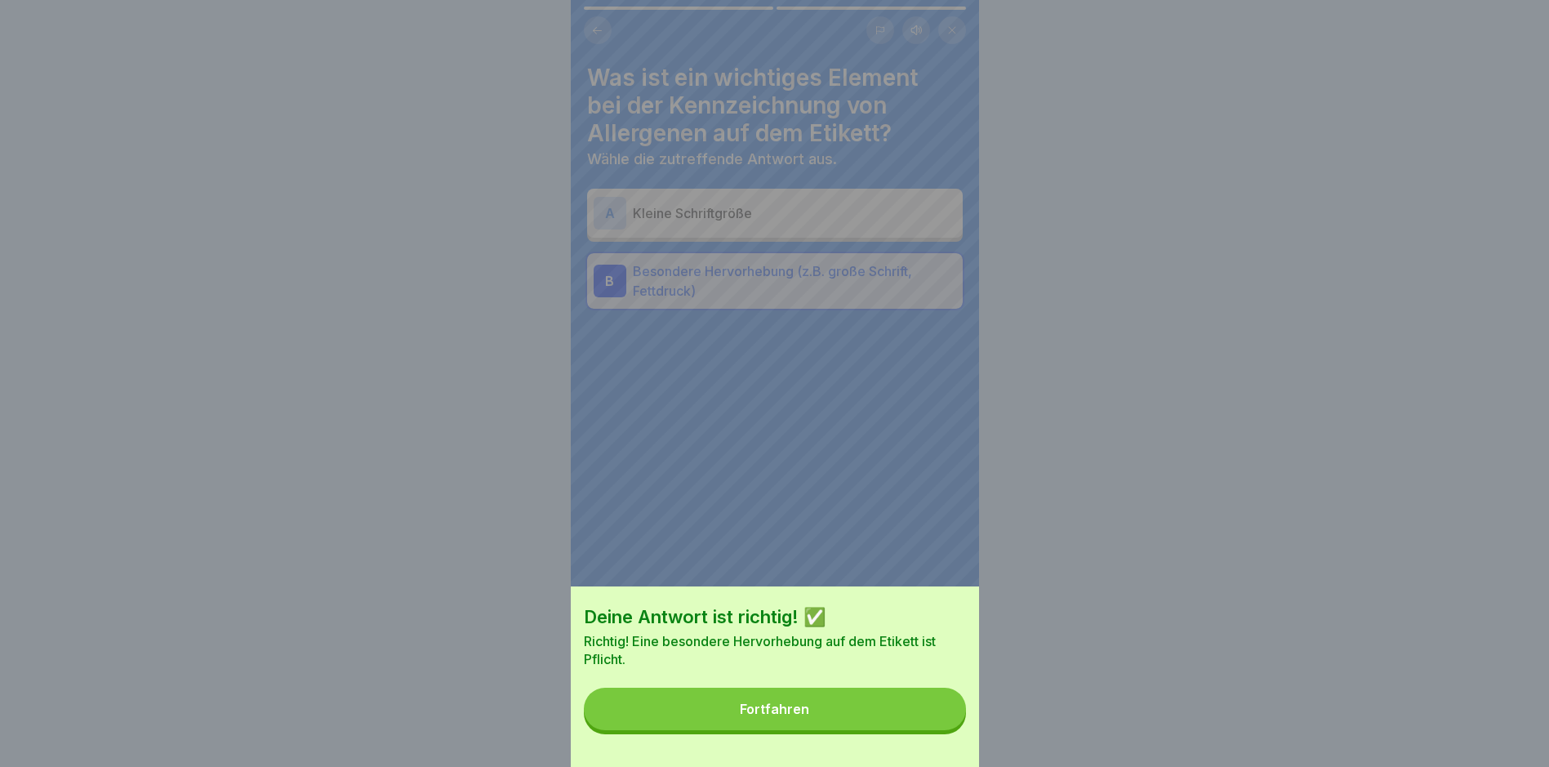
click at [842, 717] on button "Fortfahren" at bounding box center [775, 709] width 382 height 42
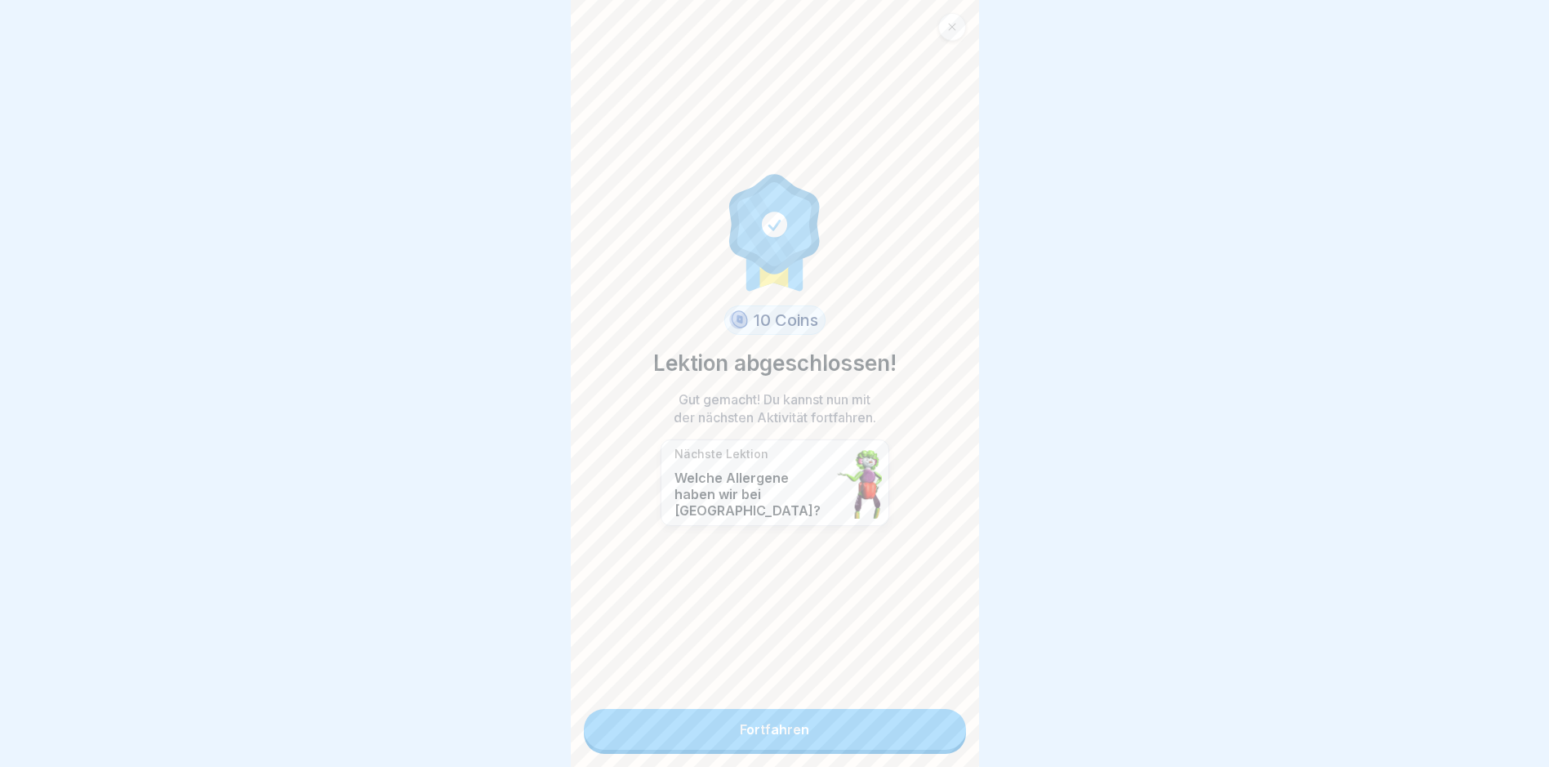
click at [765, 728] on link "Fortfahren" at bounding box center [775, 729] width 382 height 41
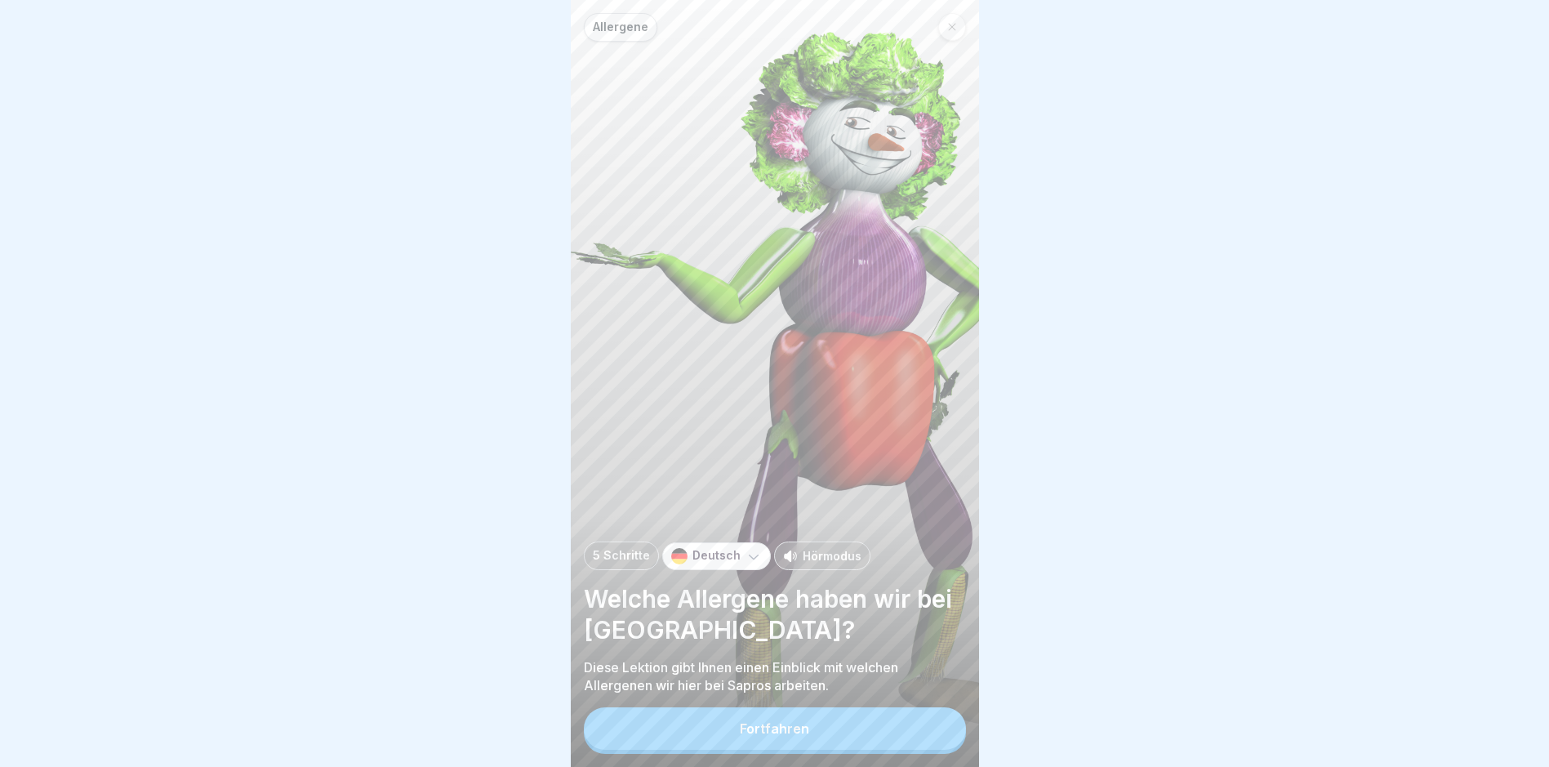
click at [755, 736] on div "Fortfahren" at bounding box center [774, 728] width 69 height 15
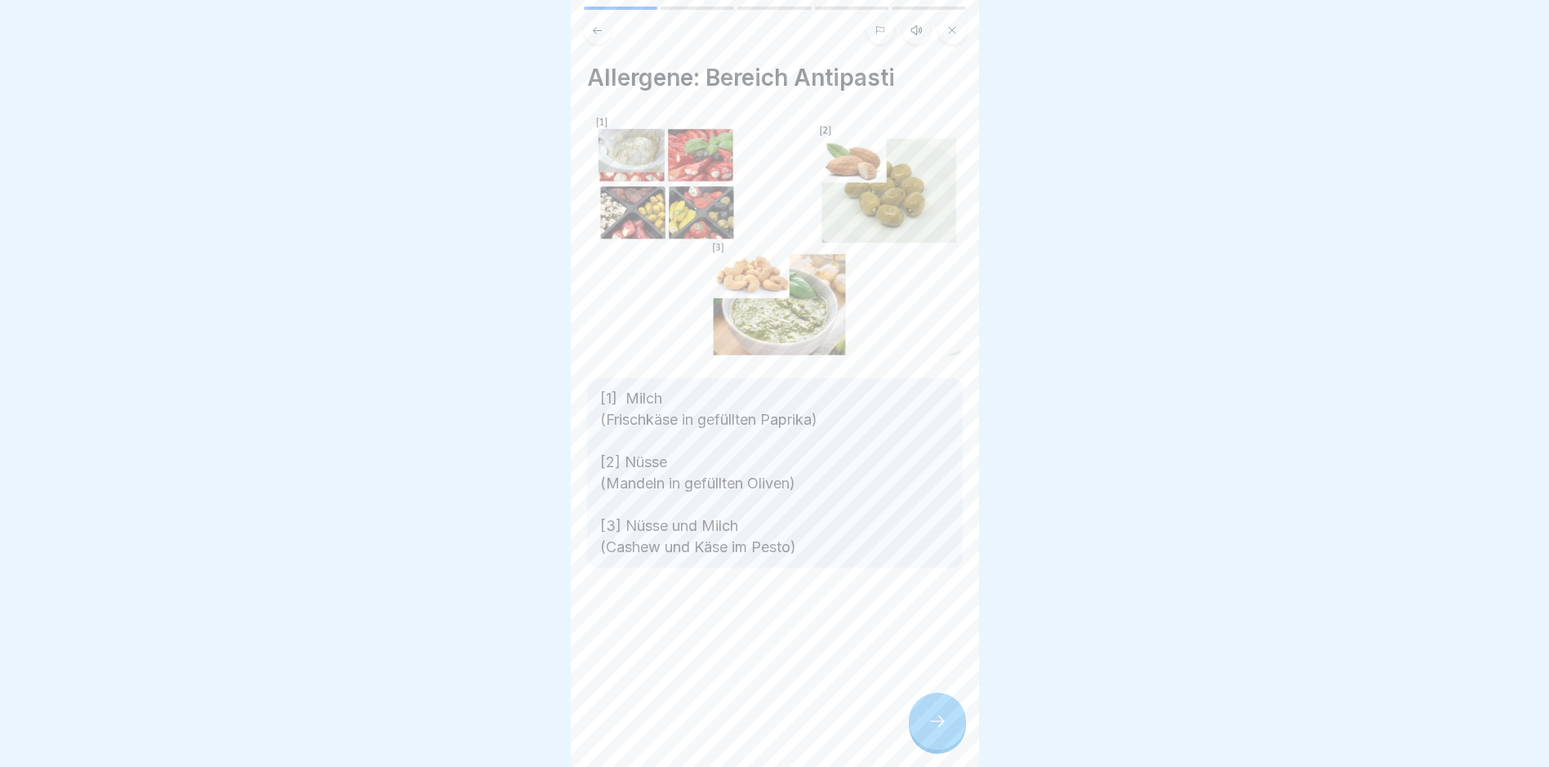
click at [624, 388] on p "[1] Milch (Frischkäse in gefüllten Paprika) [2] Nüsse (Mandeln in gefüllten Oli…" at bounding box center [775, 473] width 350 height 170
click at [939, 731] on icon at bounding box center [938, 721] width 20 height 20
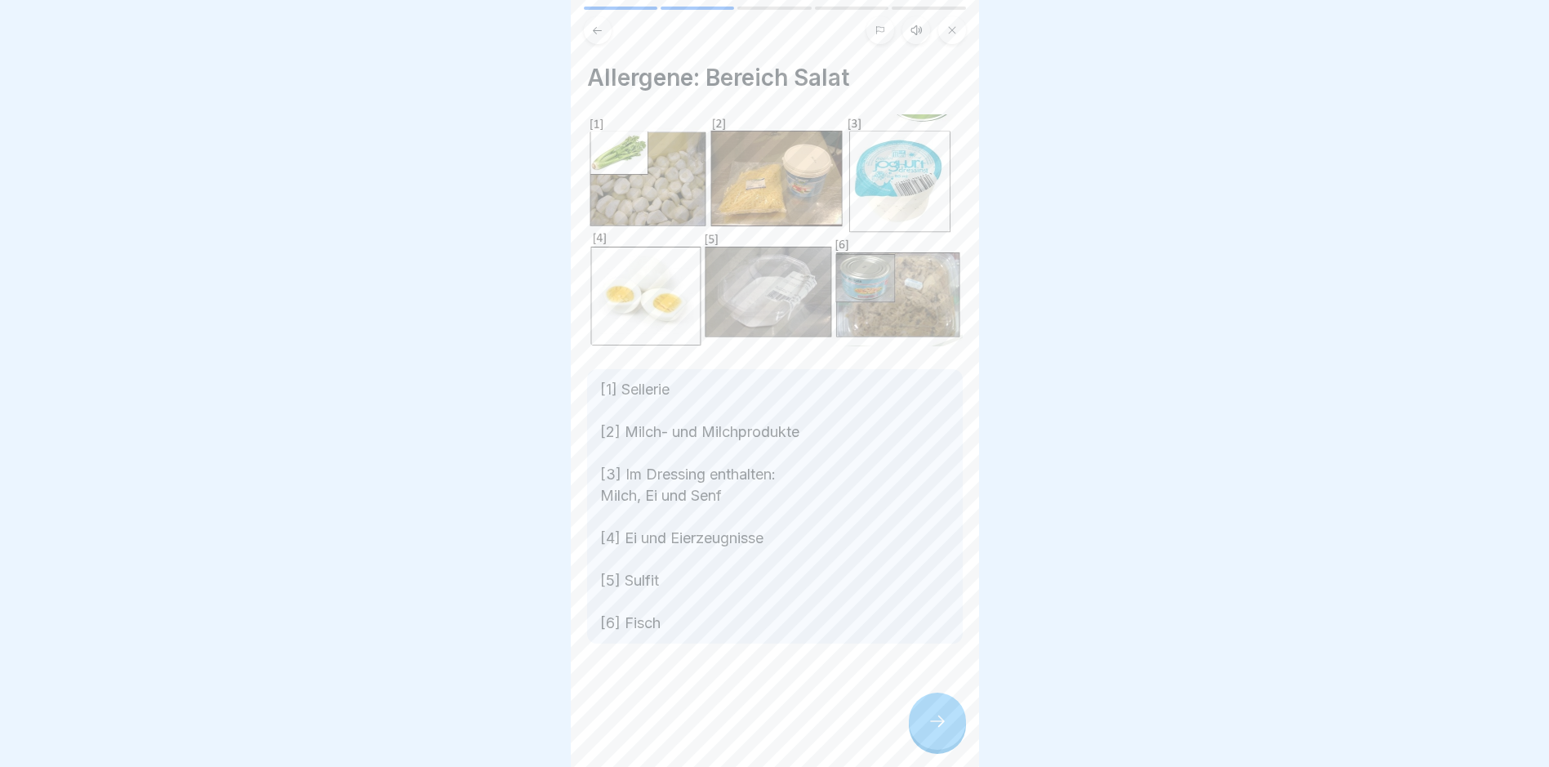
click at [939, 731] on icon at bounding box center [938, 721] width 20 height 20
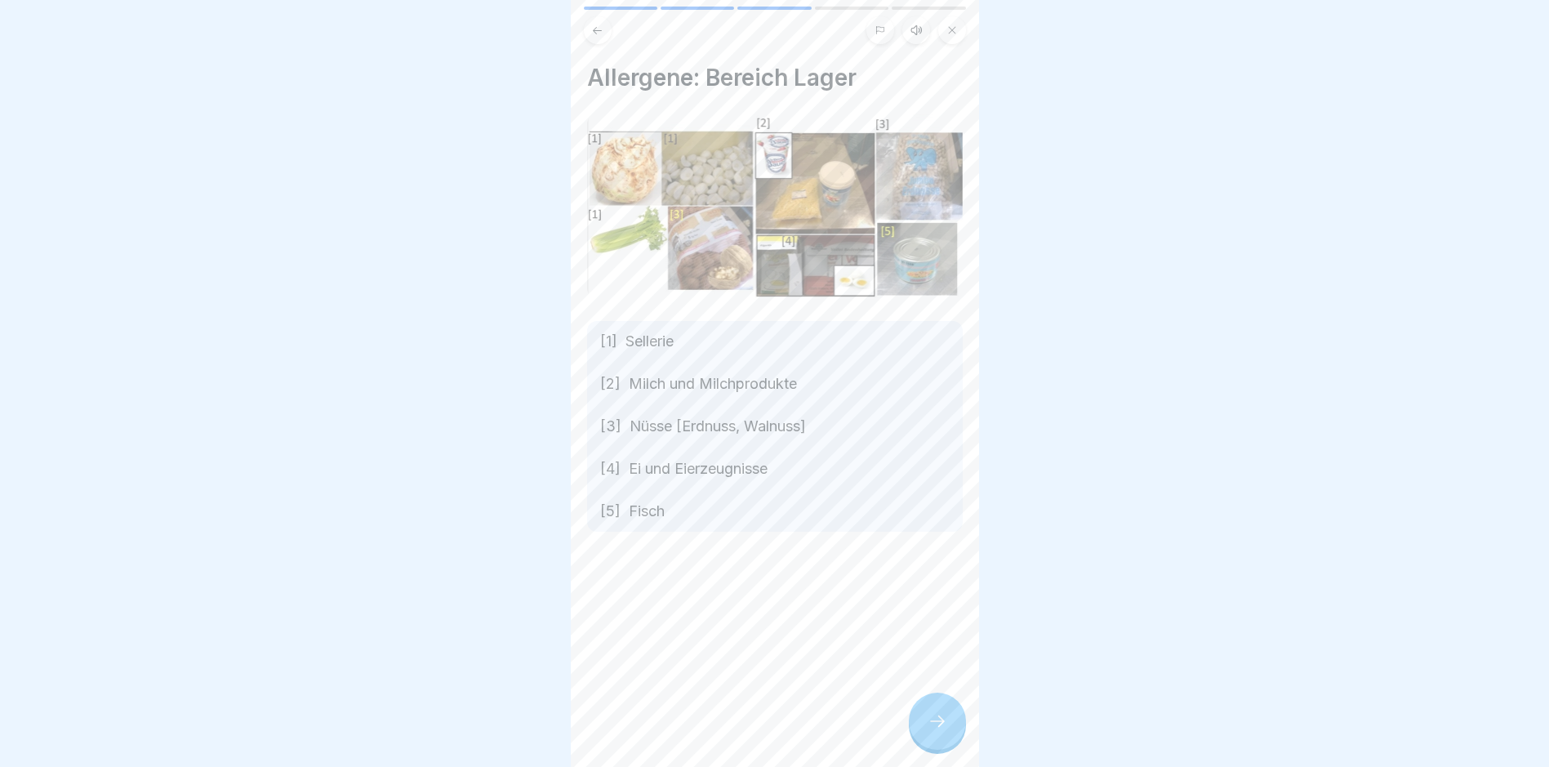
click at [938, 731] on icon at bounding box center [938, 721] width 20 height 20
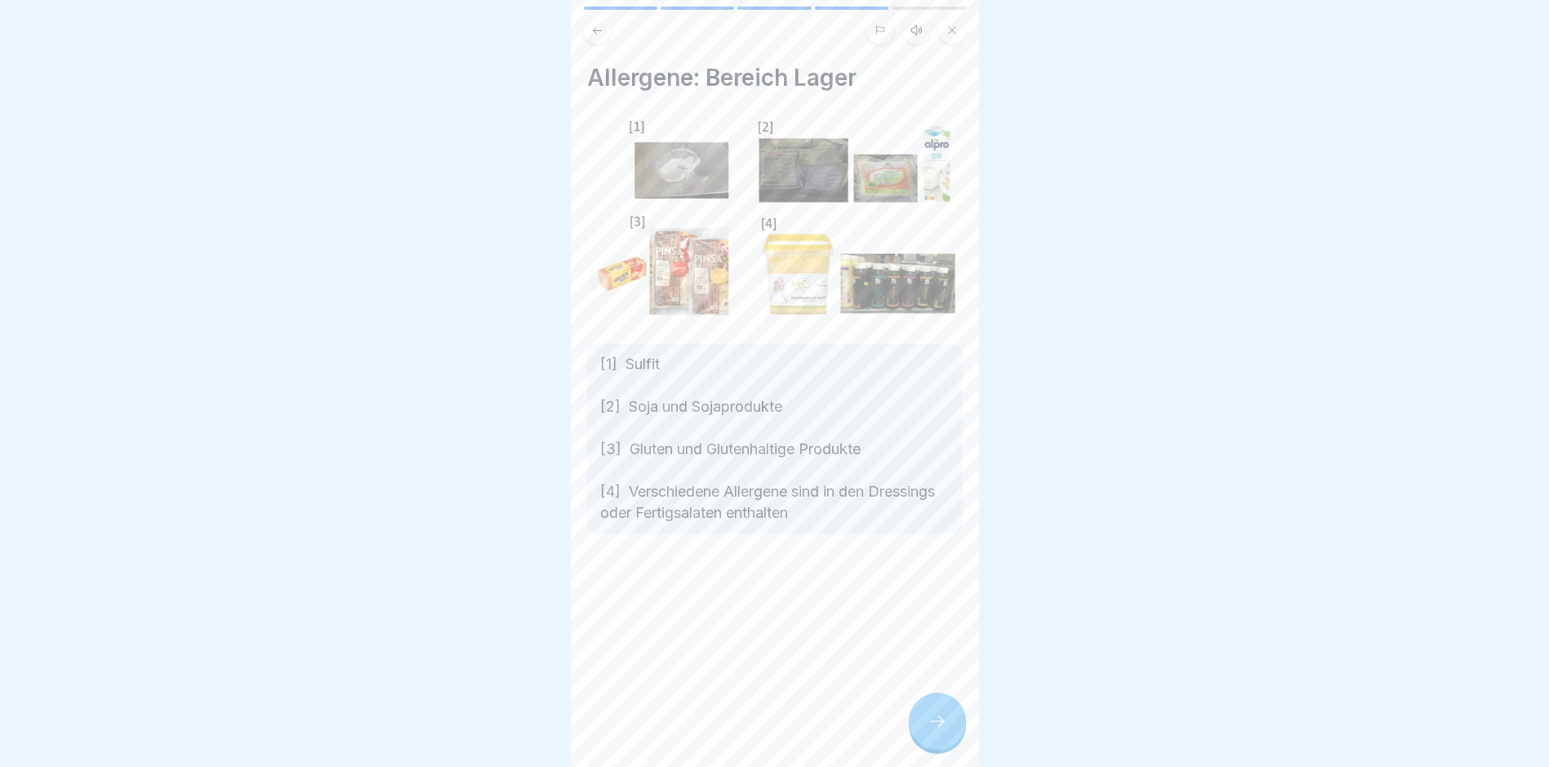
click at [938, 731] on icon at bounding box center [938, 721] width 20 height 20
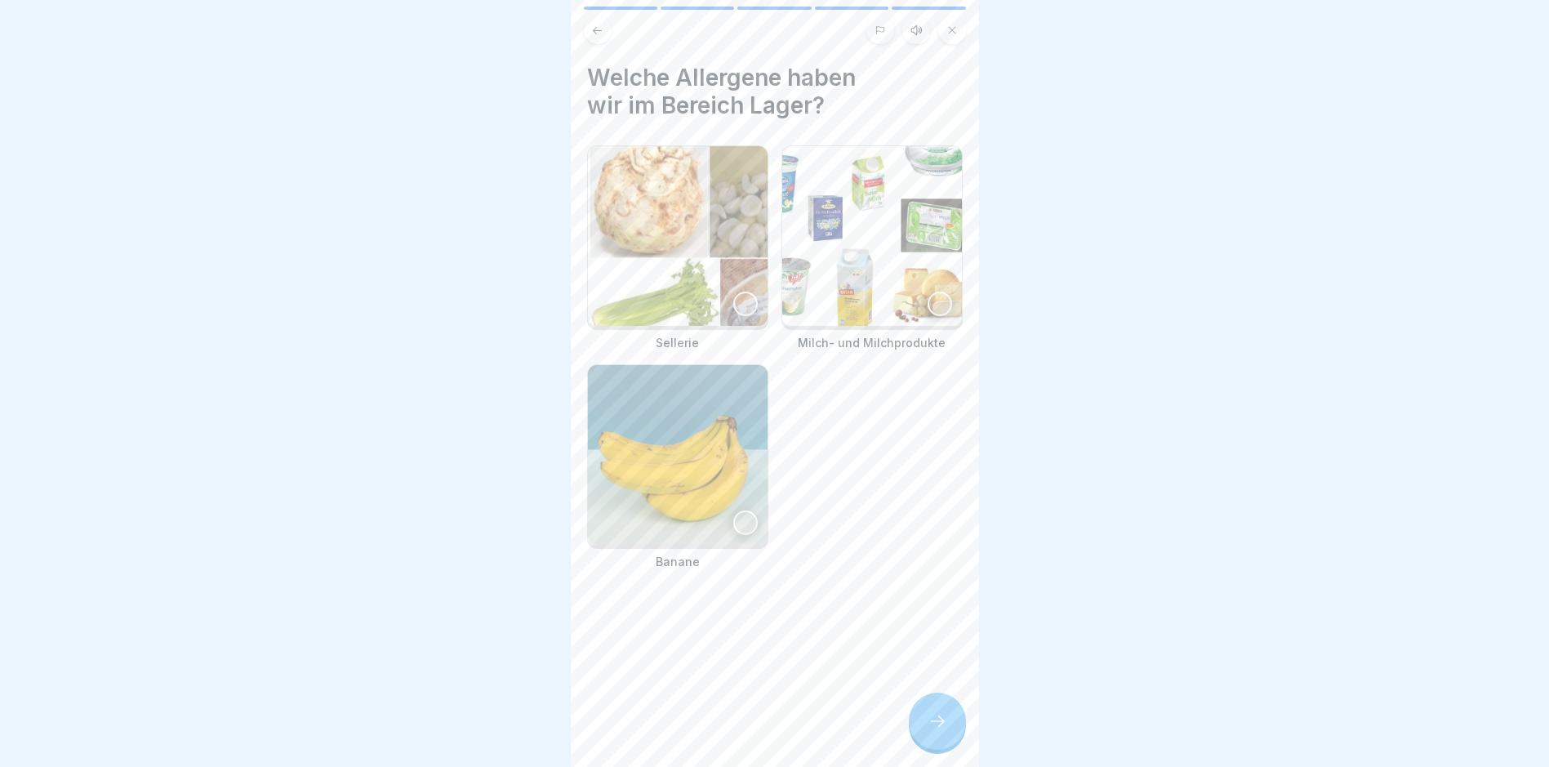
click at [938, 731] on icon at bounding box center [938, 721] width 20 height 20
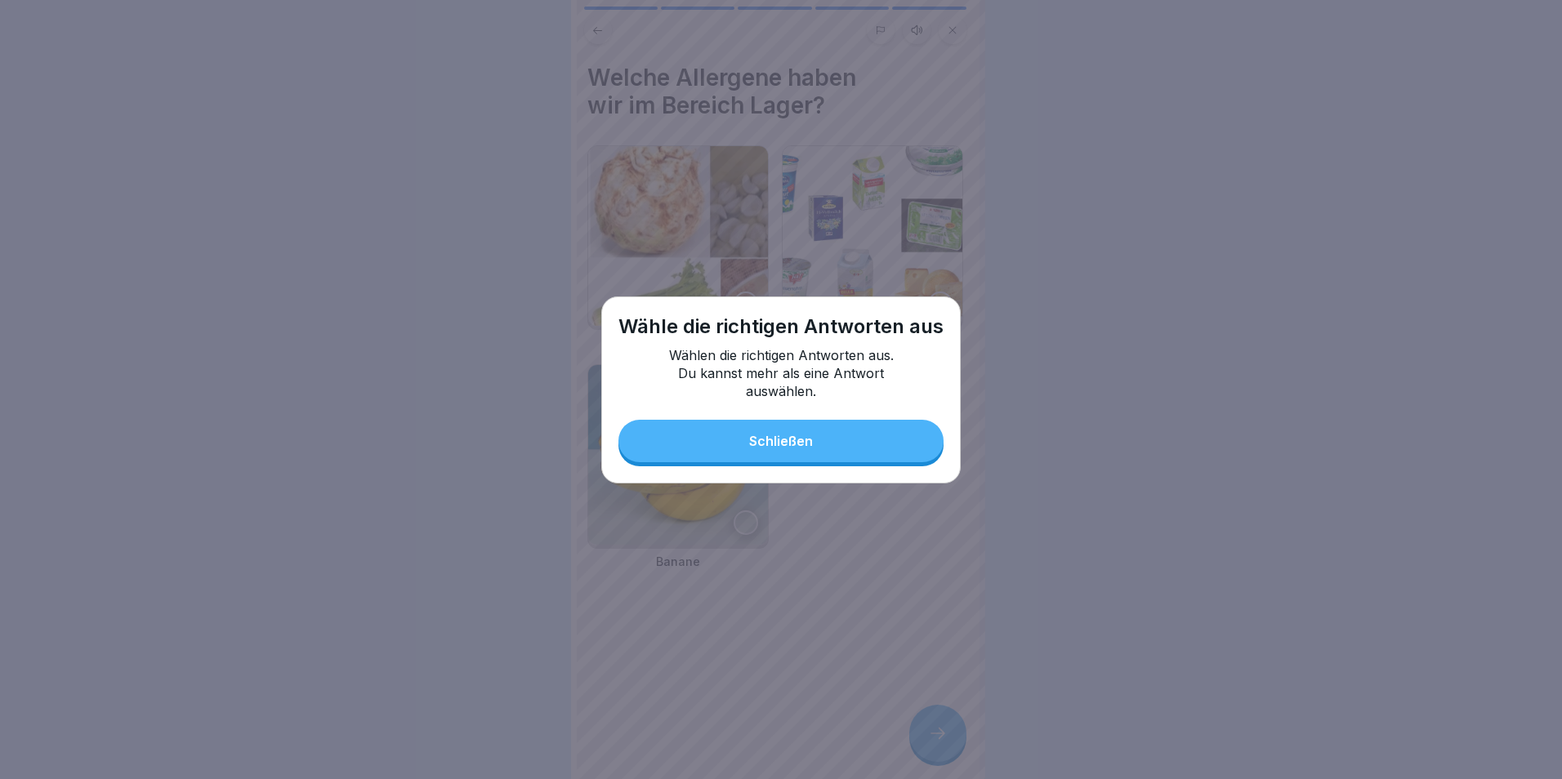
click at [799, 432] on button "Schließen" at bounding box center [780, 441] width 325 height 42
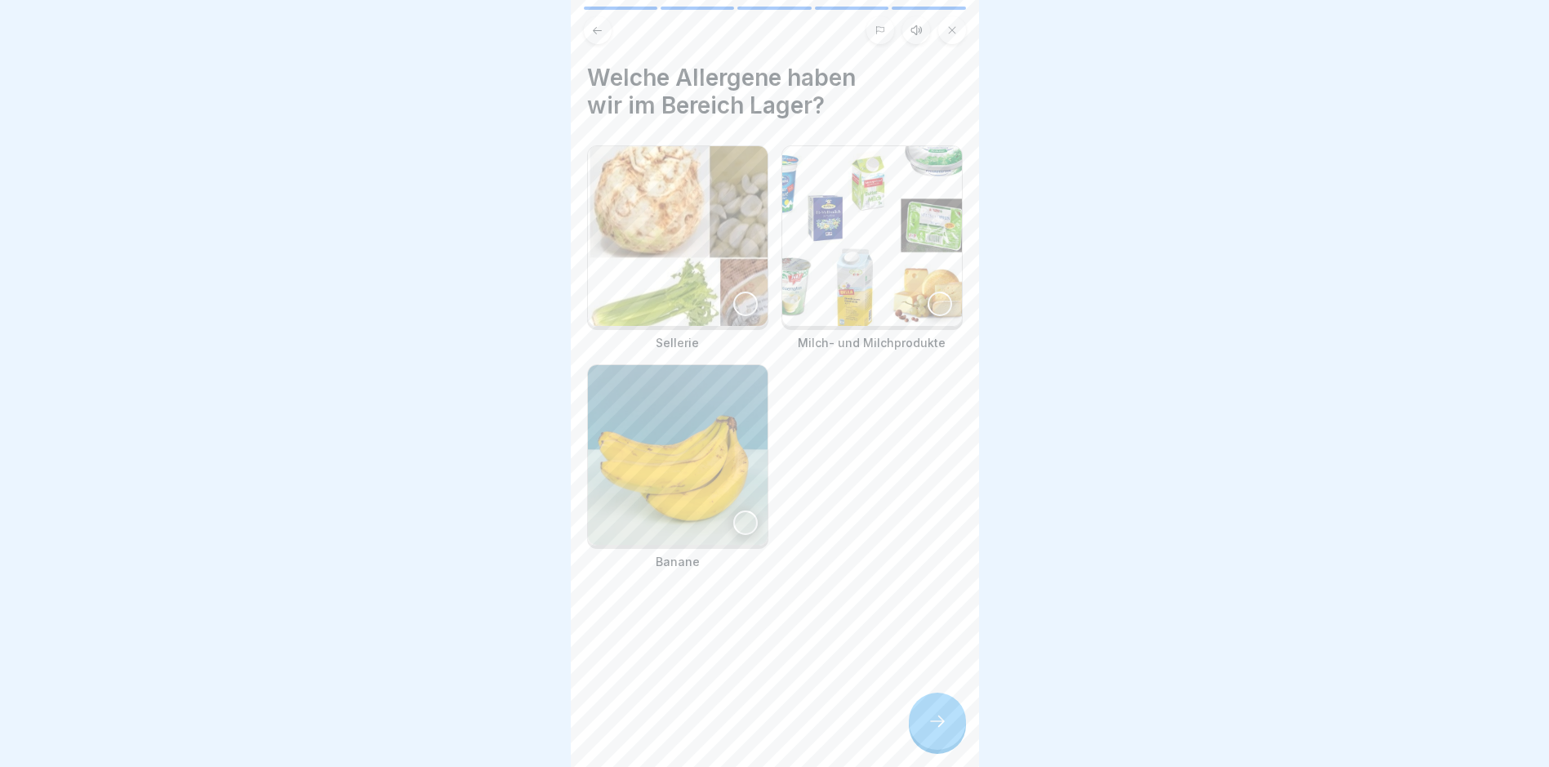
click at [689, 208] on img at bounding box center [678, 236] width 180 height 180
click at [849, 229] on img at bounding box center [872, 236] width 180 height 180
click at [934, 723] on div at bounding box center [937, 721] width 57 height 57
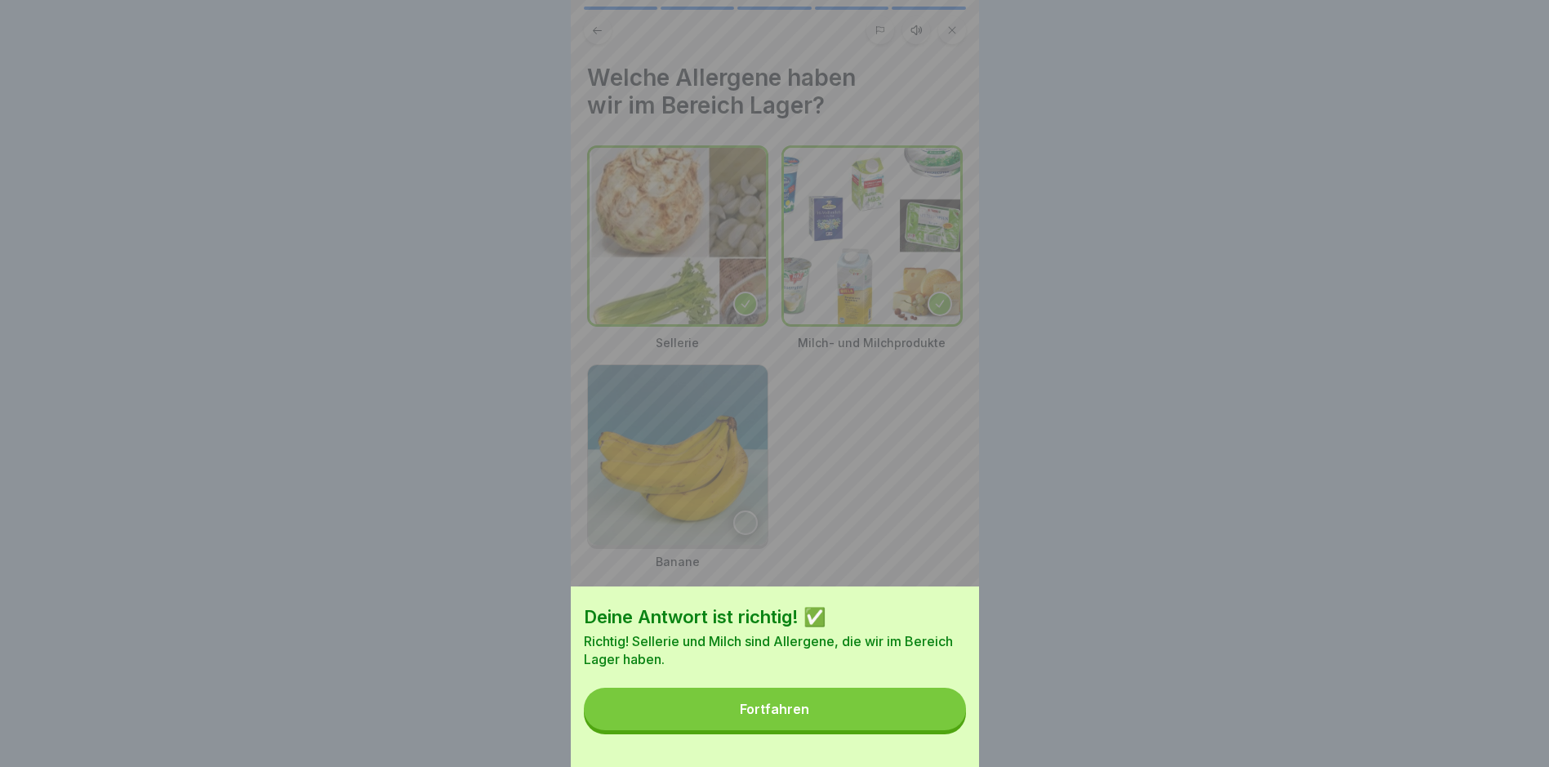
click at [764, 716] on div "Fortfahren" at bounding box center [774, 709] width 69 height 15
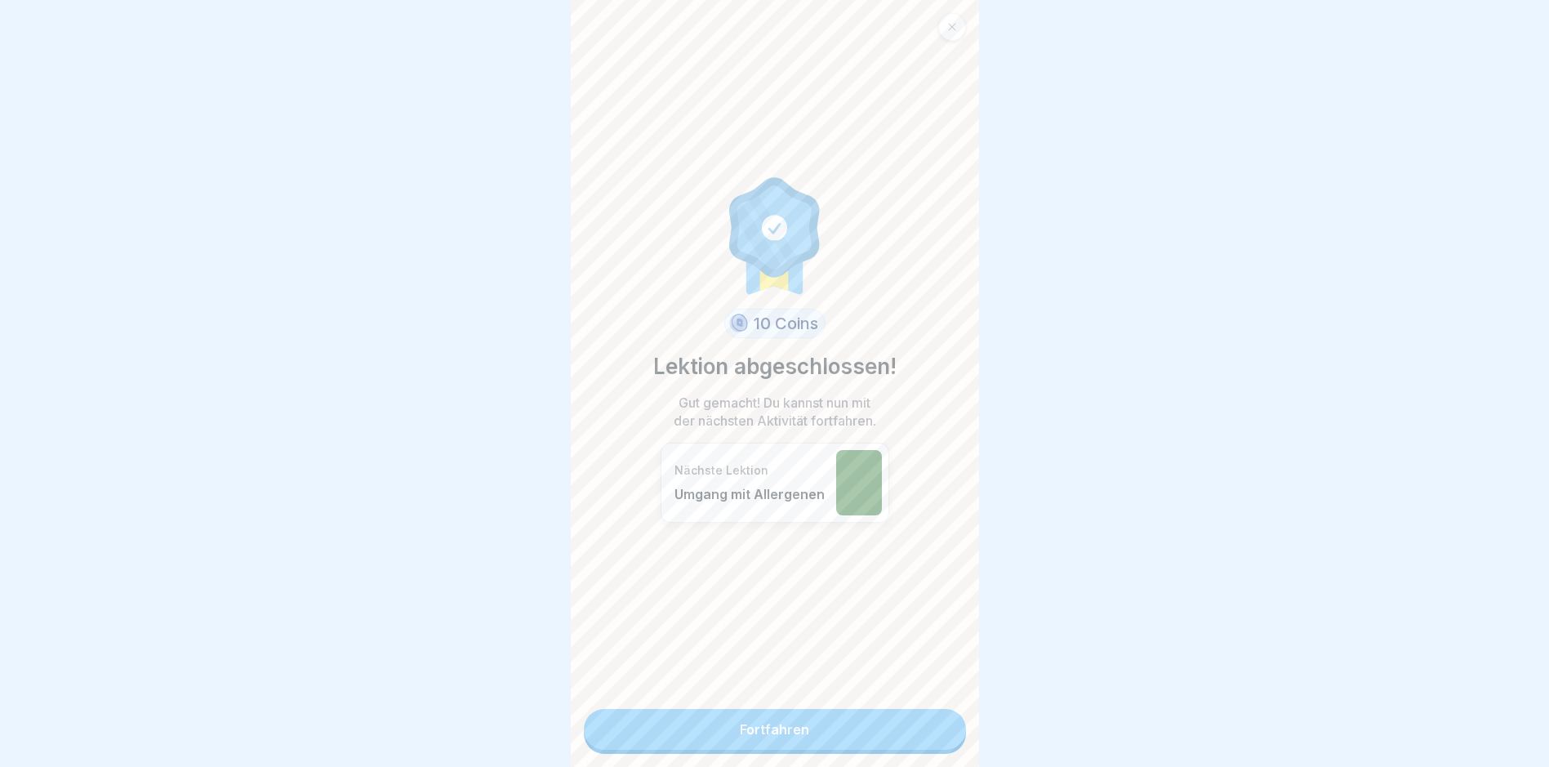
click at [757, 725] on link "Fortfahren" at bounding box center [775, 729] width 382 height 41
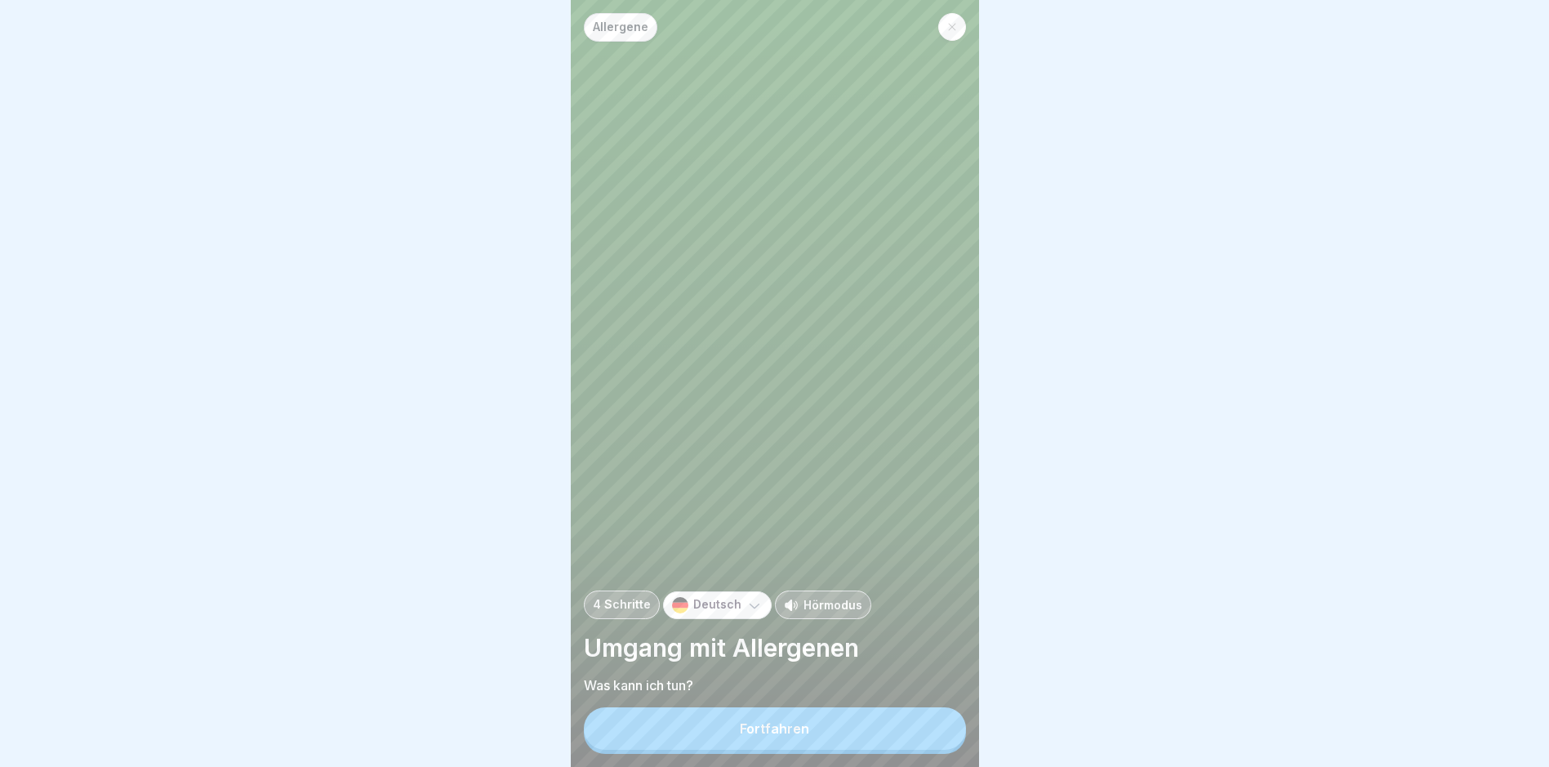
click at [764, 733] on button "Fortfahren" at bounding box center [775, 728] width 382 height 42
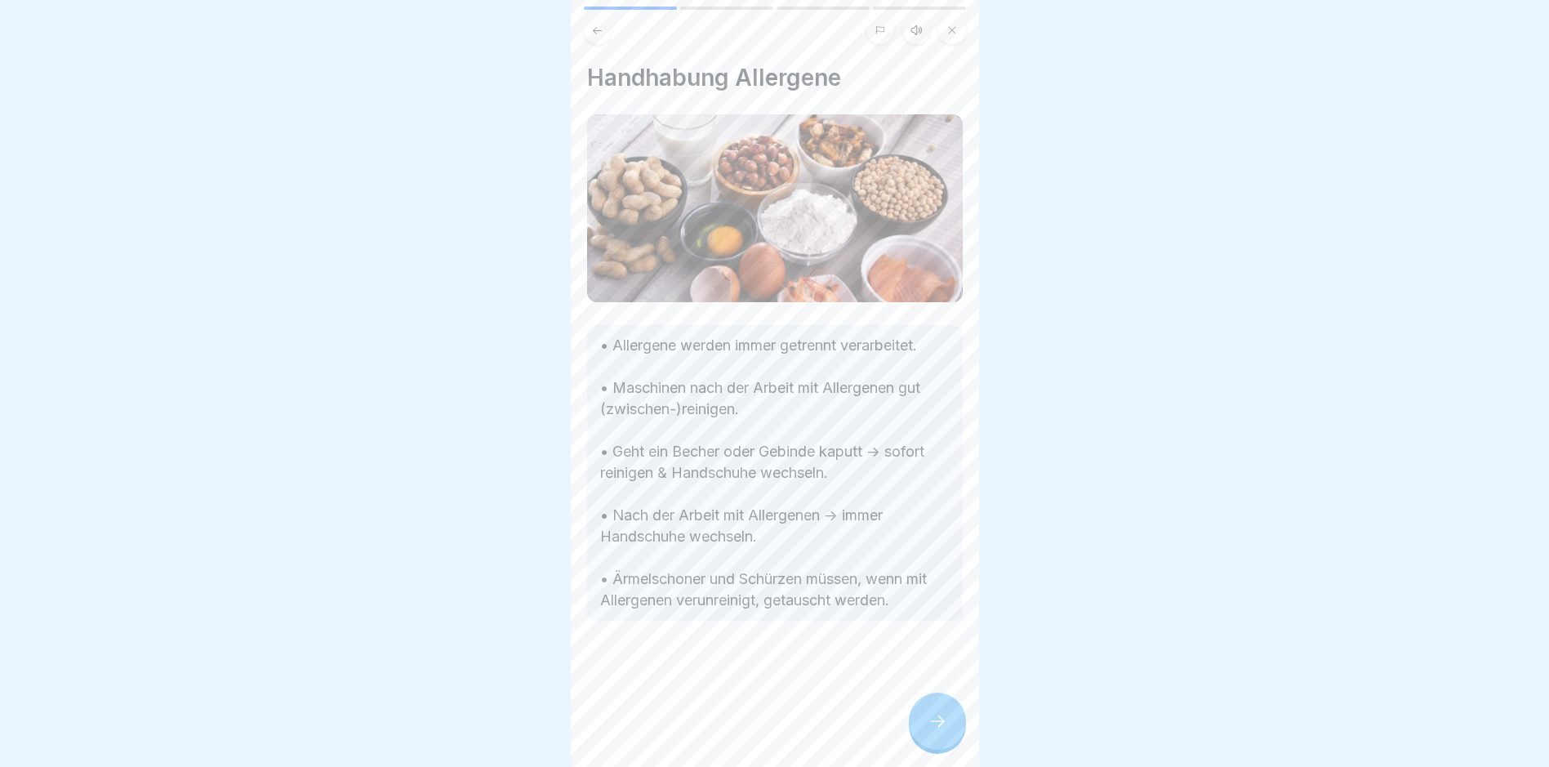
click at [943, 731] on icon at bounding box center [938, 721] width 20 height 20
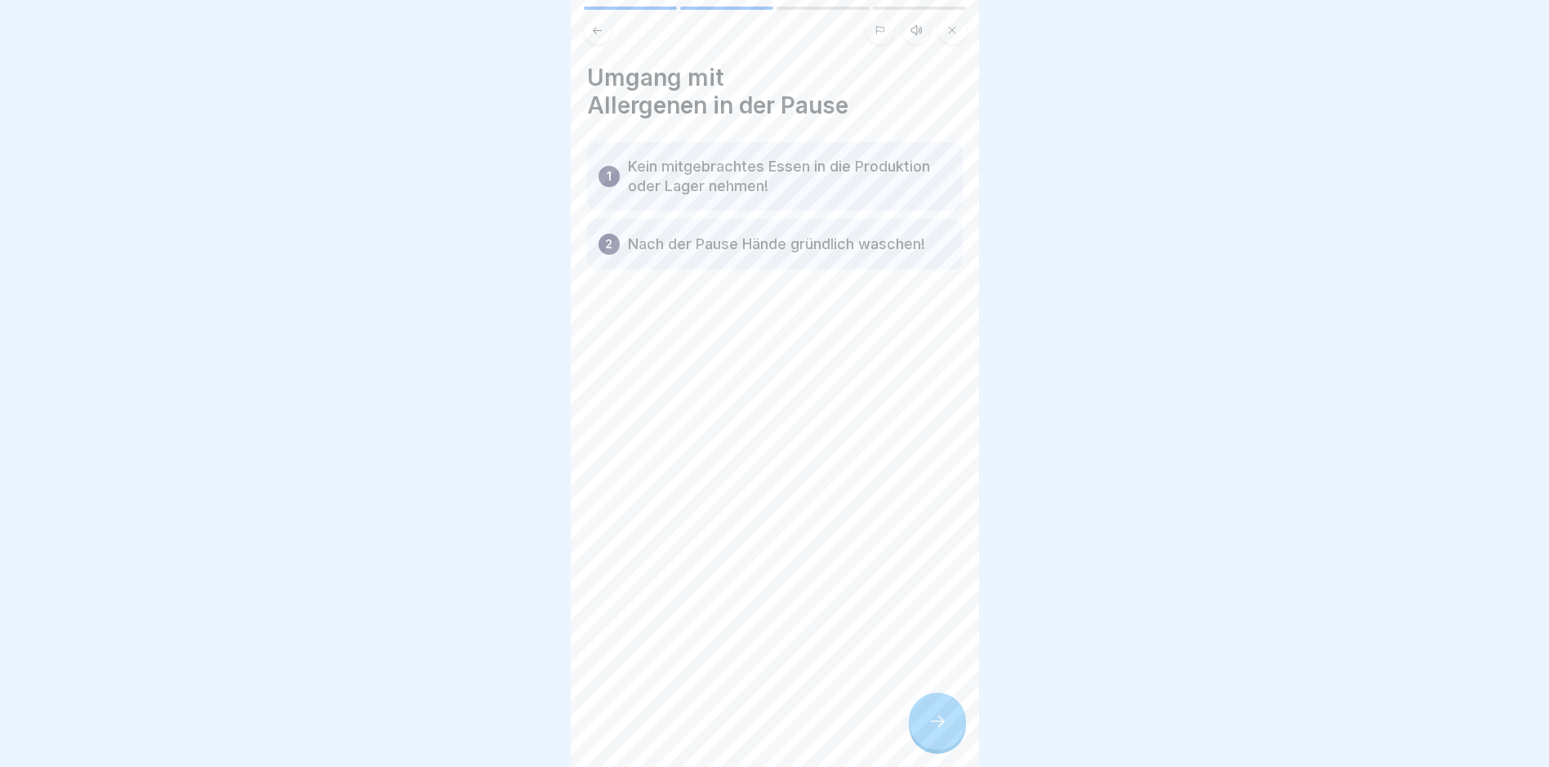
click at [943, 731] on icon at bounding box center [938, 721] width 20 height 20
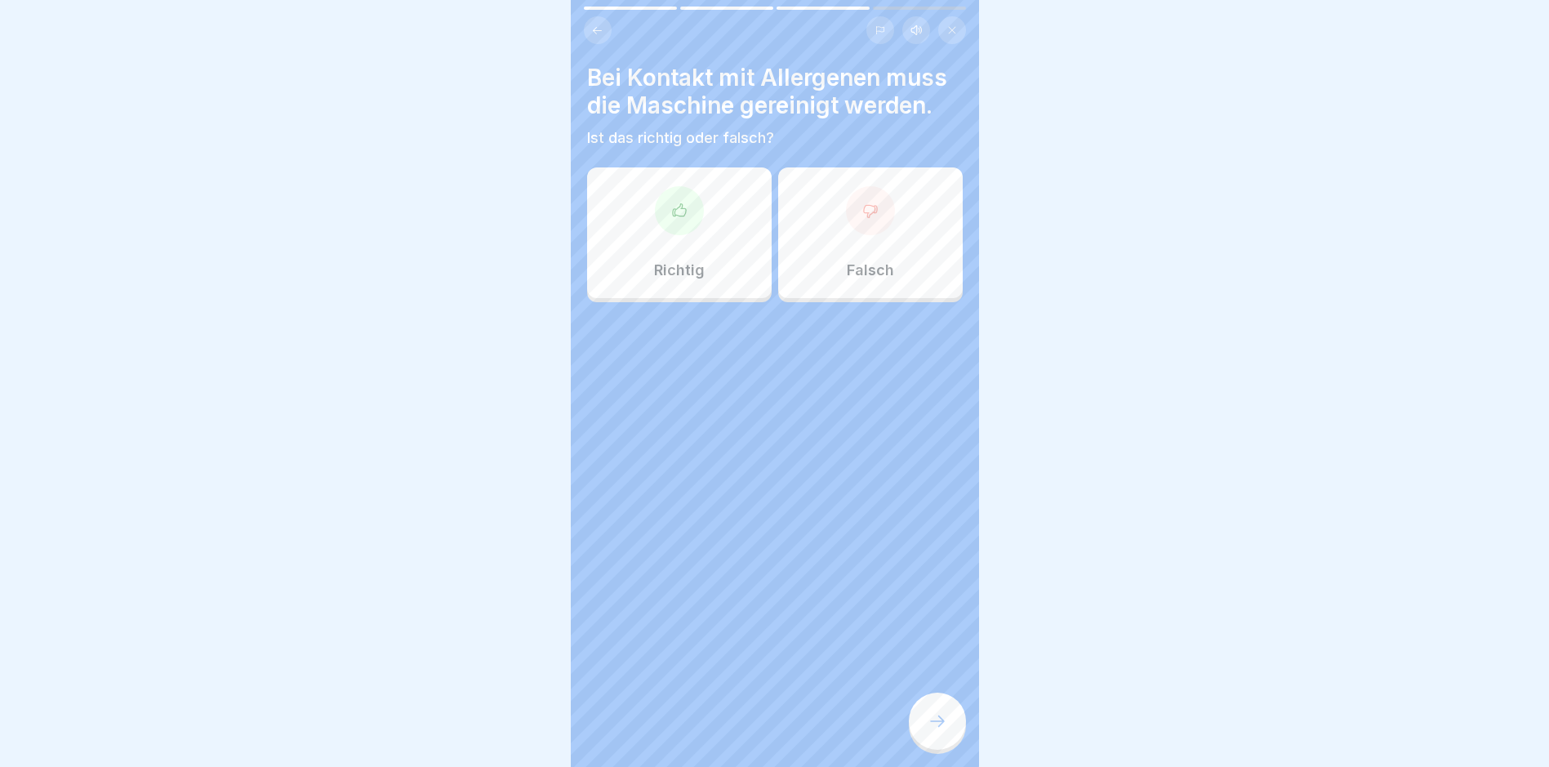
click at [680, 203] on icon at bounding box center [679, 211] width 16 height 16
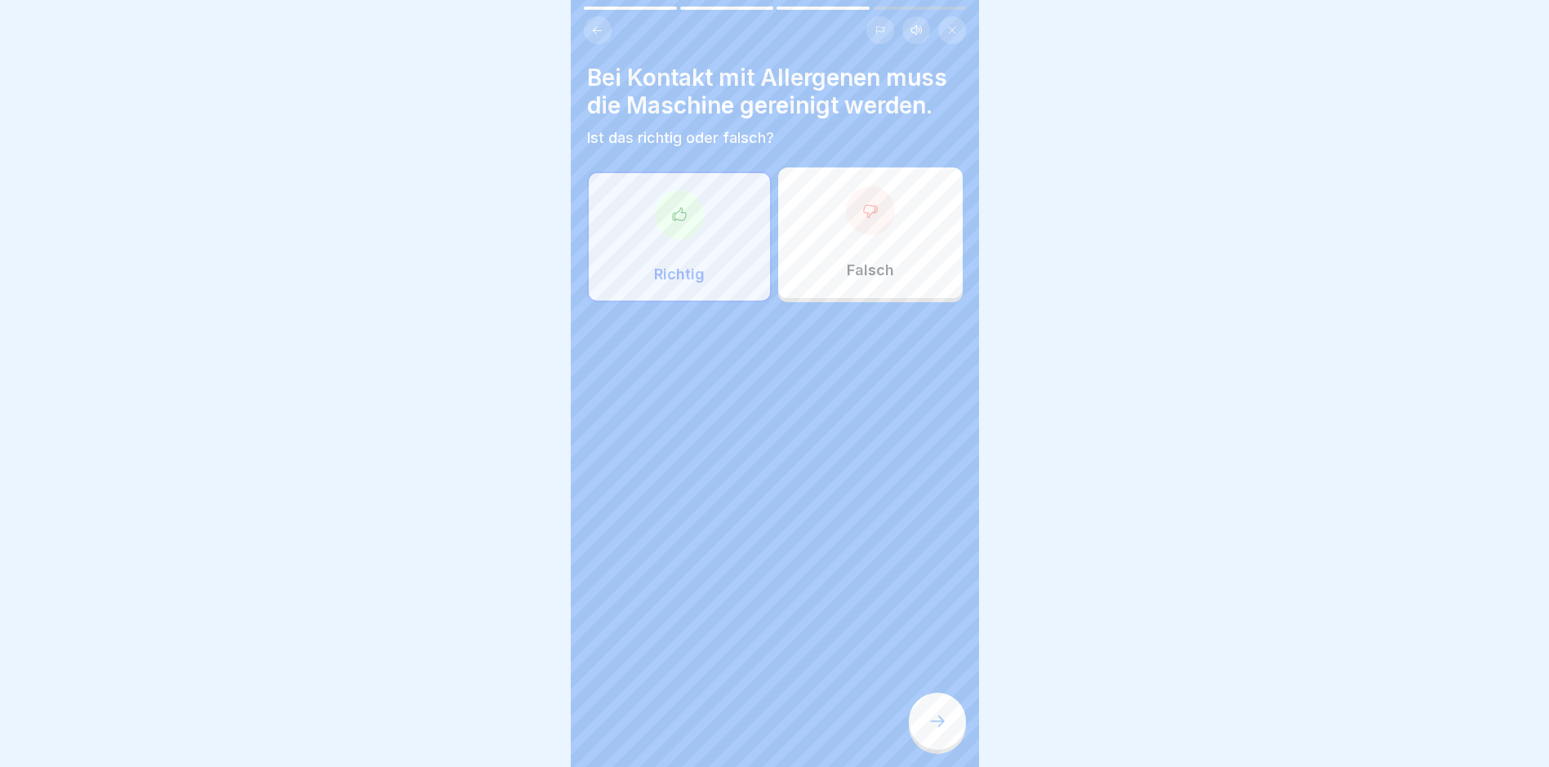
click at [944, 729] on icon at bounding box center [938, 721] width 20 height 20
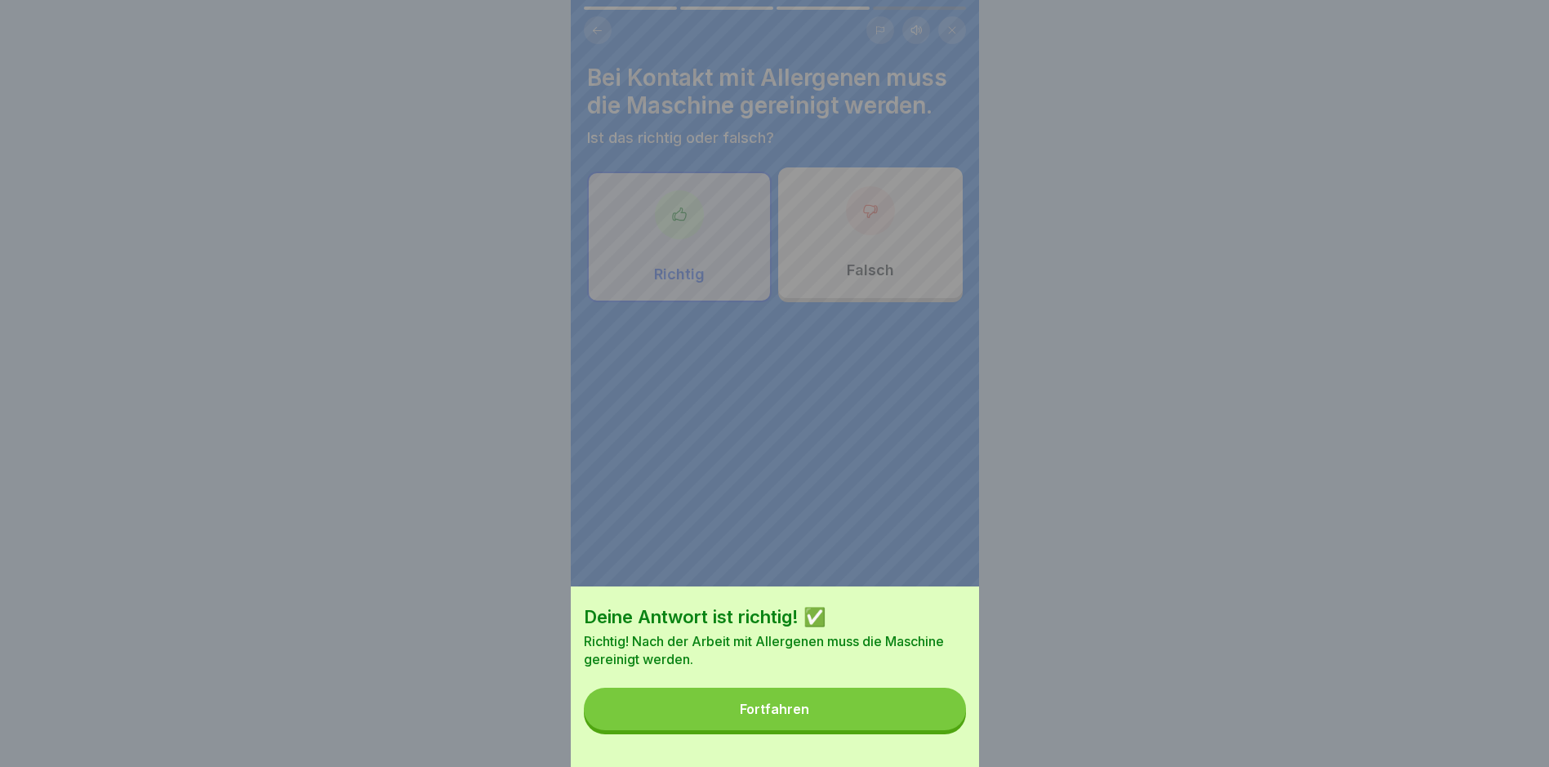
click at [790, 715] on button "Fortfahren" at bounding box center [775, 709] width 382 height 42
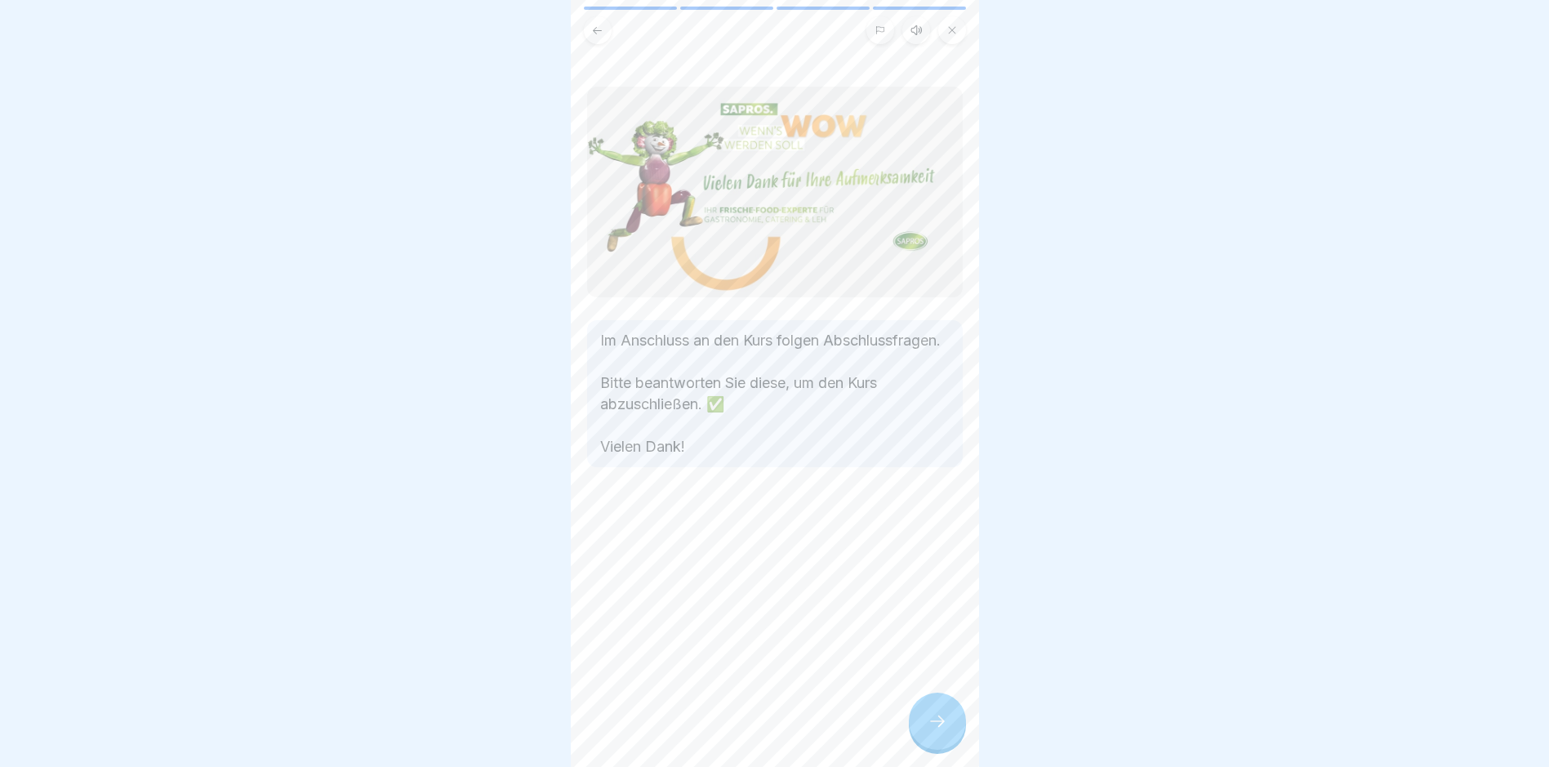
click at [942, 731] on icon at bounding box center [938, 721] width 20 height 20
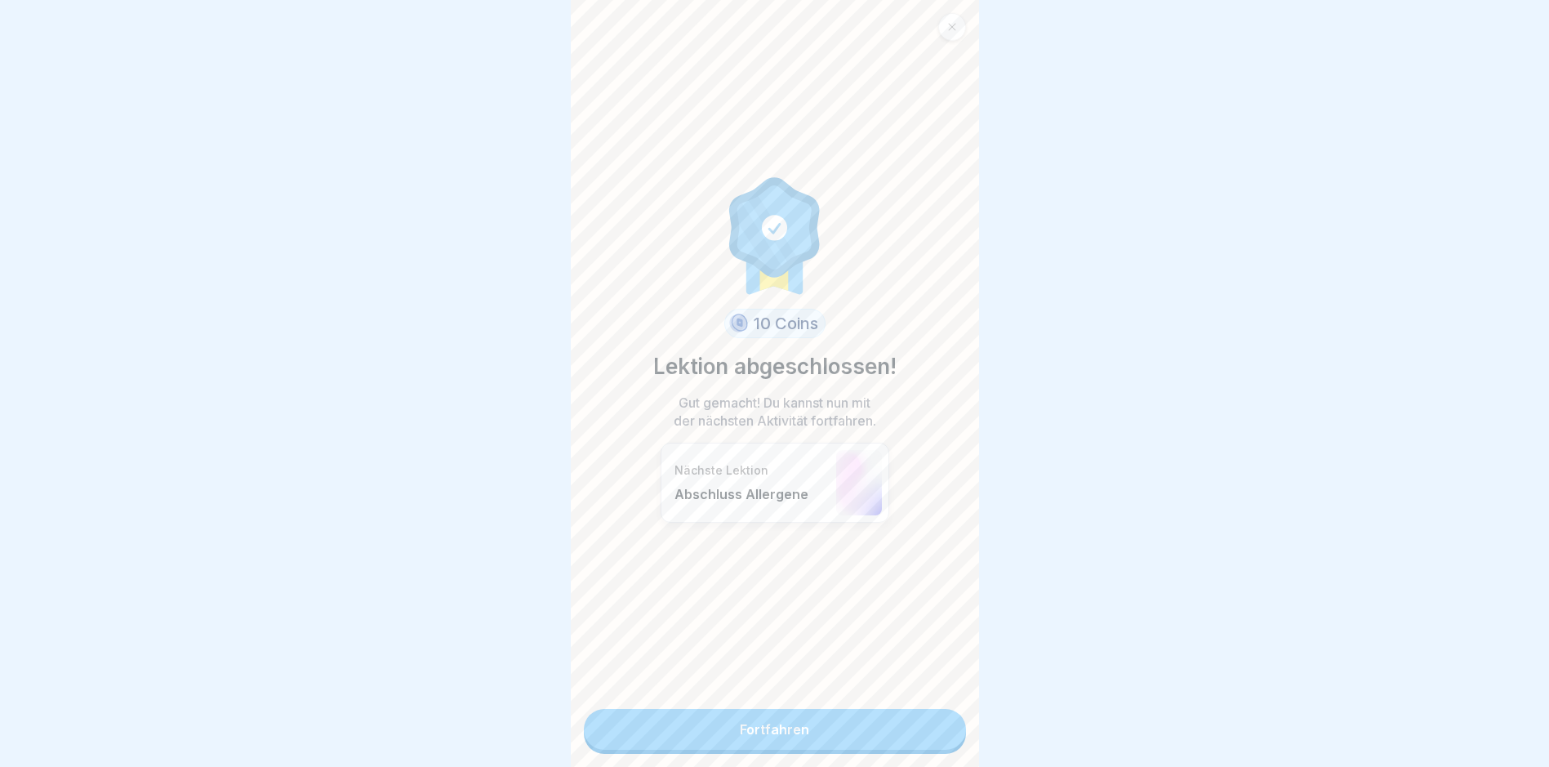
click at [771, 729] on link "Fortfahren" at bounding box center [775, 729] width 382 height 41
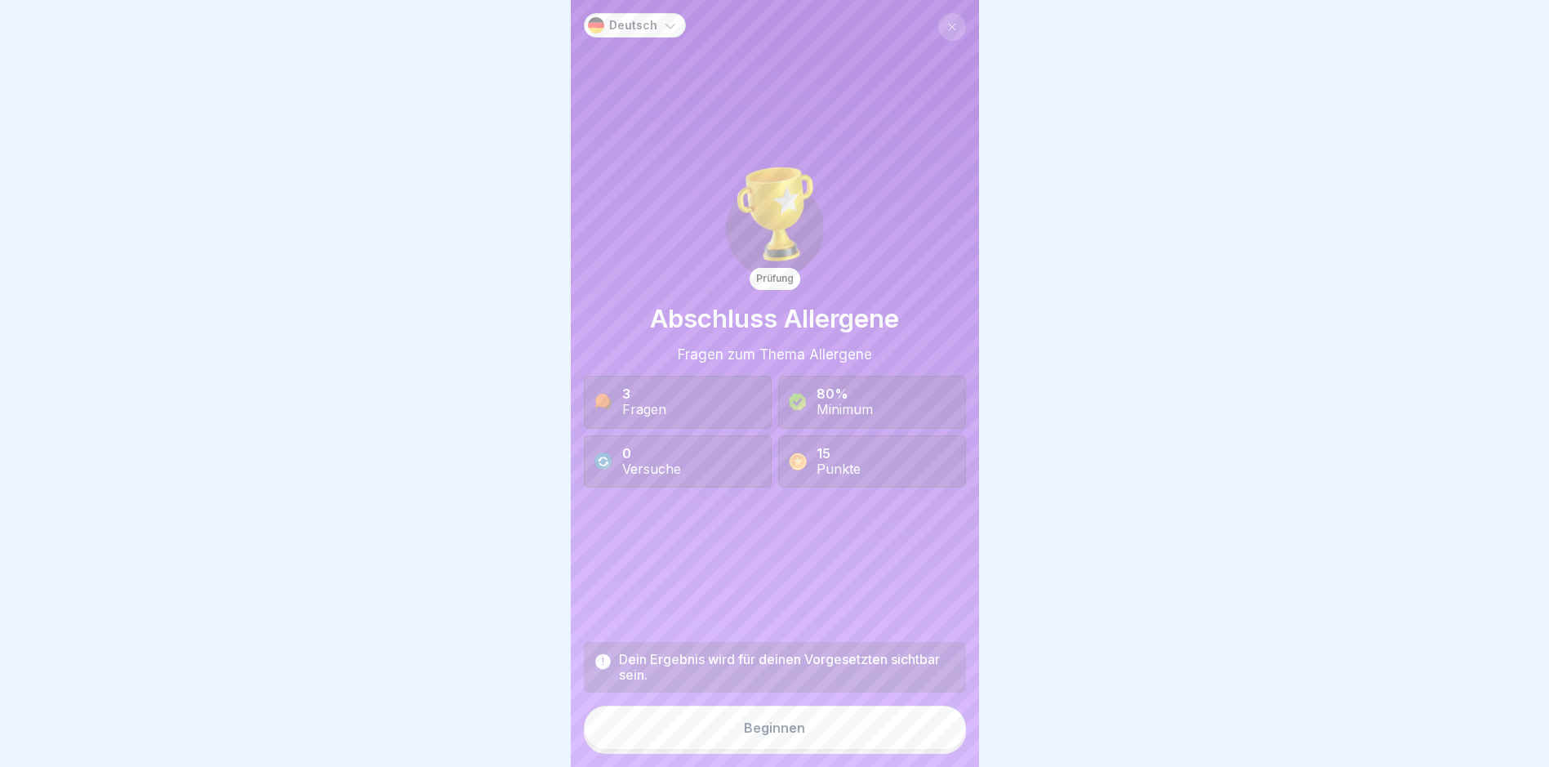
click at [764, 735] on div "Beginnen" at bounding box center [774, 727] width 61 height 15
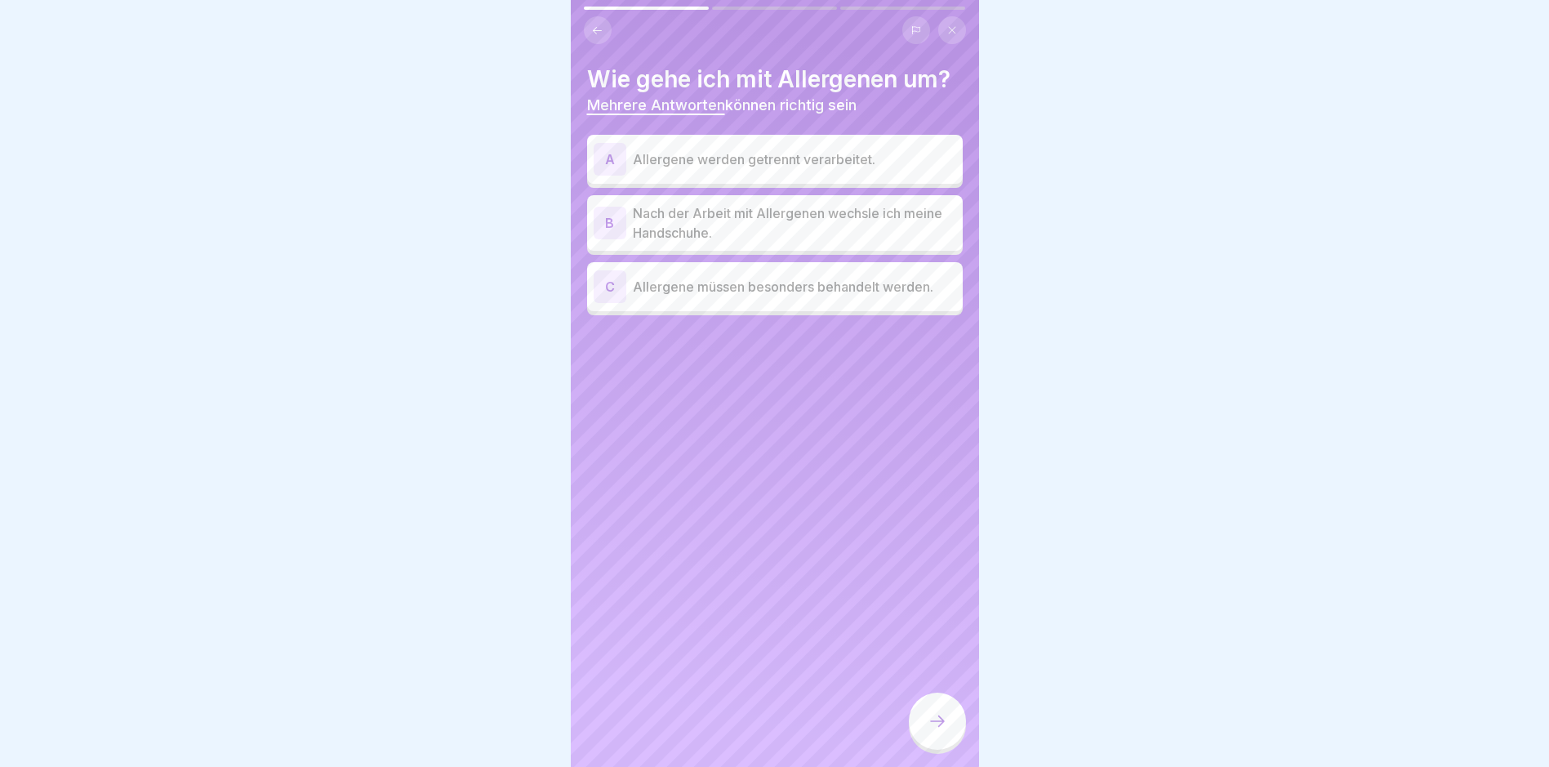
click at [611, 150] on div "A" at bounding box center [610, 159] width 33 height 33
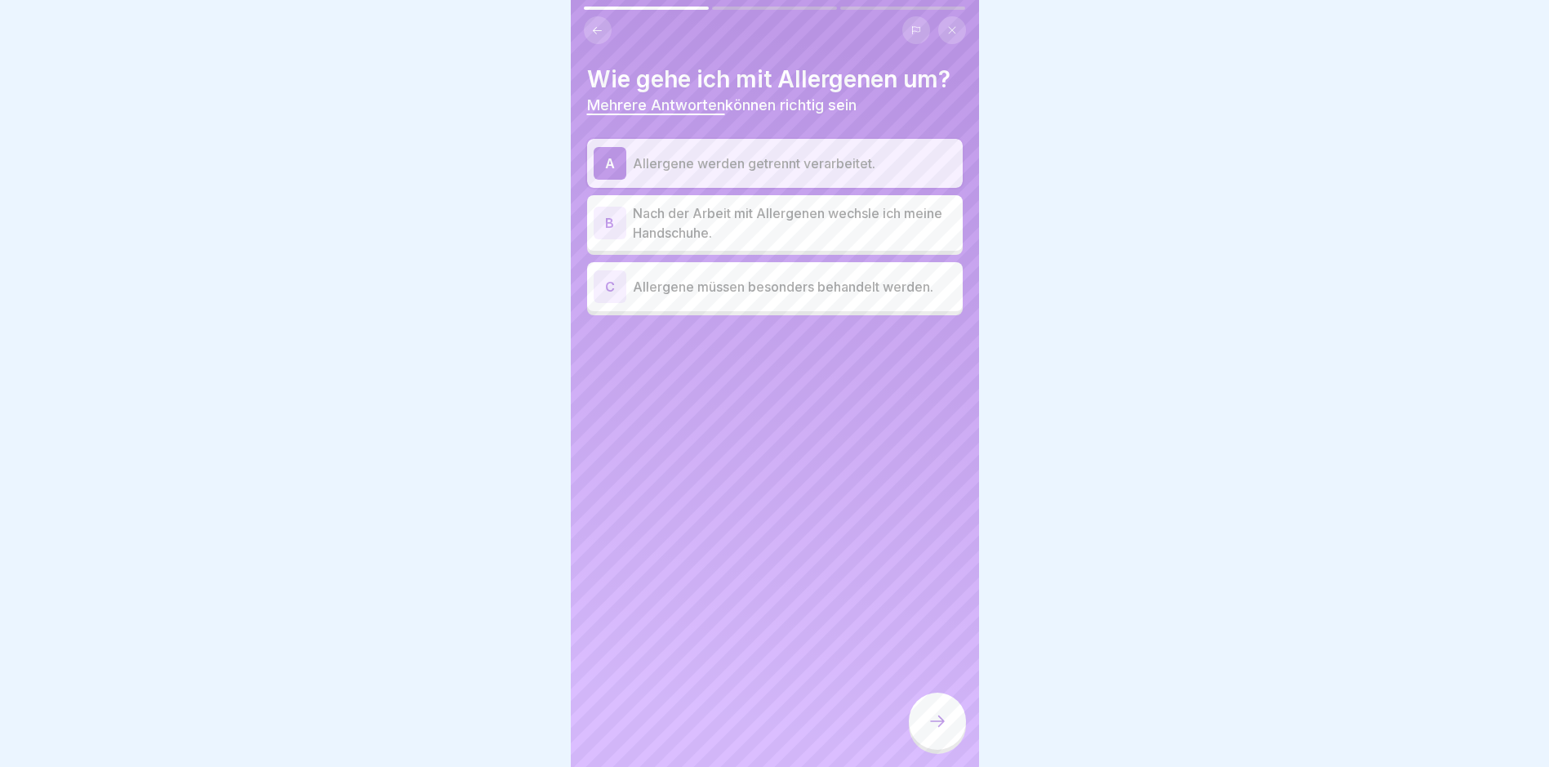
click at [604, 221] on div "B" at bounding box center [610, 223] width 33 height 33
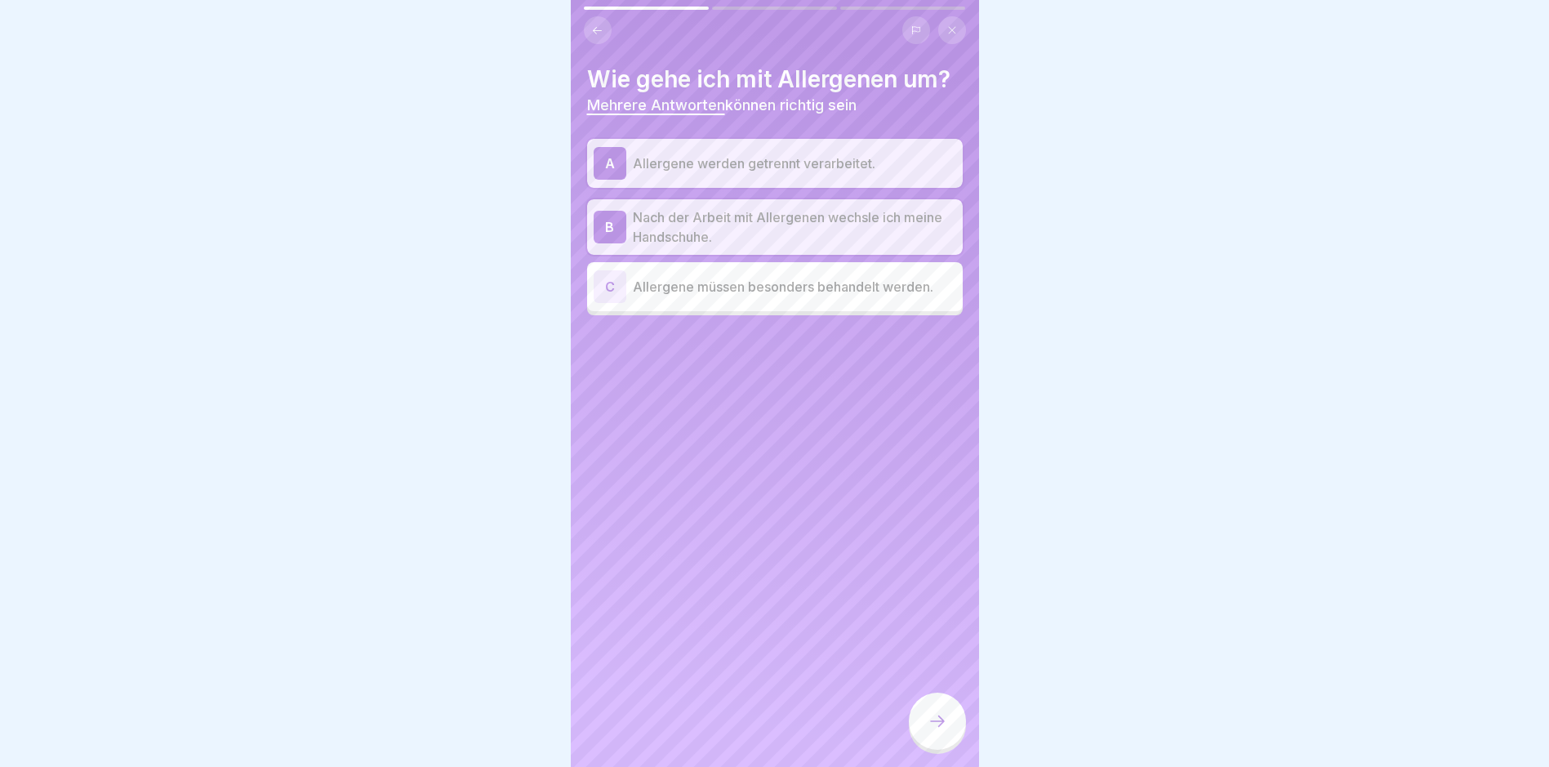
click at [613, 278] on div "C" at bounding box center [610, 286] width 33 height 33
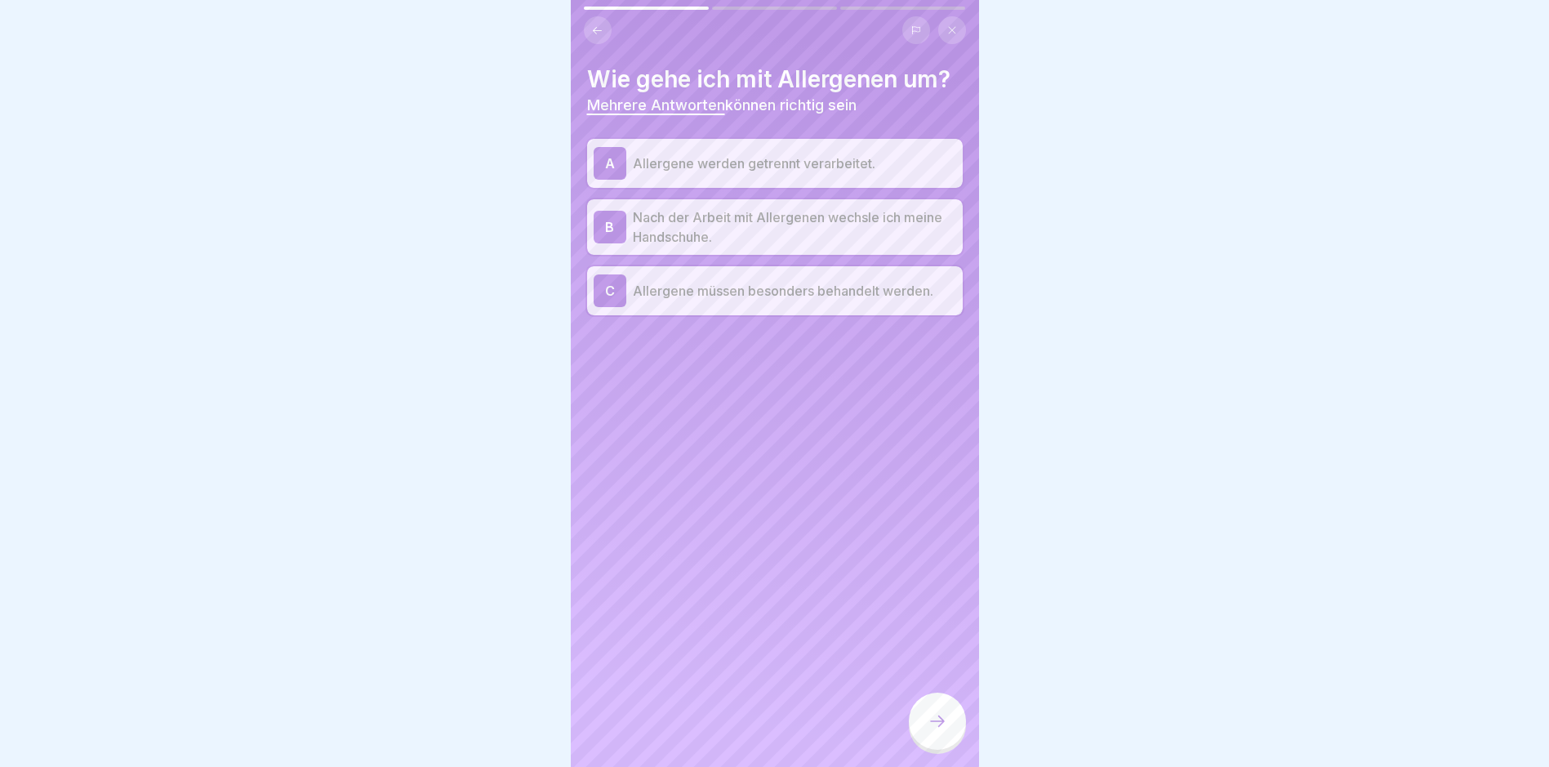
click at [934, 731] on icon at bounding box center [938, 721] width 20 height 20
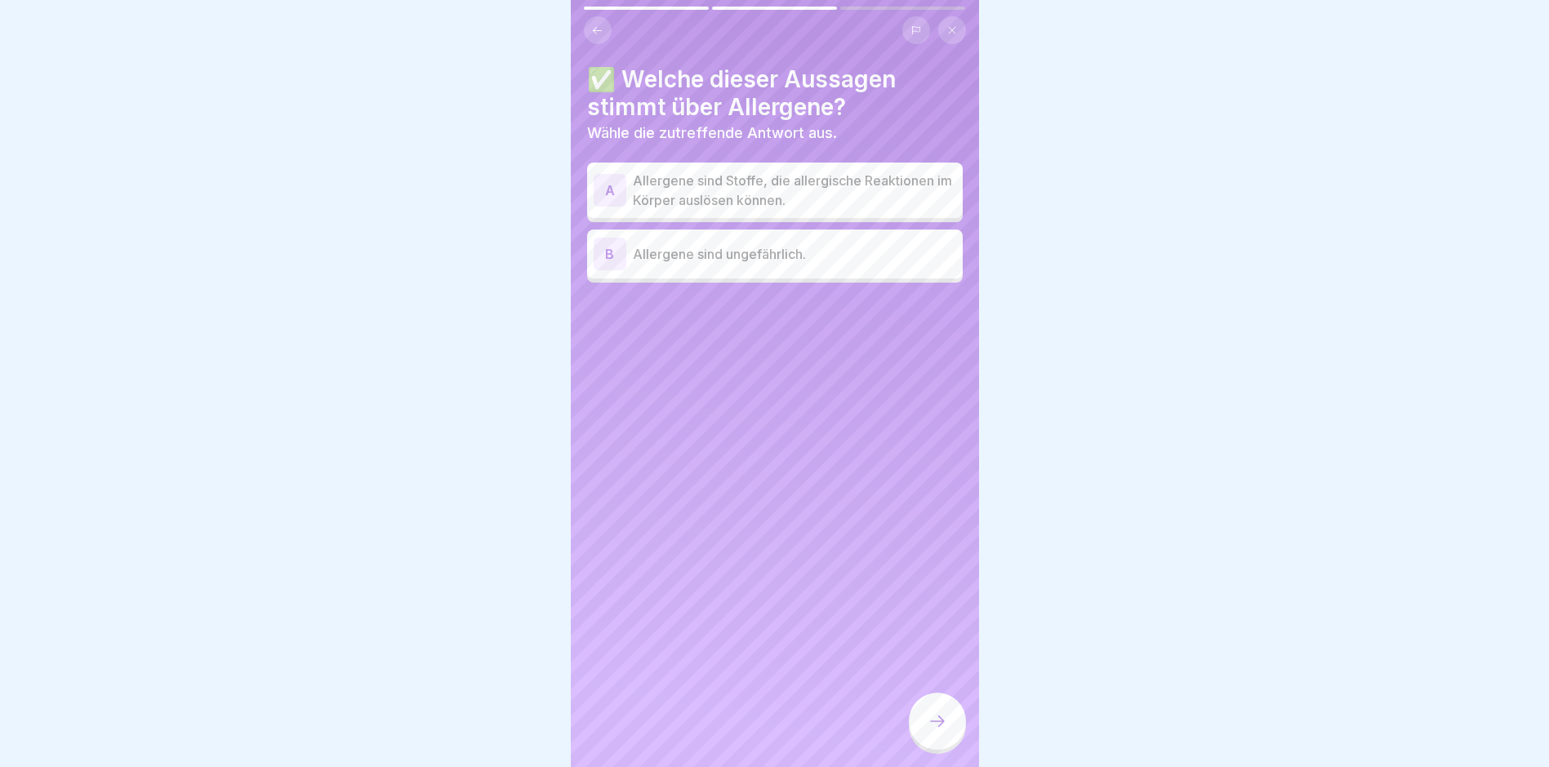
click at [603, 180] on div "A" at bounding box center [610, 190] width 33 height 33
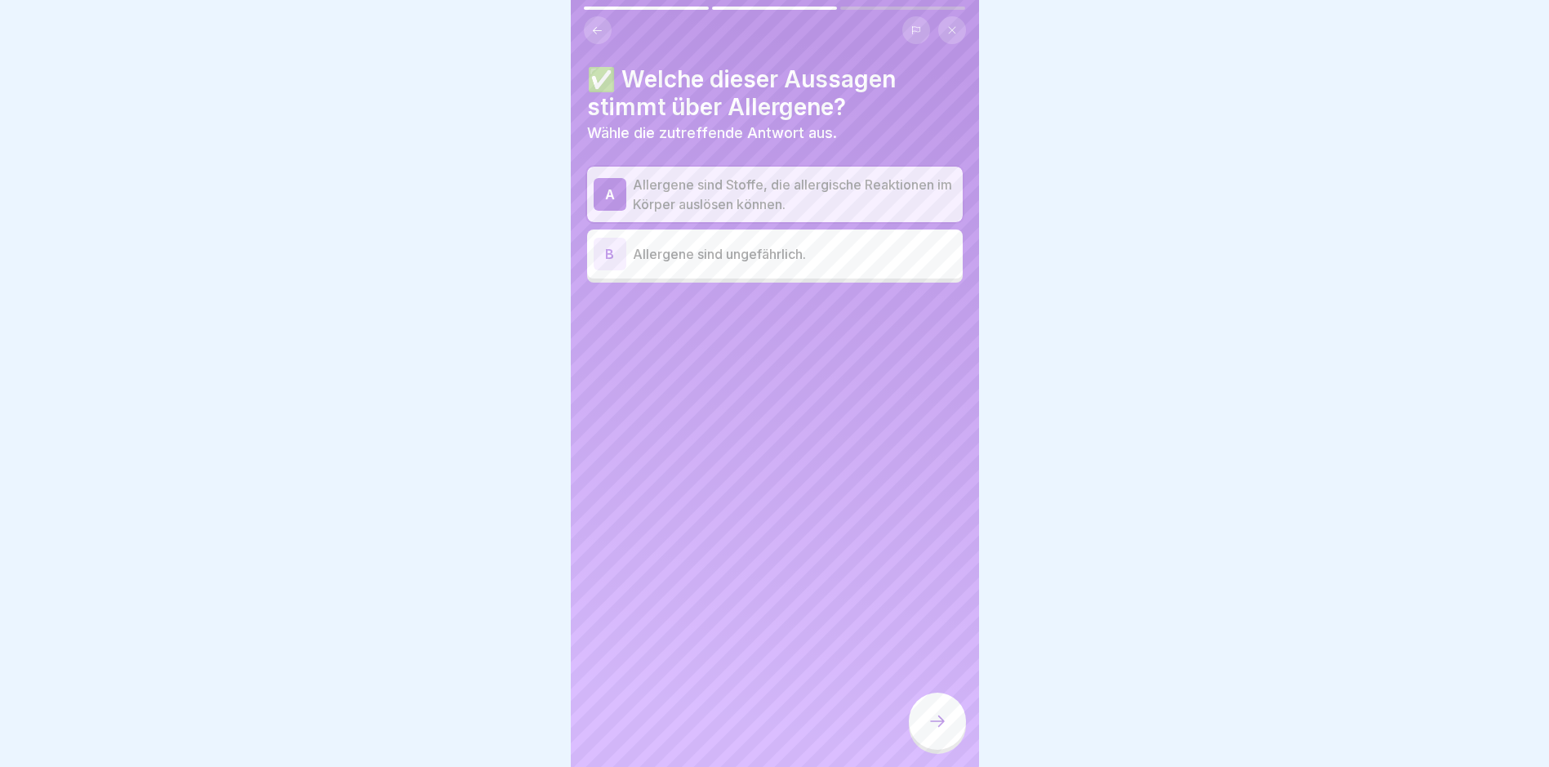
click at [928, 731] on icon at bounding box center [938, 721] width 20 height 20
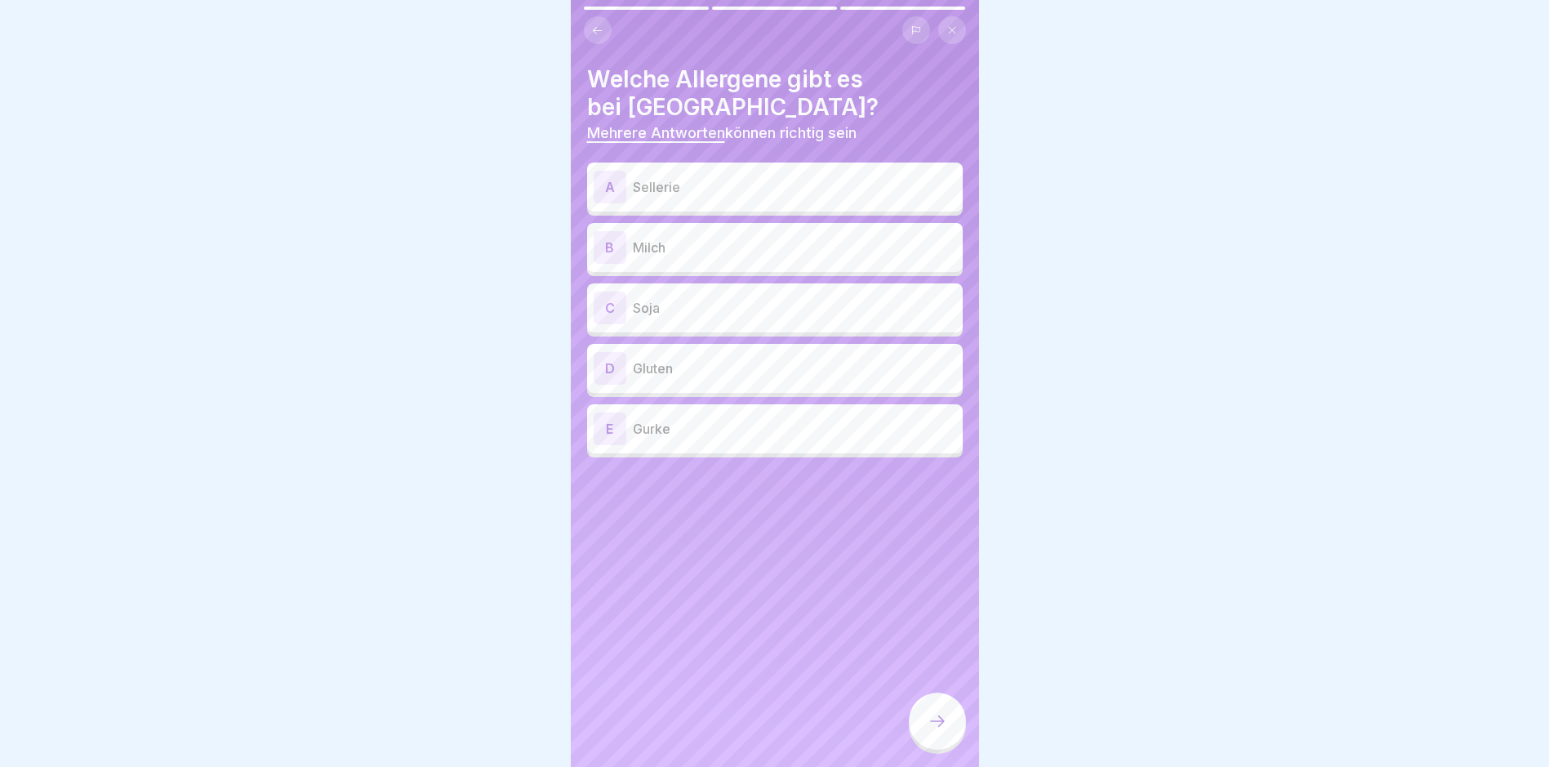
click at [658, 178] on p "Sellerie" at bounding box center [794, 187] width 323 height 20
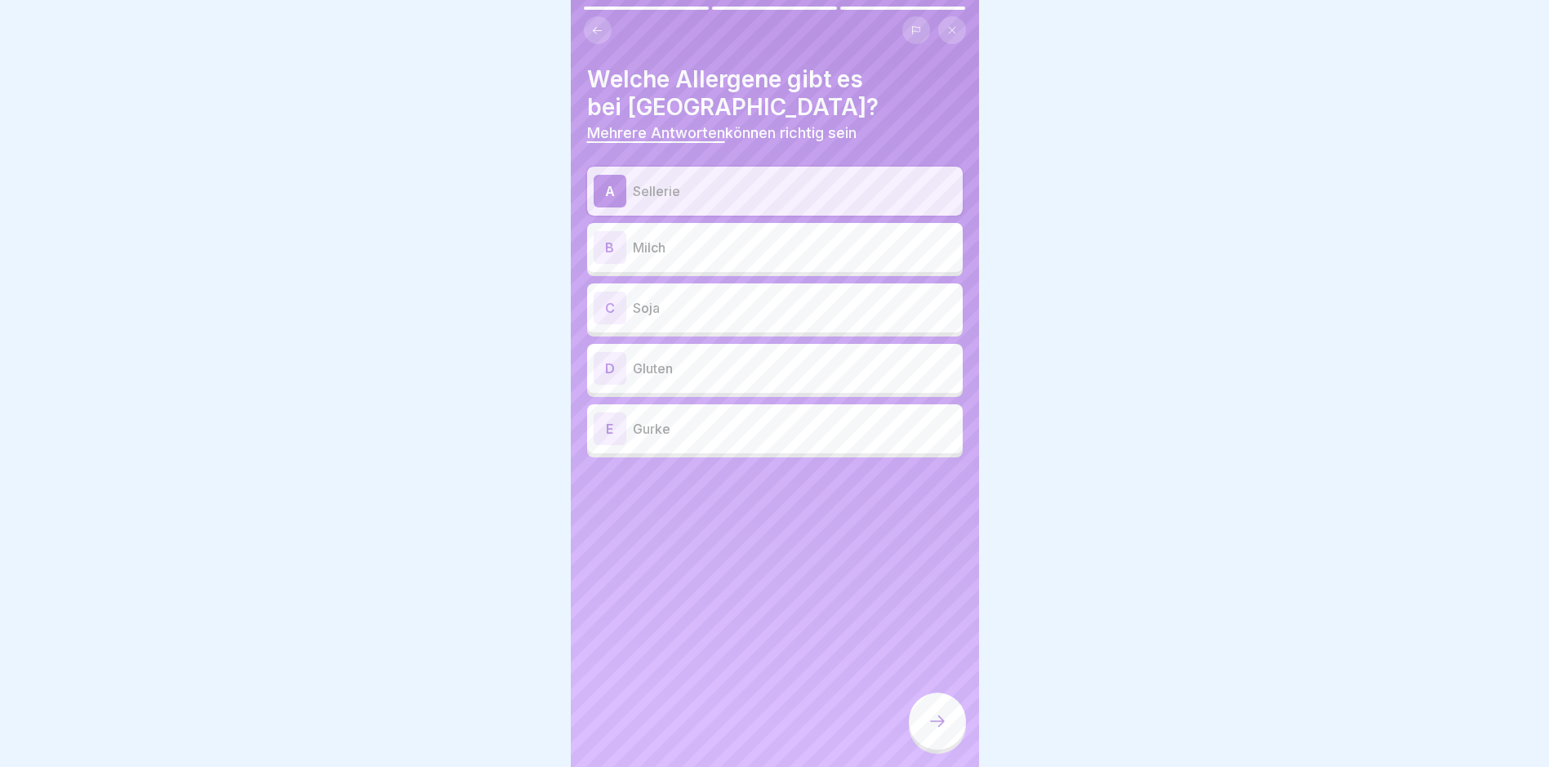
click at [635, 243] on p "Milch" at bounding box center [794, 248] width 323 height 20
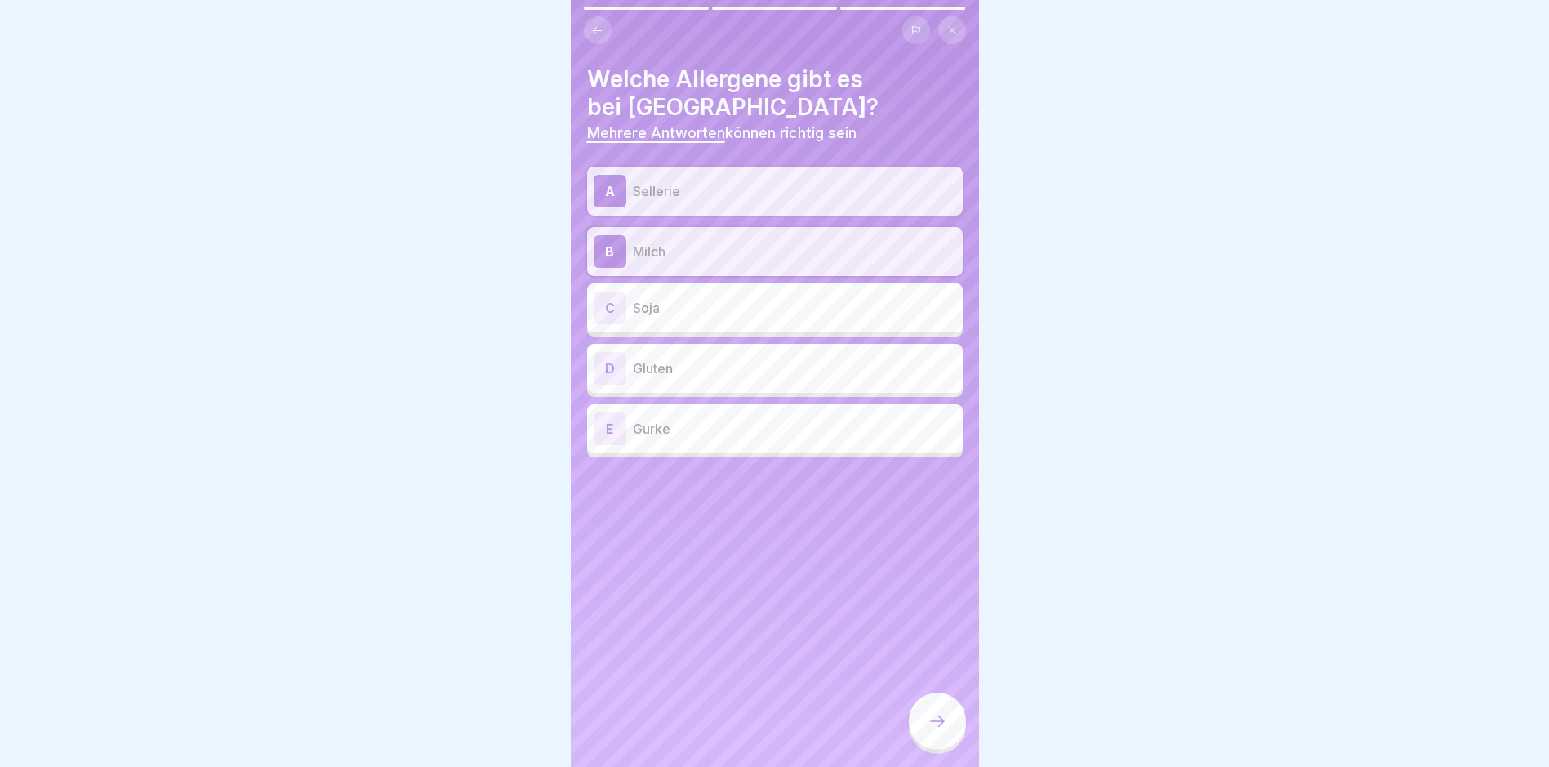
click at [633, 303] on p "Soja" at bounding box center [794, 308] width 323 height 20
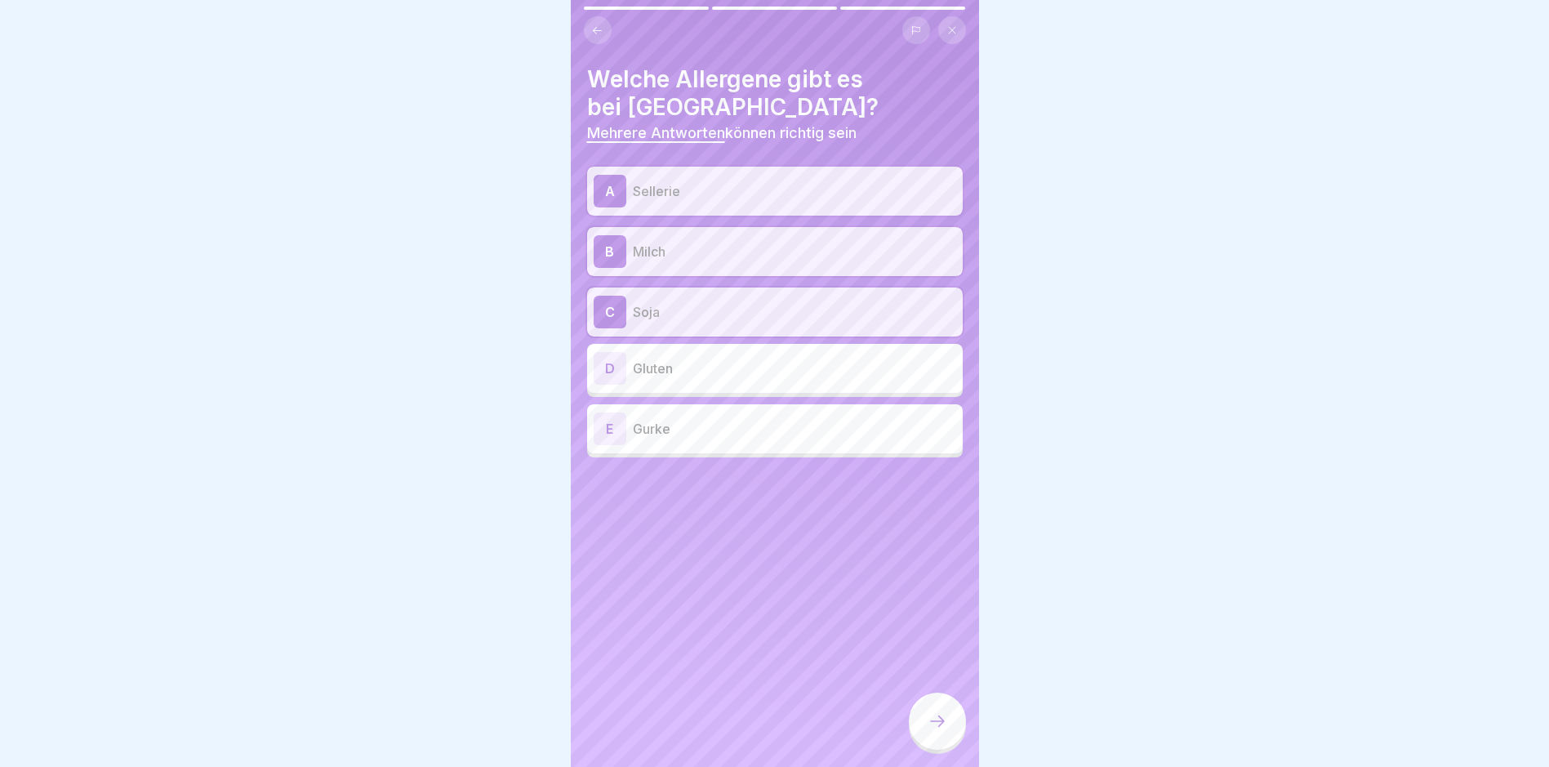
click at [610, 368] on div "D" at bounding box center [610, 368] width 33 height 33
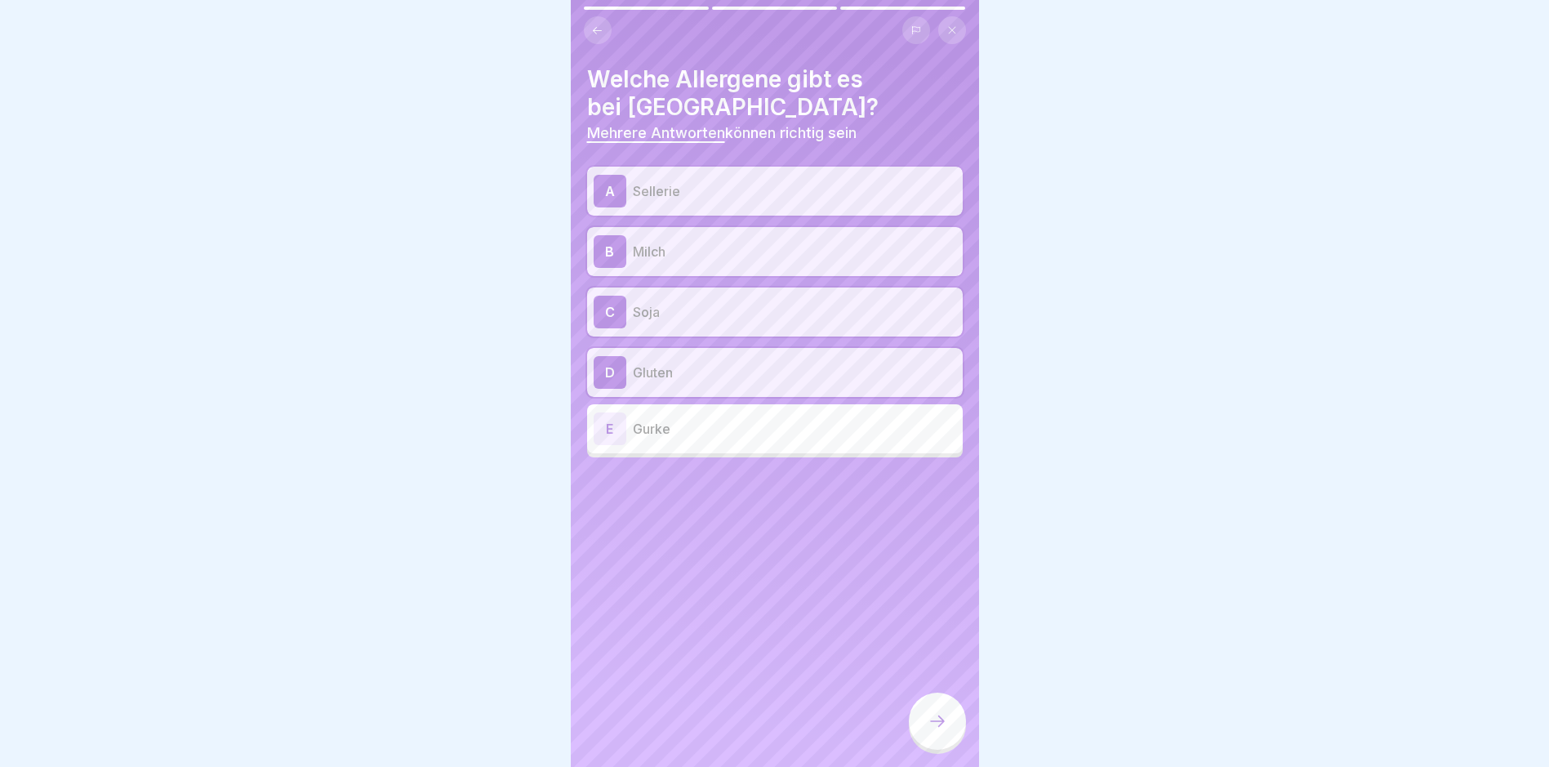
click at [924, 730] on div at bounding box center [937, 721] width 57 height 57
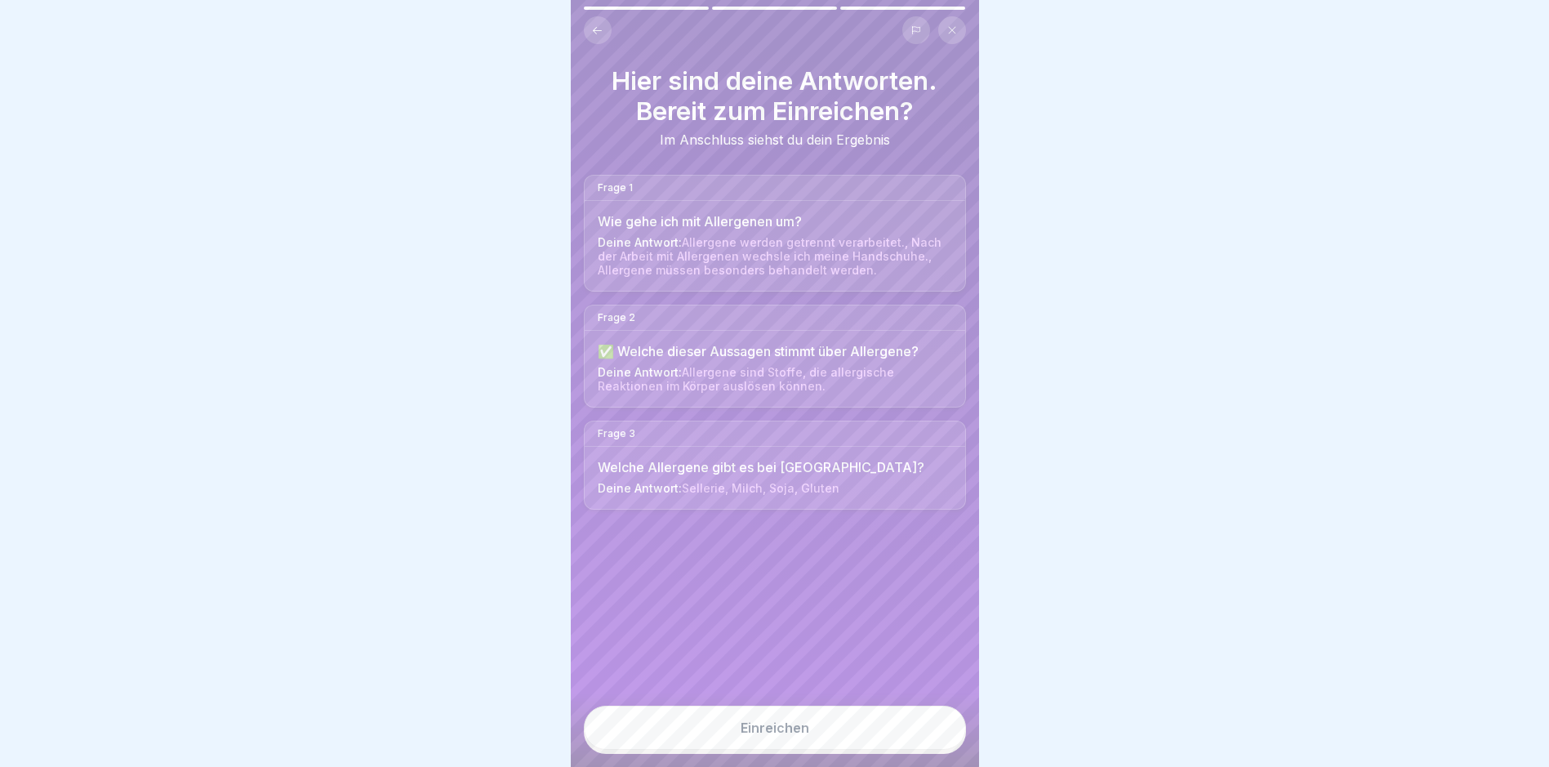
click at [794, 735] on div "Einreichen" at bounding box center [775, 727] width 69 height 15
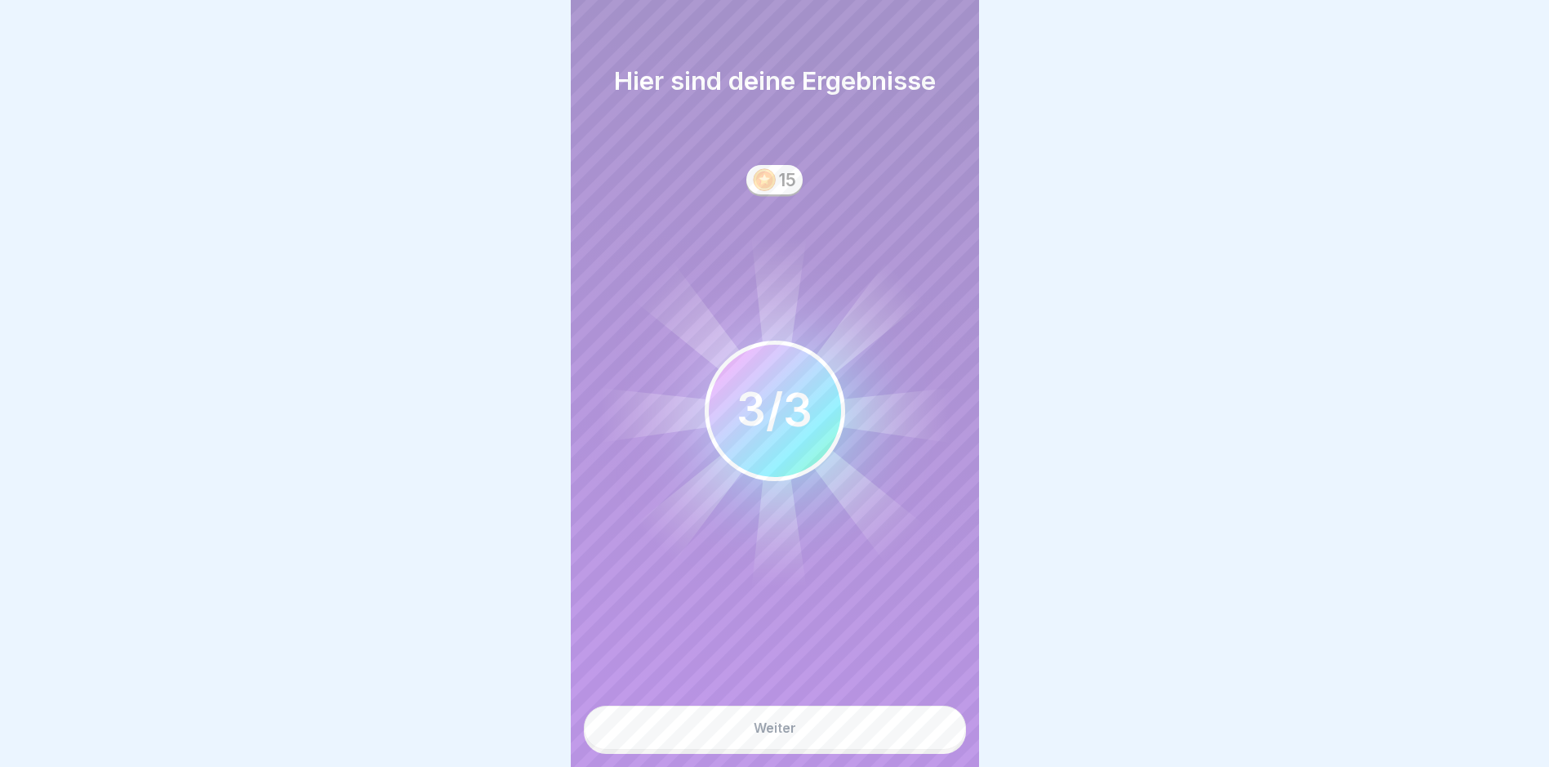
click at [791, 735] on div "Weiter" at bounding box center [775, 727] width 42 height 15
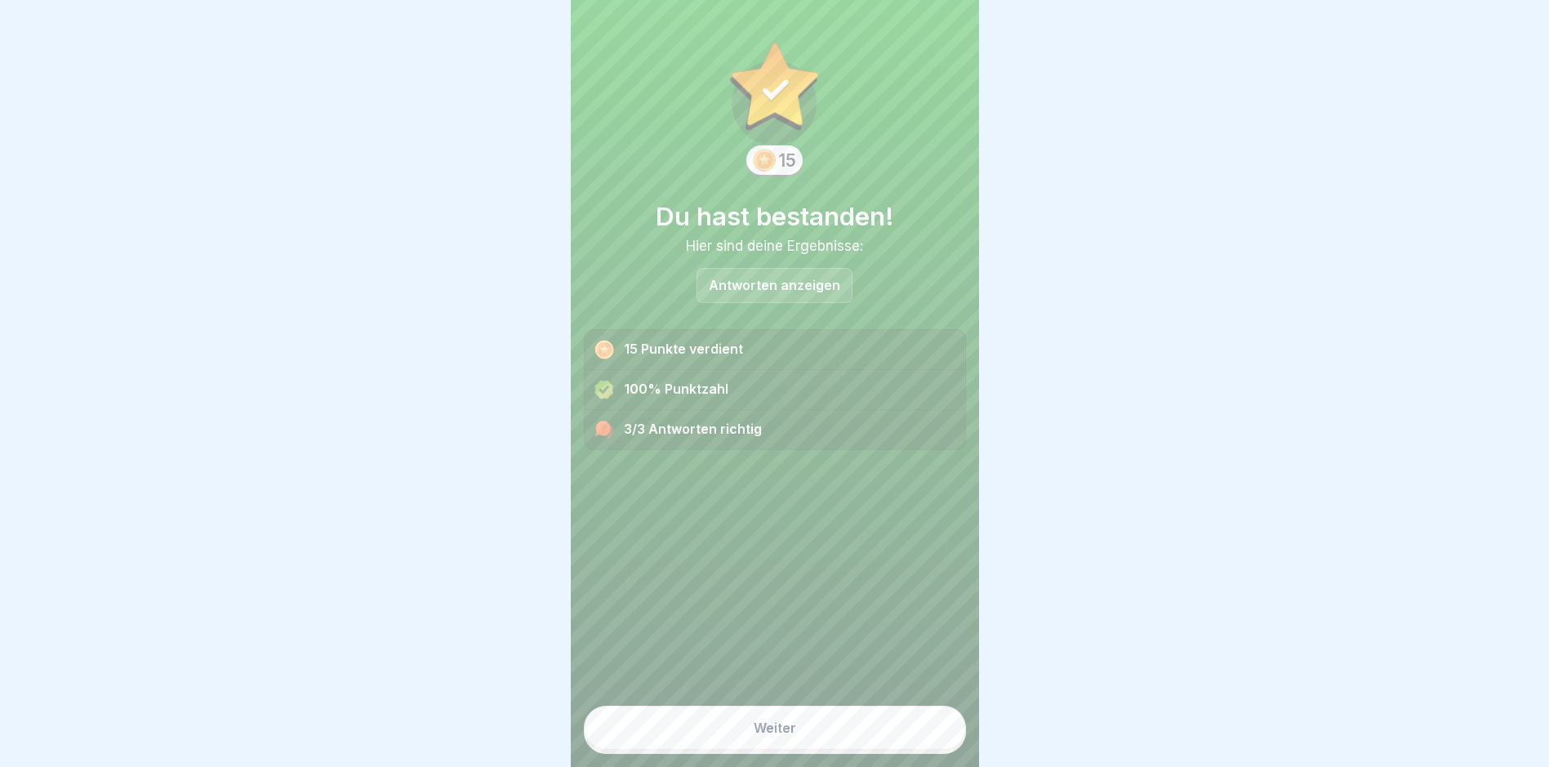
click at [779, 735] on div "Weiter" at bounding box center [775, 727] width 42 height 15
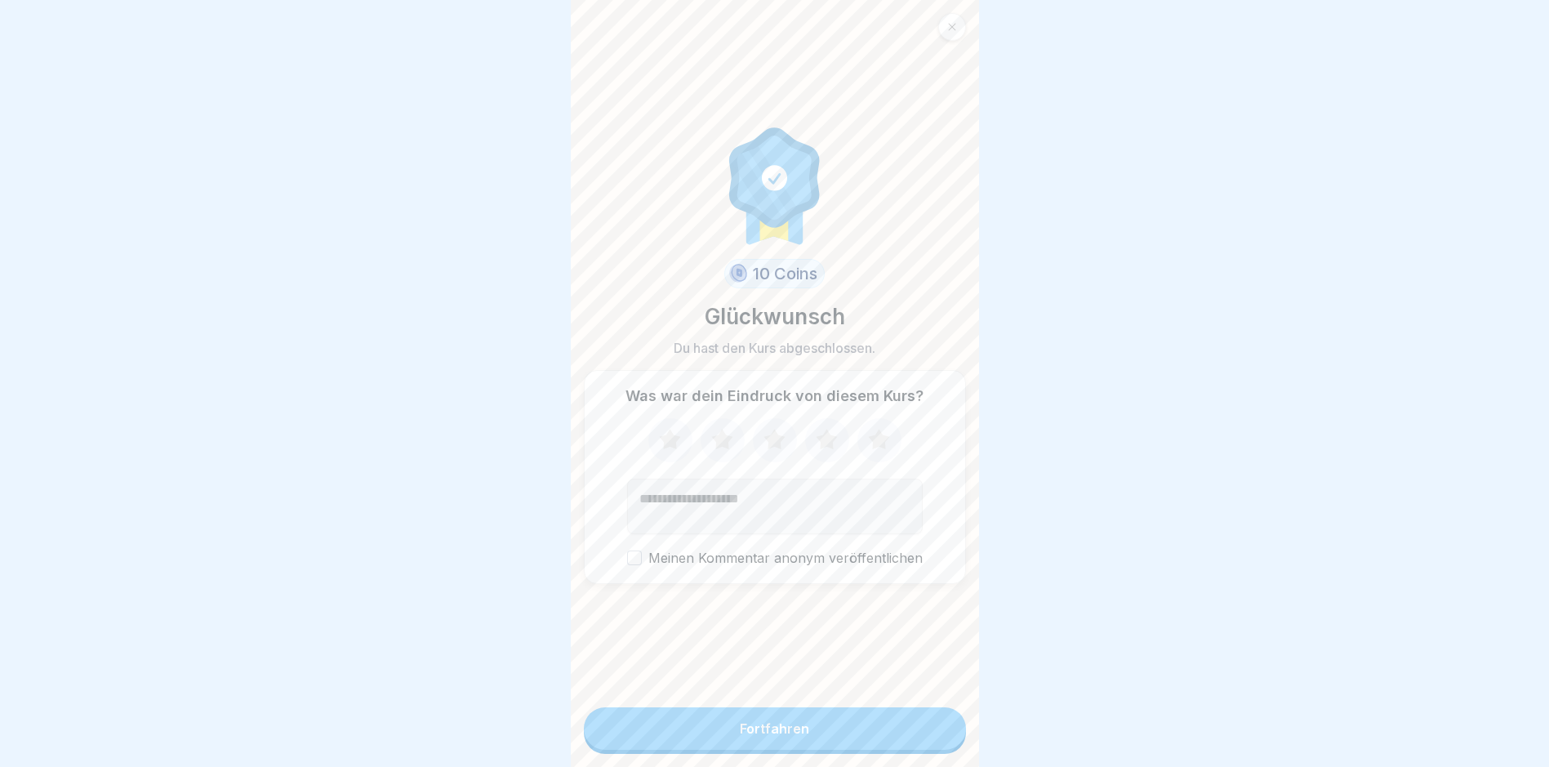
click at [776, 734] on div "Fortfahren" at bounding box center [774, 728] width 69 height 15
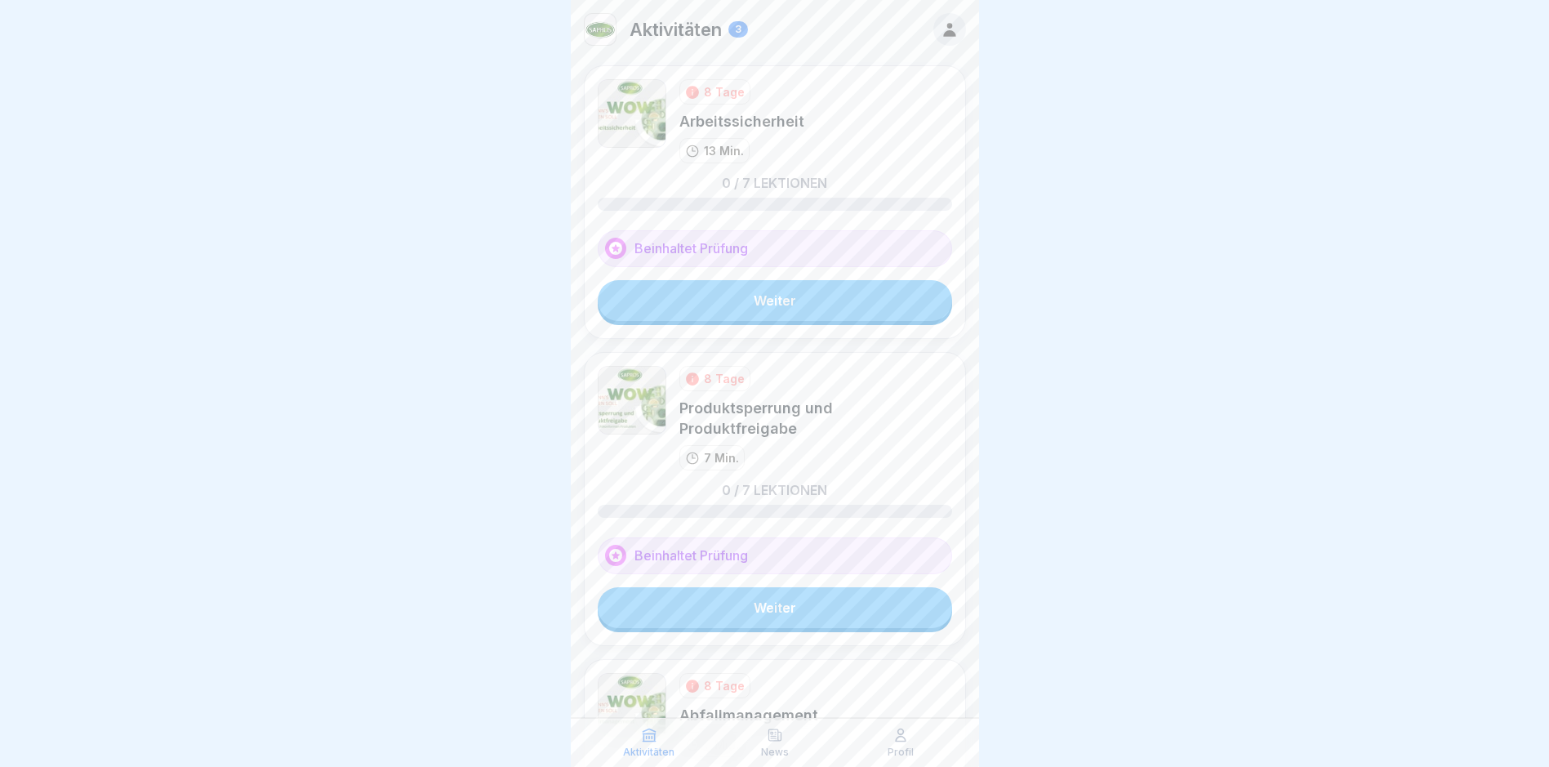
click at [778, 293] on link "Weiter" at bounding box center [775, 300] width 354 height 41
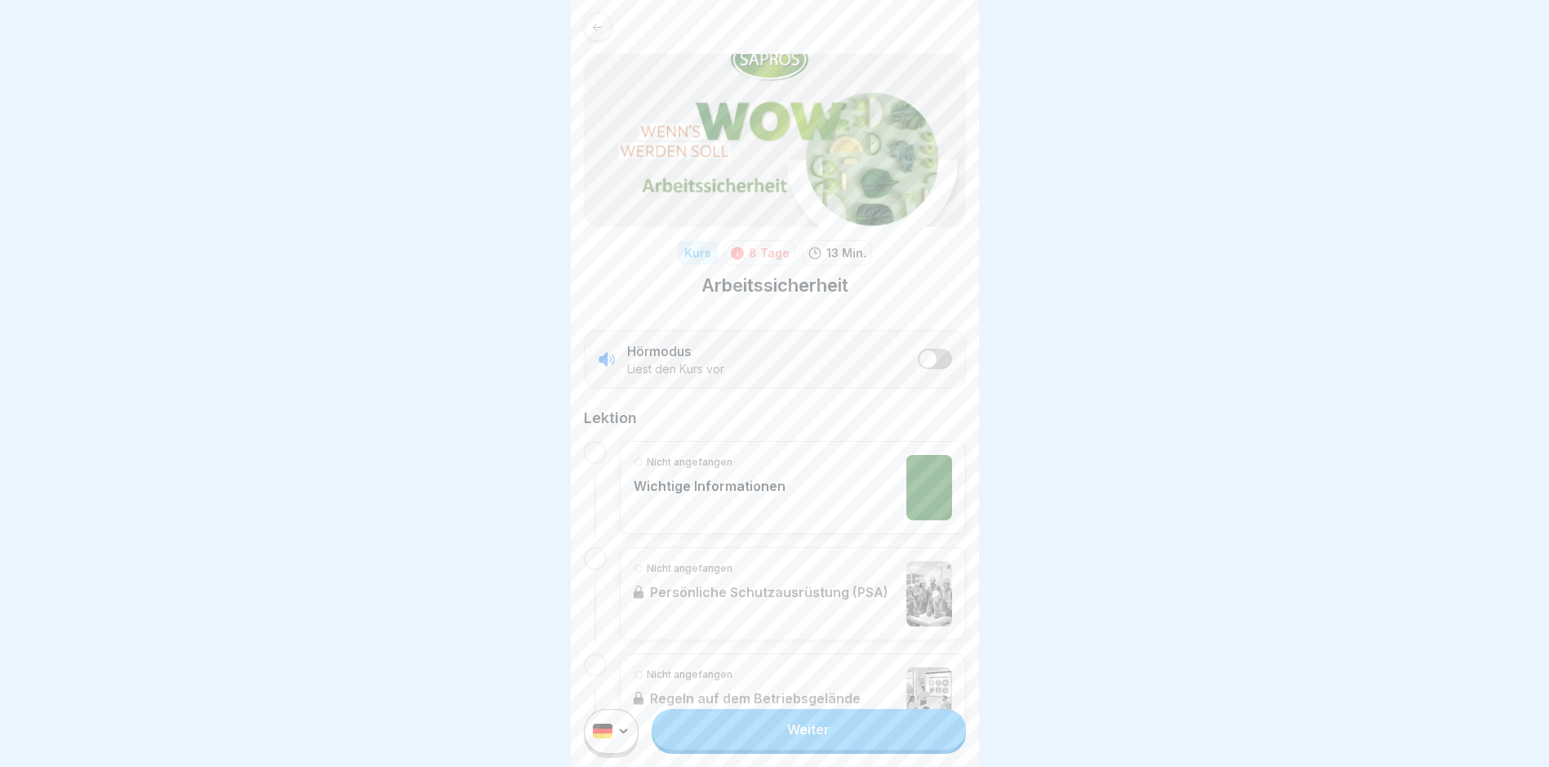
click at [824, 742] on link "Weiter" at bounding box center [809, 729] width 314 height 41
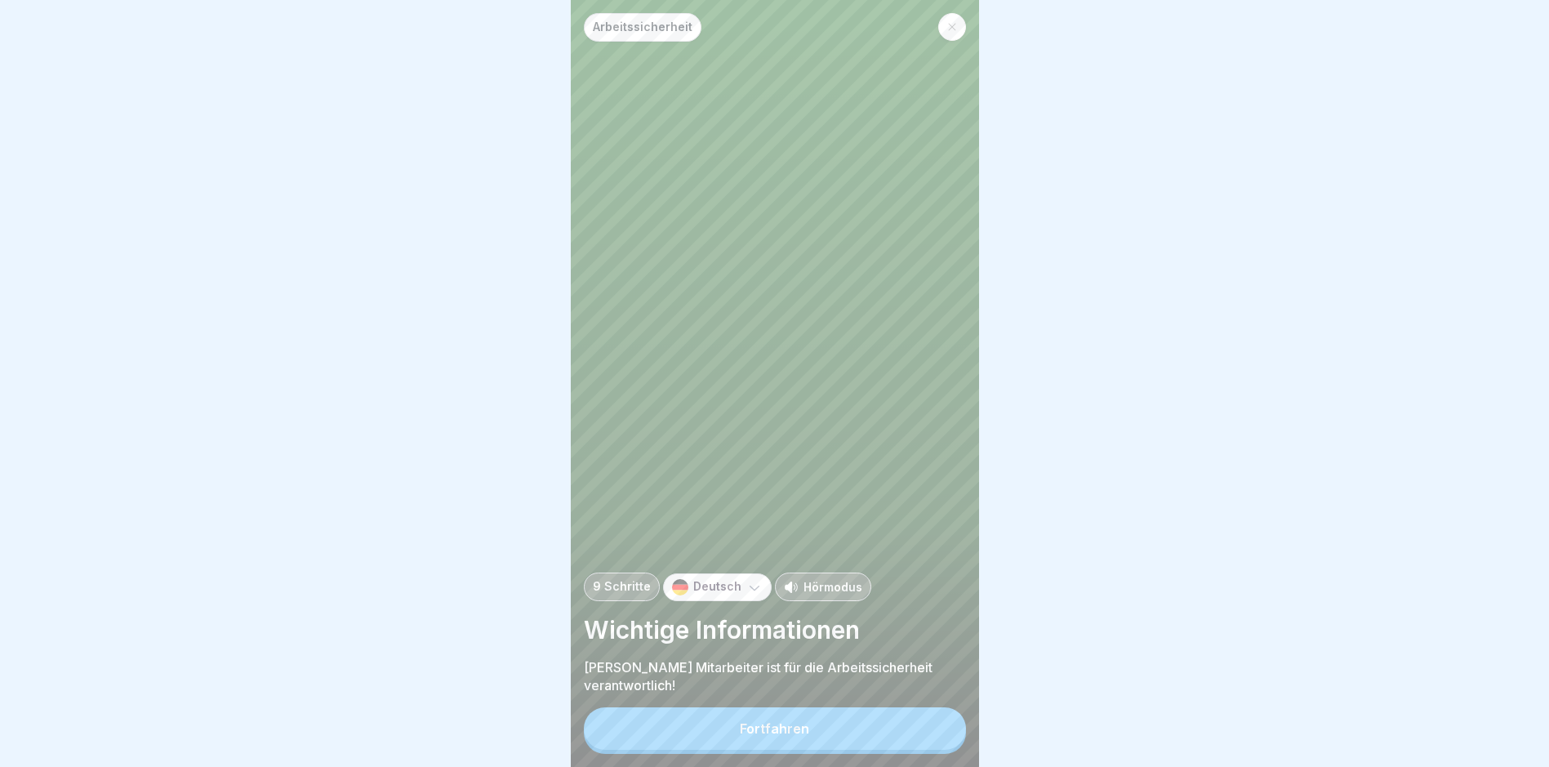
click at [776, 750] on button "Fortfahren" at bounding box center [775, 728] width 382 height 42
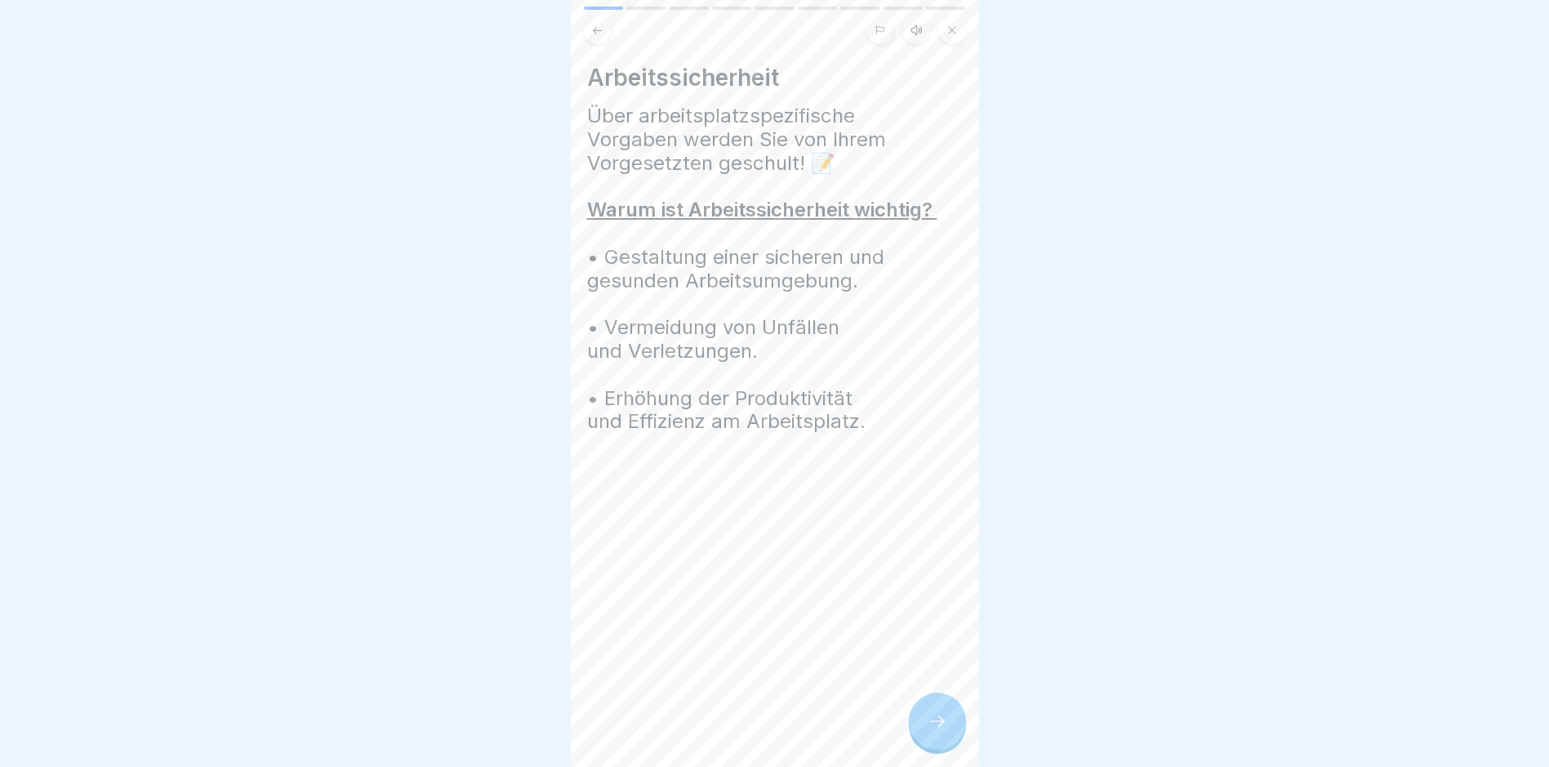
click at [938, 731] on icon at bounding box center [938, 721] width 20 height 20
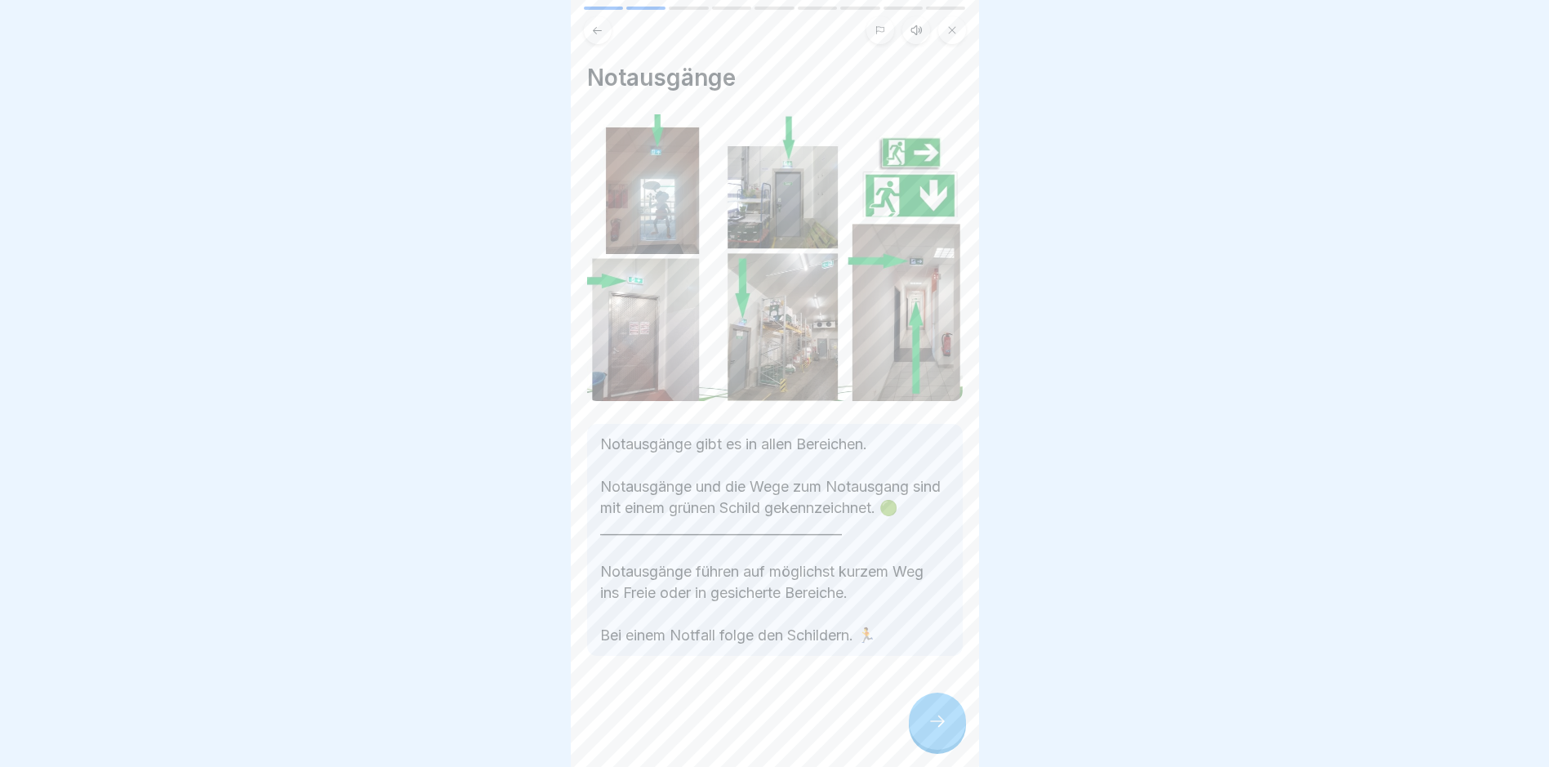
click at [938, 731] on icon at bounding box center [938, 721] width 20 height 20
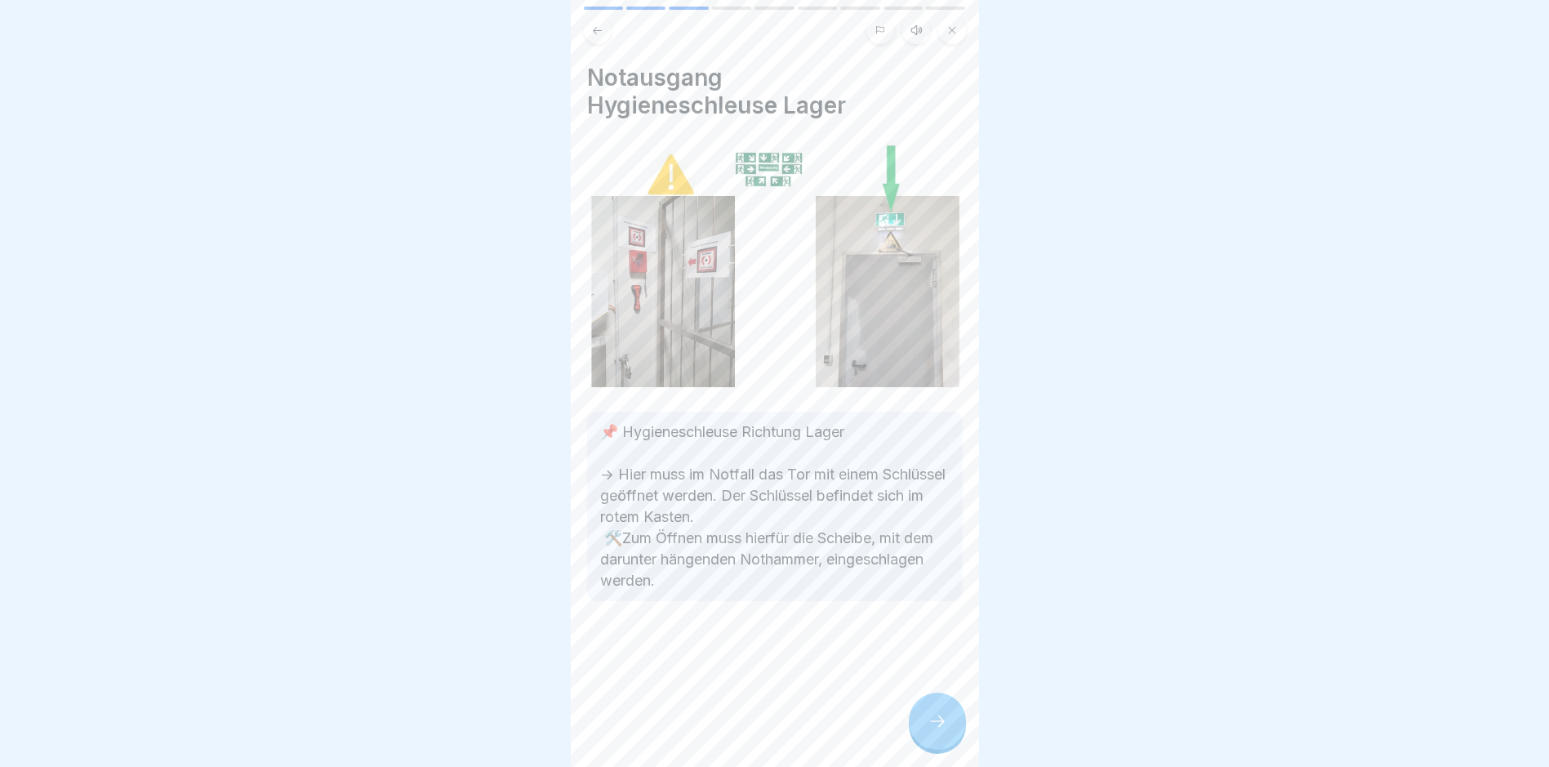
click at [950, 732] on div at bounding box center [937, 721] width 57 height 57
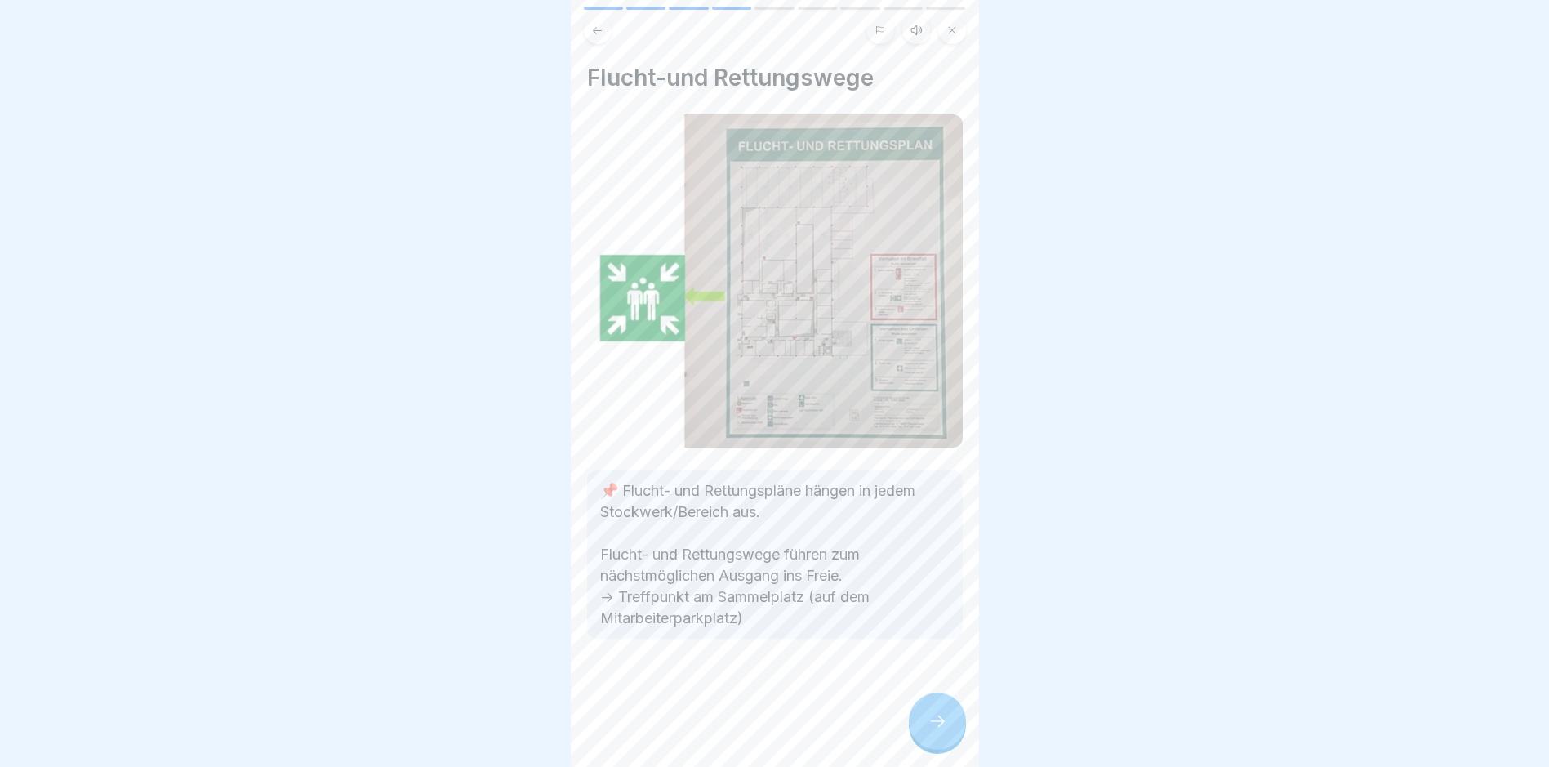
click at [950, 733] on div at bounding box center [937, 721] width 57 height 57
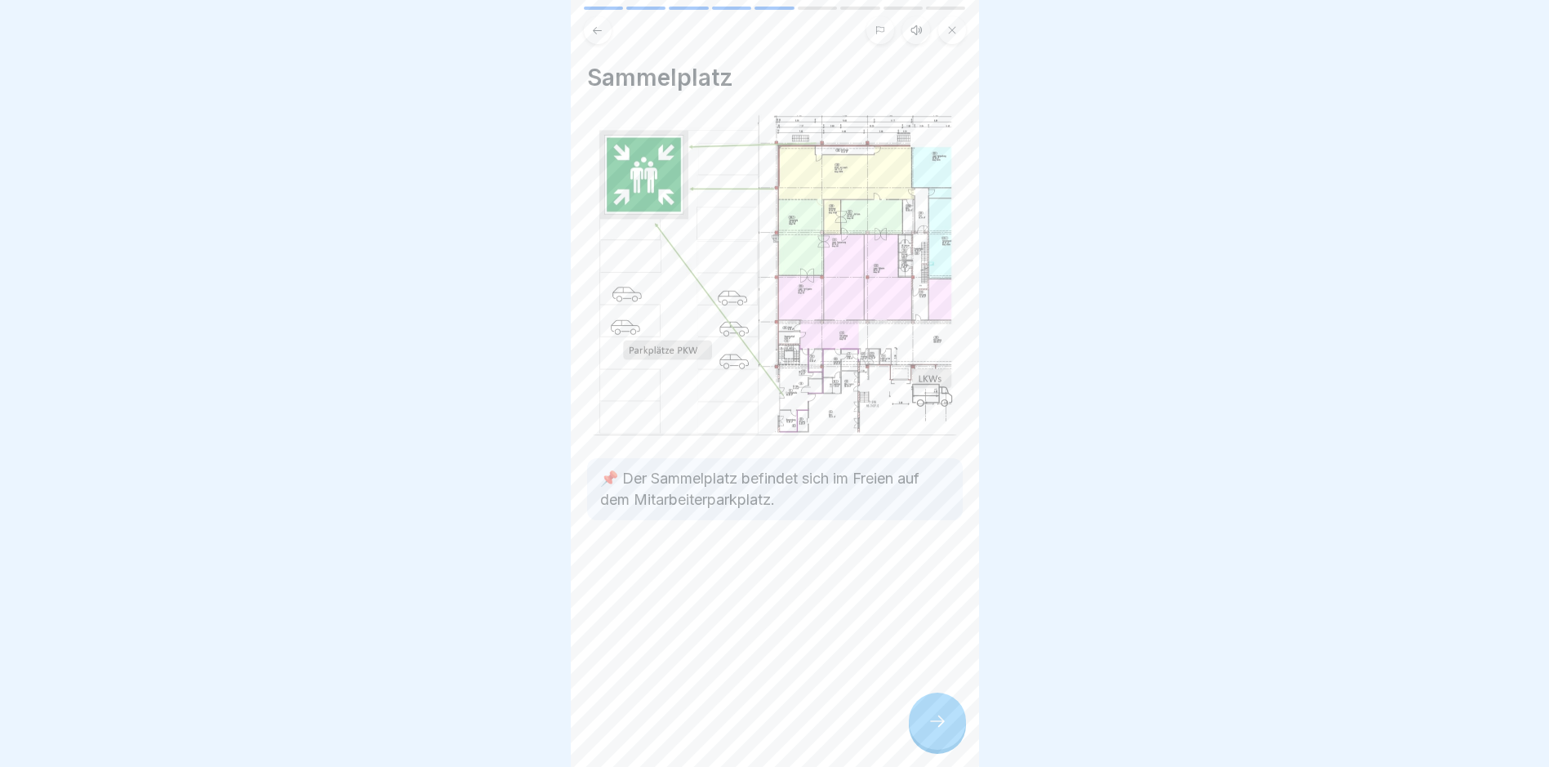
click at [950, 733] on div at bounding box center [937, 721] width 57 height 57
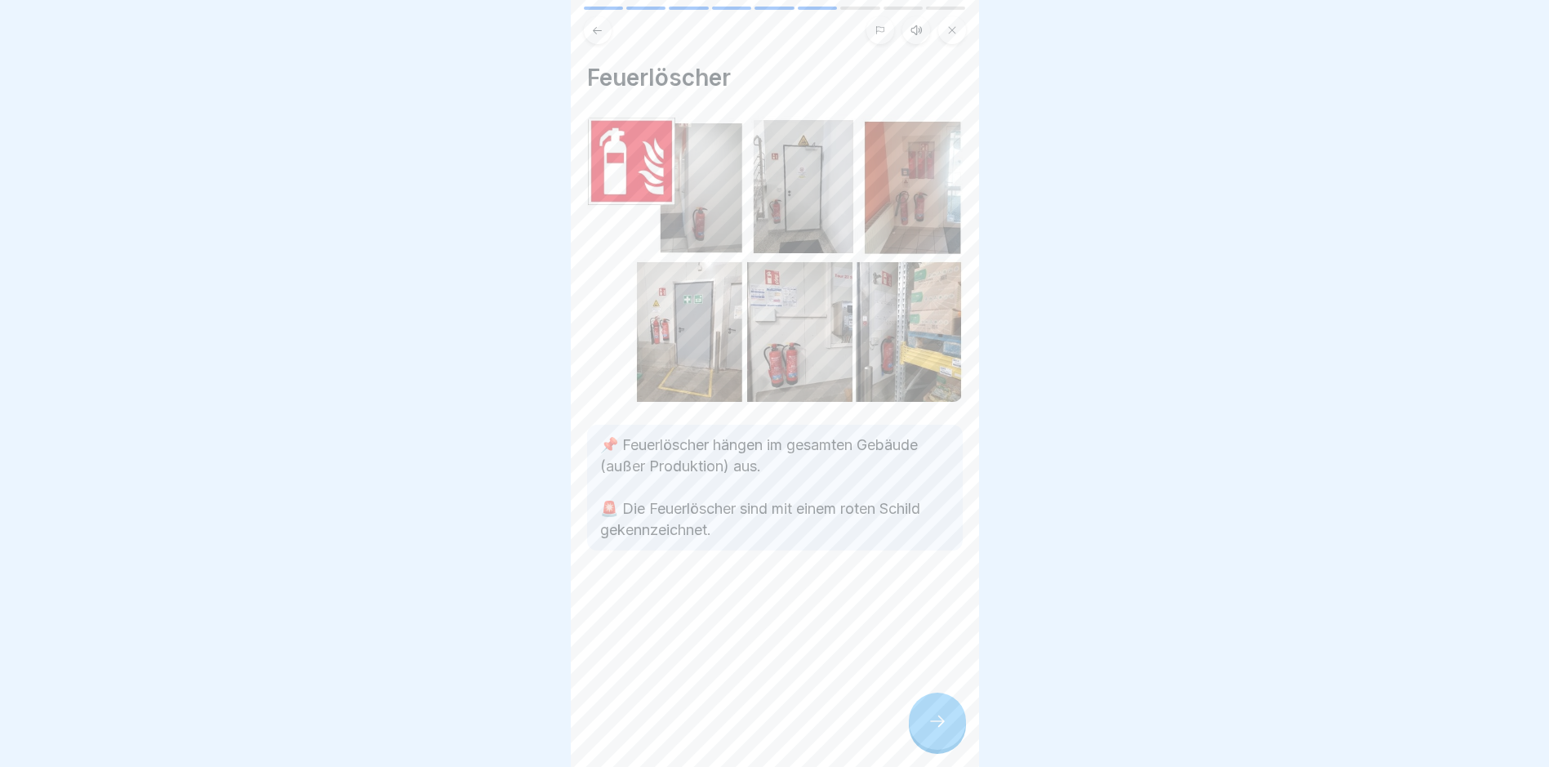
click at [947, 731] on icon at bounding box center [938, 721] width 20 height 20
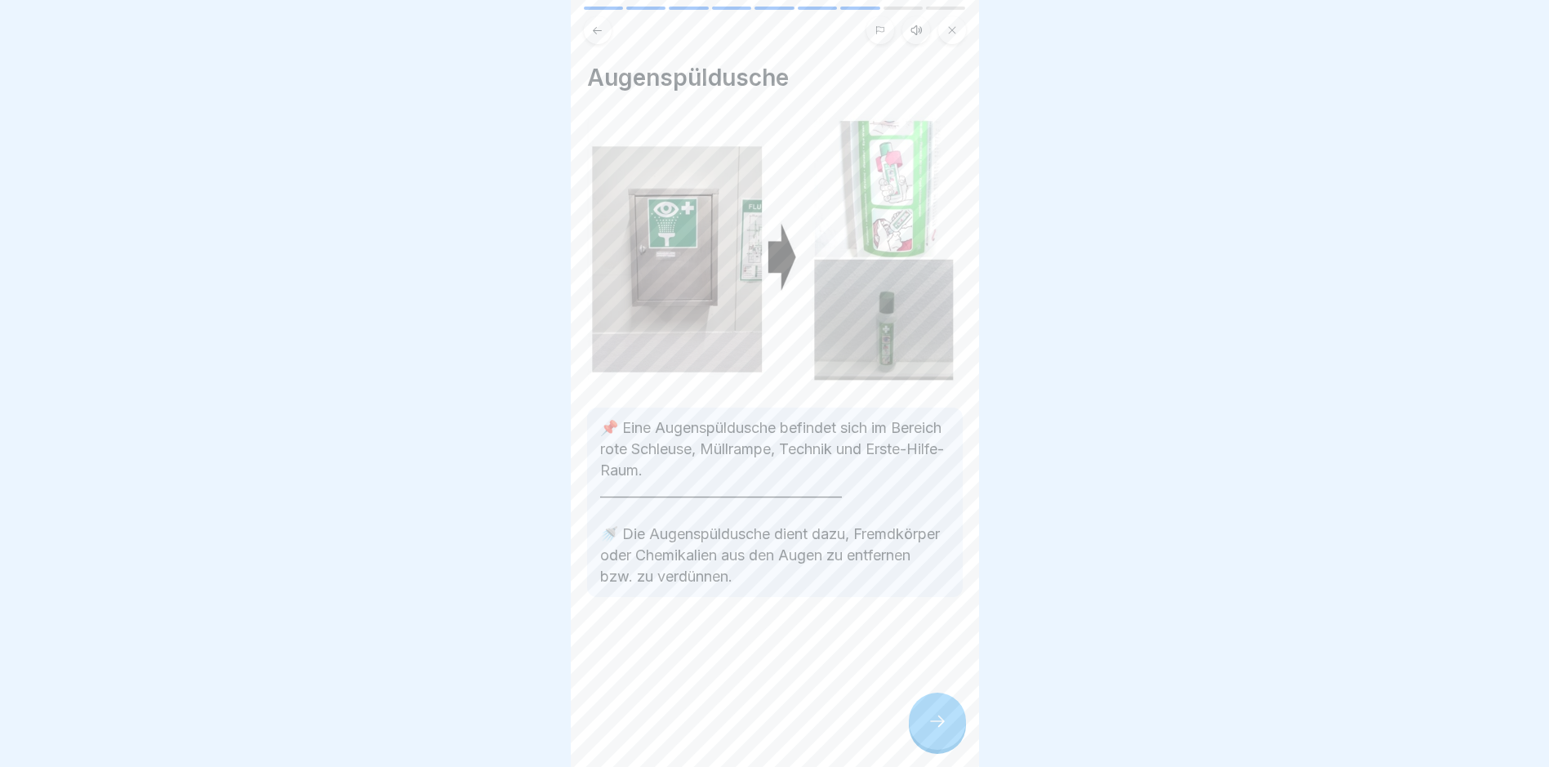
click at [947, 731] on icon at bounding box center [938, 721] width 20 height 20
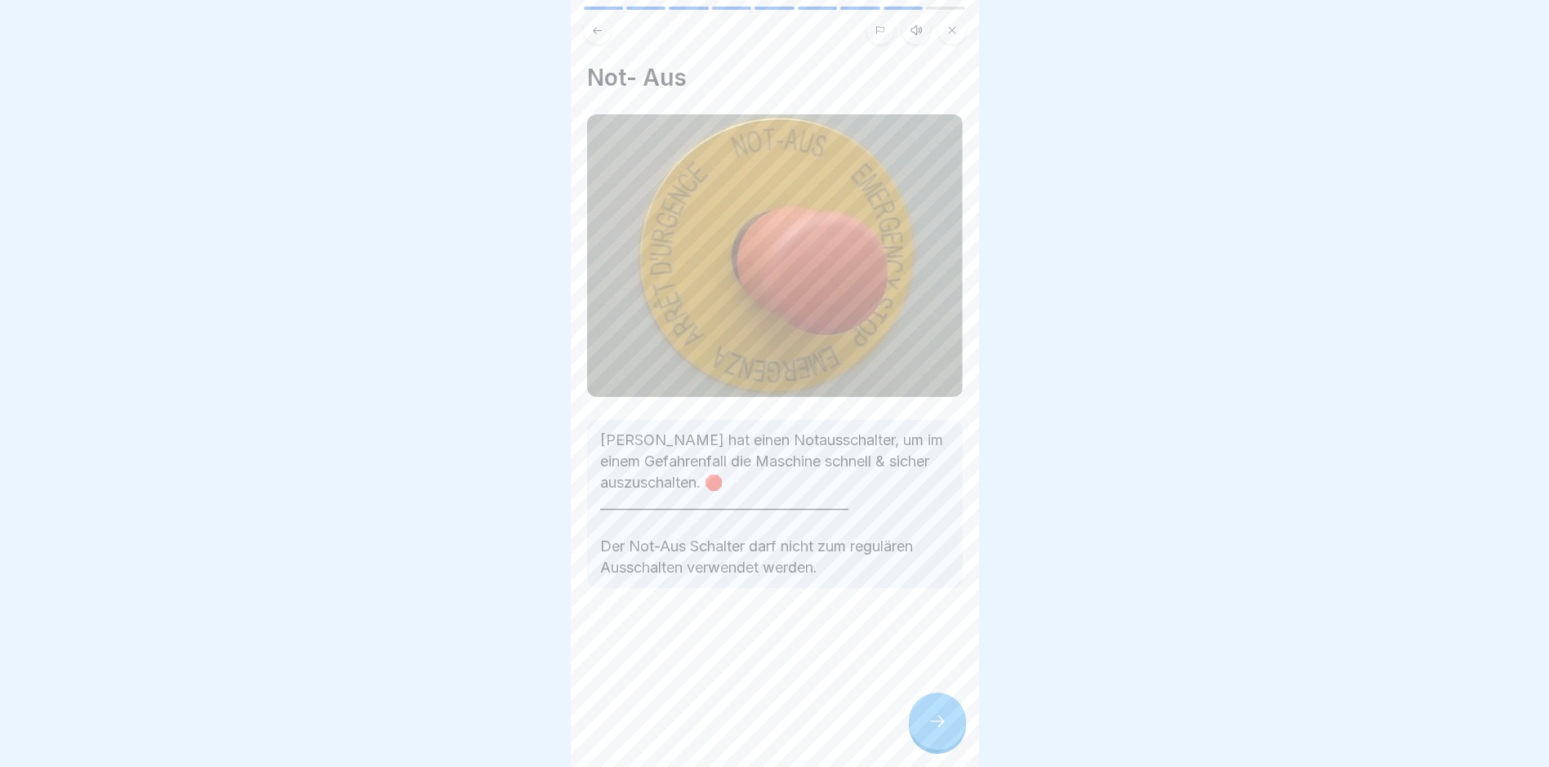
click at [946, 731] on icon at bounding box center [938, 721] width 20 height 20
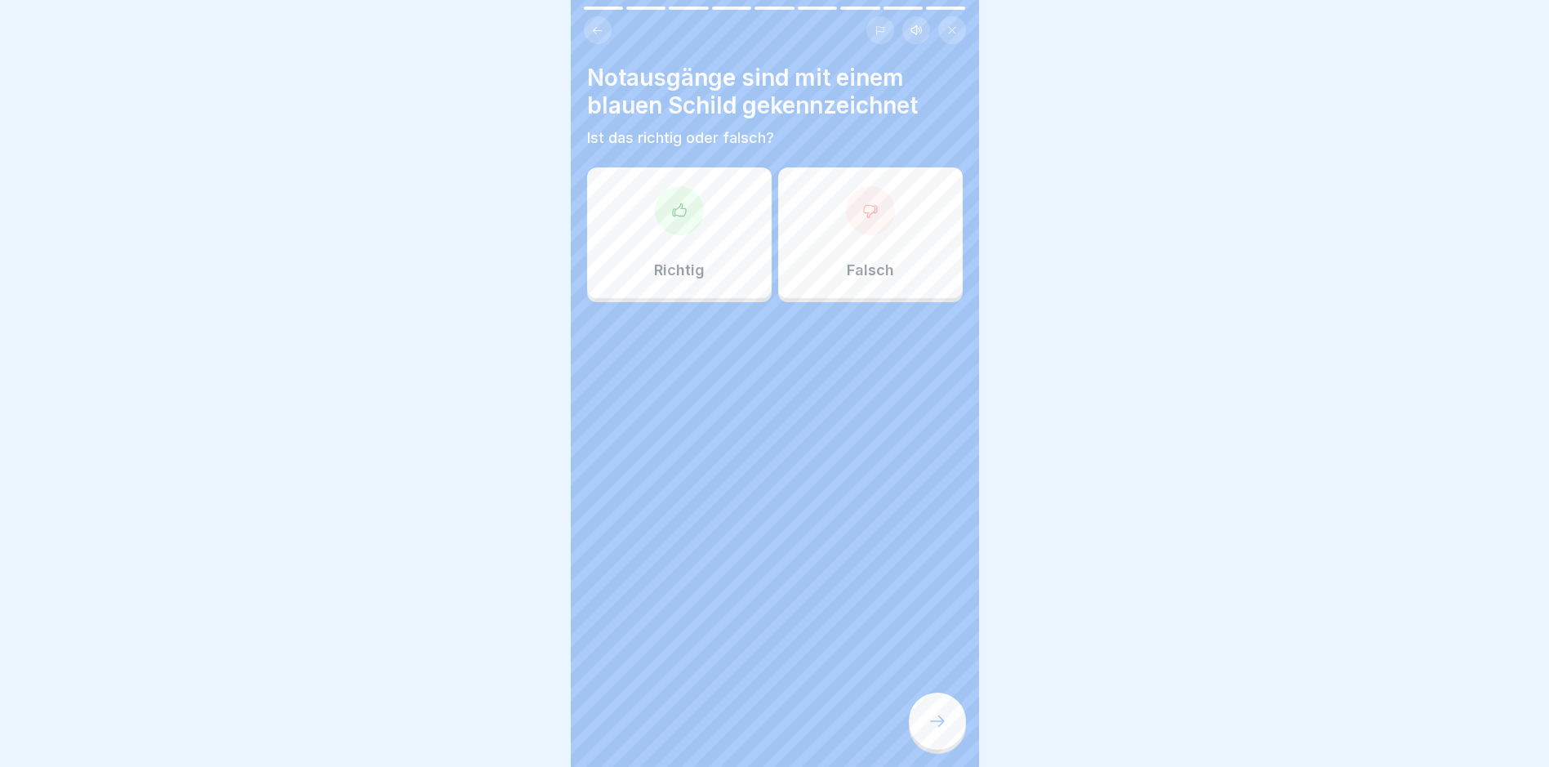
click at [859, 243] on div "Falsch" at bounding box center [870, 232] width 185 height 131
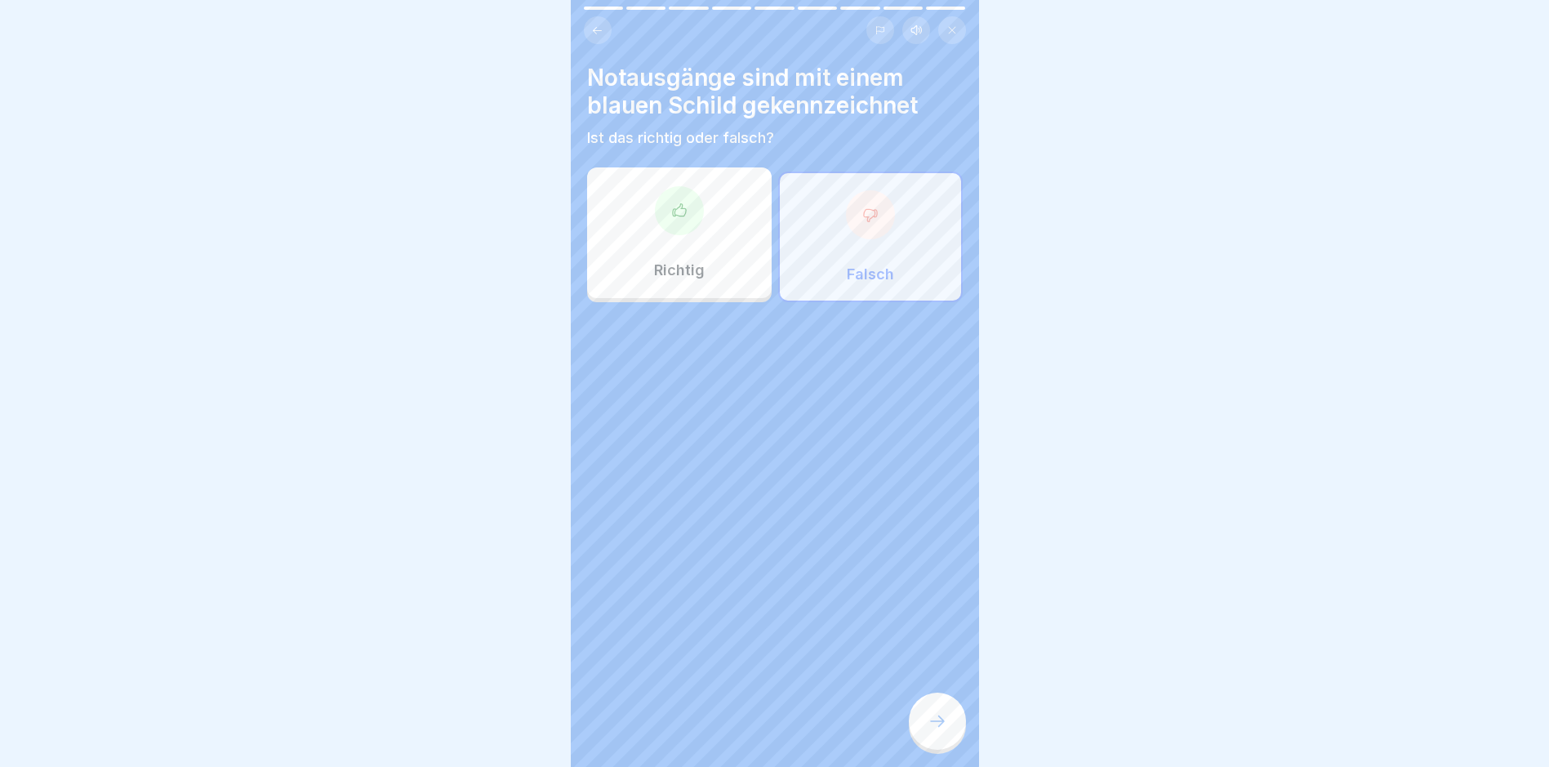
click at [932, 731] on icon at bounding box center [938, 721] width 20 height 20
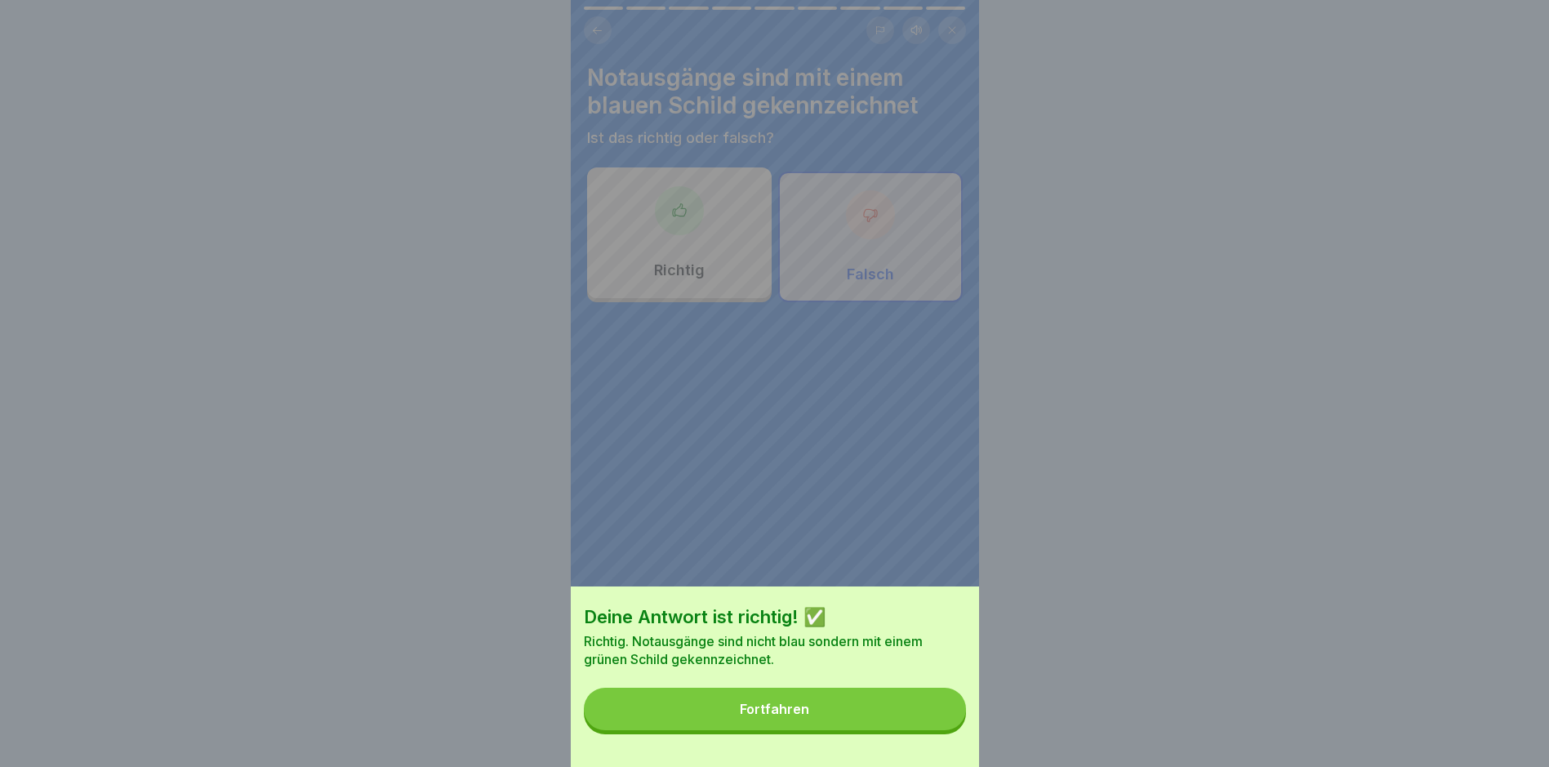
click at [804, 716] on div "Fortfahren" at bounding box center [774, 709] width 69 height 15
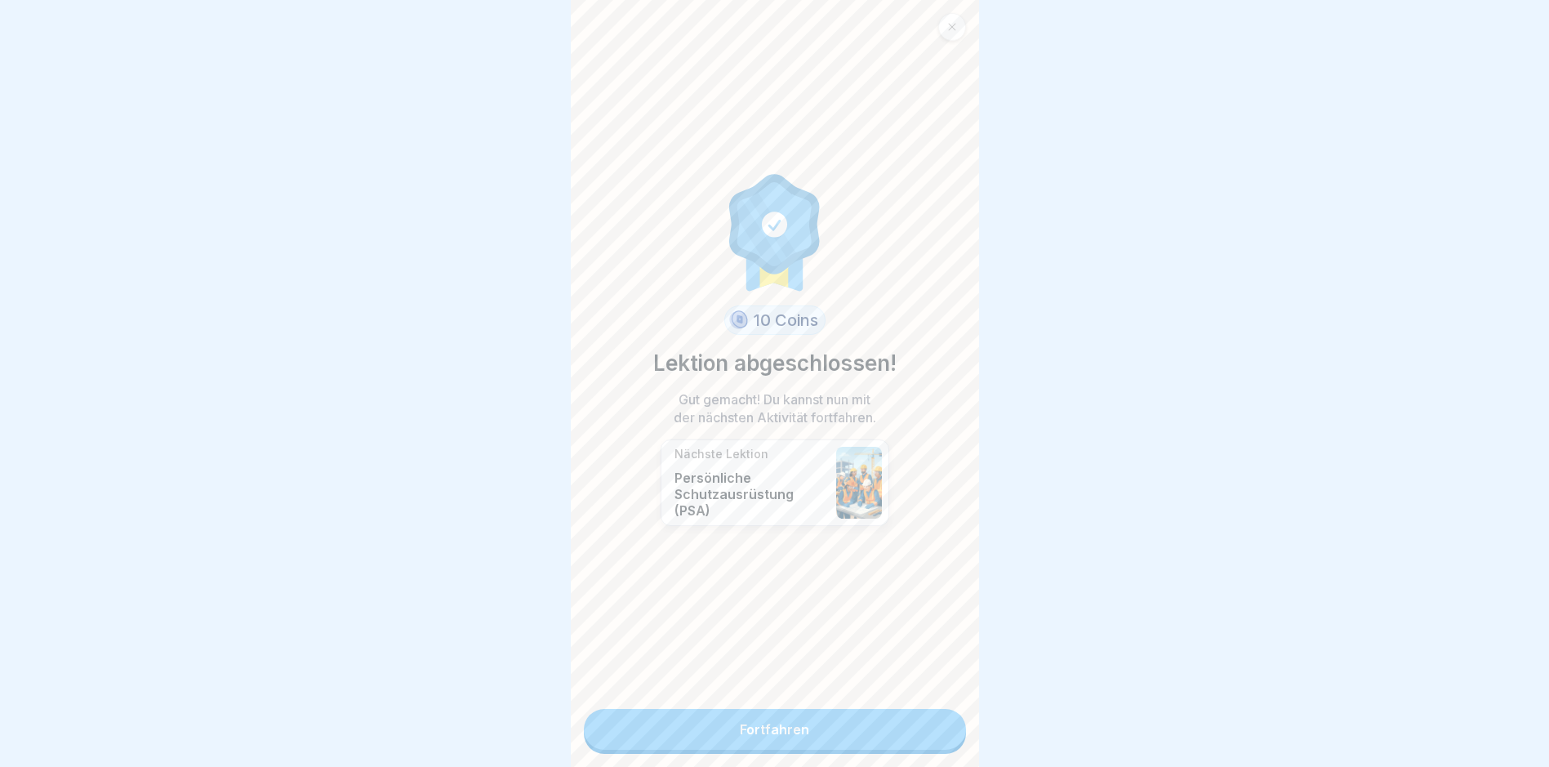
click at [778, 725] on link "Fortfahren" at bounding box center [775, 729] width 382 height 41
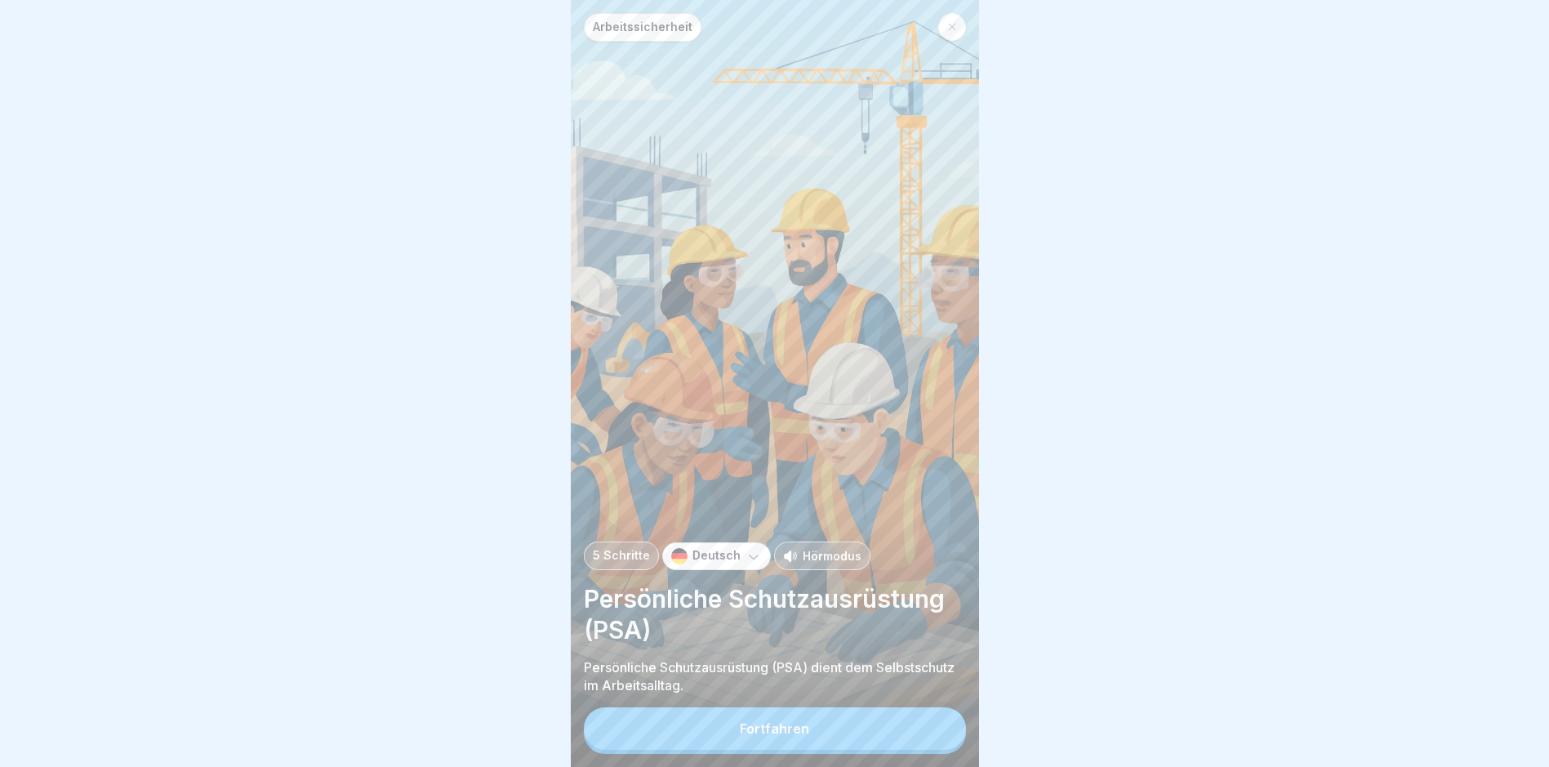
click at [778, 736] on div "Fortfahren" at bounding box center [774, 728] width 69 height 15
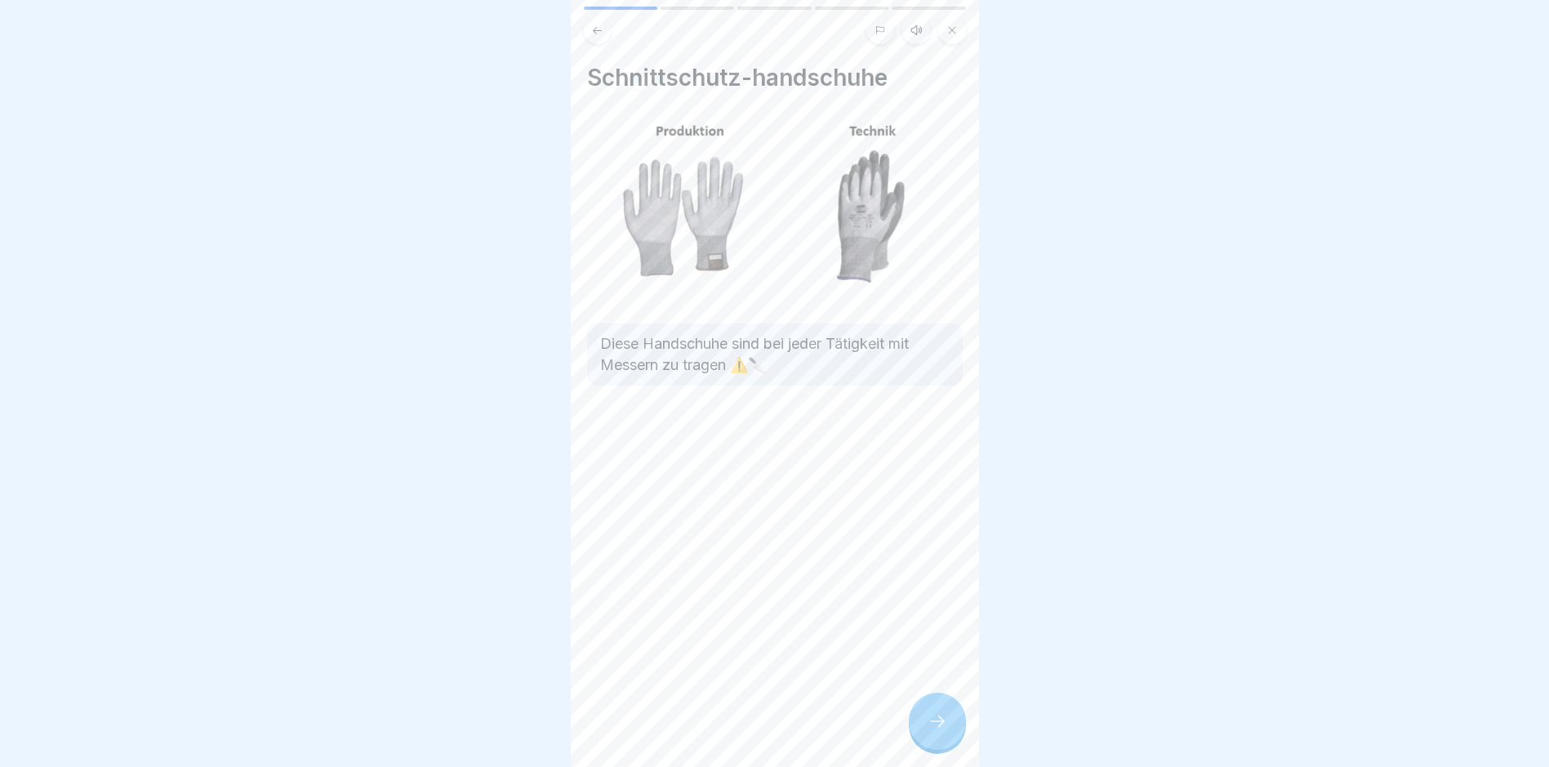
click at [933, 731] on icon at bounding box center [938, 721] width 20 height 20
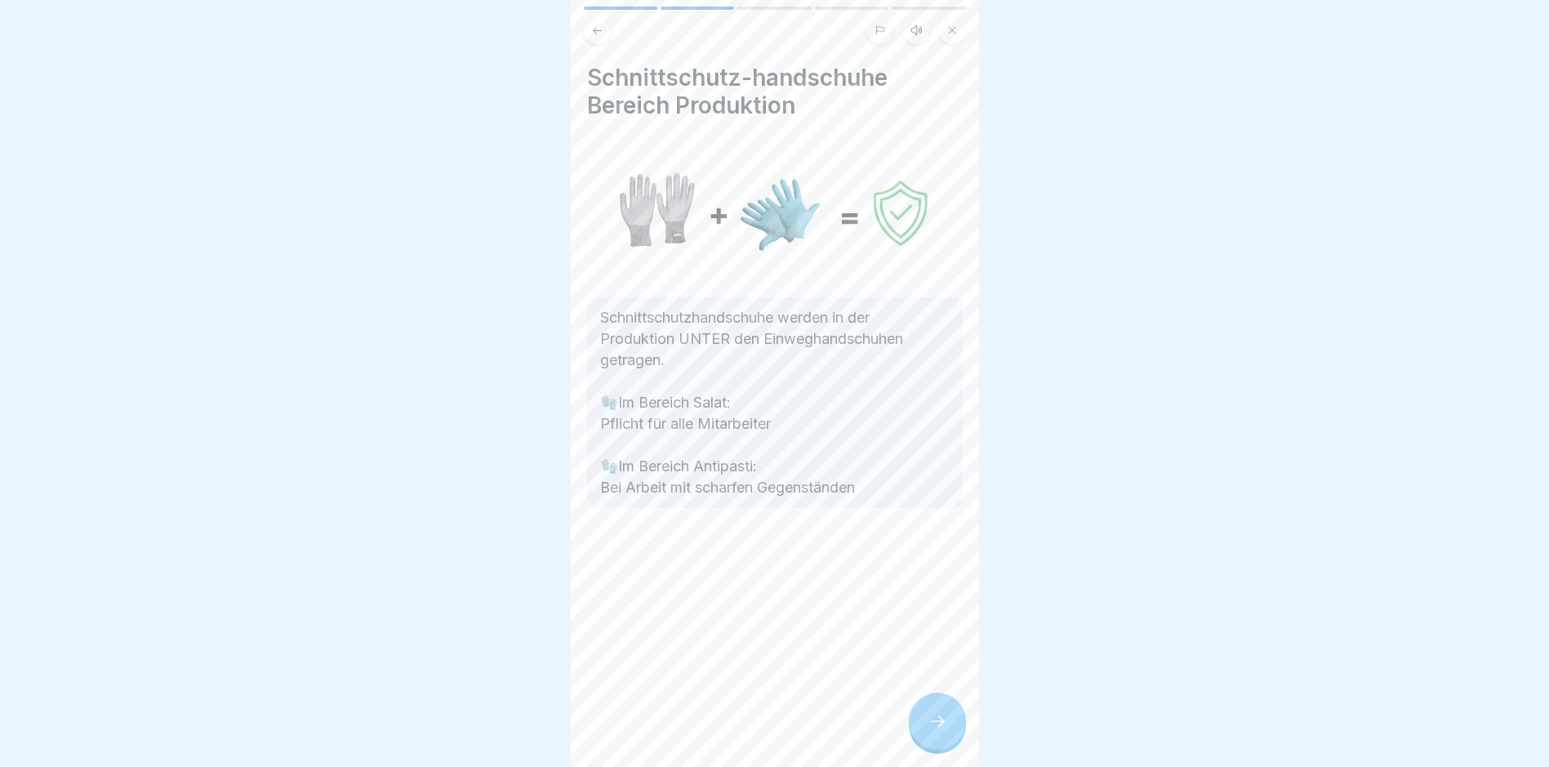
click at [943, 731] on icon at bounding box center [938, 721] width 20 height 20
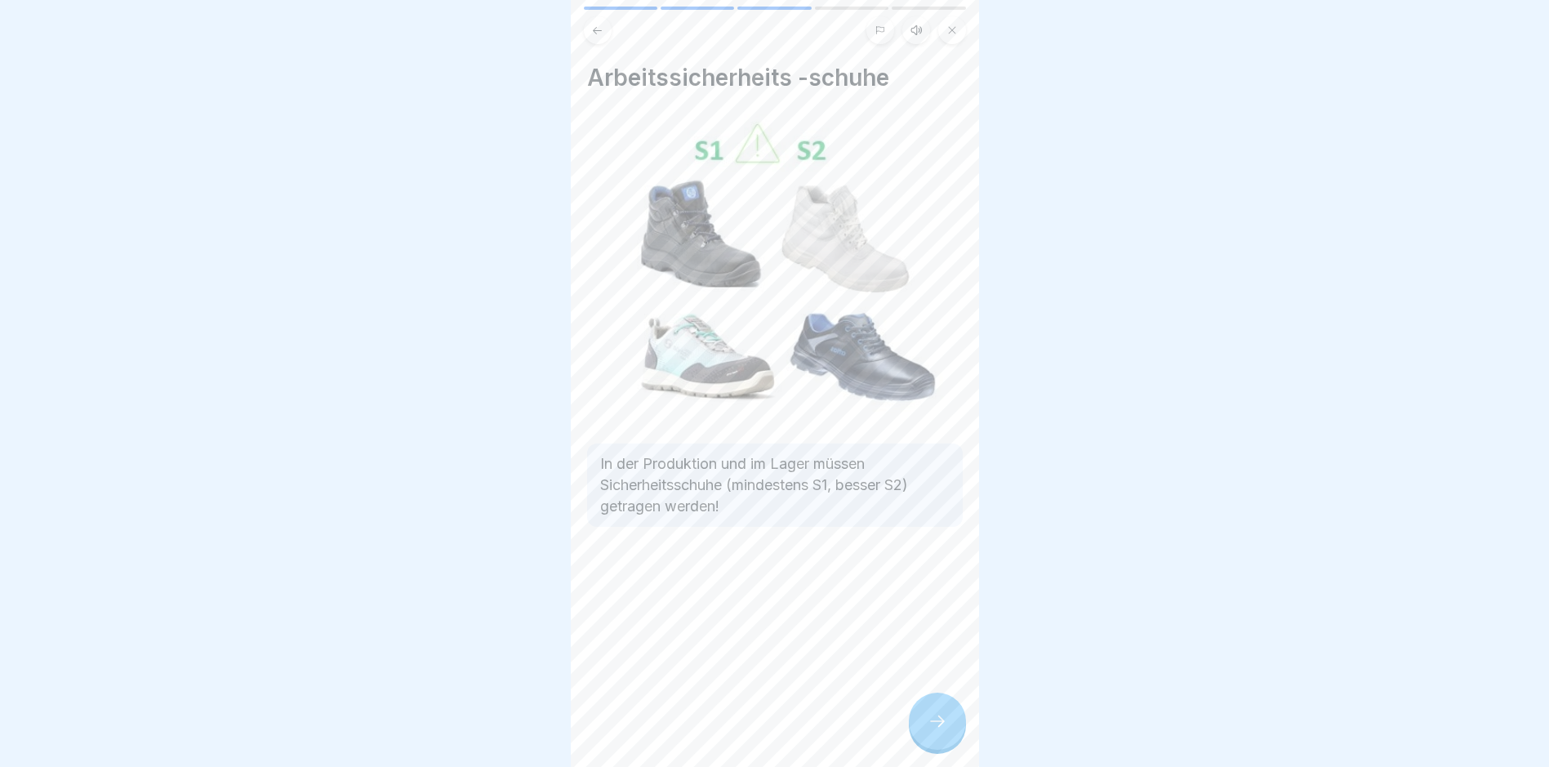
click at [943, 731] on icon at bounding box center [938, 721] width 20 height 20
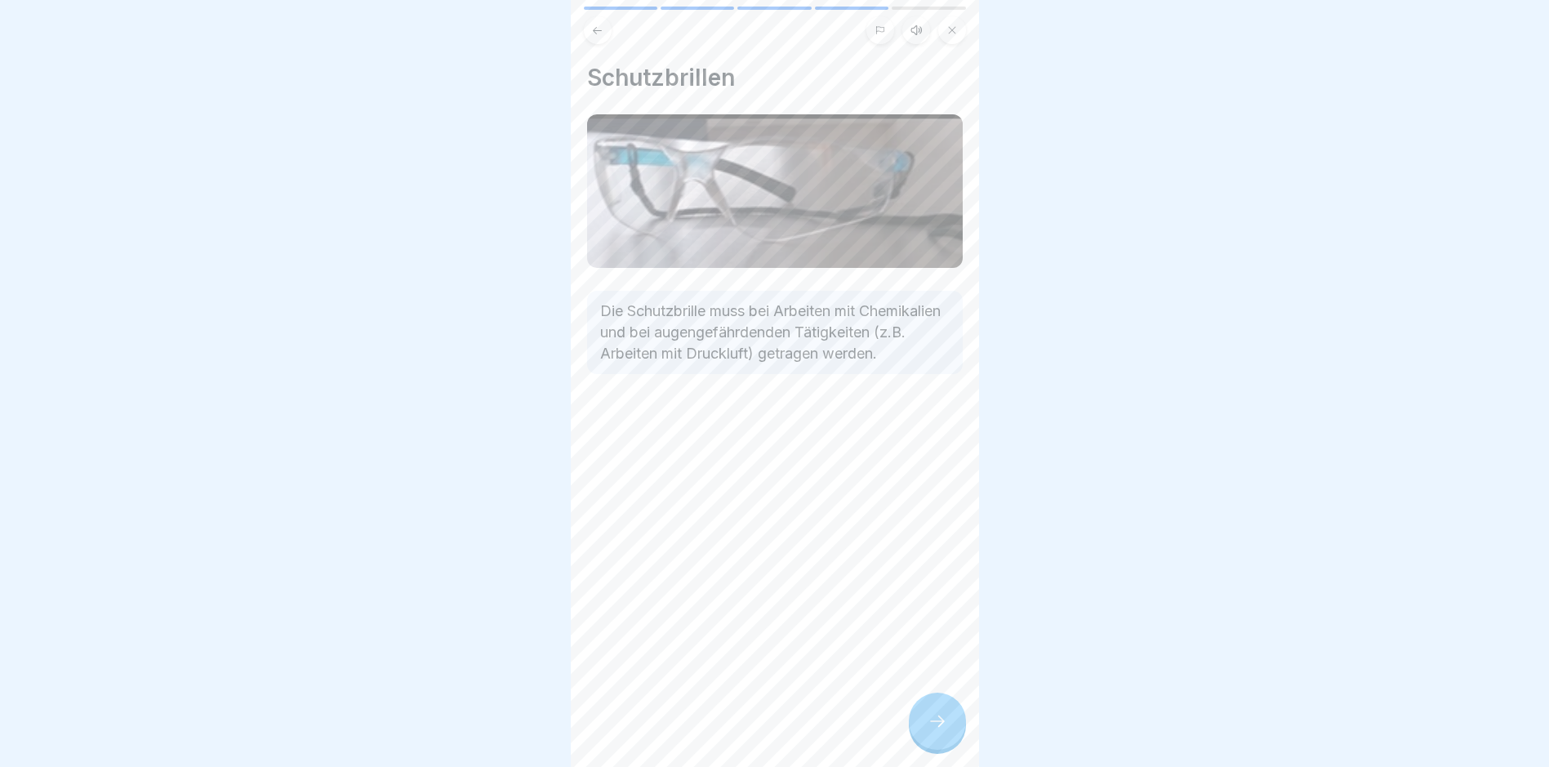
click at [943, 731] on icon at bounding box center [938, 721] width 20 height 20
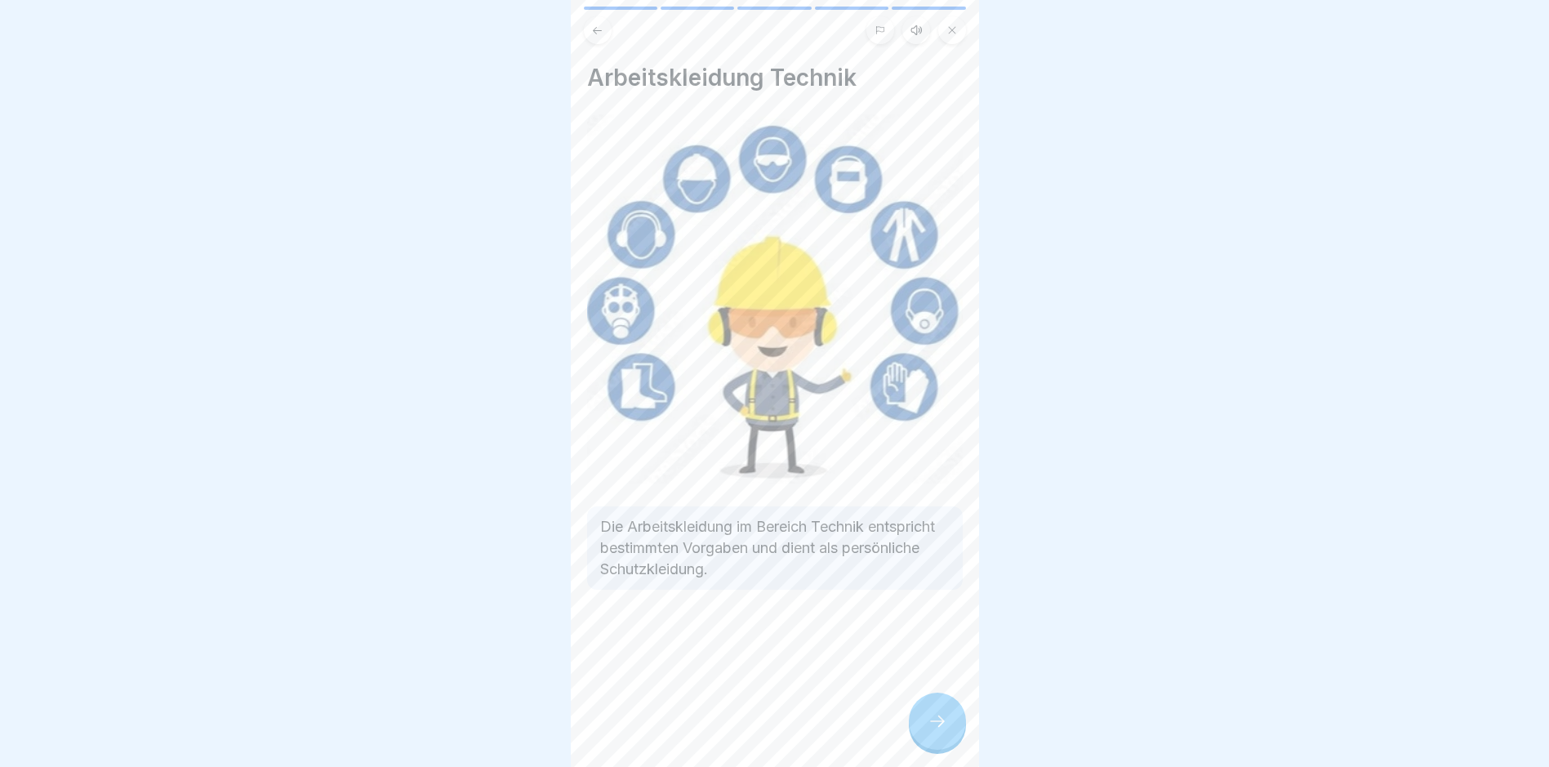
click at [943, 731] on icon at bounding box center [938, 721] width 20 height 20
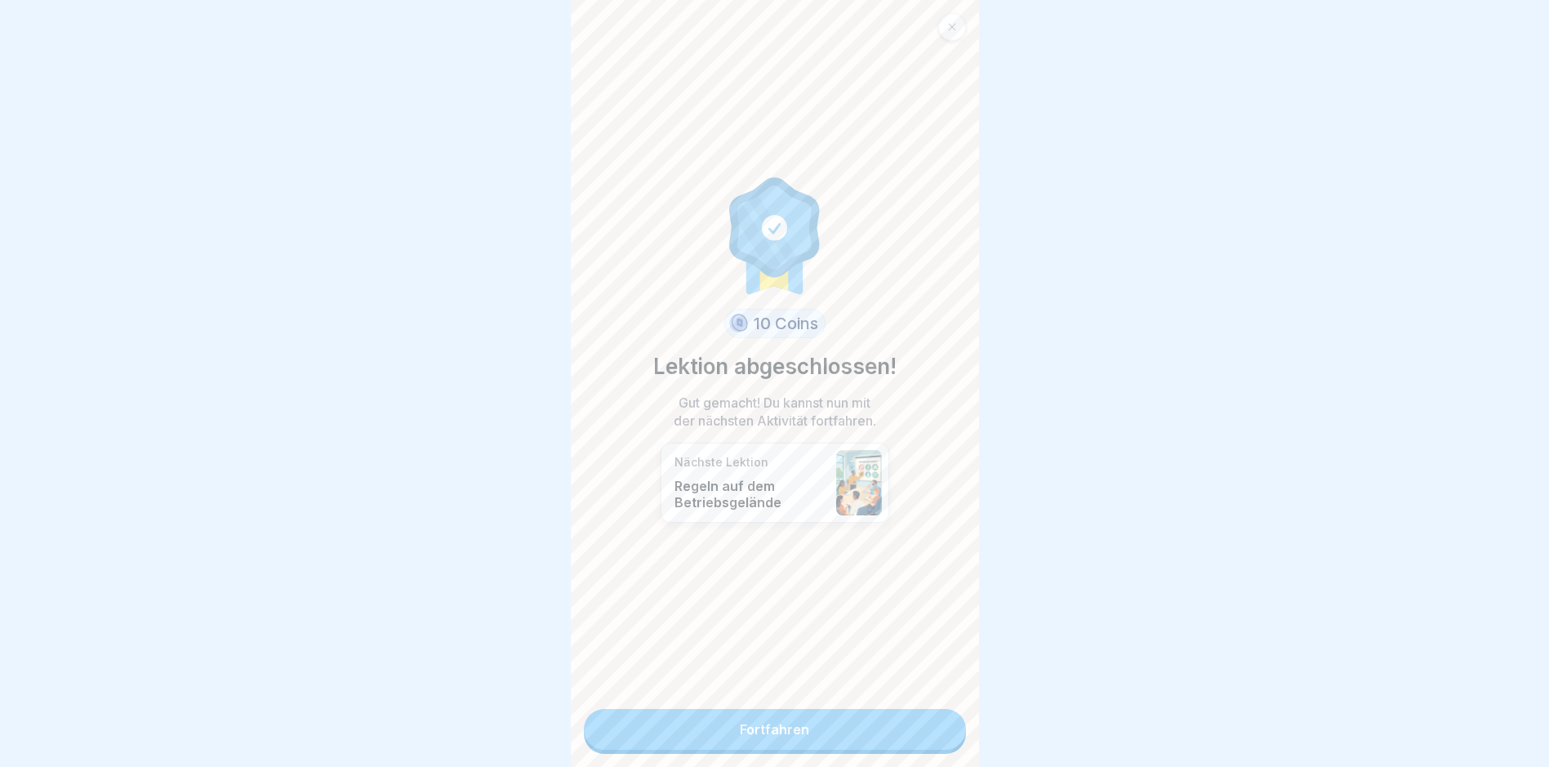
click at [781, 729] on link "Fortfahren" at bounding box center [775, 729] width 382 height 41
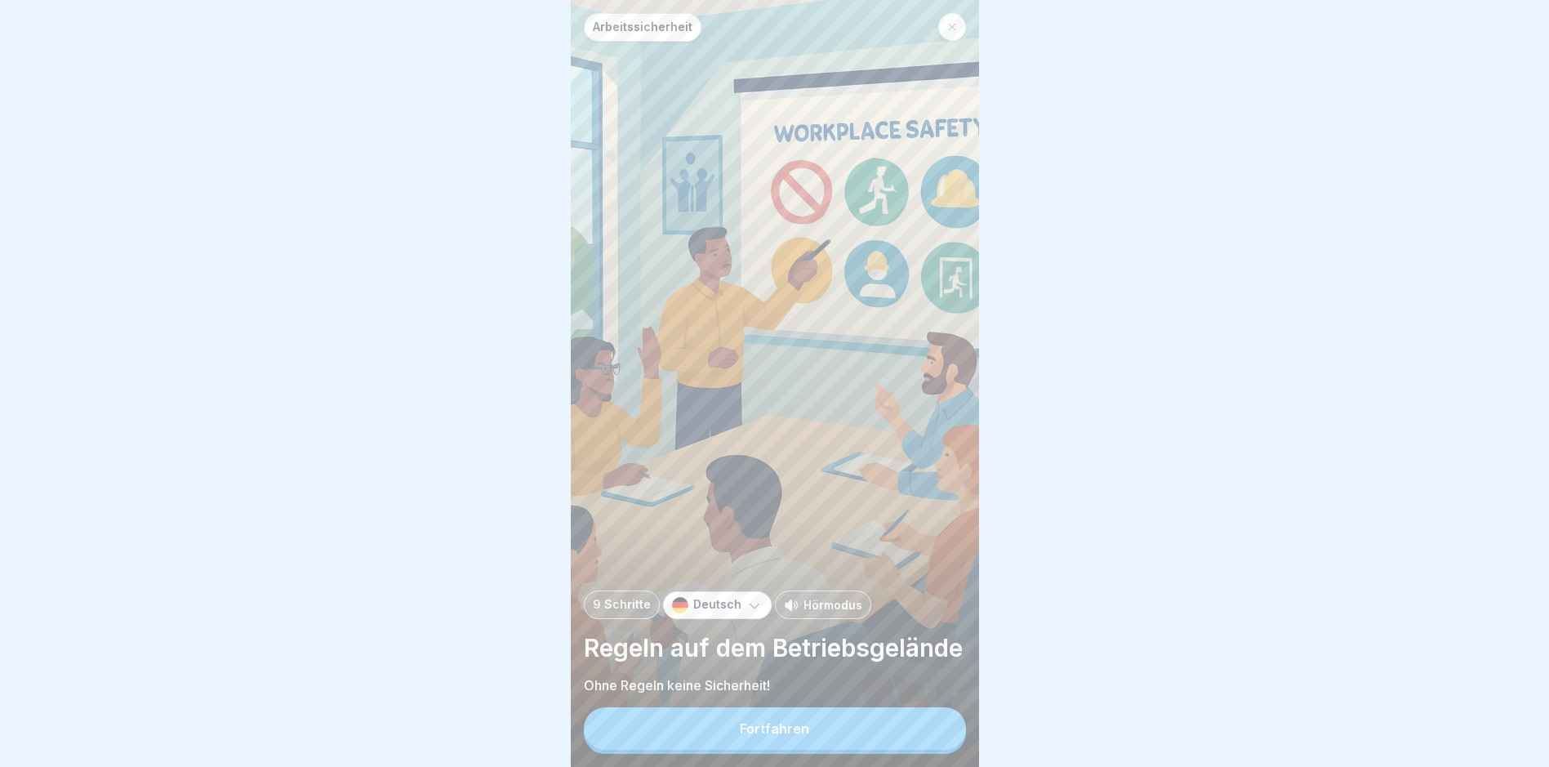
click at [776, 733] on button "Fortfahren" at bounding box center [775, 728] width 382 height 42
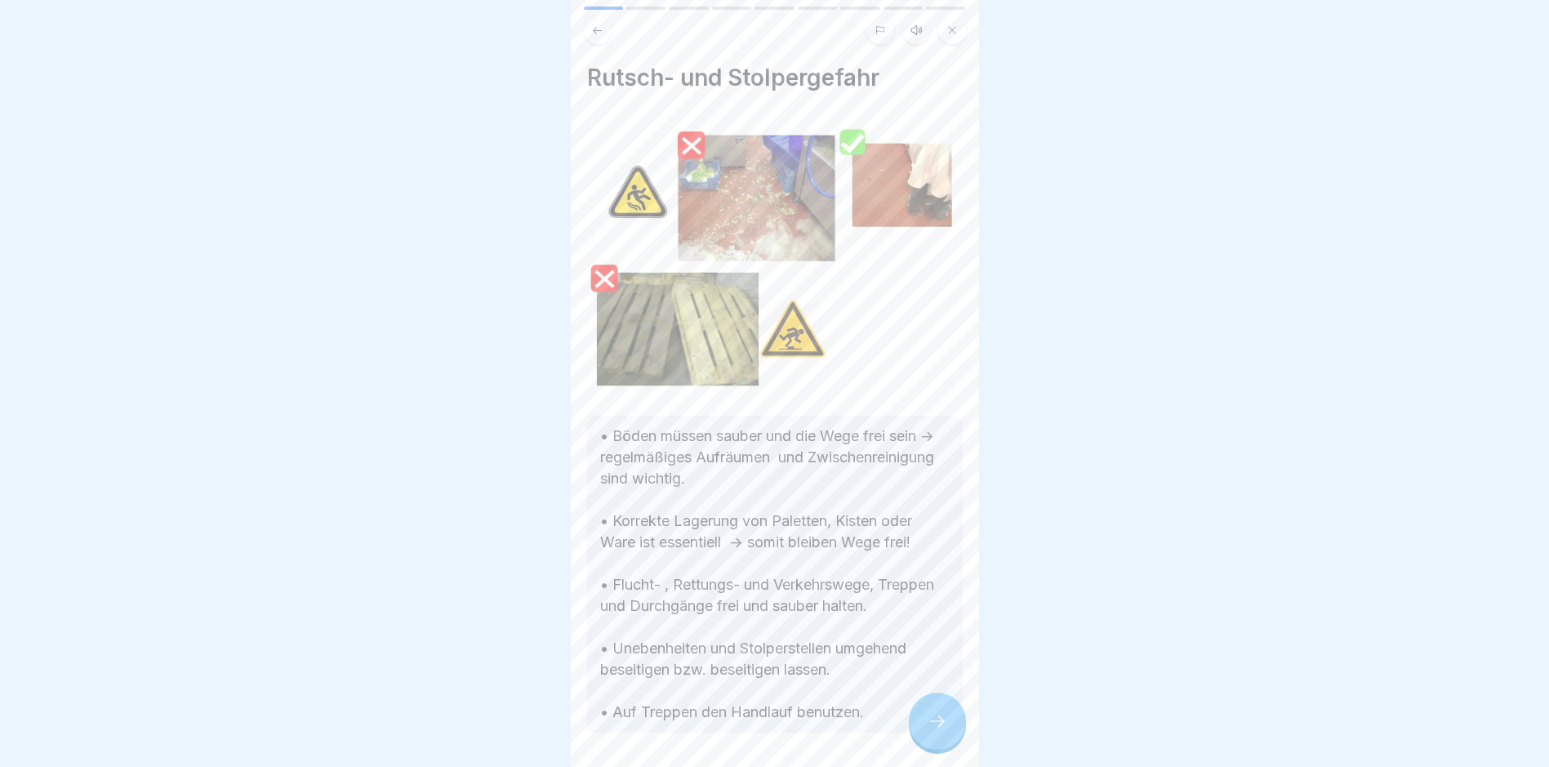
click at [918, 713] on div "Arbeitssicherheit 9 Schritte Deutsch Hörmodus Regeln auf dem Betriebsgelände Oh…" at bounding box center [775, 383] width 408 height 767
click at [940, 724] on div at bounding box center [937, 721] width 57 height 57
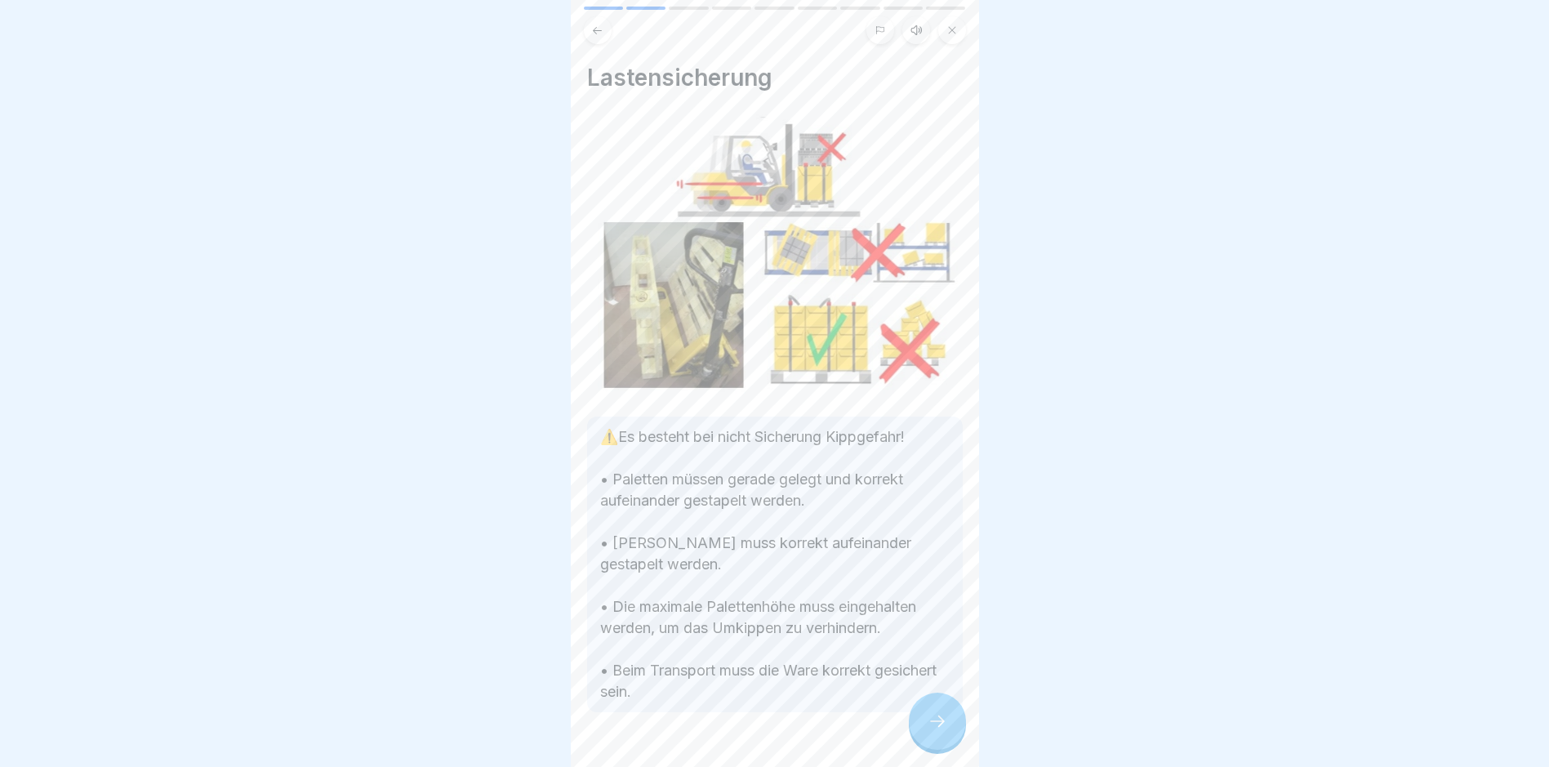
click at [940, 724] on div at bounding box center [937, 721] width 57 height 57
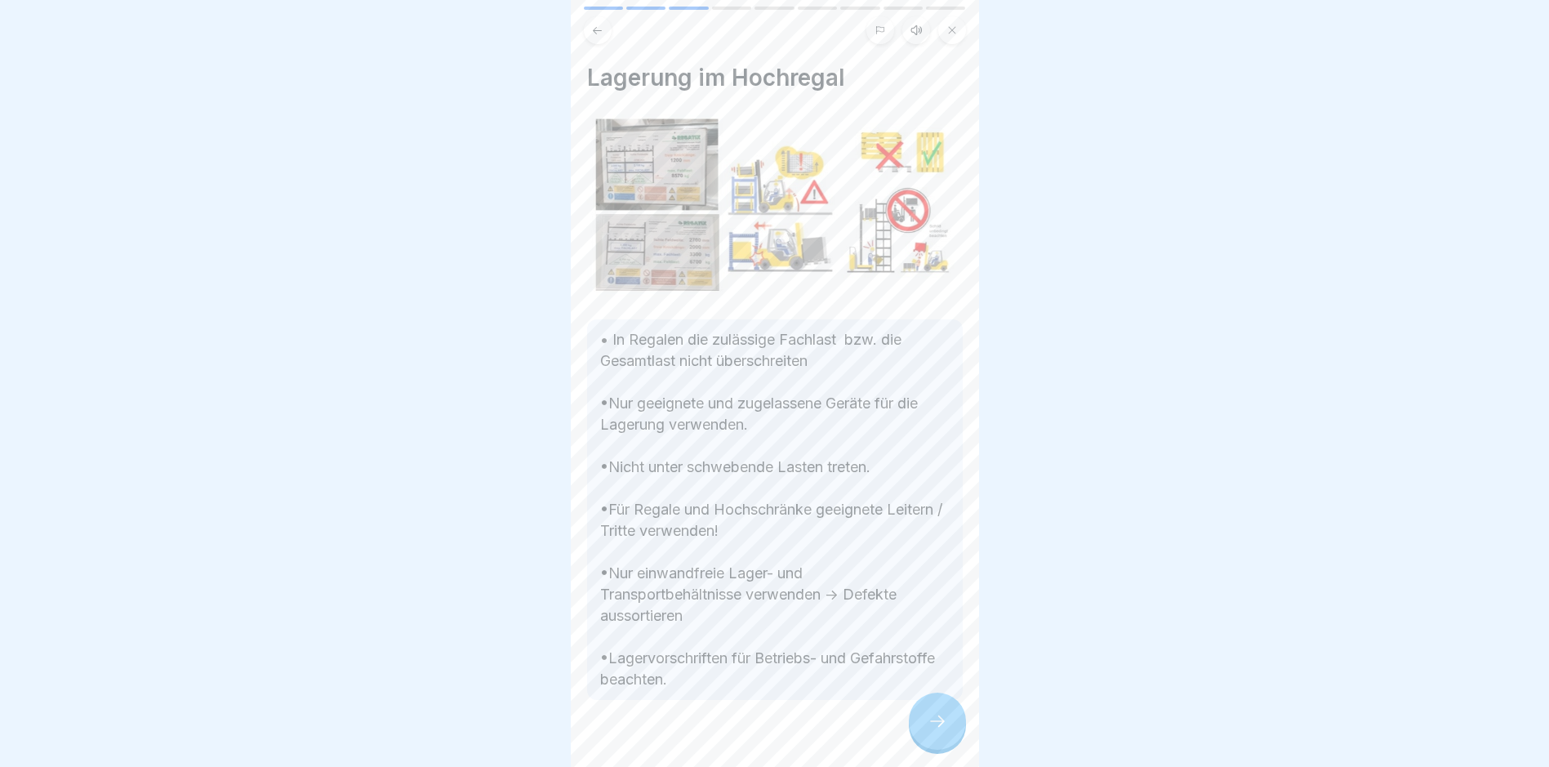
click at [940, 724] on div at bounding box center [937, 721] width 57 height 57
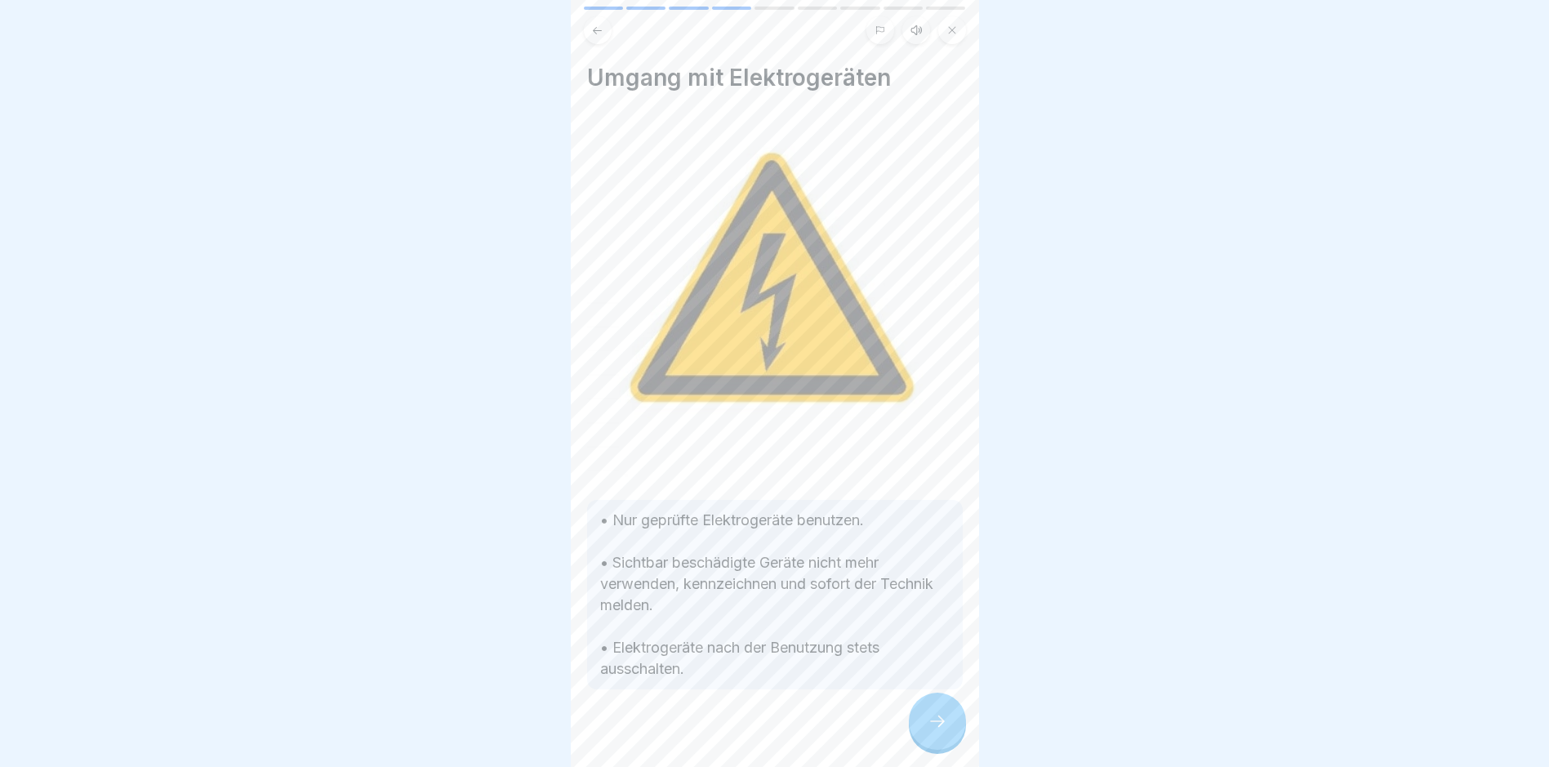
click at [940, 724] on div at bounding box center [937, 721] width 57 height 57
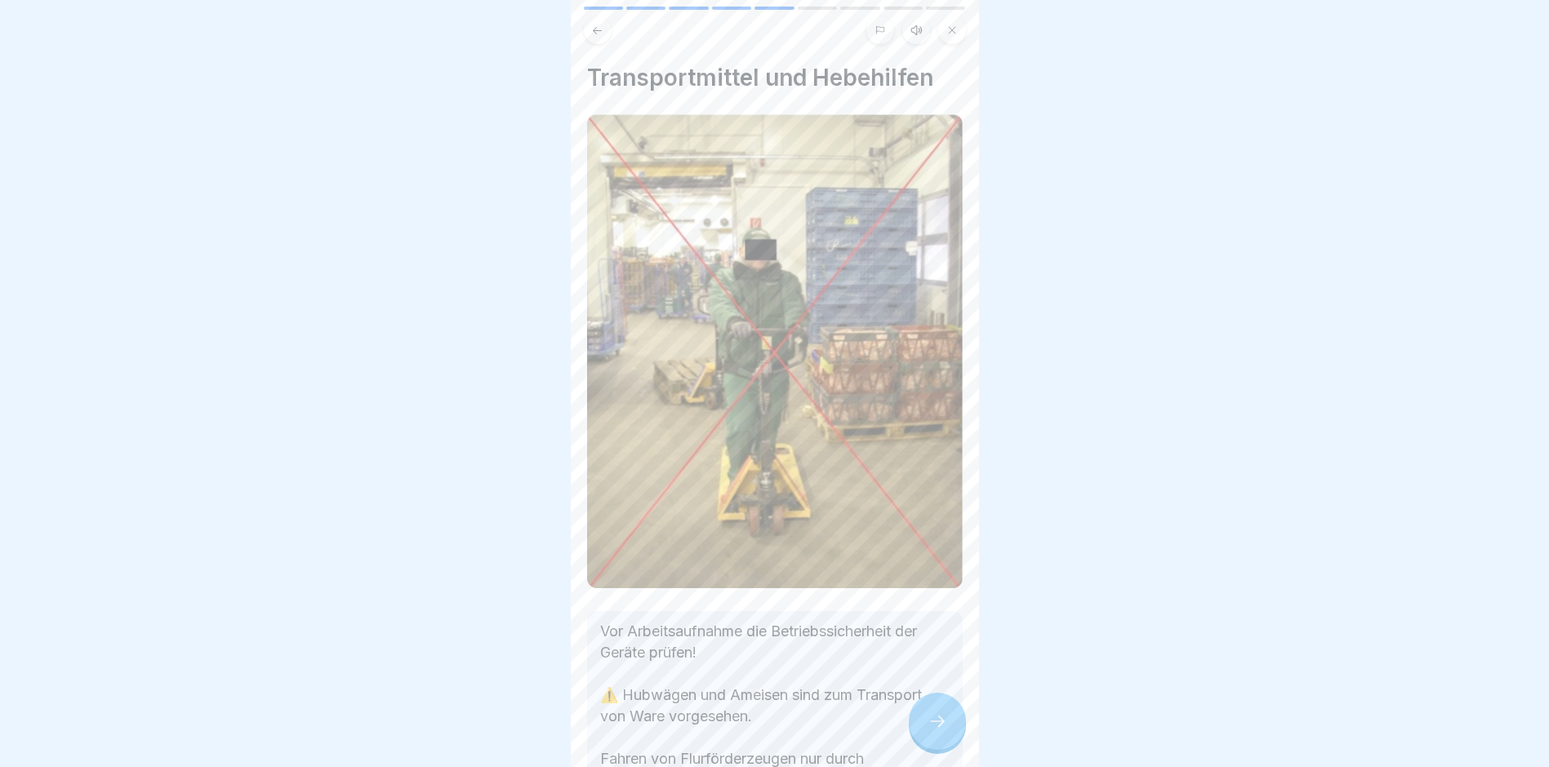
click at [940, 724] on div at bounding box center [937, 721] width 57 height 57
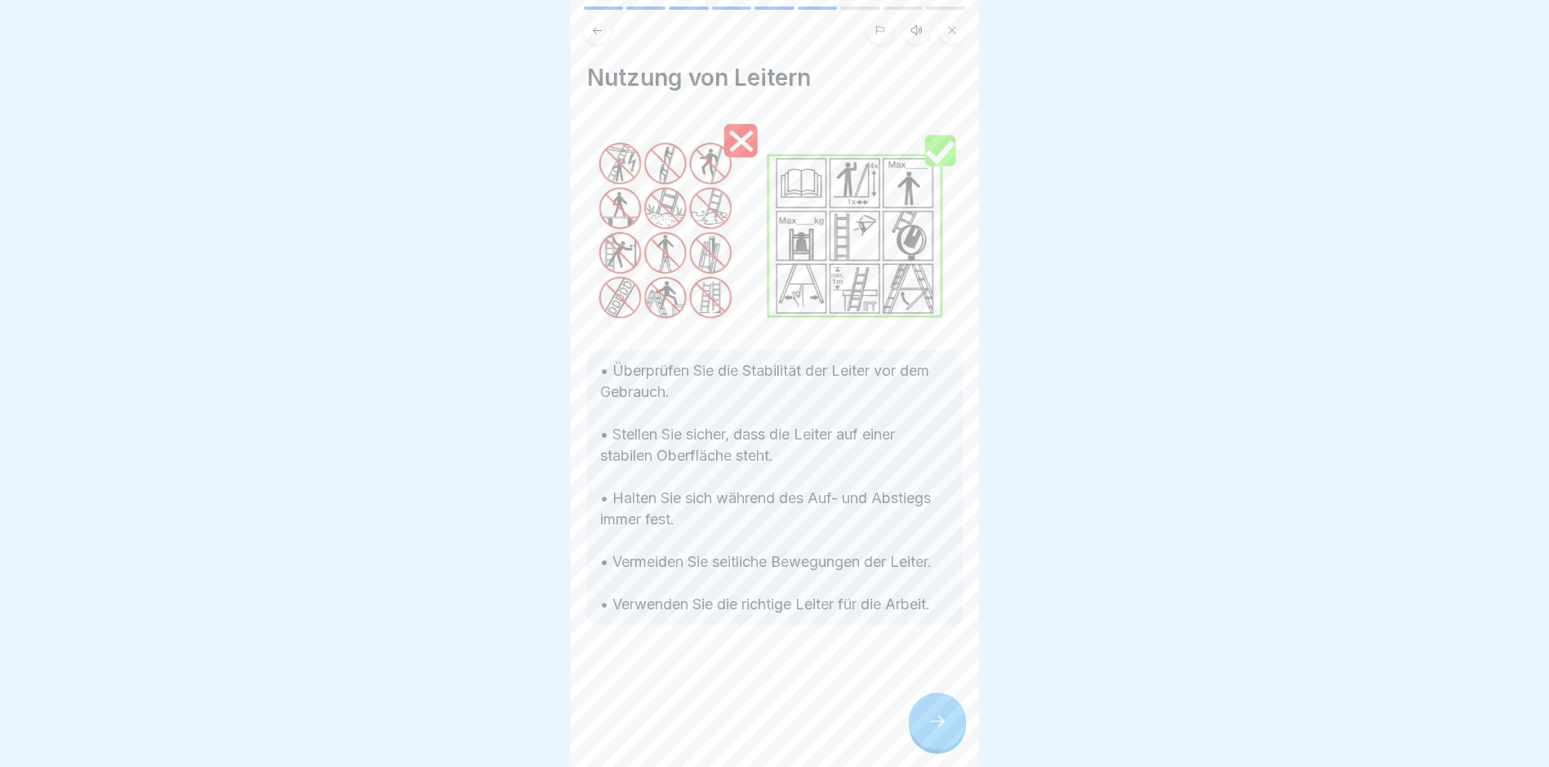
click at [940, 724] on div at bounding box center [937, 721] width 57 height 57
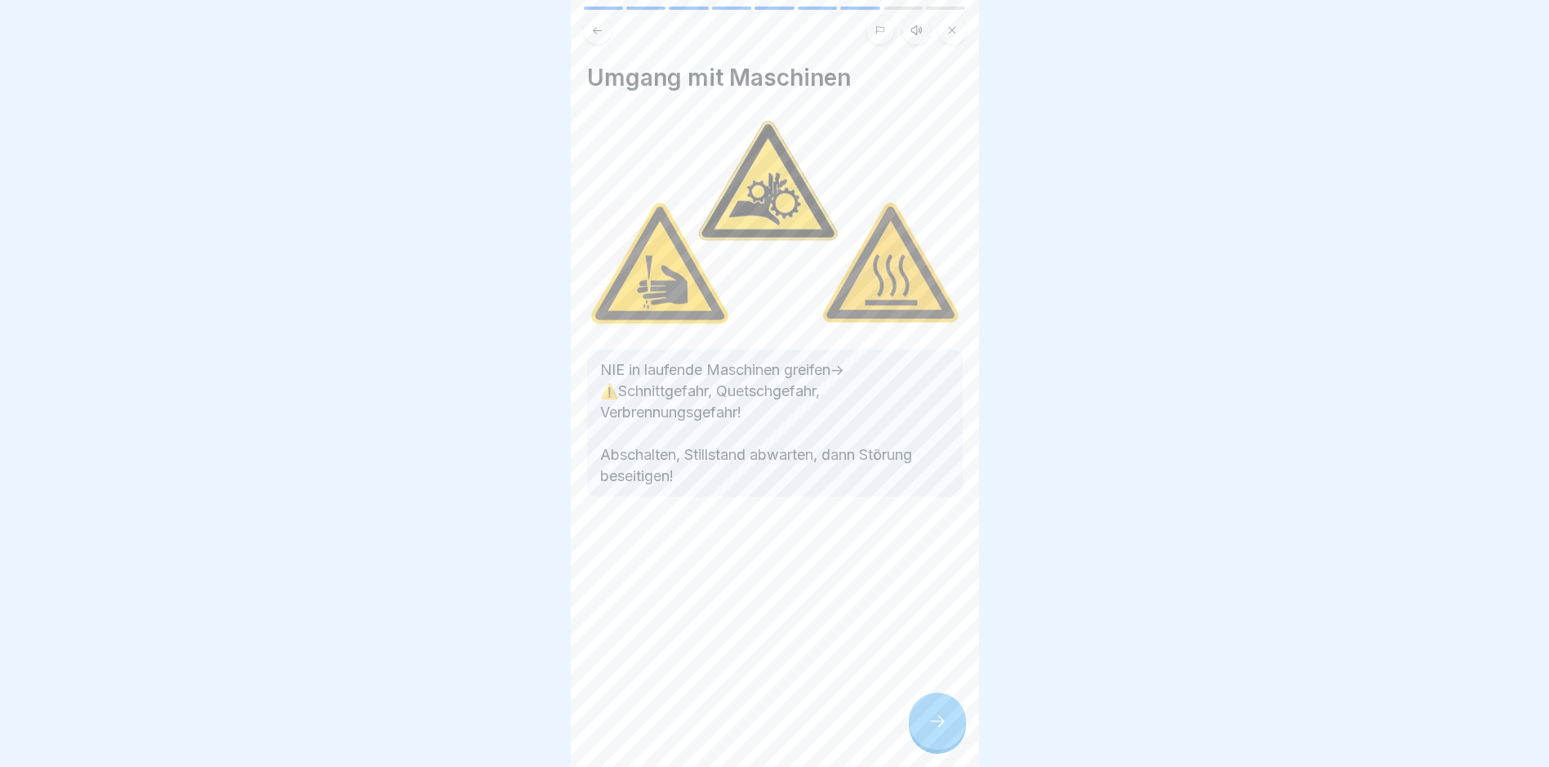
click at [940, 724] on div at bounding box center [937, 721] width 57 height 57
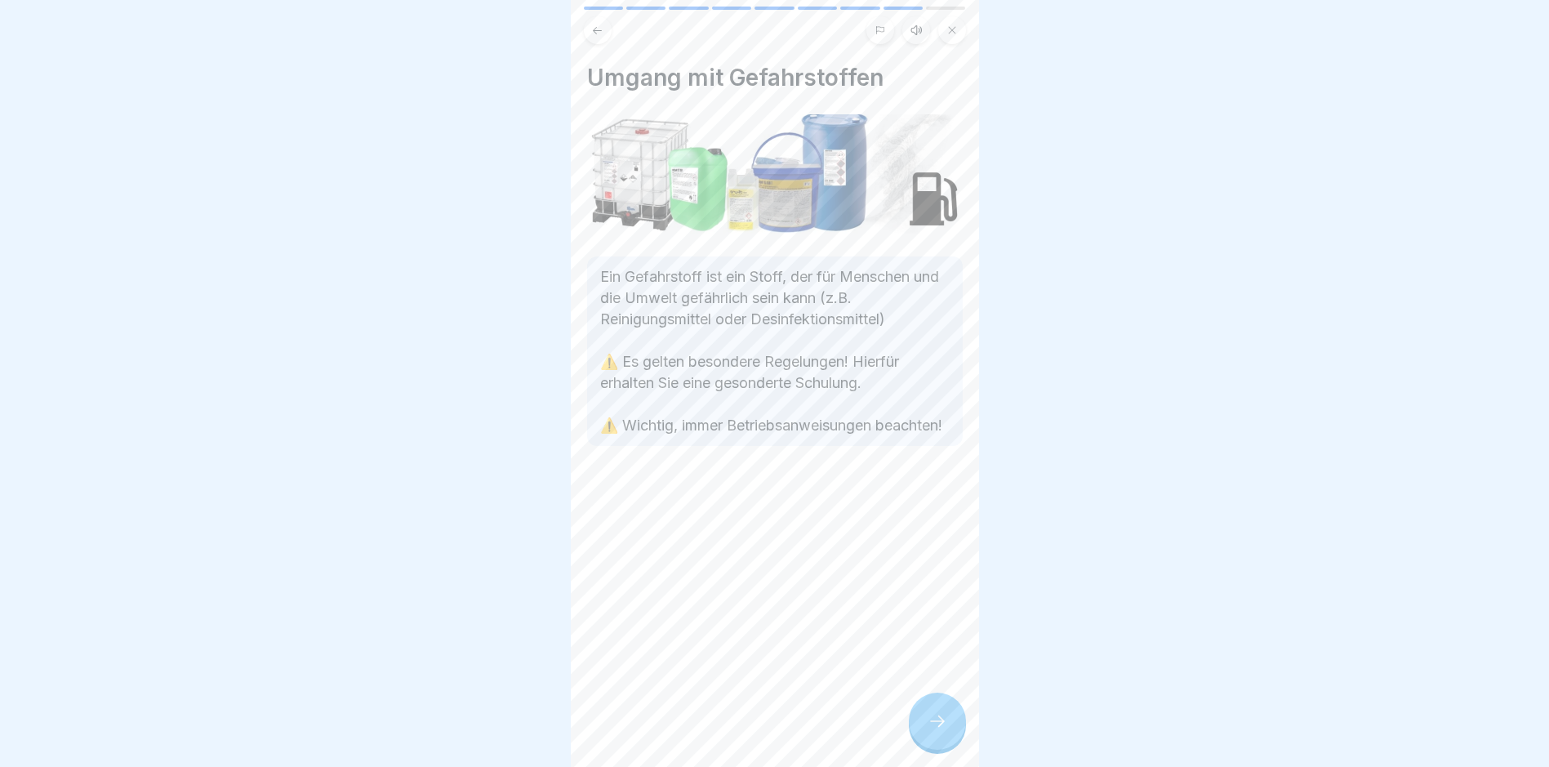
click at [940, 724] on div at bounding box center [937, 721] width 57 height 57
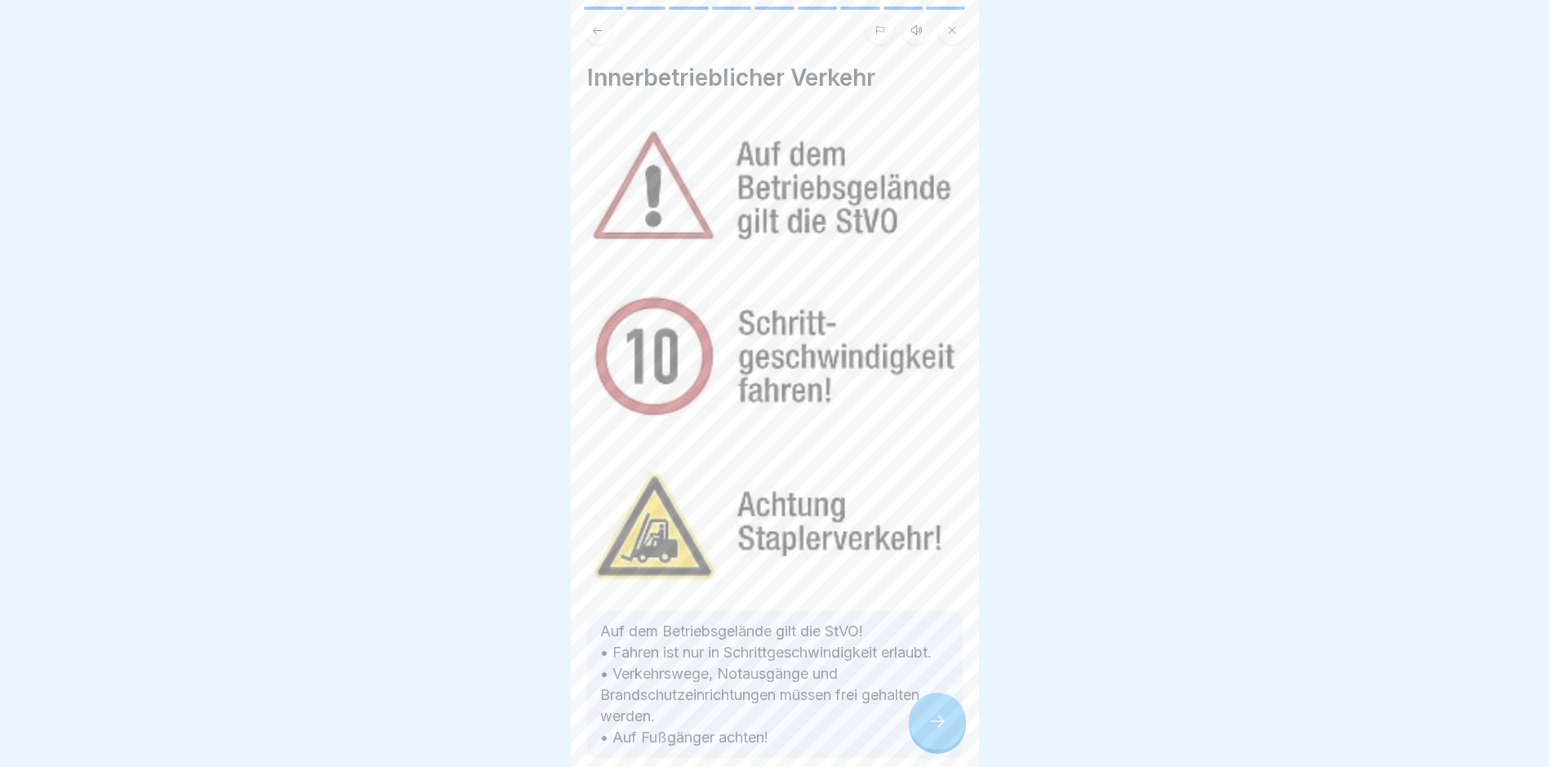
click at [940, 724] on div at bounding box center [937, 721] width 57 height 57
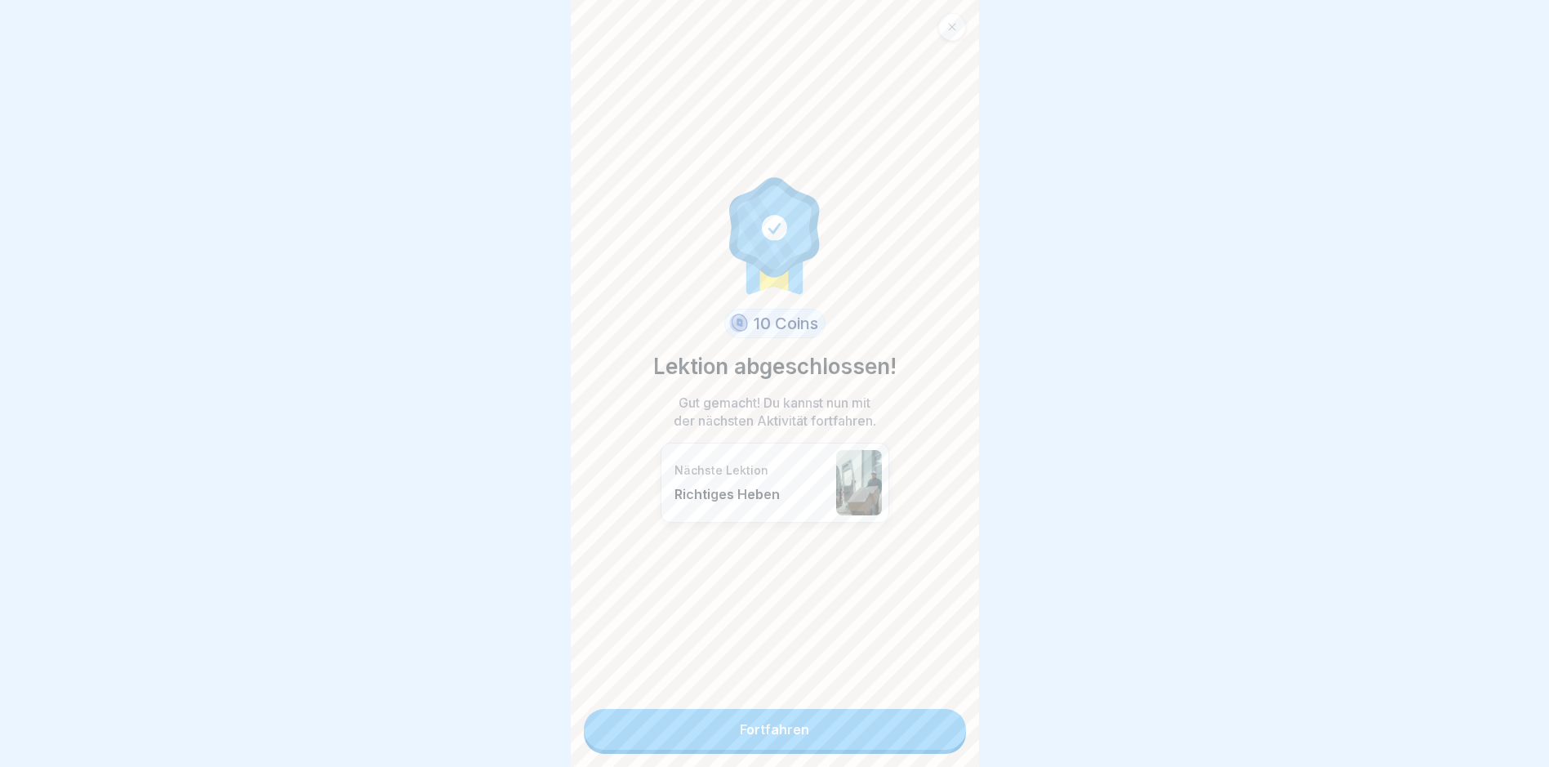
click at [775, 718] on link "Fortfahren" at bounding box center [775, 729] width 382 height 41
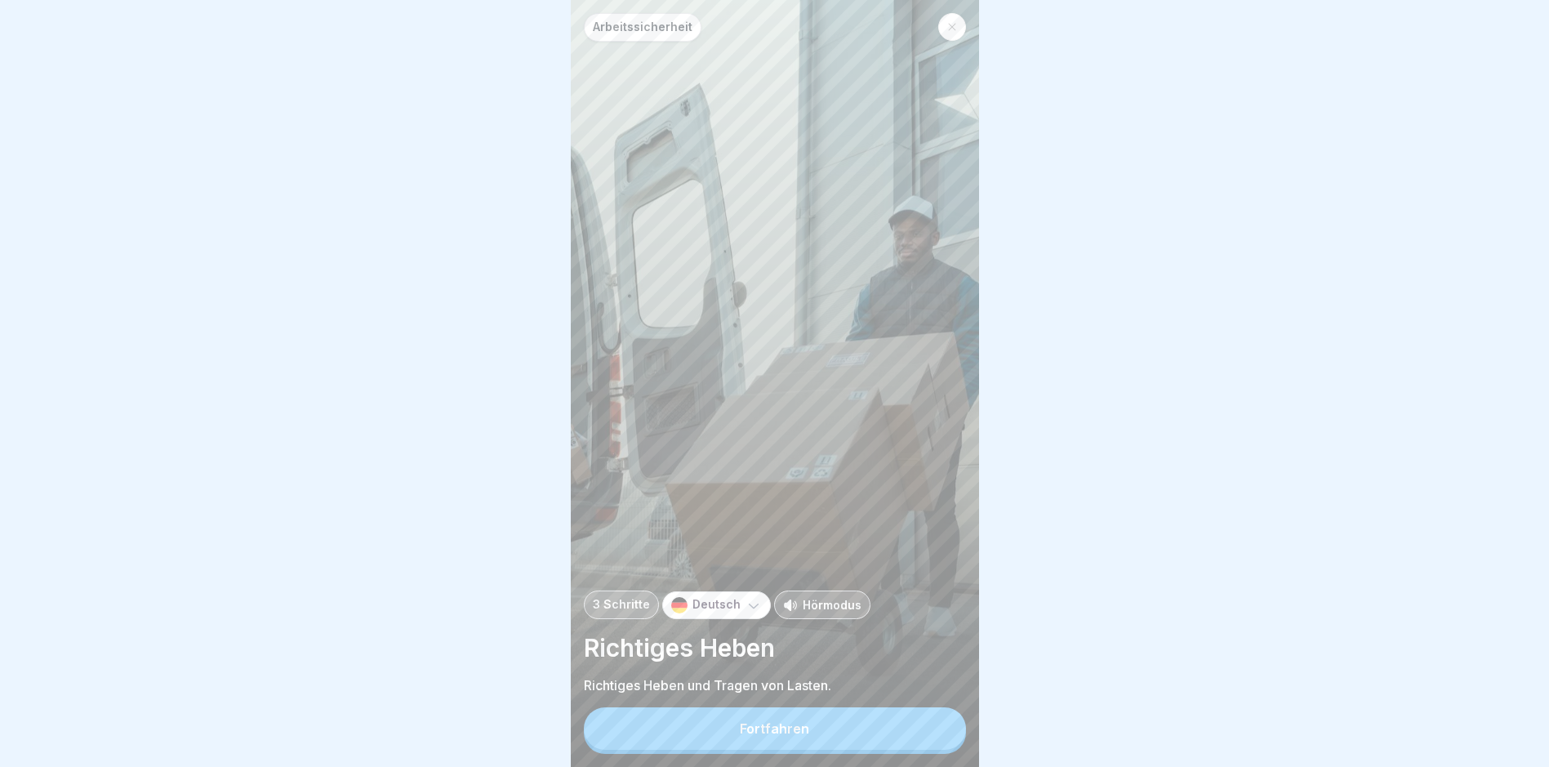
click at [778, 736] on div "Fortfahren" at bounding box center [774, 728] width 69 height 15
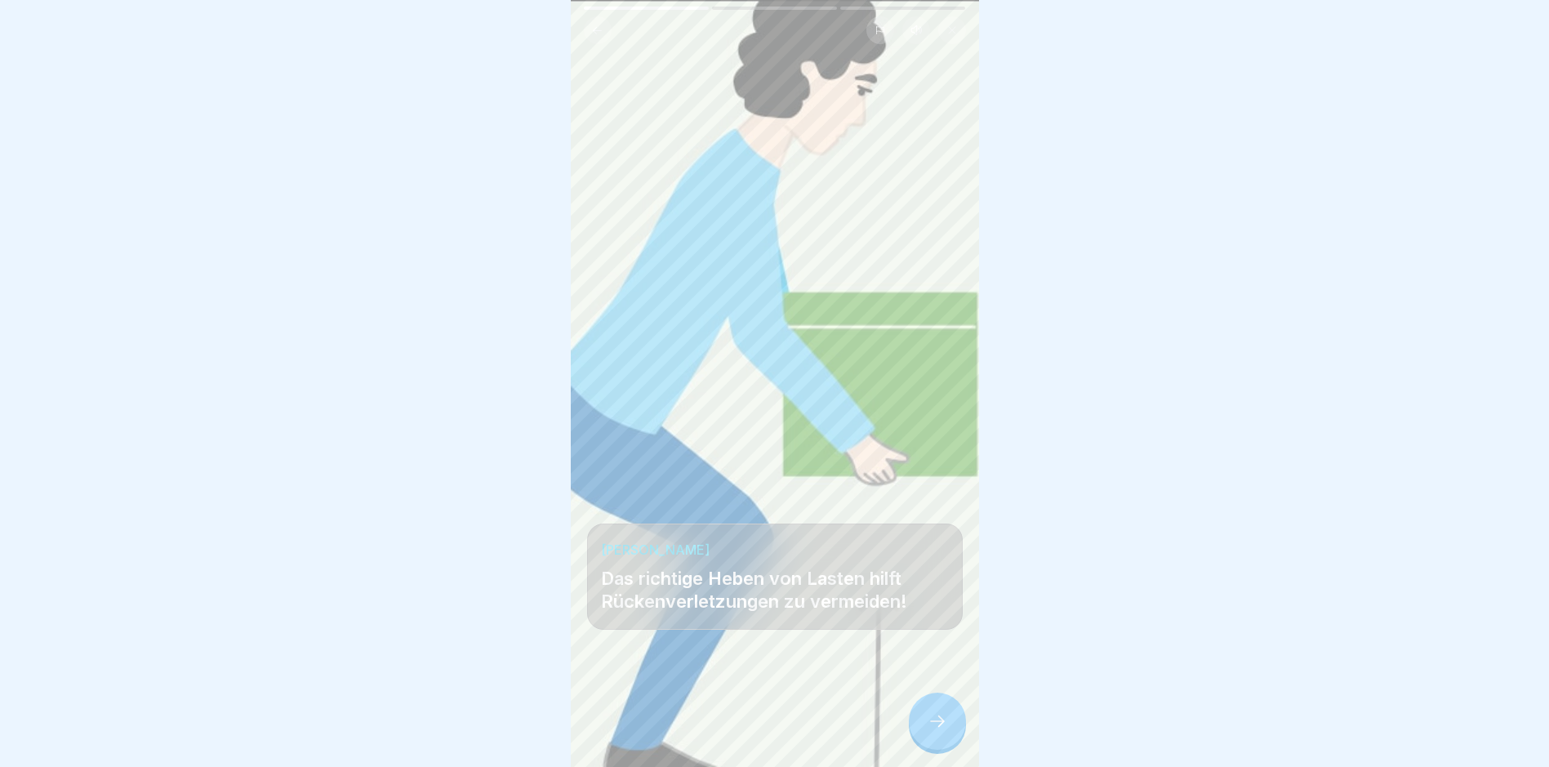
click at [944, 726] on icon at bounding box center [938, 721] width 20 height 20
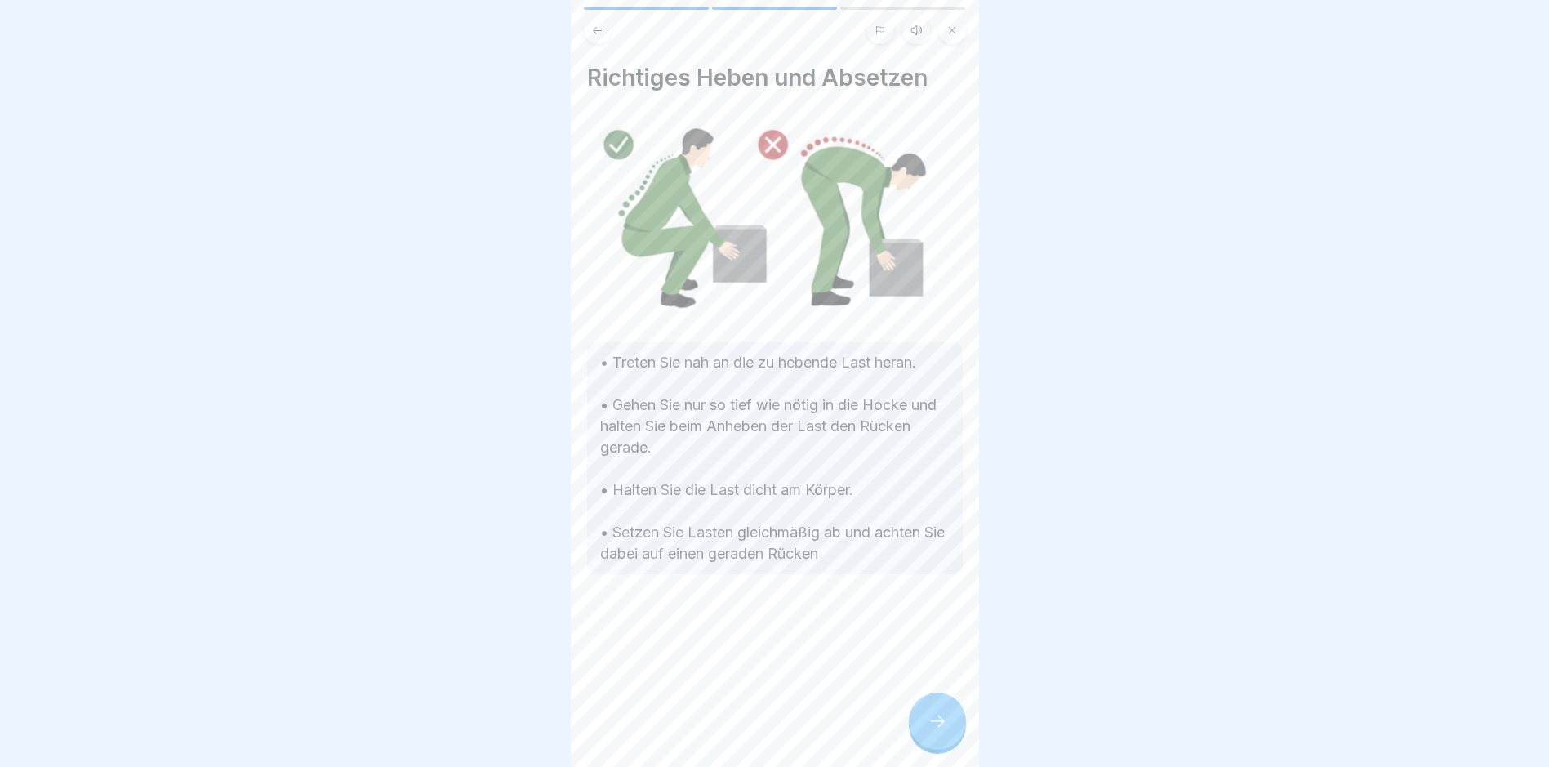
click at [941, 726] on icon at bounding box center [938, 721] width 20 height 20
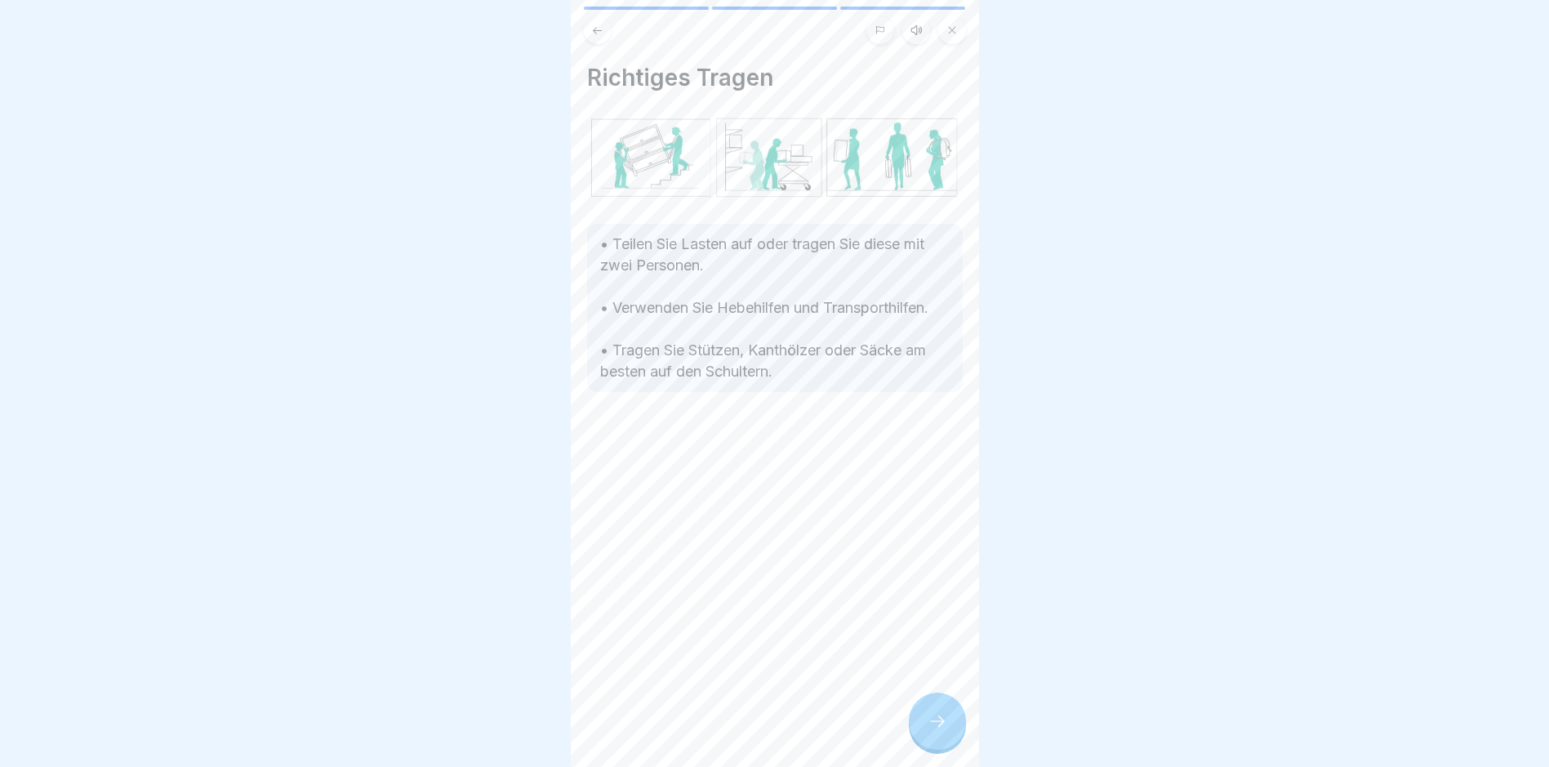
click at [941, 729] on icon at bounding box center [938, 721] width 20 height 20
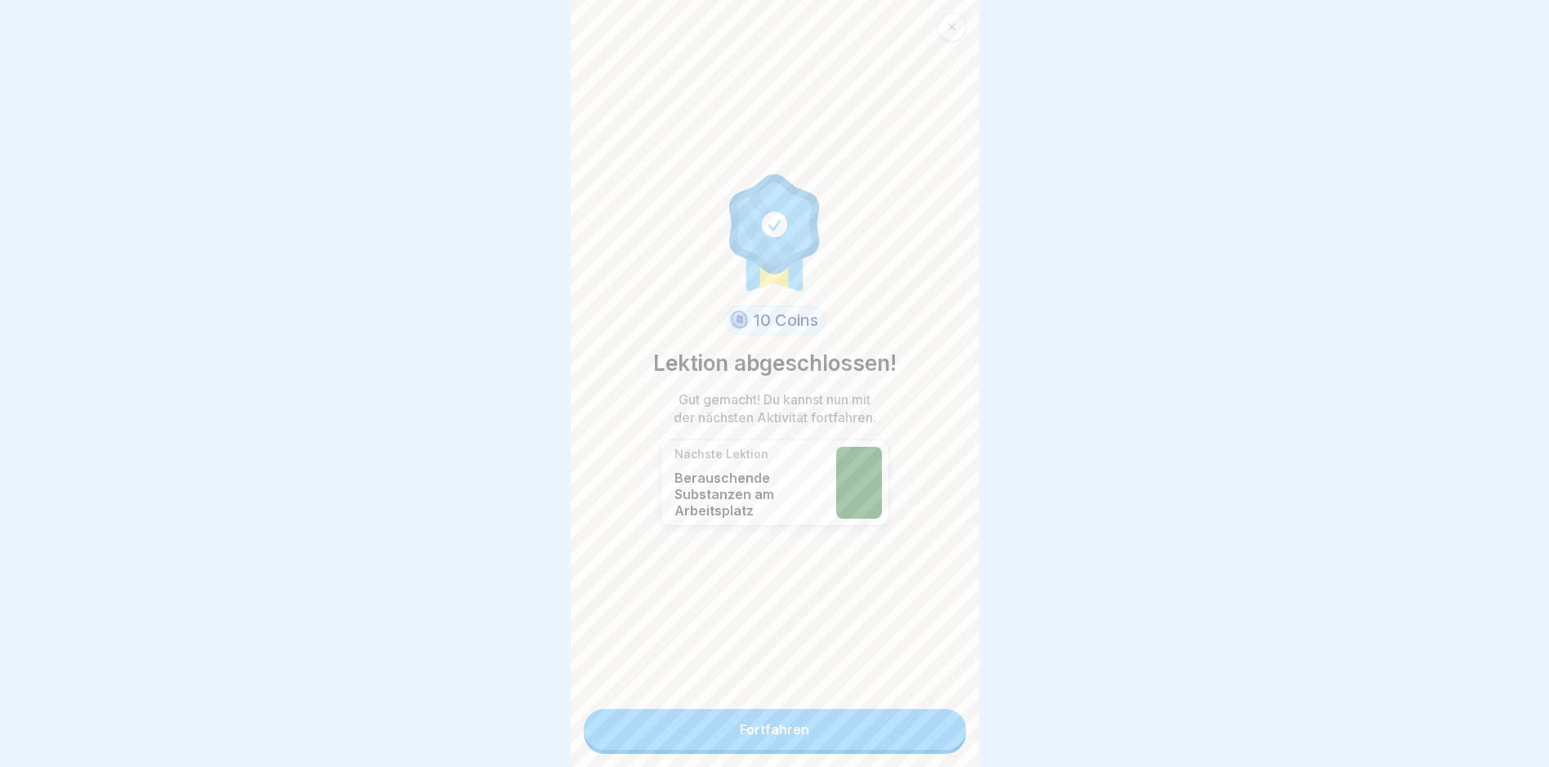
click at [769, 723] on link "Fortfahren" at bounding box center [775, 729] width 382 height 41
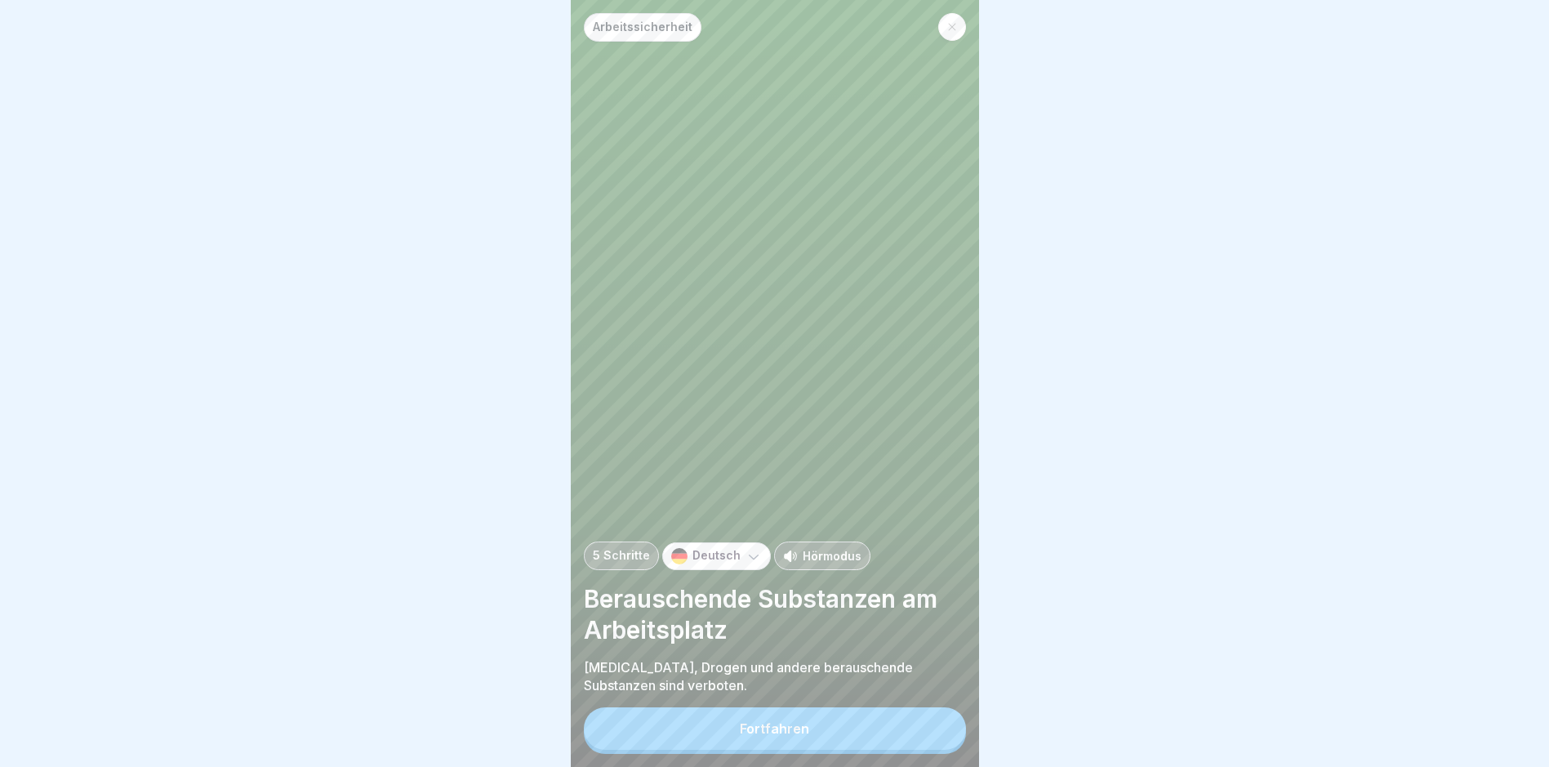
click at [761, 735] on div "Fortfahren" at bounding box center [774, 728] width 69 height 15
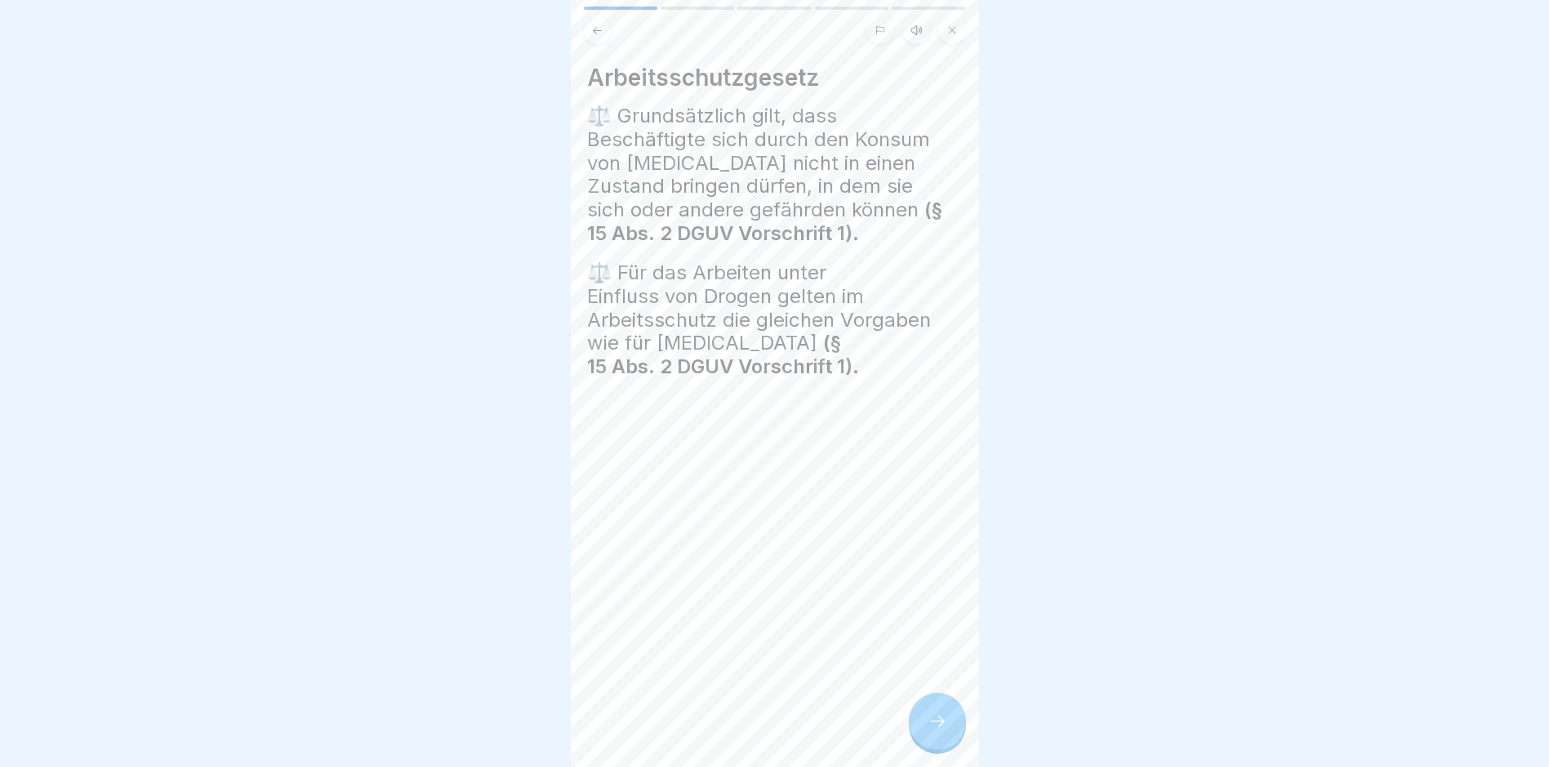
click at [928, 729] on icon at bounding box center [938, 721] width 20 height 20
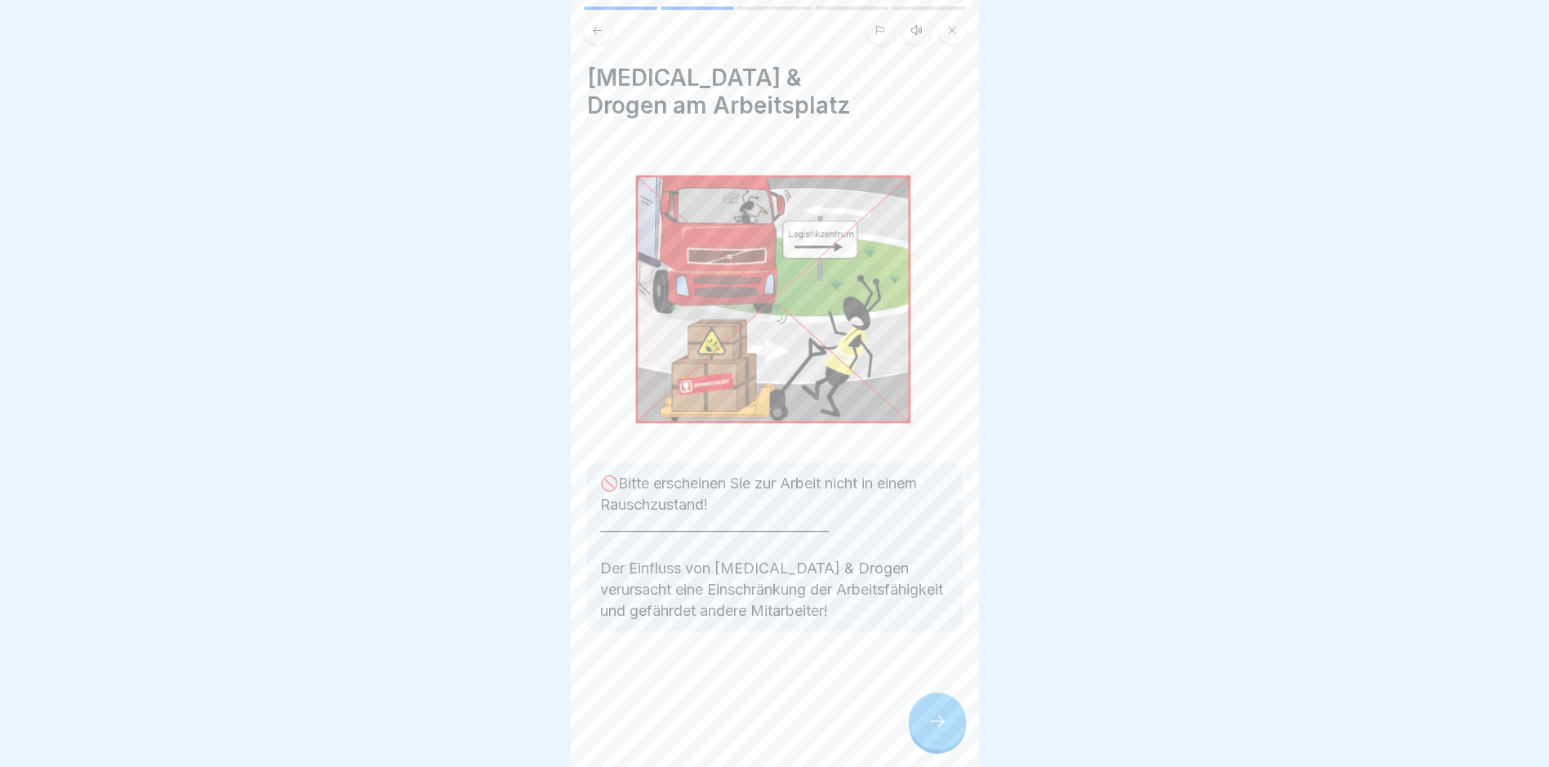
click at [928, 729] on icon at bounding box center [938, 721] width 20 height 20
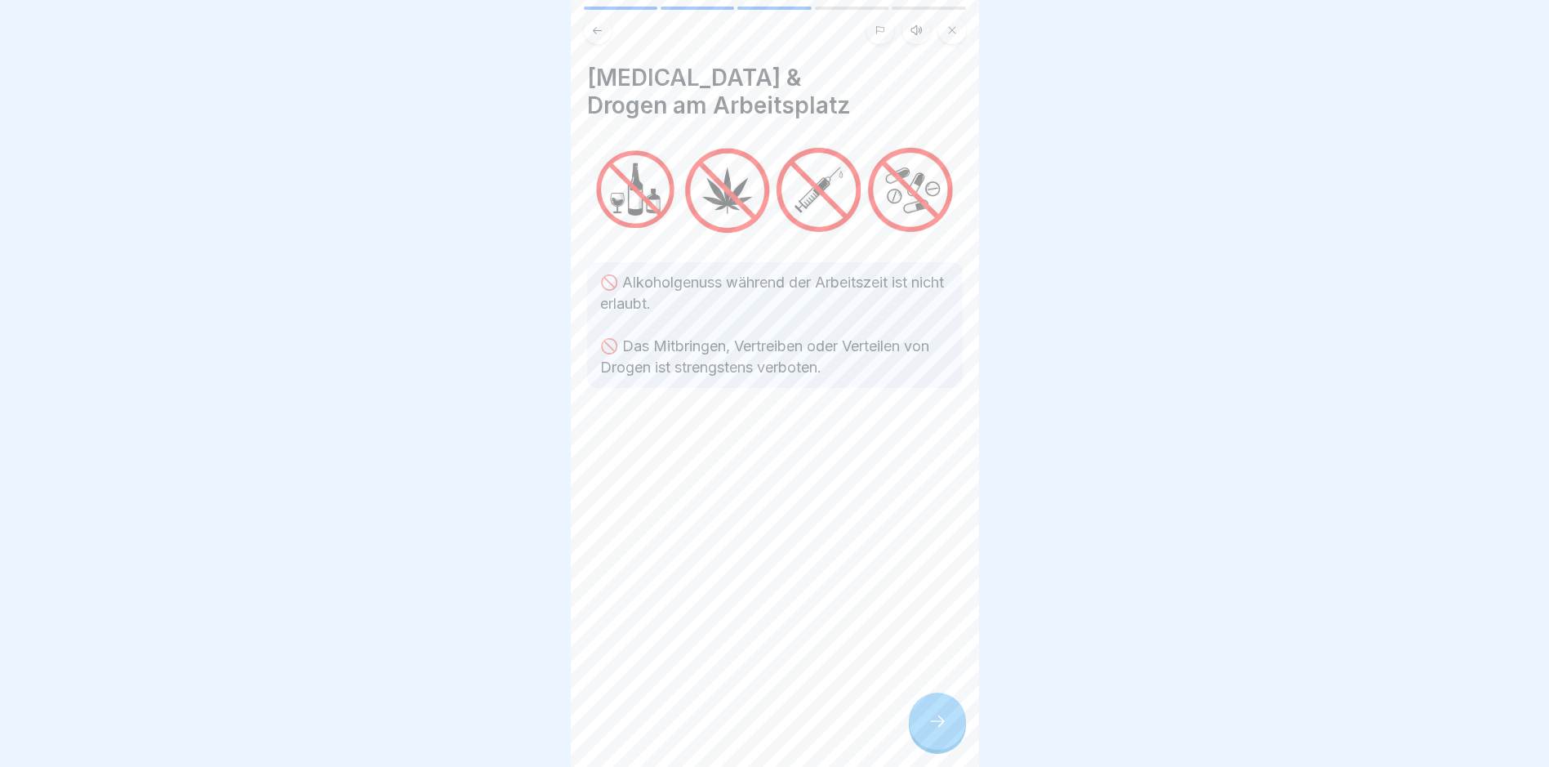
click at [928, 729] on icon at bounding box center [938, 721] width 20 height 20
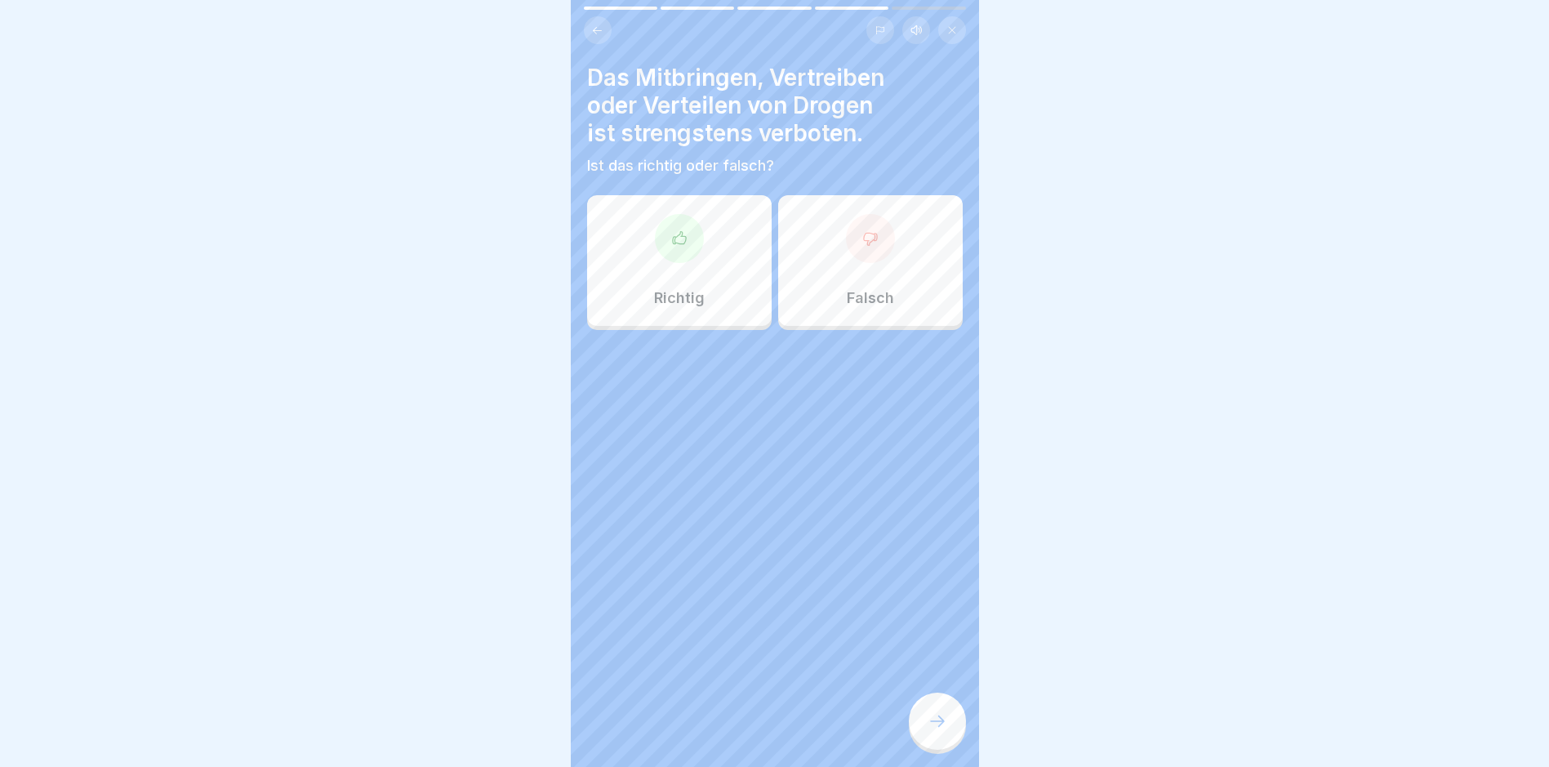
click at [671, 237] on icon at bounding box center [679, 238] width 16 height 16
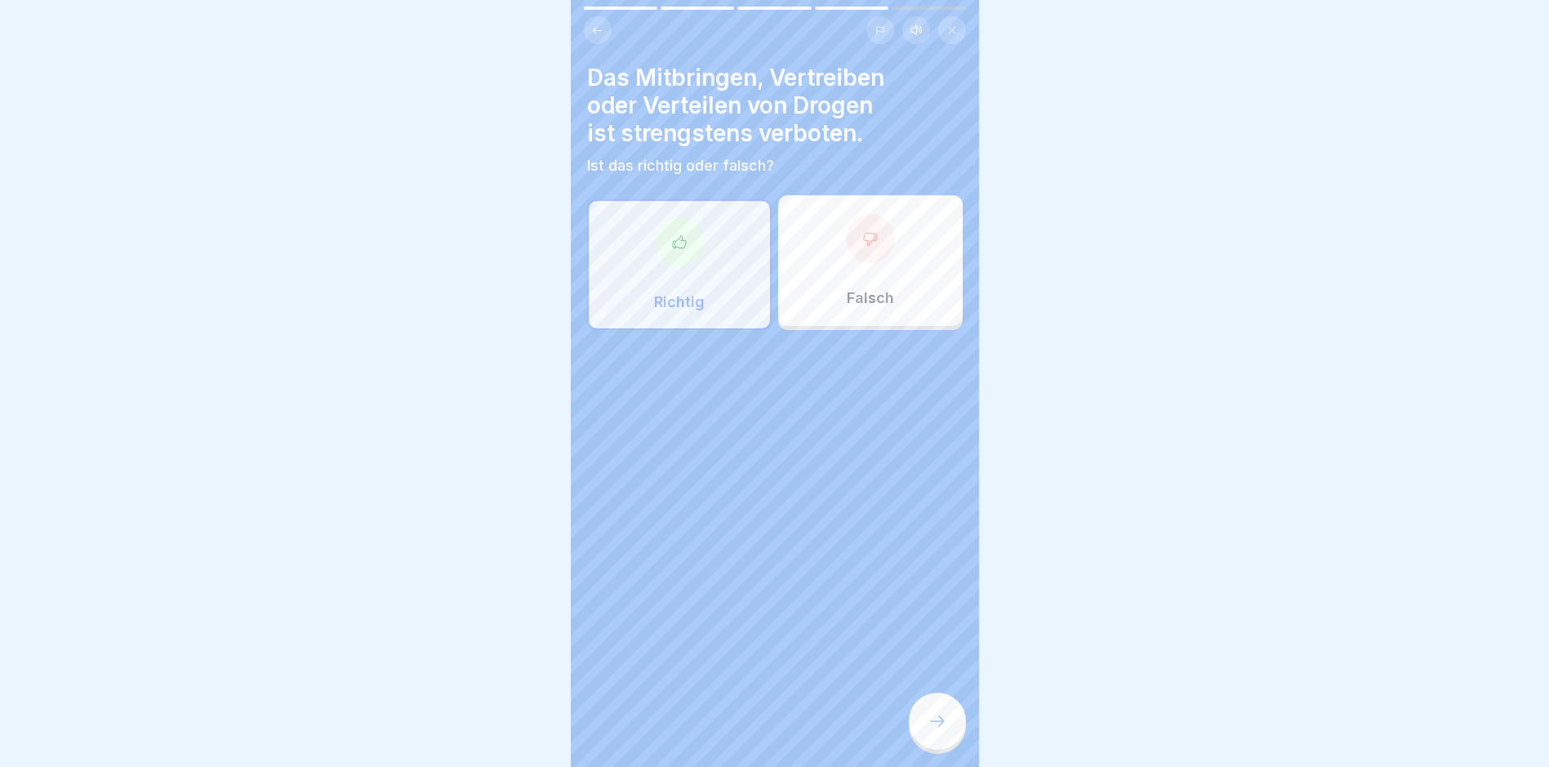
click at [942, 727] on icon at bounding box center [937, 720] width 15 height 11
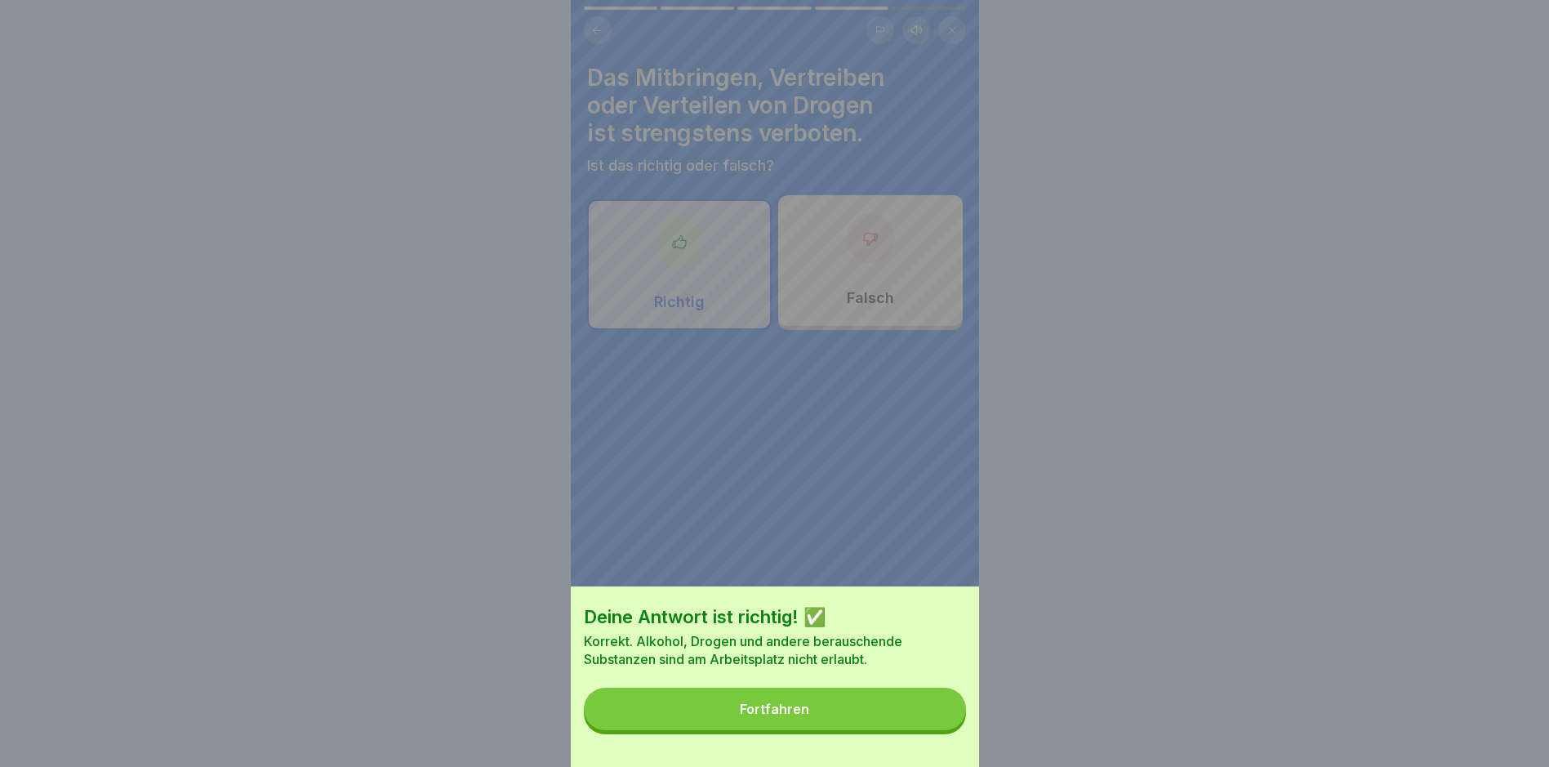
click at [809, 709] on button "Fortfahren" at bounding box center [775, 709] width 382 height 42
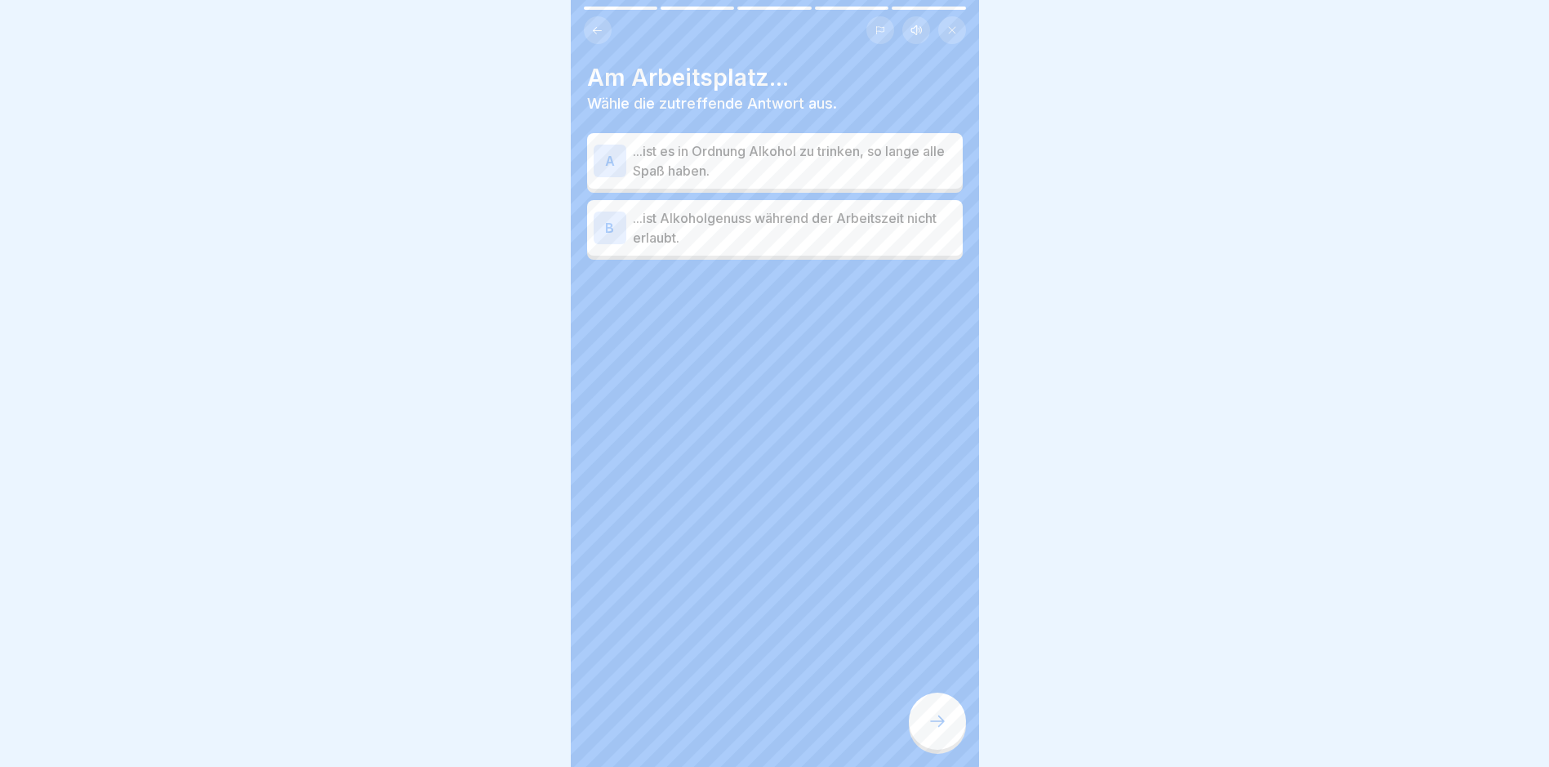
click at [608, 220] on div "B" at bounding box center [610, 228] width 33 height 33
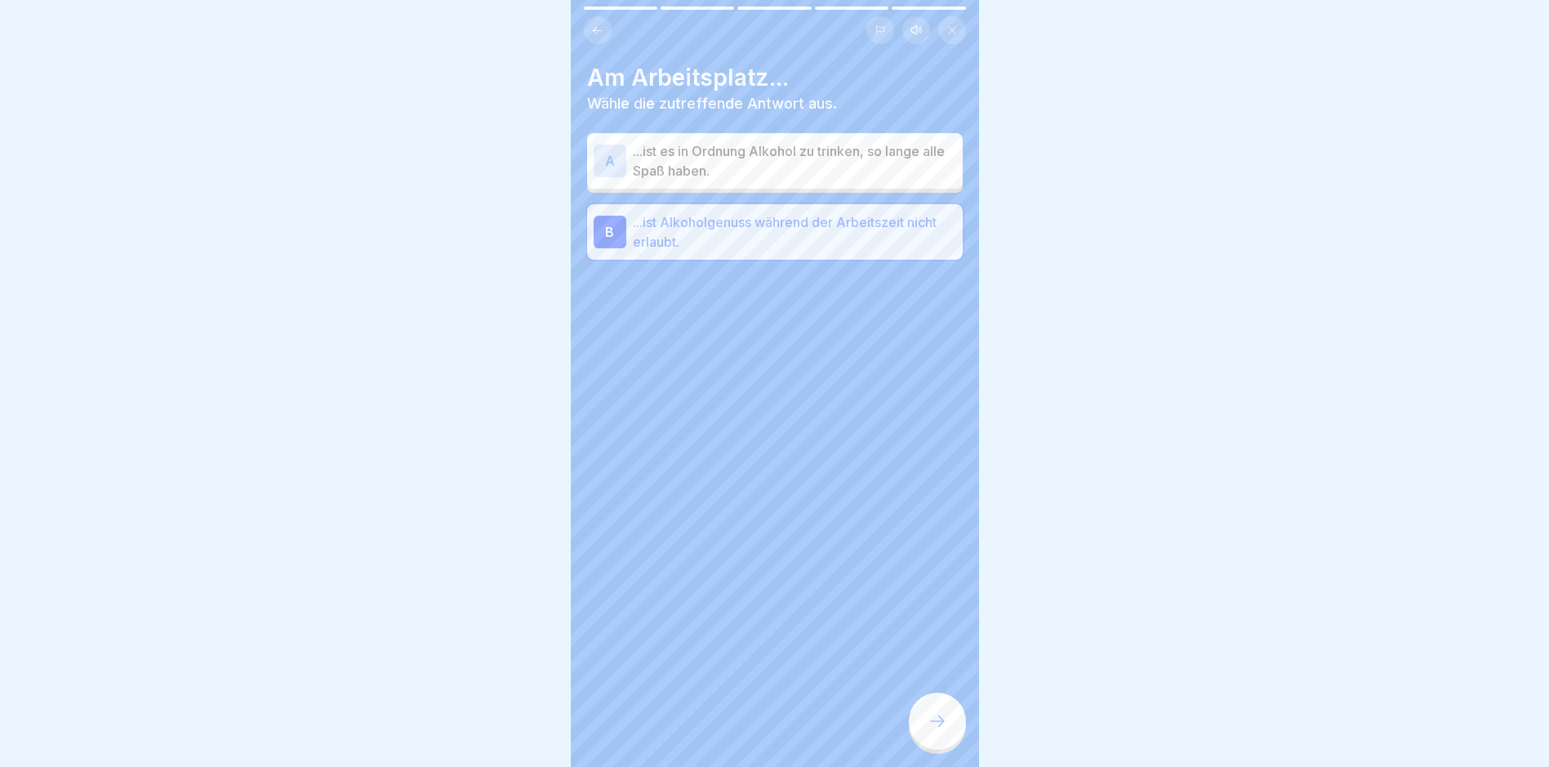
click at [938, 730] on icon at bounding box center [938, 721] width 20 height 20
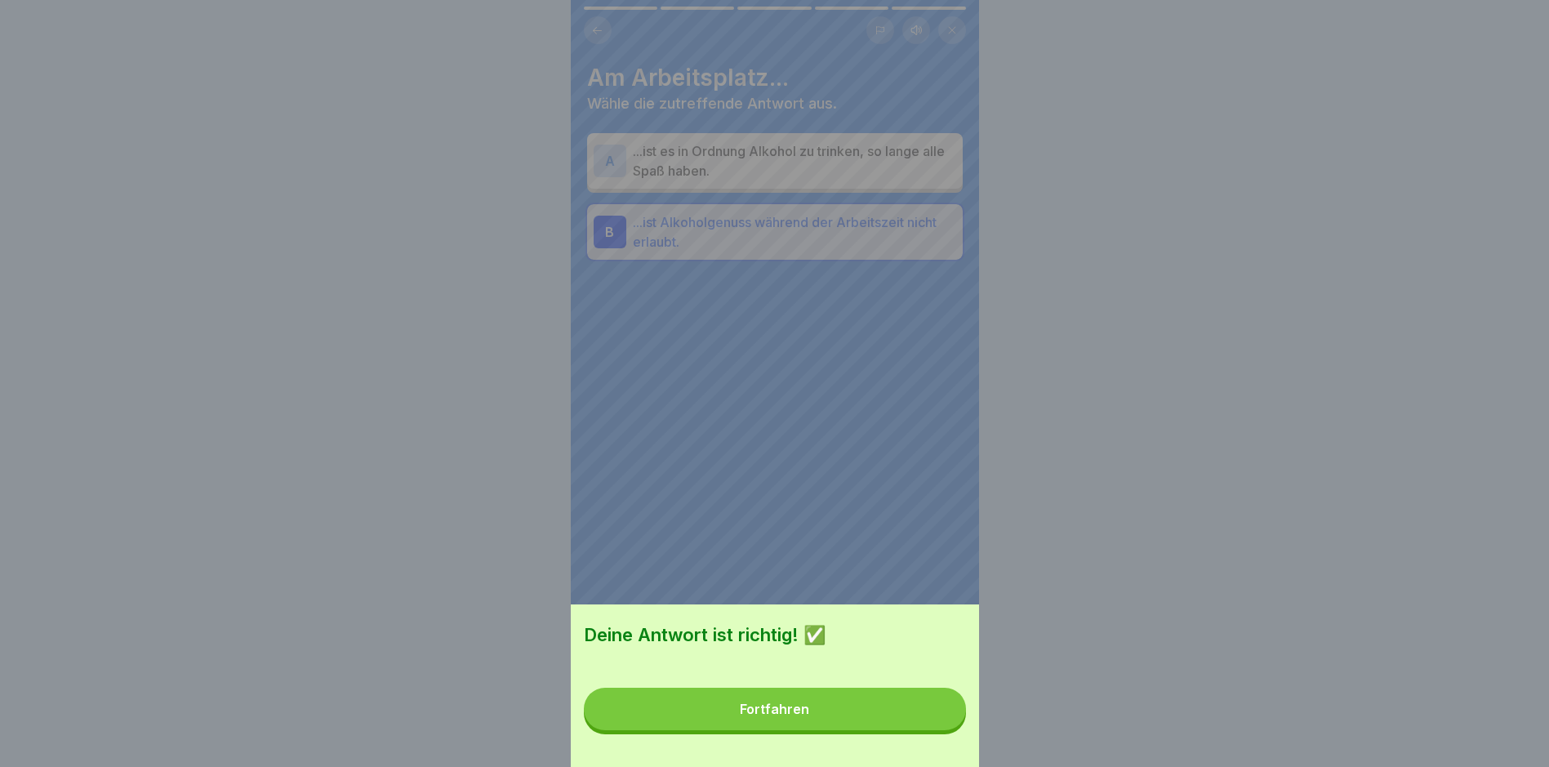
click at [787, 716] on div "Fortfahren" at bounding box center [774, 709] width 69 height 15
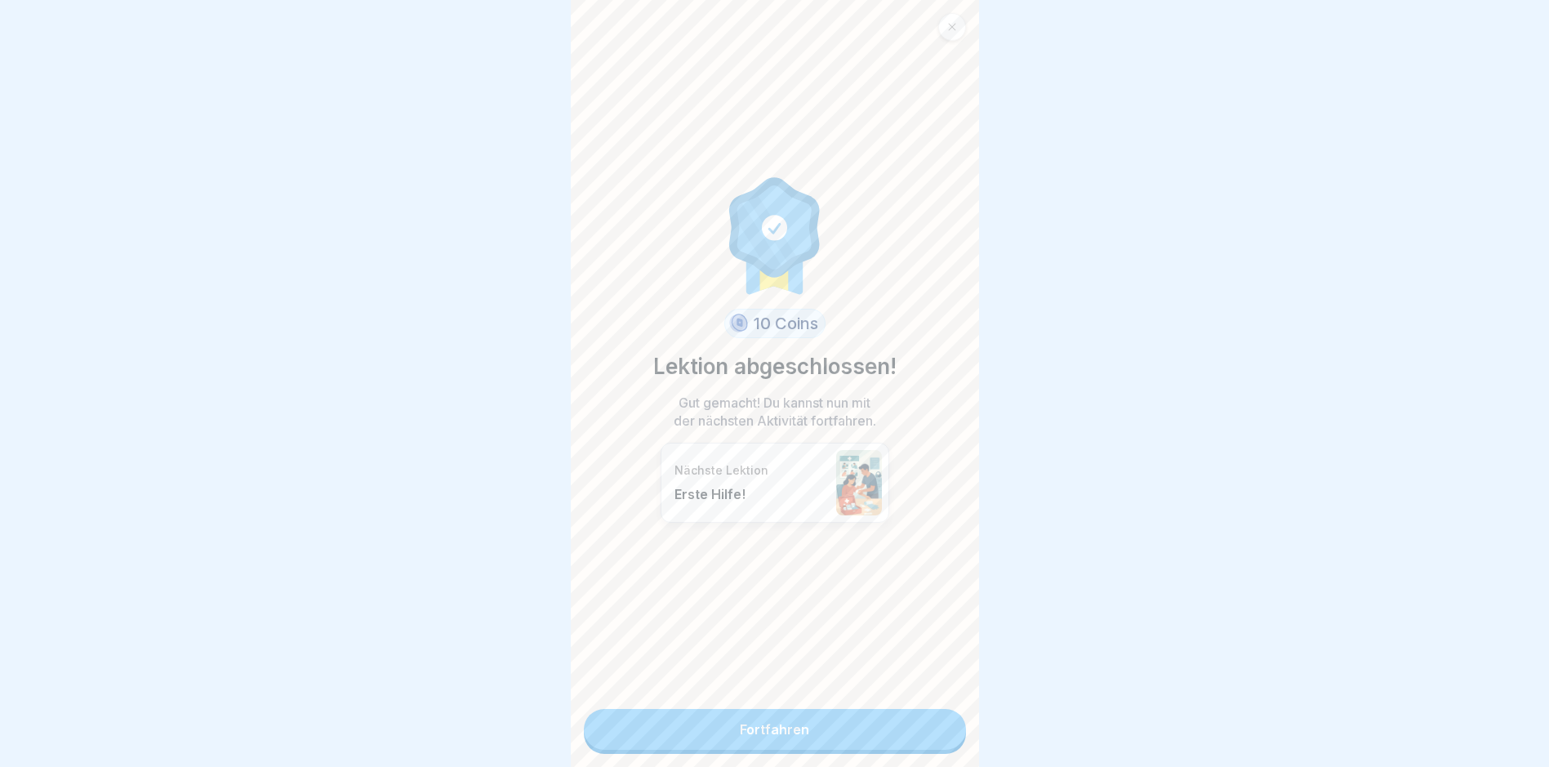
click at [759, 729] on link "Fortfahren" at bounding box center [775, 729] width 382 height 41
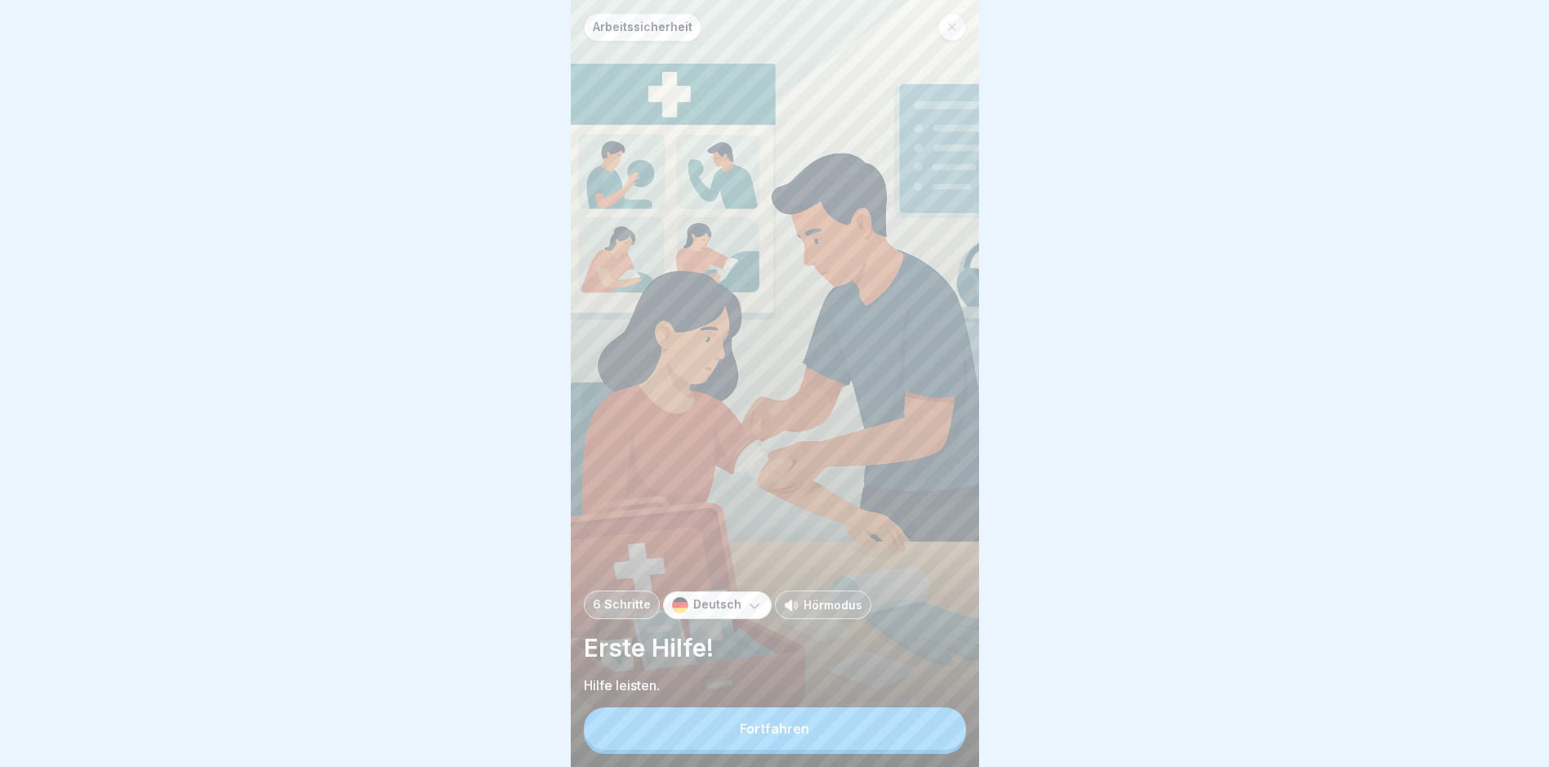
click at [760, 734] on button "Fortfahren" at bounding box center [775, 728] width 382 height 42
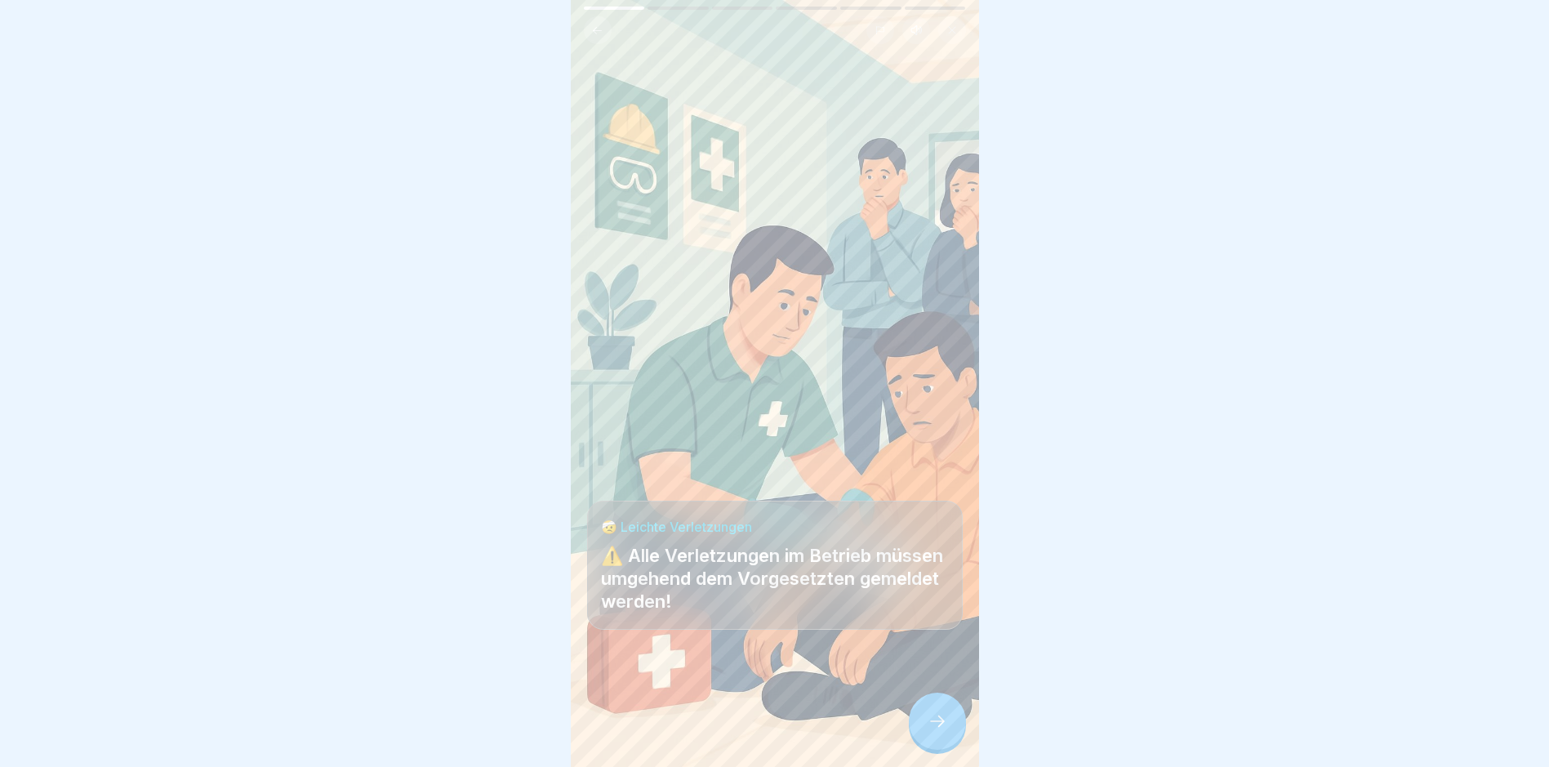
click at [939, 724] on div at bounding box center [937, 721] width 57 height 57
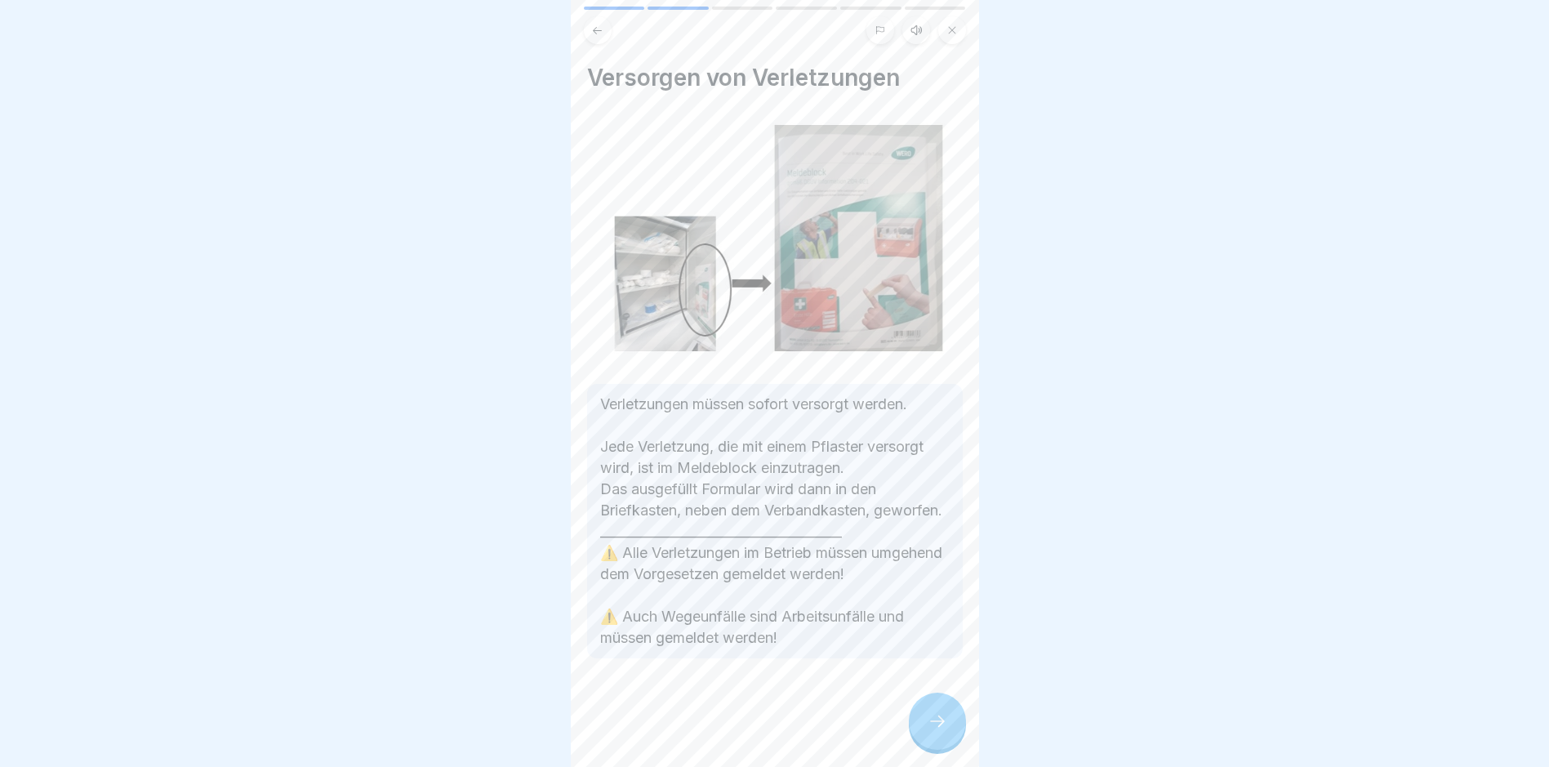
click at [931, 729] on icon at bounding box center [938, 721] width 20 height 20
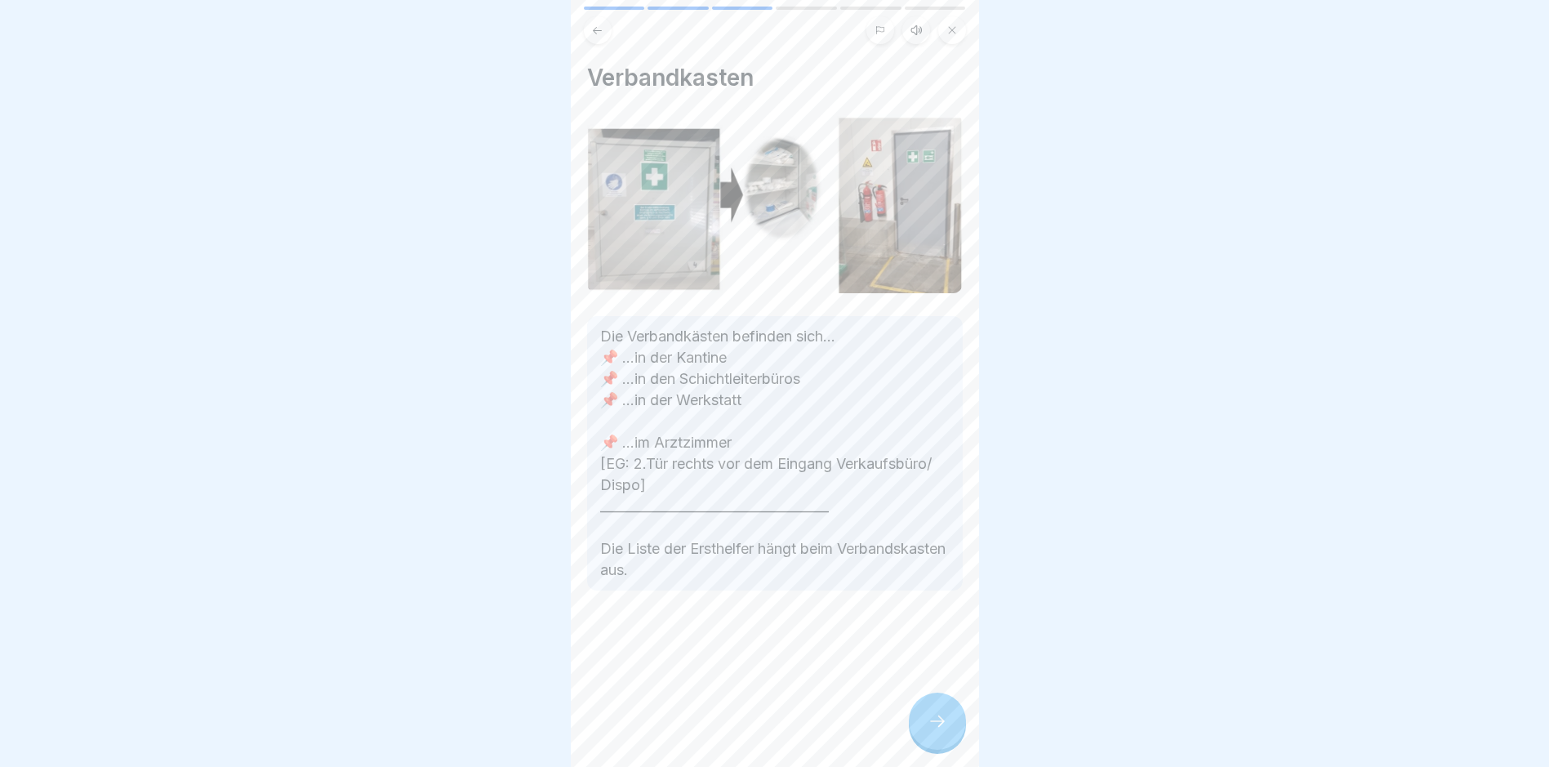
click at [931, 729] on icon at bounding box center [938, 721] width 20 height 20
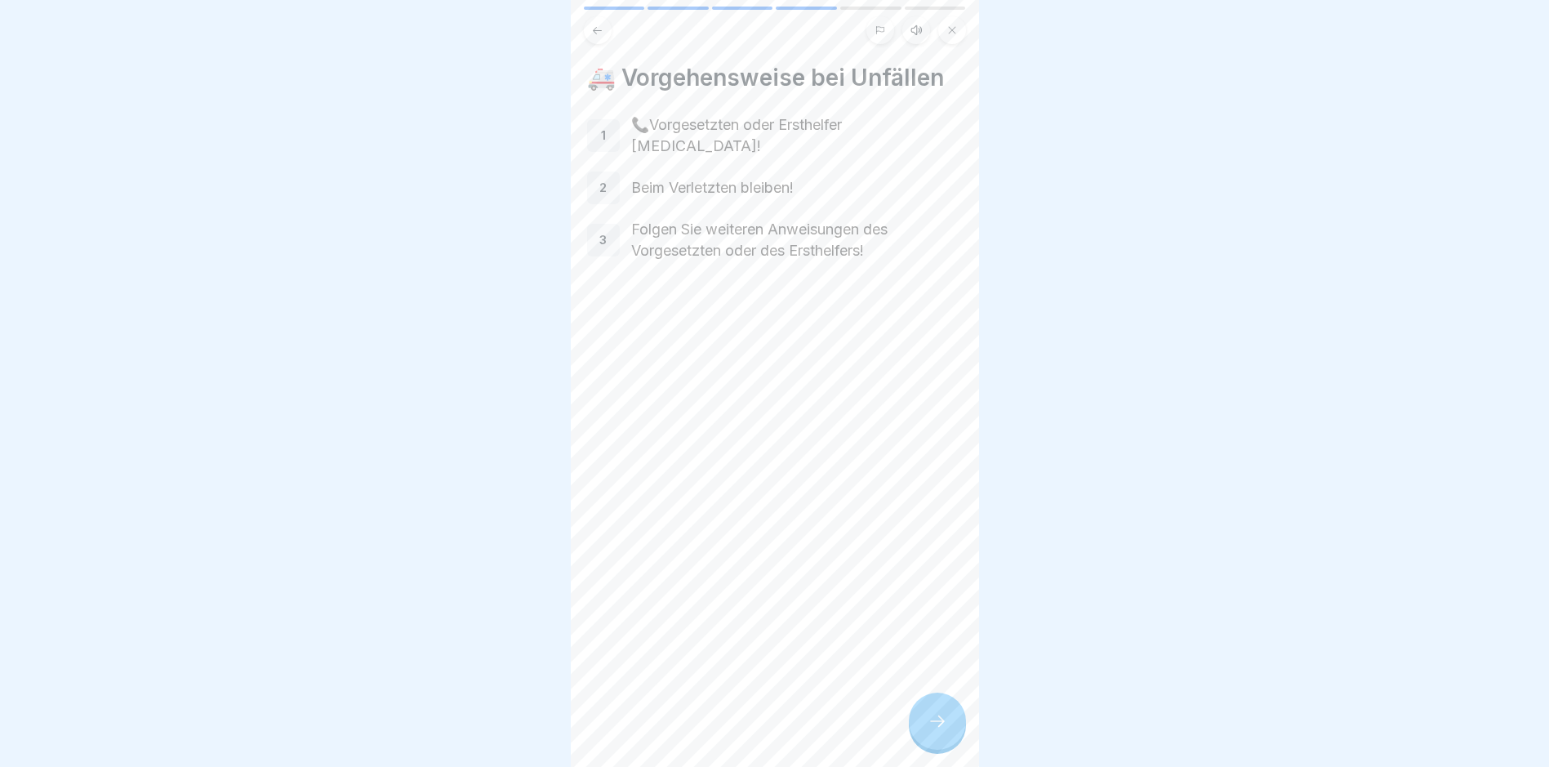
click at [931, 729] on icon at bounding box center [938, 721] width 20 height 20
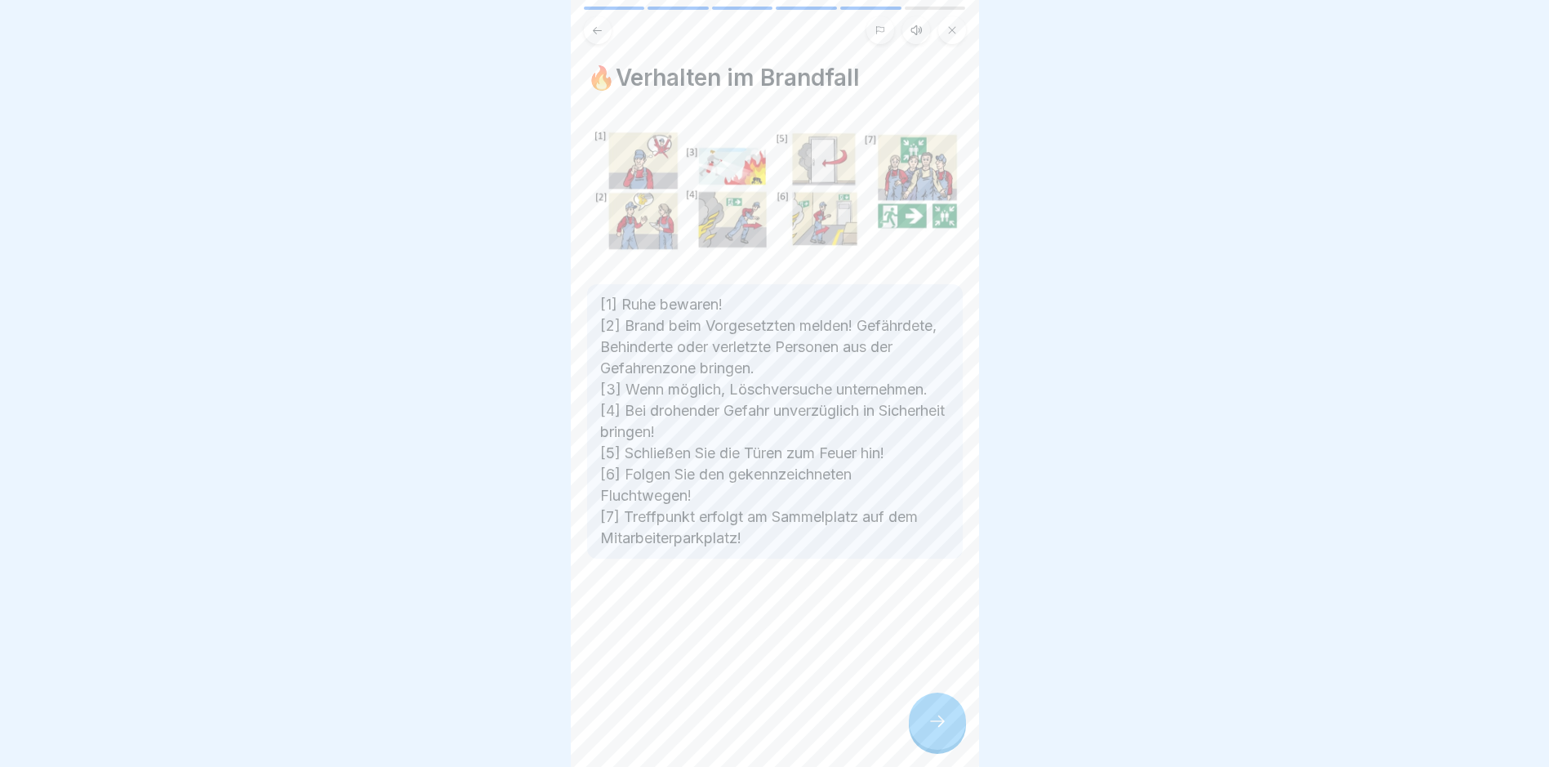
click at [931, 729] on icon at bounding box center [938, 721] width 20 height 20
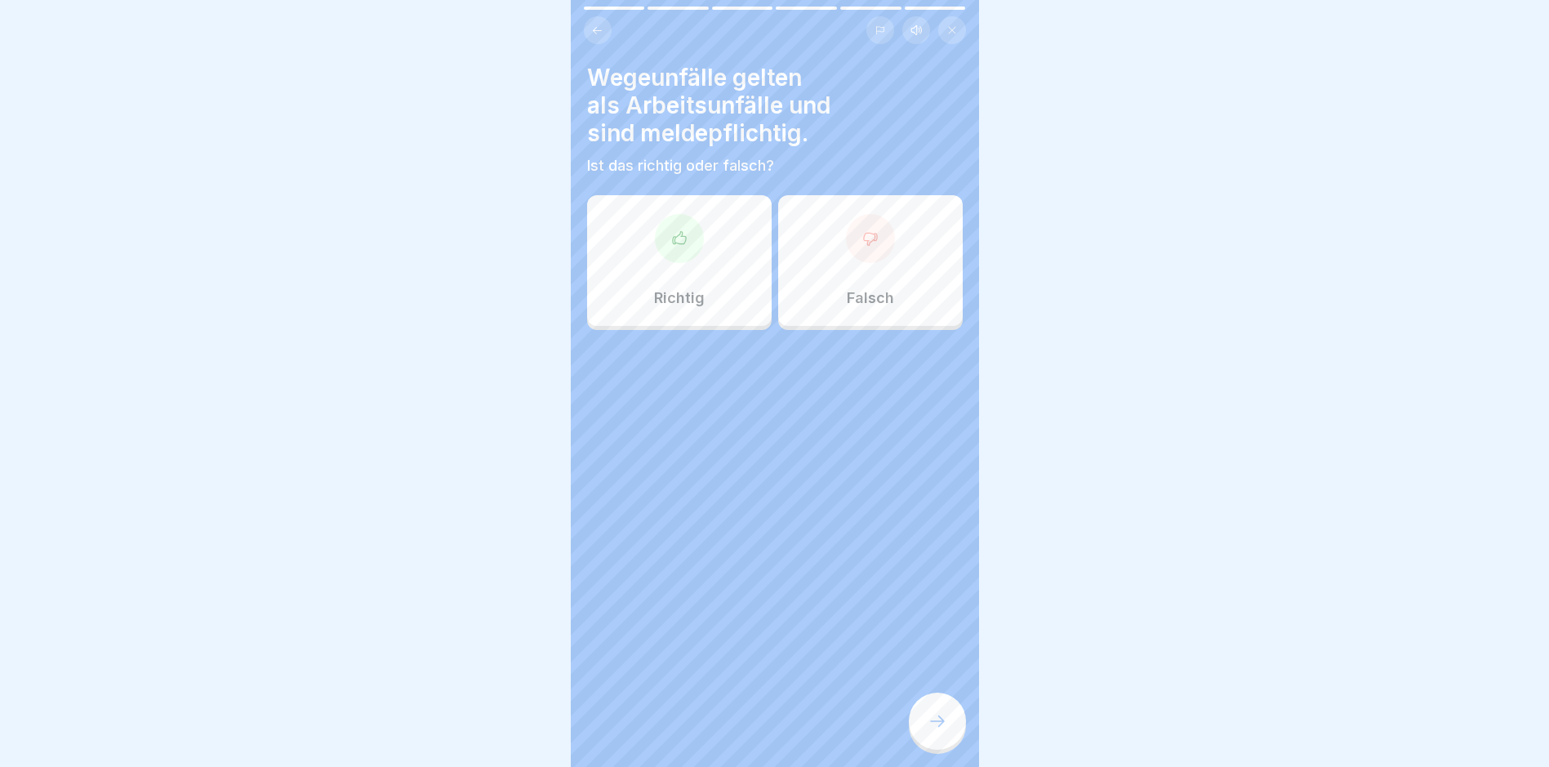
click at [680, 239] on icon at bounding box center [679, 238] width 16 height 16
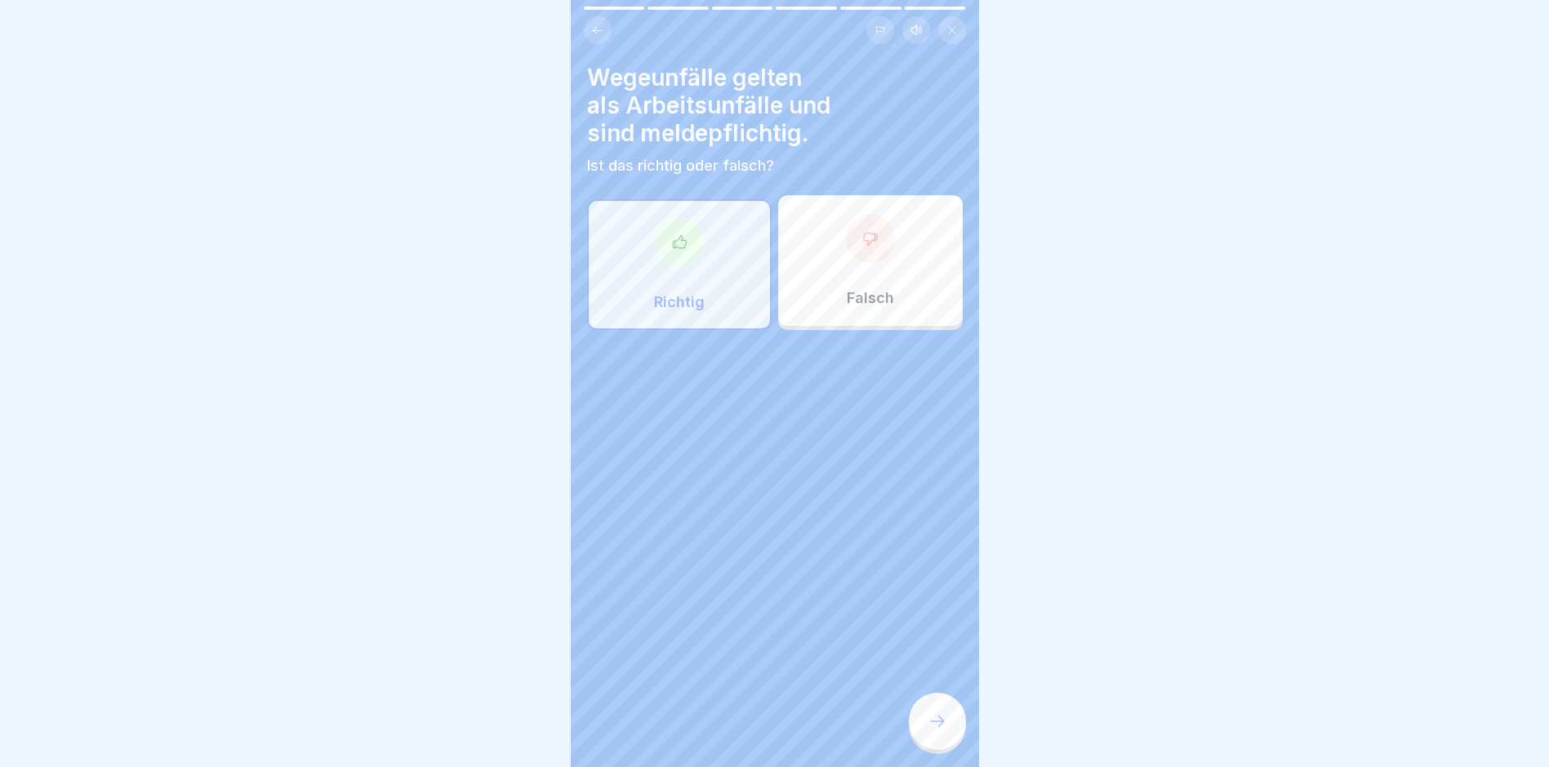
click at [931, 724] on div at bounding box center [937, 721] width 57 height 57
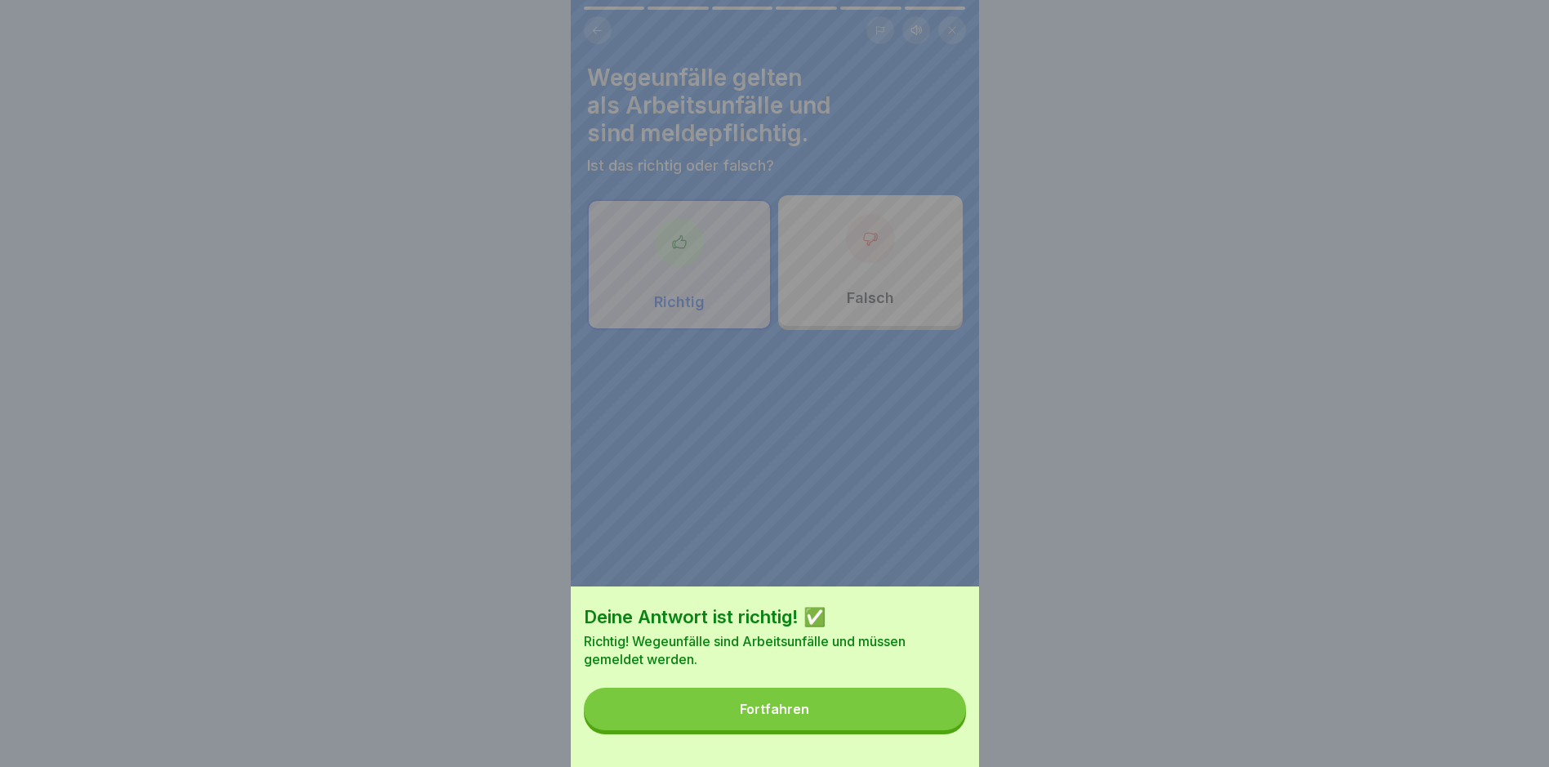
click at [769, 716] on div "Fortfahren" at bounding box center [774, 709] width 69 height 15
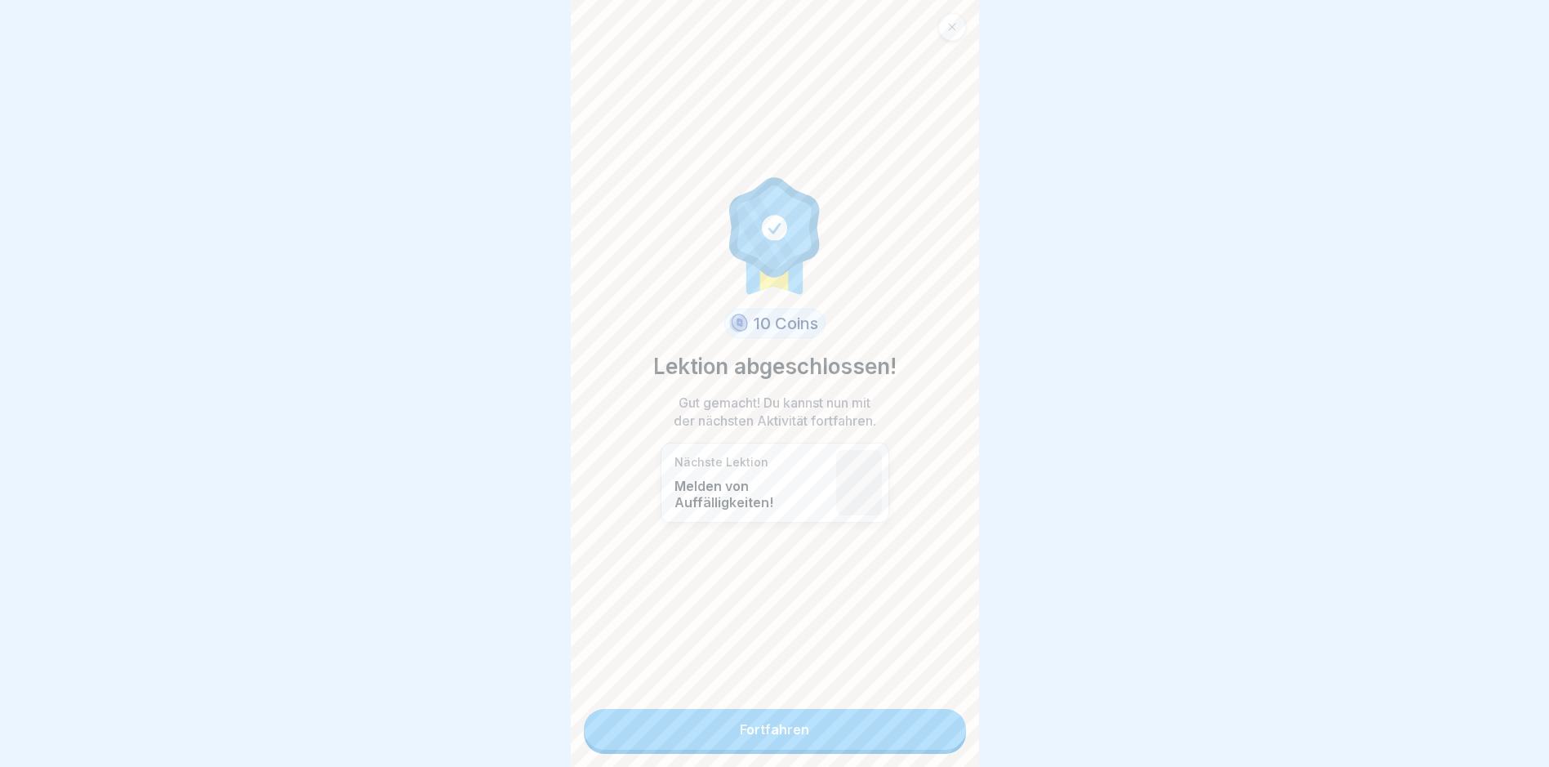
click at [766, 724] on link "Fortfahren" at bounding box center [775, 729] width 382 height 41
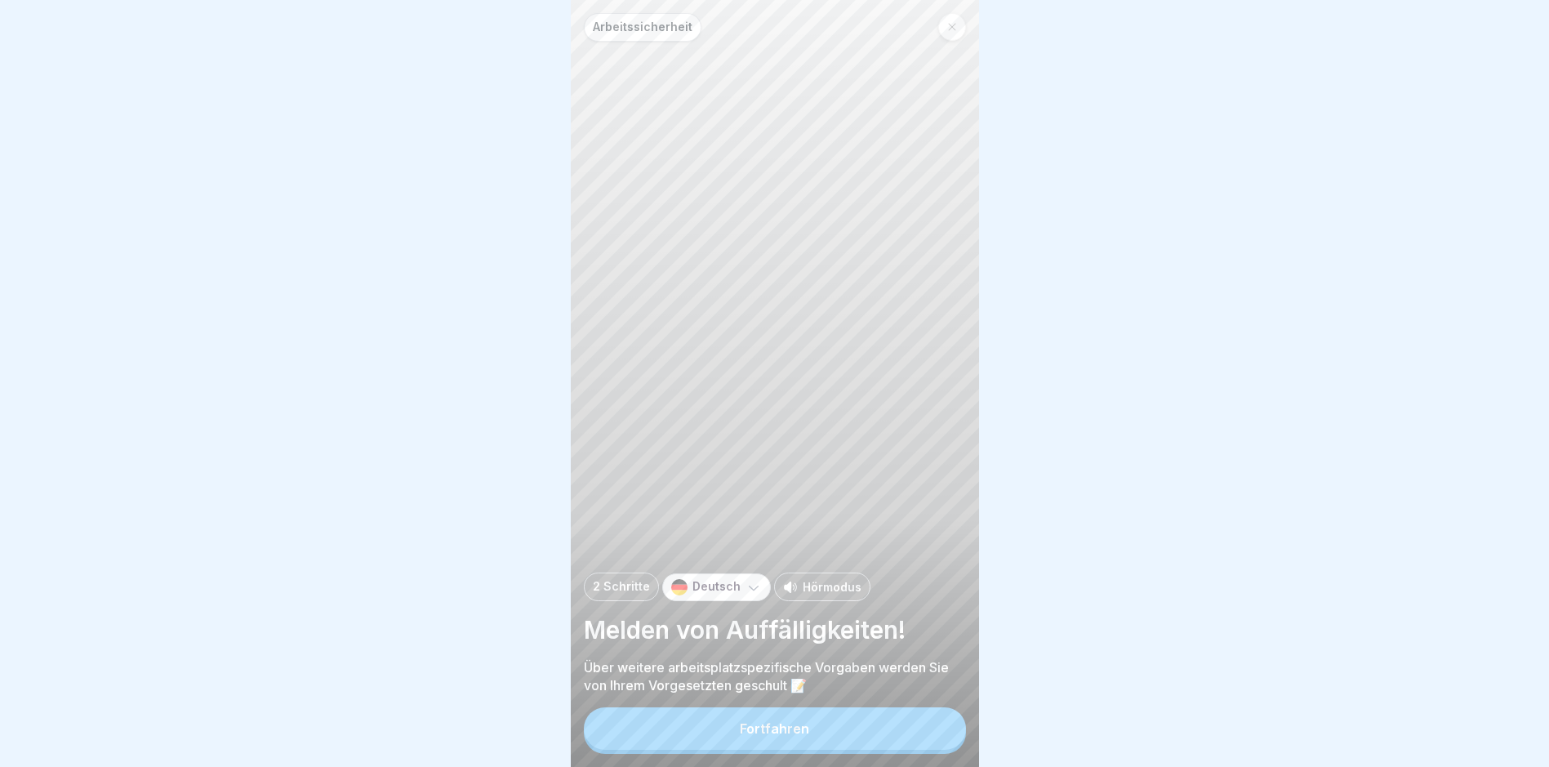
click at [765, 736] on div "Fortfahren" at bounding box center [774, 728] width 69 height 15
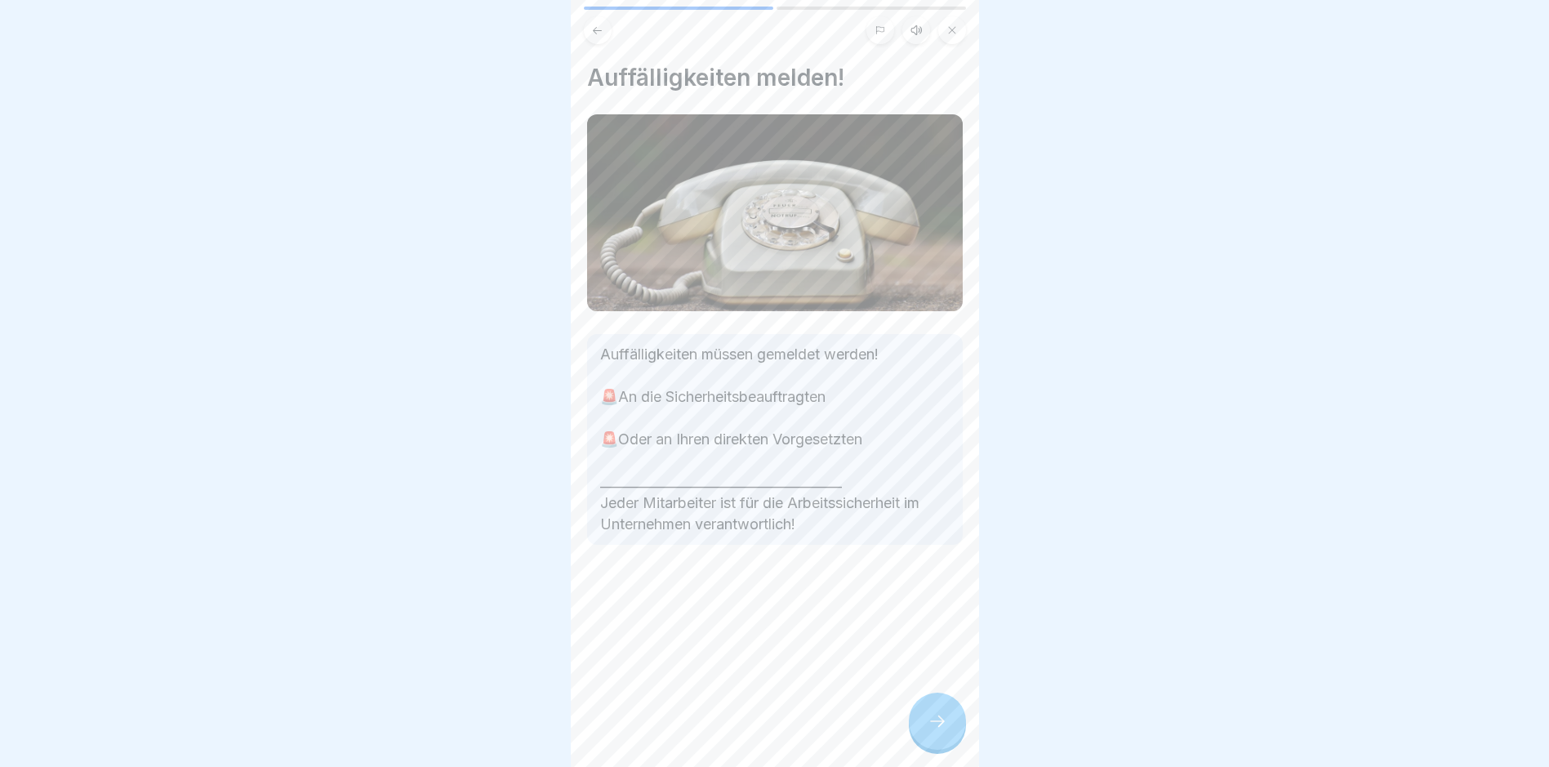
click at [936, 731] on icon at bounding box center [938, 721] width 20 height 20
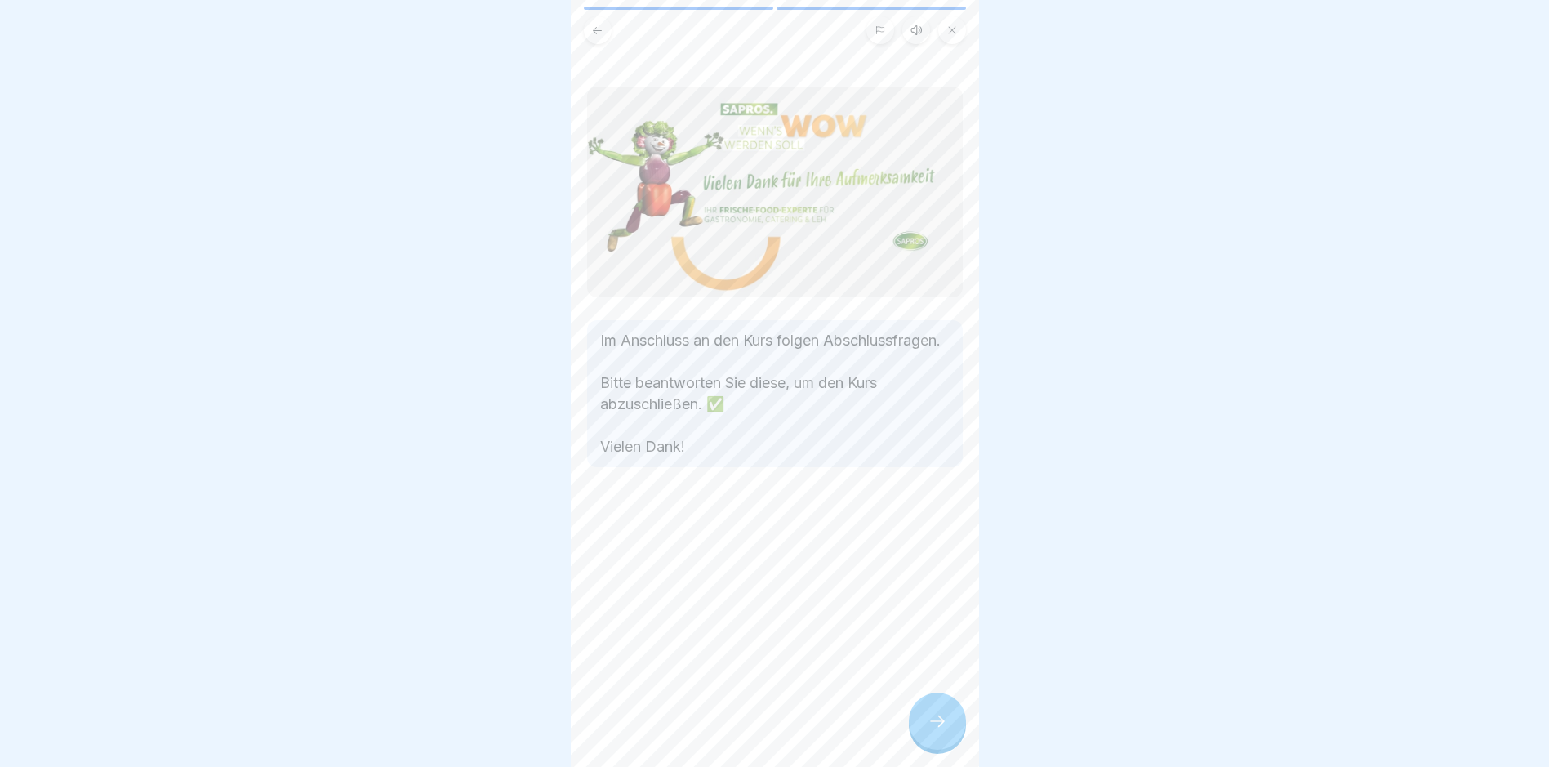
click at [936, 731] on icon at bounding box center [938, 721] width 20 height 20
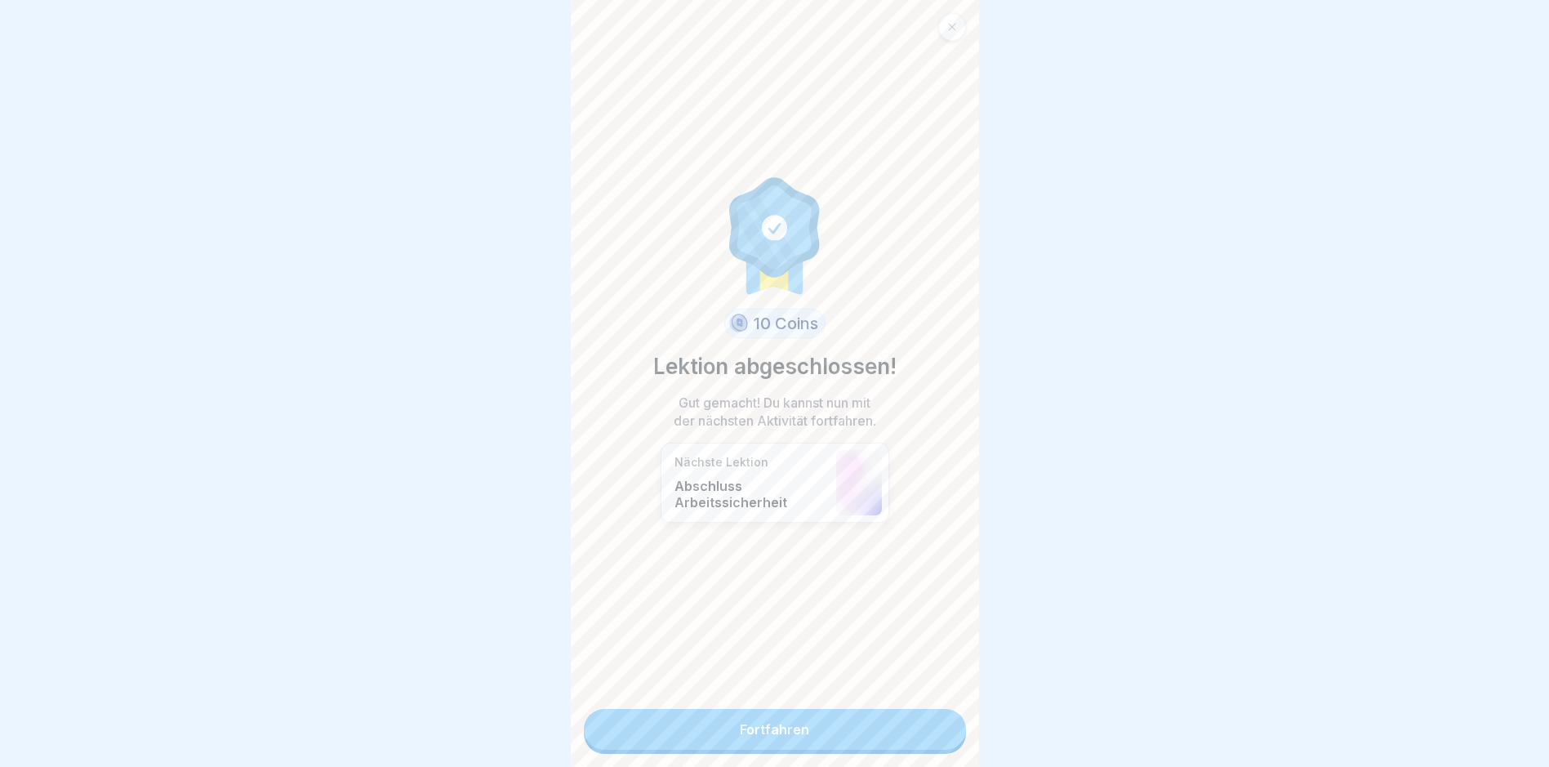
click at [789, 726] on link "Fortfahren" at bounding box center [775, 729] width 382 height 41
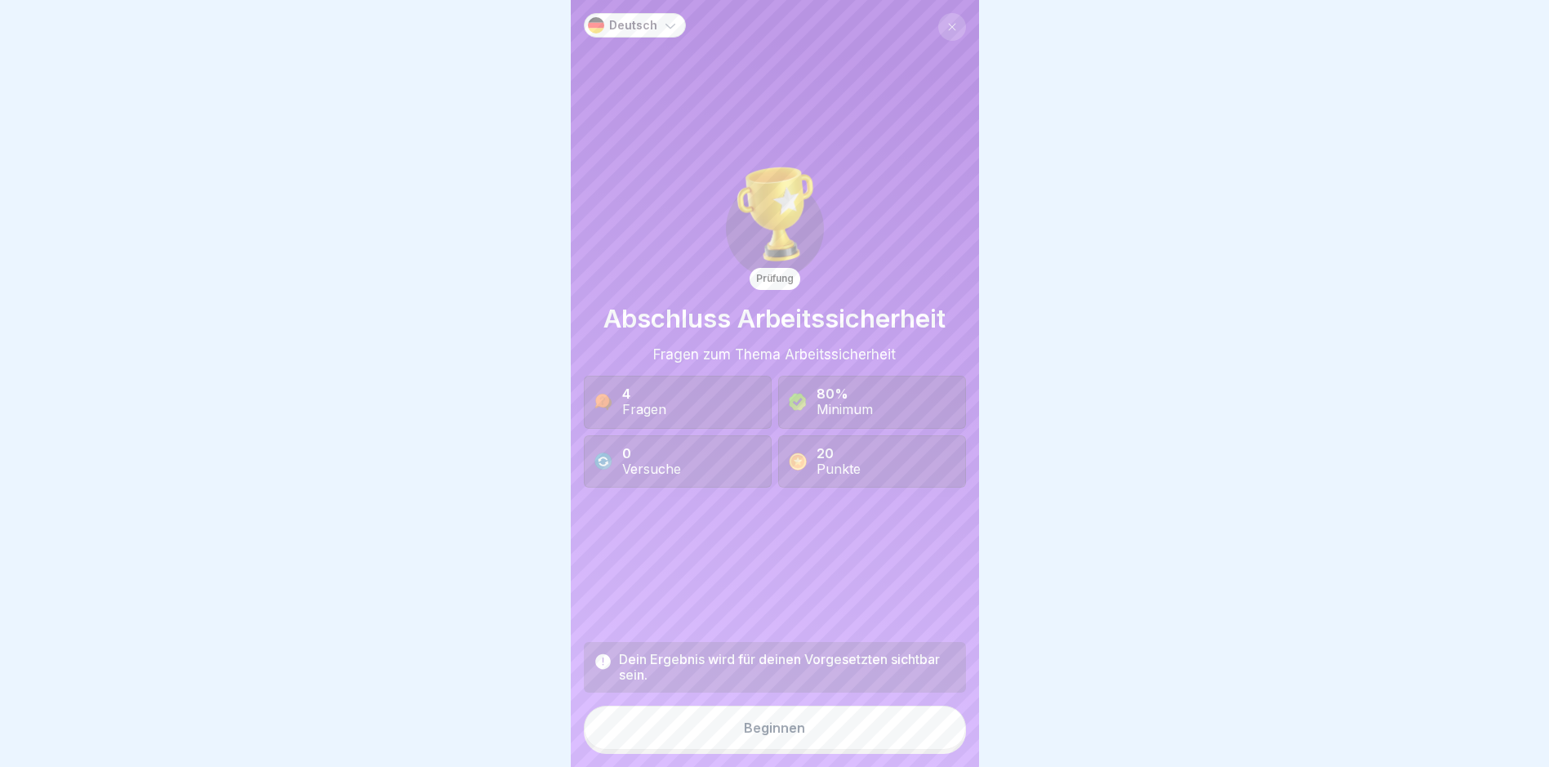
click at [754, 734] on div "Beginnen" at bounding box center [774, 727] width 61 height 15
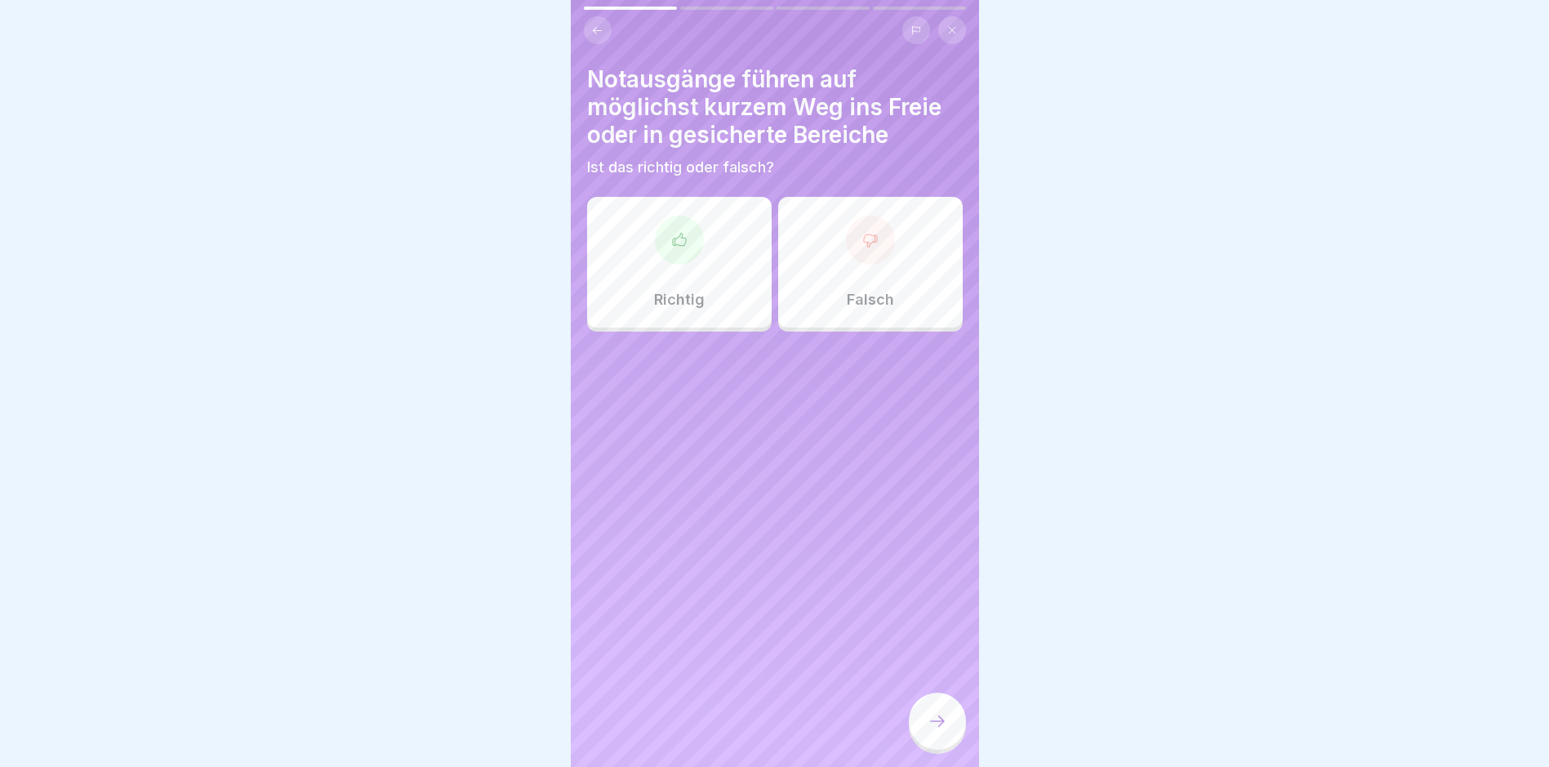
click at [670, 250] on div at bounding box center [679, 240] width 49 height 49
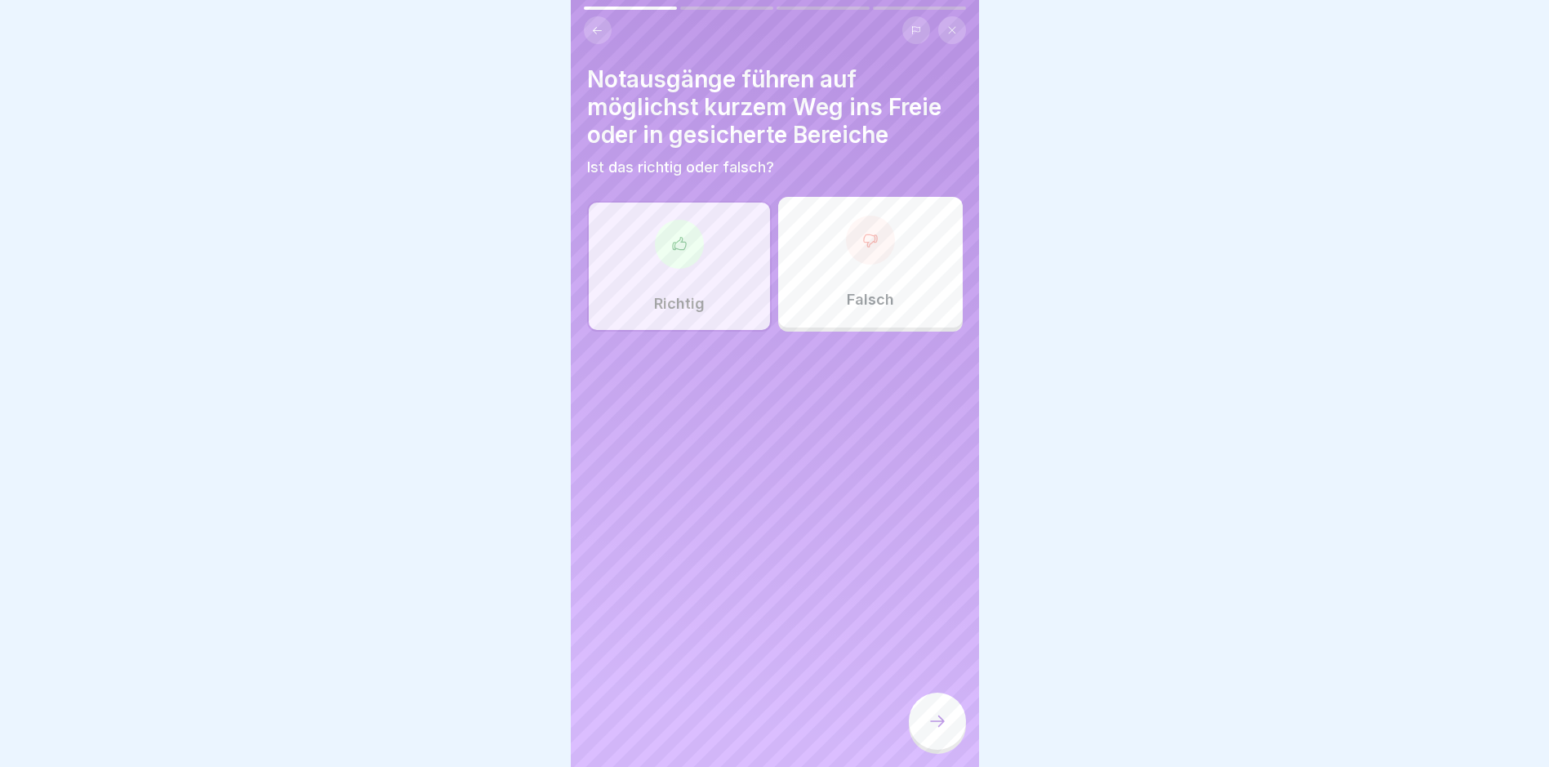
click at [941, 726] on icon at bounding box center [938, 721] width 20 height 20
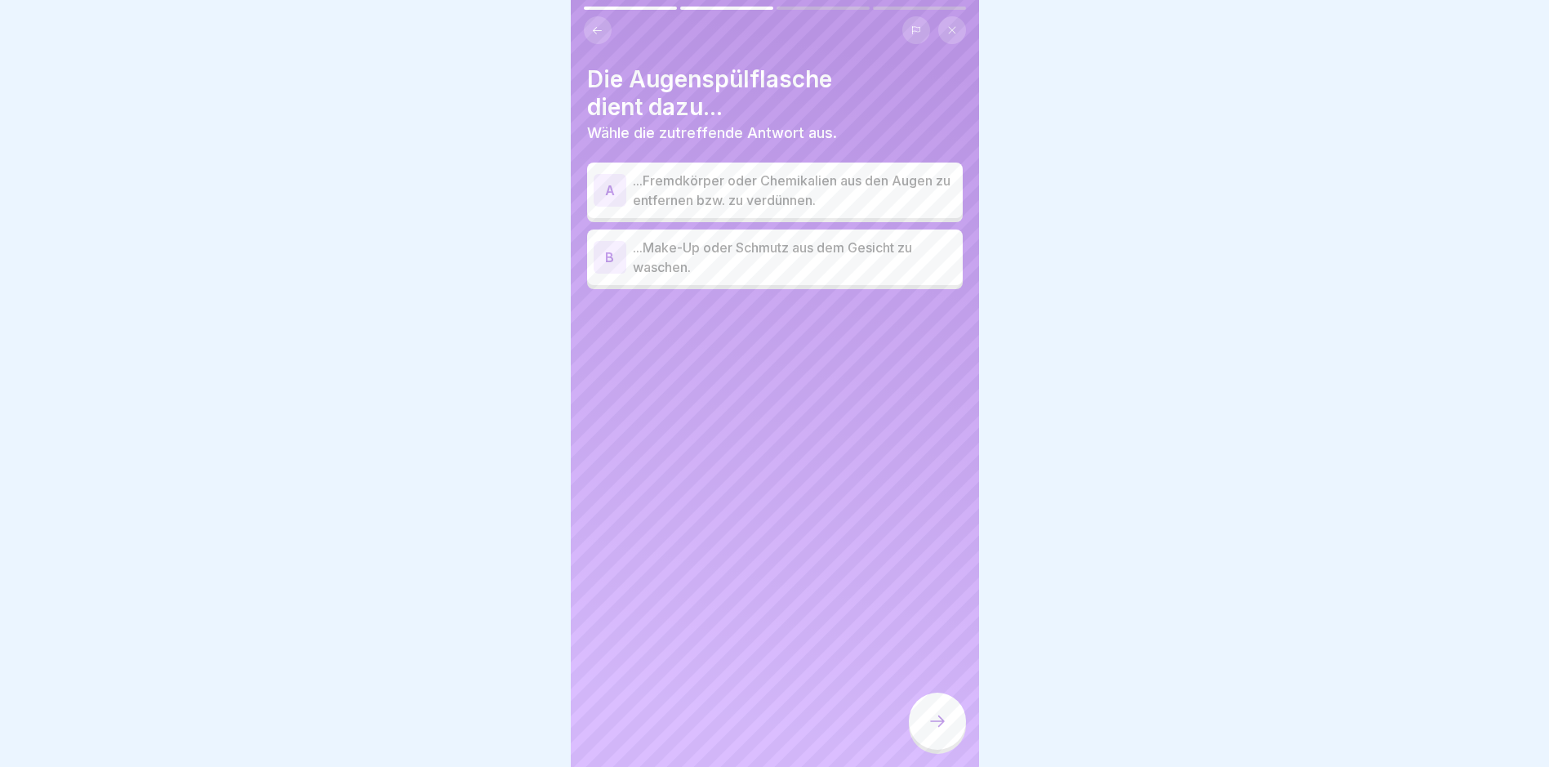
click at [608, 189] on div "A" at bounding box center [610, 190] width 33 height 33
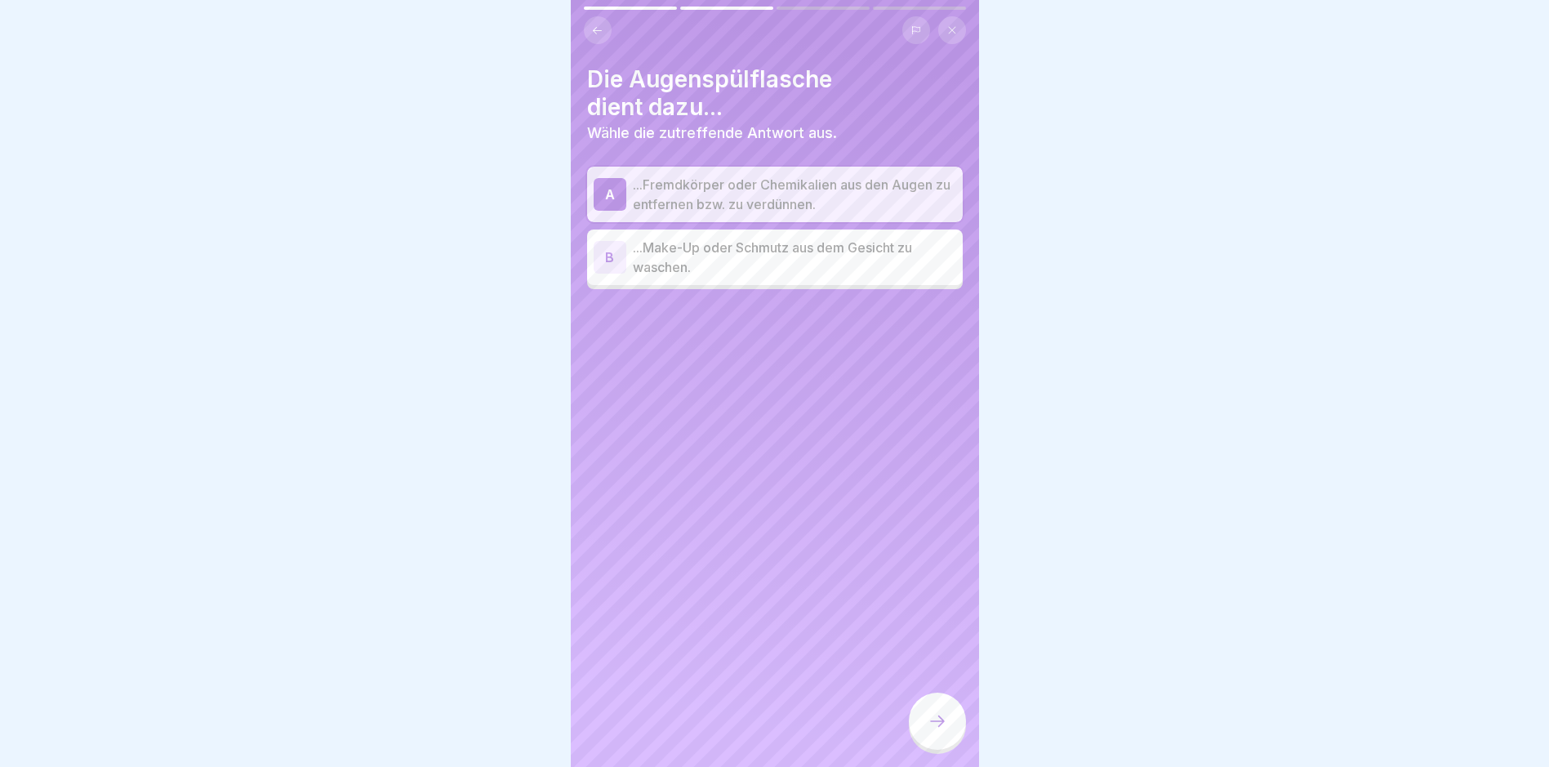
click at [938, 724] on div at bounding box center [937, 721] width 57 height 57
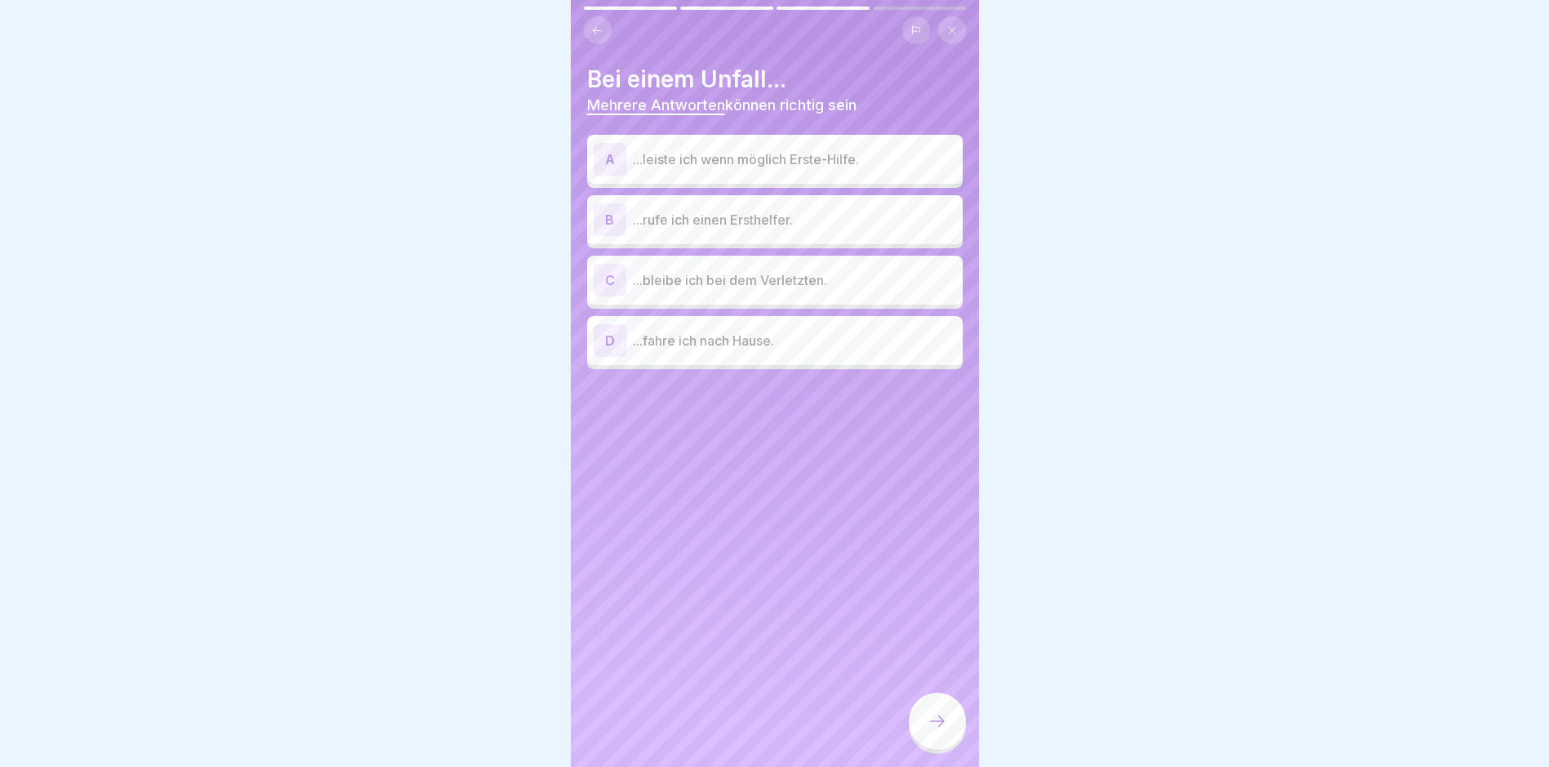
click at [604, 155] on div "A" at bounding box center [610, 159] width 33 height 33
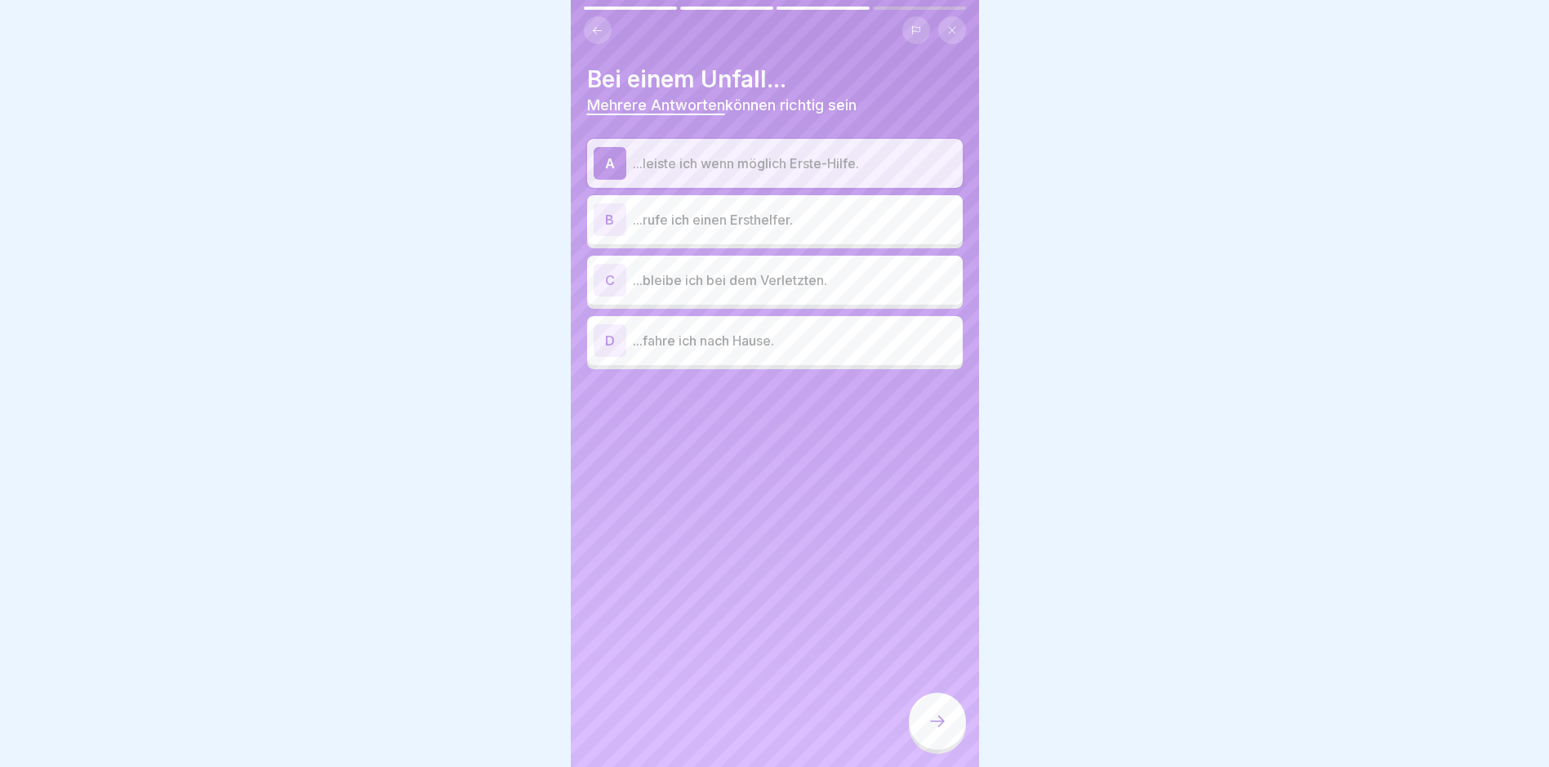
click at [613, 219] on div "B" at bounding box center [610, 219] width 33 height 33
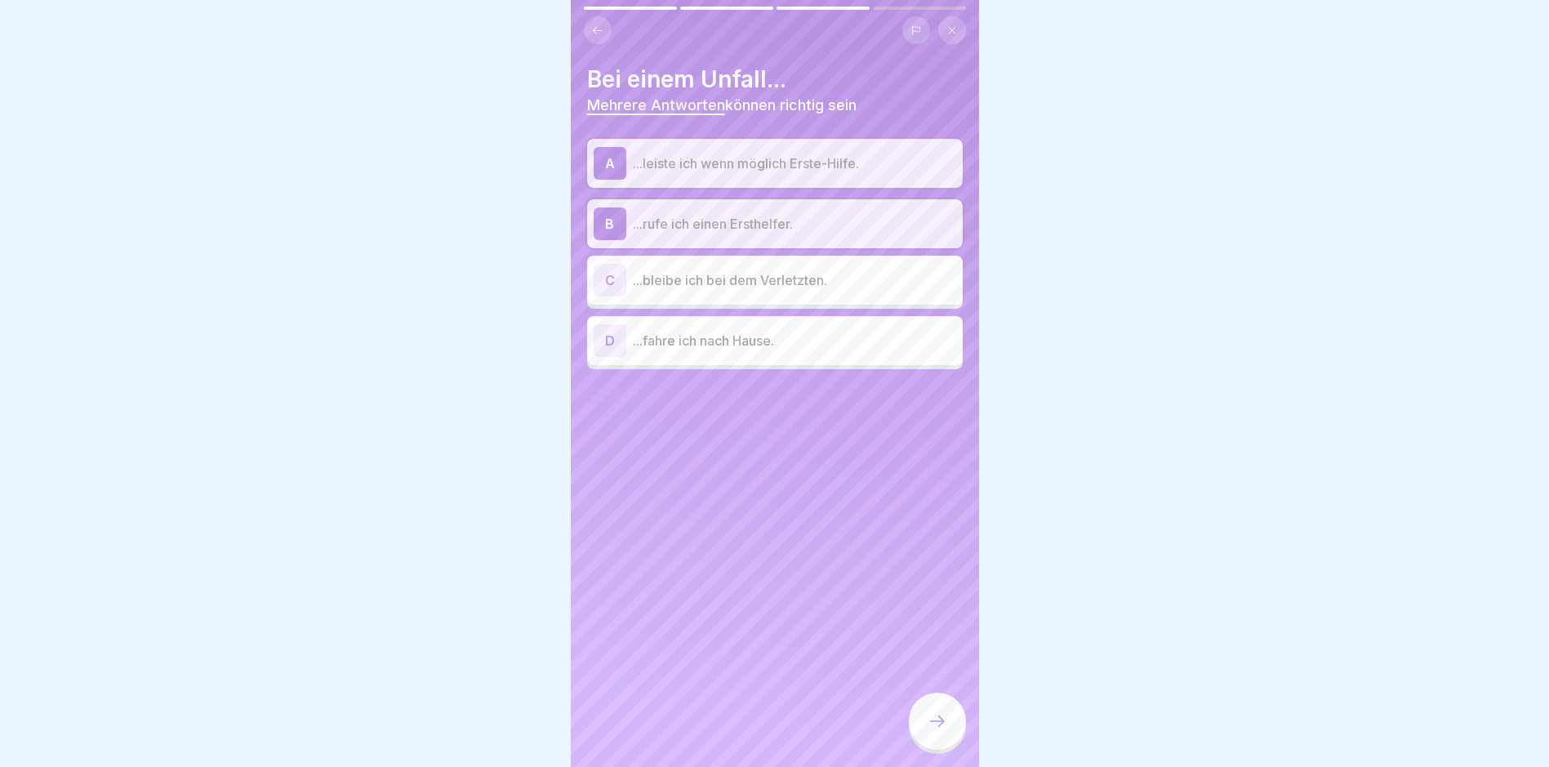
click at [606, 270] on div "C" at bounding box center [610, 280] width 33 height 33
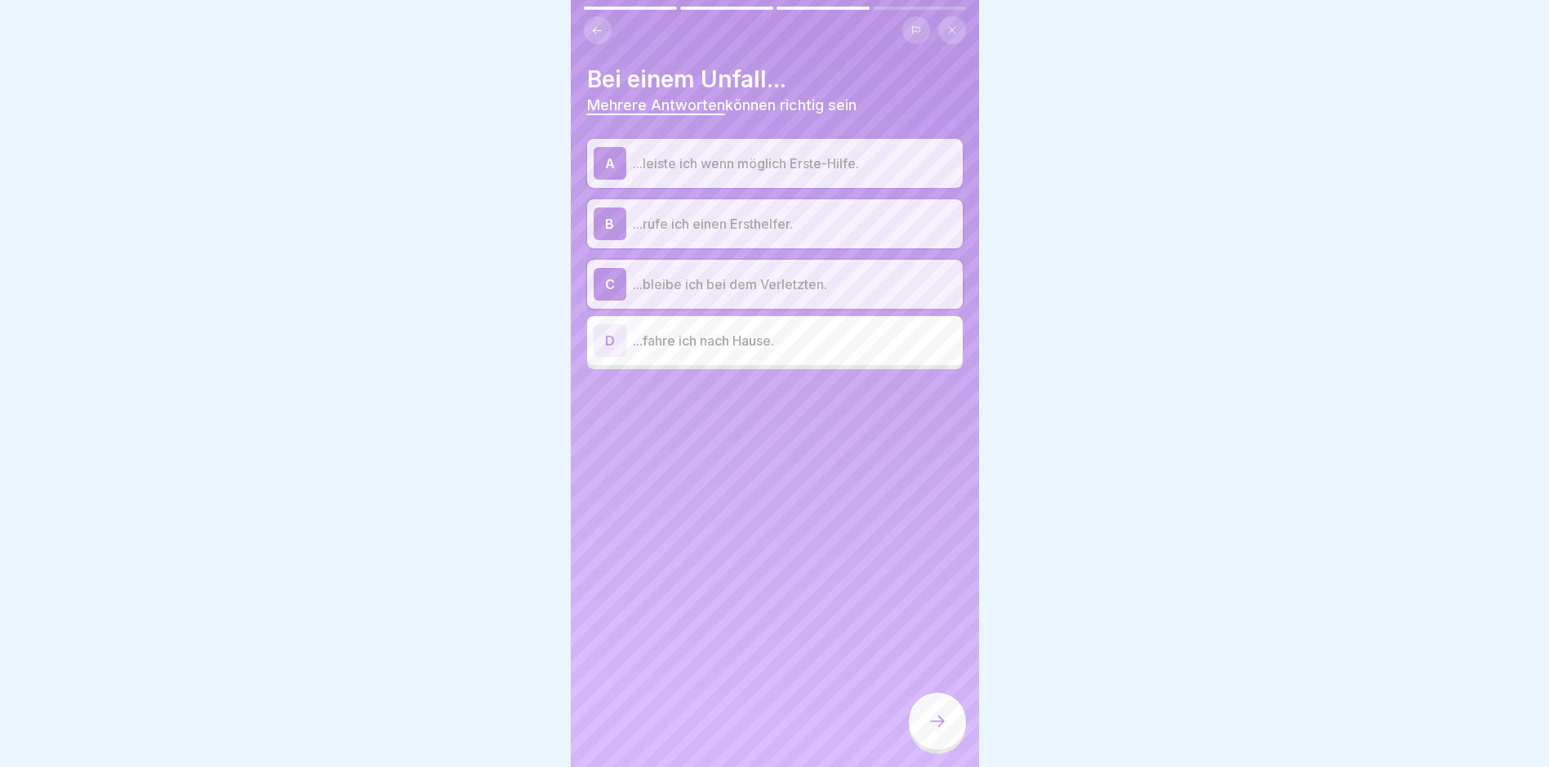
click at [937, 726] on icon at bounding box center [938, 721] width 20 height 20
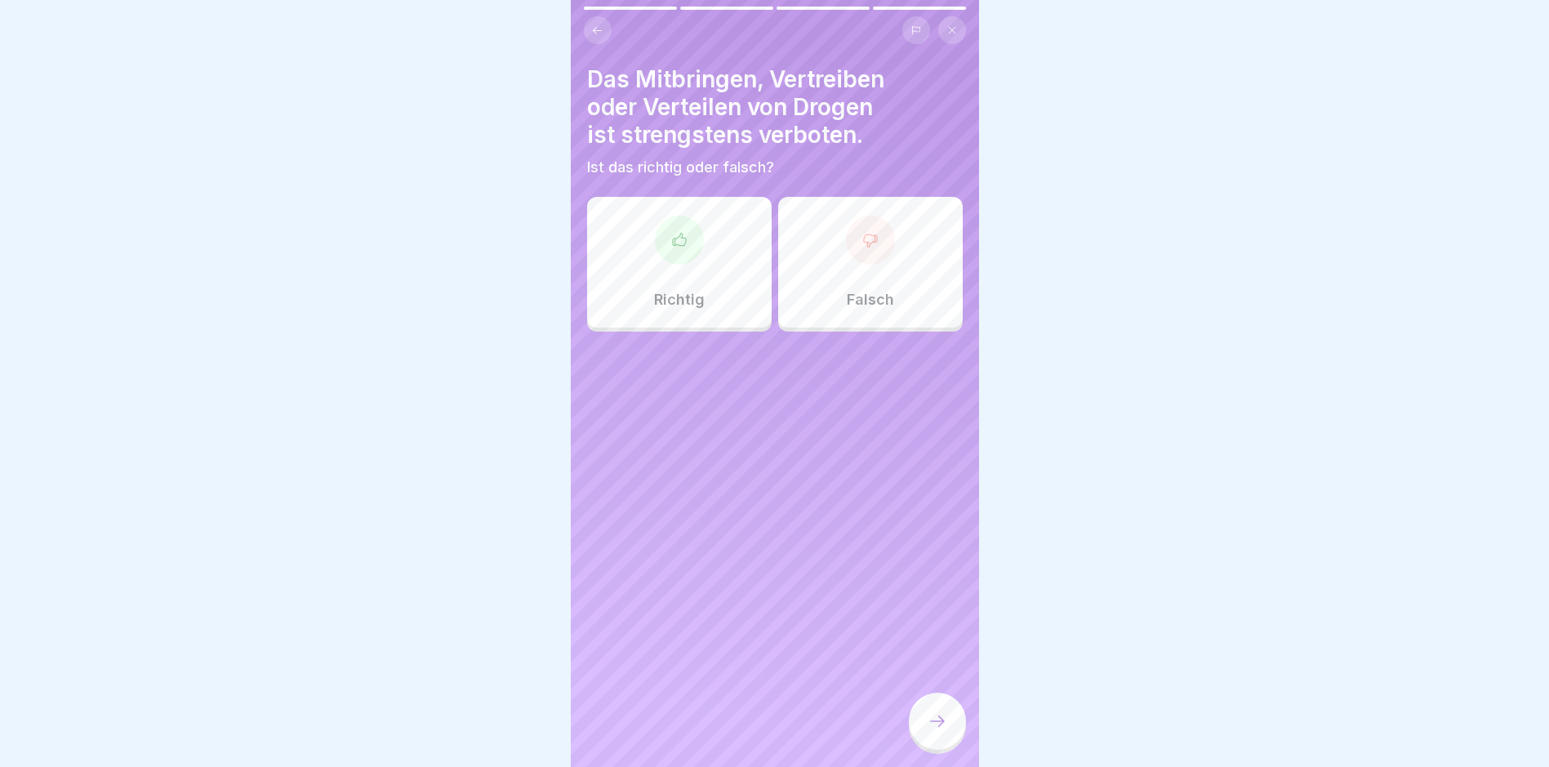
click at [677, 237] on icon at bounding box center [679, 240] width 16 height 16
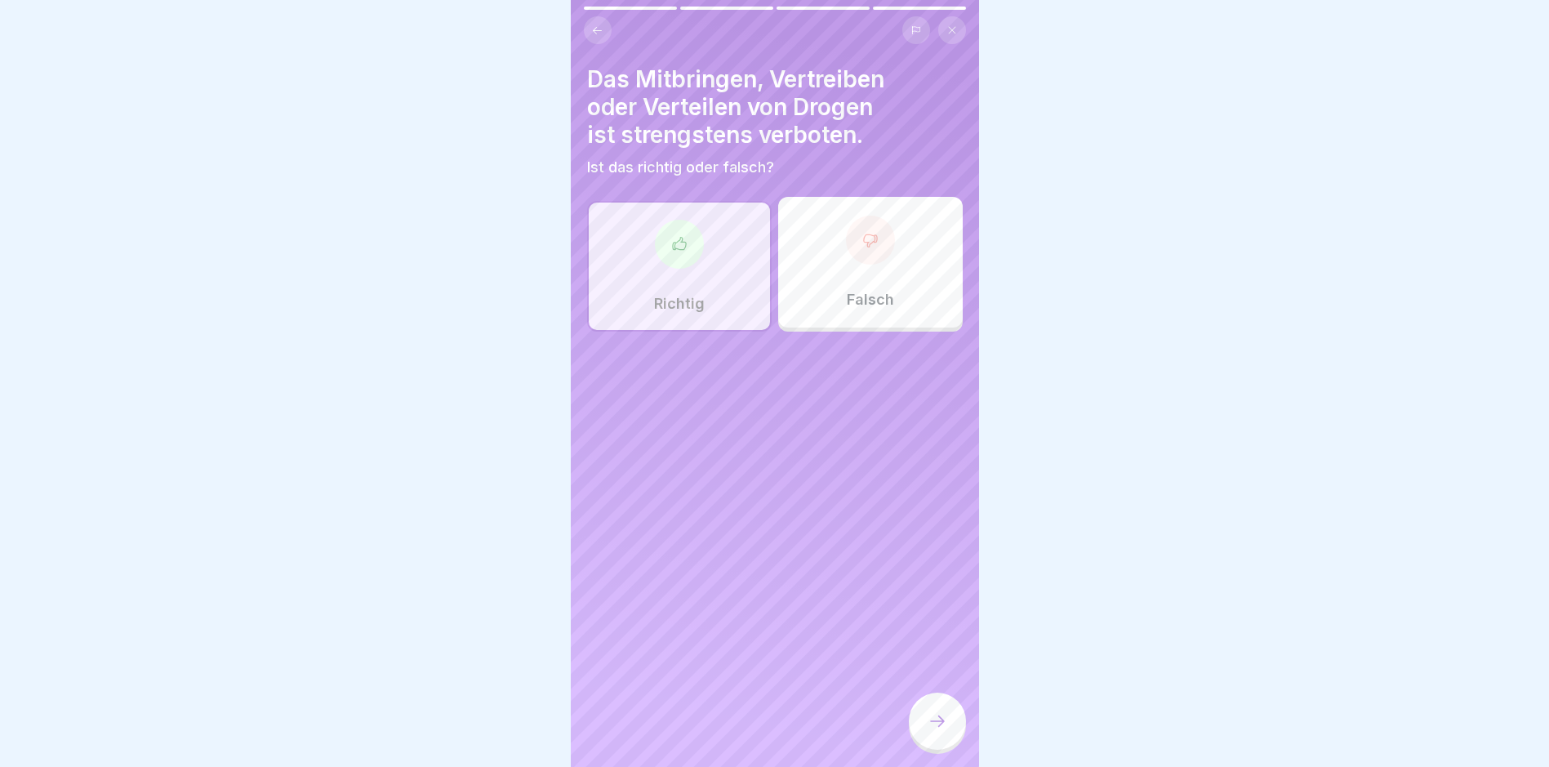
click at [933, 725] on div at bounding box center [937, 721] width 57 height 57
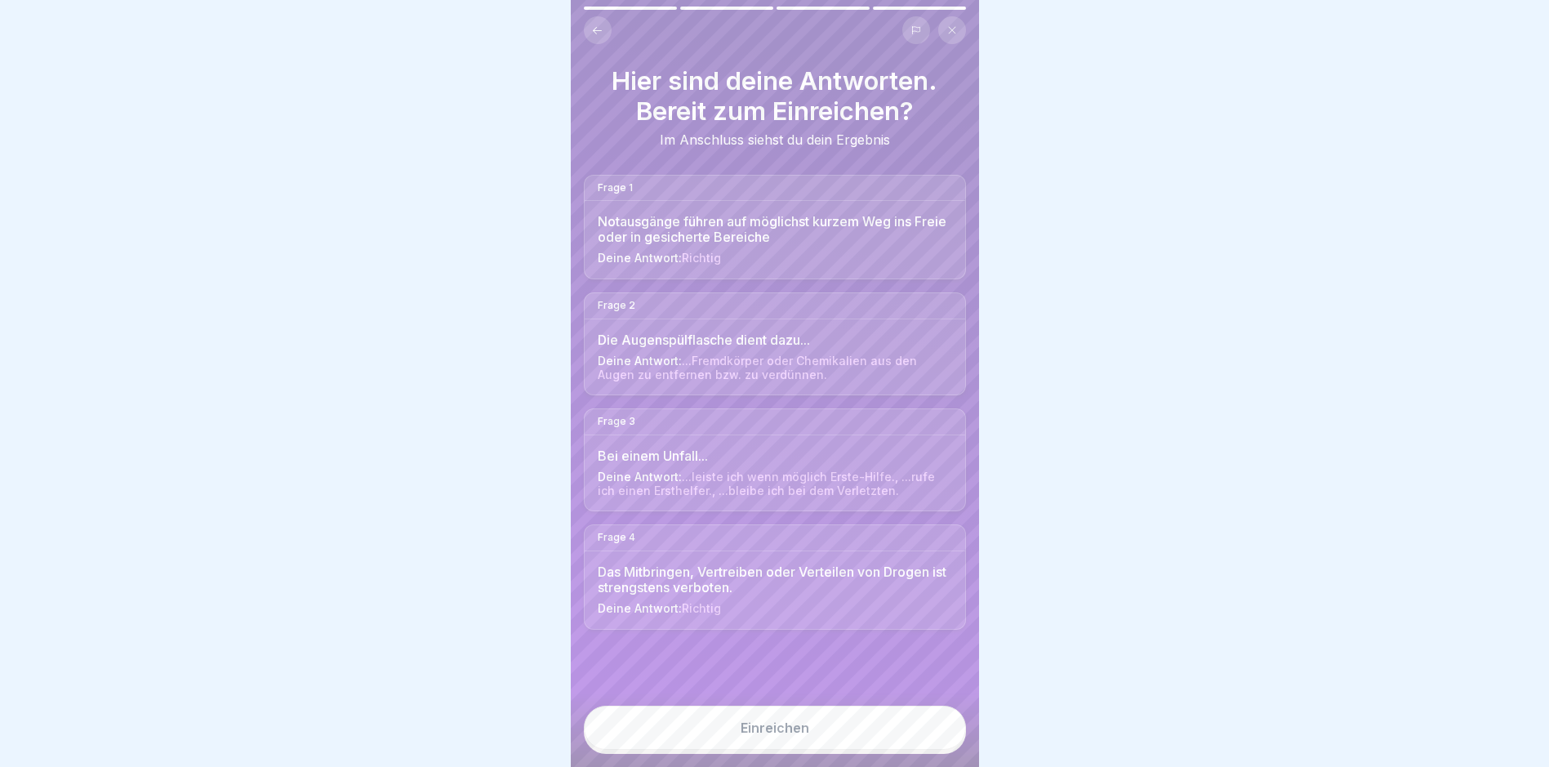
click at [751, 735] on div "Einreichen" at bounding box center [775, 727] width 69 height 15
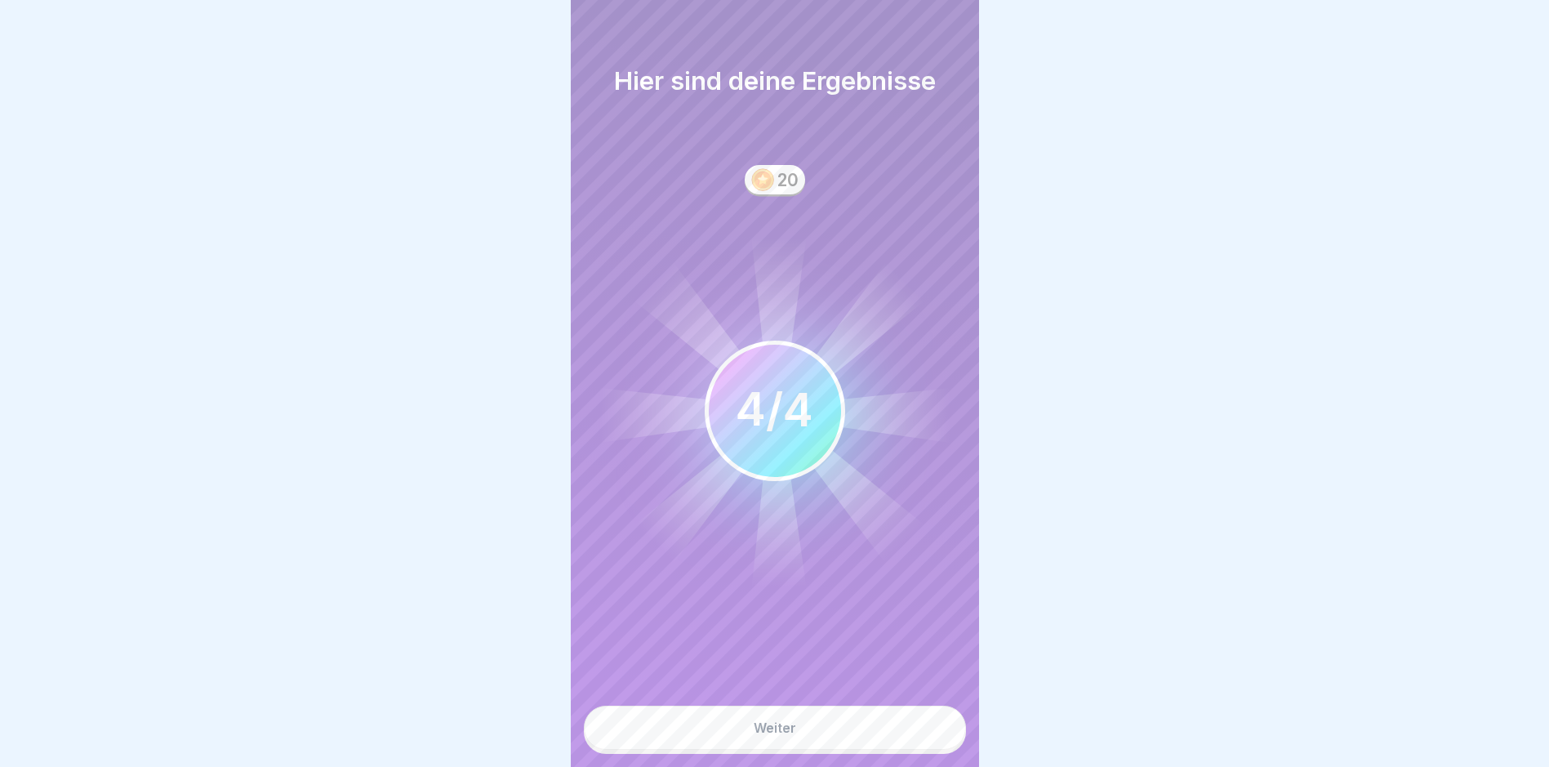
click at [751, 738] on button "Weiter" at bounding box center [775, 728] width 382 height 44
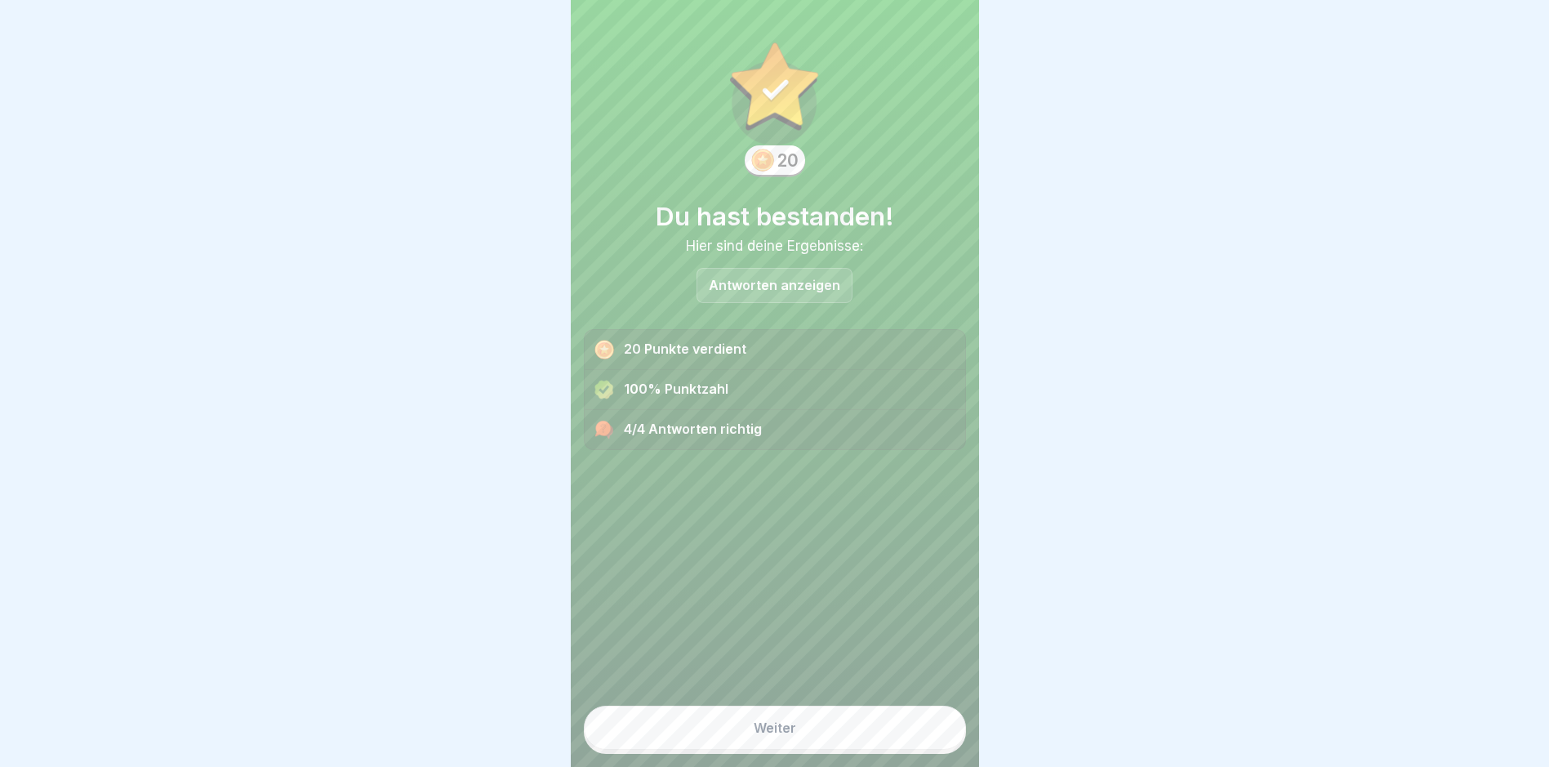
click at [754, 735] on div "Weiter" at bounding box center [775, 727] width 42 height 15
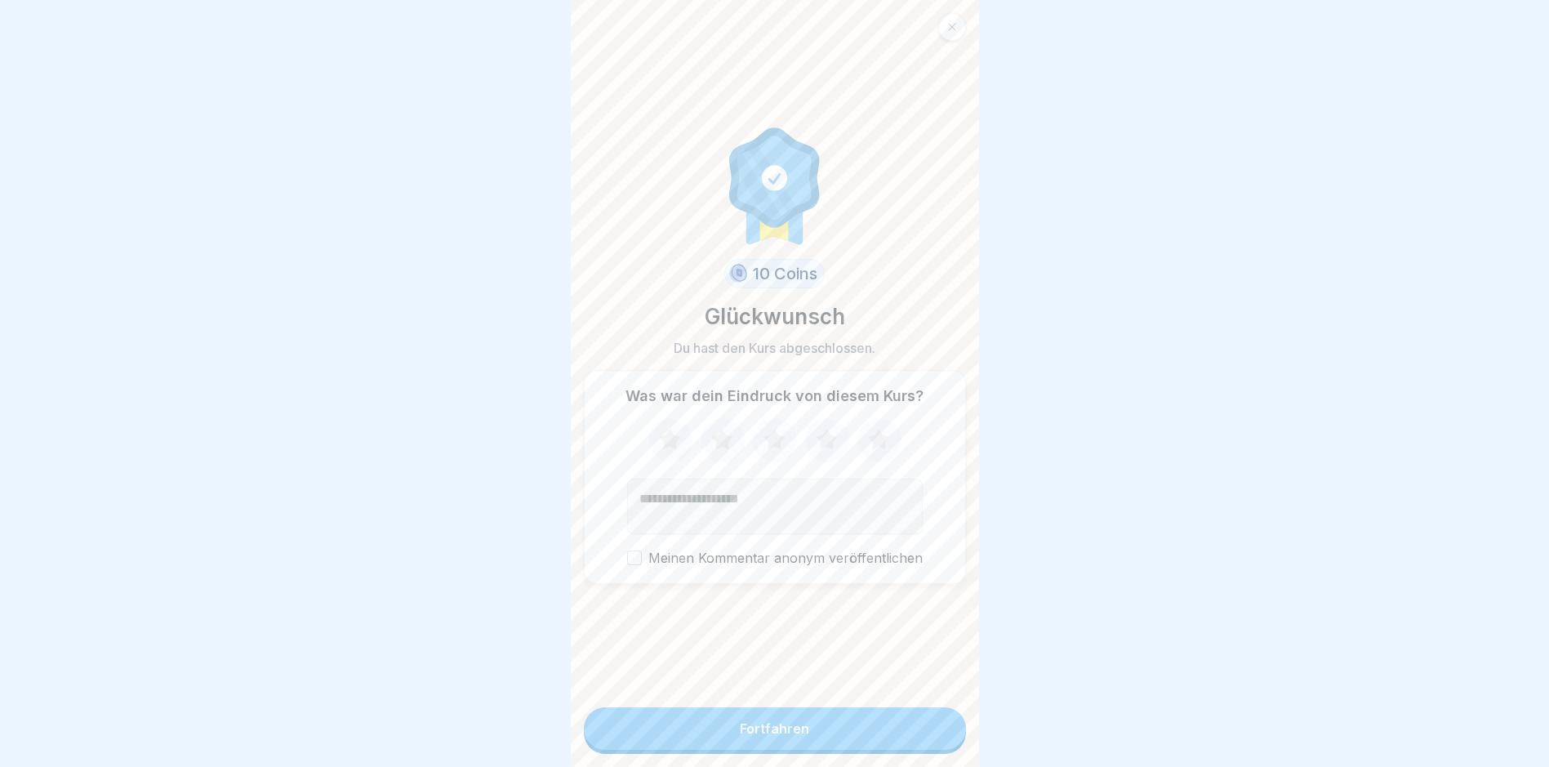
click at [755, 736] on div "Fortfahren" at bounding box center [774, 728] width 69 height 15
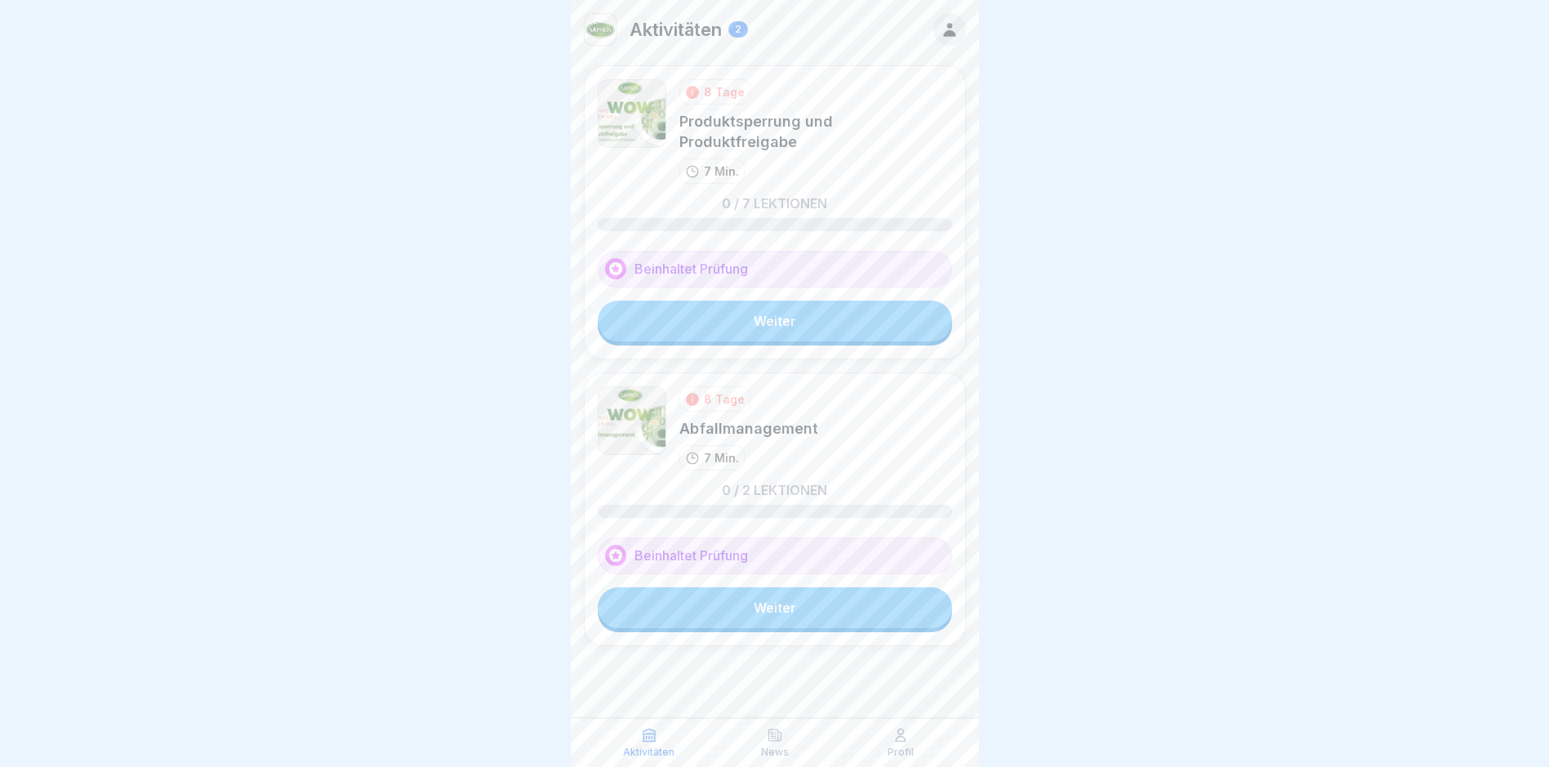
click at [769, 301] on link "Weiter" at bounding box center [775, 321] width 354 height 41
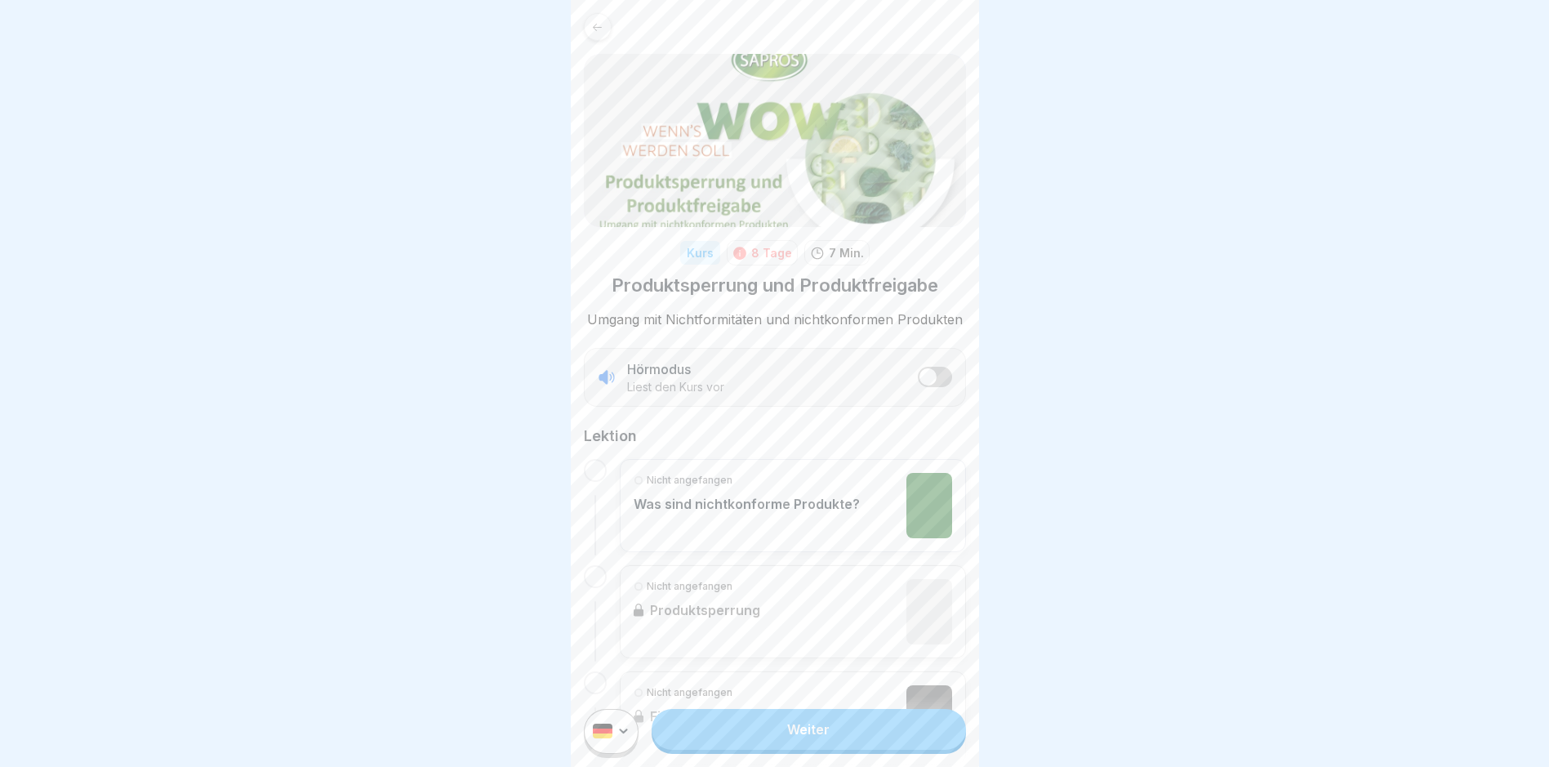
click at [785, 739] on link "Weiter" at bounding box center [809, 729] width 314 height 41
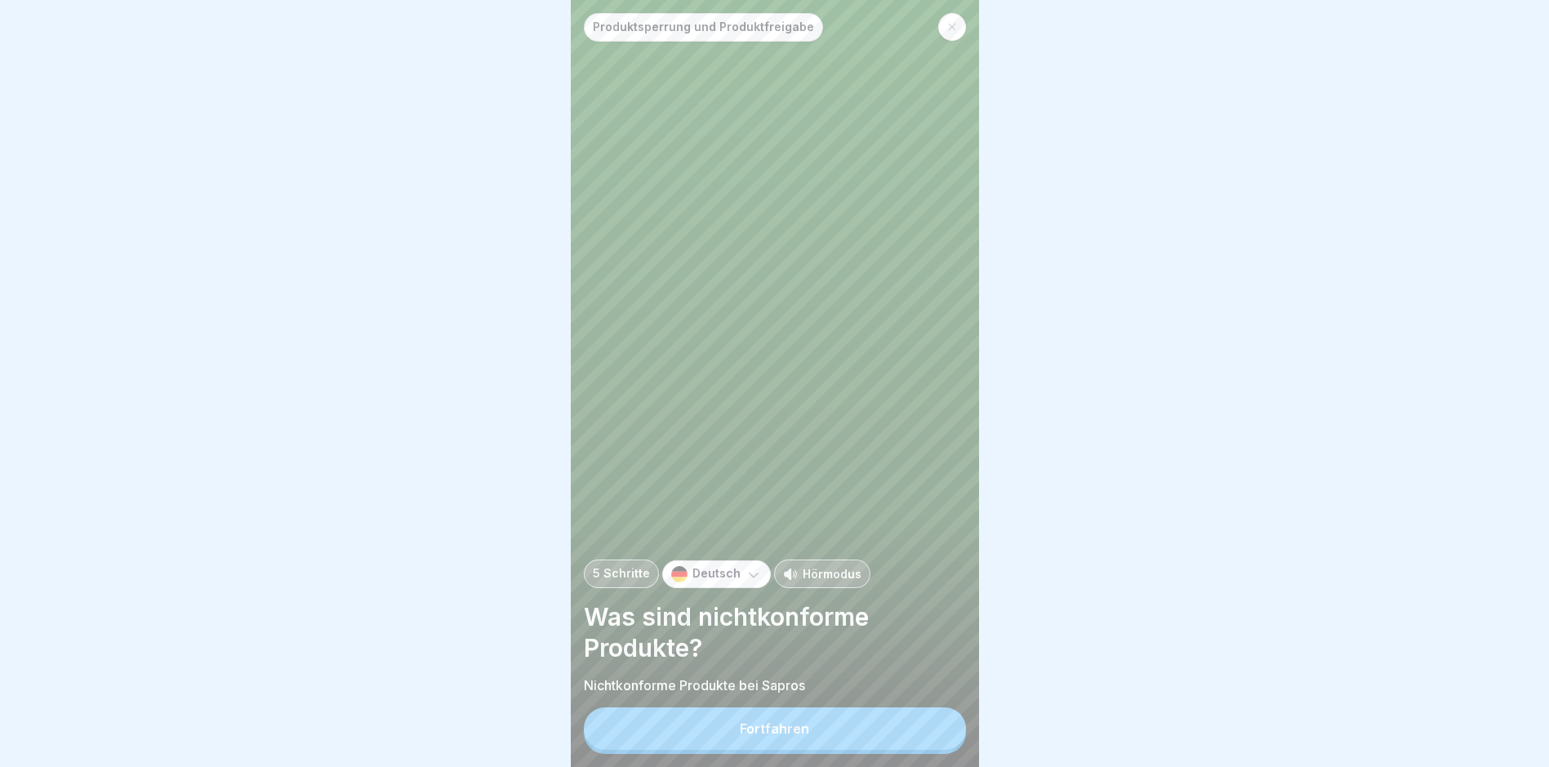
click at [784, 736] on div "Fortfahren" at bounding box center [774, 728] width 69 height 15
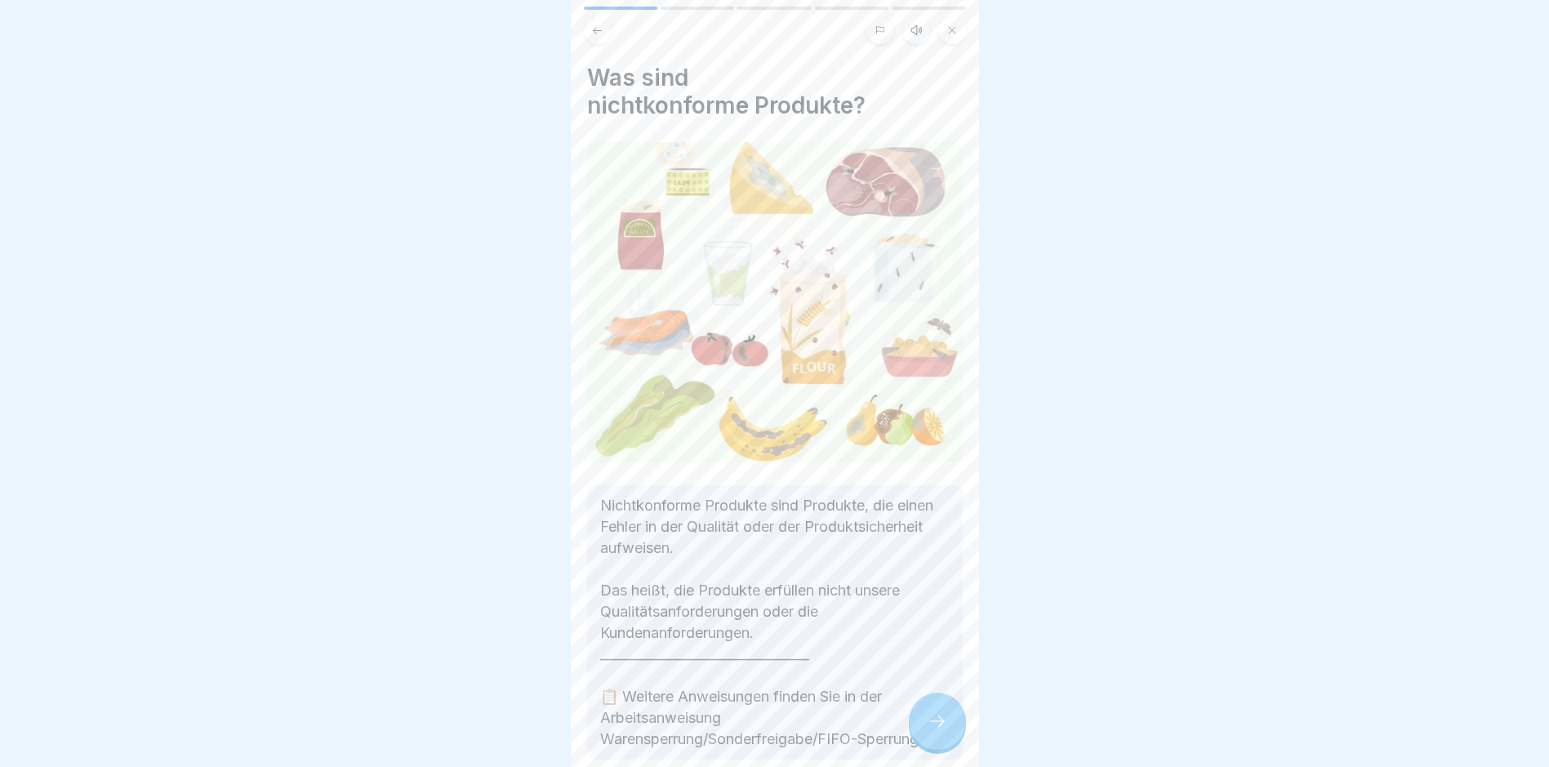
click at [938, 731] on icon at bounding box center [938, 721] width 20 height 20
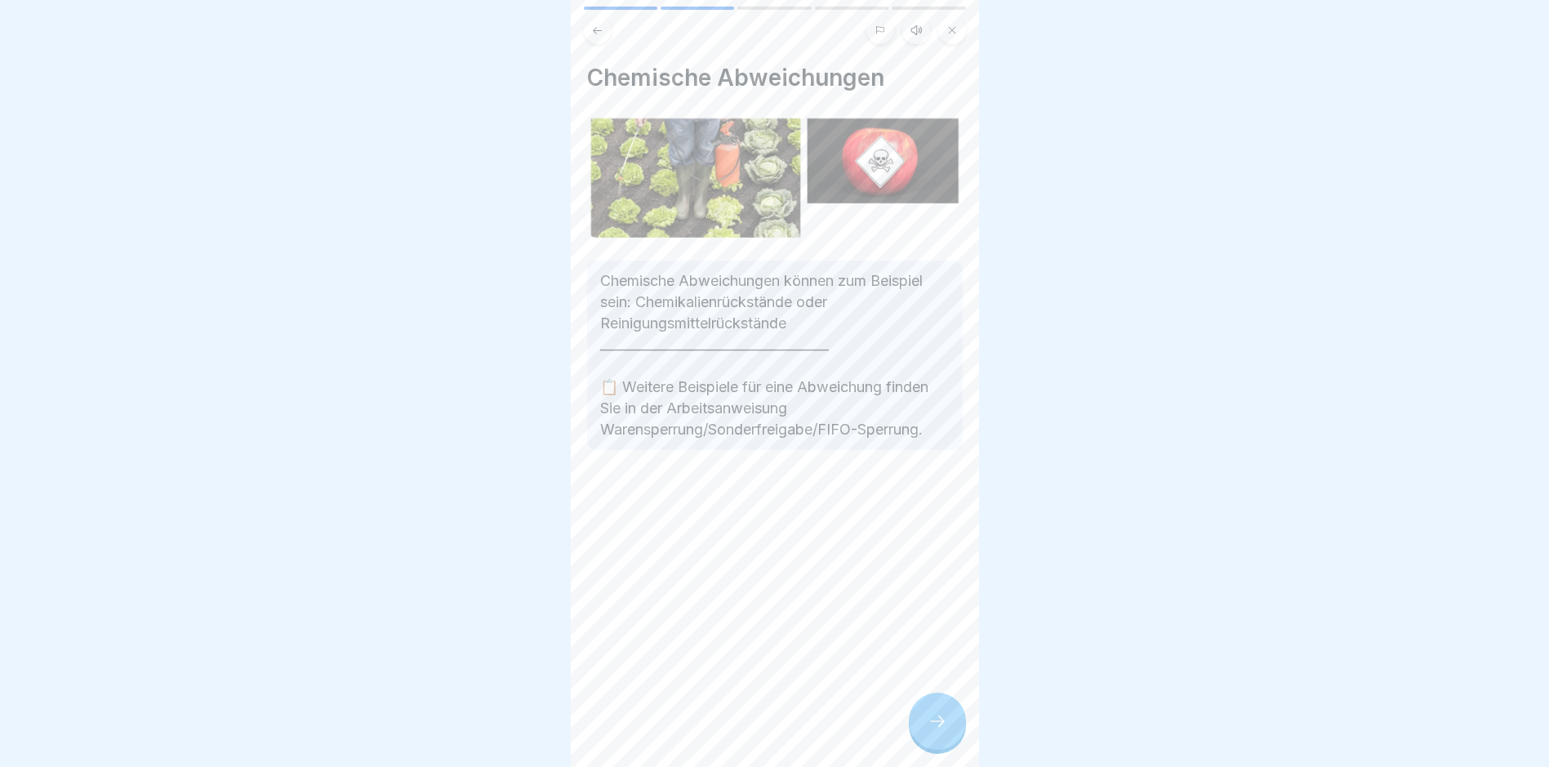
click at [938, 731] on icon at bounding box center [938, 721] width 20 height 20
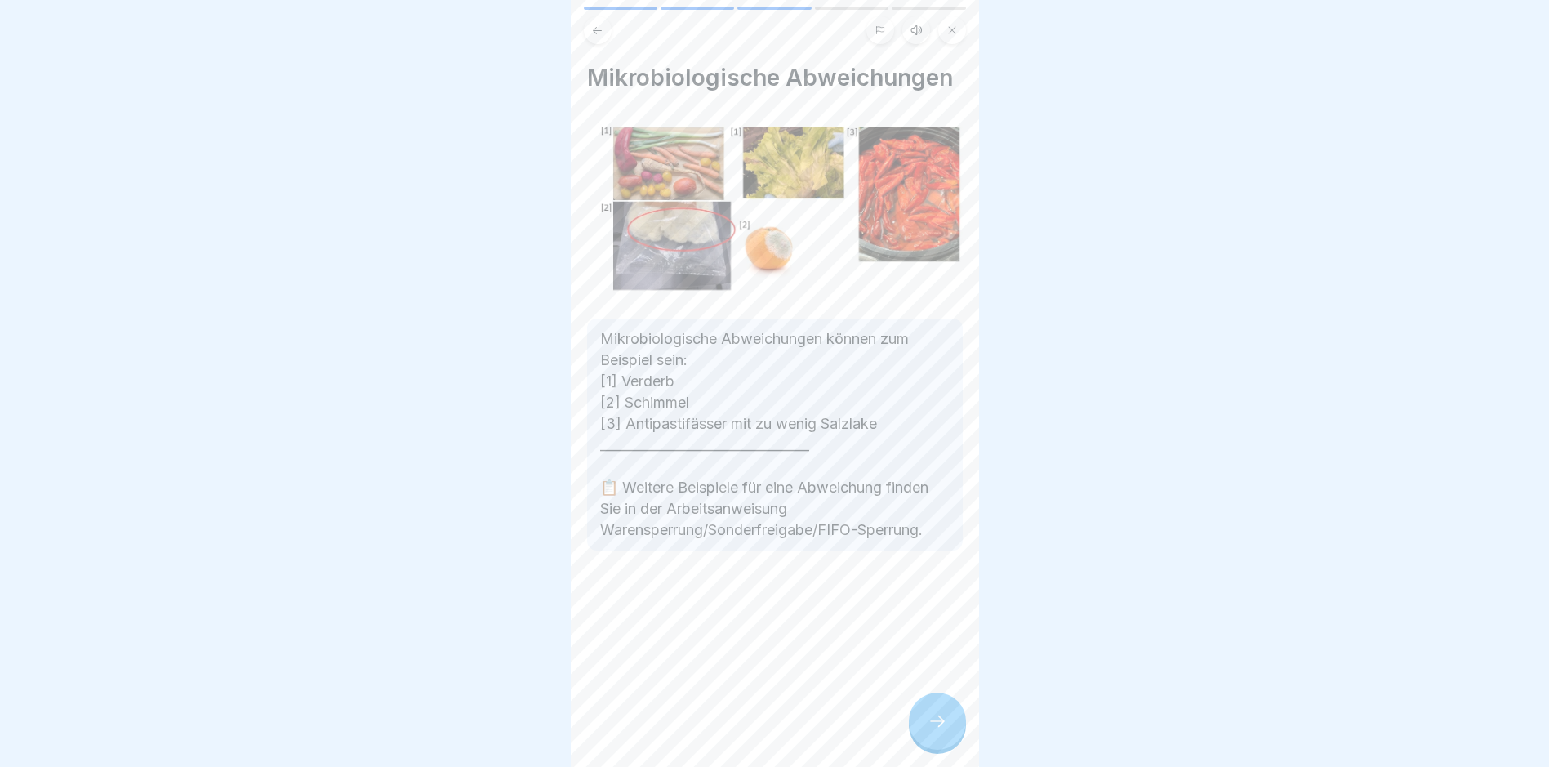
click at [938, 731] on icon at bounding box center [938, 721] width 20 height 20
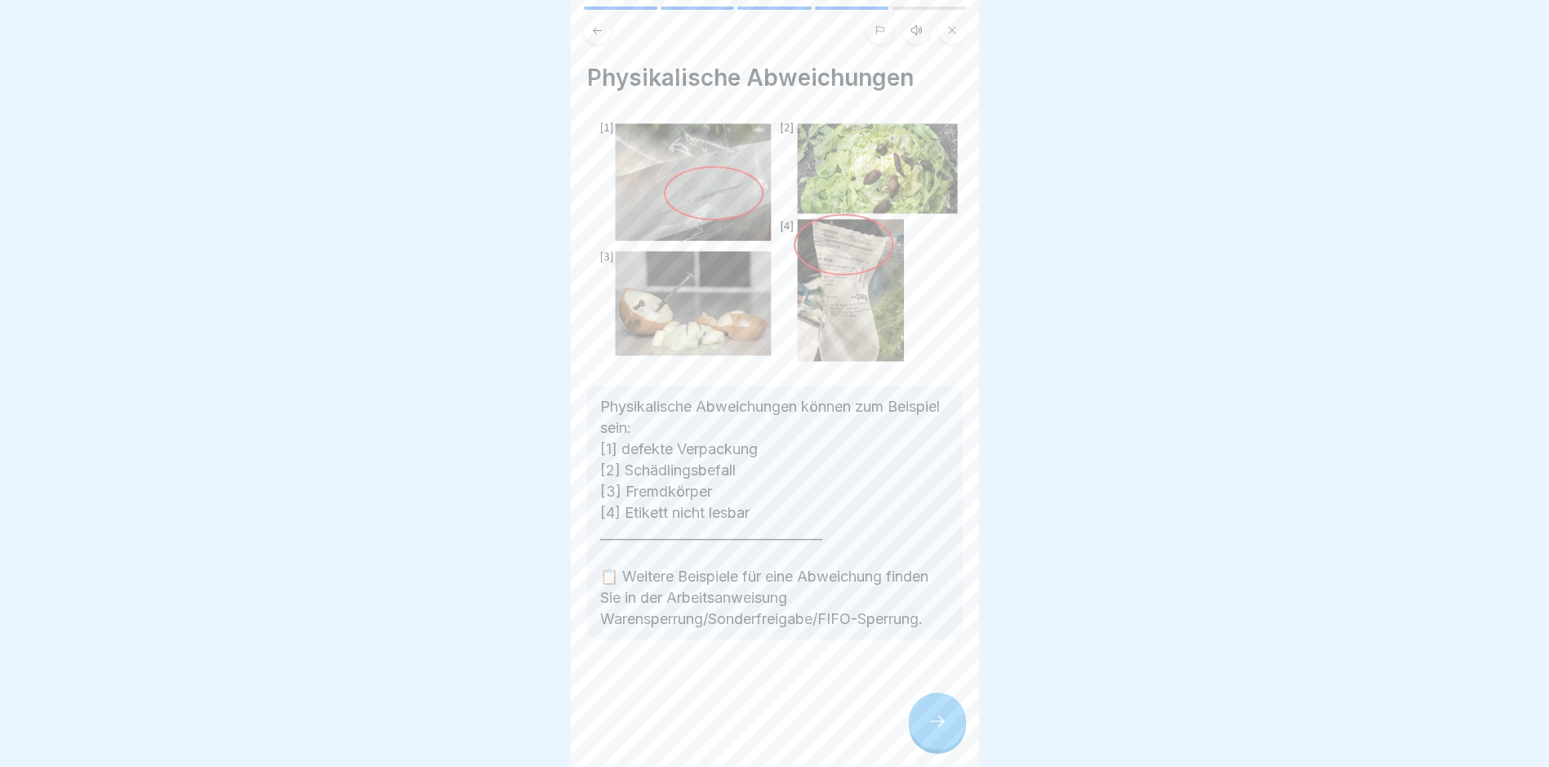
click at [939, 731] on icon at bounding box center [938, 721] width 20 height 20
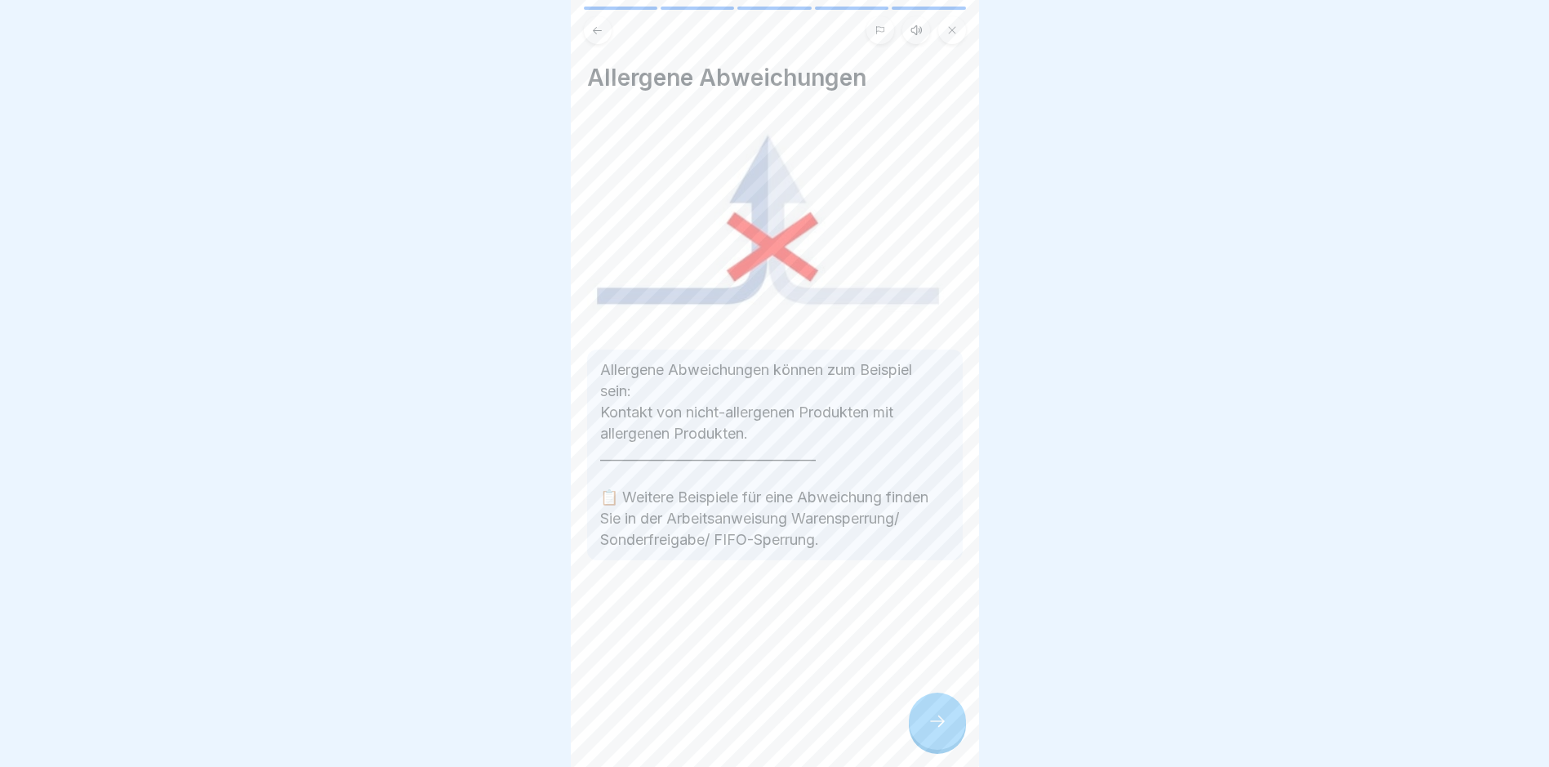
click at [939, 731] on icon at bounding box center [938, 721] width 20 height 20
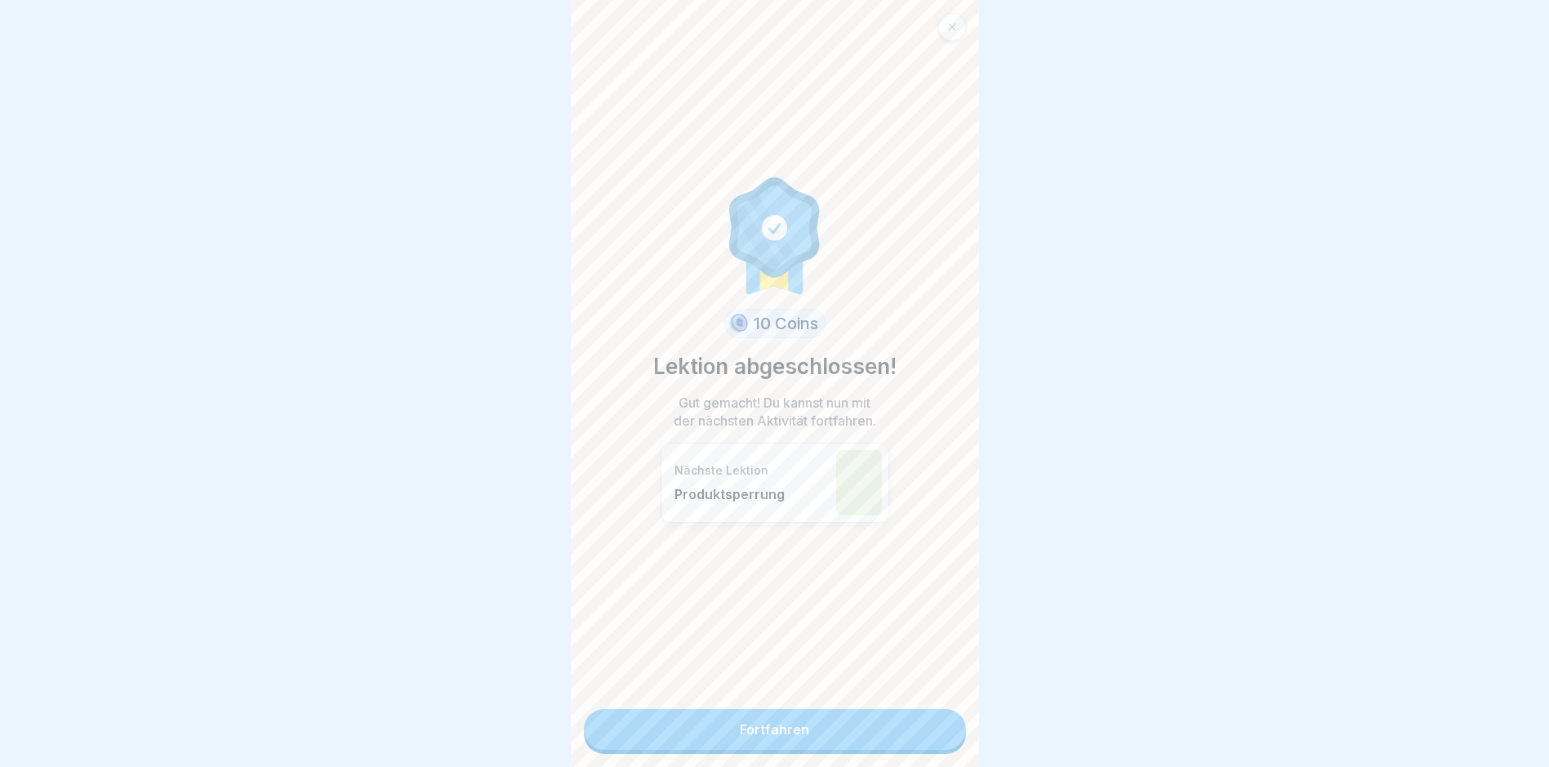
click at [765, 727] on link "Fortfahren" at bounding box center [775, 729] width 382 height 41
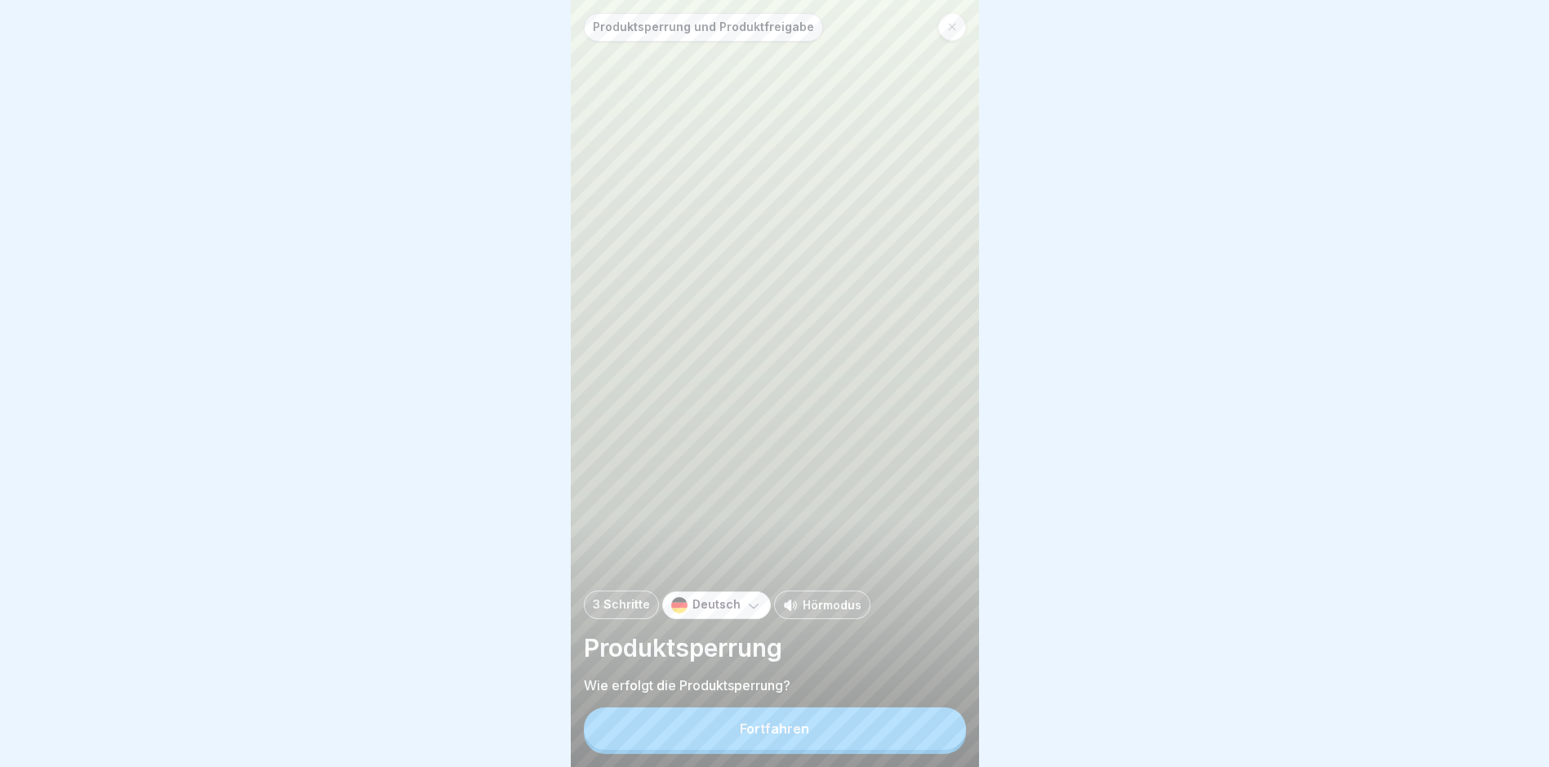
click at [778, 733] on button "Fortfahren" at bounding box center [775, 728] width 382 height 42
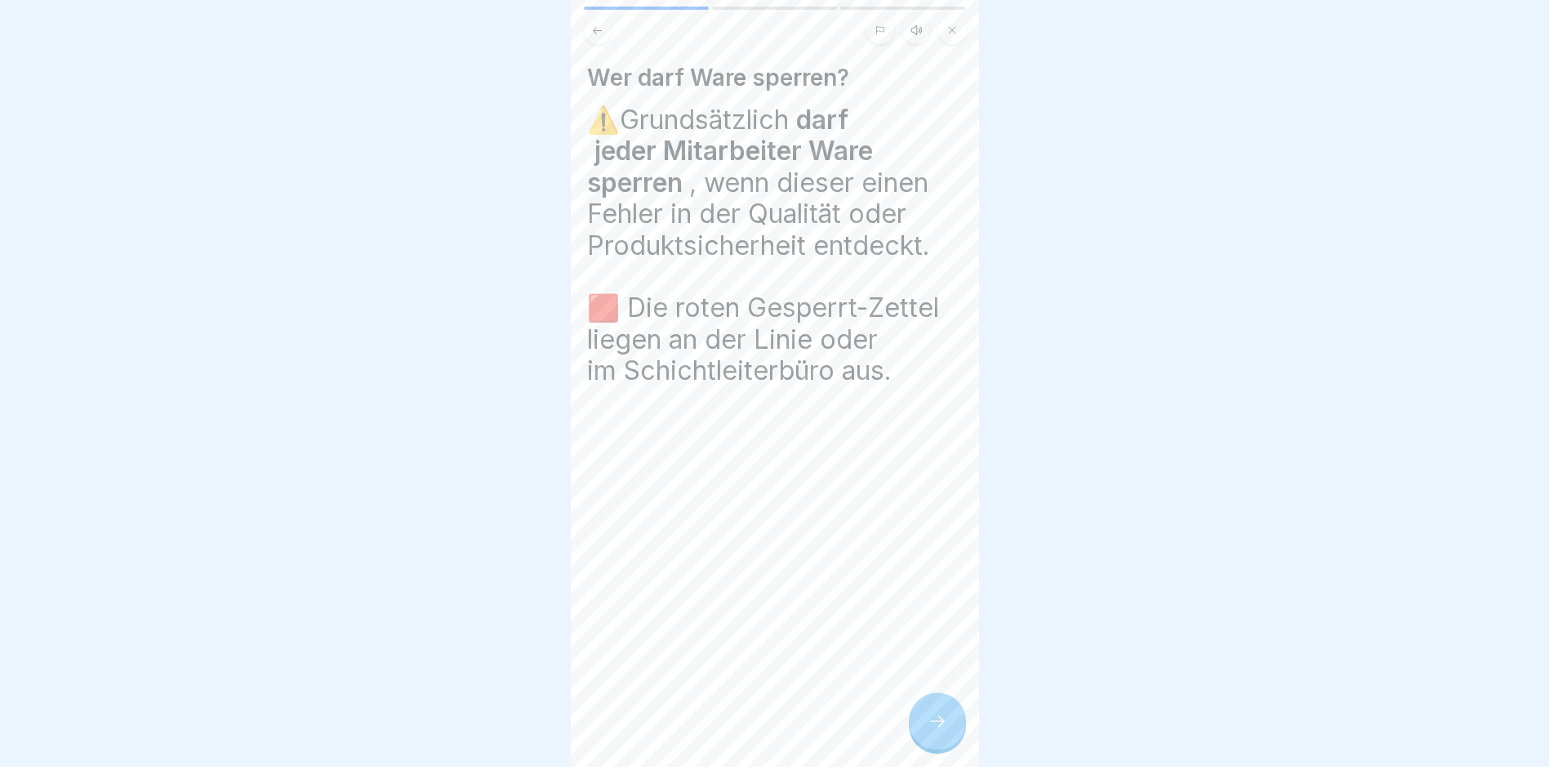
click at [945, 729] on icon at bounding box center [938, 721] width 20 height 20
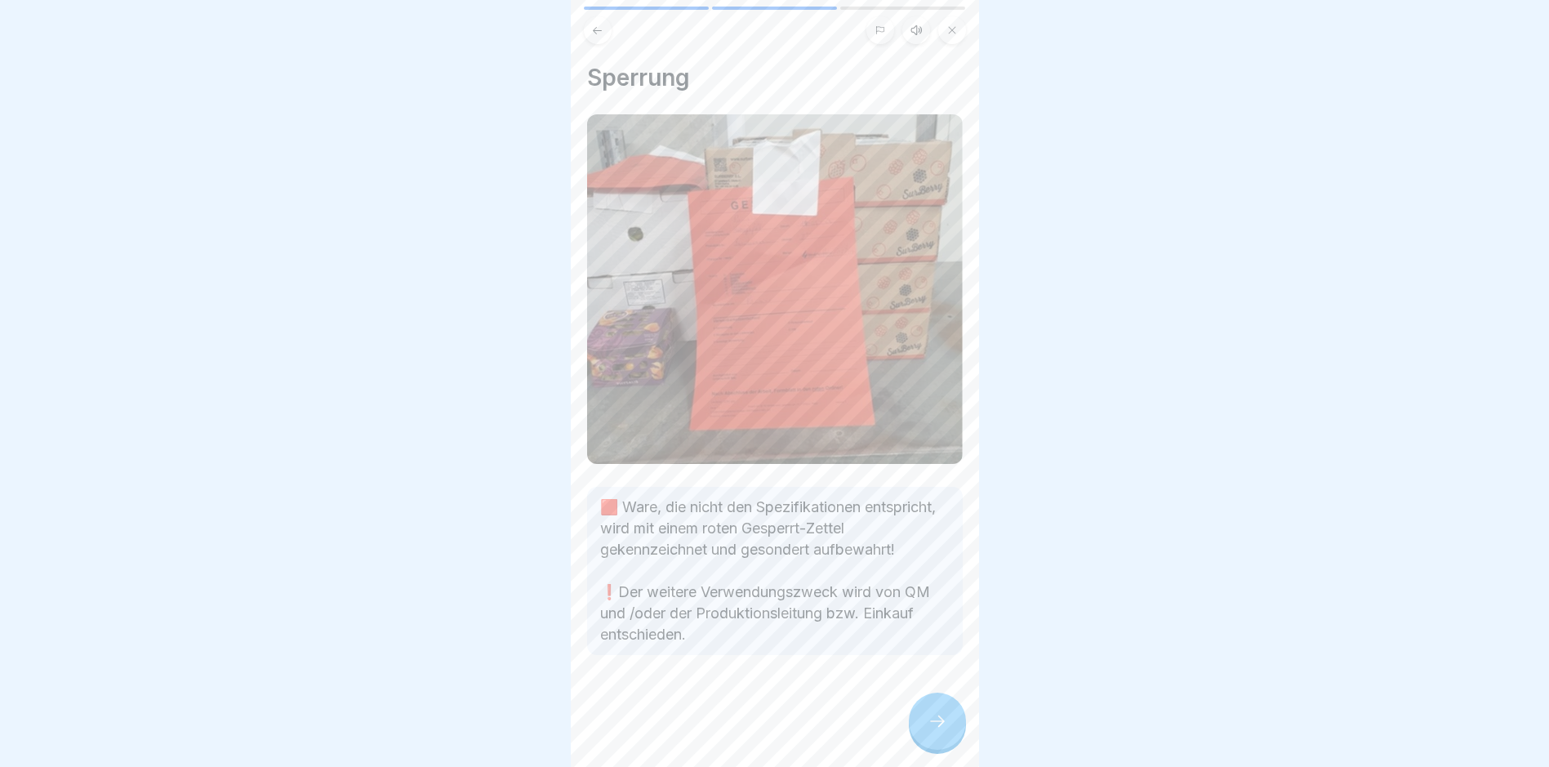
click at [933, 731] on icon at bounding box center [938, 721] width 20 height 20
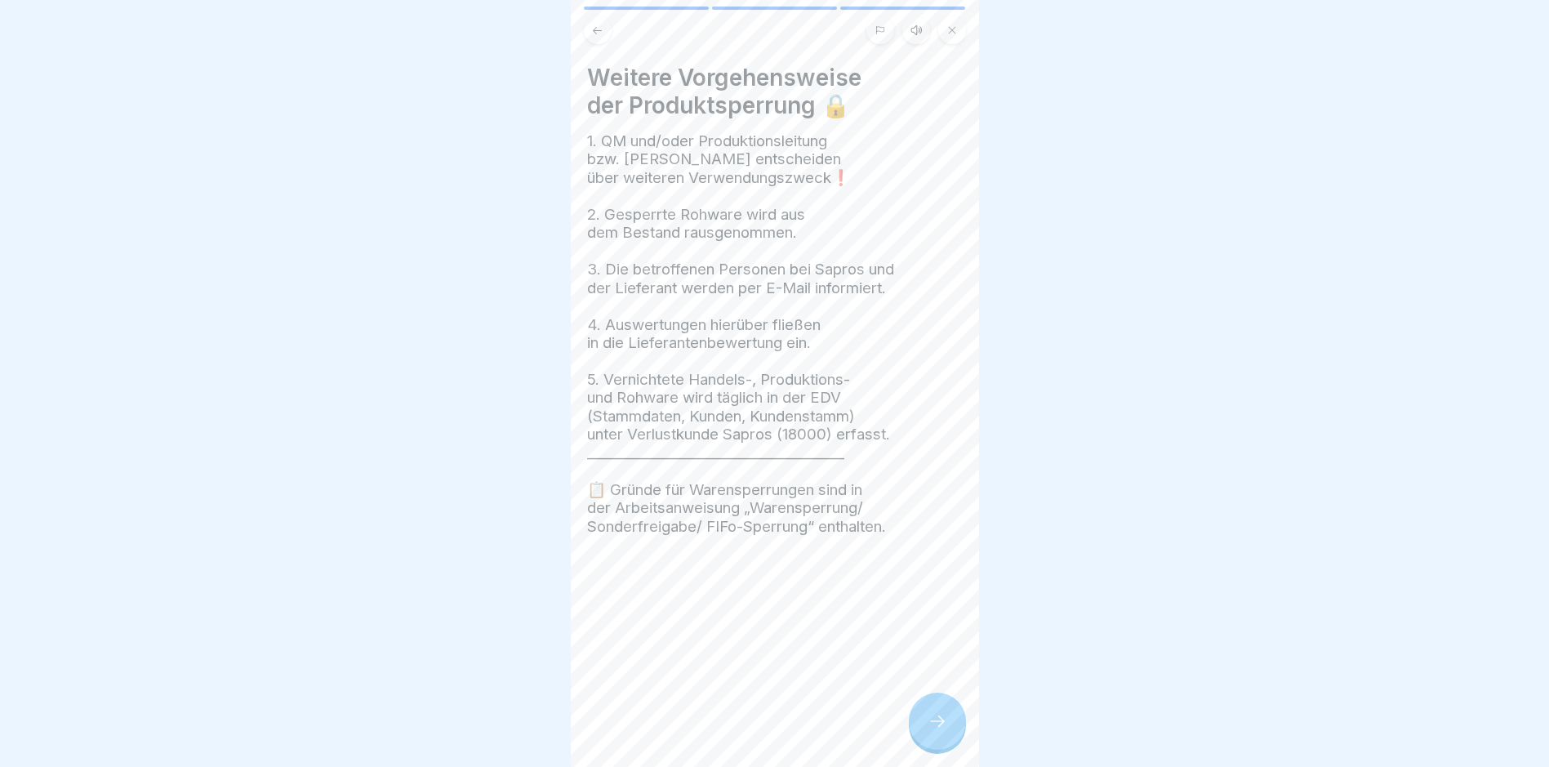
click at [933, 731] on icon at bounding box center [938, 721] width 20 height 20
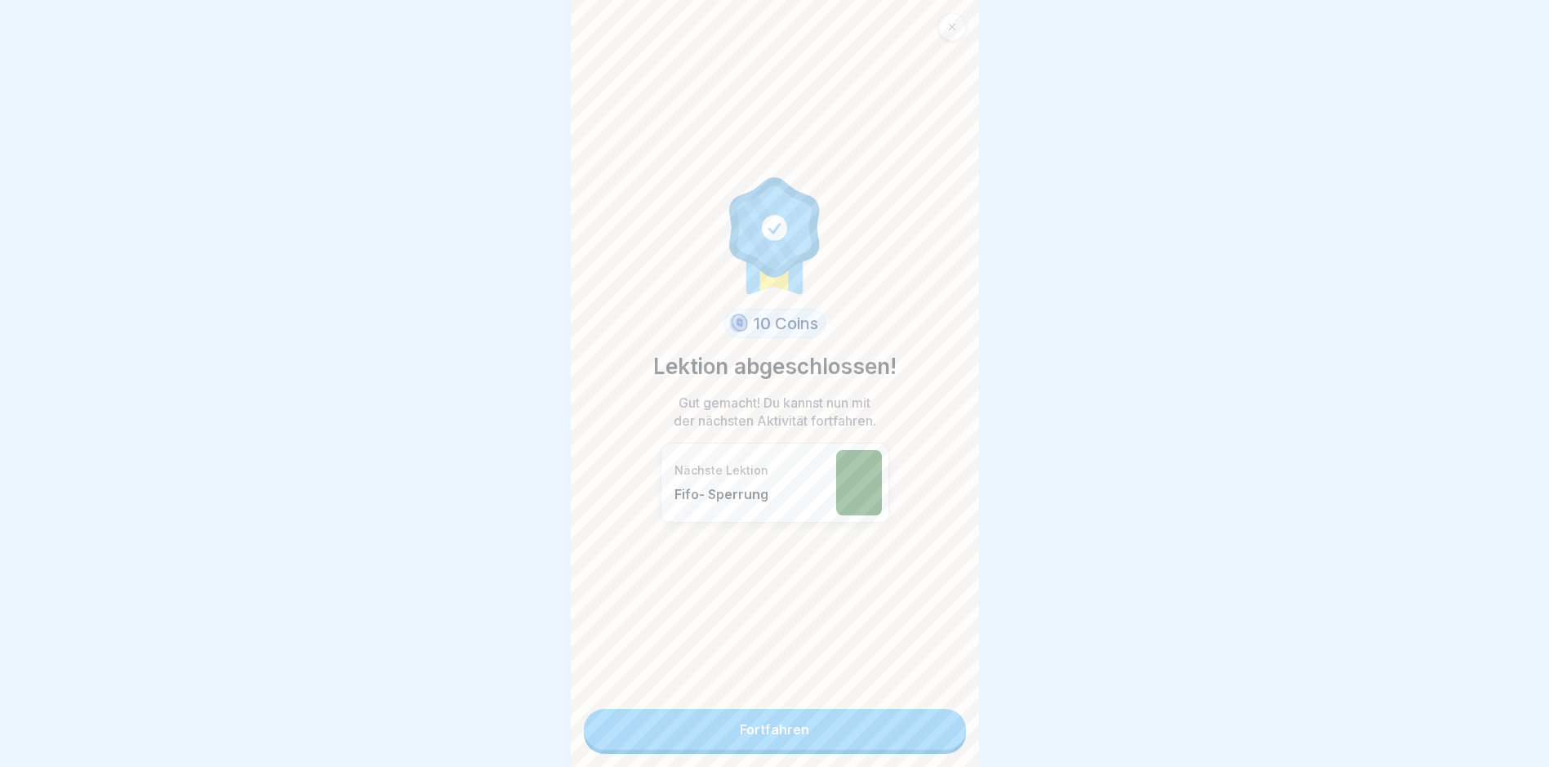
click at [762, 726] on link "Fortfahren" at bounding box center [775, 729] width 382 height 41
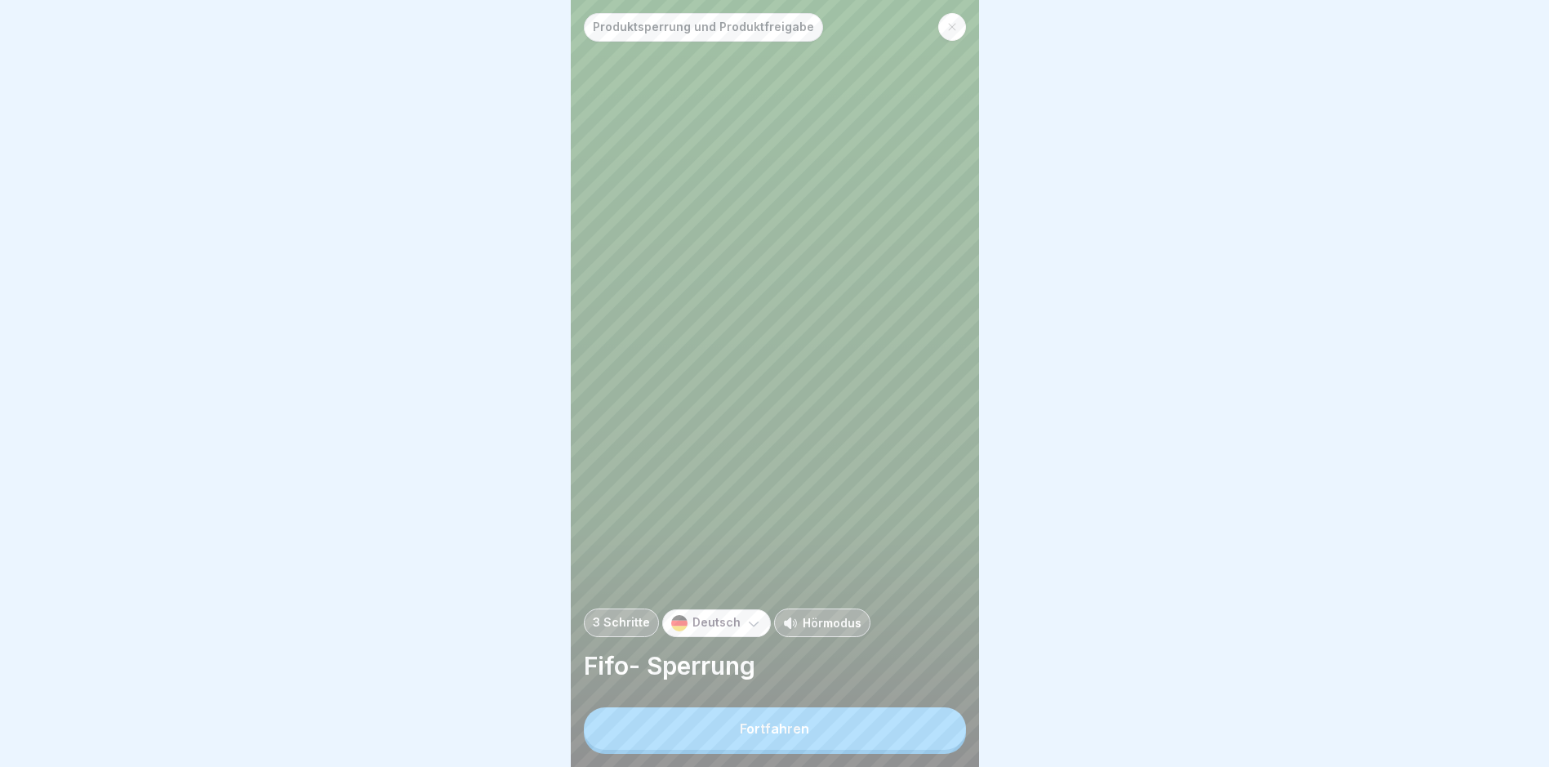
click at [758, 736] on div "Fortfahren" at bounding box center [774, 728] width 69 height 15
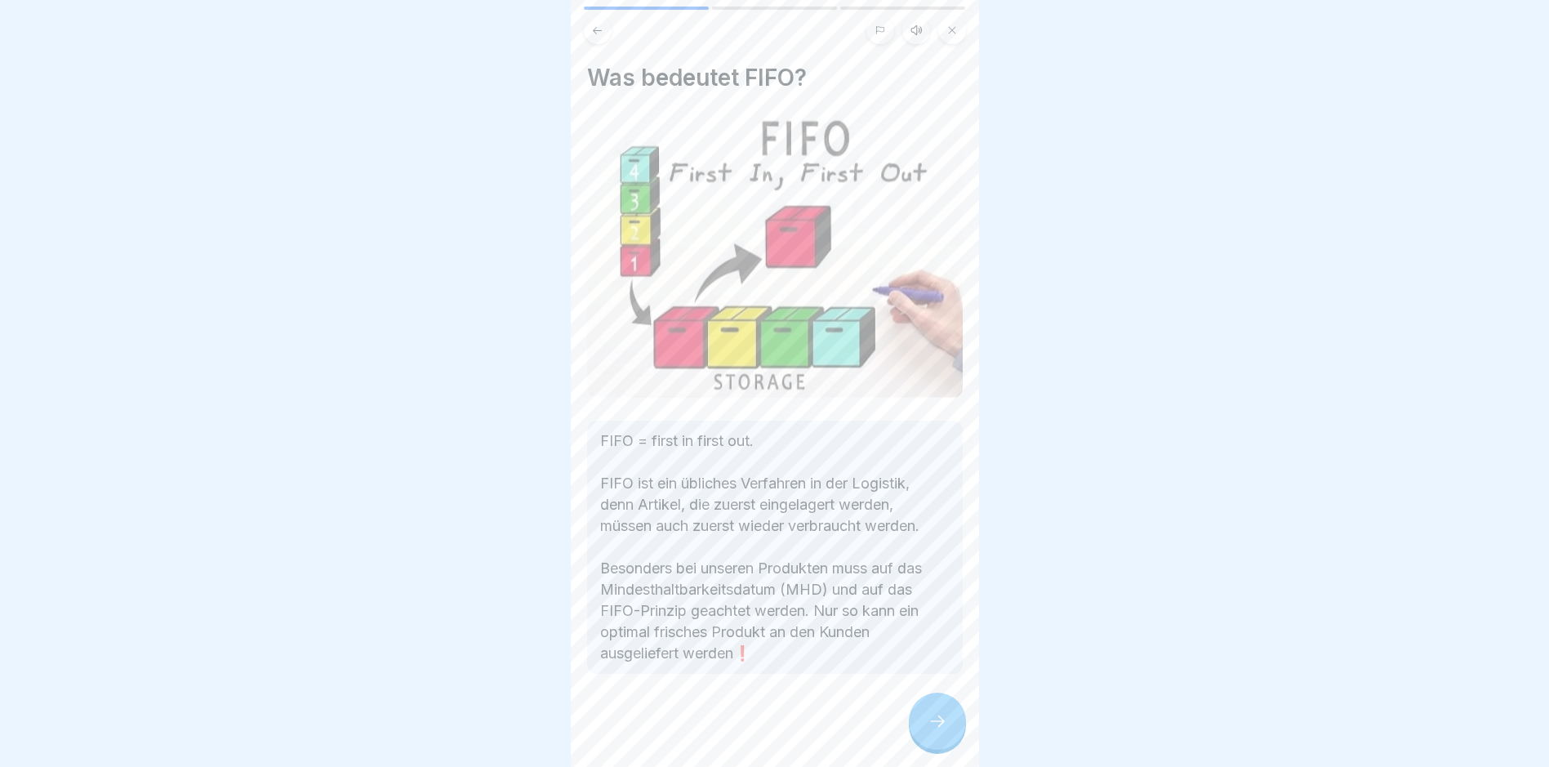
click at [935, 726] on icon at bounding box center [938, 721] width 20 height 20
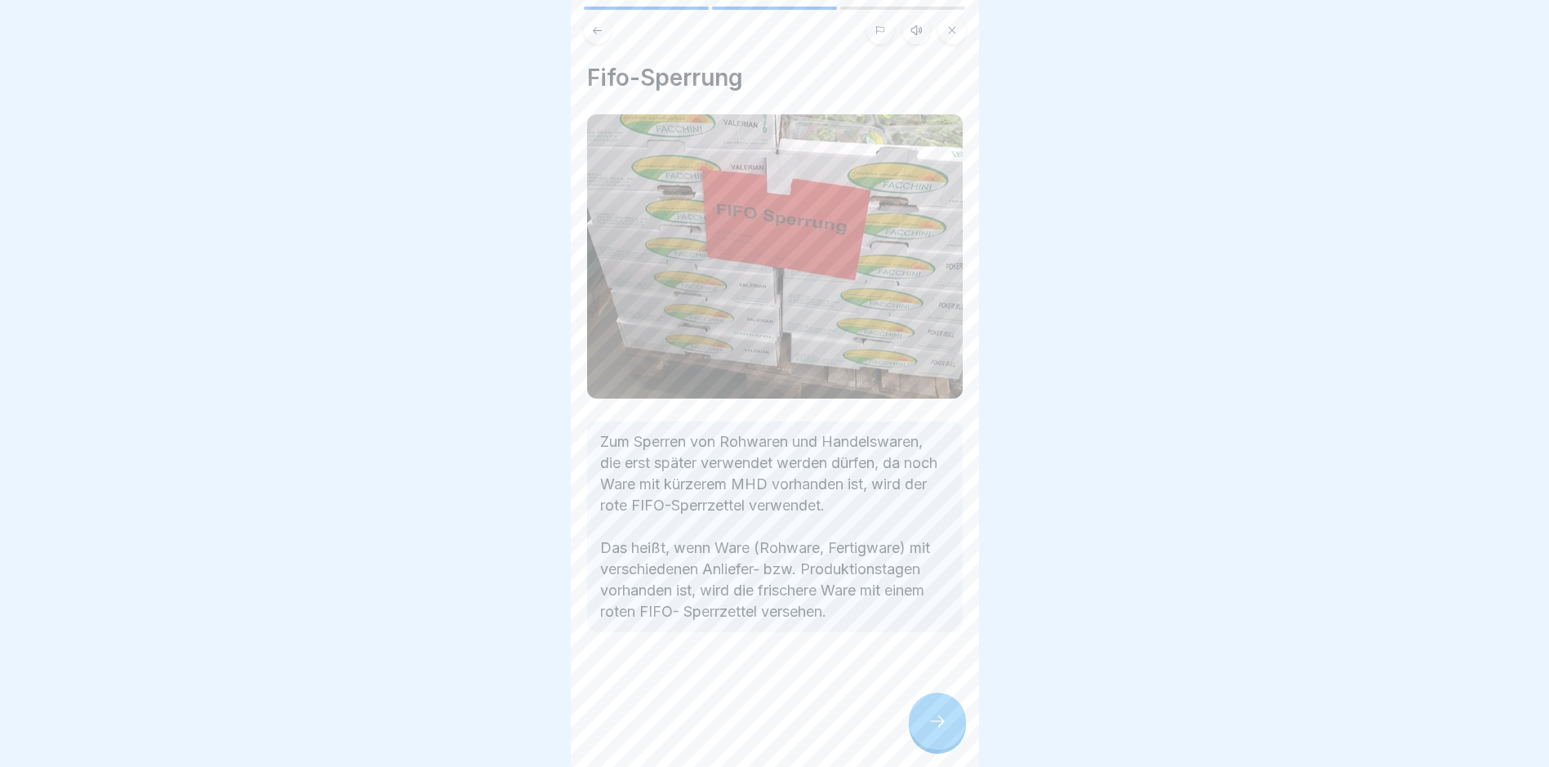
click at [935, 726] on icon at bounding box center [938, 721] width 20 height 20
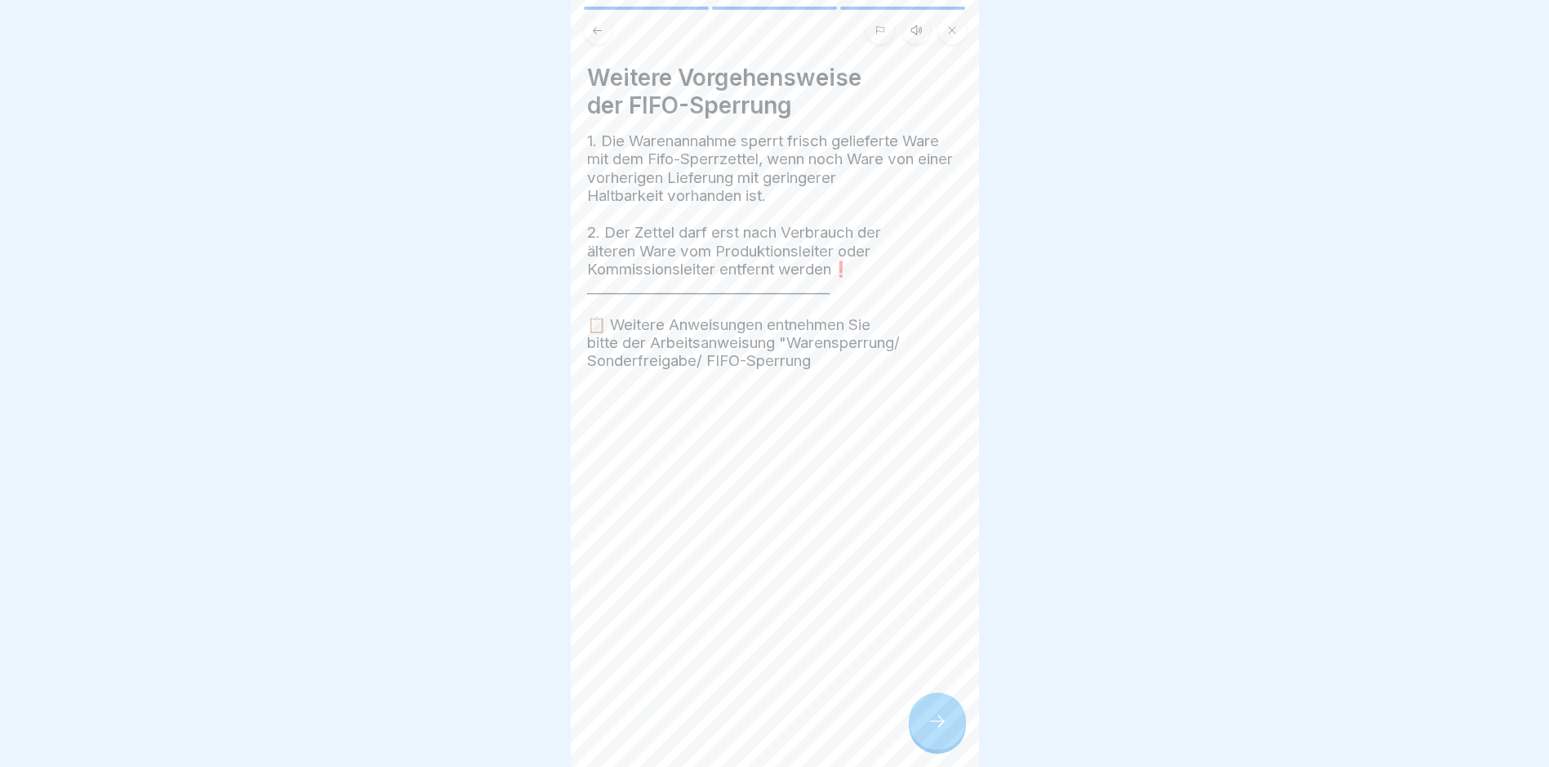
click at [935, 726] on icon at bounding box center [938, 721] width 20 height 20
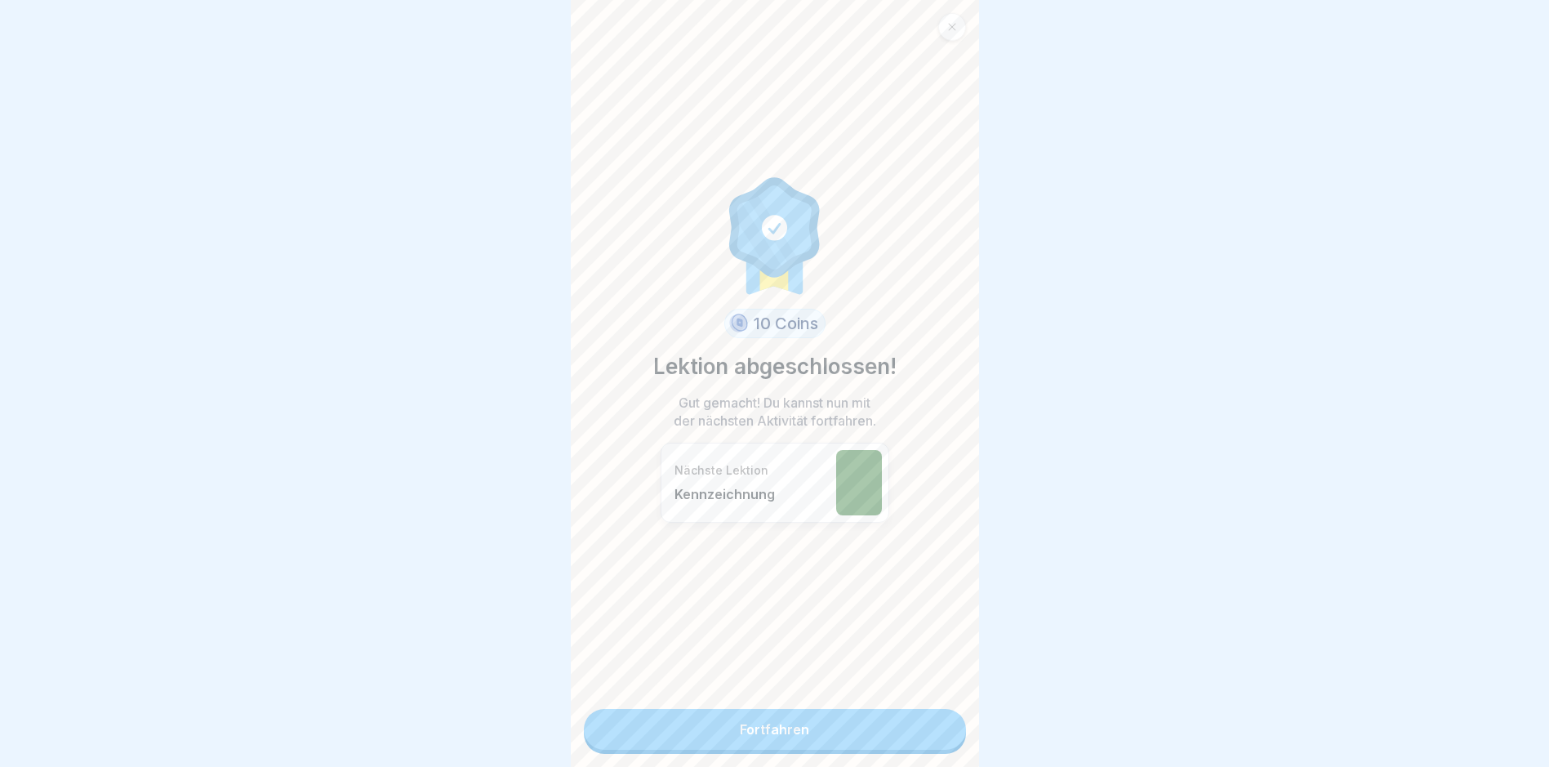
click at [780, 716] on link "Fortfahren" at bounding box center [775, 729] width 382 height 41
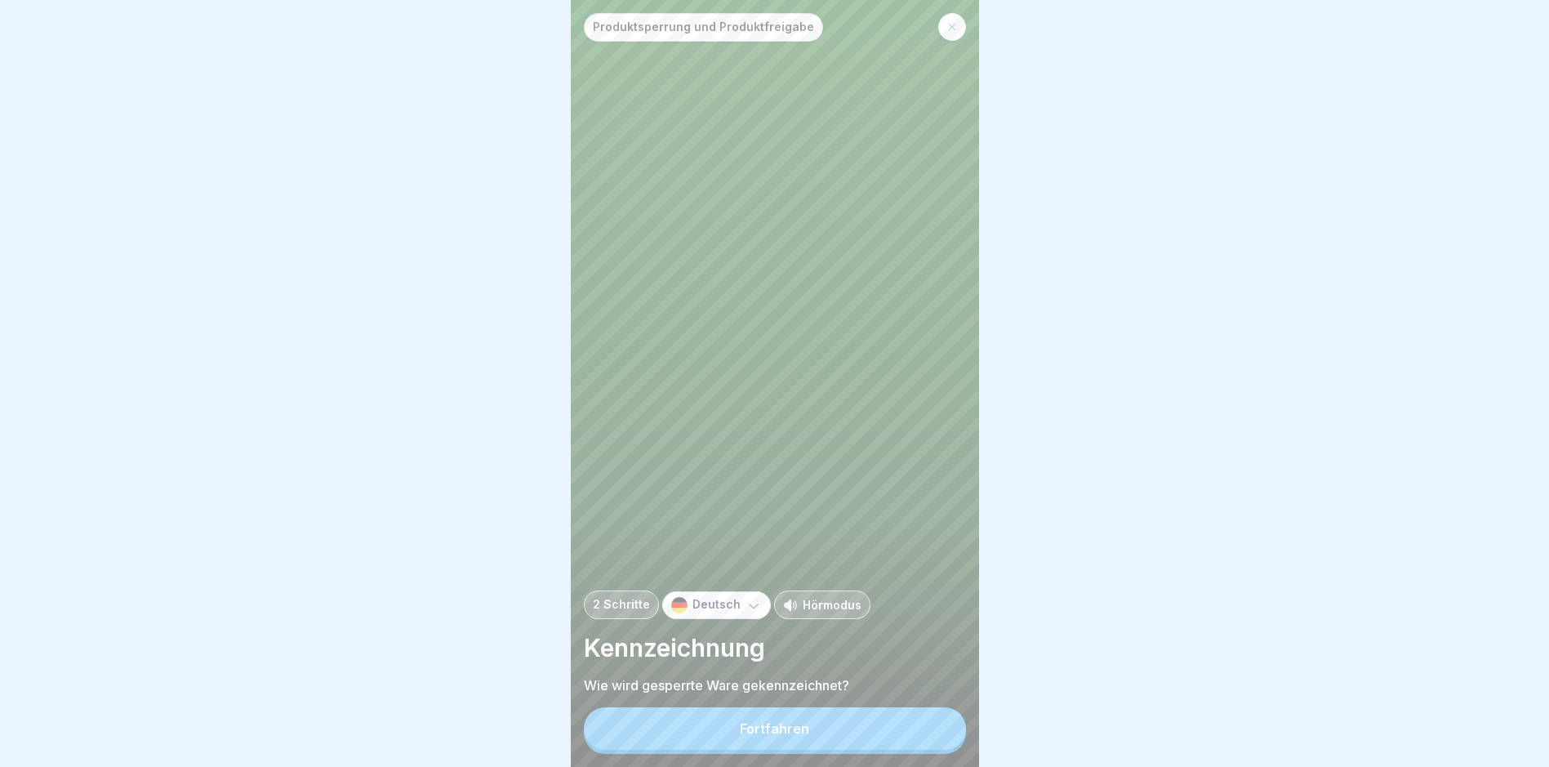
click at [758, 736] on div "Fortfahren" at bounding box center [774, 728] width 69 height 15
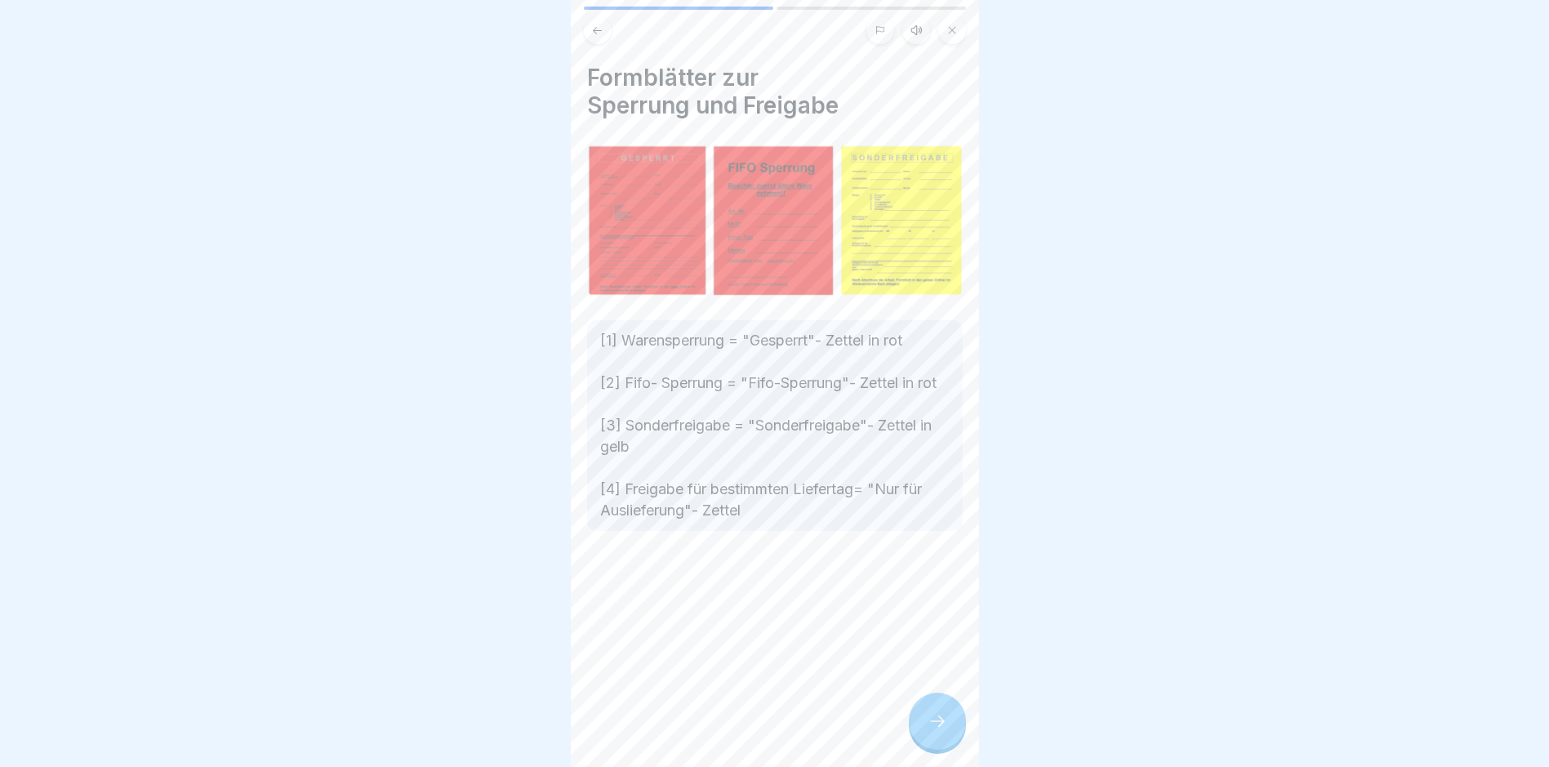
click at [938, 729] on icon at bounding box center [938, 721] width 20 height 20
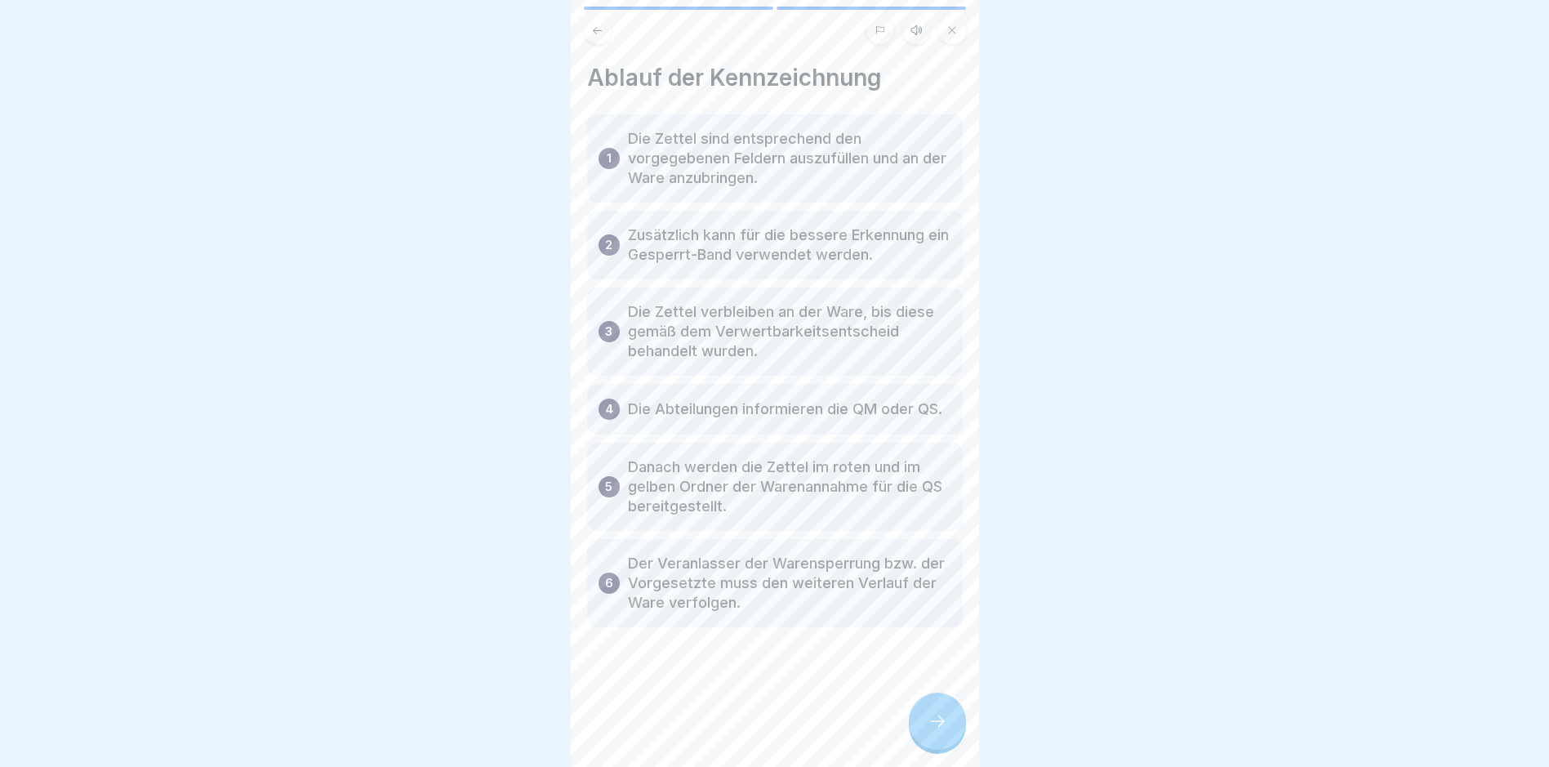
click at [938, 729] on icon at bounding box center [938, 721] width 20 height 20
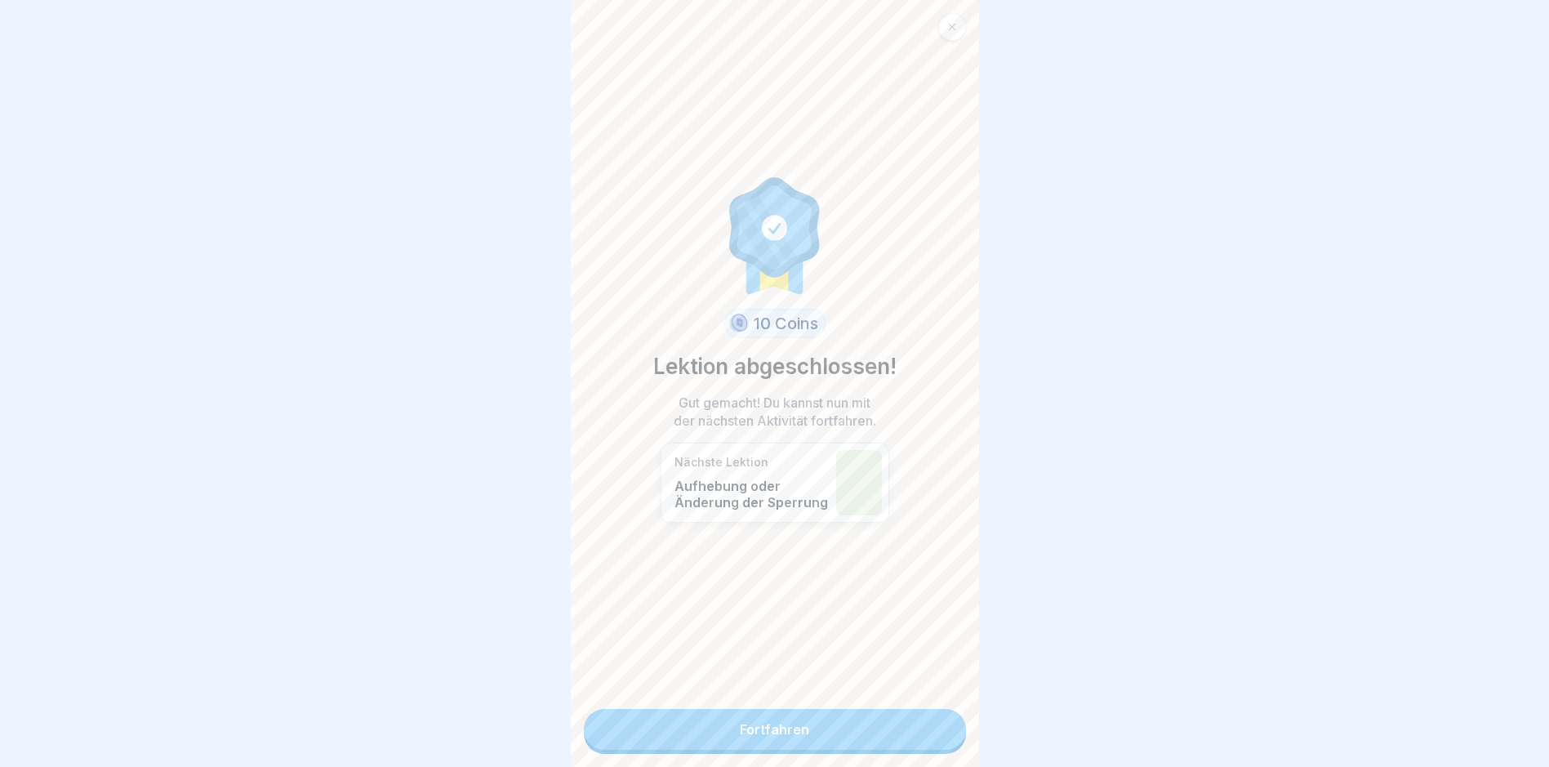
click at [795, 724] on link "Fortfahren" at bounding box center [775, 729] width 382 height 41
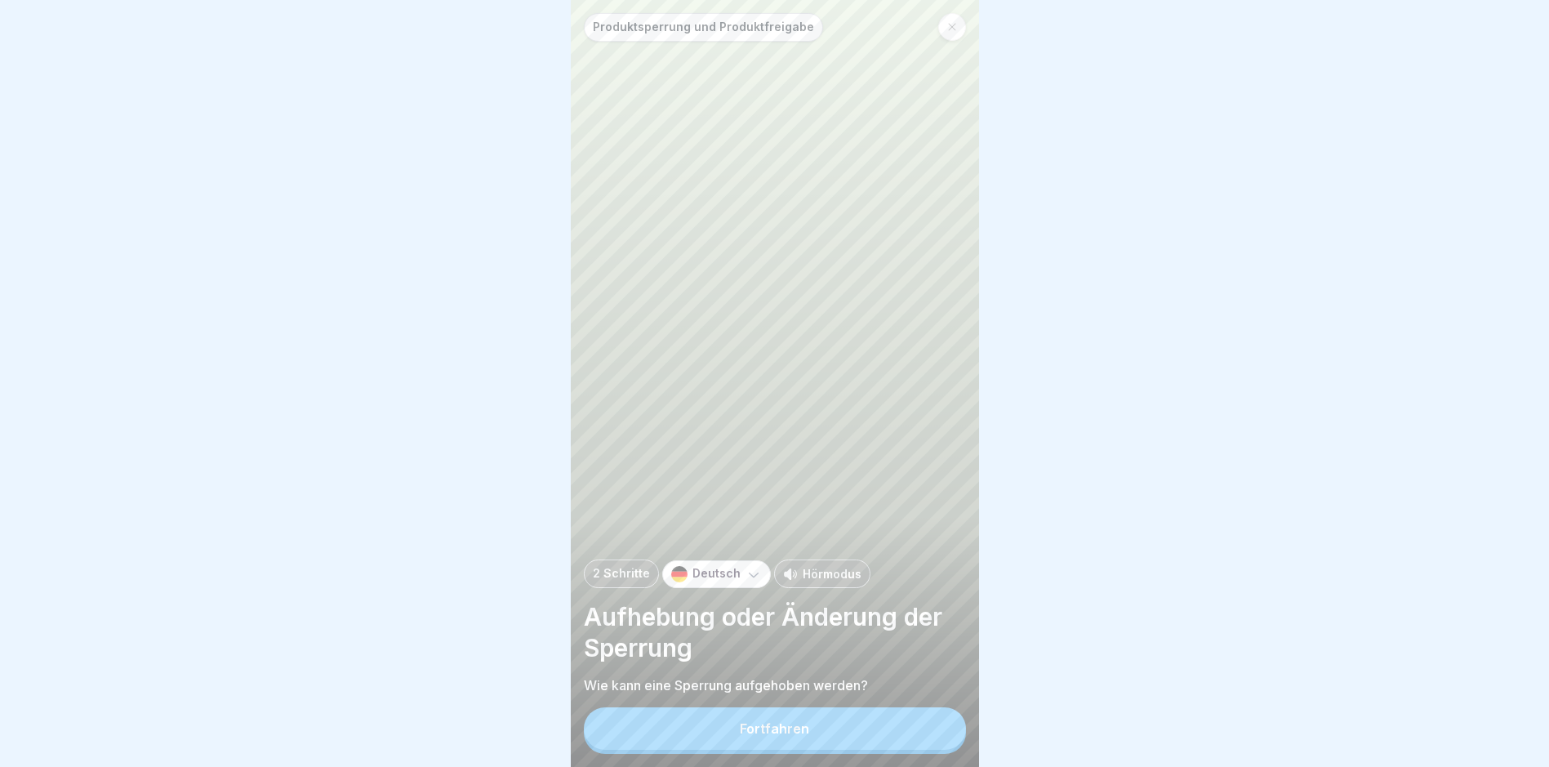
click at [777, 736] on div "Fortfahren" at bounding box center [774, 728] width 69 height 15
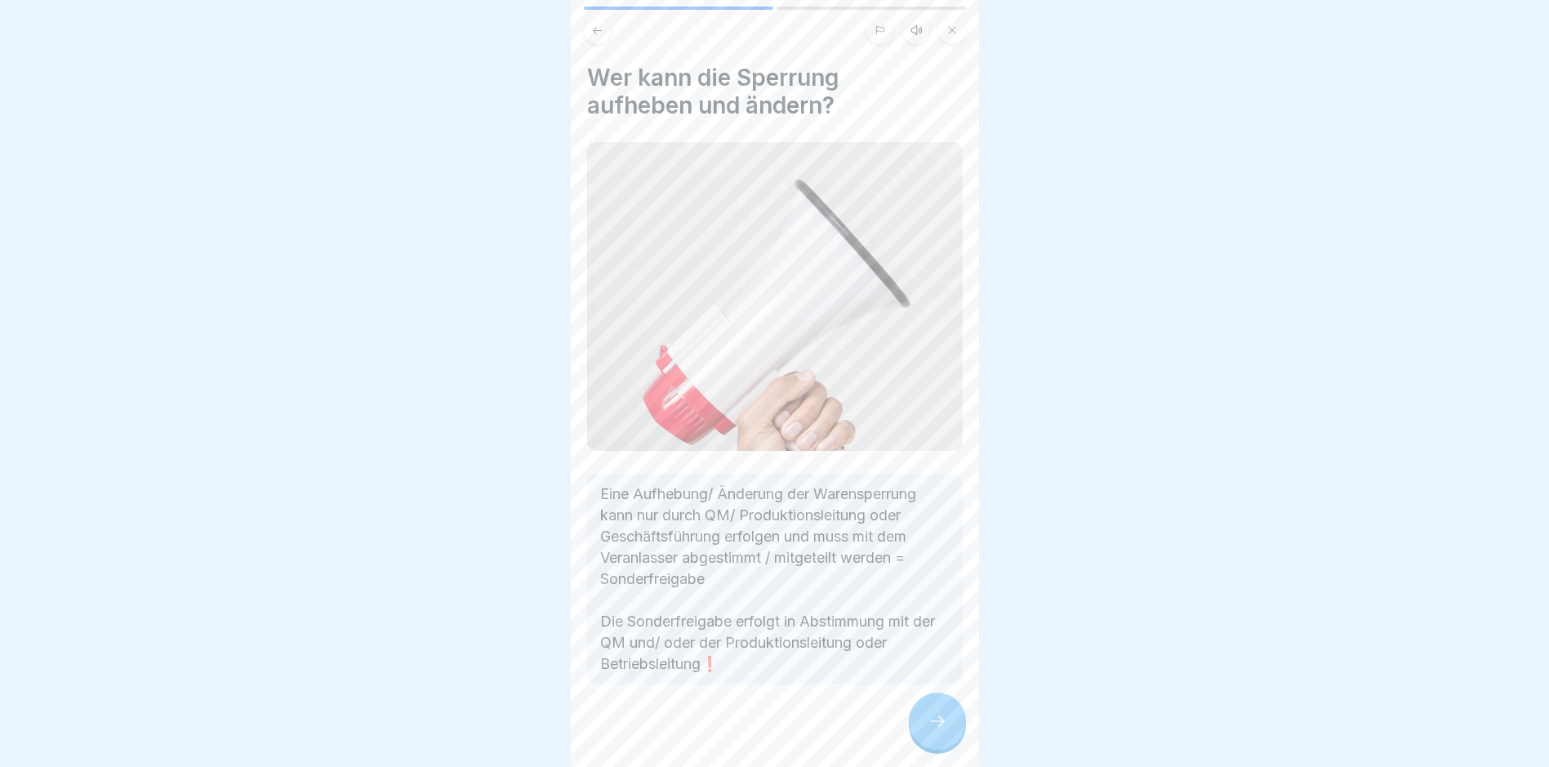
click at [933, 731] on icon at bounding box center [938, 721] width 20 height 20
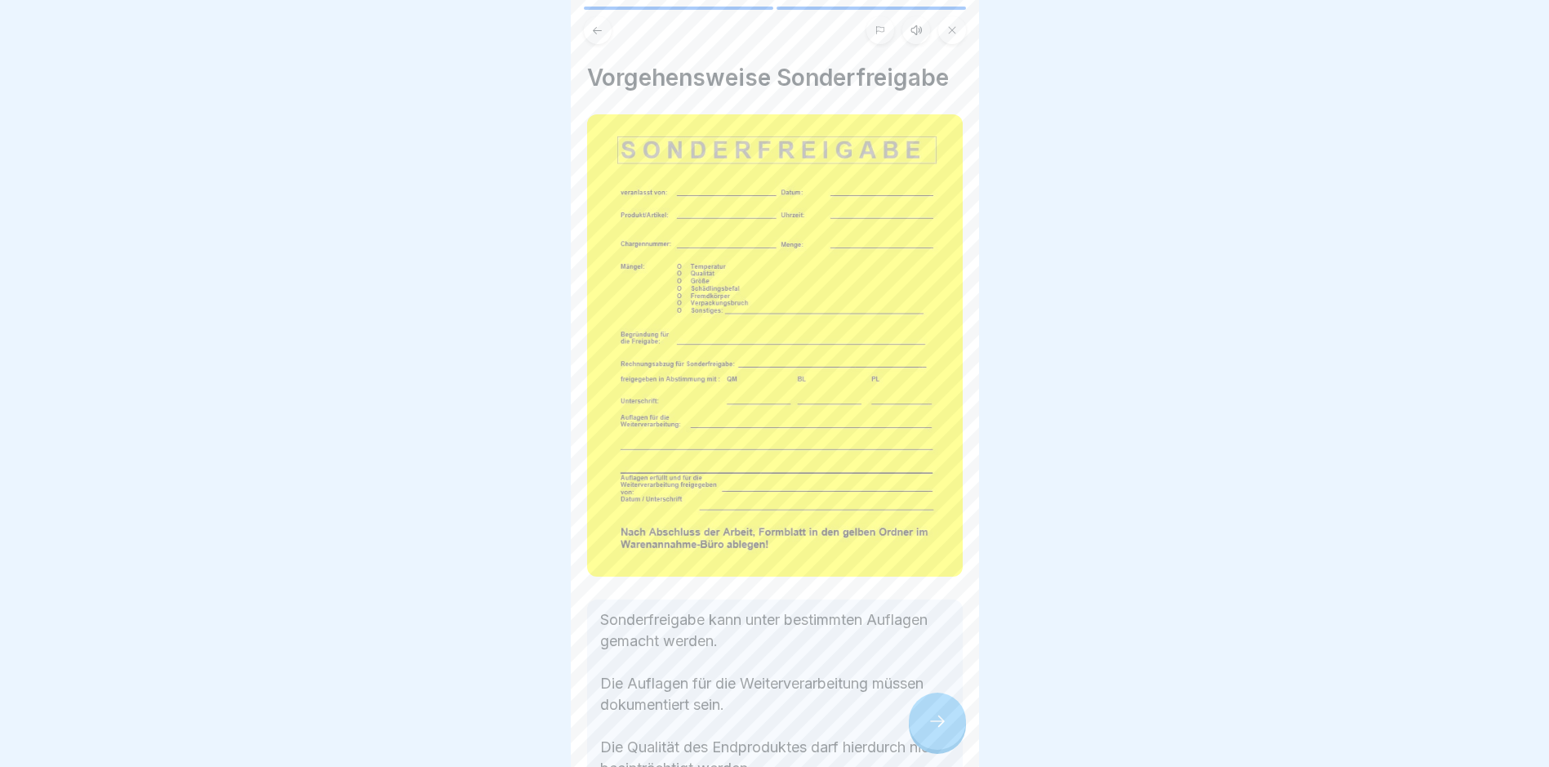
click at [940, 728] on icon at bounding box center [938, 721] width 20 height 20
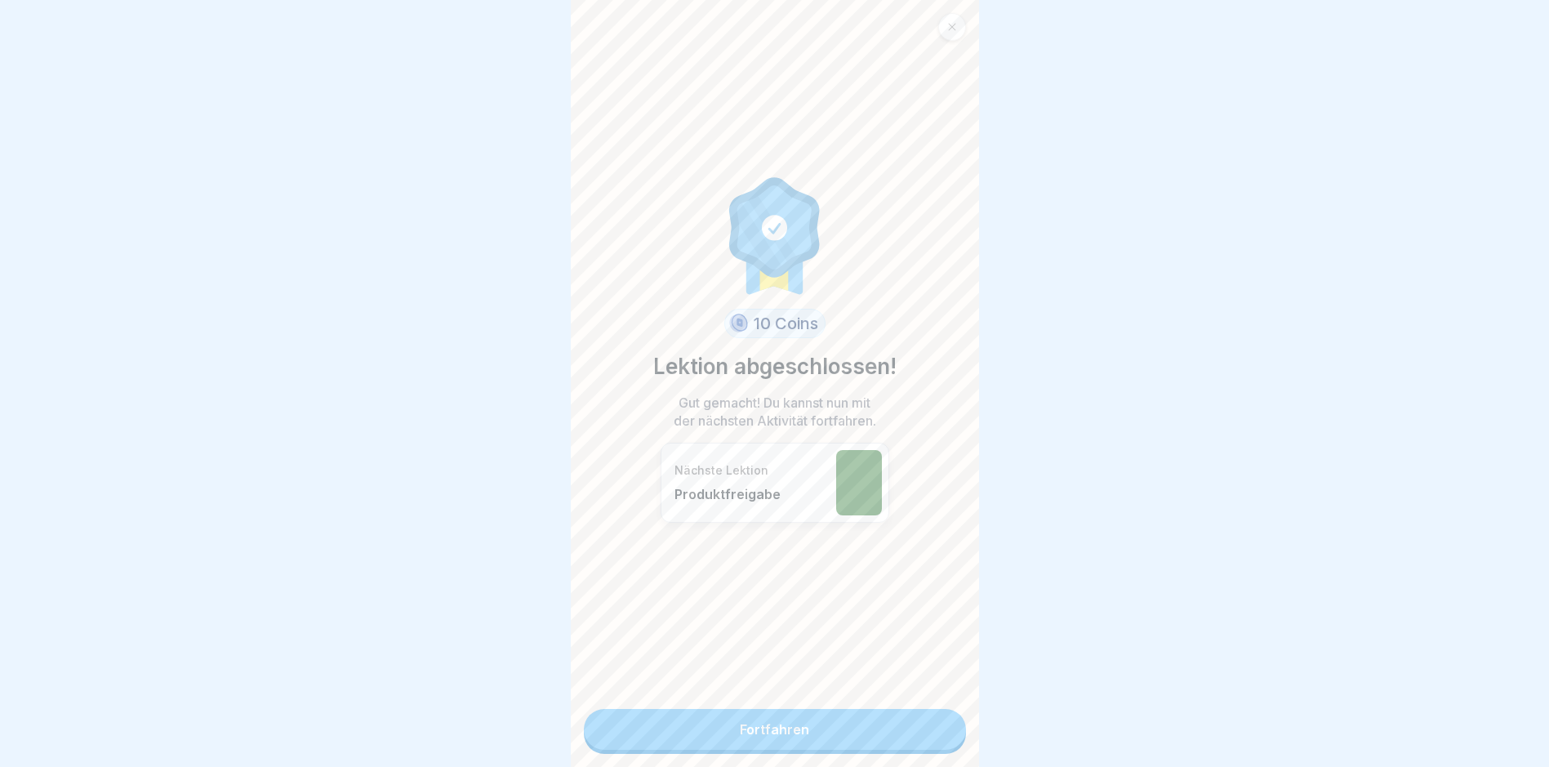
click at [783, 724] on link "Fortfahren" at bounding box center [775, 729] width 382 height 41
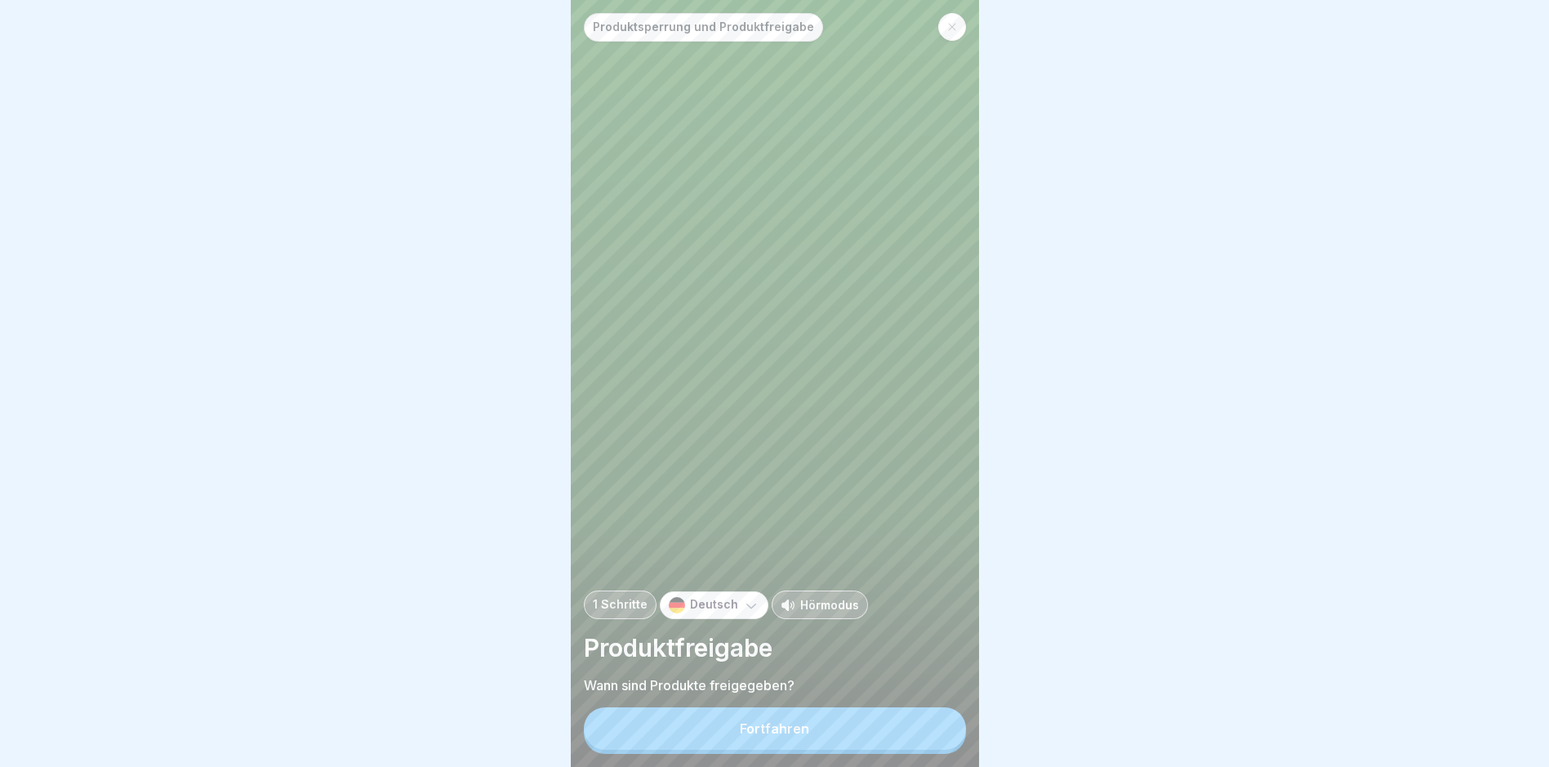
click at [769, 736] on div "Fortfahren" at bounding box center [774, 728] width 69 height 15
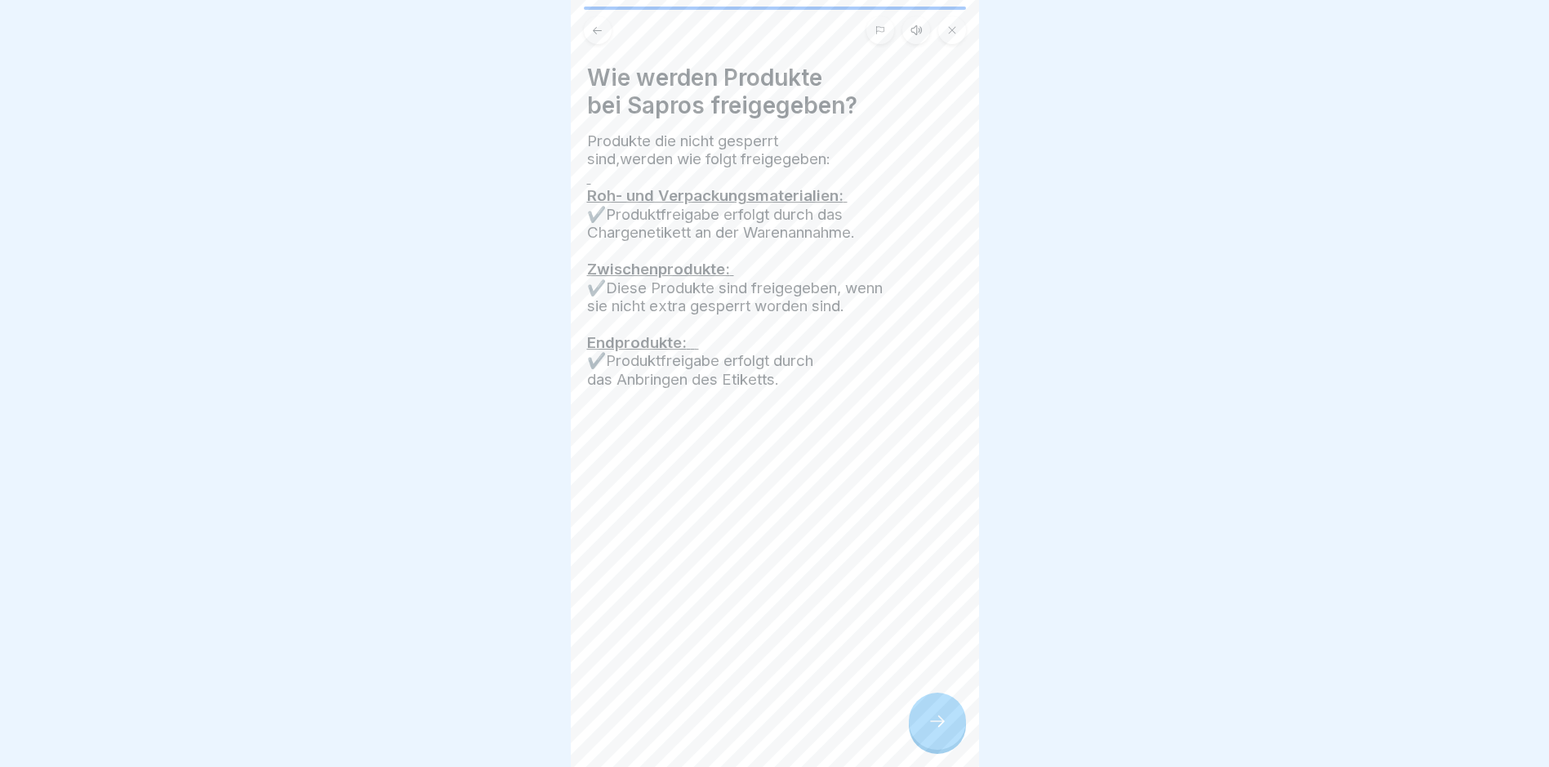
click at [938, 730] on icon at bounding box center [938, 721] width 20 height 20
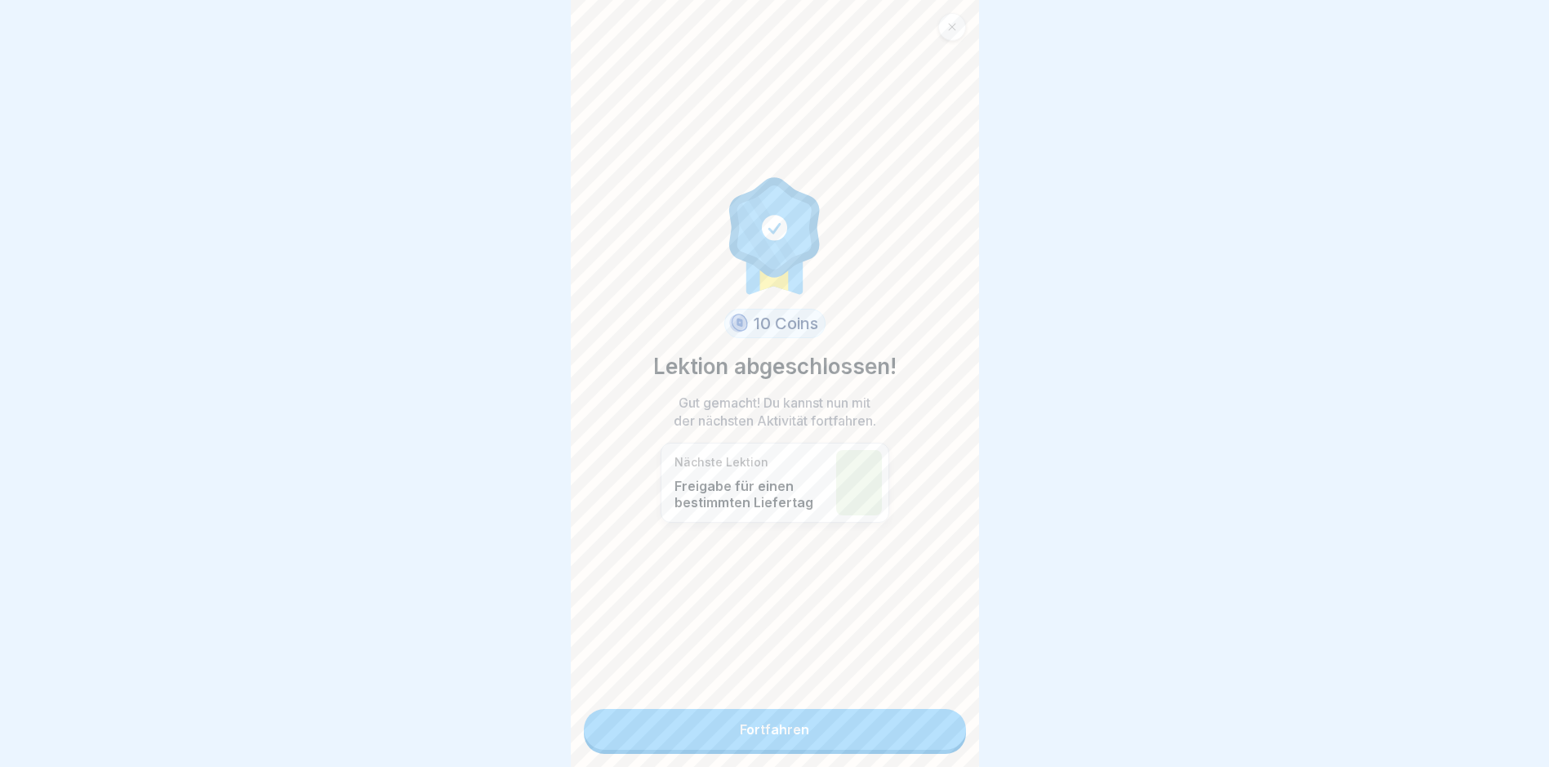
click at [769, 724] on link "Fortfahren" at bounding box center [775, 729] width 382 height 41
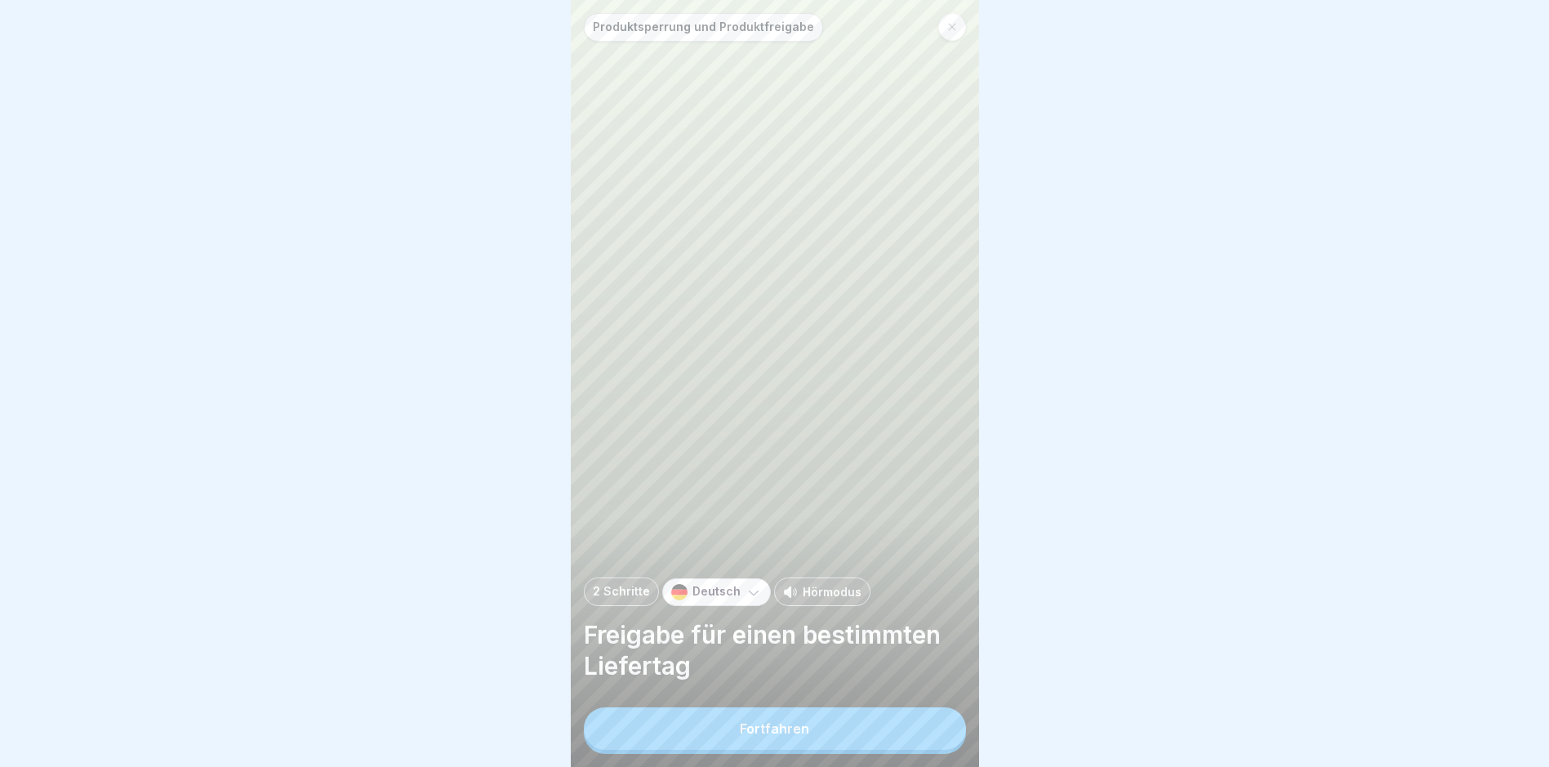
click at [794, 736] on div "Fortfahren" at bounding box center [774, 728] width 69 height 15
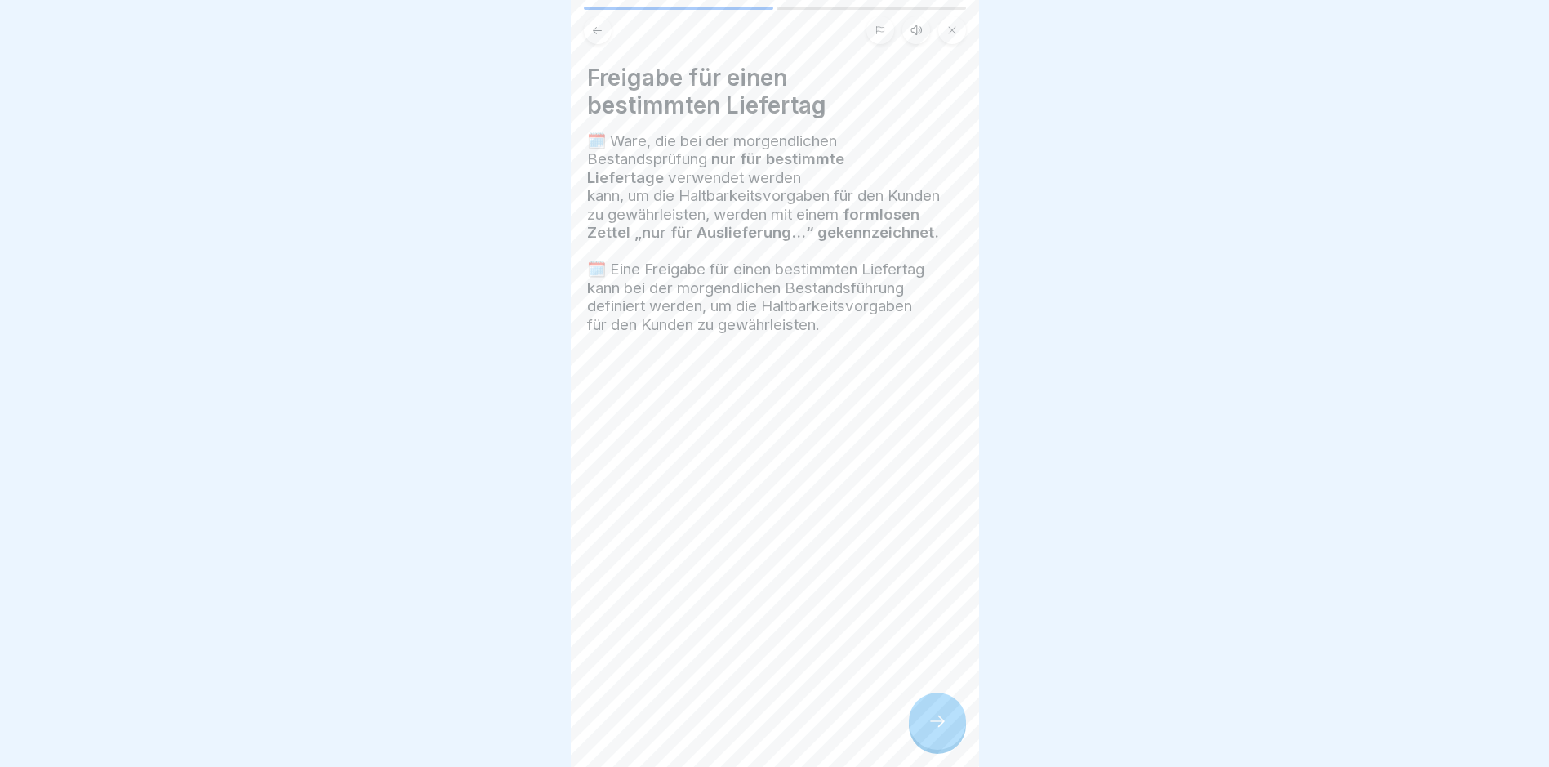
click at [940, 729] on icon at bounding box center [938, 721] width 20 height 20
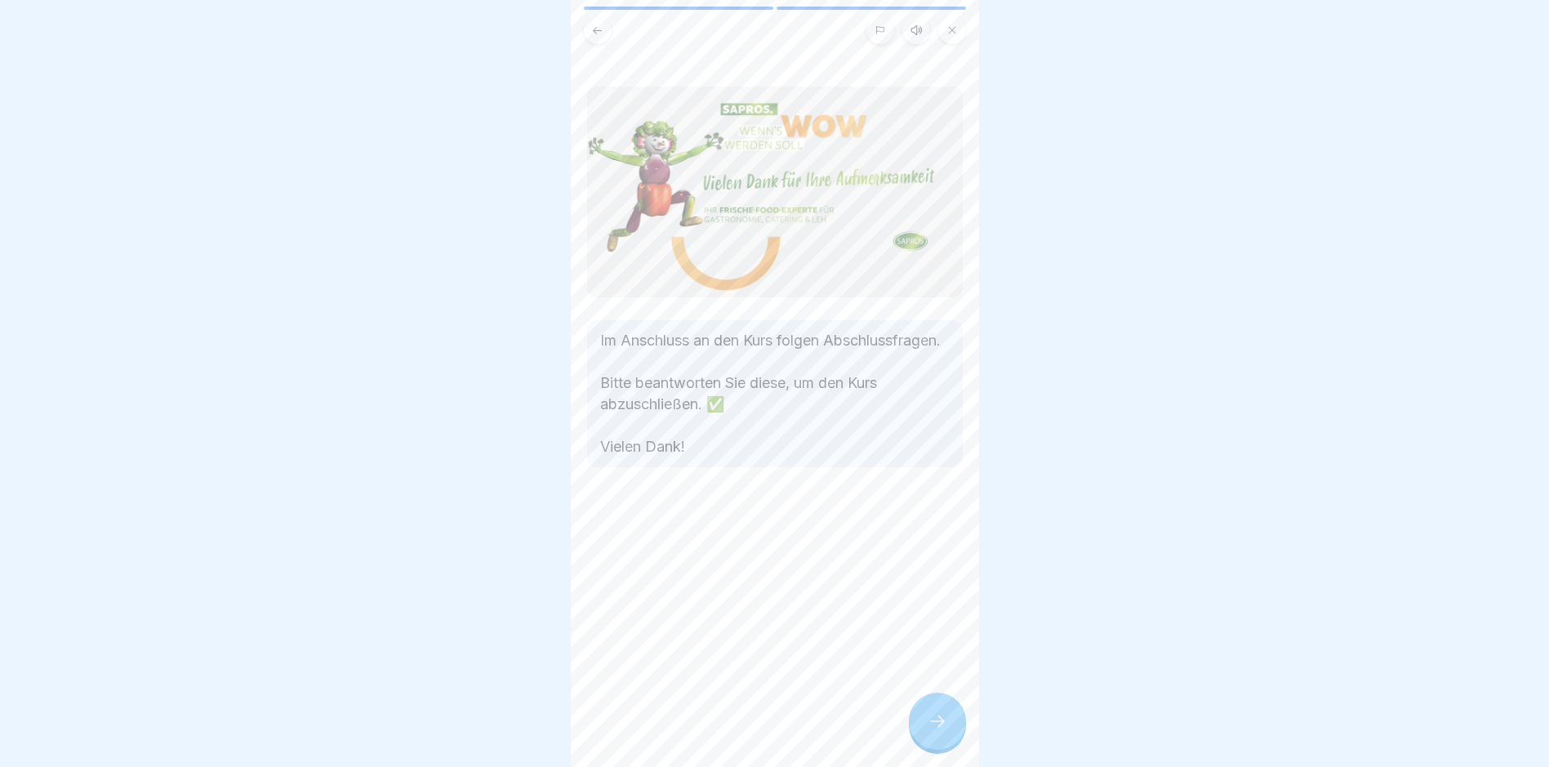
click at [941, 727] on icon at bounding box center [937, 720] width 15 height 11
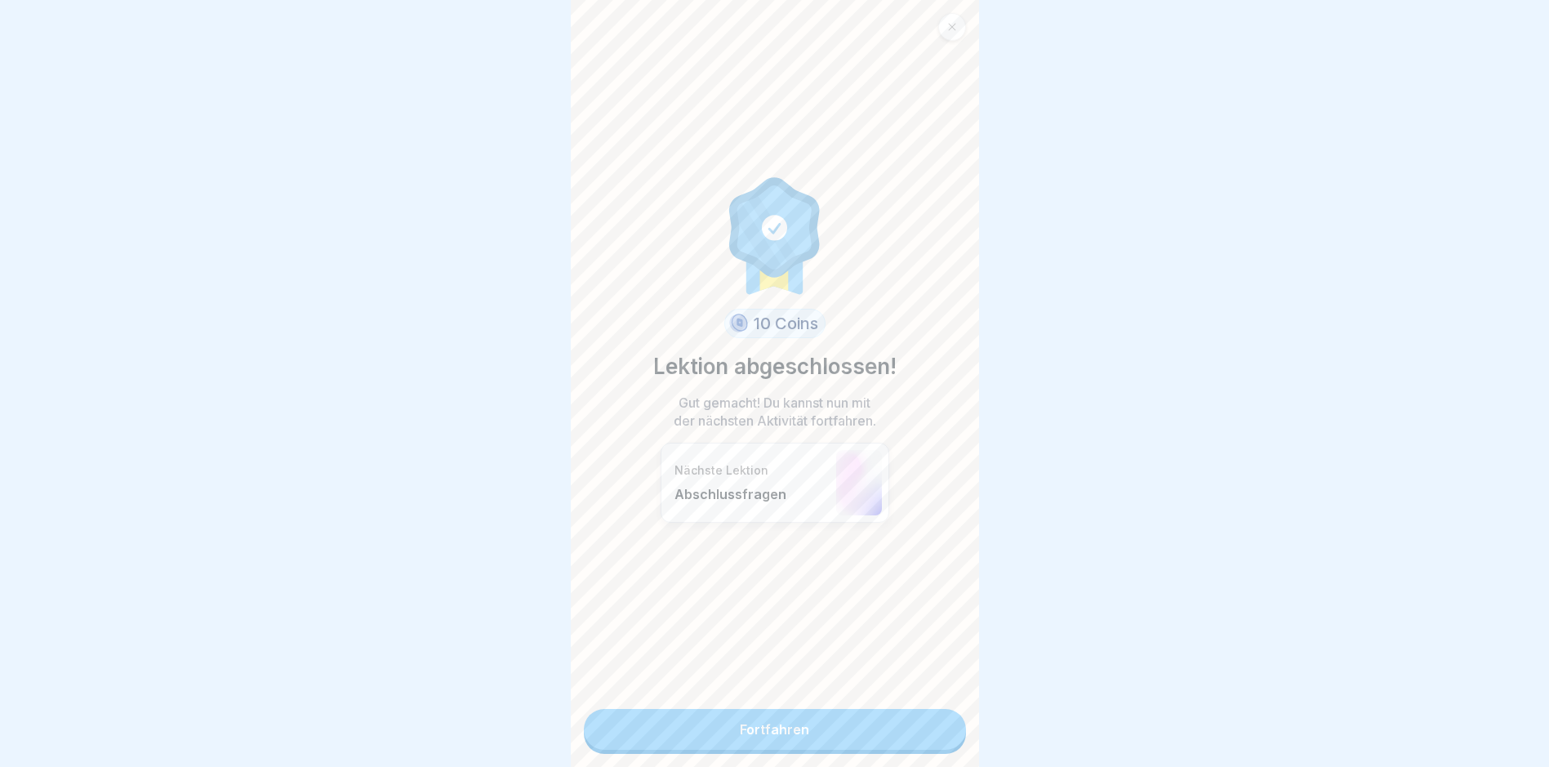
click at [771, 727] on link "Fortfahren" at bounding box center [775, 729] width 382 height 41
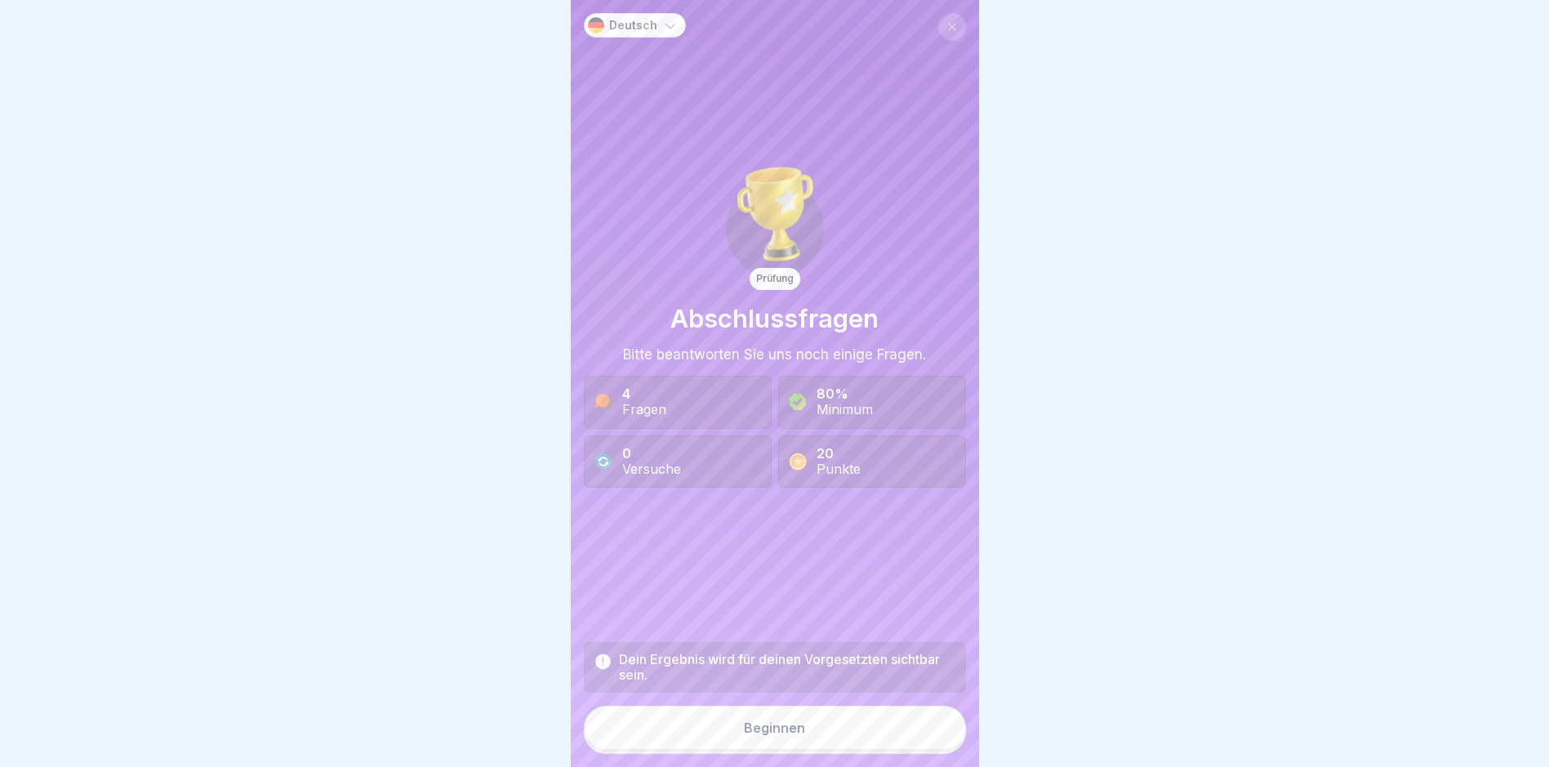
click at [748, 735] on div "Beginnen" at bounding box center [774, 727] width 61 height 15
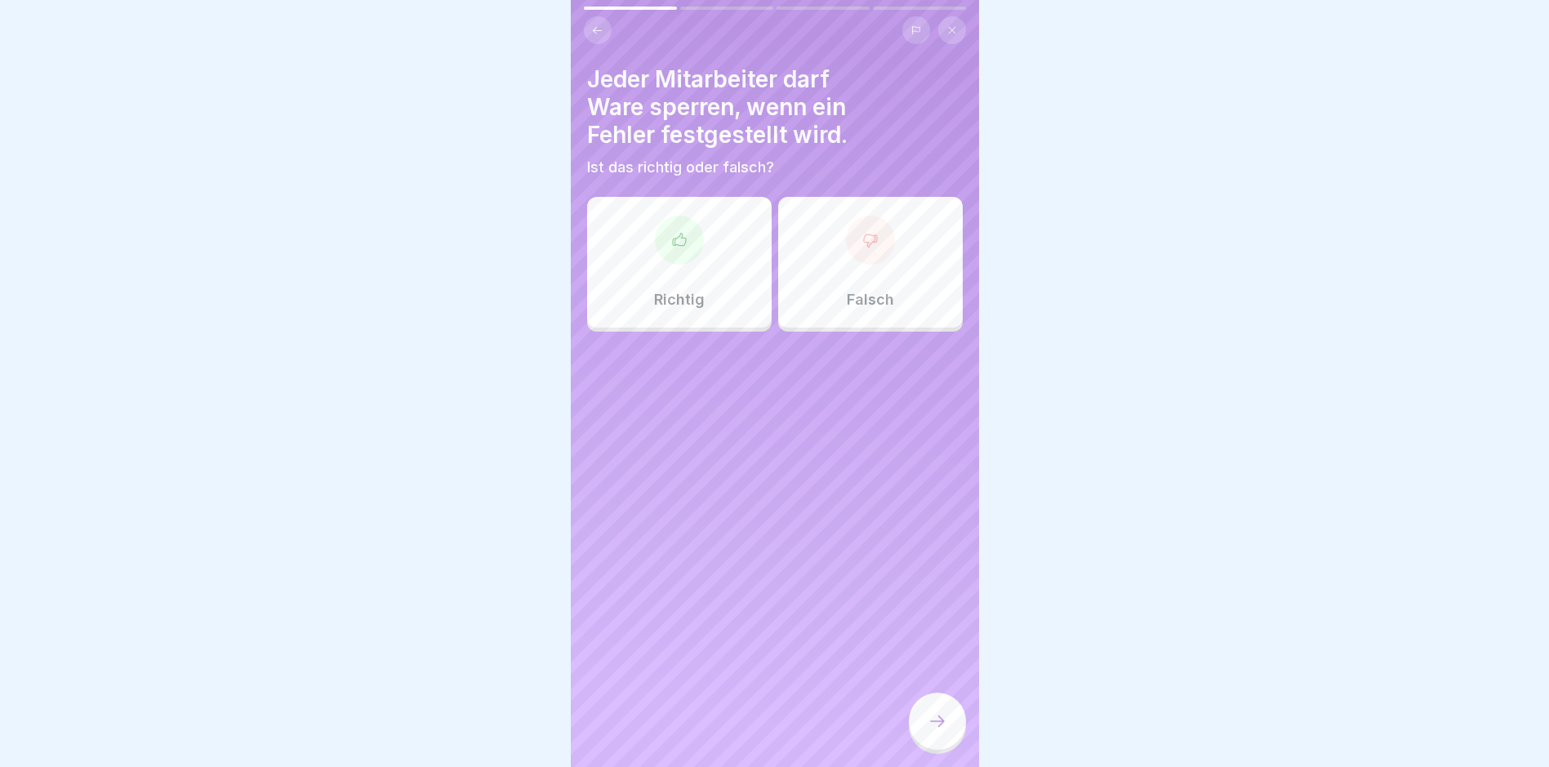
click at [677, 245] on icon at bounding box center [678, 239] width 13 height 12
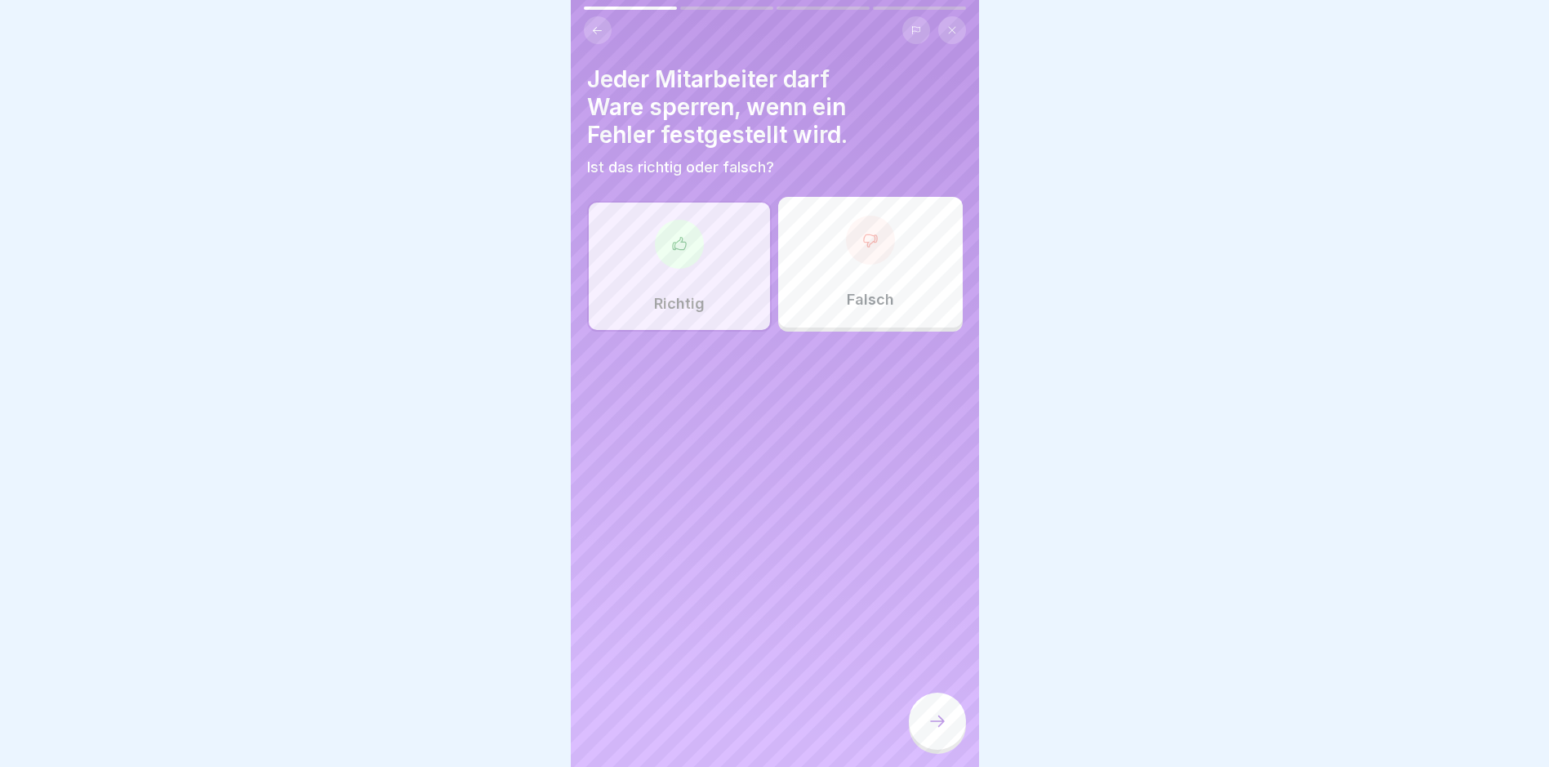
click at [941, 731] on icon at bounding box center [938, 721] width 20 height 20
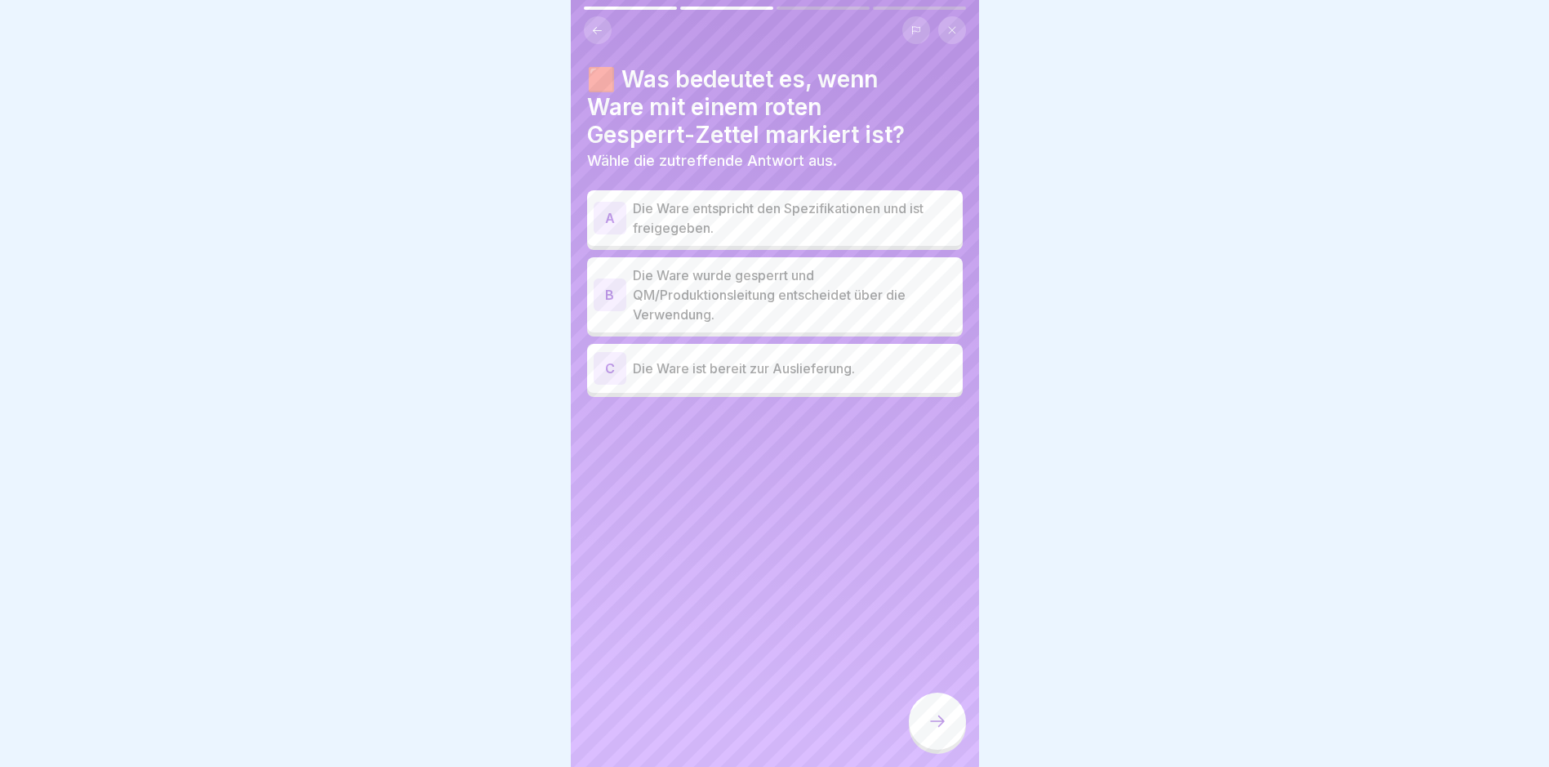
click at [600, 298] on div "B" at bounding box center [610, 295] width 33 height 33
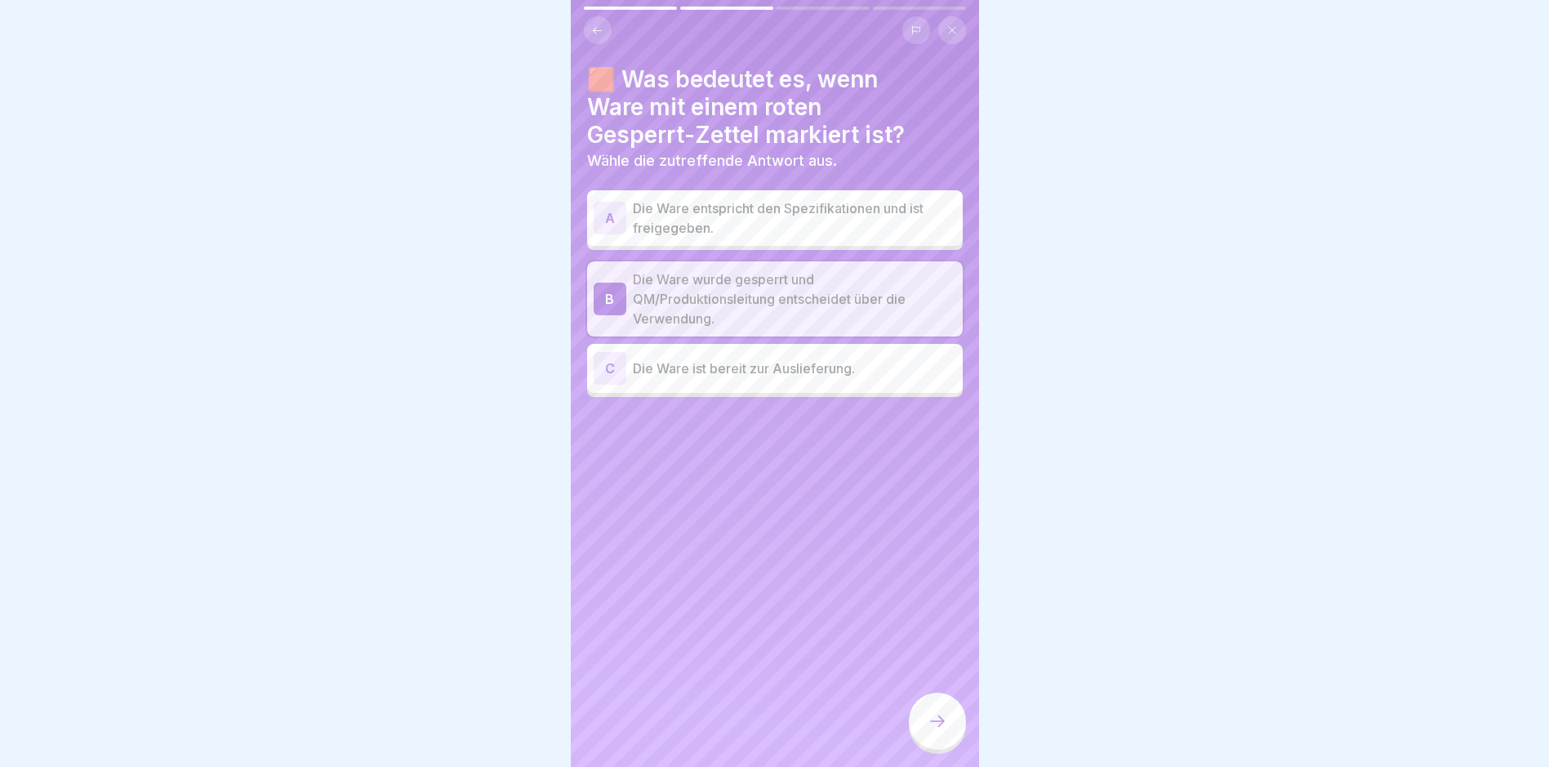
click at [938, 731] on icon at bounding box center [938, 721] width 20 height 20
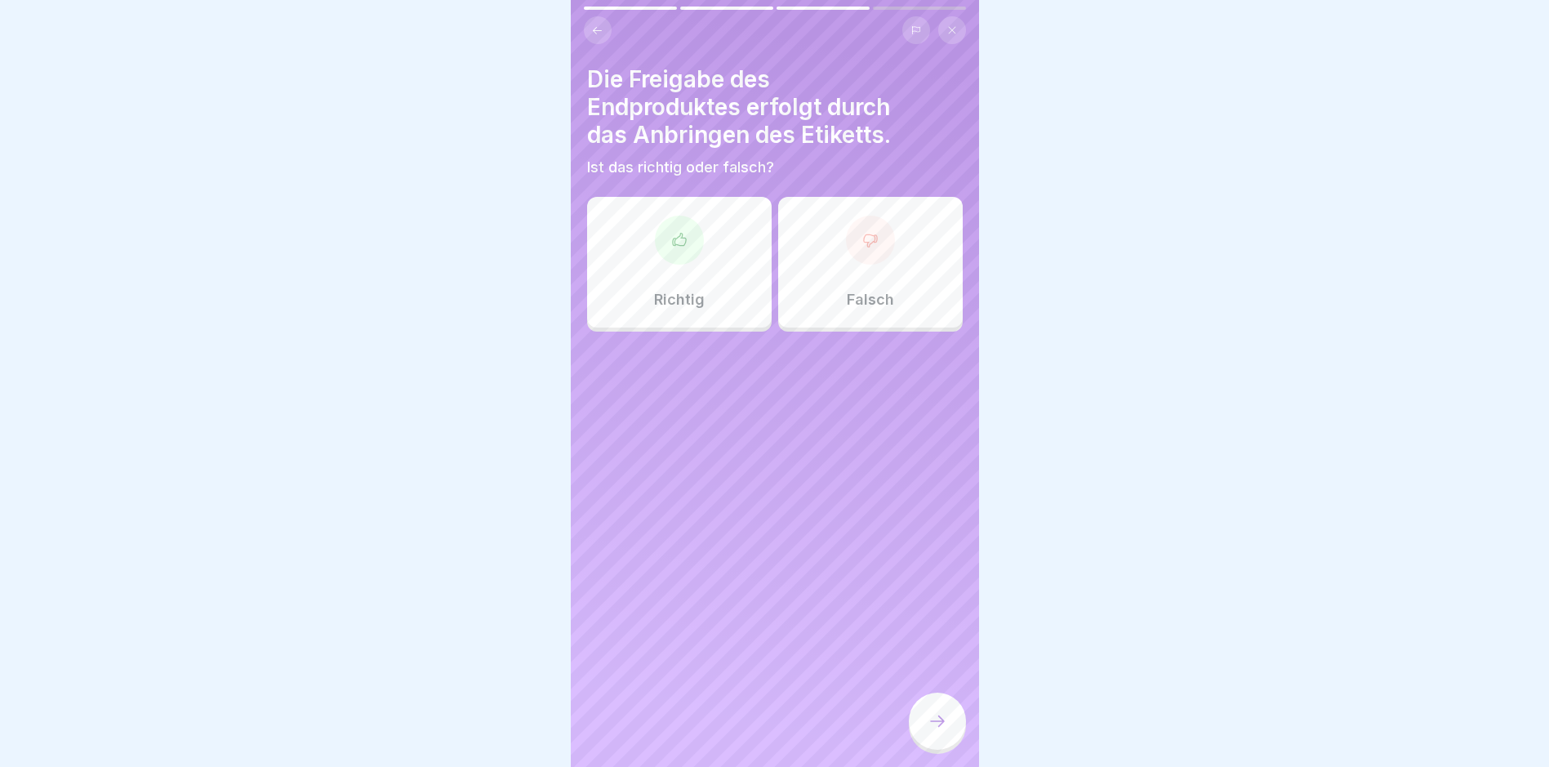
click at [862, 232] on icon at bounding box center [870, 240] width 16 height 16
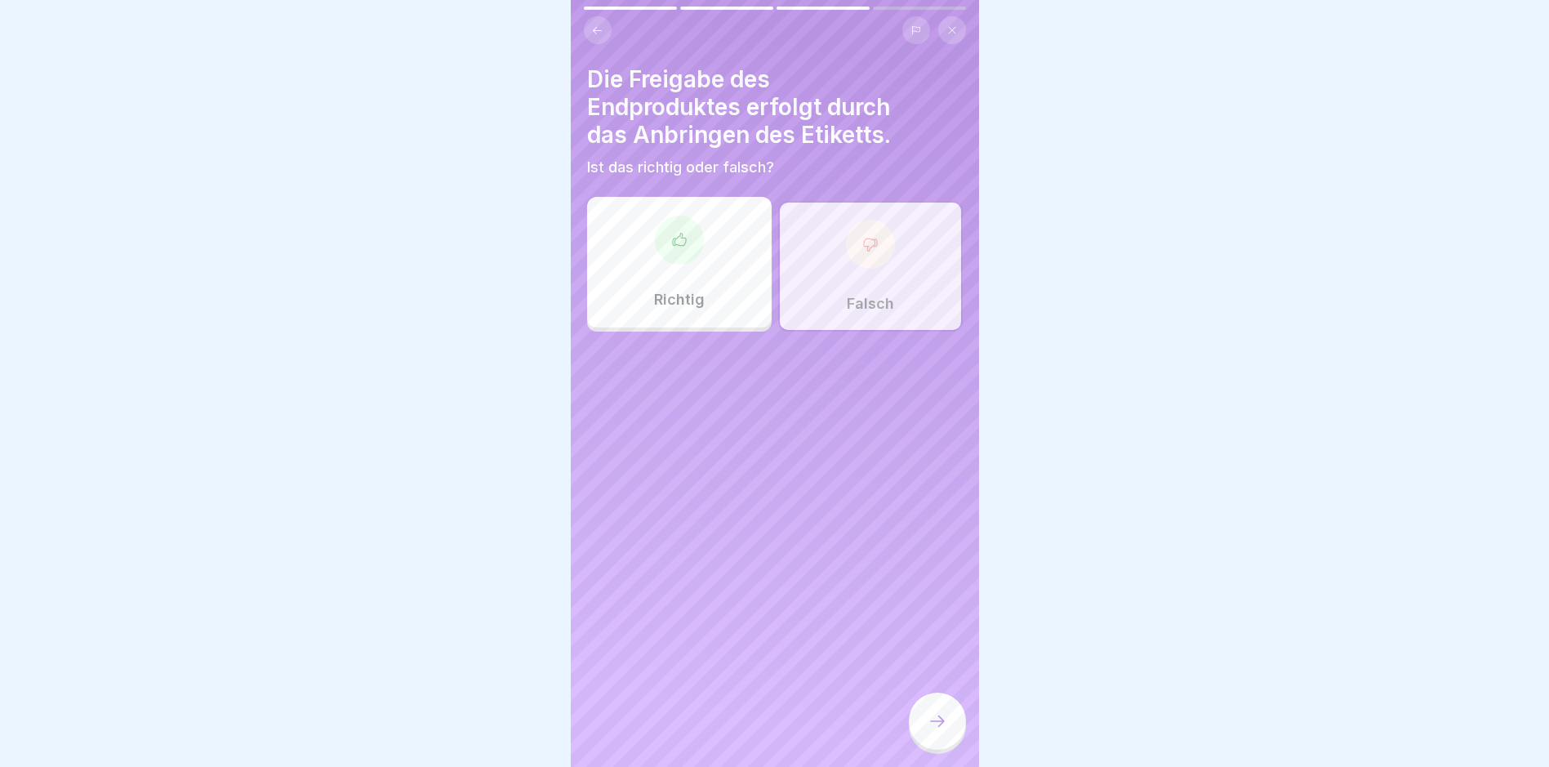
click at [935, 724] on div at bounding box center [937, 721] width 57 height 57
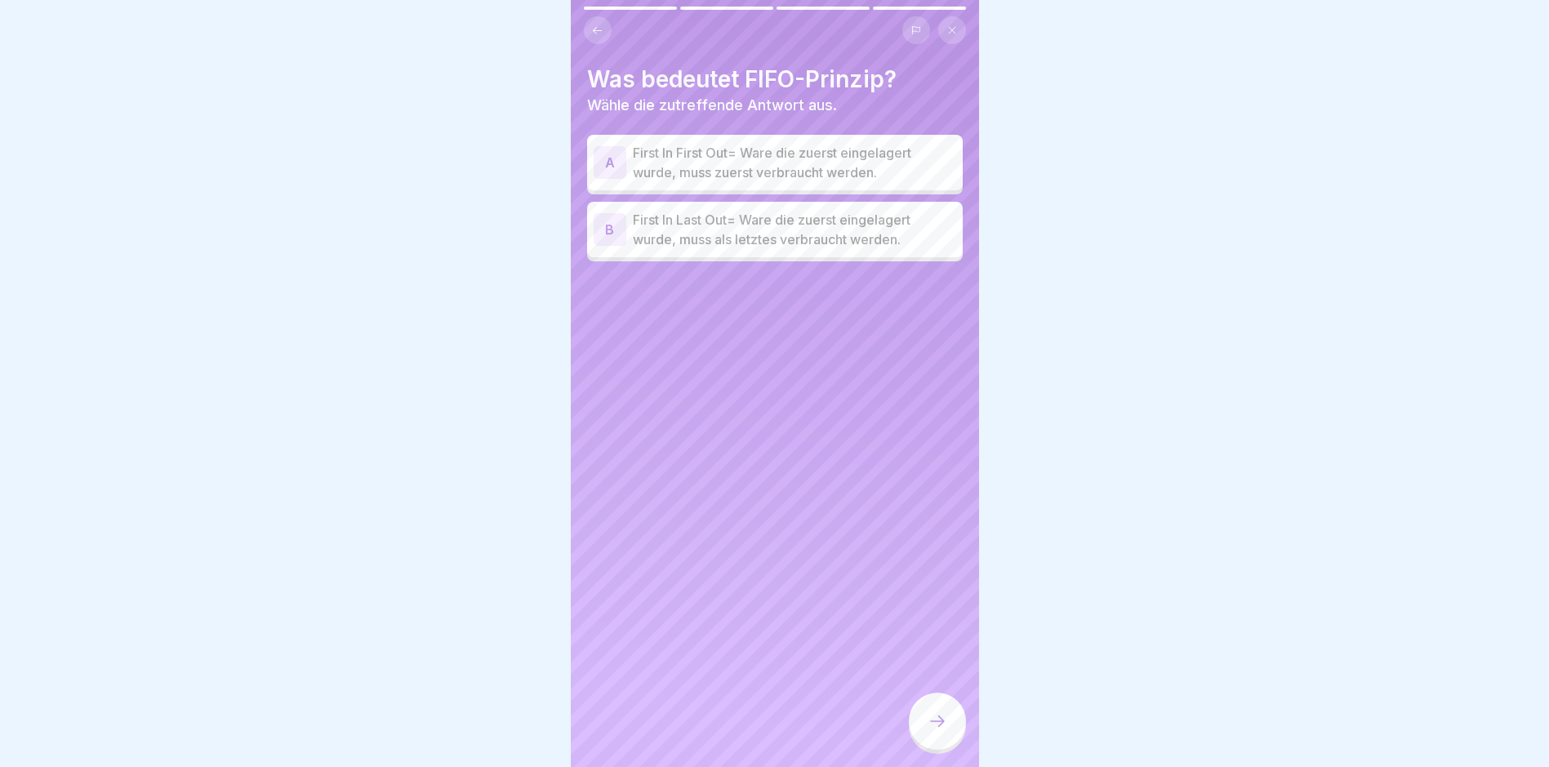
click at [613, 154] on div "A" at bounding box center [610, 162] width 33 height 33
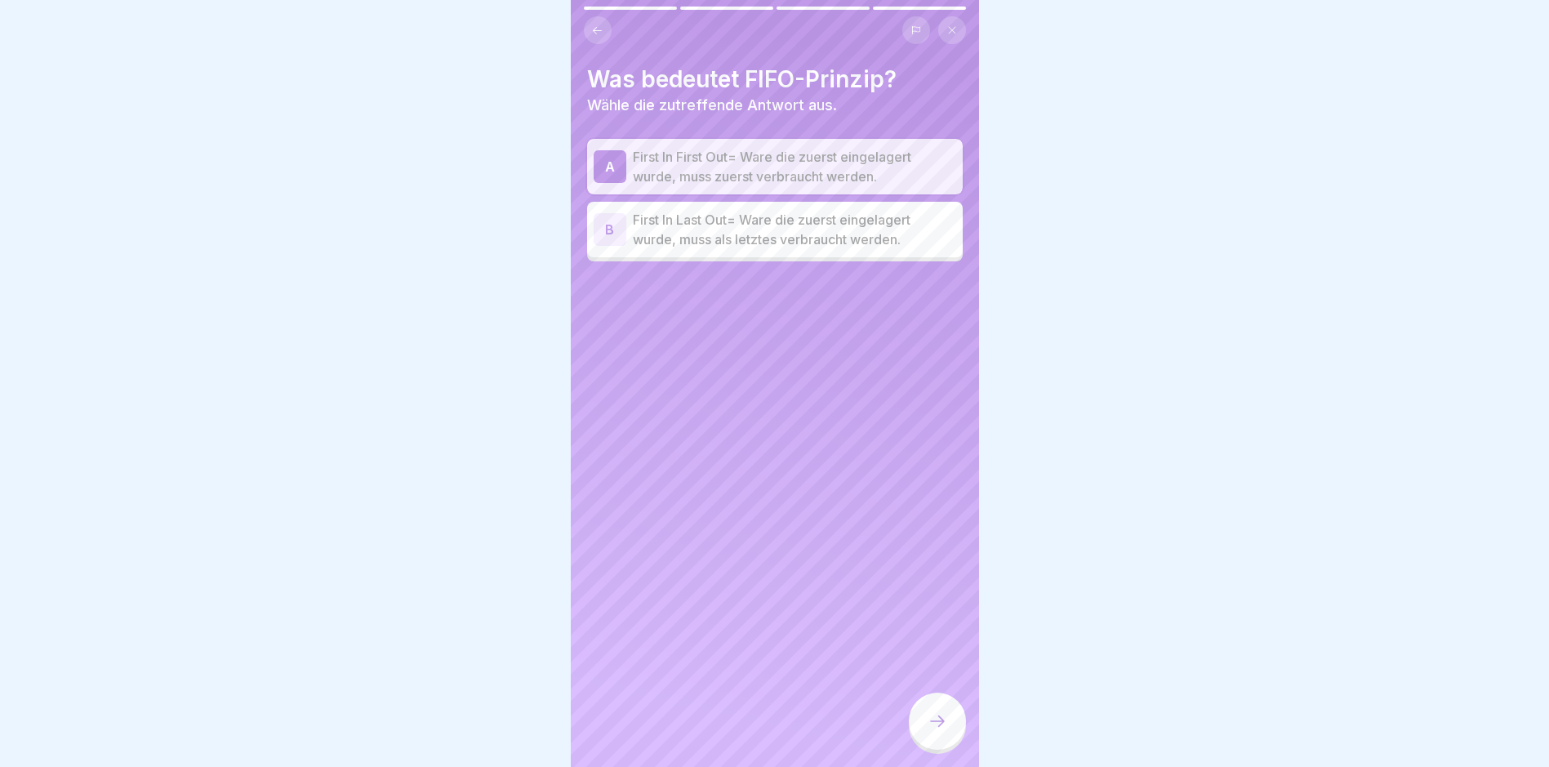
click at [938, 729] on icon at bounding box center [938, 721] width 20 height 20
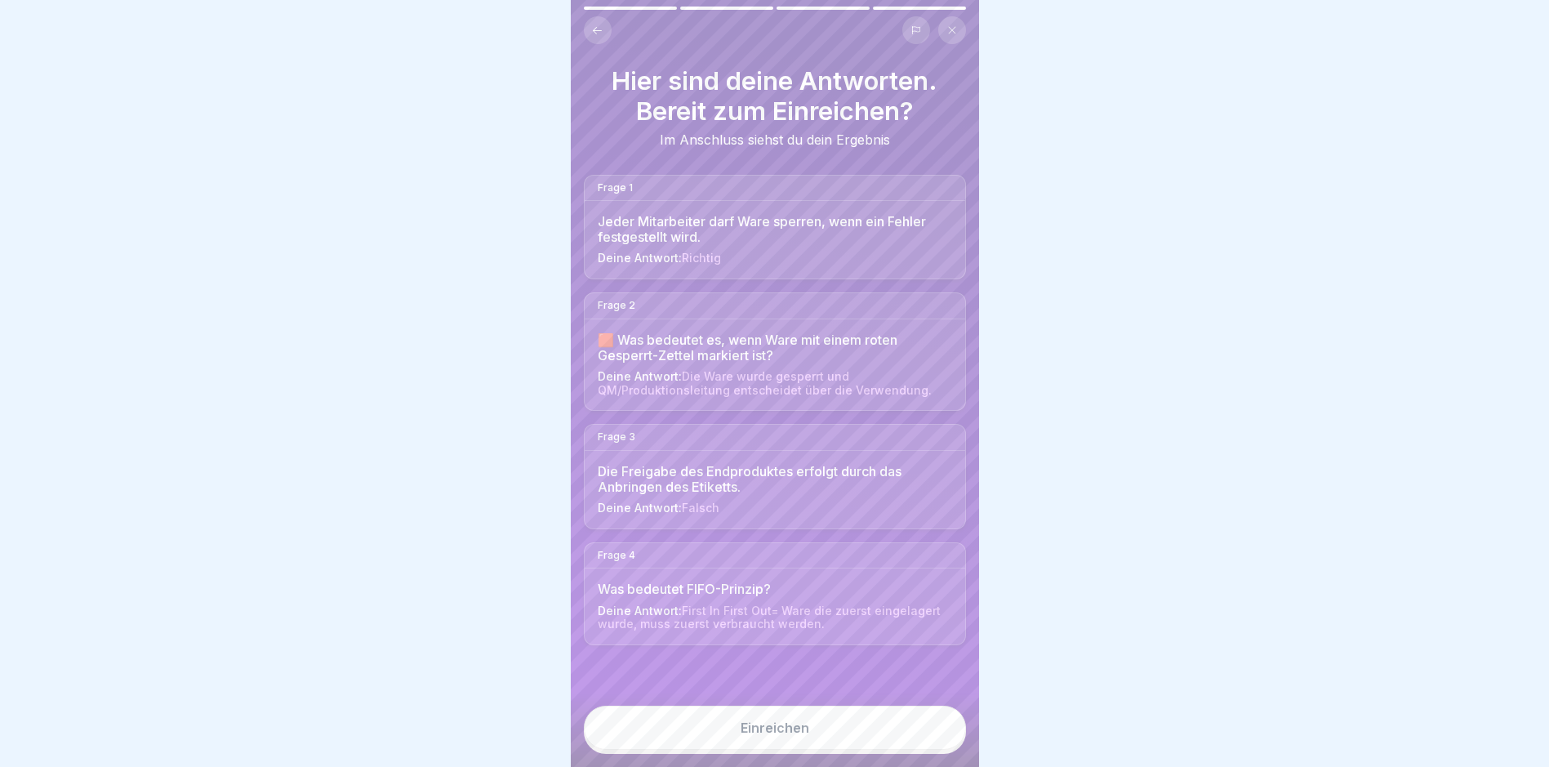
click at [768, 735] on div "Einreichen" at bounding box center [775, 727] width 69 height 15
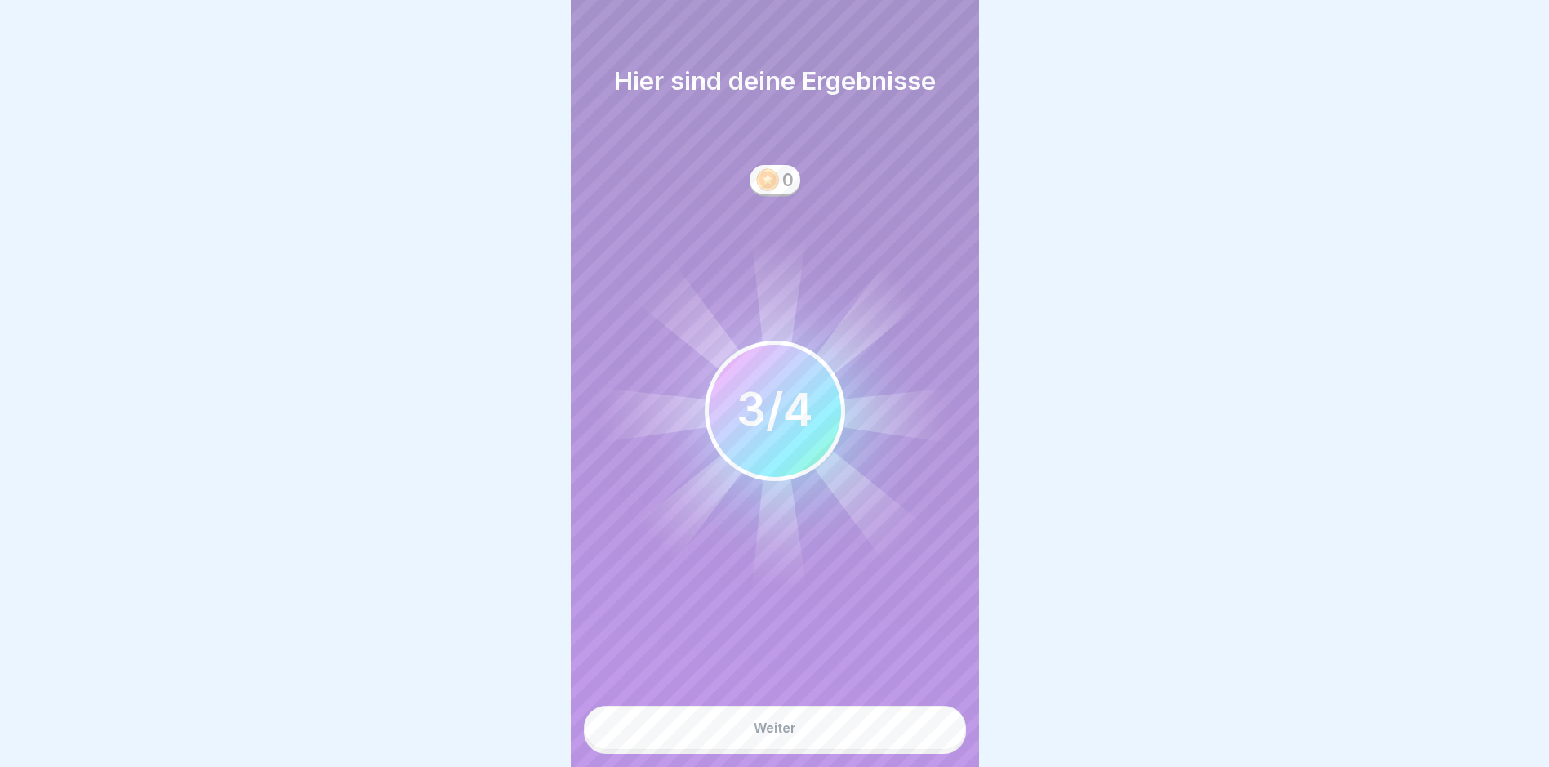
click at [789, 735] on div "Weiter" at bounding box center [775, 727] width 42 height 15
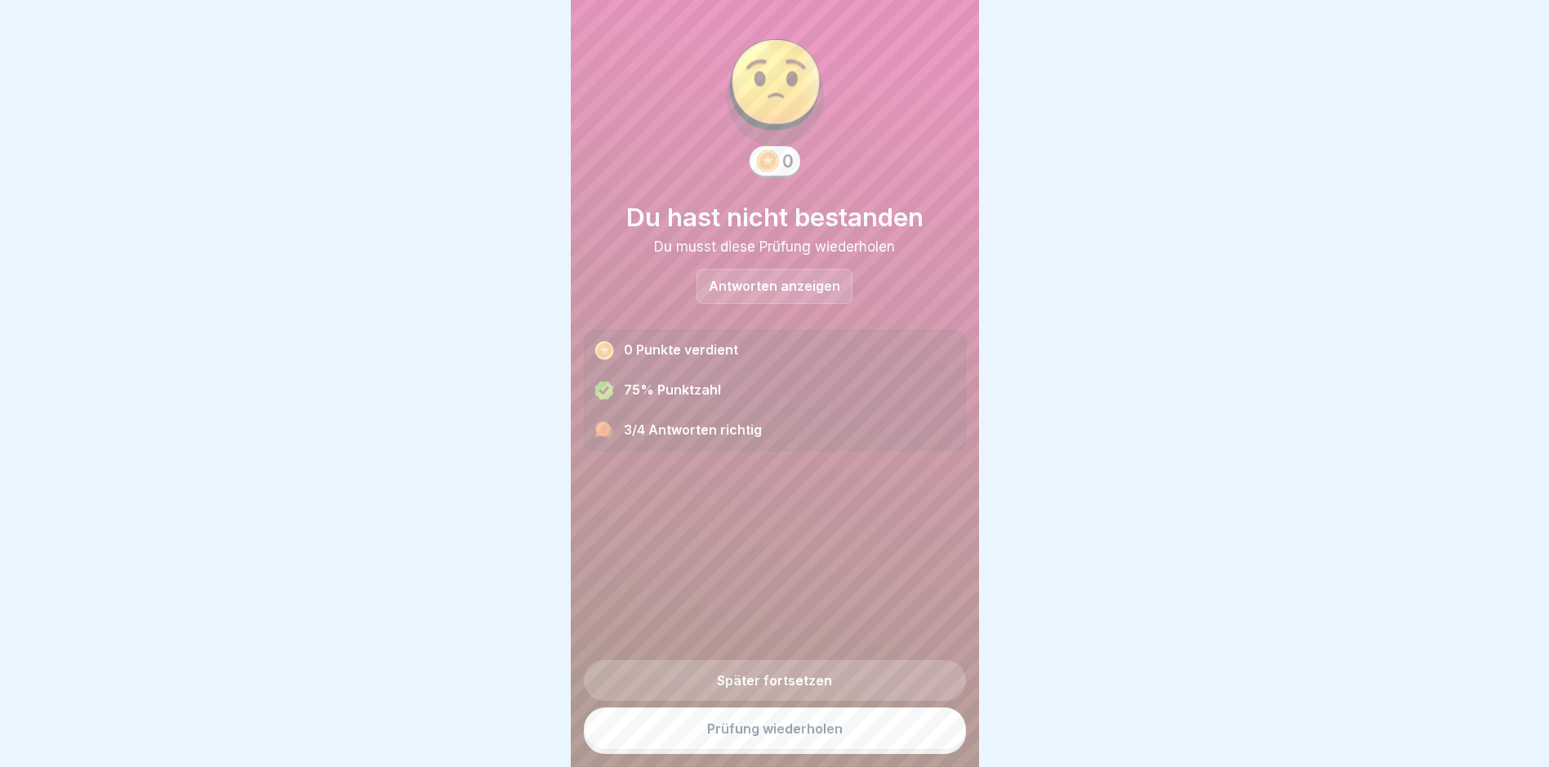
click at [787, 284] on p "Antworten anzeigen" at bounding box center [774, 286] width 131 height 14
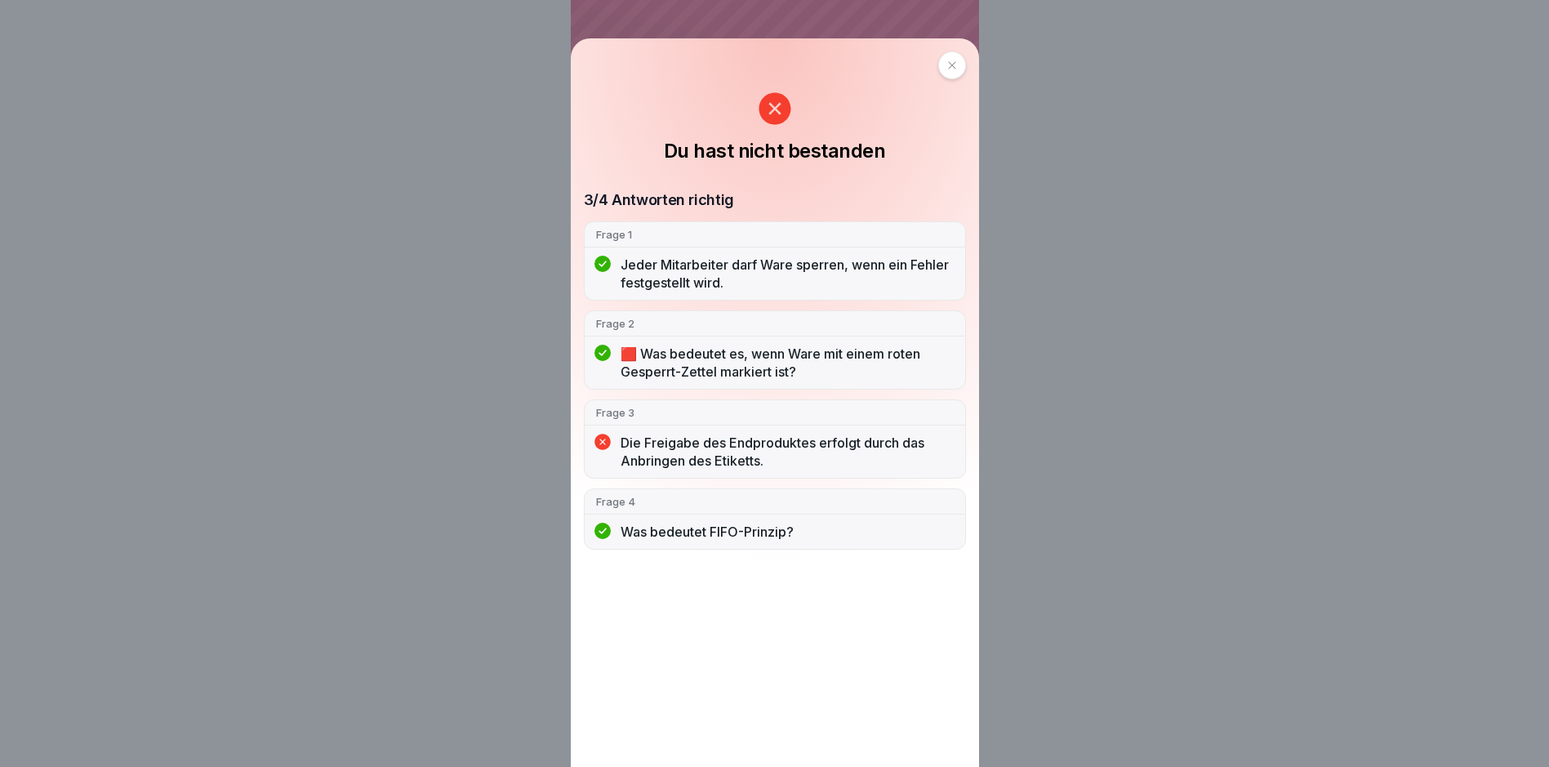
scroll to position [12, 0]
click at [781, 105] on icon at bounding box center [775, 108] width 32 height 32
click at [966, 63] on div at bounding box center [952, 65] width 28 height 28
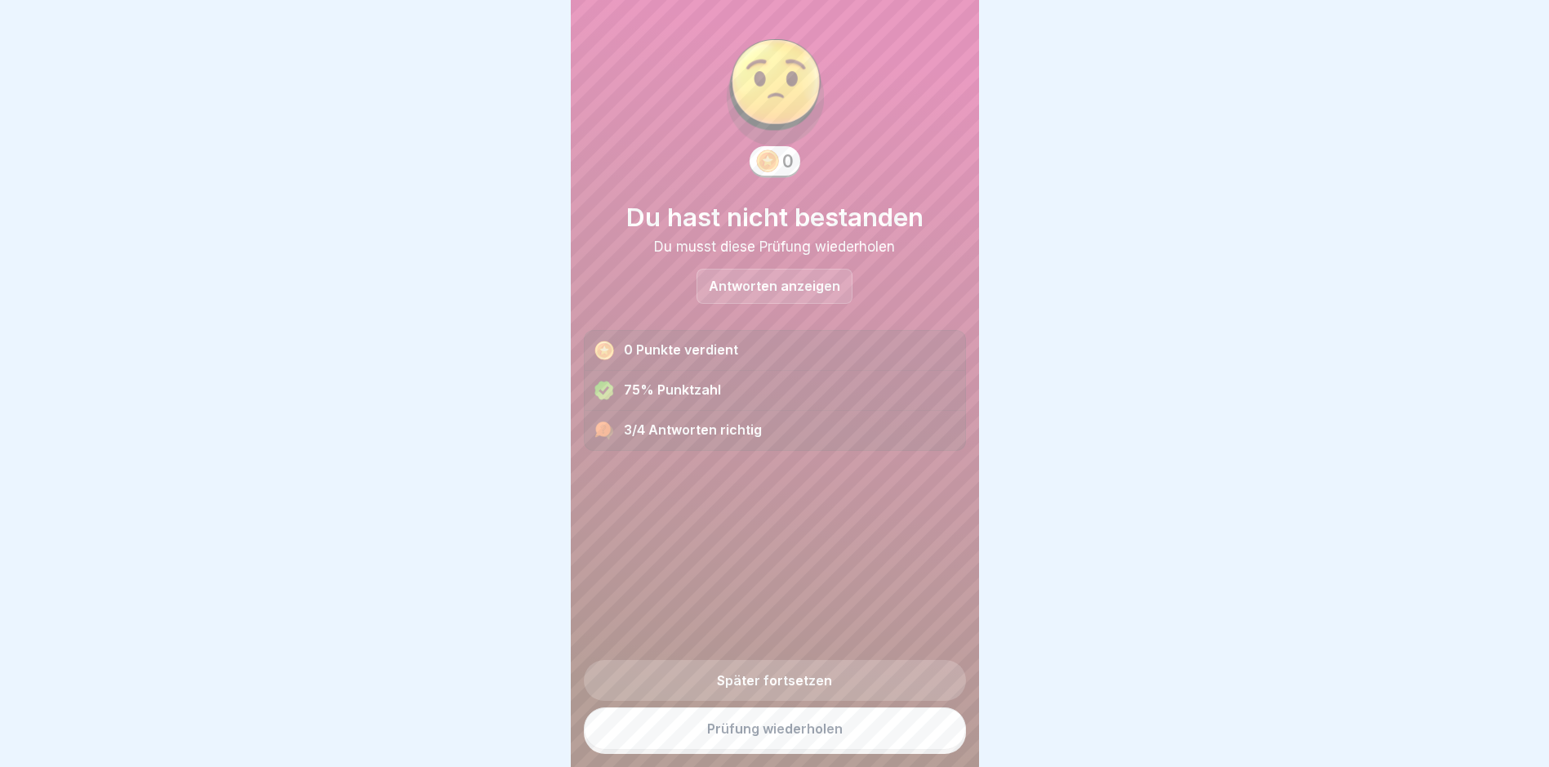
click at [773, 723] on link "Prüfung wiederholen" at bounding box center [775, 728] width 382 height 42
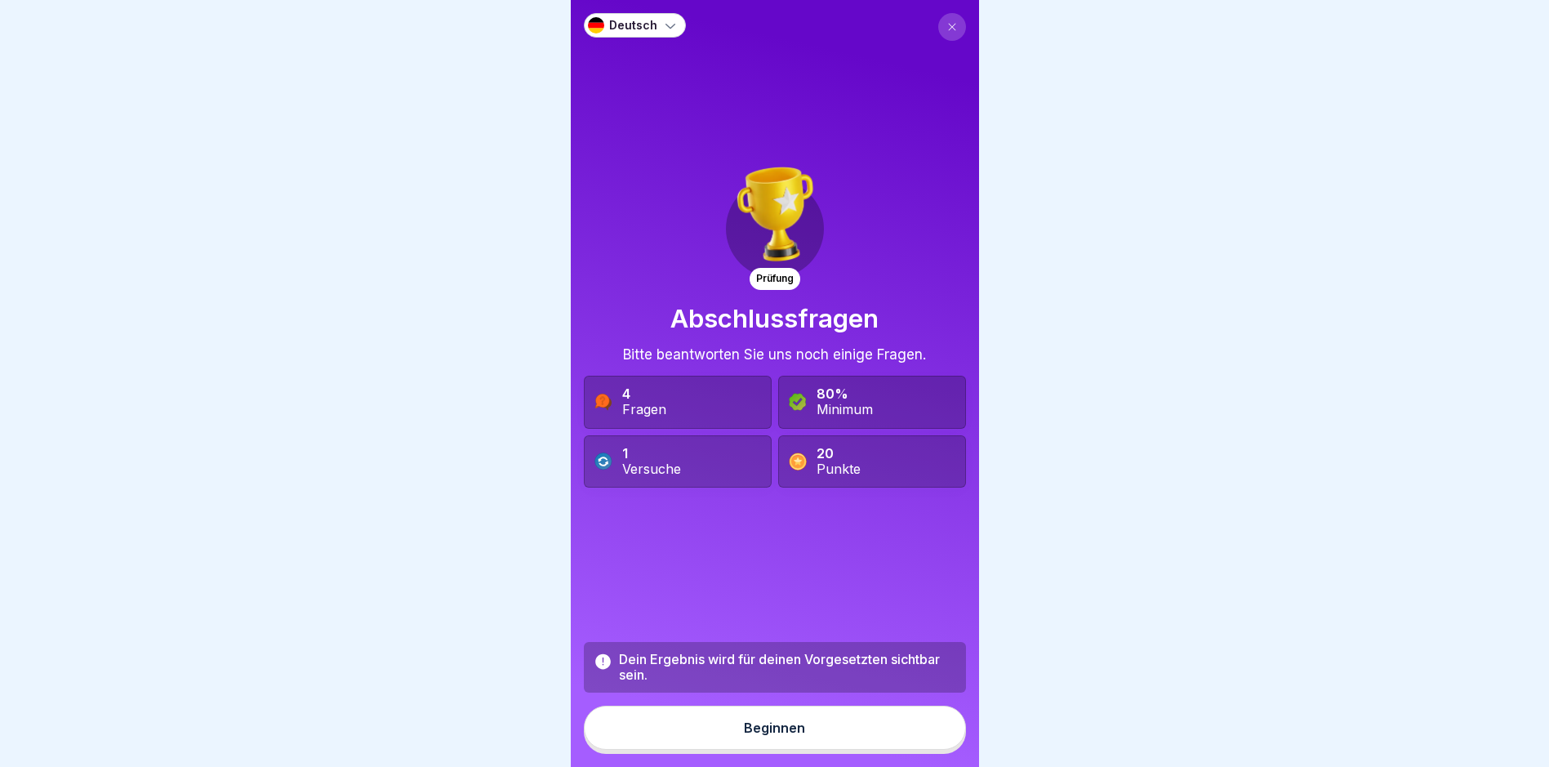
click at [762, 735] on div "Beginnen" at bounding box center [774, 727] width 61 height 15
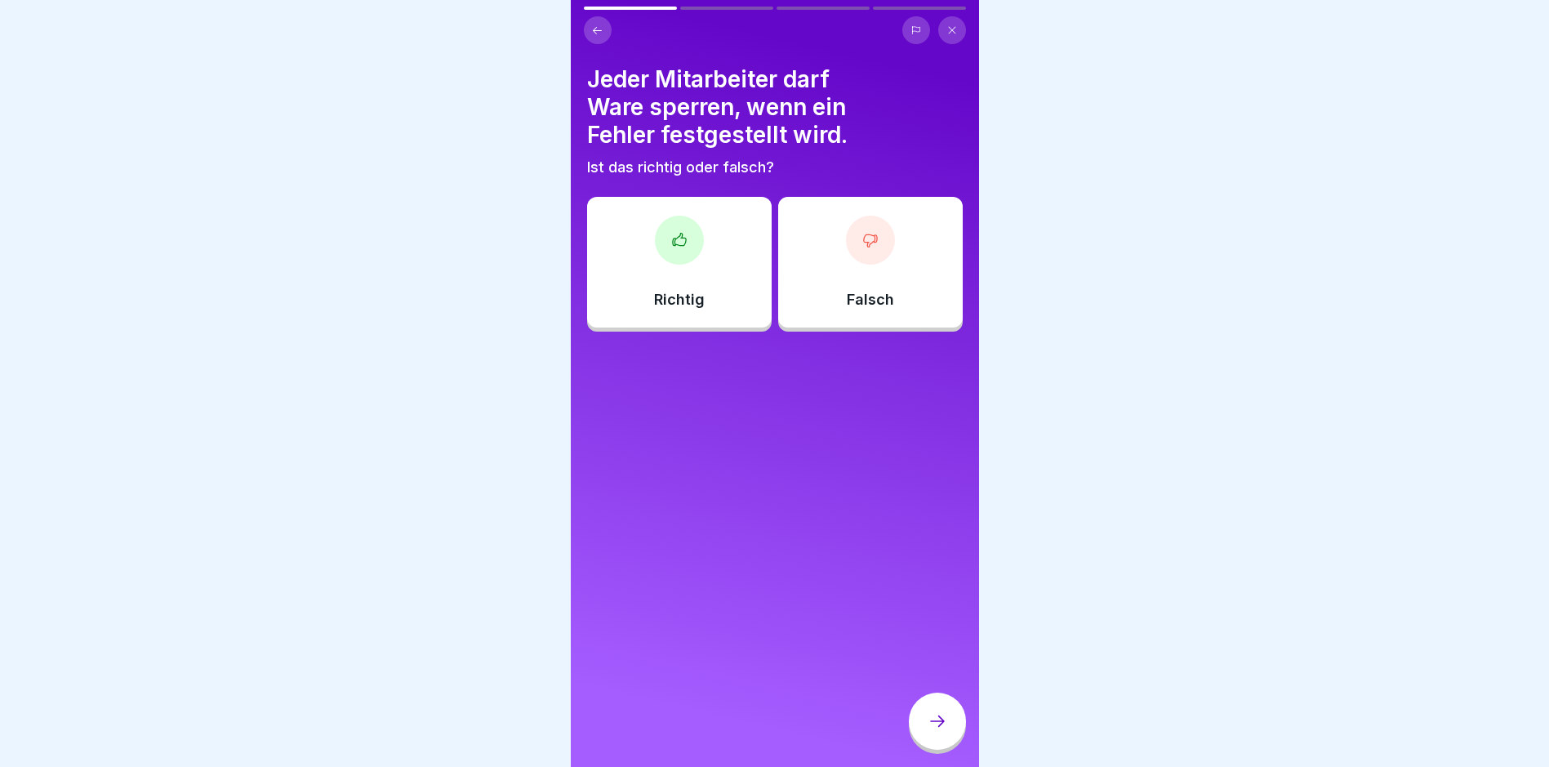
click at [672, 245] on icon at bounding box center [678, 239] width 13 height 12
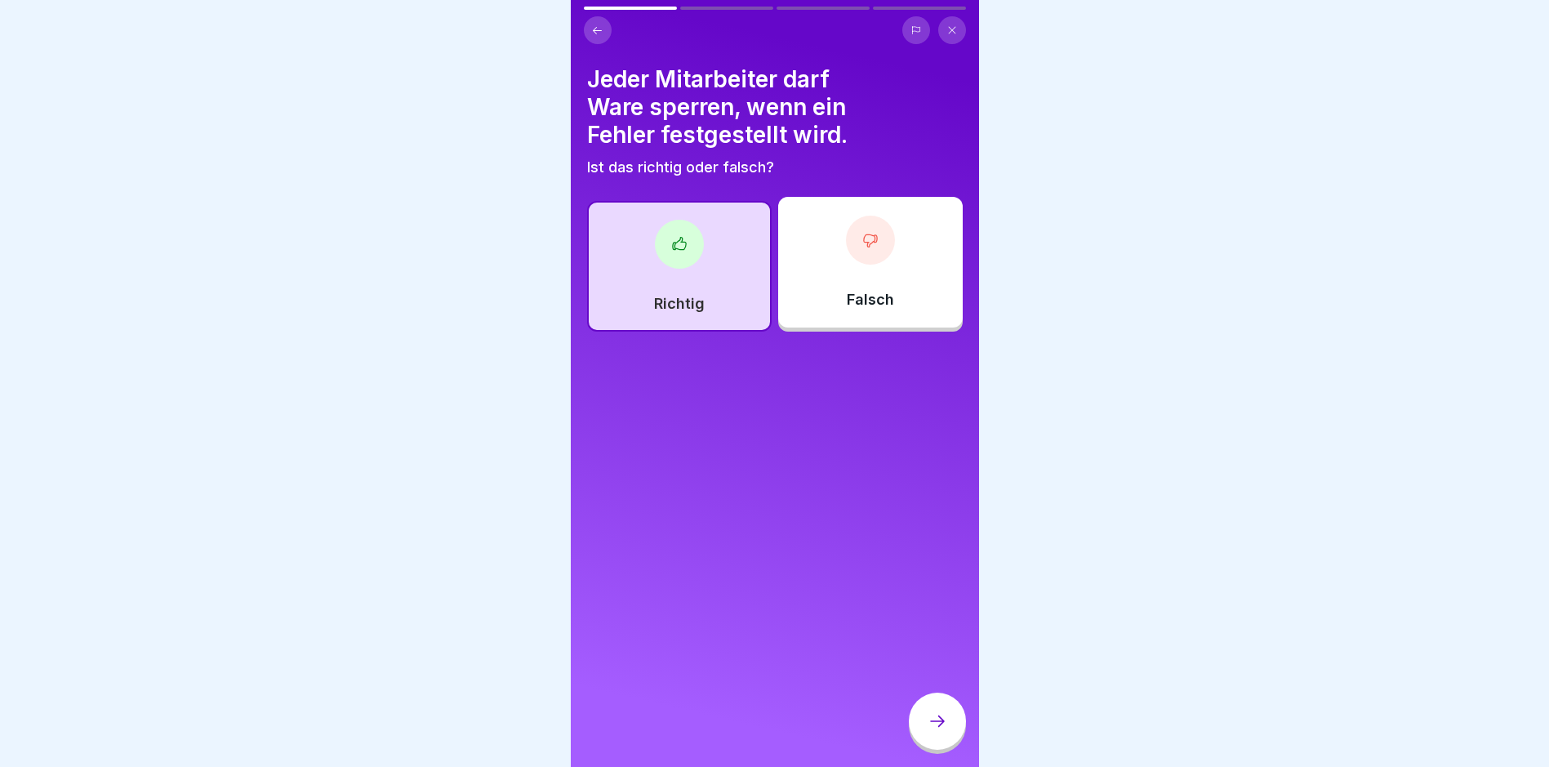
click at [942, 731] on icon at bounding box center [938, 721] width 20 height 20
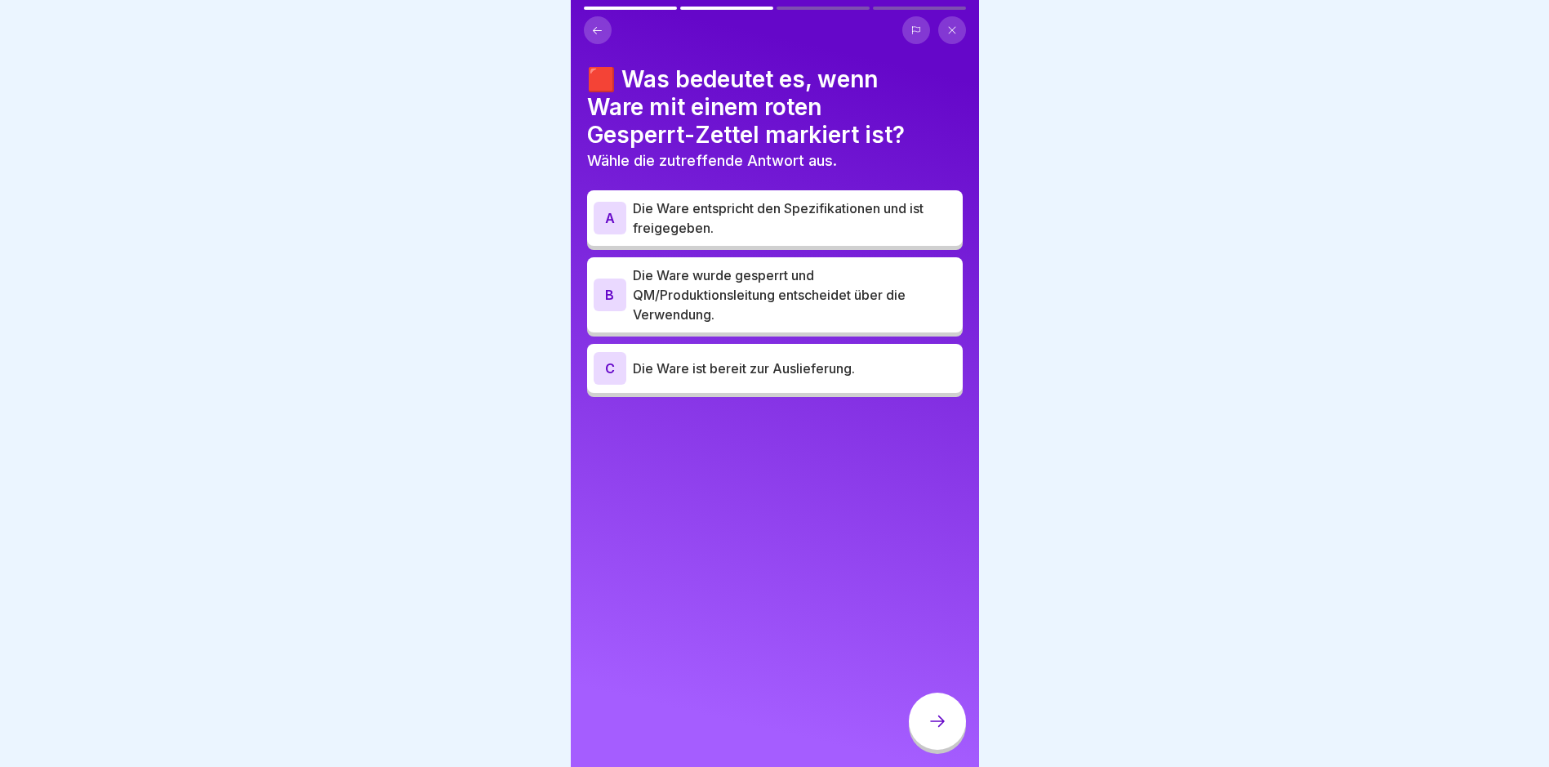
click at [615, 292] on div "B" at bounding box center [610, 295] width 33 height 33
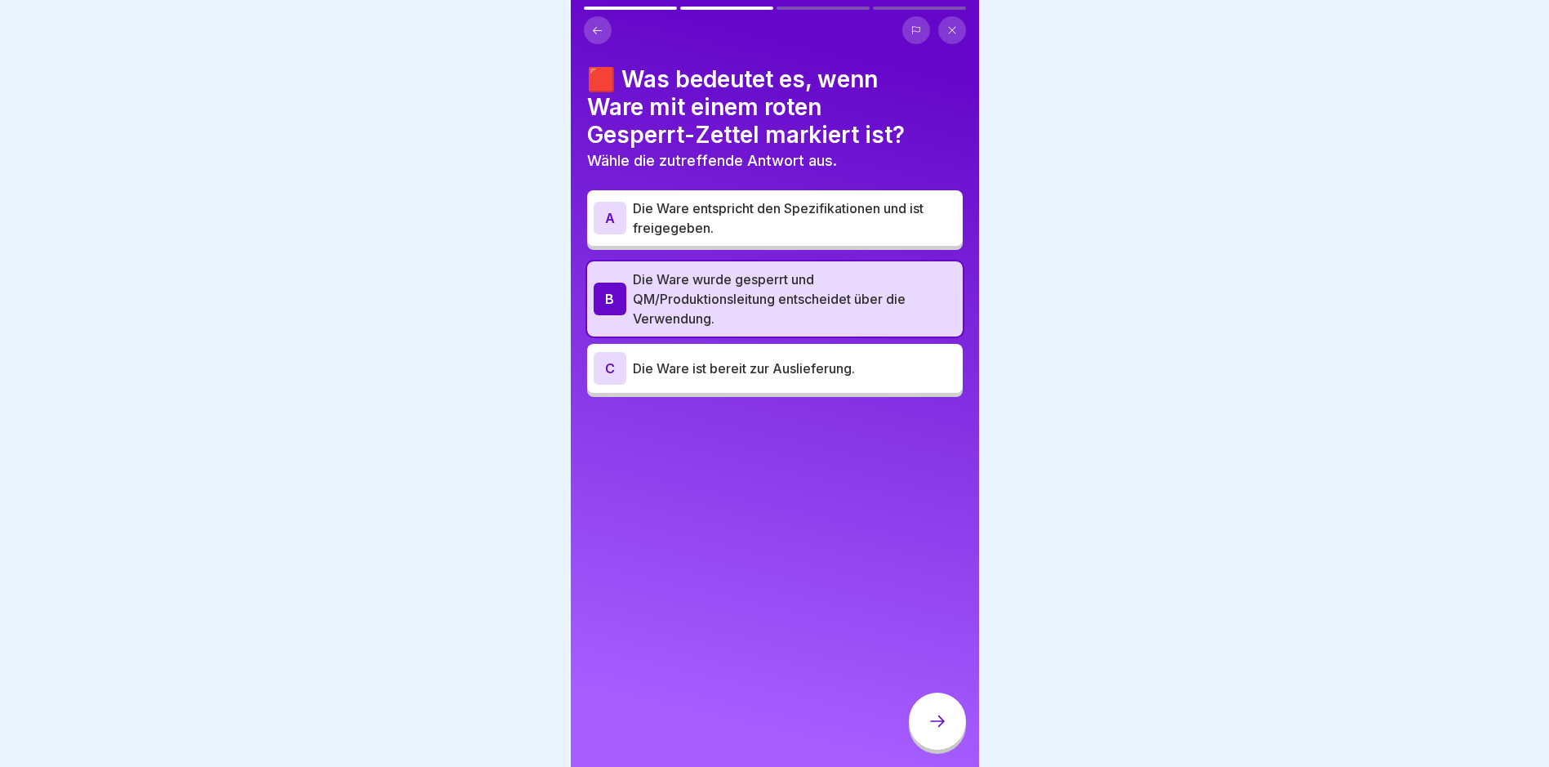
click at [951, 730] on div at bounding box center [937, 721] width 57 height 57
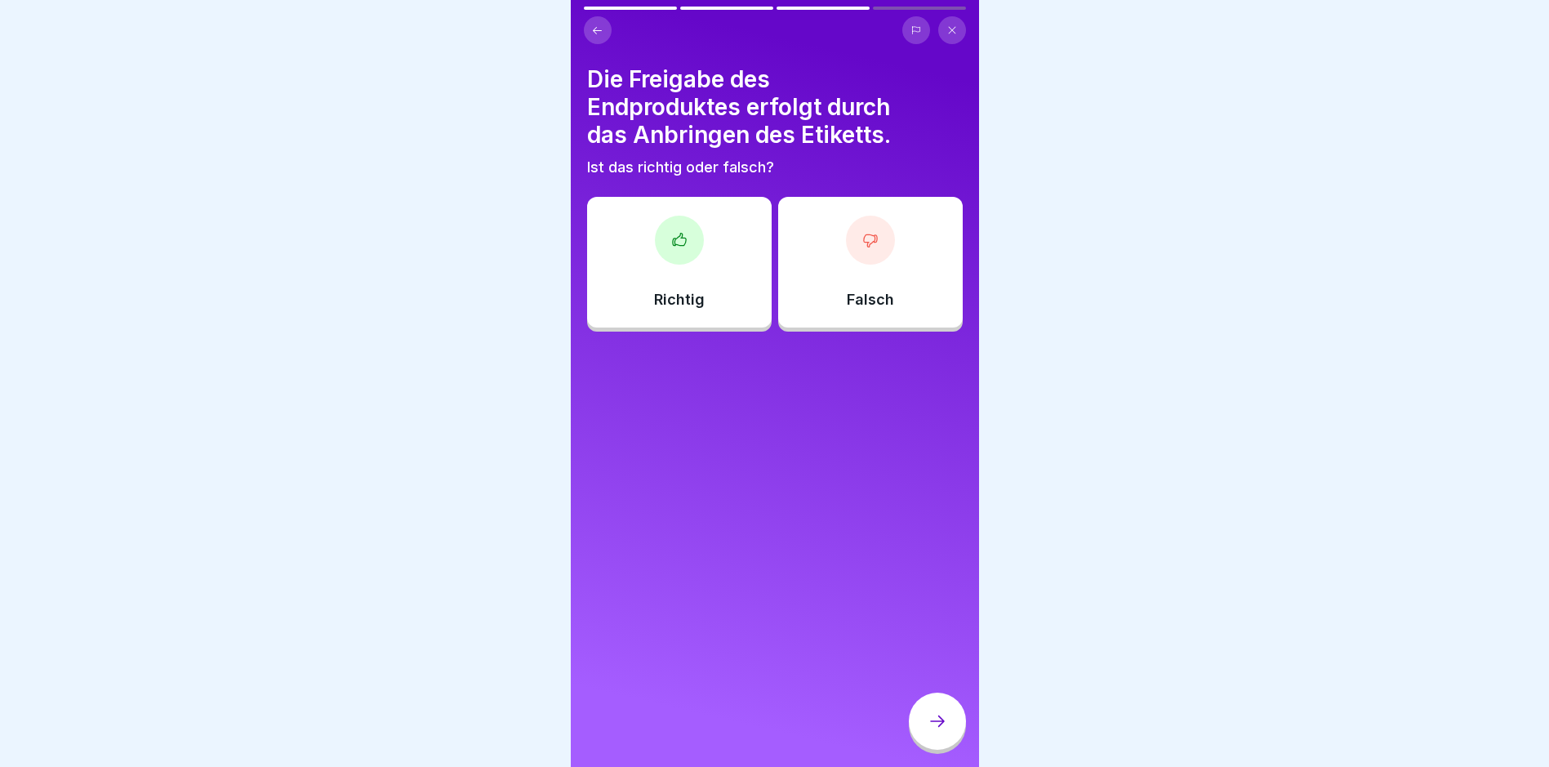
click at [675, 236] on icon at bounding box center [679, 240] width 16 height 16
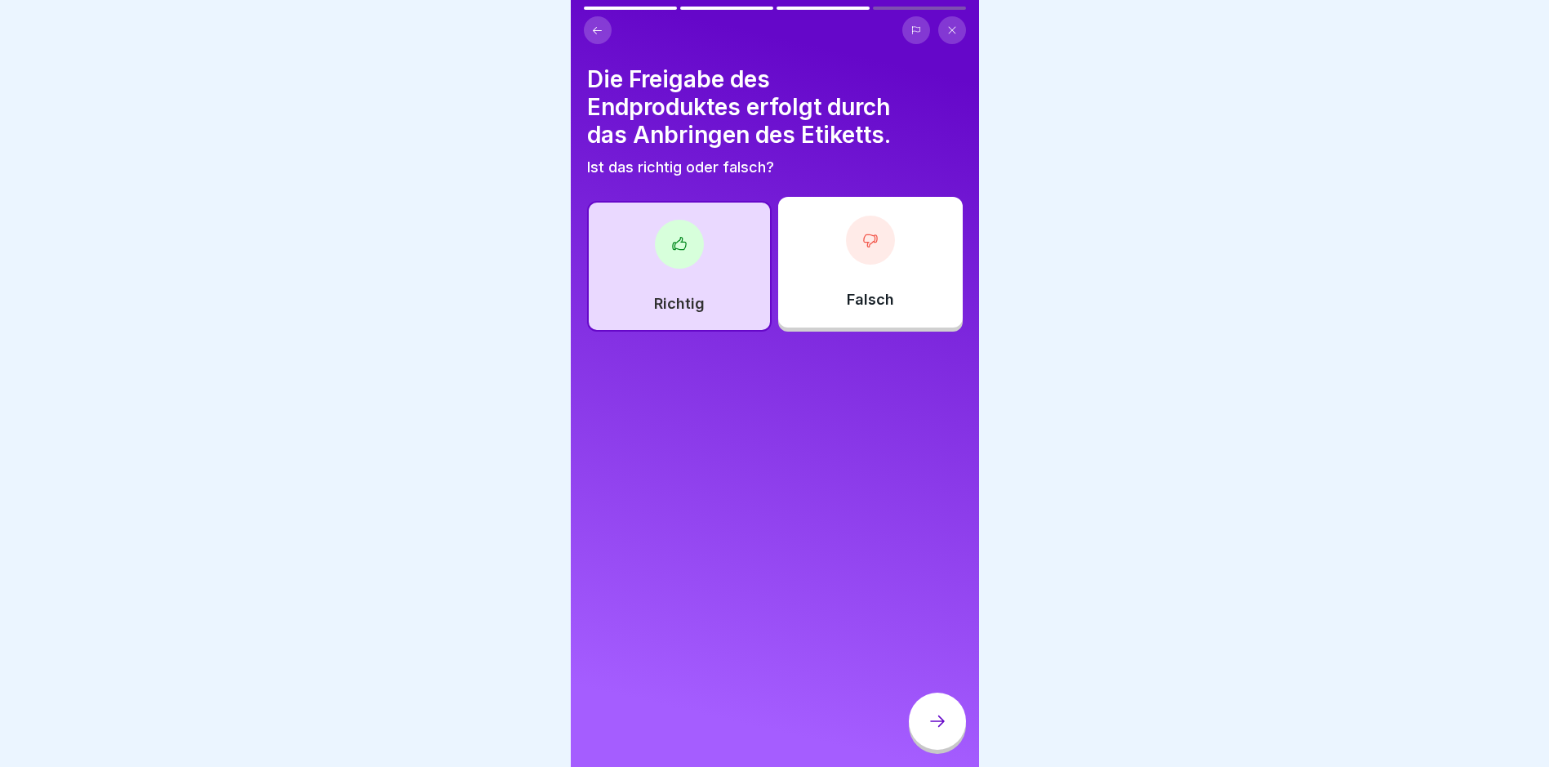
click at [934, 727] on icon at bounding box center [938, 721] width 20 height 20
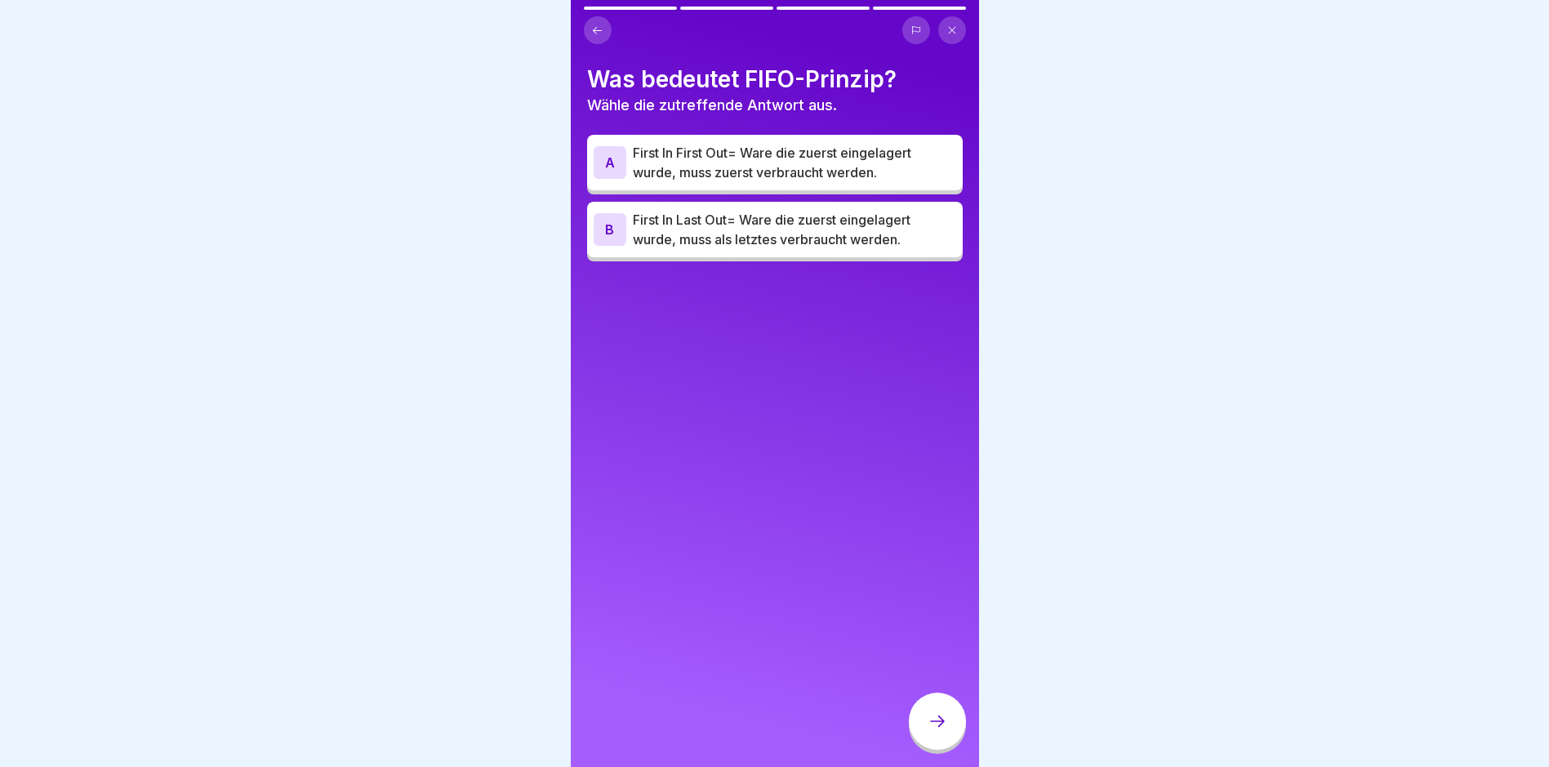
click at [603, 155] on div "A" at bounding box center [610, 162] width 33 height 33
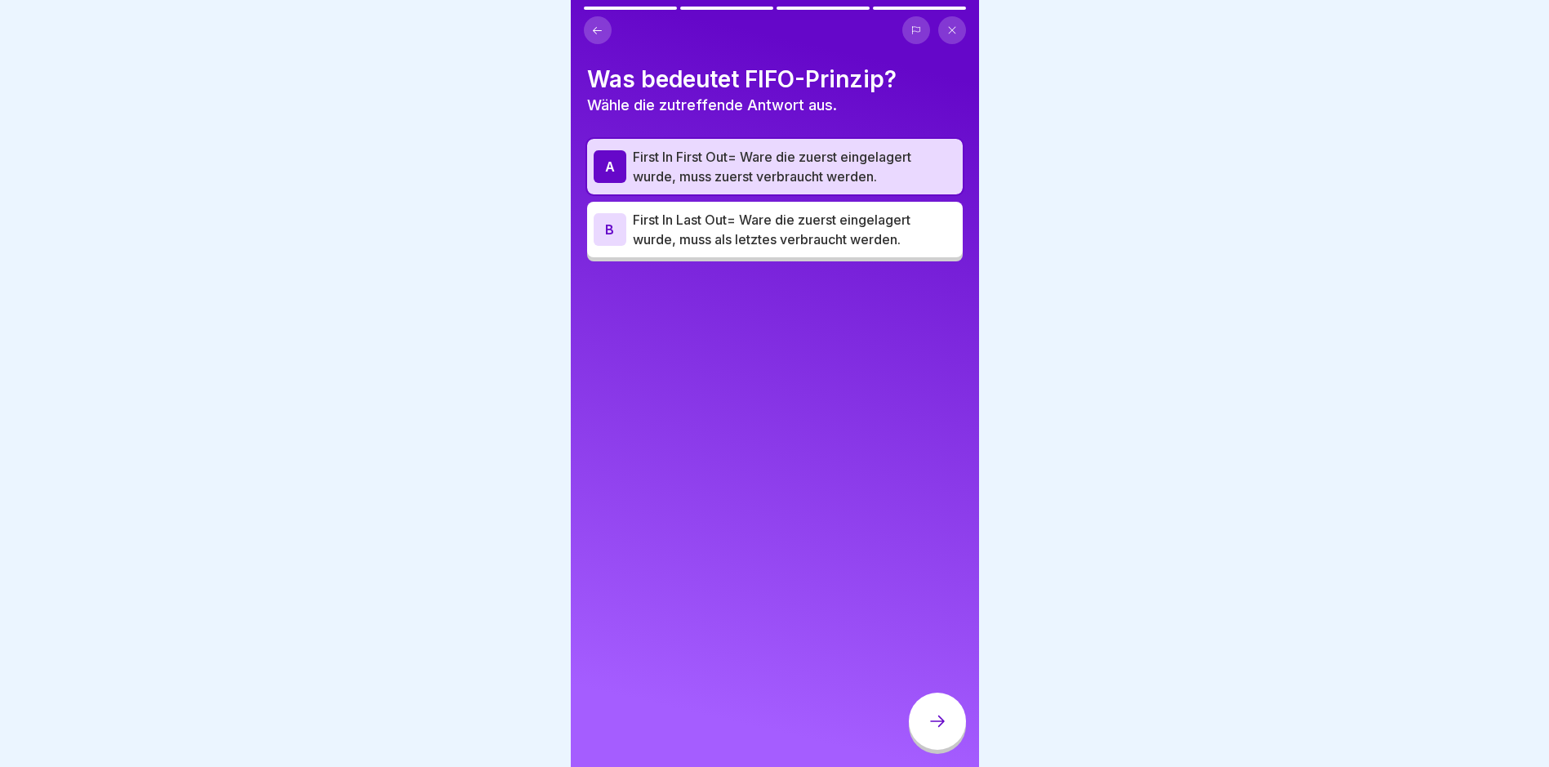
click at [932, 731] on icon at bounding box center [938, 721] width 20 height 20
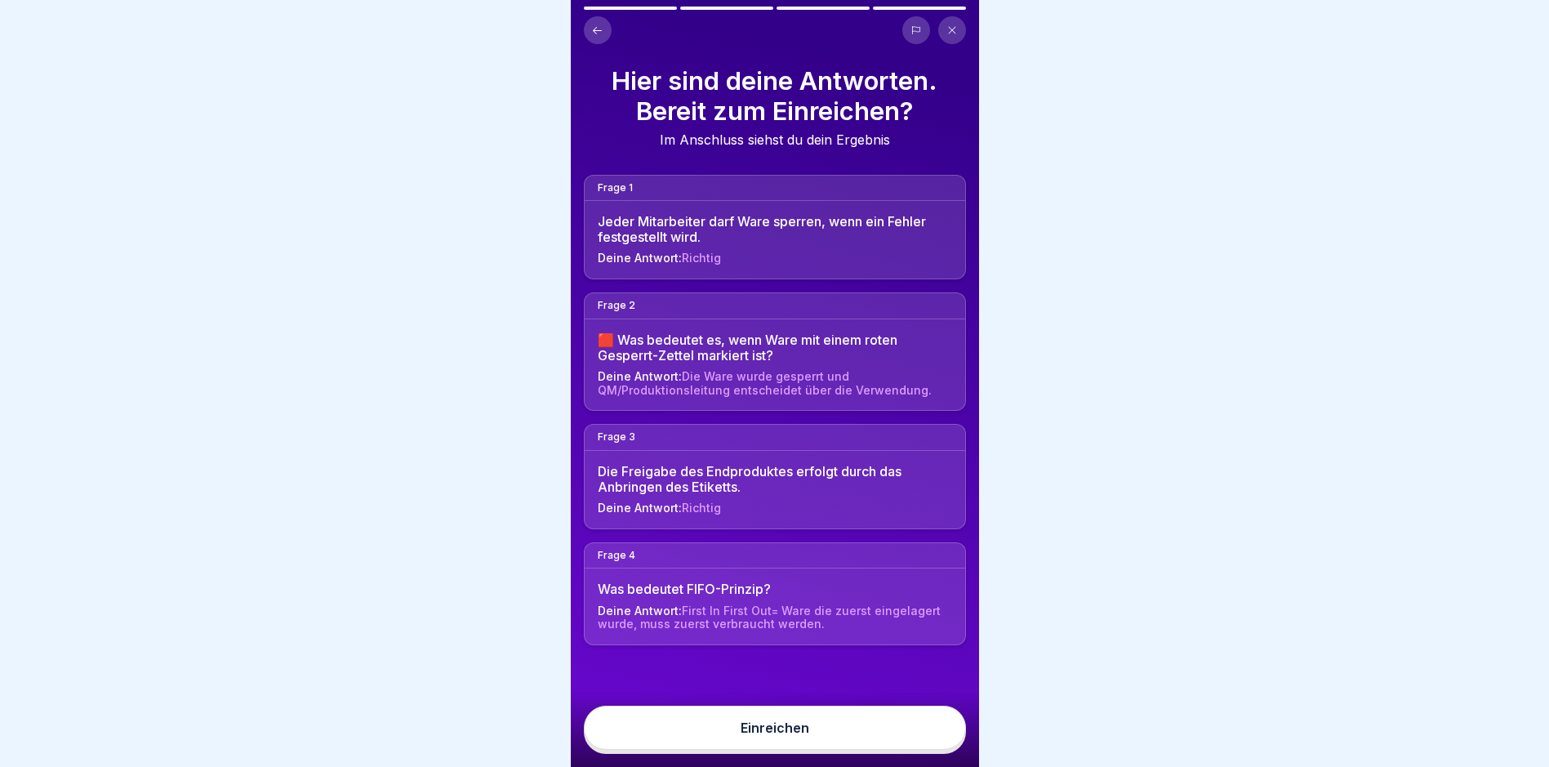
click at [804, 735] on div "Einreichen" at bounding box center [775, 727] width 69 height 15
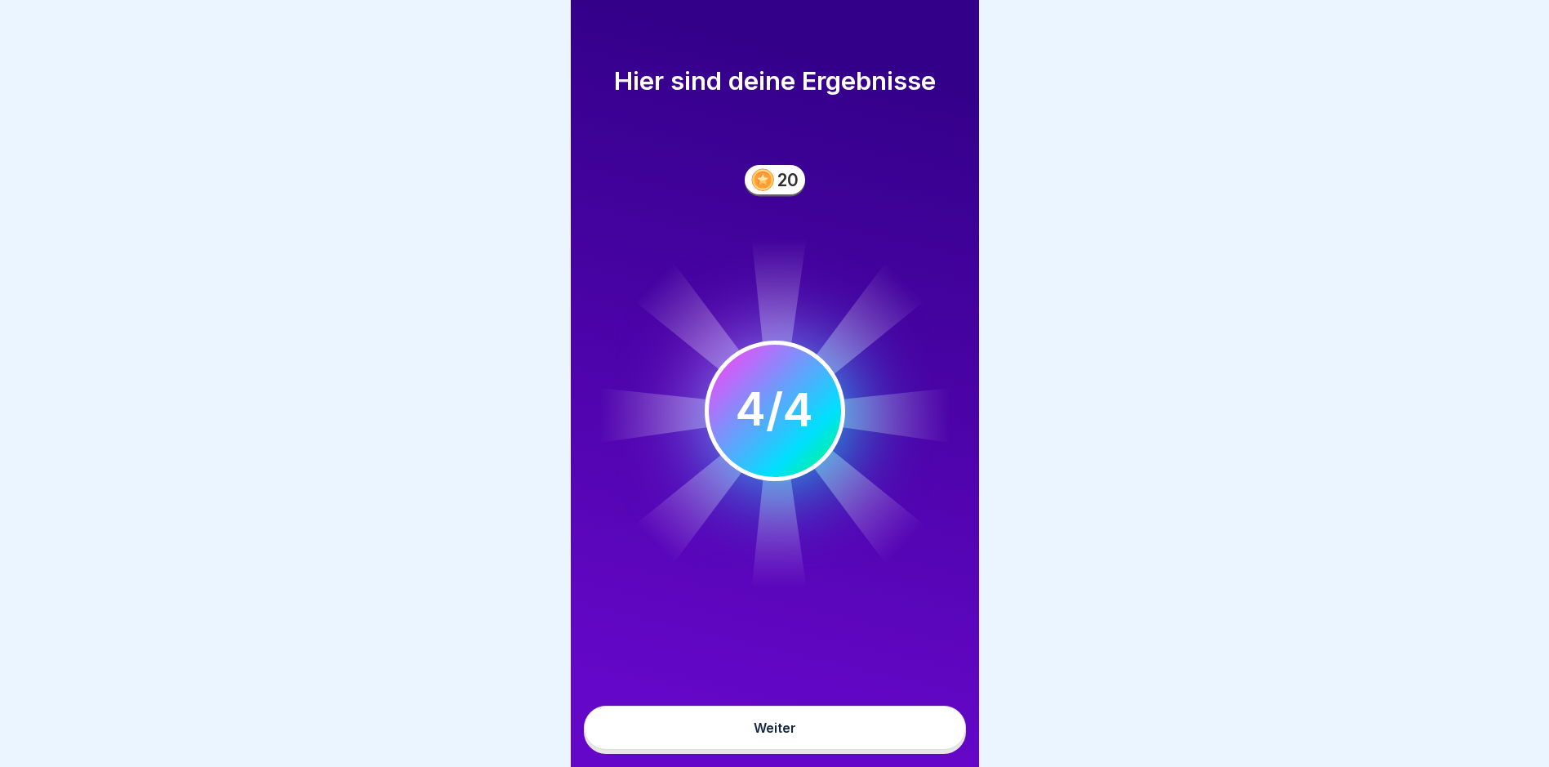
click at [794, 735] on div "Weiter" at bounding box center [775, 727] width 42 height 15
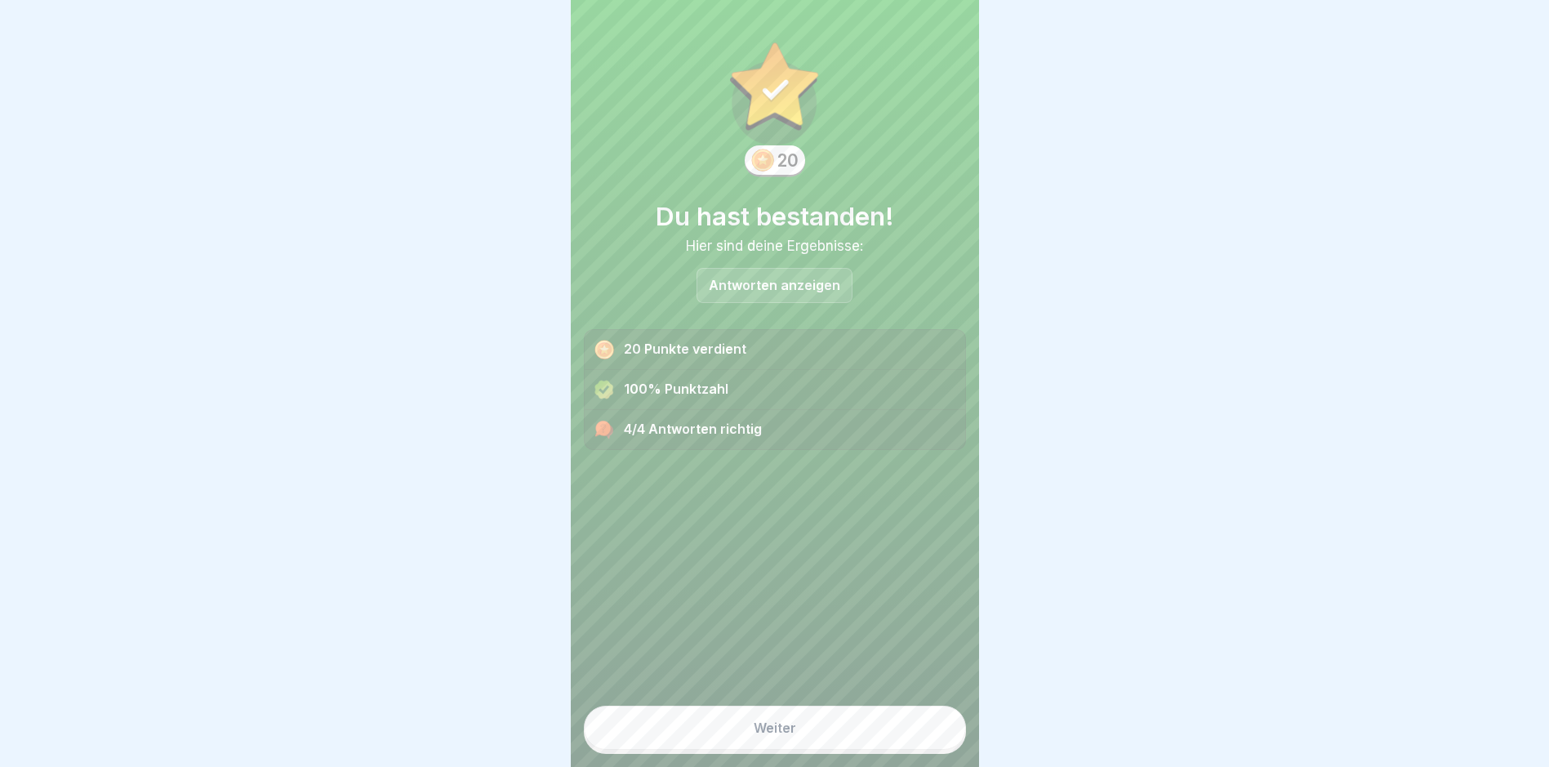
click at [764, 735] on div "Weiter" at bounding box center [775, 727] width 42 height 15
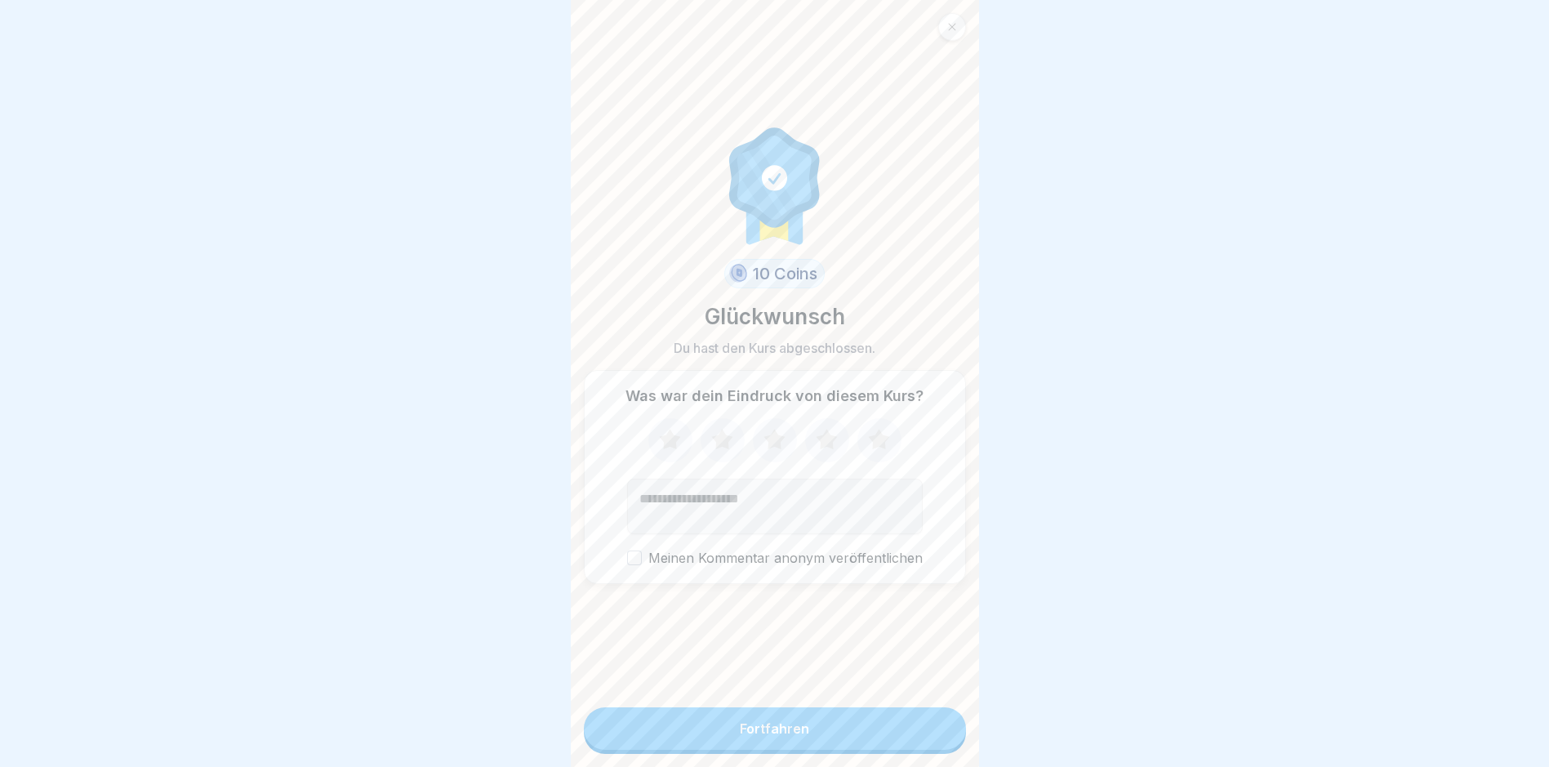
click at [760, 736] on div "Fortfahren" at bounding box center [774, 728] width 69 height 15
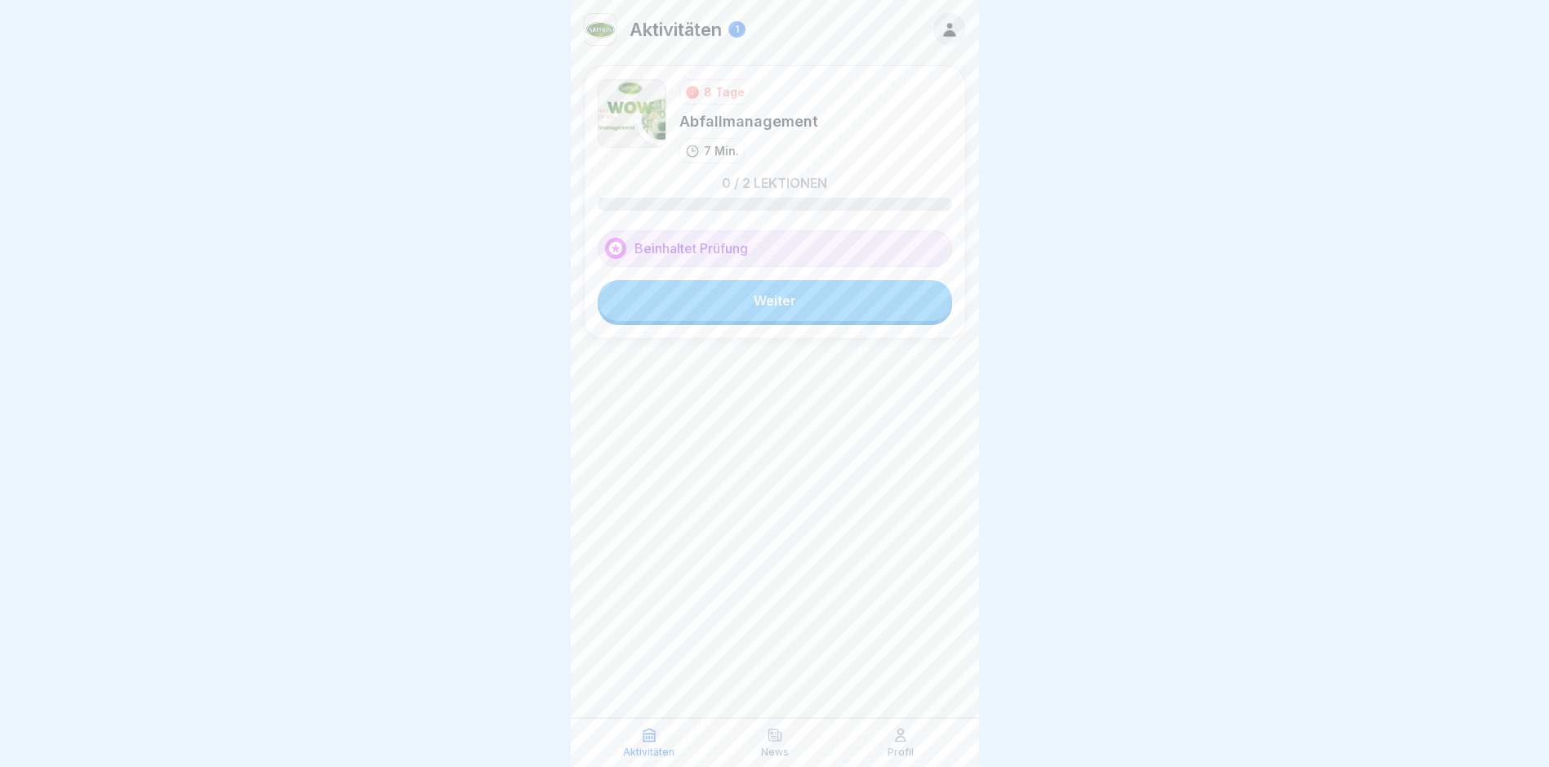
click at [764, 307] on link "Weiter" at bounding box center [775, 300] width 354 height 41
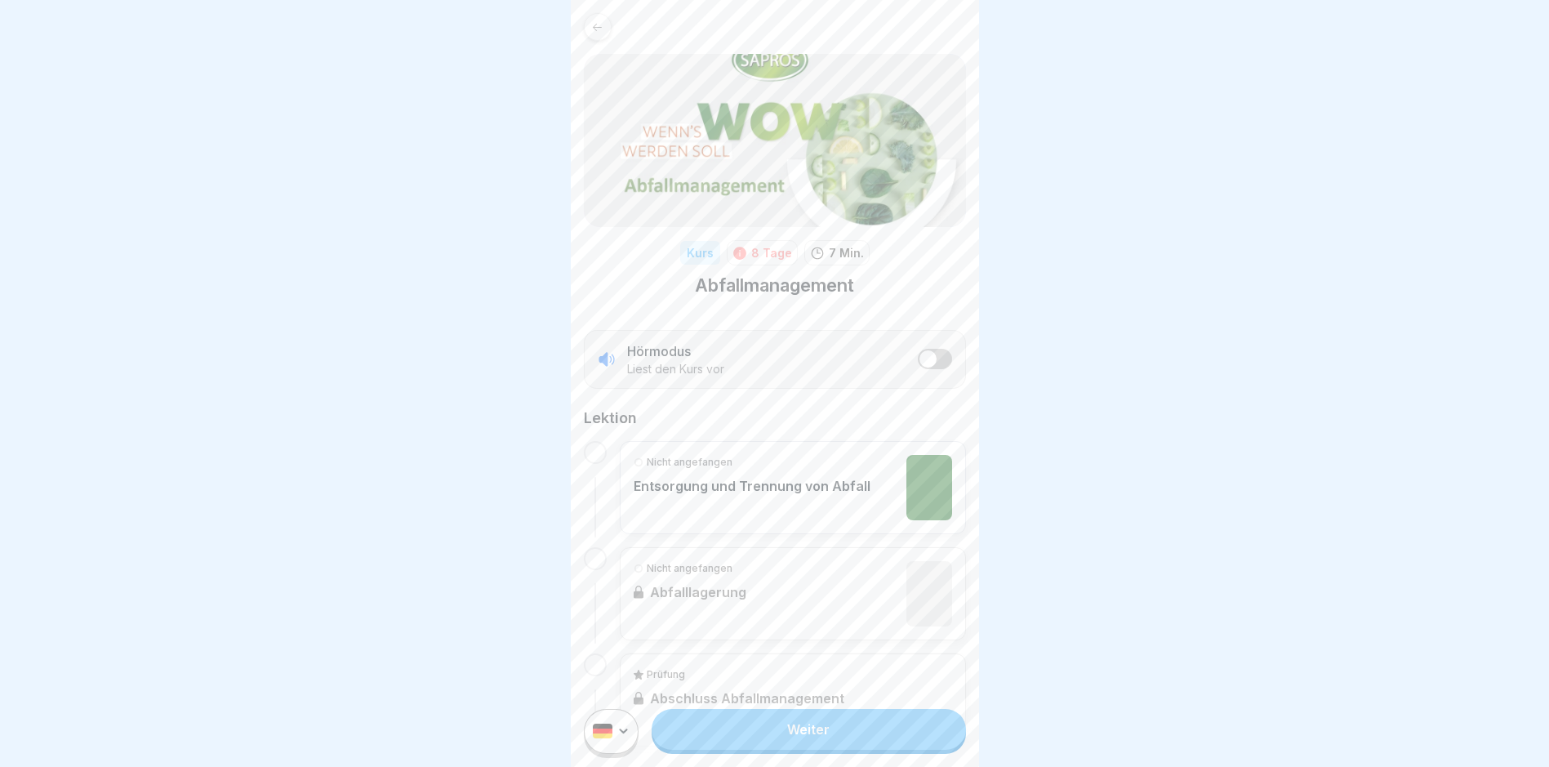
click at [795, 738] on link "Weiter" at bounding box center [809, 729] width 314 height 41
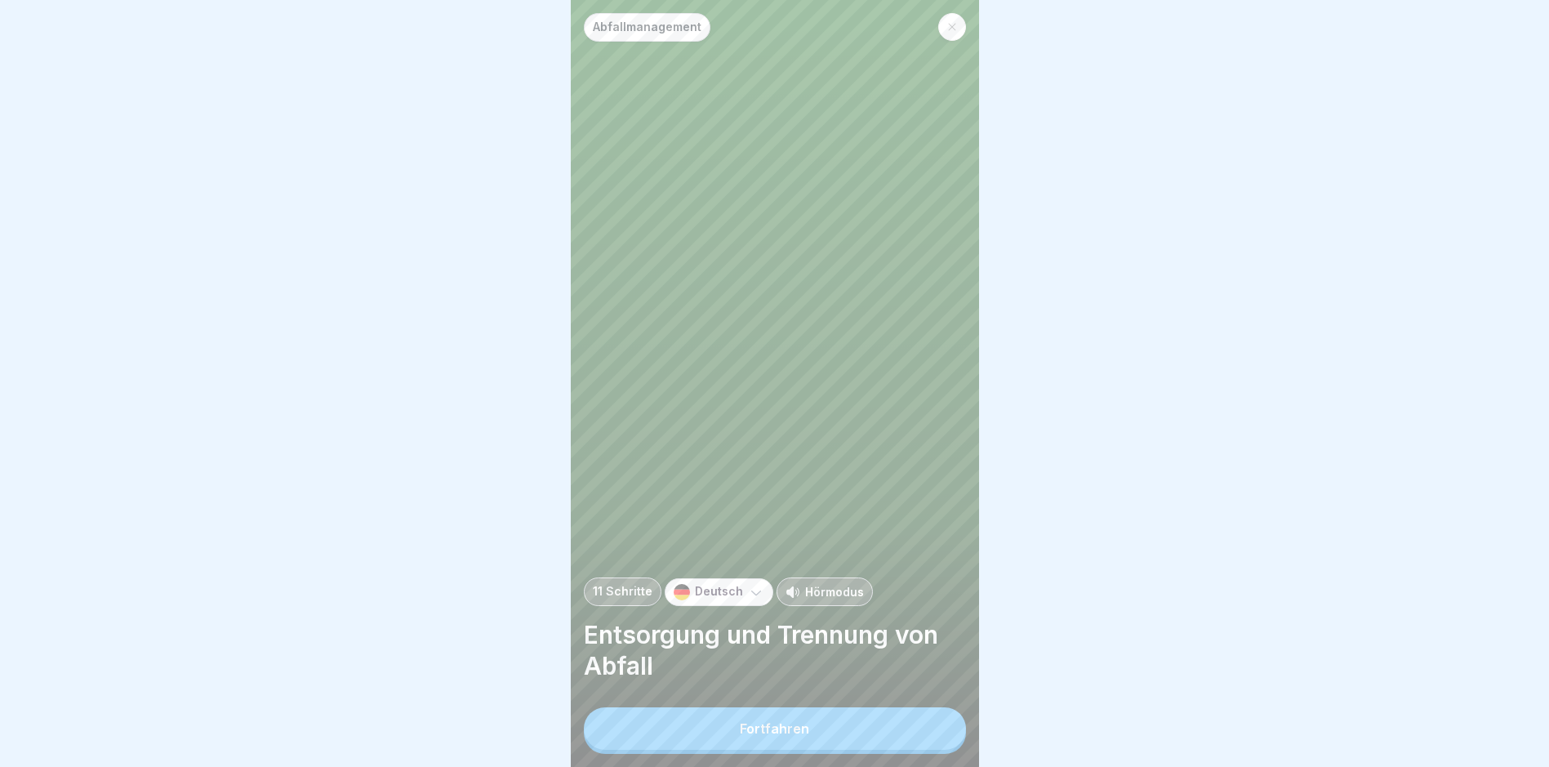
click at [773, 733] on button "Fortfahren" at bounding box center [775, 728] width 382 height 42
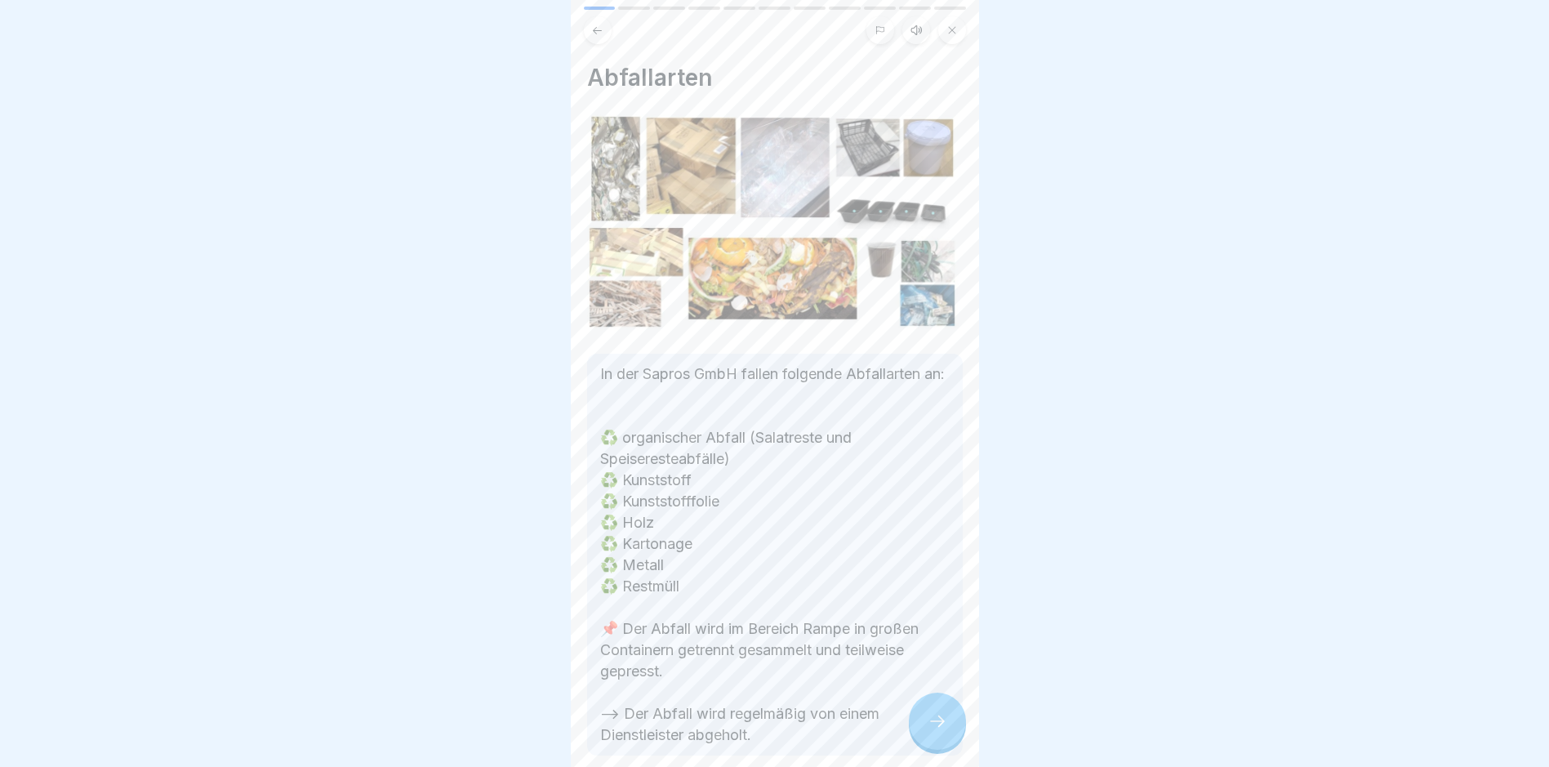
scroll to position [80, 0]
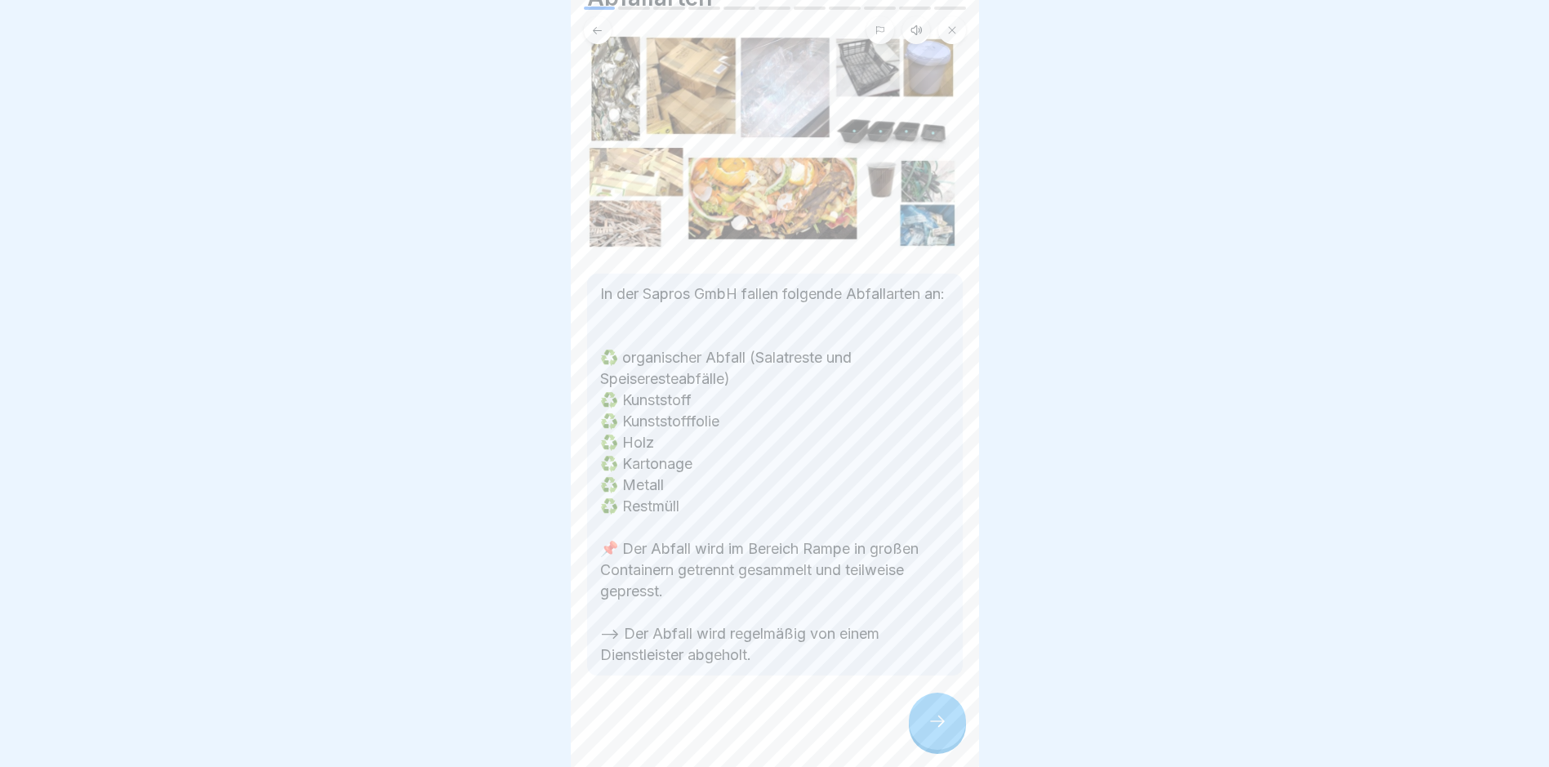
click at [938, 731] on icon at bounding box center [938, 721] width 20 height 20
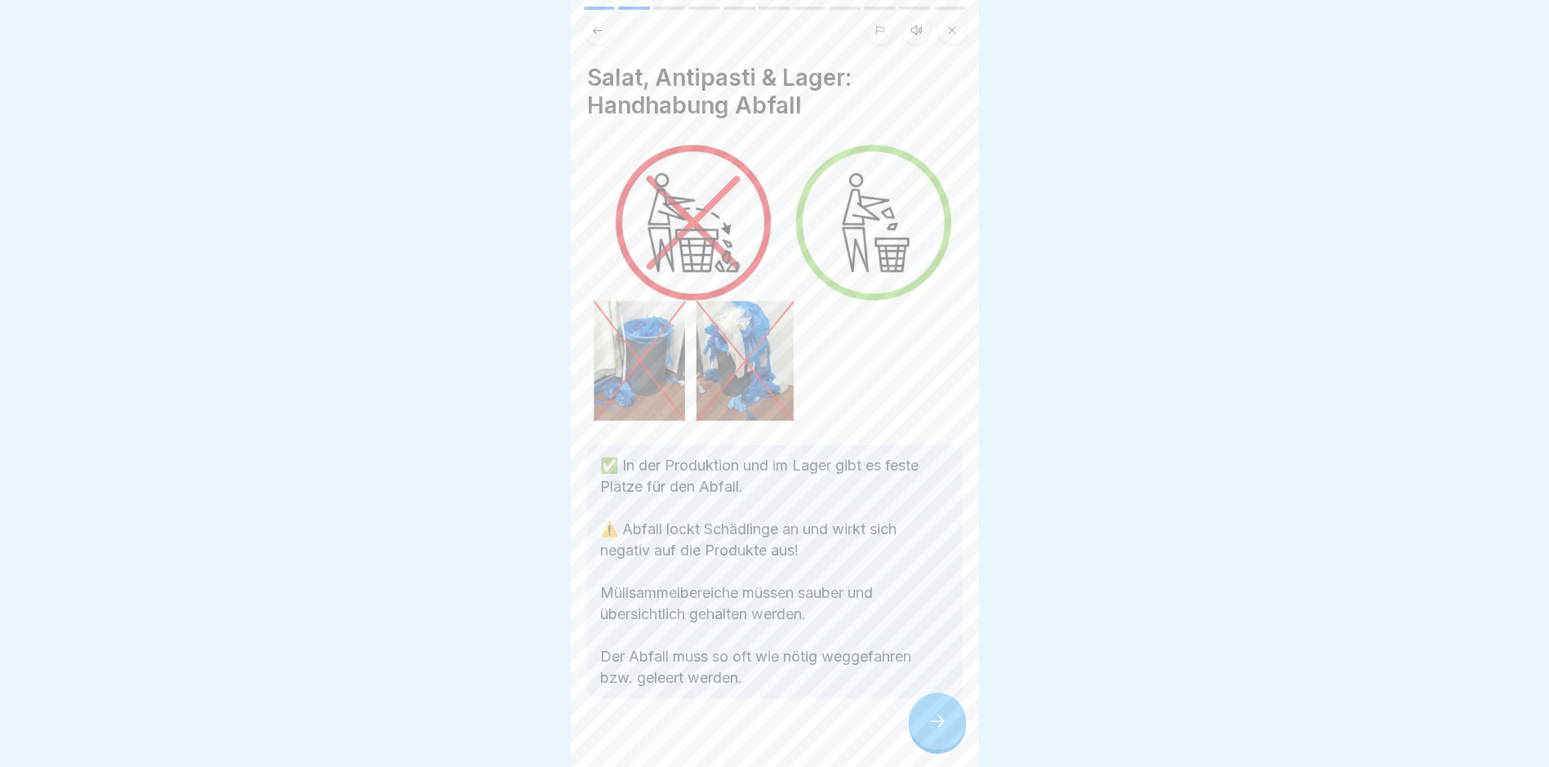
click at [938, 731] on icon at bounding box center [938, 721] width 20 height 20
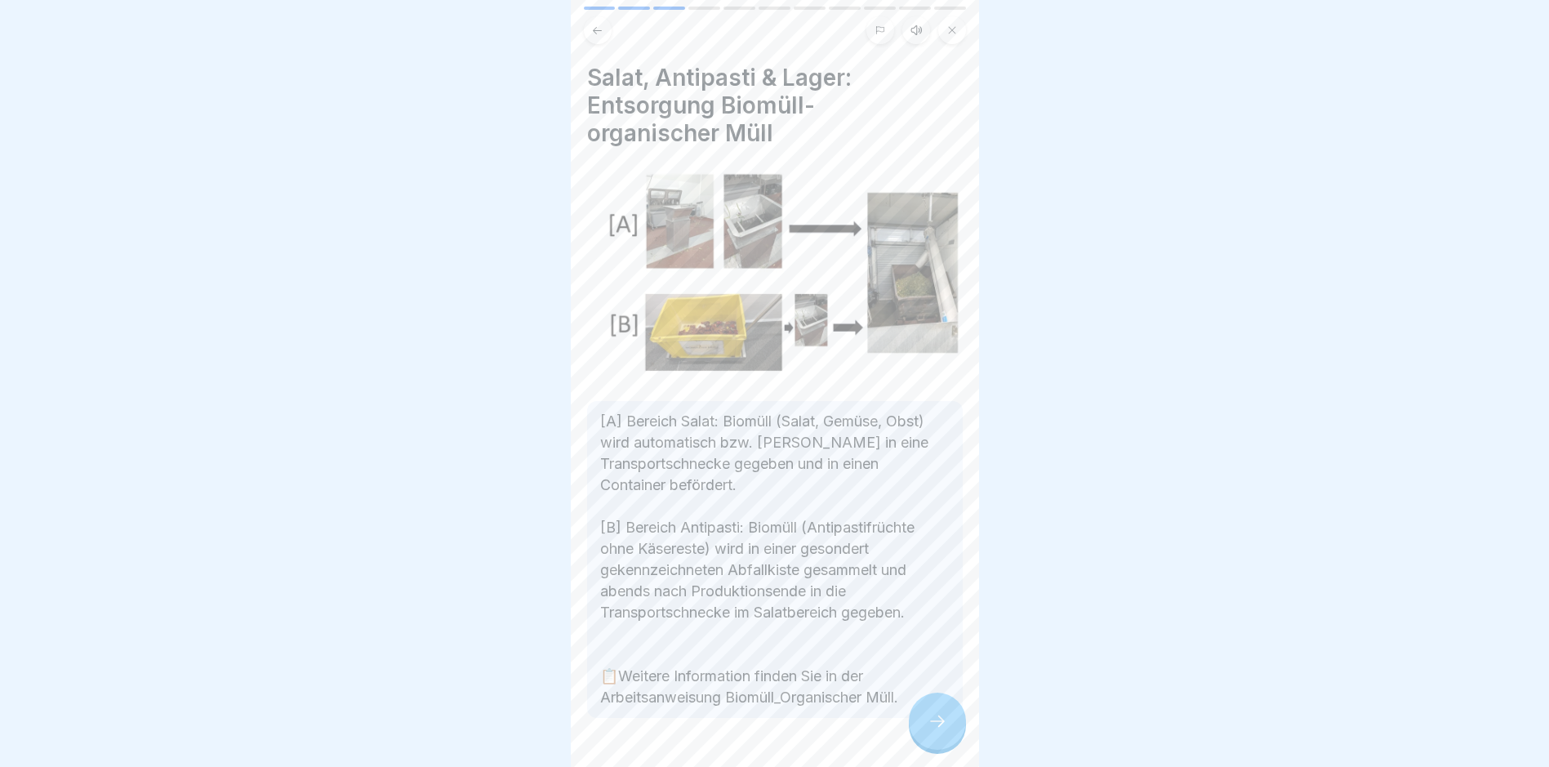
click at [940, 727] on icon at bounding box center [938, 721] width 20 height 20
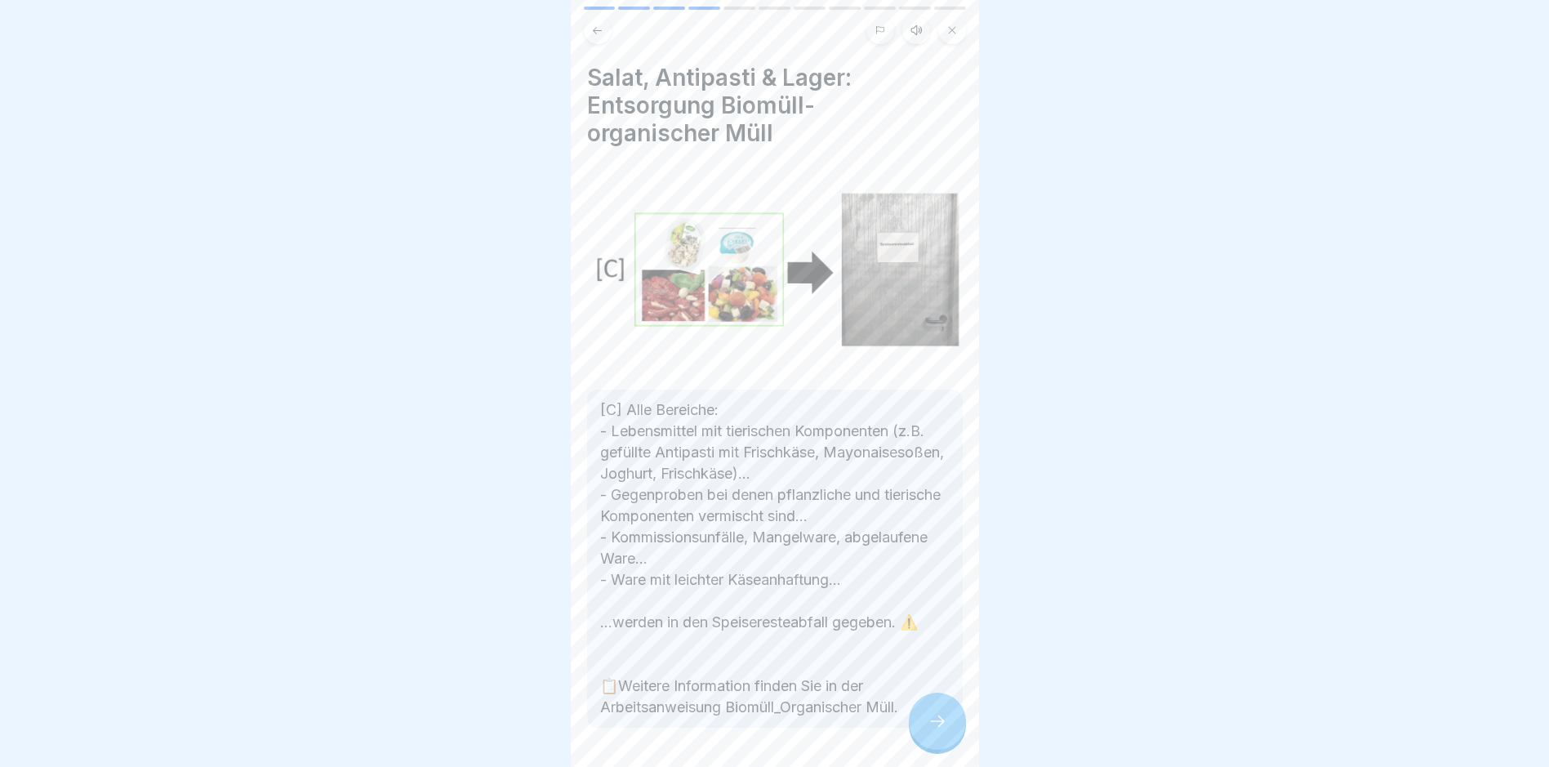
click at [937, 728] on icon at bounding box center [938, 721] width 20 height 20
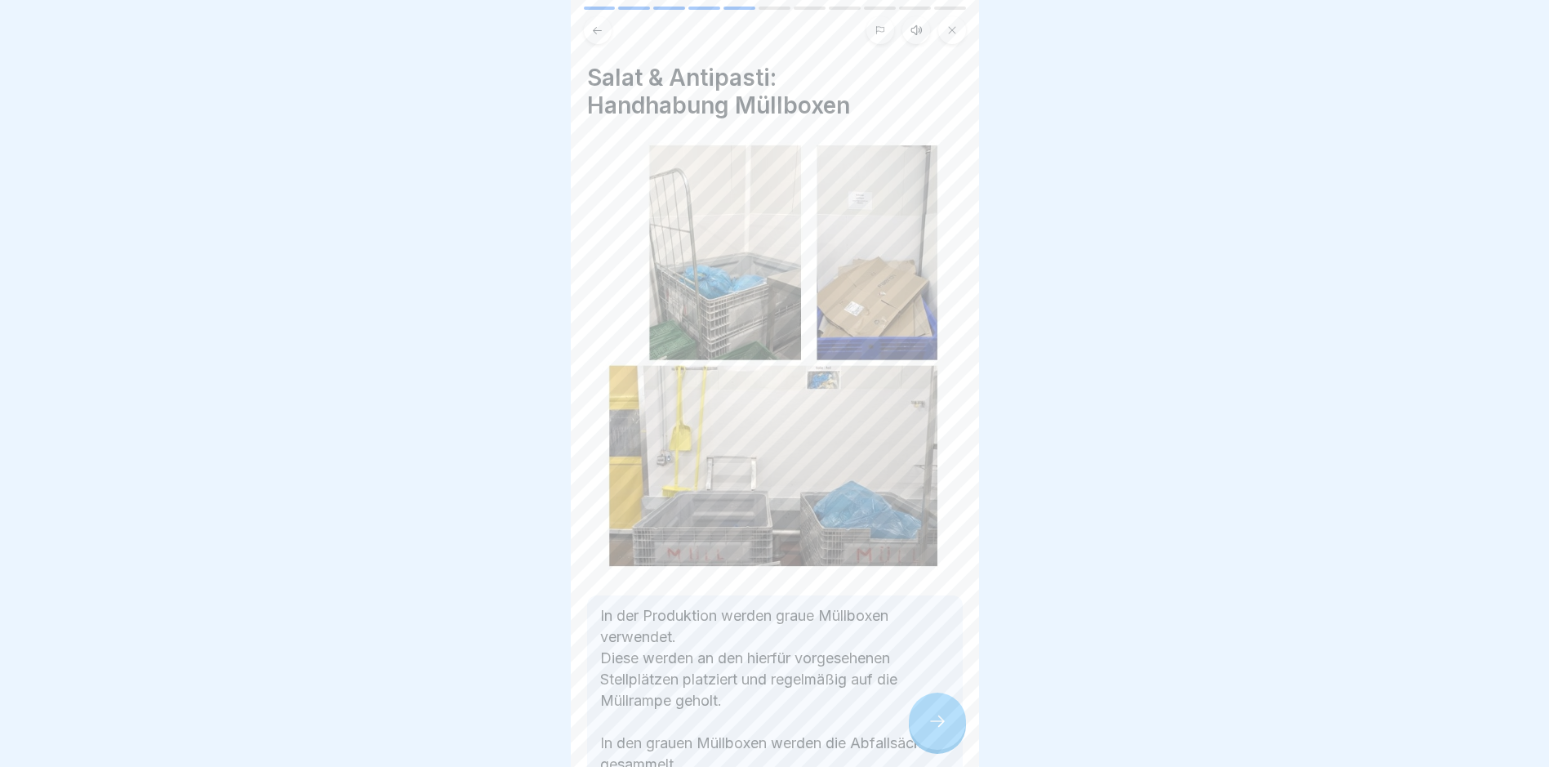
click at [940, 728] on icon at bounding box center [938, 721] width 20 height 20
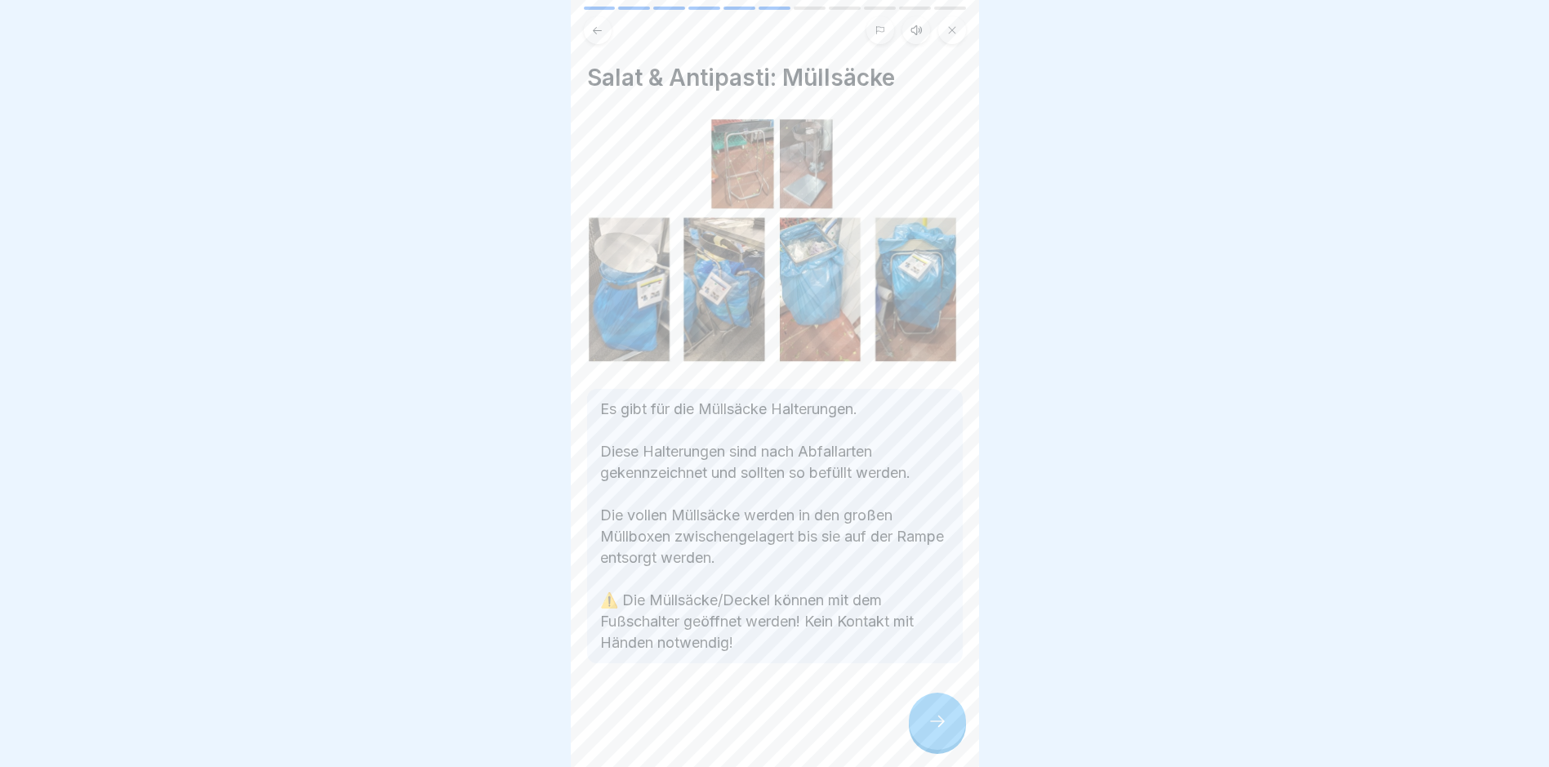
click at [938, 731] on icon at bounding box center [938, 721] width 20 height 20
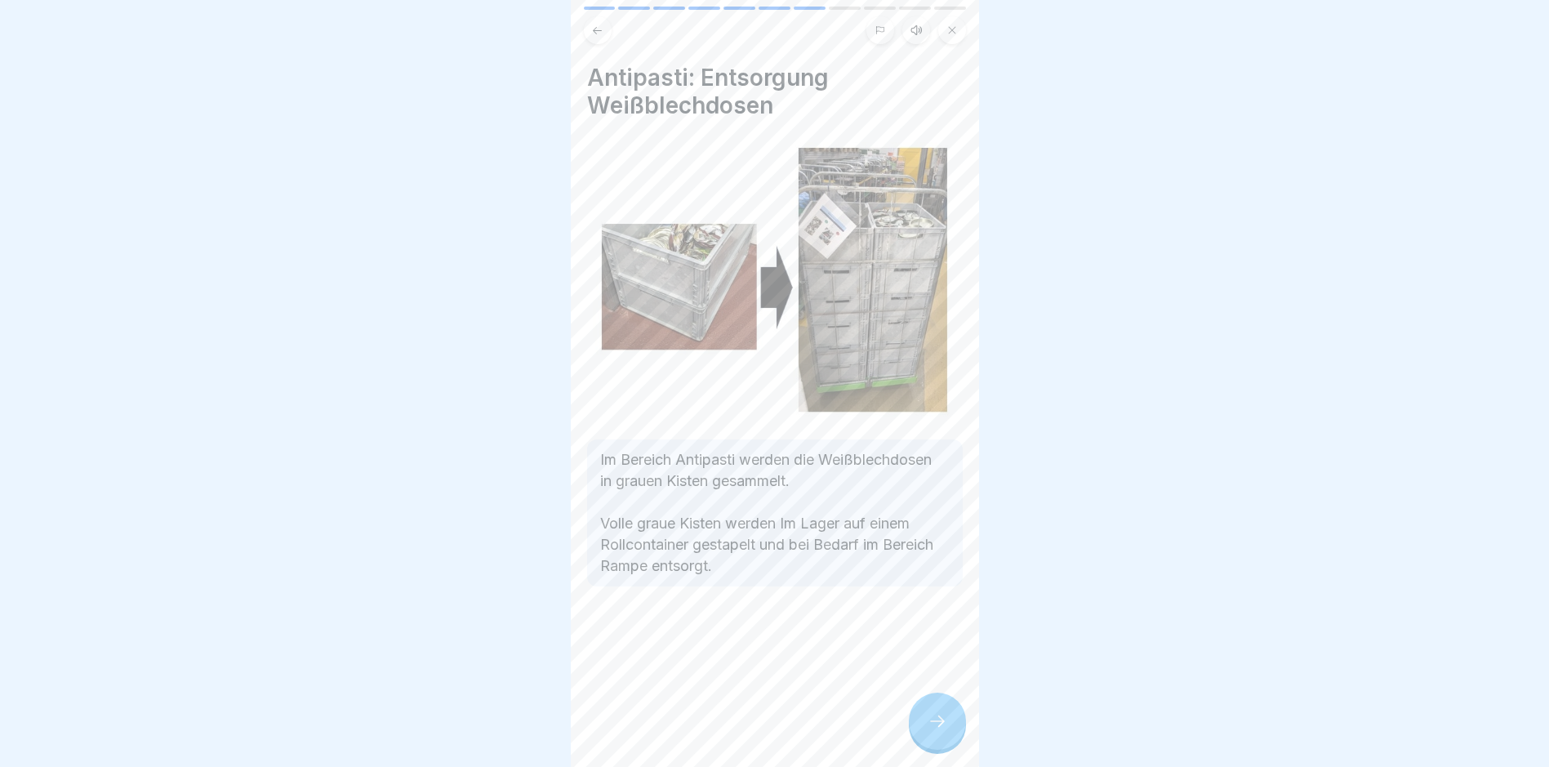
click at [939, 731] on icon at bounding box center [938, 721] width 20 height 20
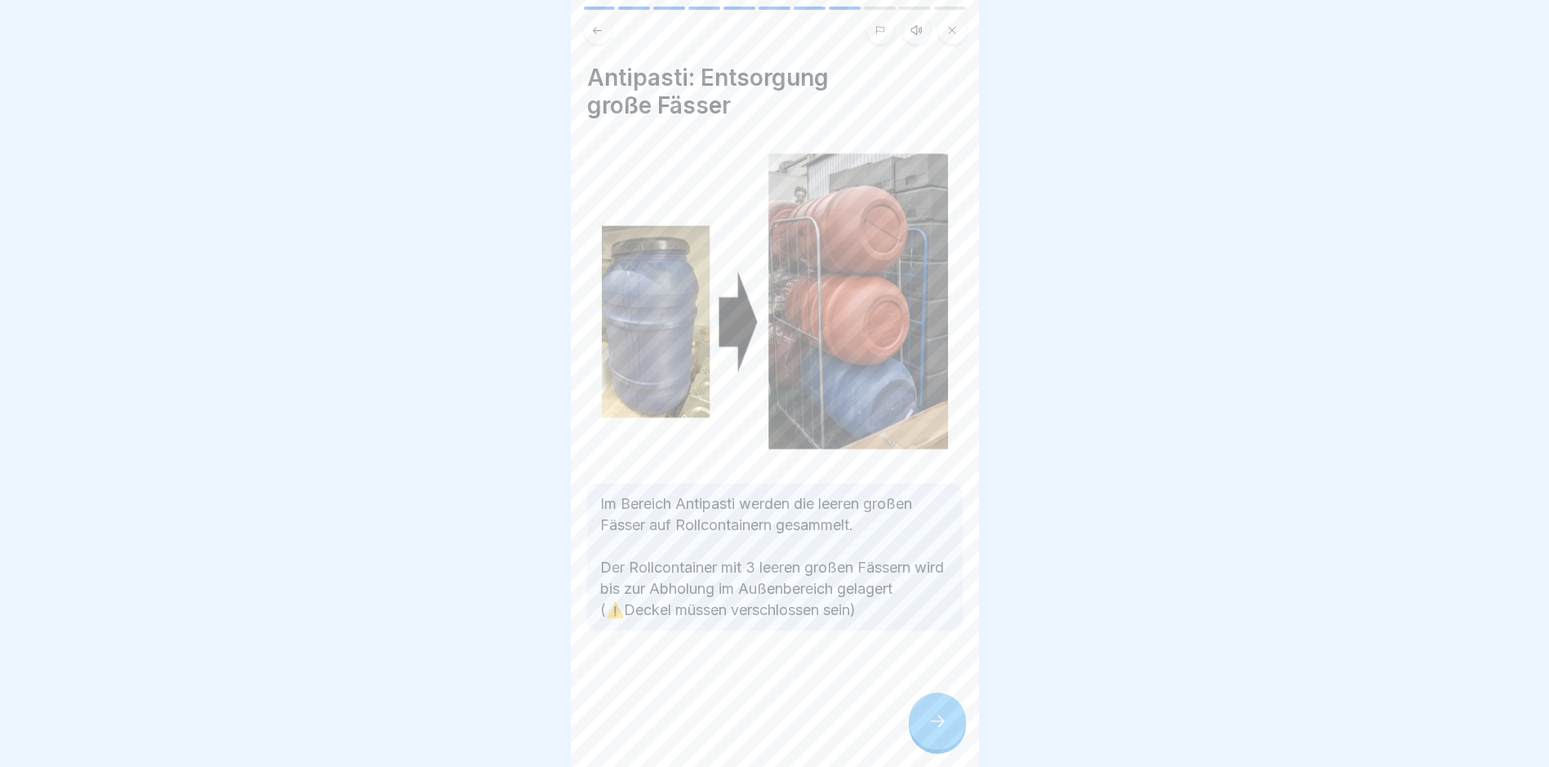
click at [939, 731] on icon at bounding box center [938, 721] width 20 height 20
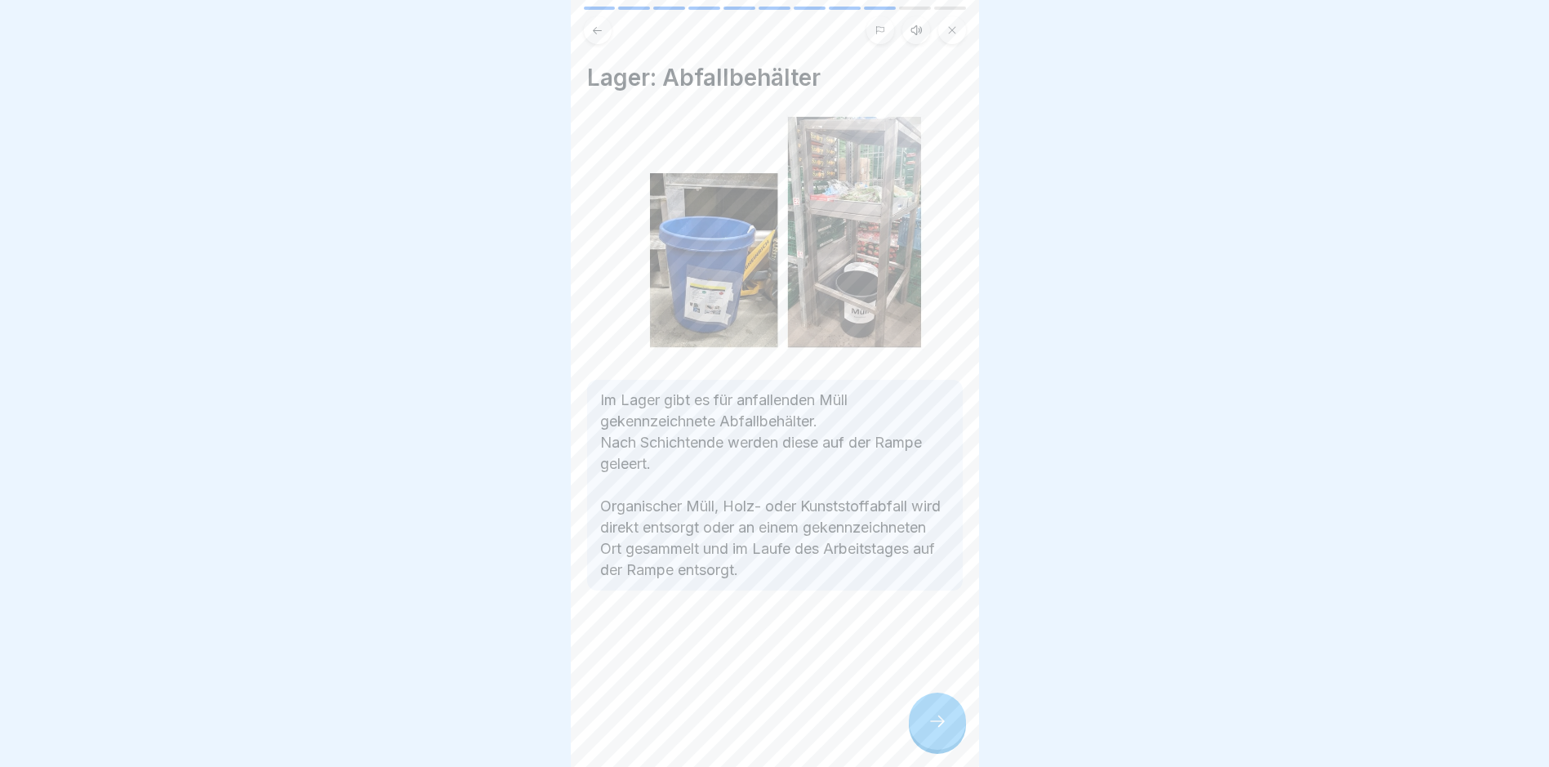
click at [940, 731] on icon at bounding box center [938, 721] width 20 height 20
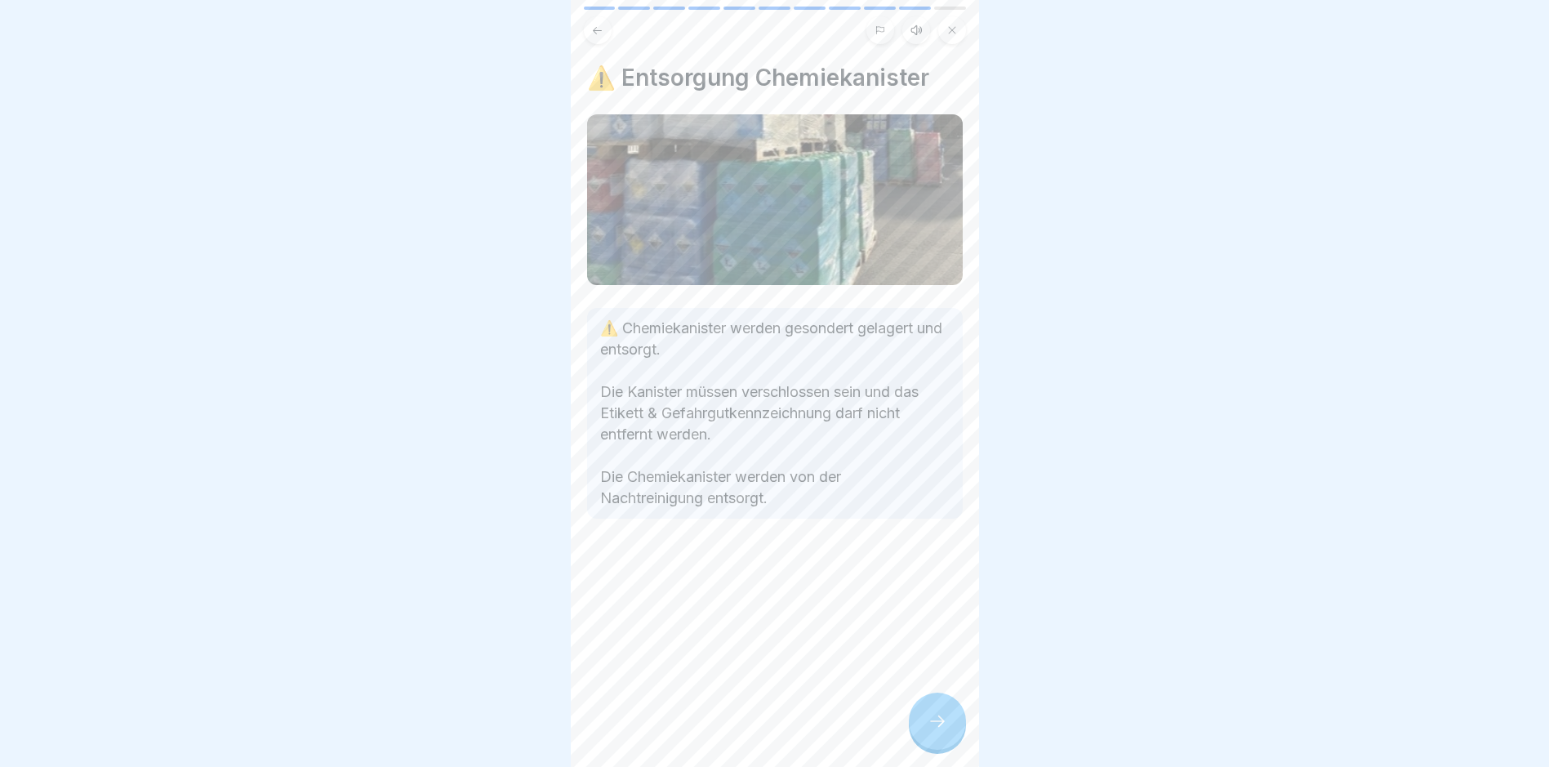
click at [940, 731] on icon at bounding box center [938, 721] width 20 height 20
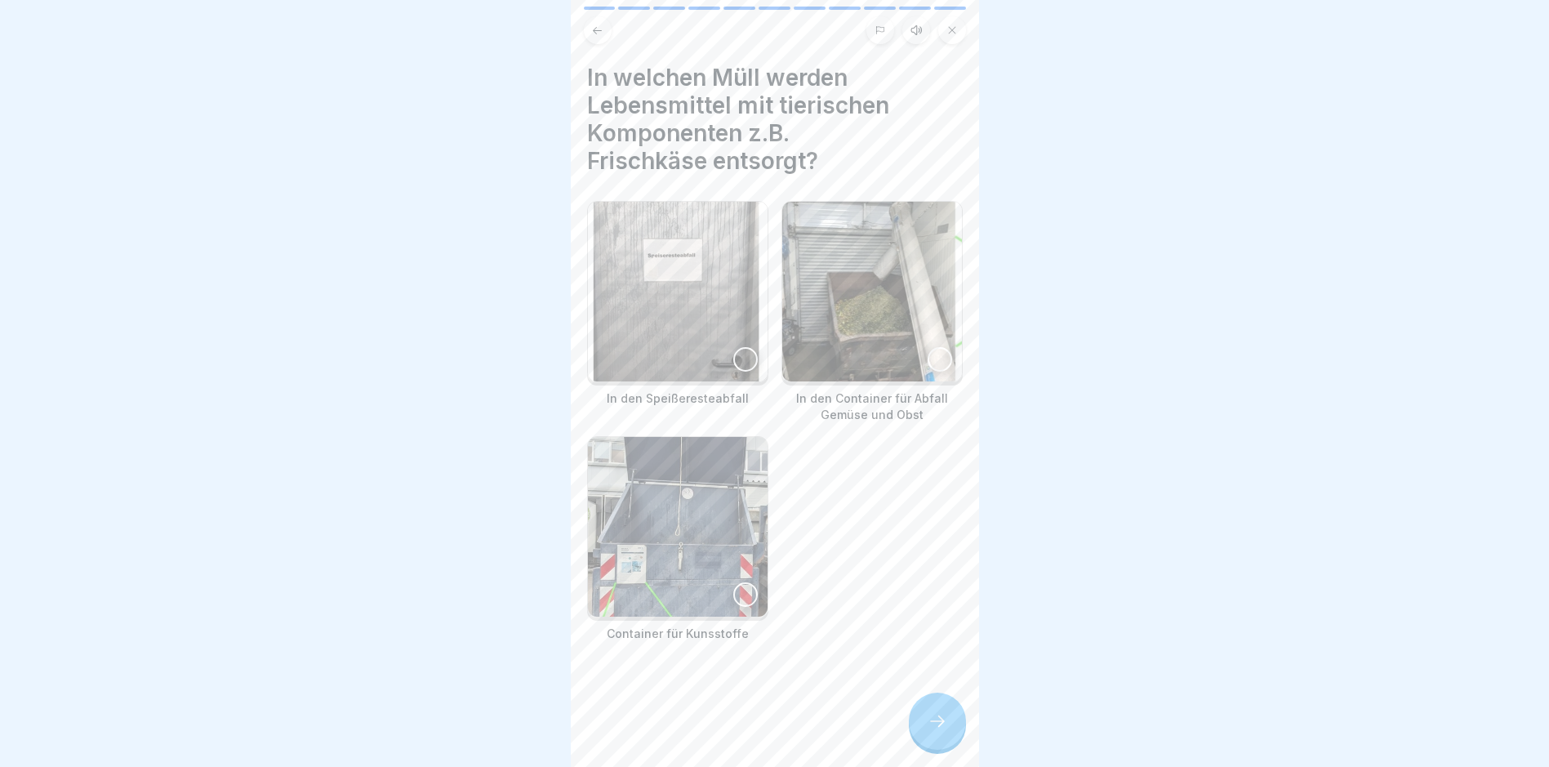
click at [676, 305] on img at bounding box center [678, 292] width 180 height 180
click at [955, 726] on div at bounding box center [937, 721] width 57 height 57
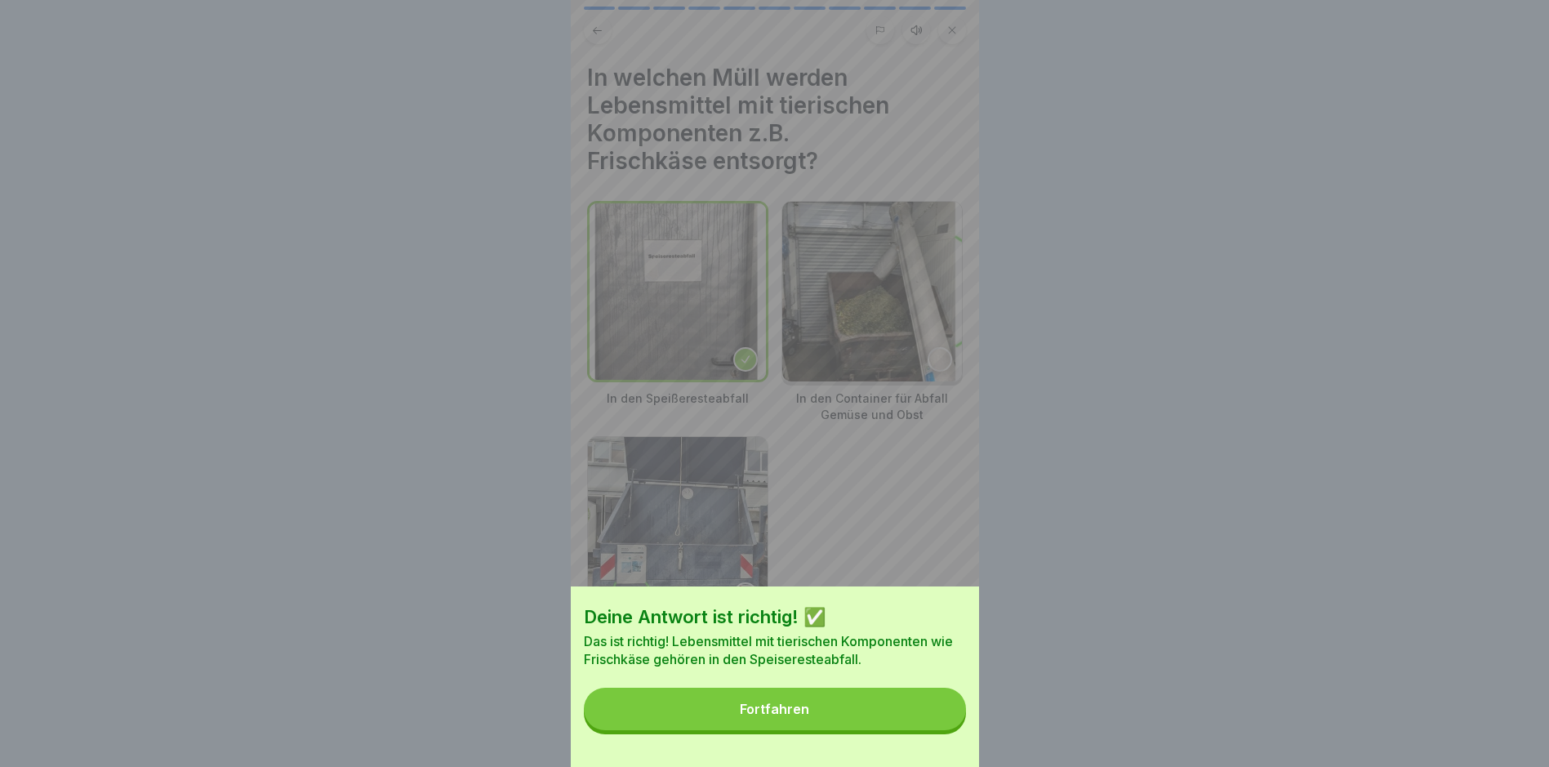
click at [814, 720] on button "Fortfahren" at bounding box center [775, 709] width 382 height 42
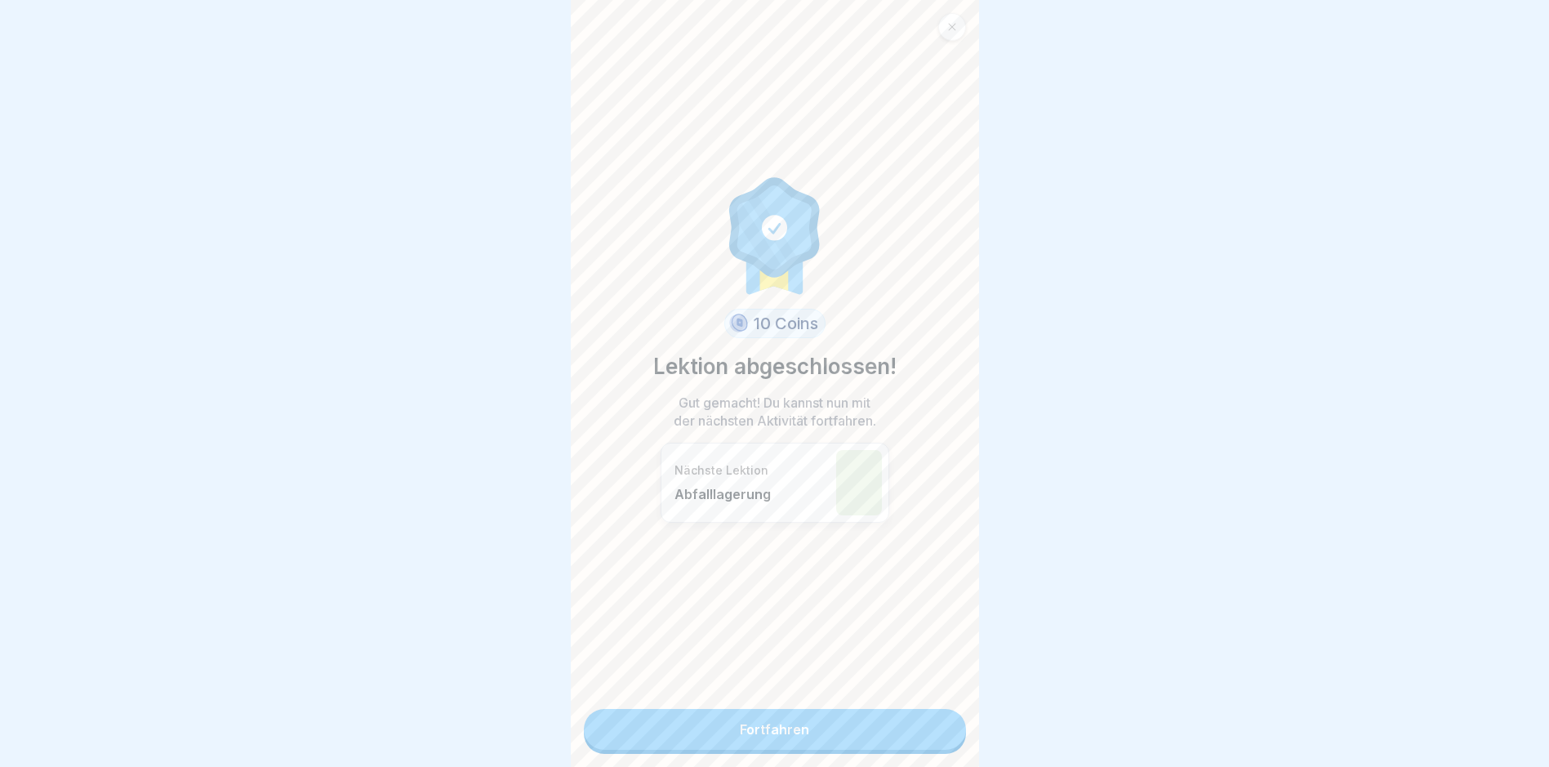
click at [764, 724] on link "Fortfahren" at bounding box center [775, 729] width 382 height 41
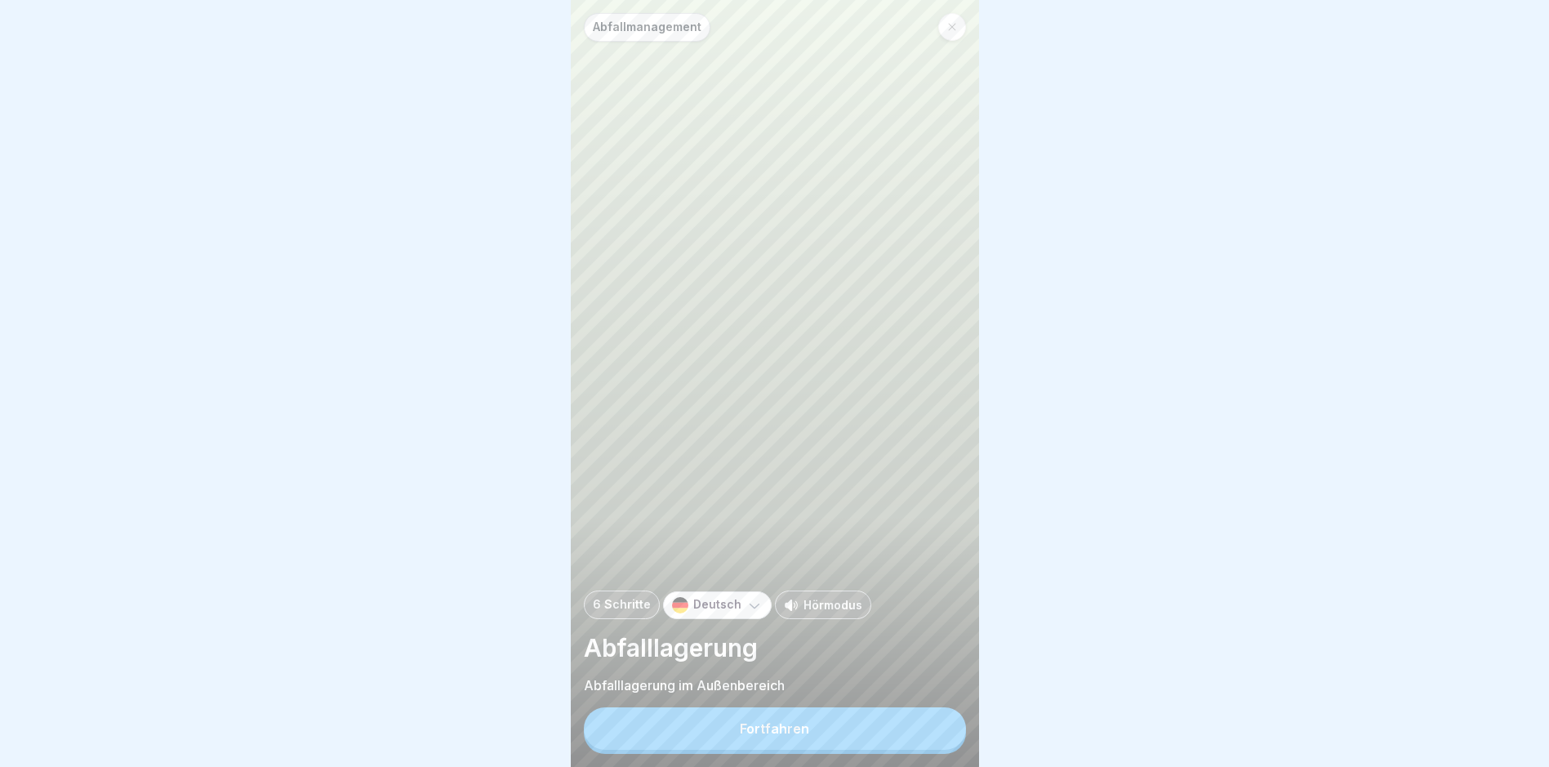
click at [782, 736] on div "Fortfahren" at bounding box center [774, 728] width 69 height 15
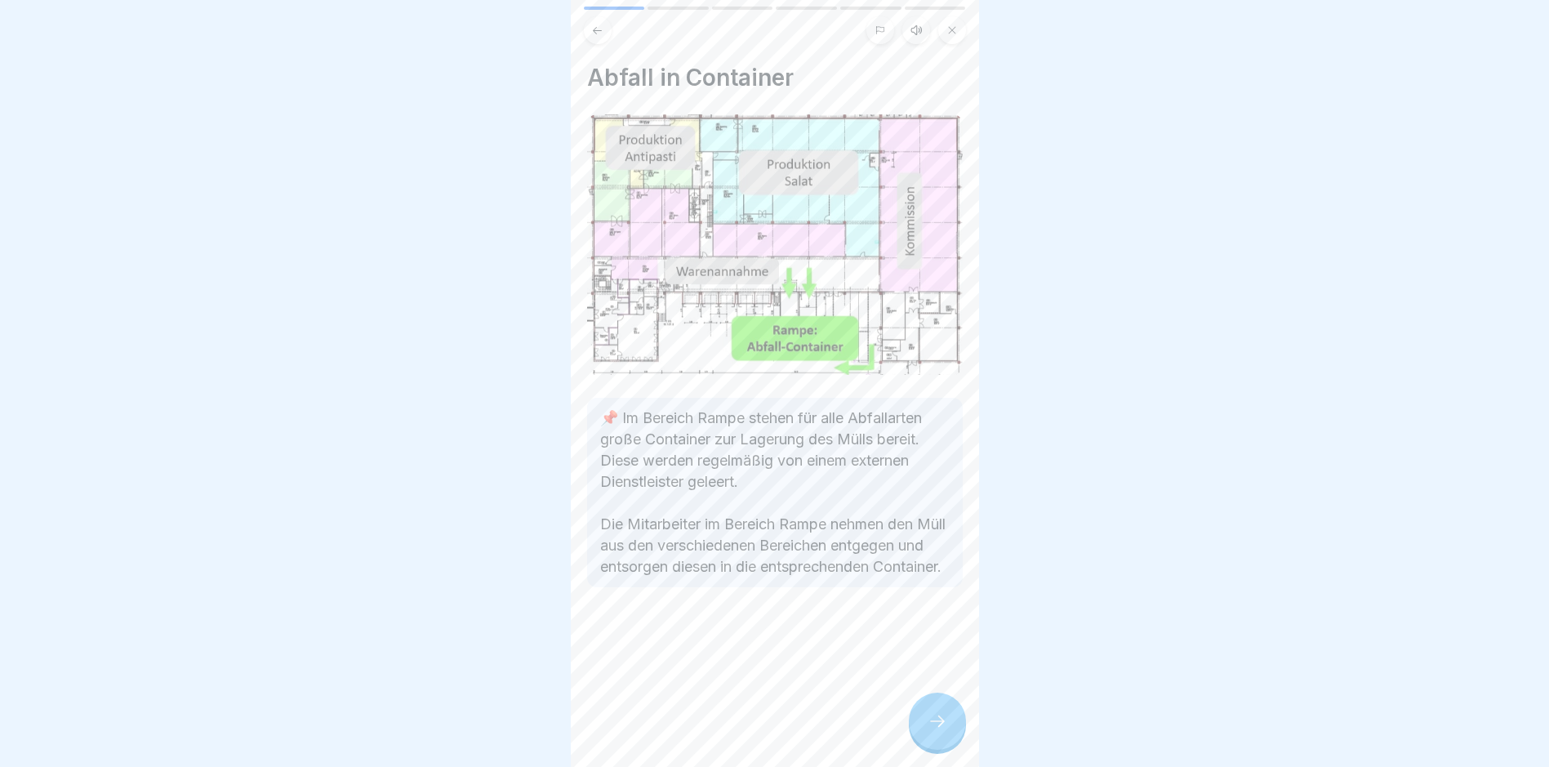
click at [933, 725] on div at bounding box center [937, 721] width 57 height 57
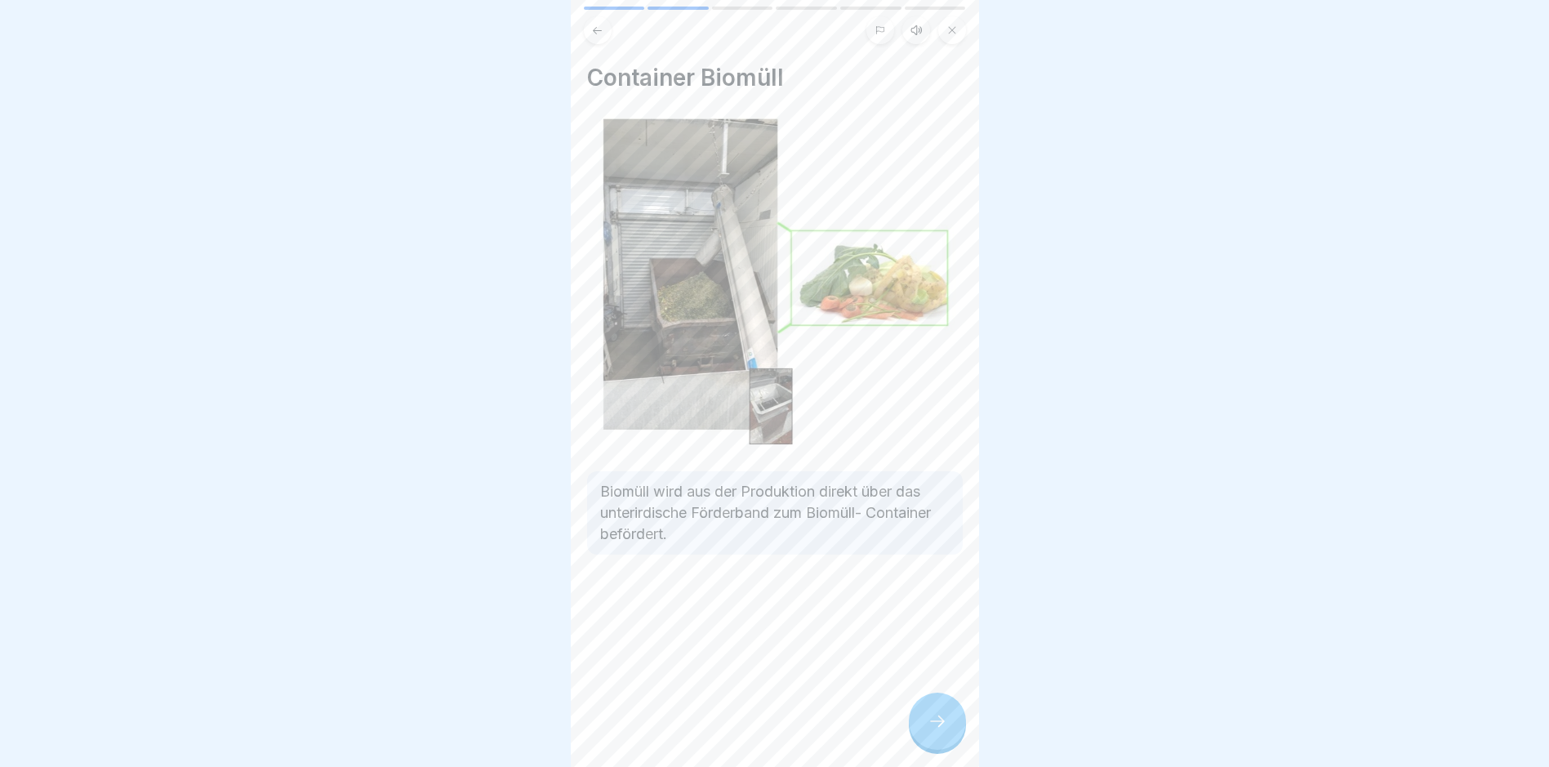
click at [933, 726] on icon at bounding box center [938, 721] width 20 height 20
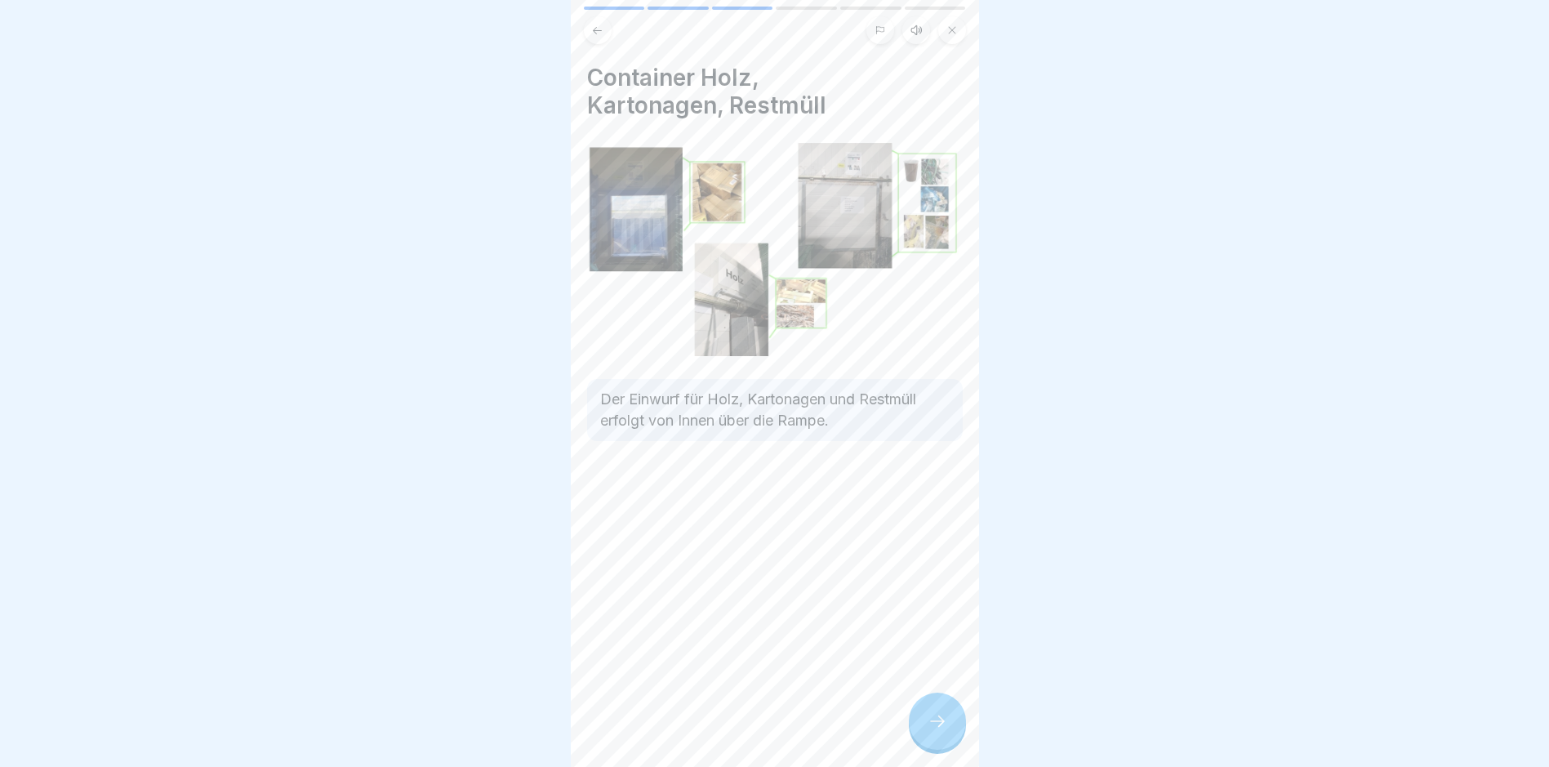
click at [933, 726] on icon at bounding box center [938, 721] width 20 height 20
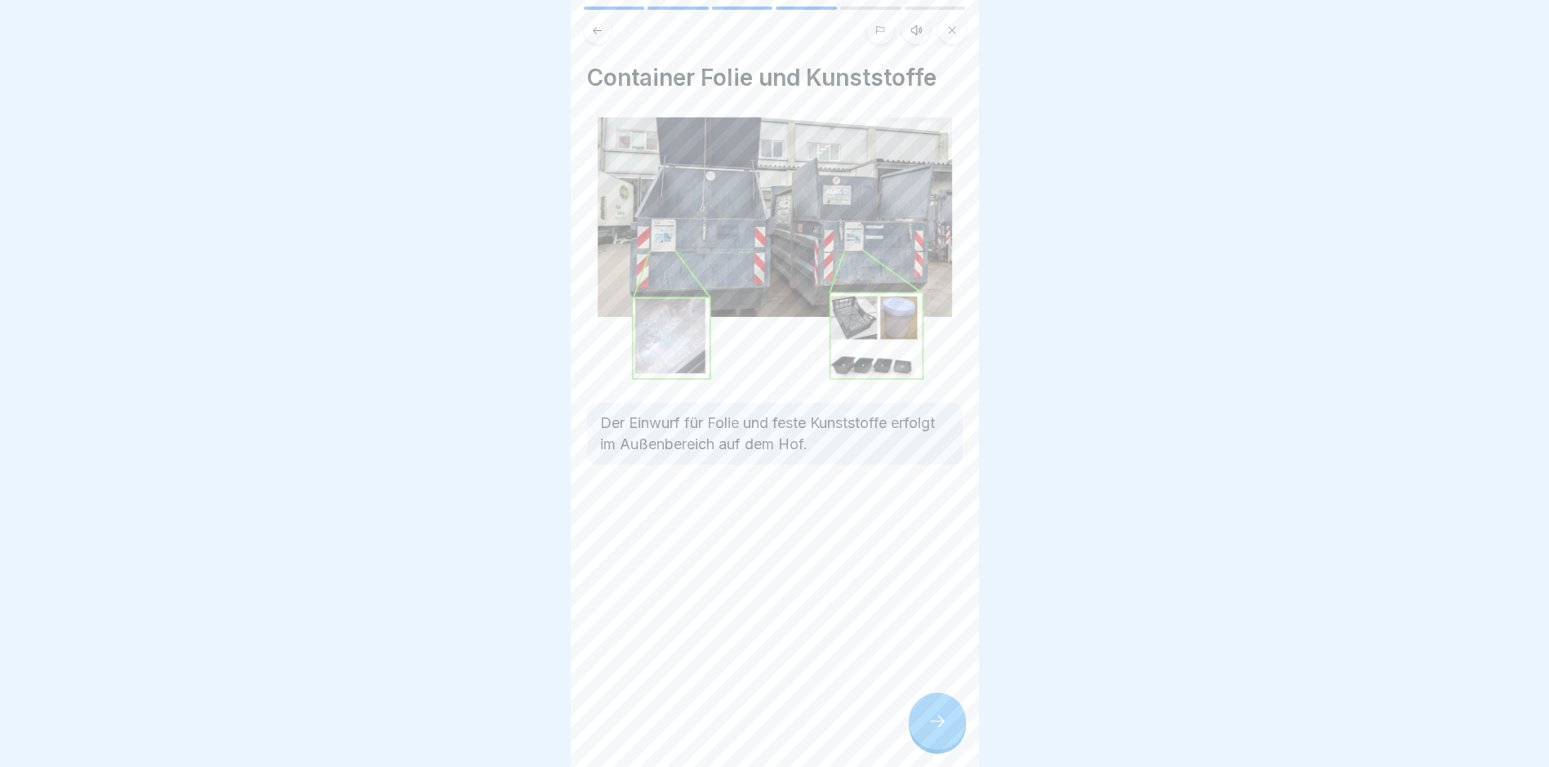
click at [933, 726] on icon at bounding box center [938, 721] width 20 height 20
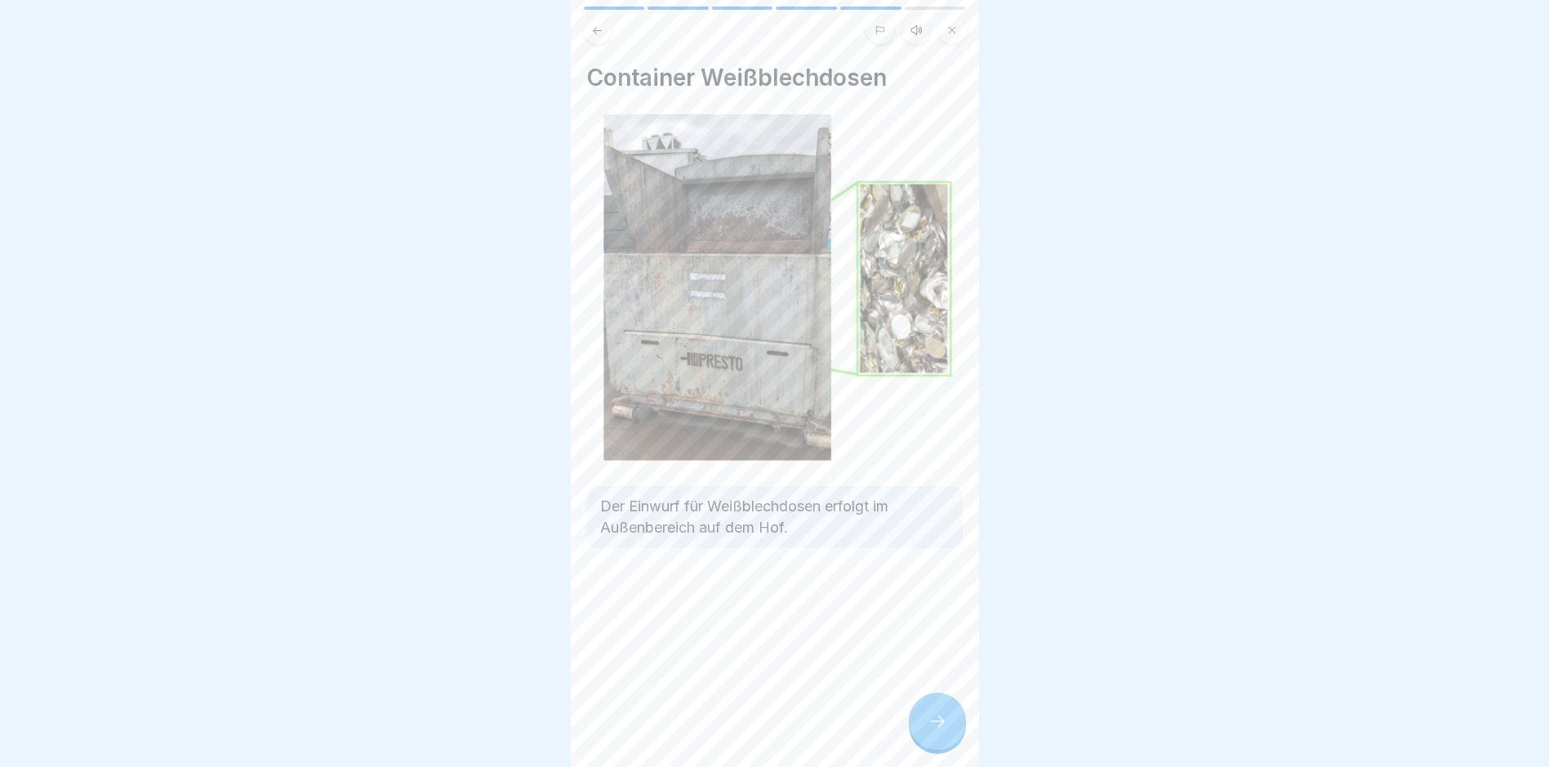
click at [933, 726] on icon at bounding box center [938, 721] width 20 height 20
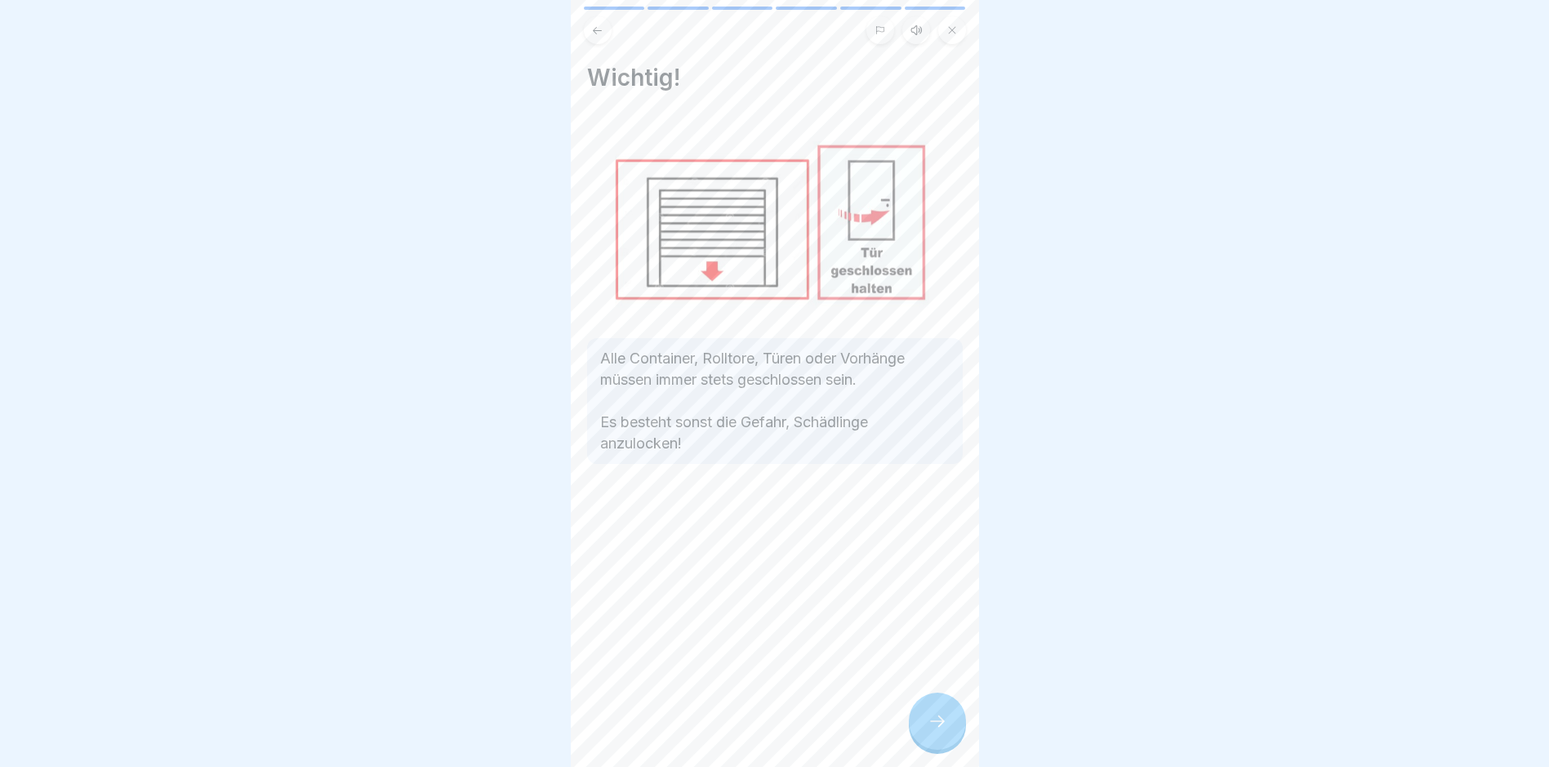
click at [933, 726] on icon at bounding box center [938, 721] width 20 height 20
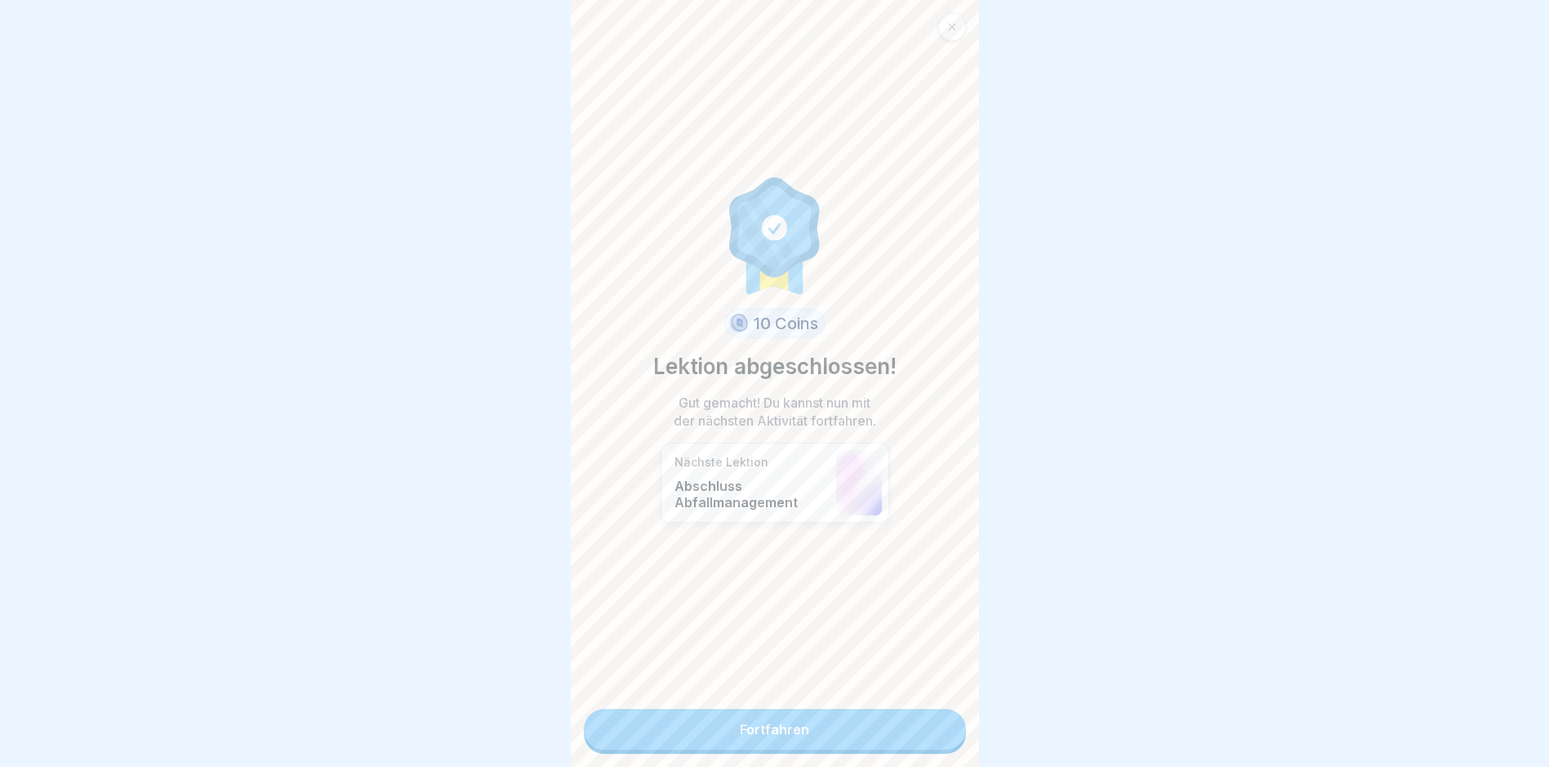
click at [797, 724] on link "Fortfahren" at bounding box center [775, 729] width 382 height 41
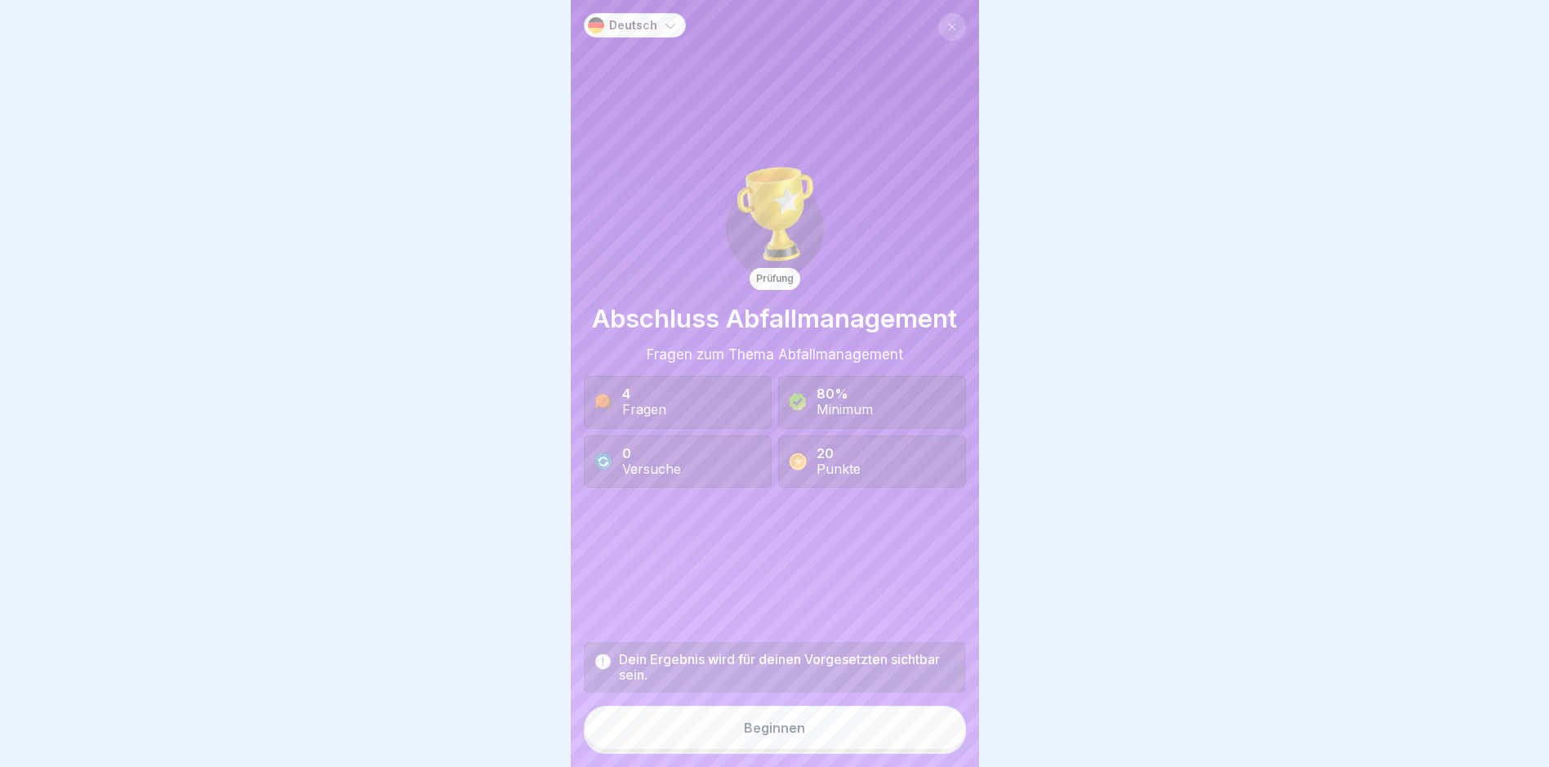
click at [770, 734] on div "Beginnen" at bounding box center [774, 727] width 61 height 15
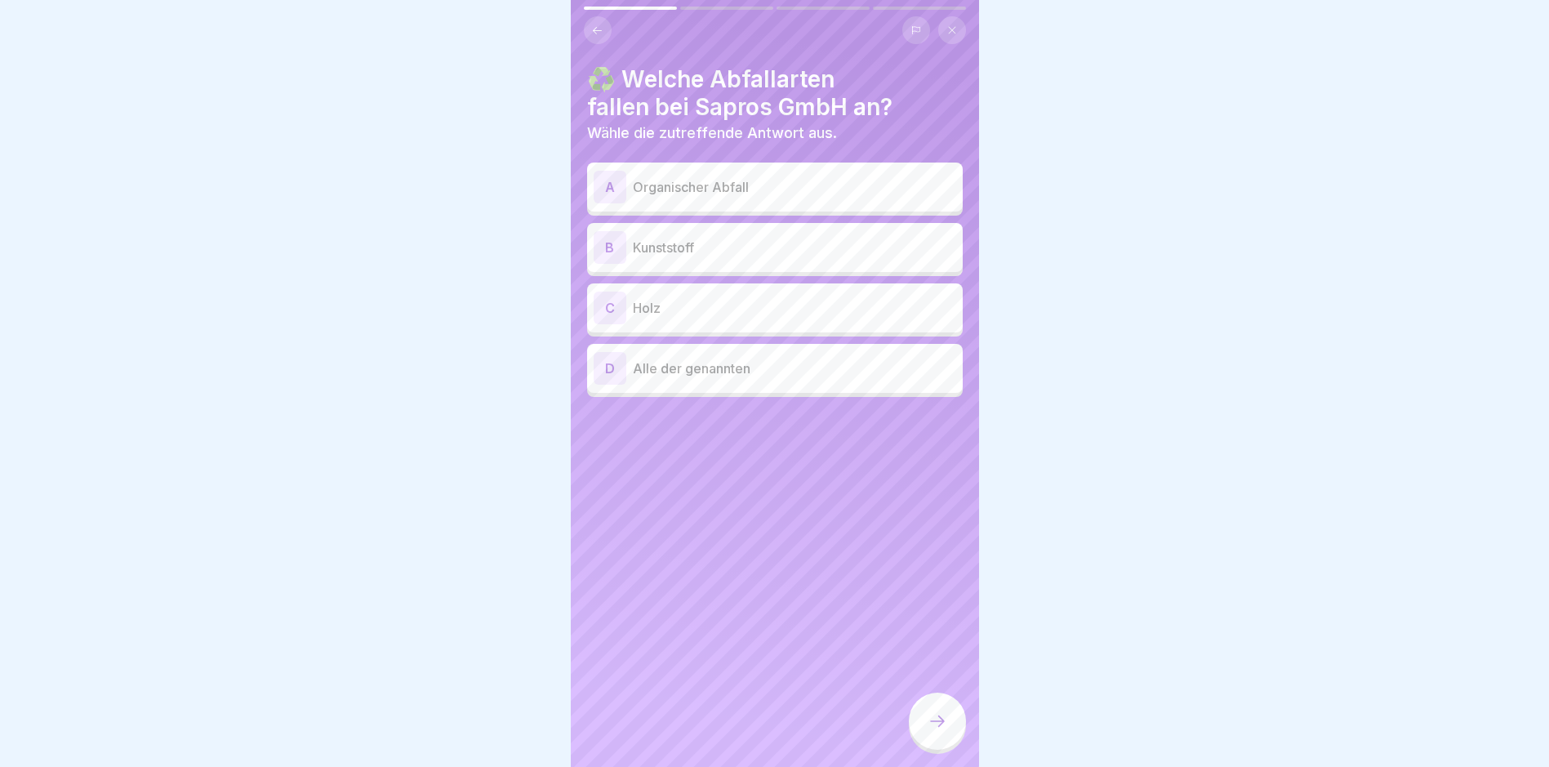
click at [612, 178] on div "A" at bounding box center [610, 187] width 33 height 33
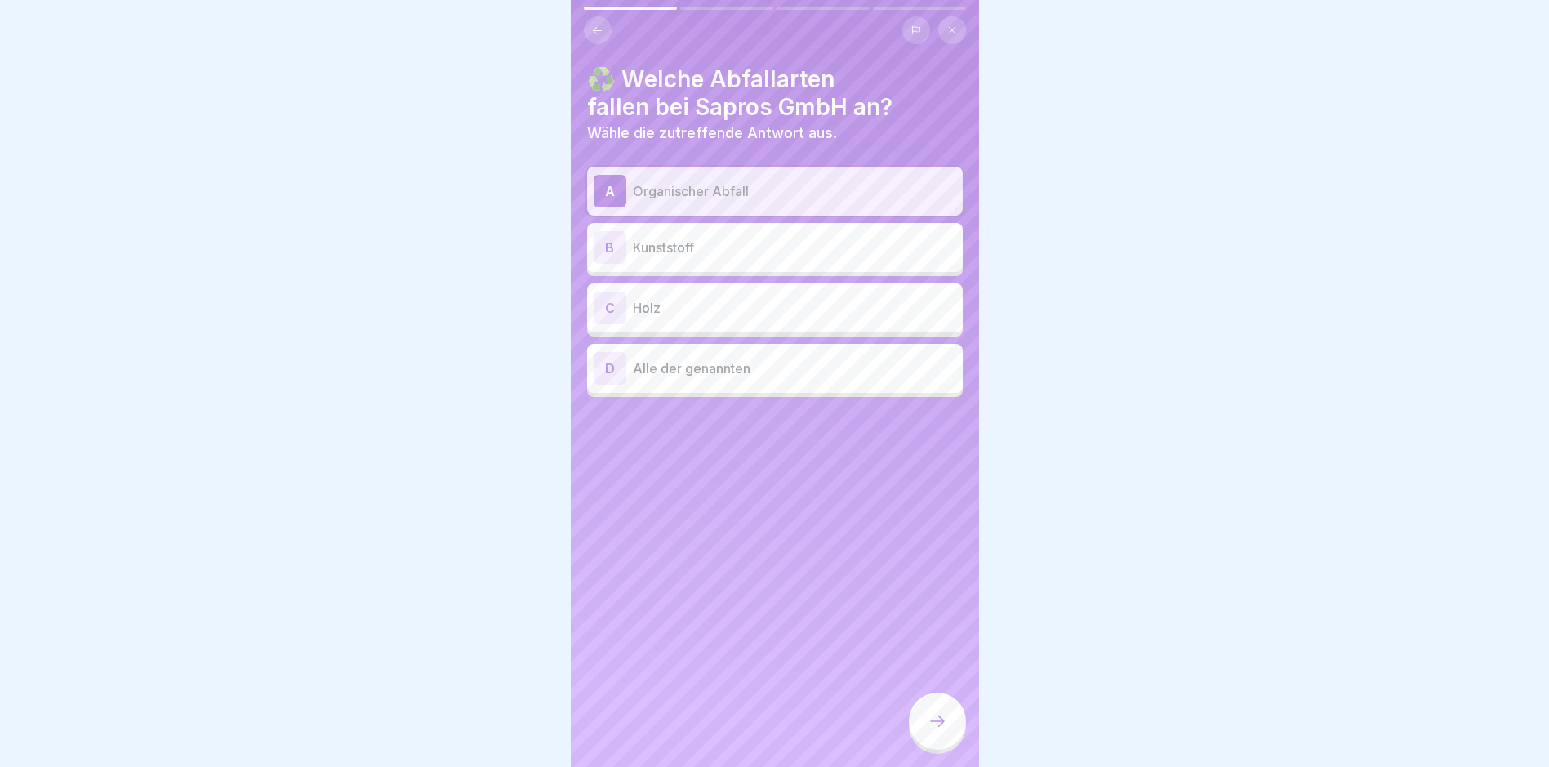
click at [608, 239] on div "B" at bounding box center [610, 247] width 33 height 33
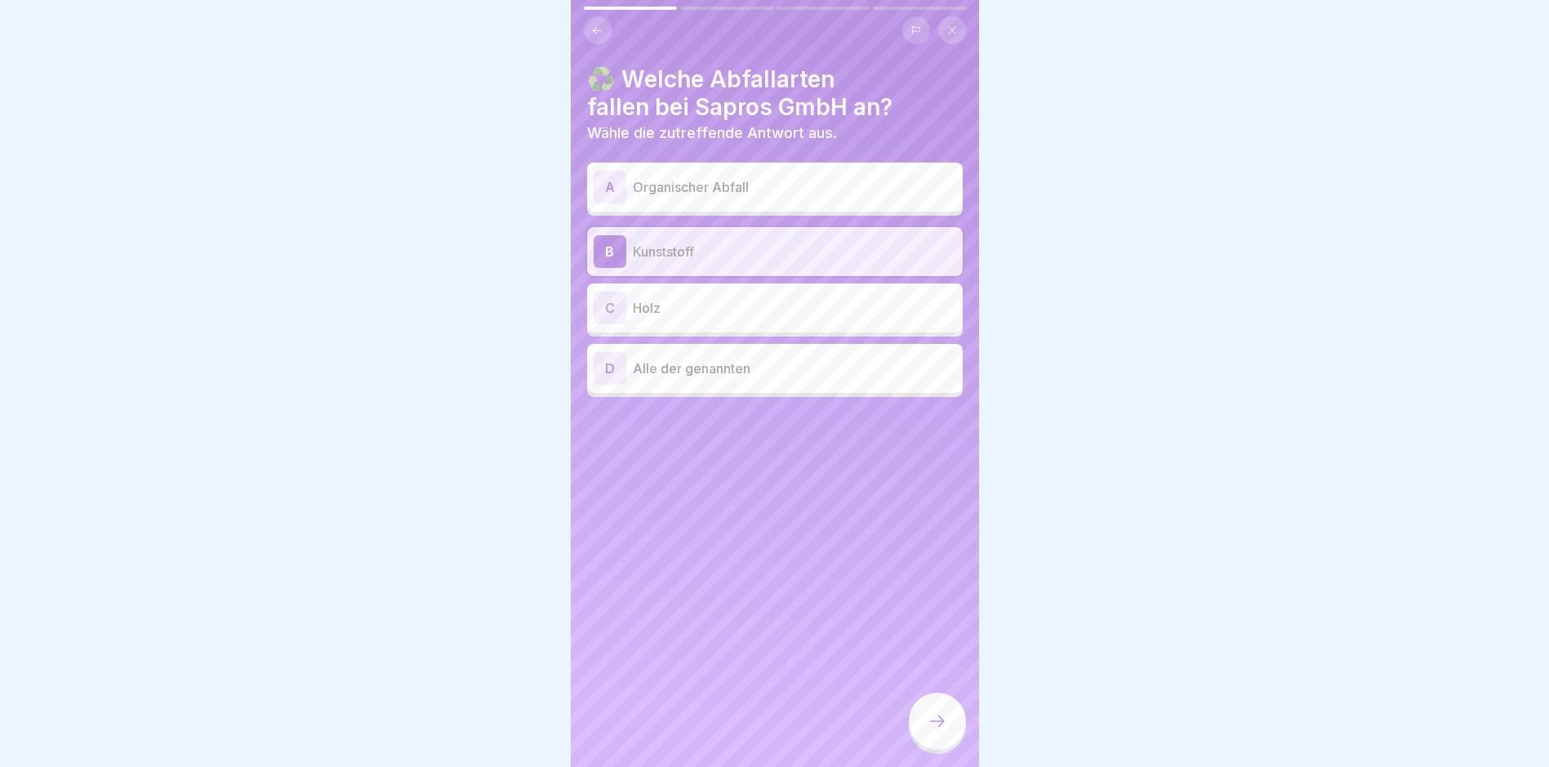
click at [607, 314] on div "C" at bounding box center [610, 308] width 33 height 33
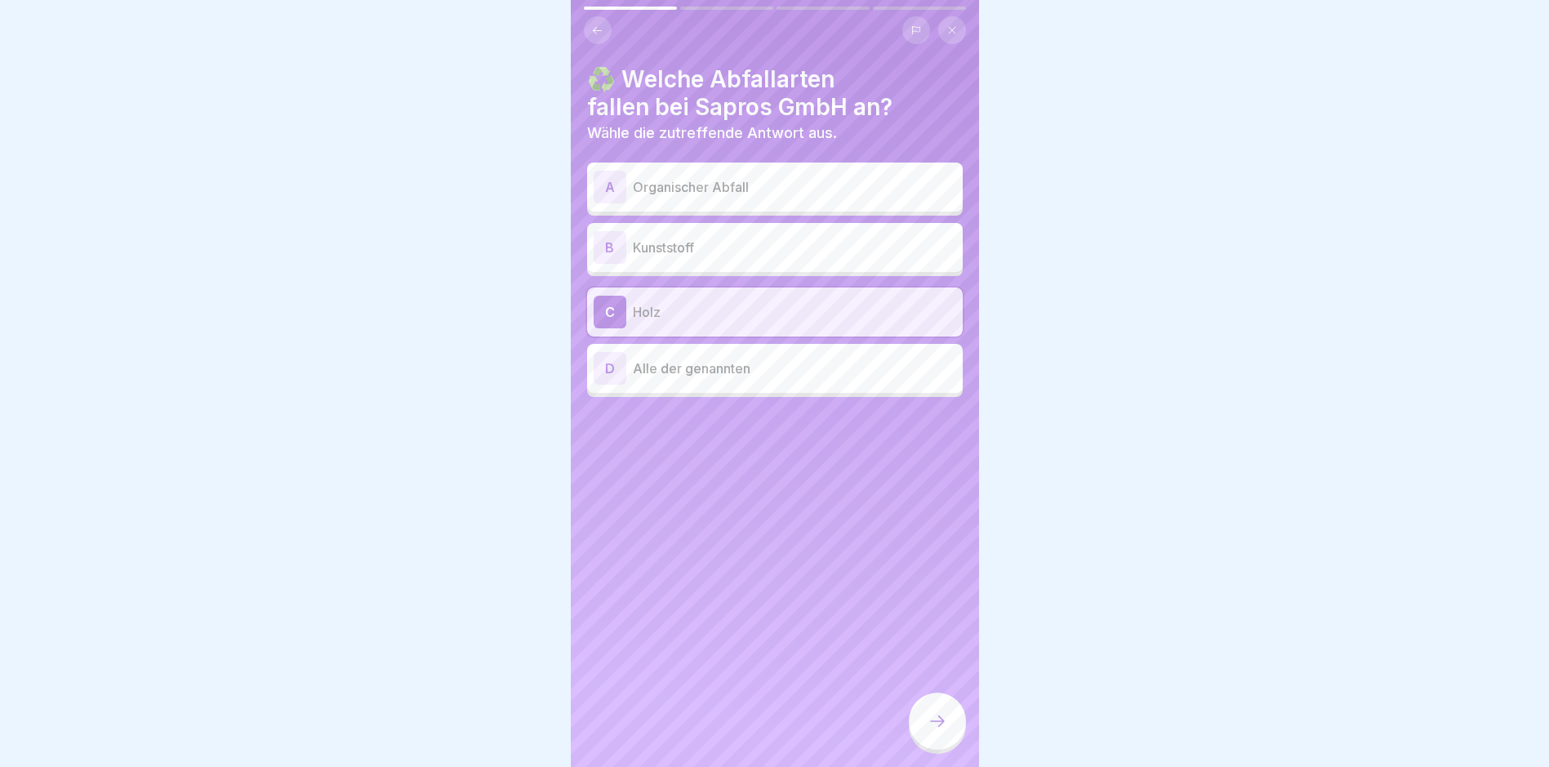
click at [613, 386] on div "D Alle der genannten" at bounding box center [775, 368] width 376 height 49
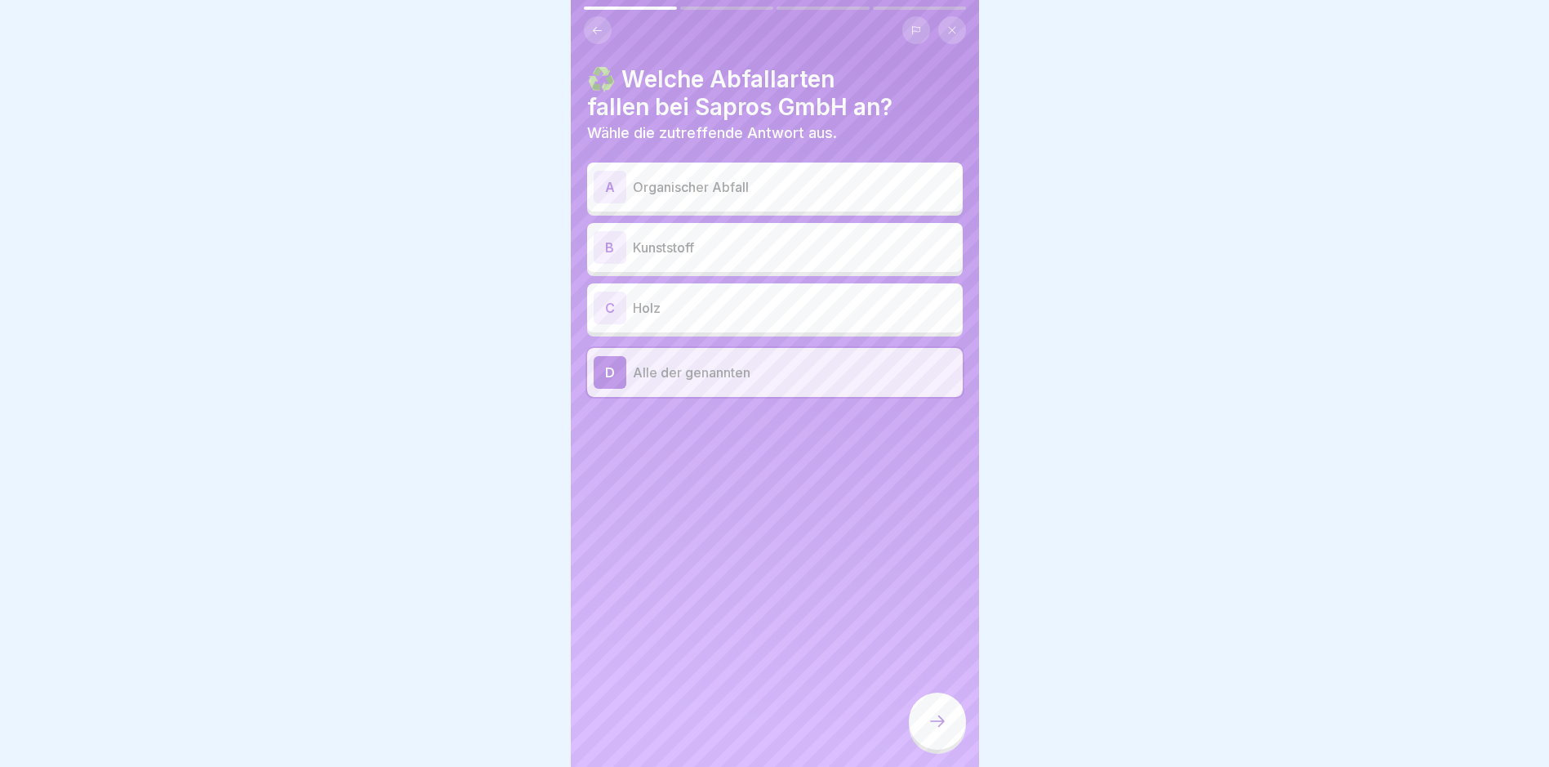
click at [946, 731] on icon at bounding box center [938, 721] width 20 height 20
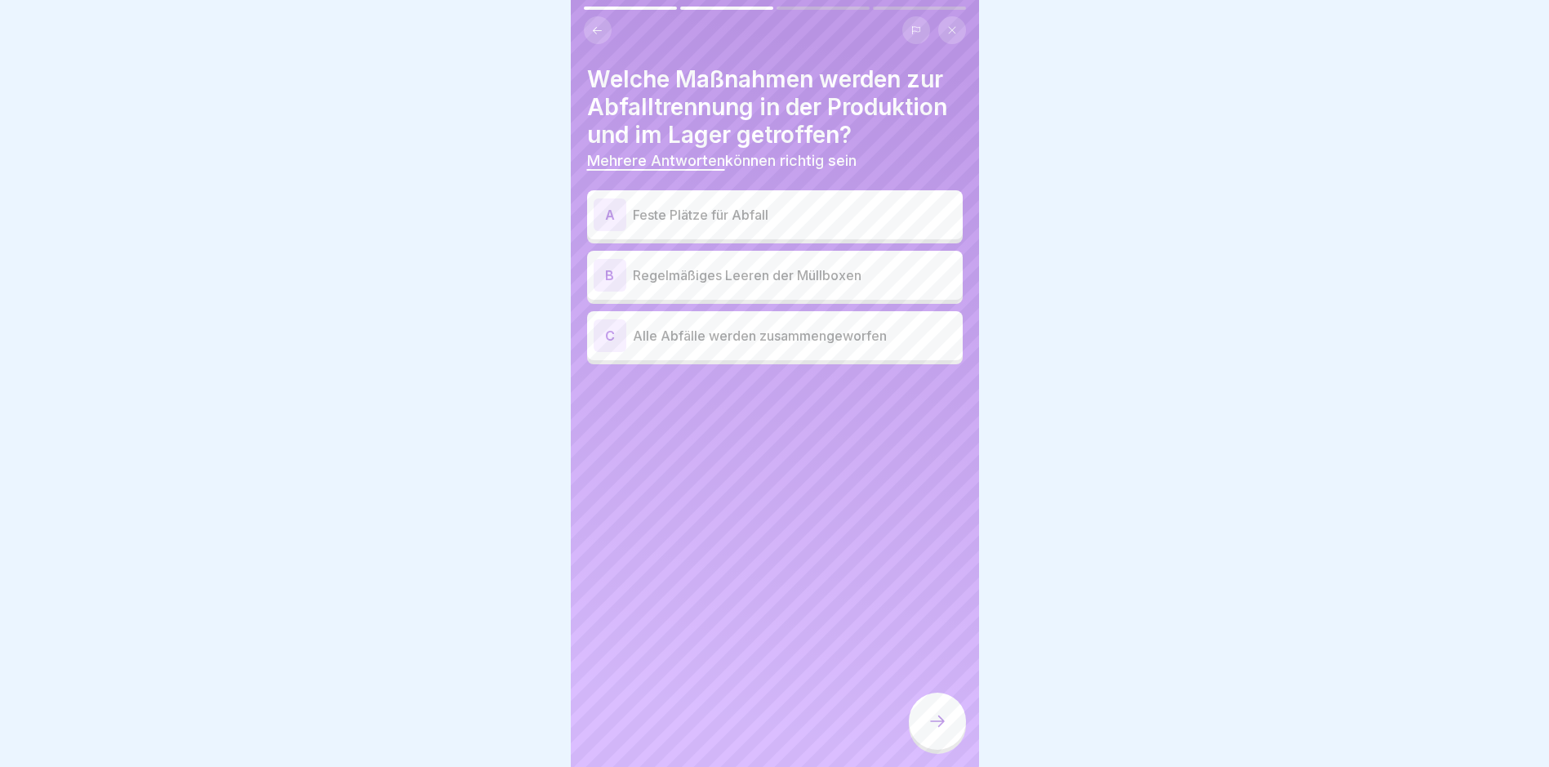
click at [602, 213] on div "A" at bounding box center [610, 214] width 33 height 33
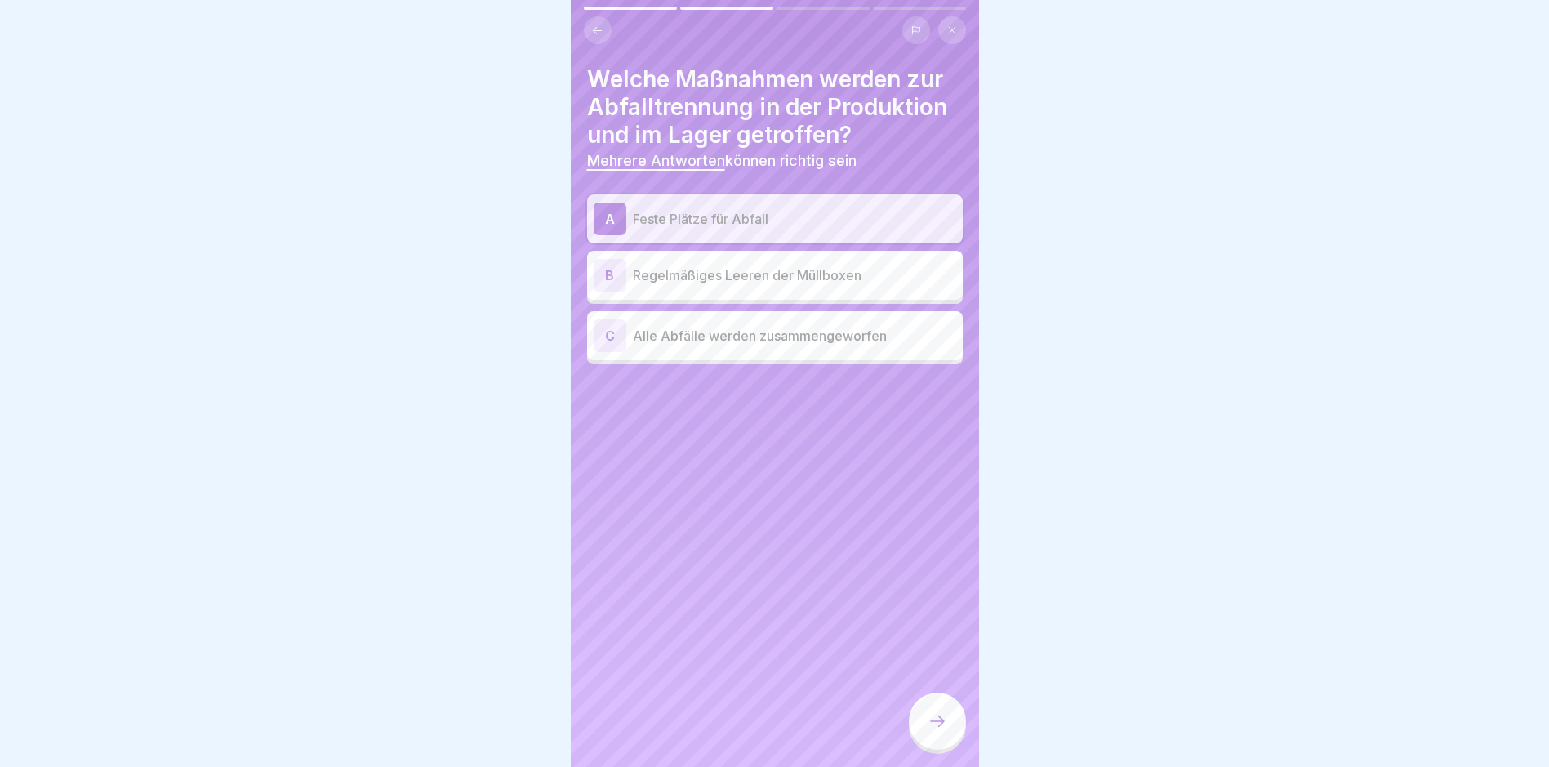
click at [615, 278] on div "B" at bounding box center [610, 275] width 33 height 33
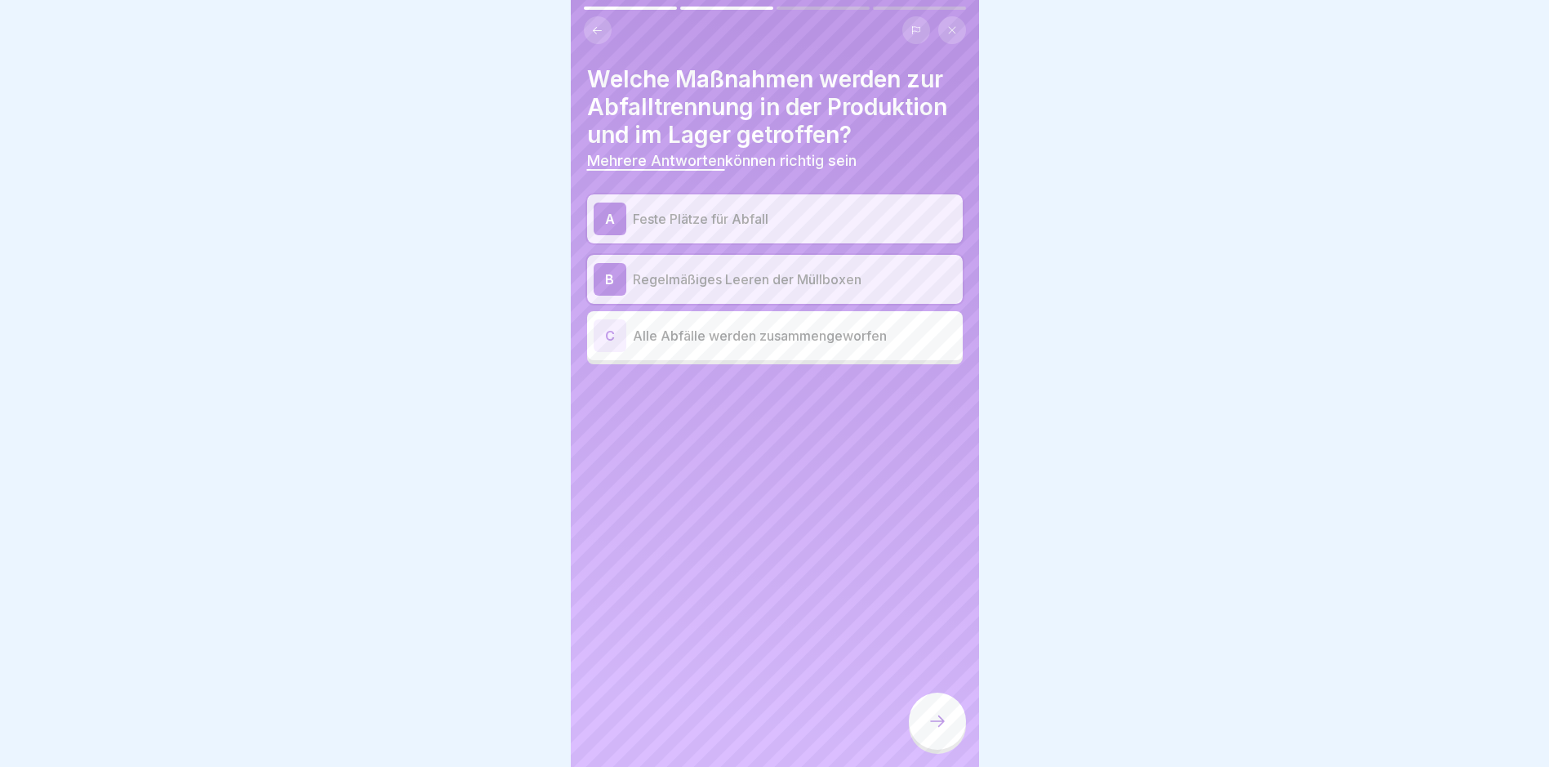
click at [940, 727] on icon at bounding box center [938, 721] width 20 height 20
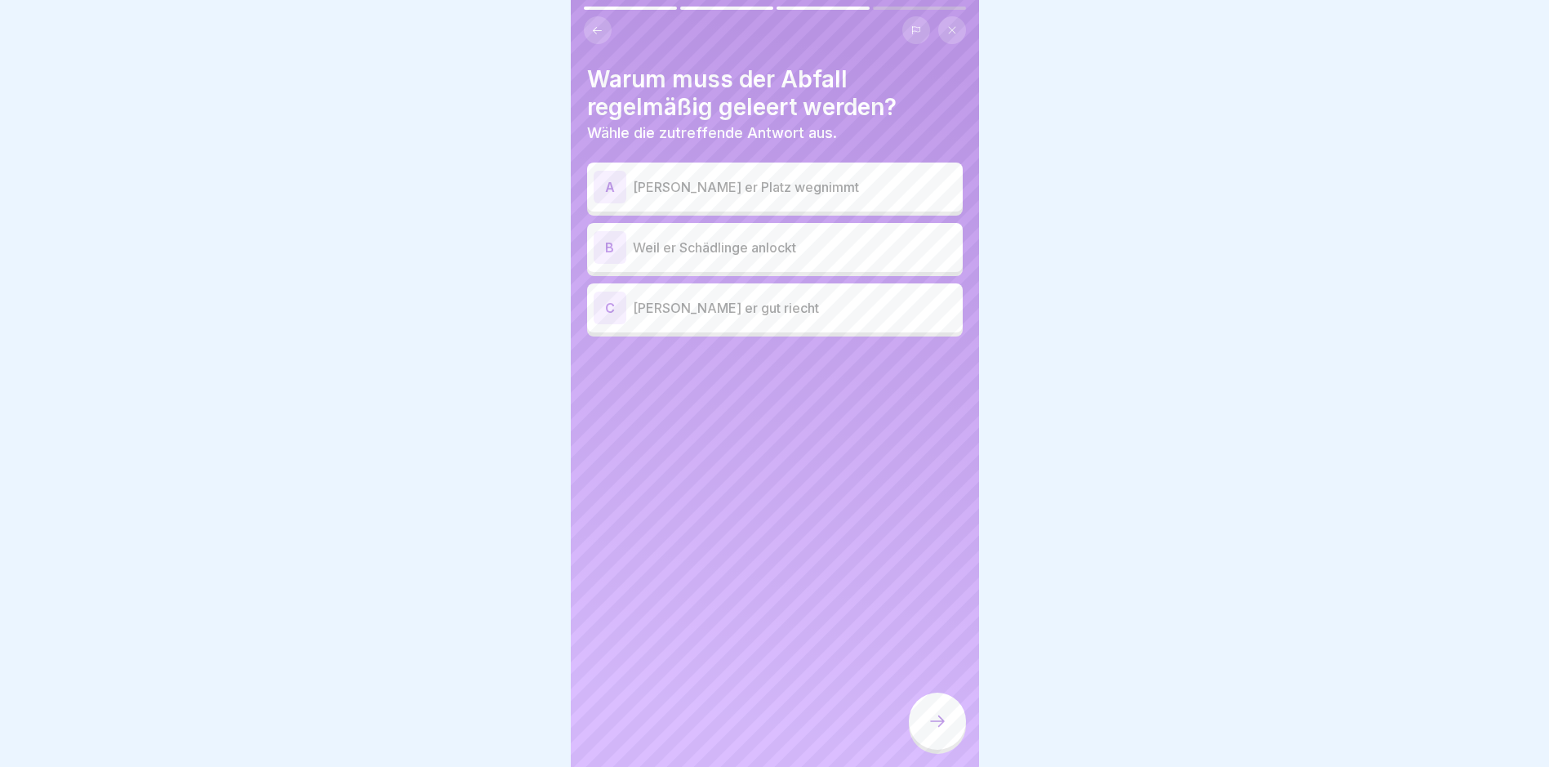
click at [601, 182] on div "A" at bounding box center [610, 187] width 33 height 33
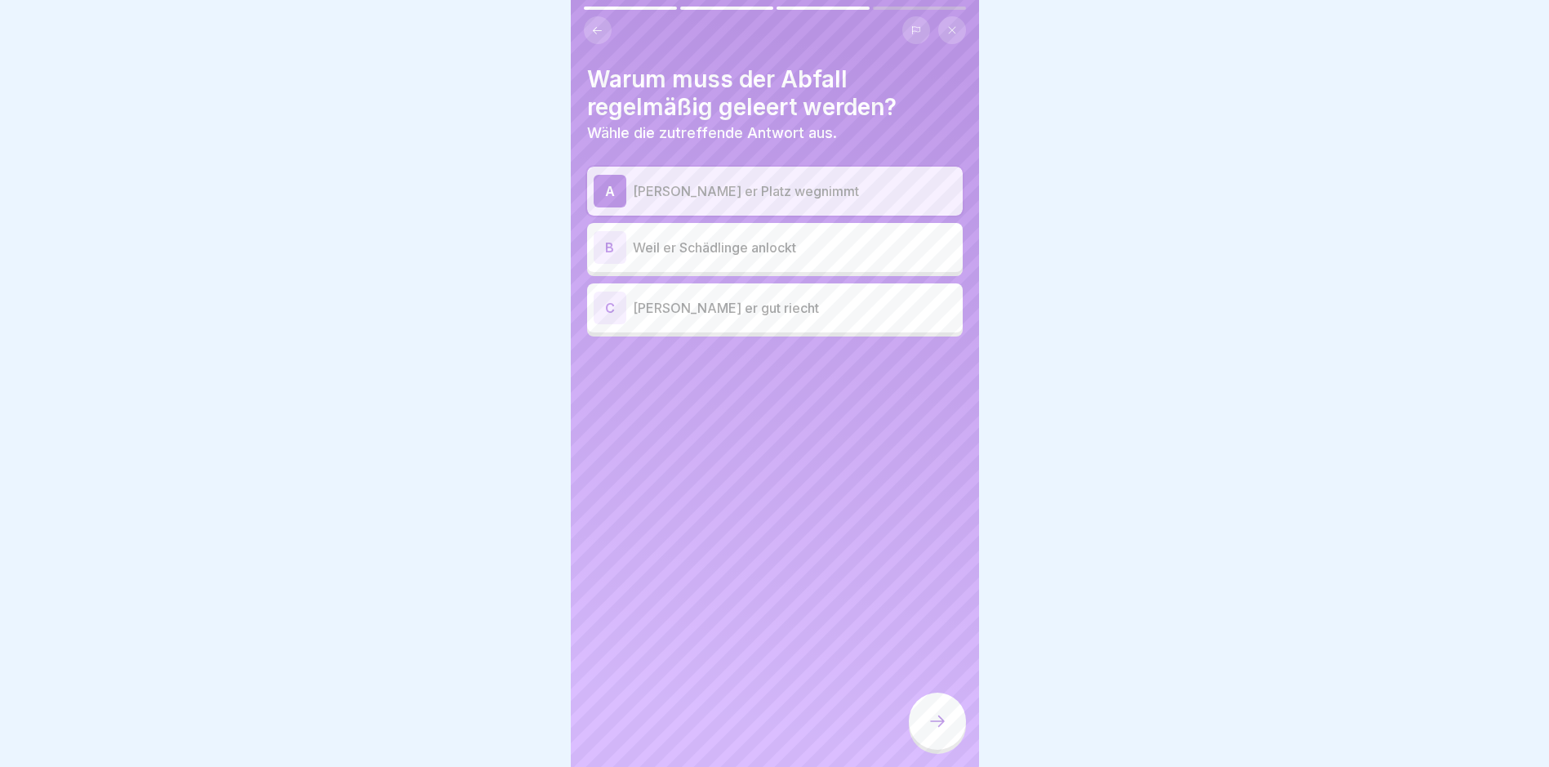
click at [610, 250] on div "B" at bounding box center [610, 247] width 33 height 33
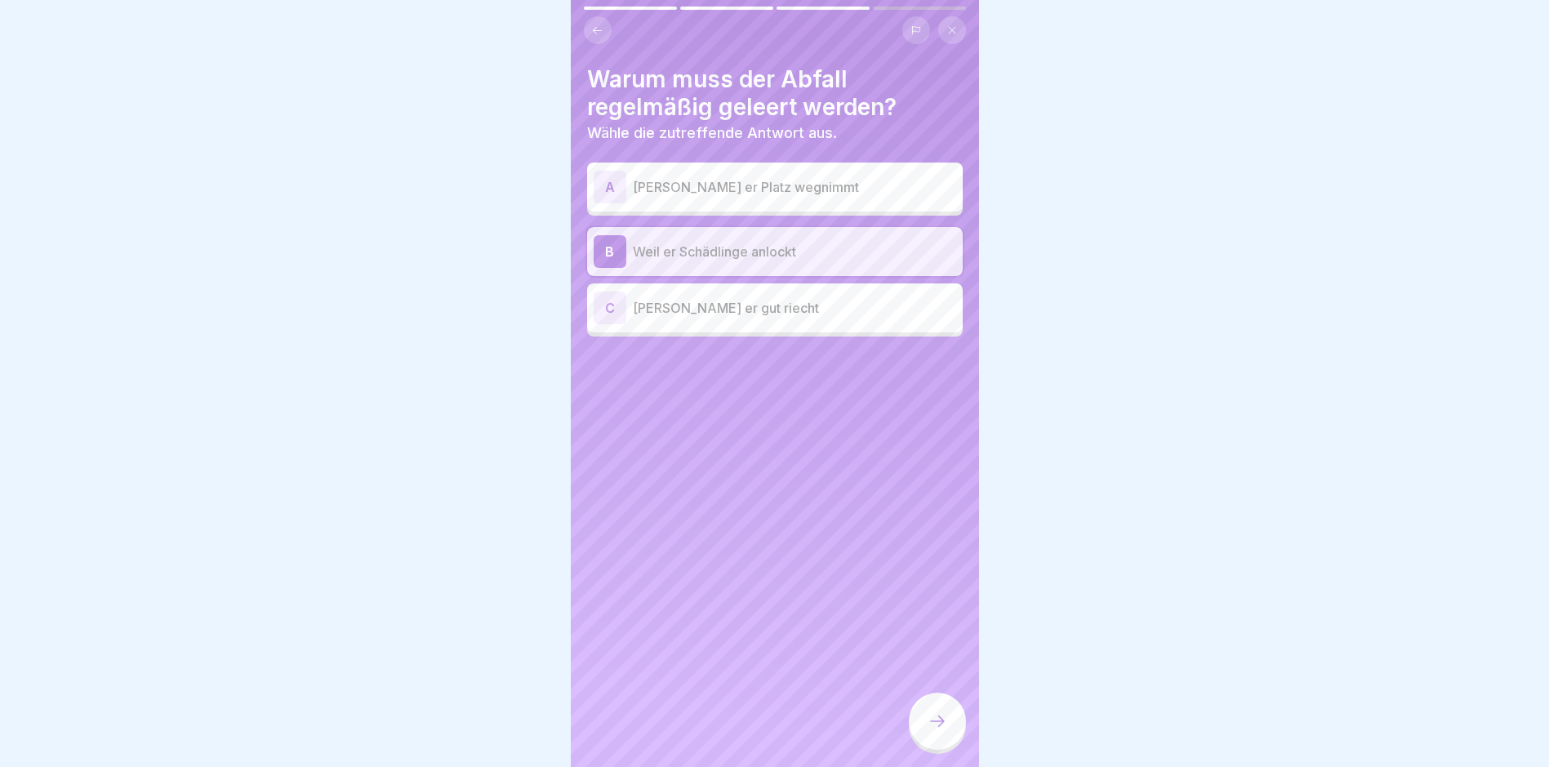
click at [937, 731] on icon at bounding box center [938, 721] width 20 height 20
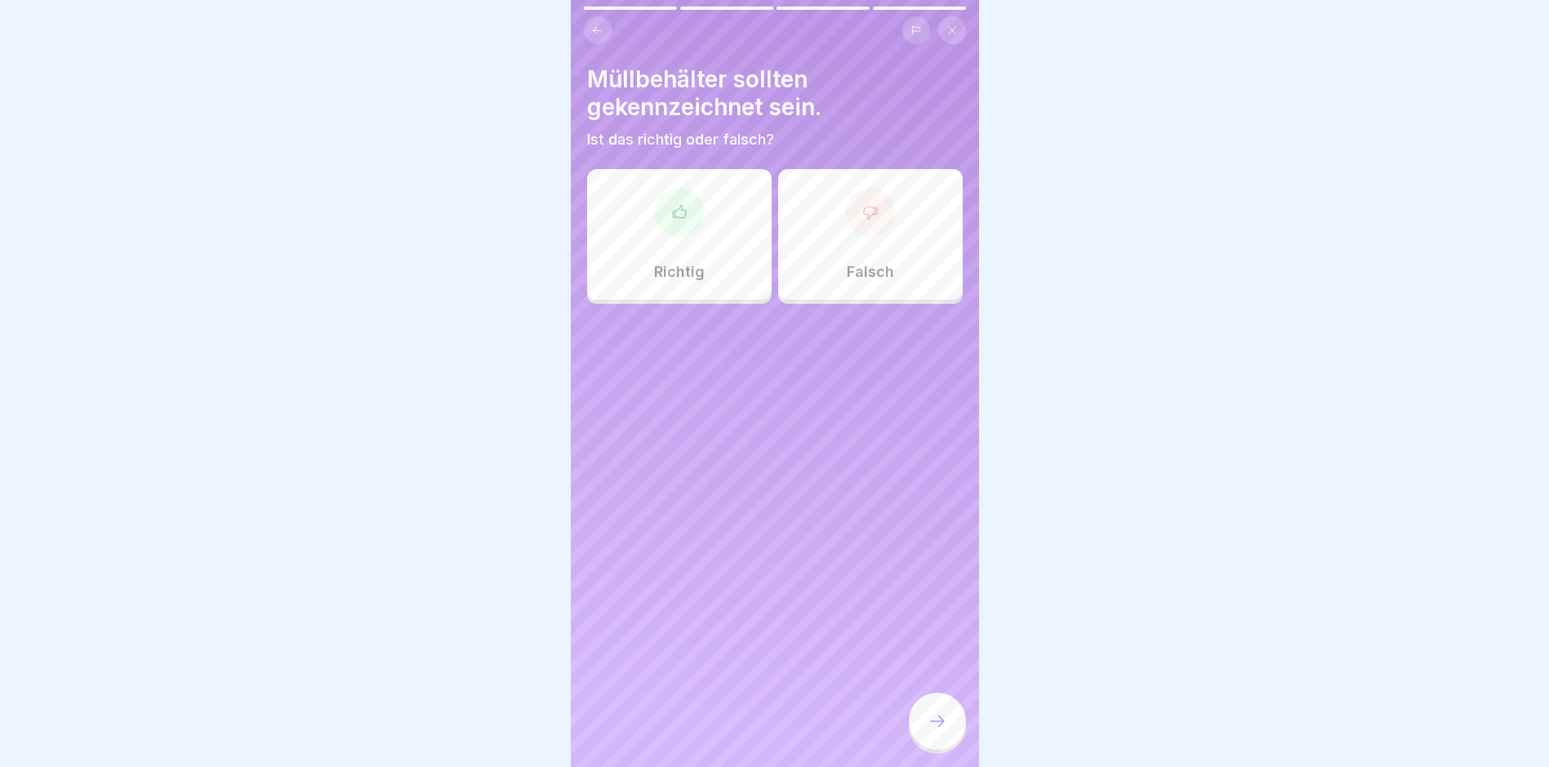
click at [671, 207] on icon at bounding box center [679, 212] width 16 height 16
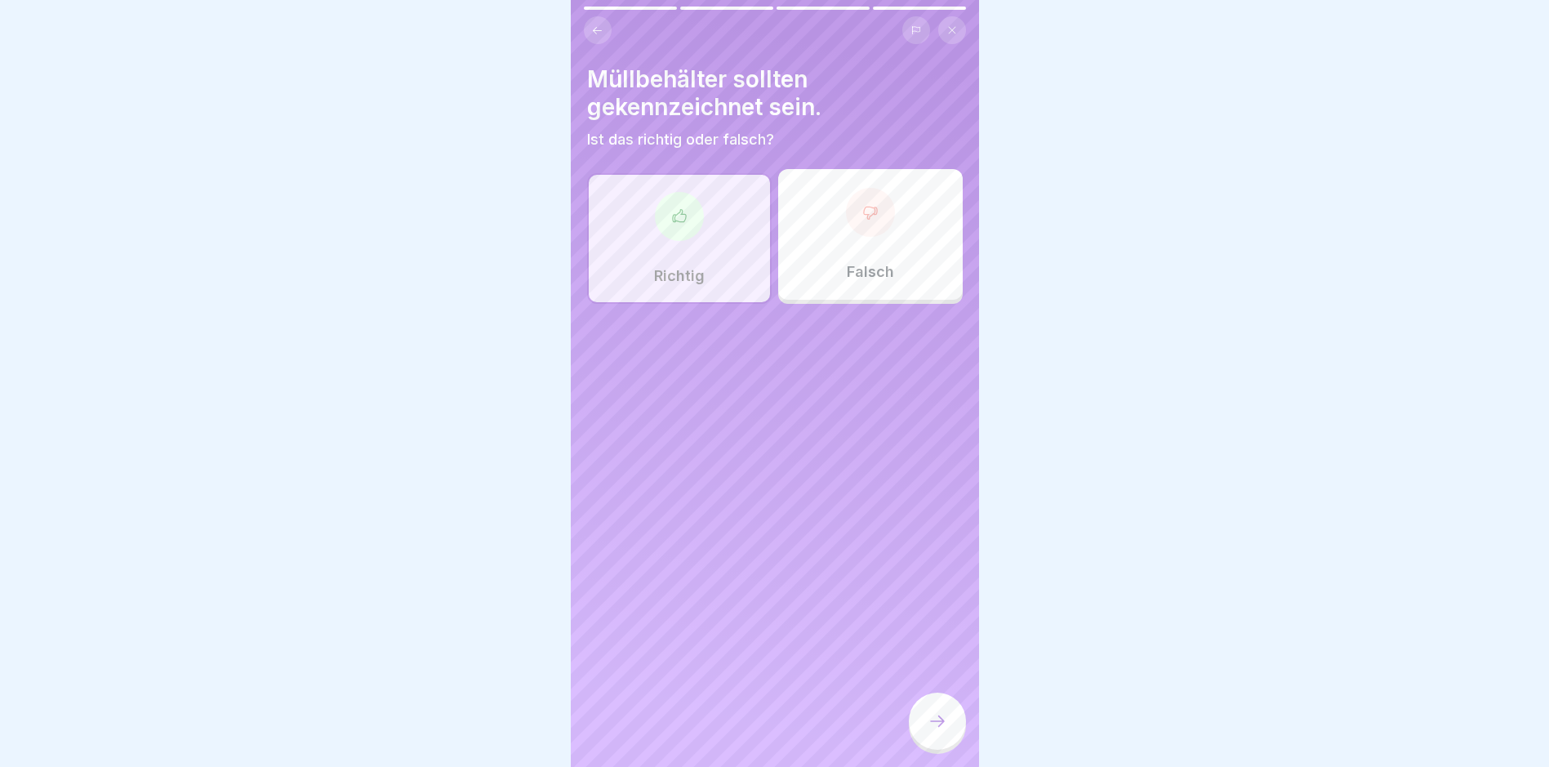
click at [929, 731] on icon at bounding box center [938, 721] width 20 height 20
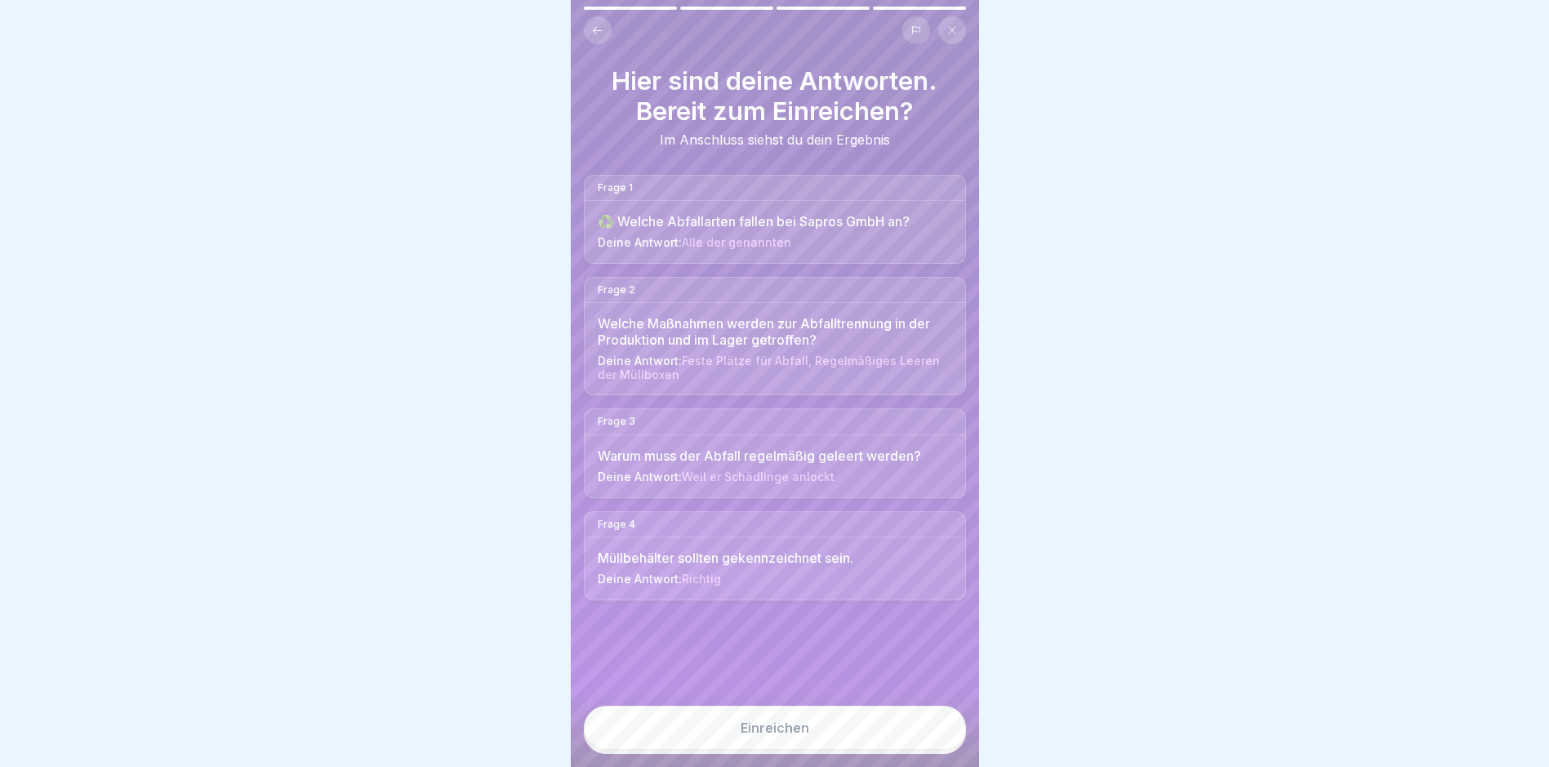
click at [770, 735] on div "Einreichen" at bounding box center [775, 727] width 69 height 15
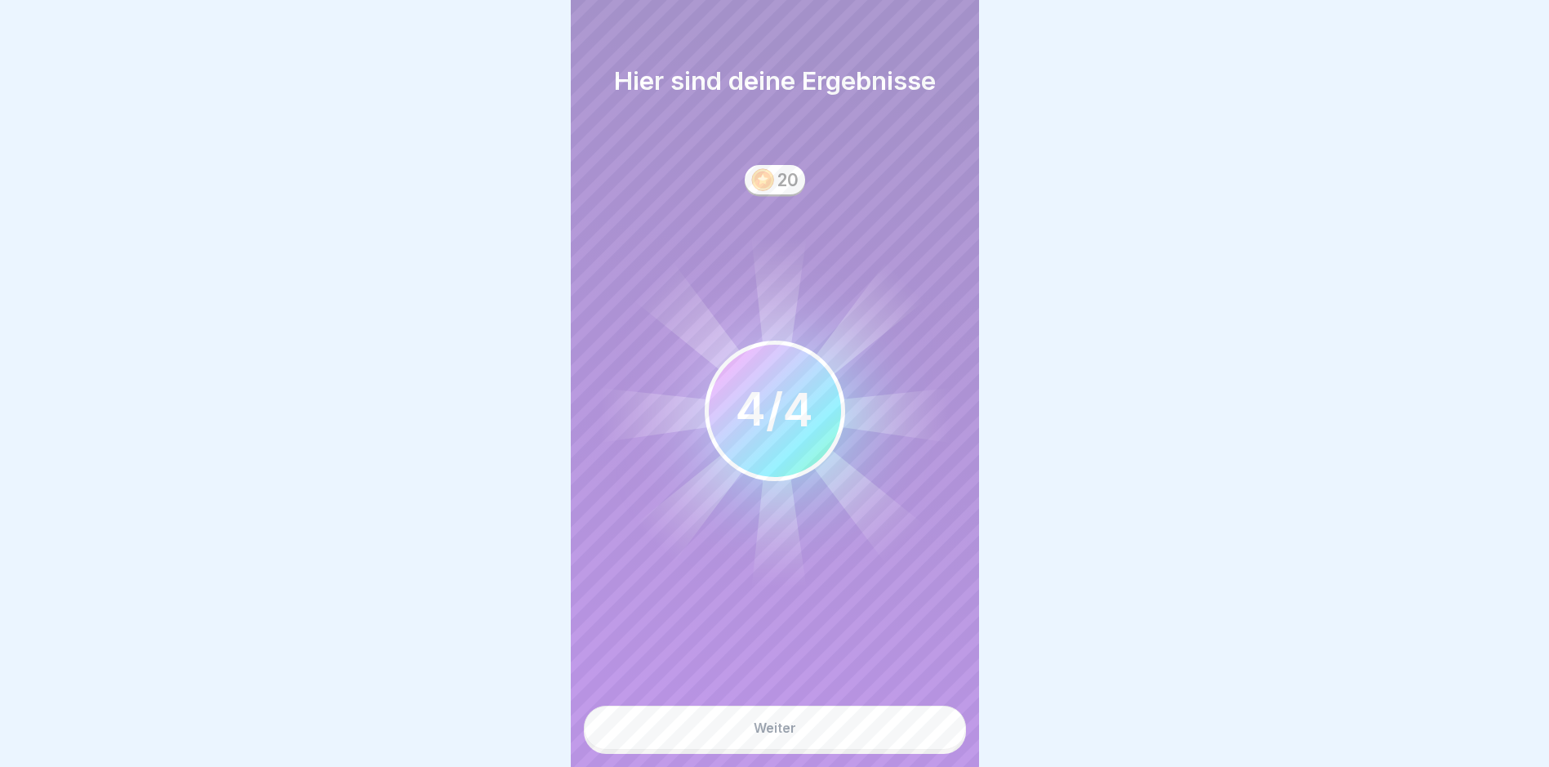
click at [769, 734] on div "Weiter" at bounding box center [775, 727] width 42 height 15
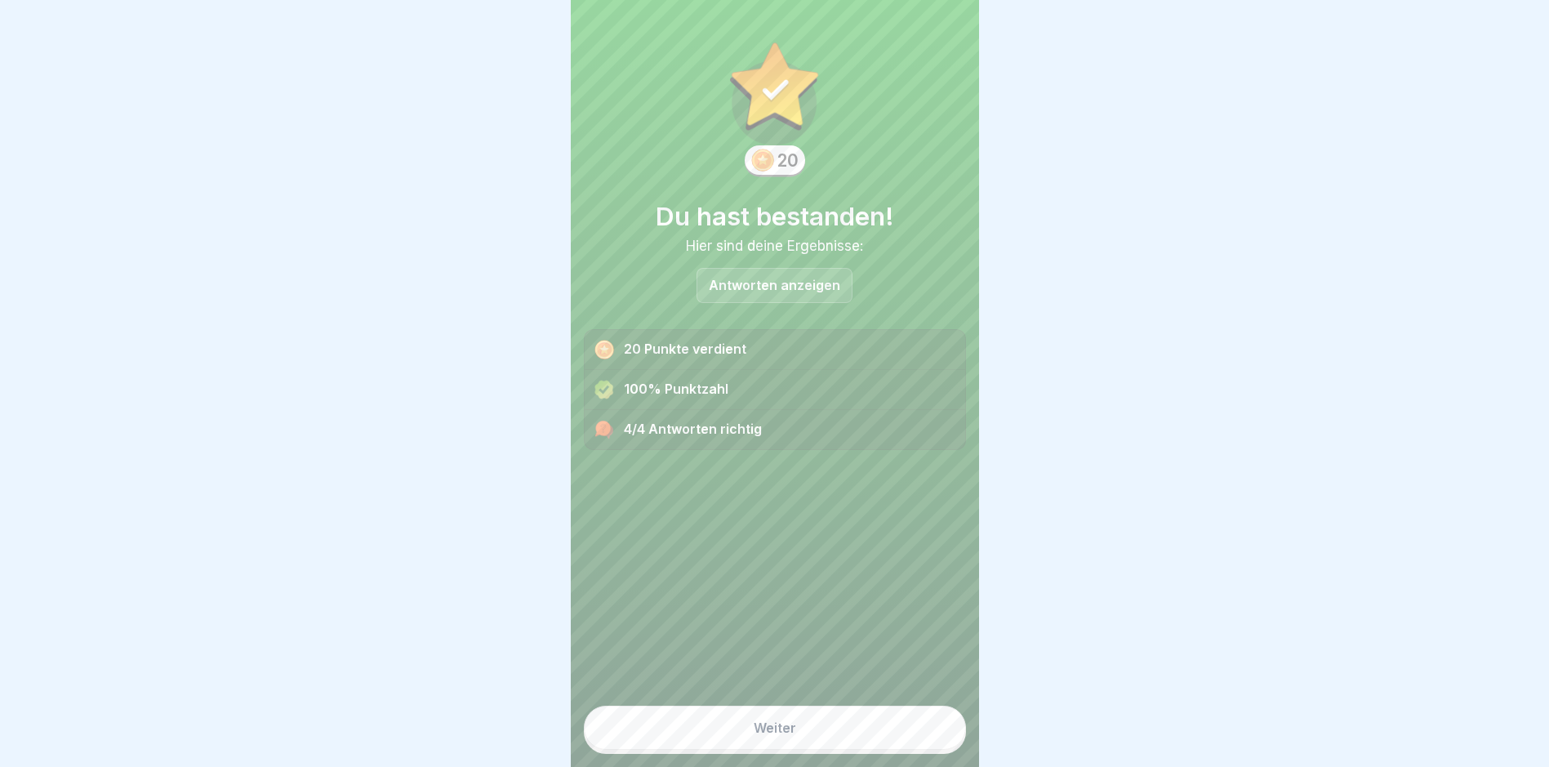
click at [770, 734] on div "Weiter" at bounding box center [775, 727] width 42 height 15
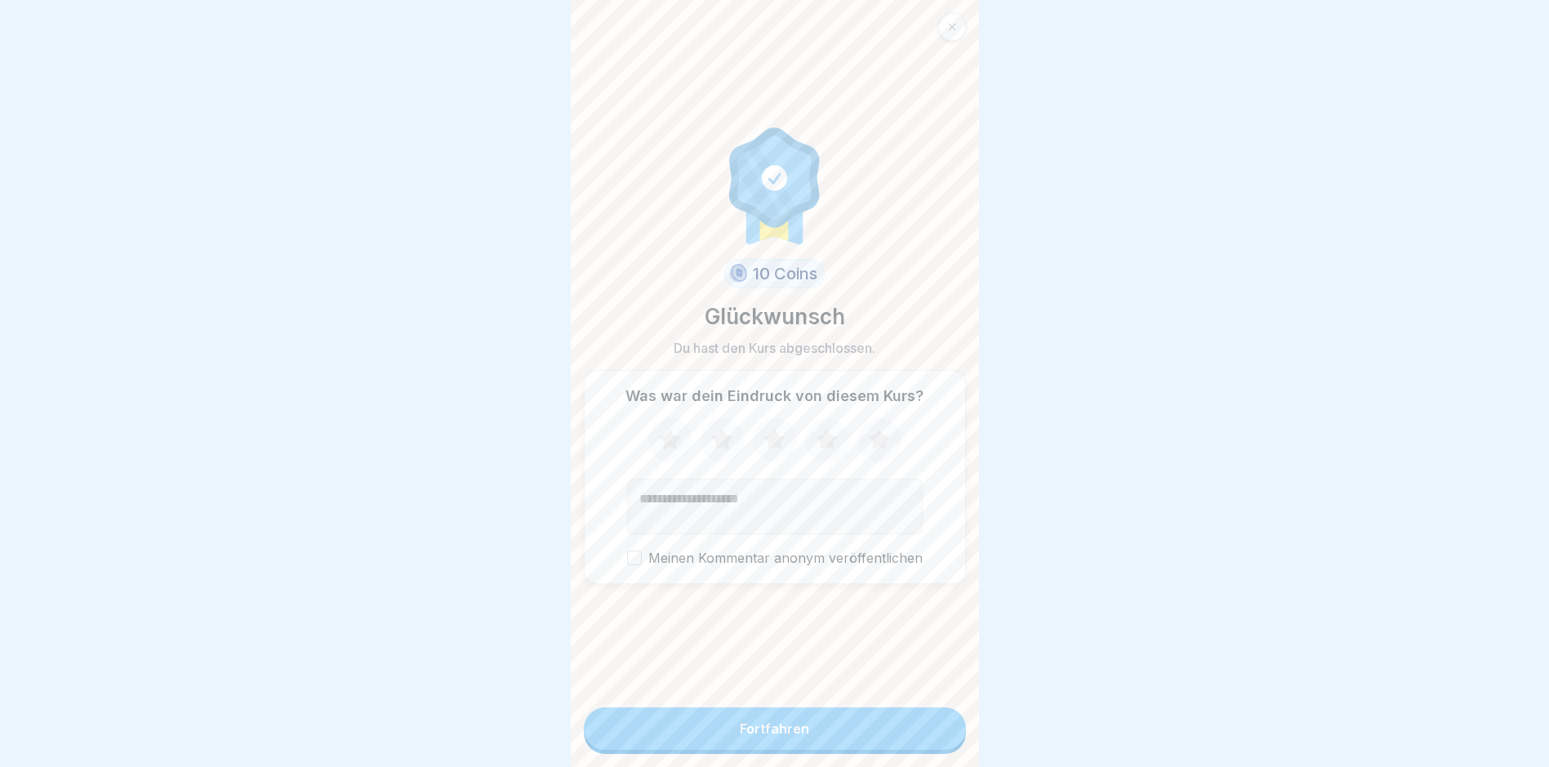
click at [773, 735] on div "Fortfahren" at bounding box center [774, 728] width 69 height 15
